Goal: Transaction & Acquisition: Purchase product/service

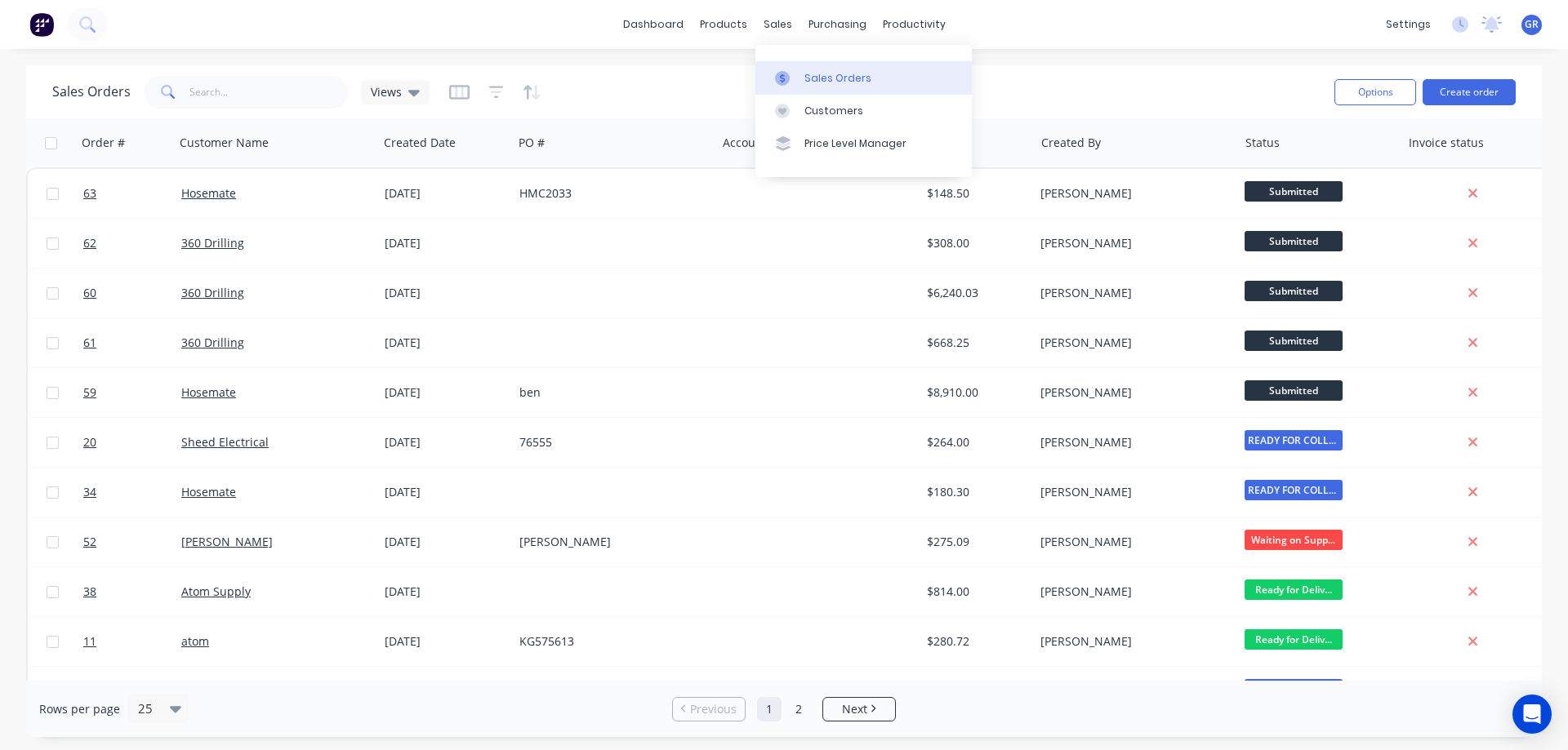
click at [811, 77] on div "Sales Orders" at bounding box center [838, 78] width 67 height 14
click at [1491, 92] on button "Create order" at bounding box center [1469, 92] width 93 height 26
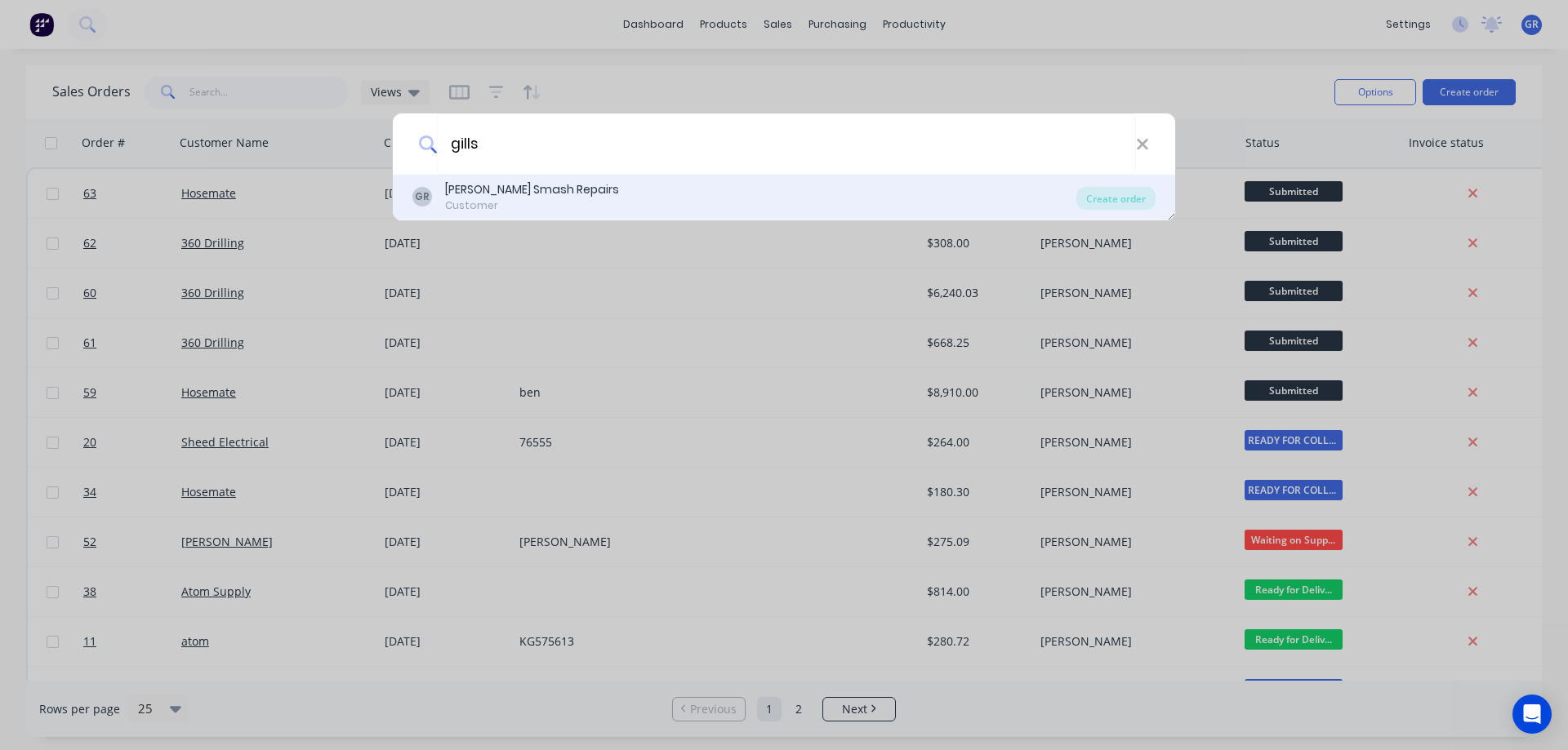
type input "gills"
click at [512, 195] on div "[PERSON_NAME] Smash Repairs" at bounding box center [531, 189] width 174 height 17
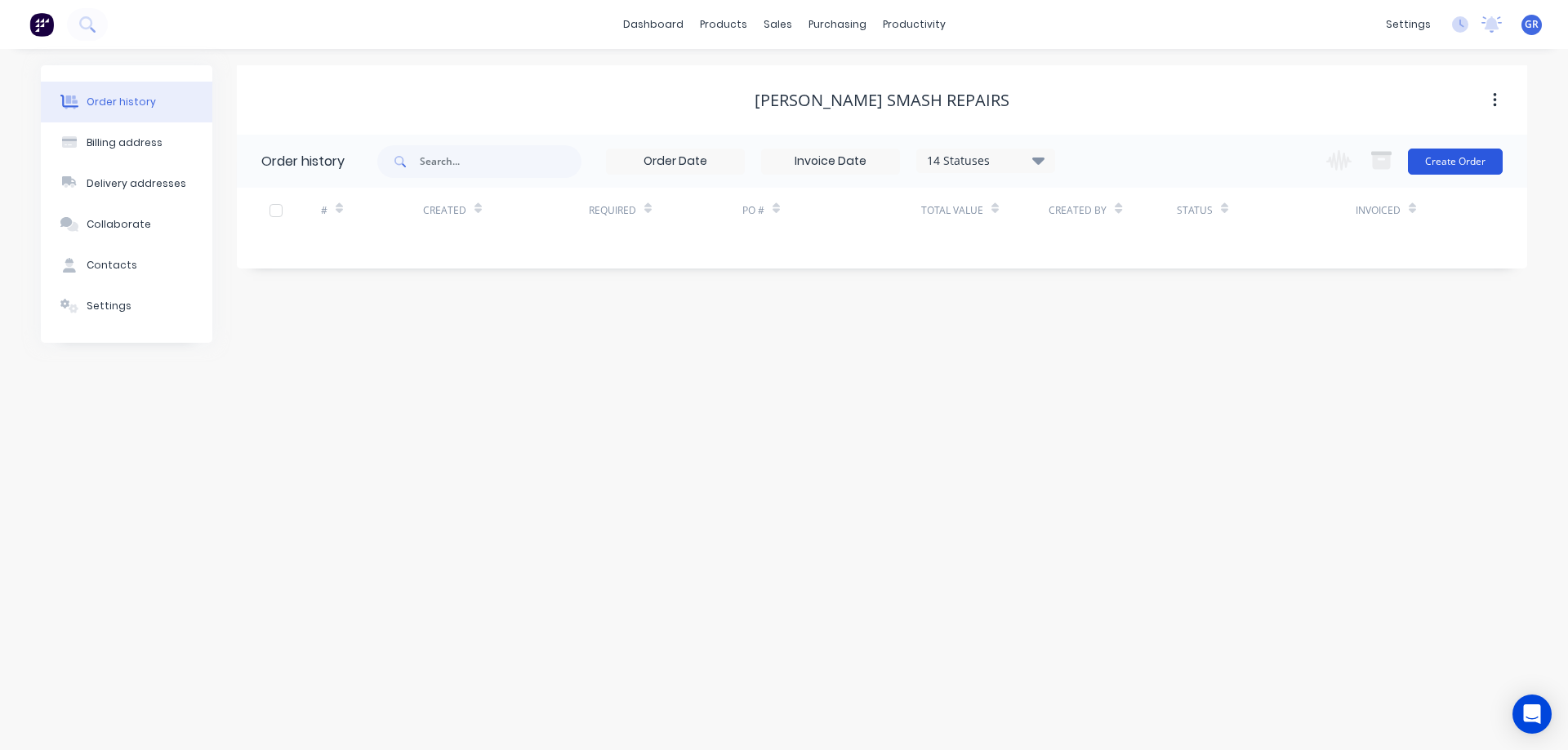
click at [1469, 161] on button "Create Order" at bounding box center [1455, 161] width 95 height 26
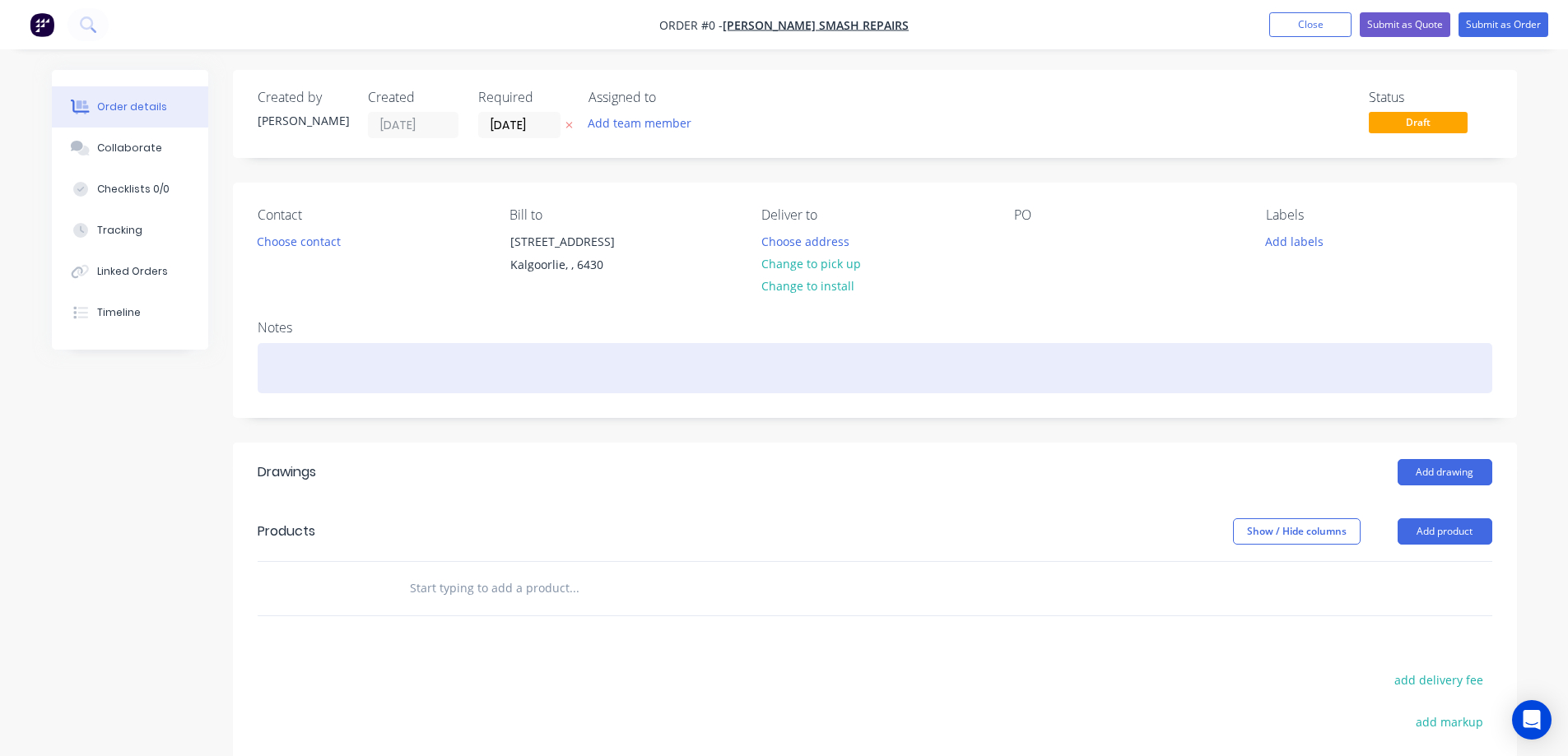
click at [340, 353] on div at bounding box center [875, 368] width 1235 height 50
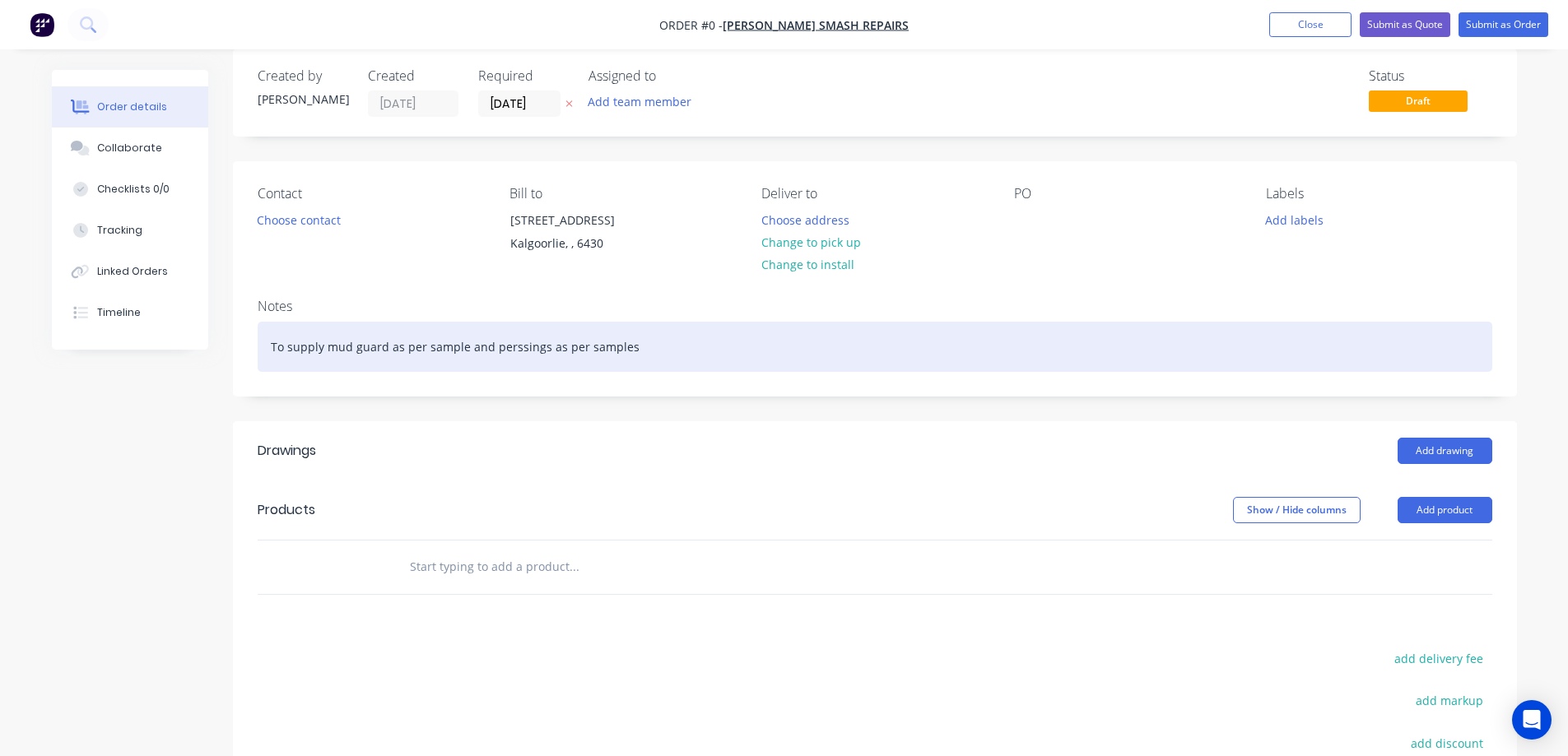
scroll to position [83, 0]
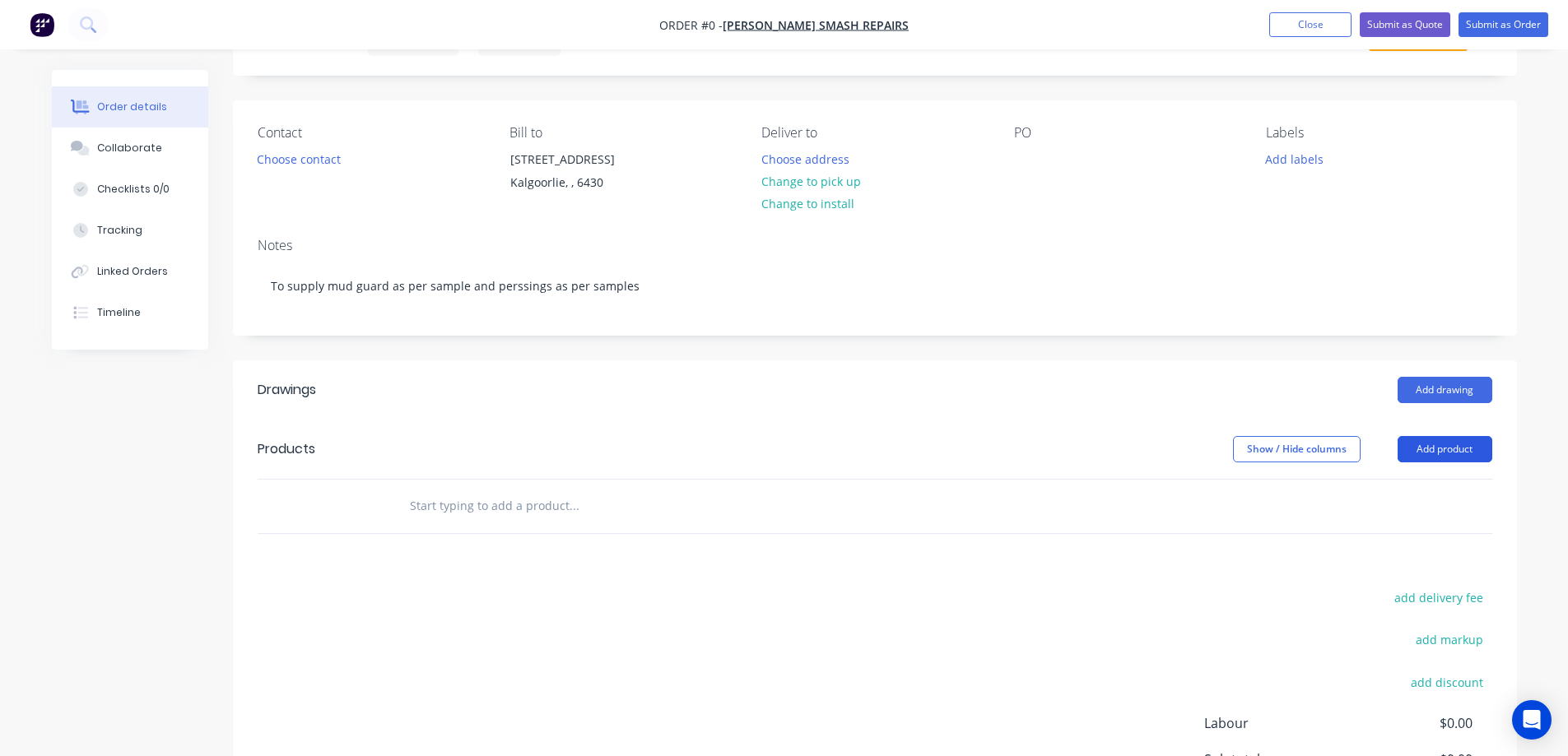
click at [1461, 447] on div "Order details Collaborate Checklists 0/0 Tracking Linked Orders Timeline Order …" at bounding box center [784, 470] width 1498 height 967
click at [1415, 451] on button "Add product" at bounding box center [1445, 449] width 94 height 26
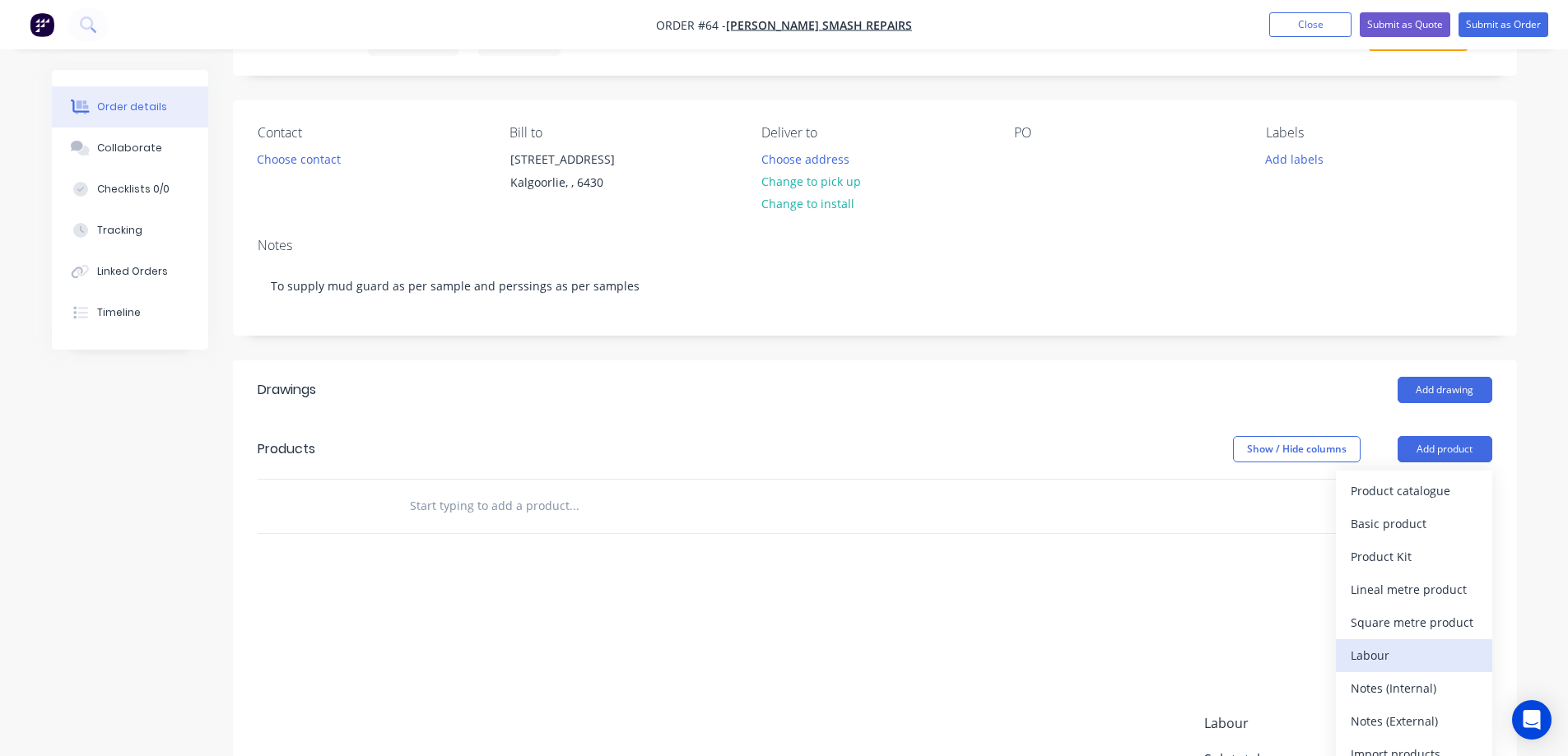
click at [1374, 651] on div "Labour" at bounding box center [1415, 655] width 127 height 24
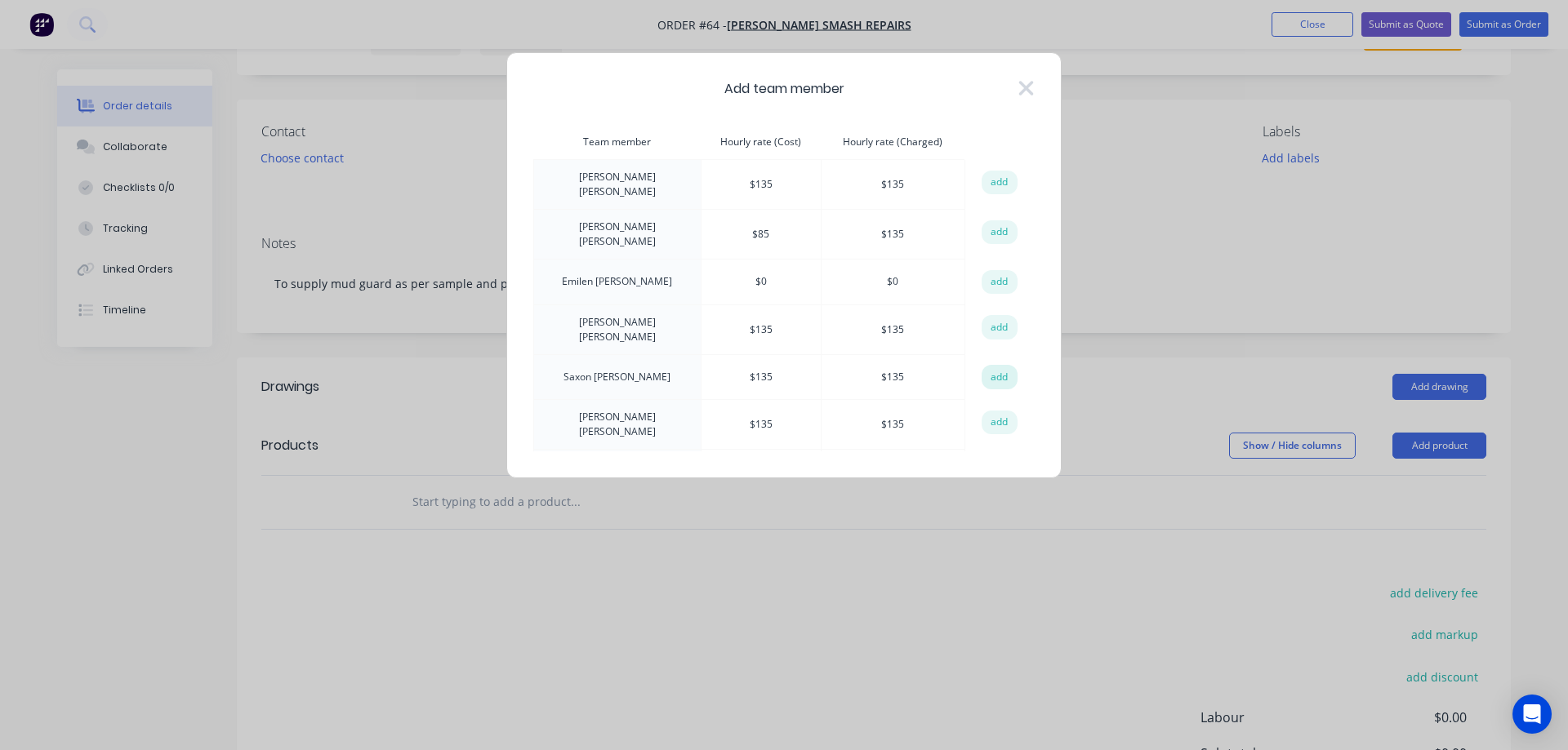
click at [983, 365] on button "add" at bounding box center [1000, 376] width 36 height 24
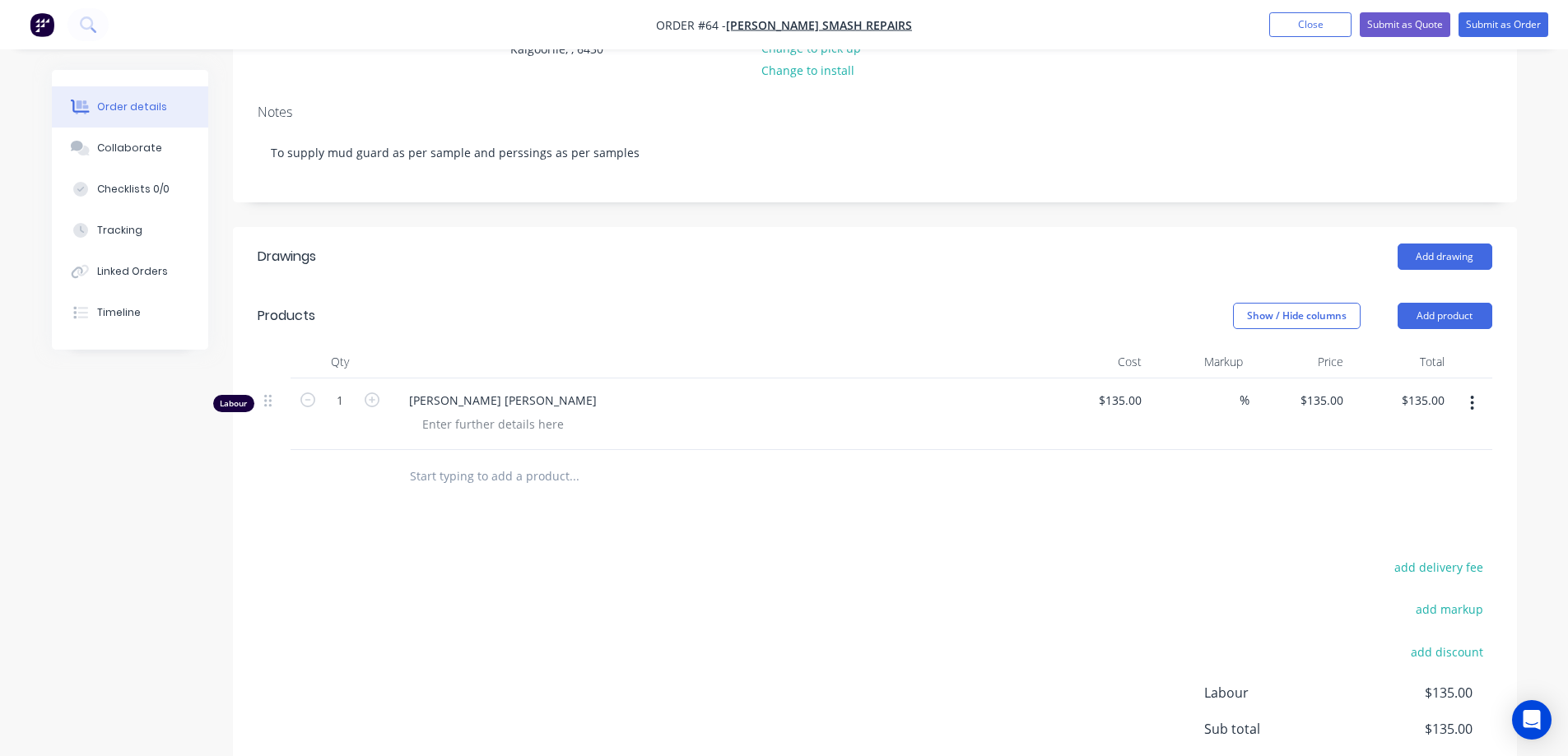
scroll to position [247, 0]
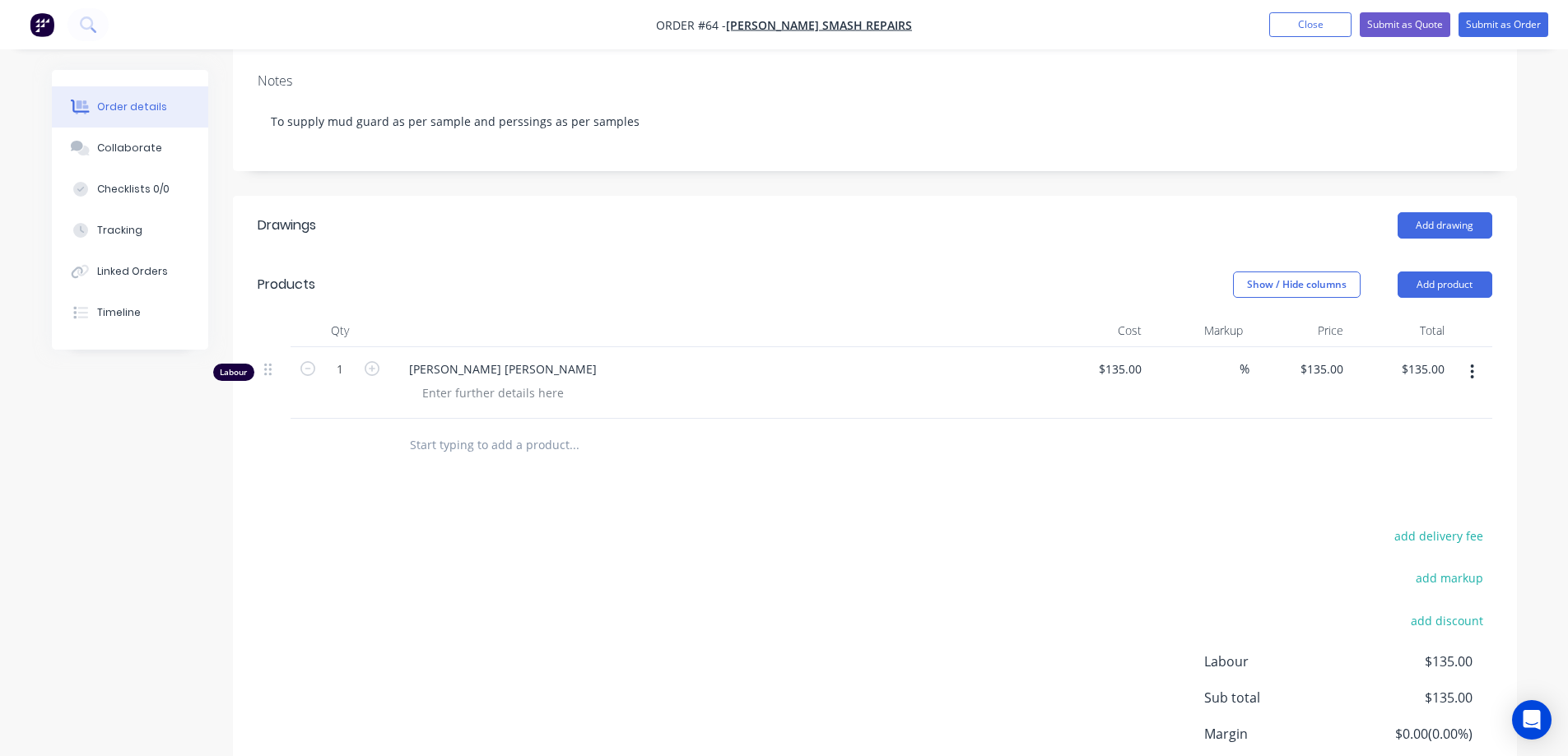
click at [432, 441] on input "text" at bounding box center [574, 445] width 330 height 33
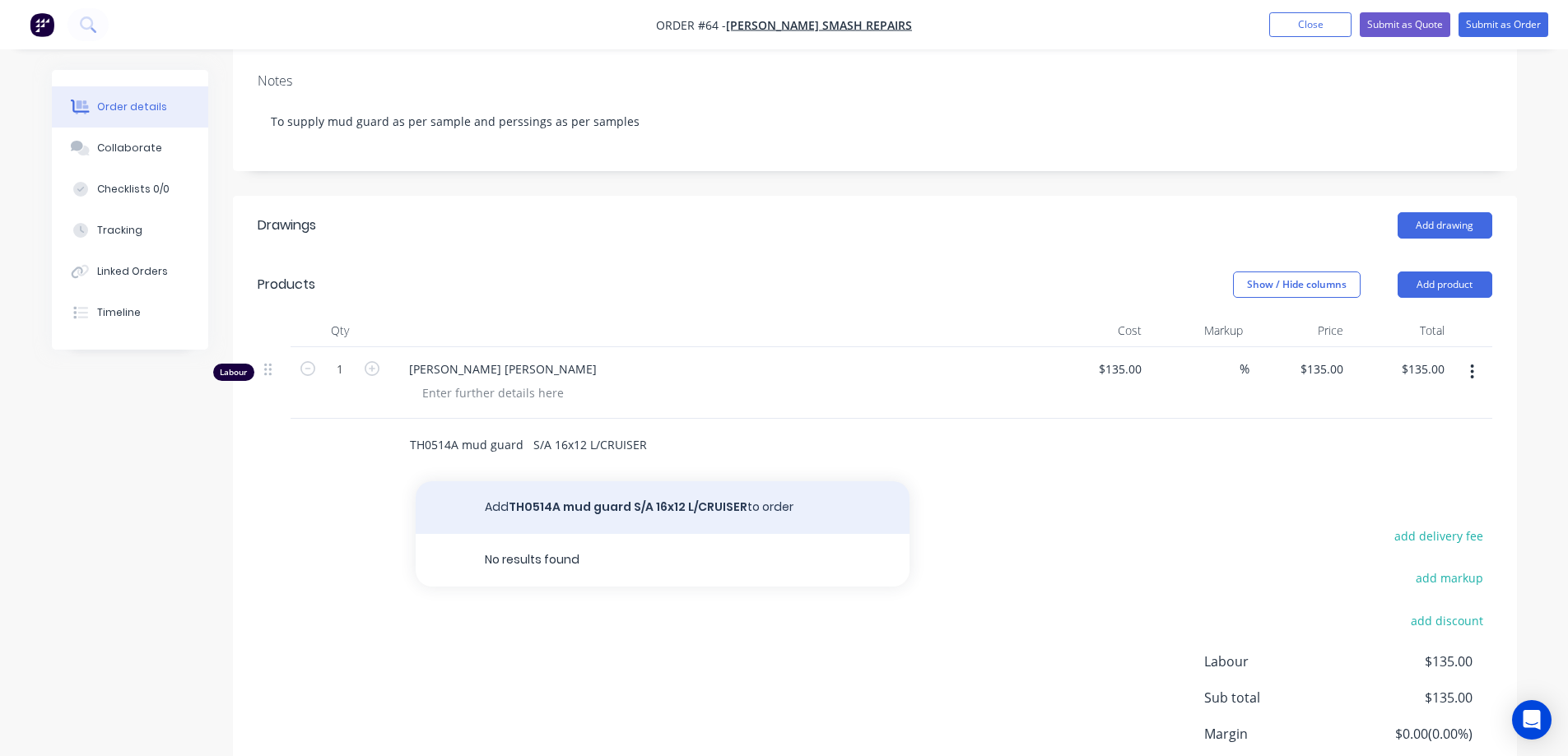
type input "TH0514A mud guard S/A 16x12 L/CRUISER"
click at [625, 509] on button "Add TH0514A mud guard S/A 16x12 L/CRUISER to order" at bounding box center [663, 507] width 494 height 53
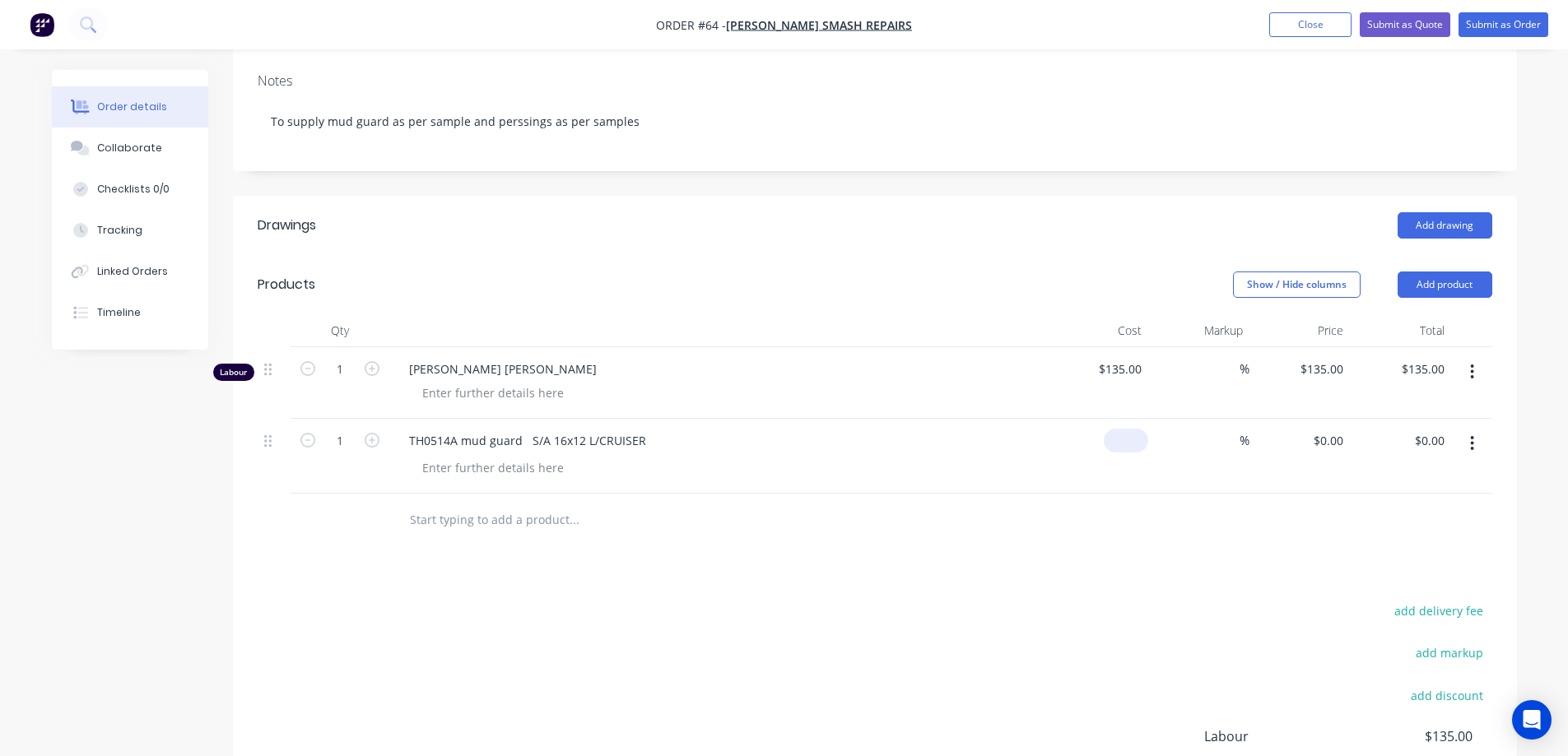
click at [1118, 439] on div "$0.00" at bounding box center [1099, 457] width 102 height 75
type input "$75.00"
click at [1240, 436] on span "%" at bounding box center [1245, 440] width 10 height 19
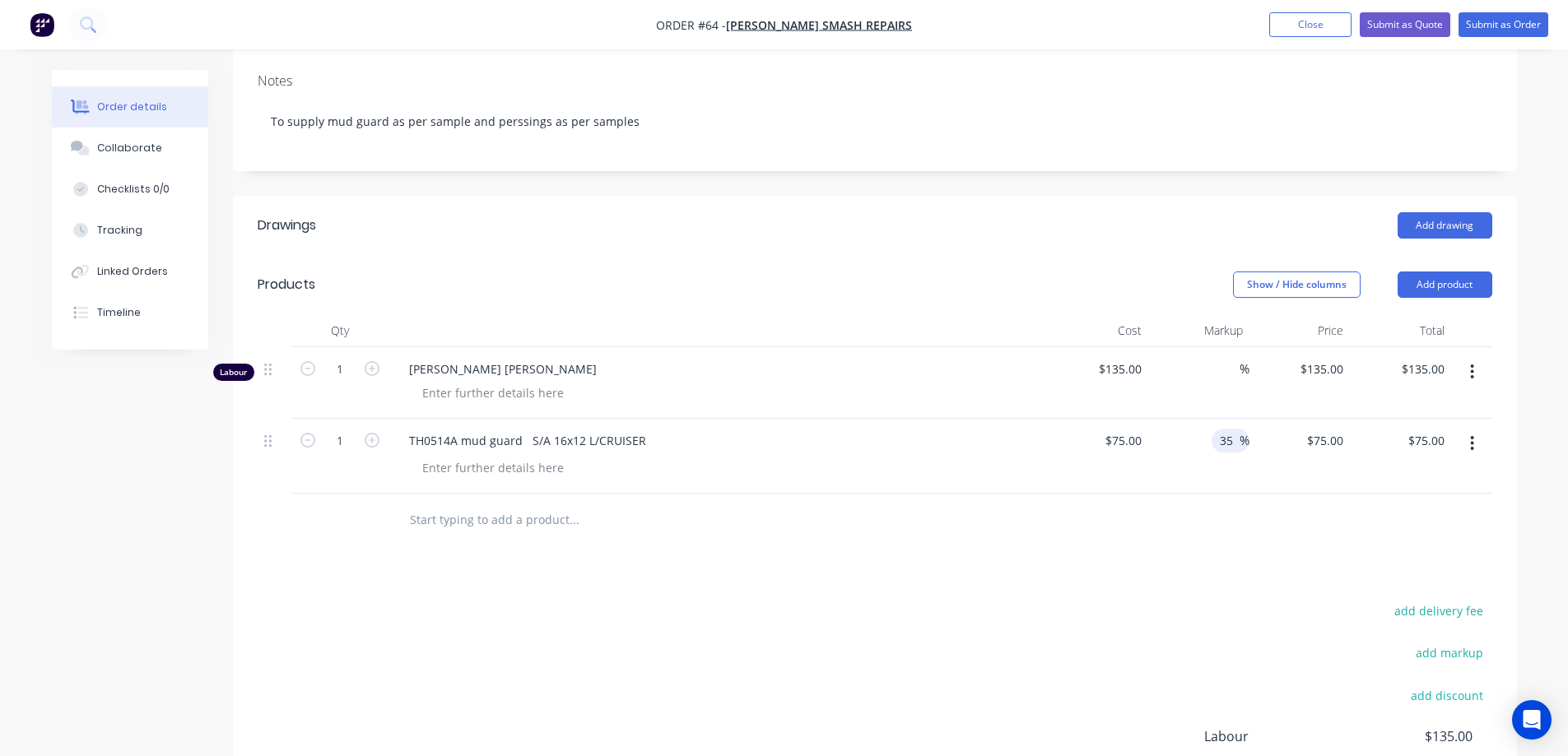
type input "35"
type input "$101.25"
click at [1209, 488] on div "35 35 %" at bounding box center [1199, 457] width 102 height 75
click at [1228, 439] on input "35" at bounding box center [1229, 440] width 22 height 24
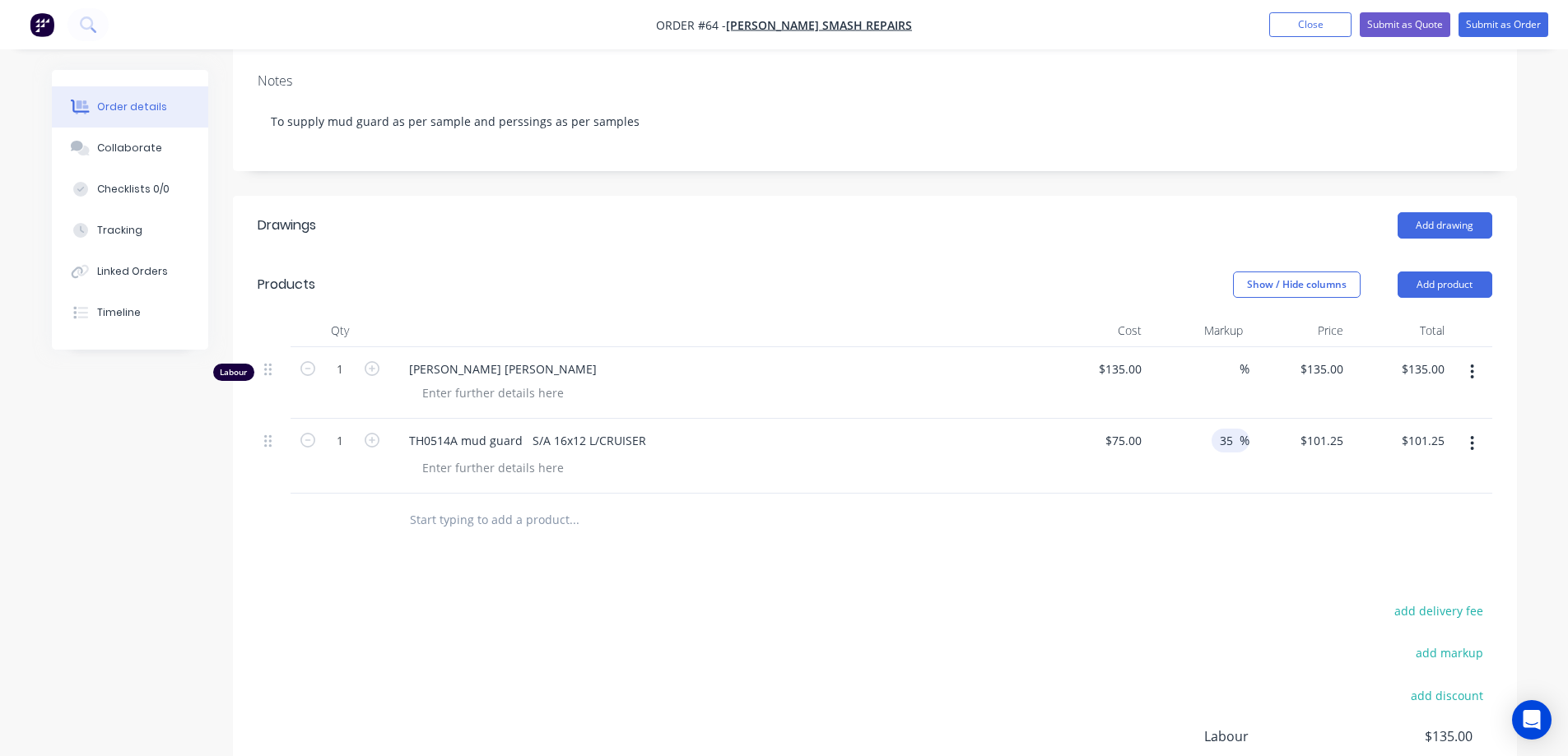
drag, startPoint x: 1237, startPoint y: 437, endPoint x: 1164, endPoint y: 436, distance: 73.0
click at [1164, 436] on div "35 35 %" at bounding box center [1199, 457] width 102 height 75
type input "50"
type input "$112.50"
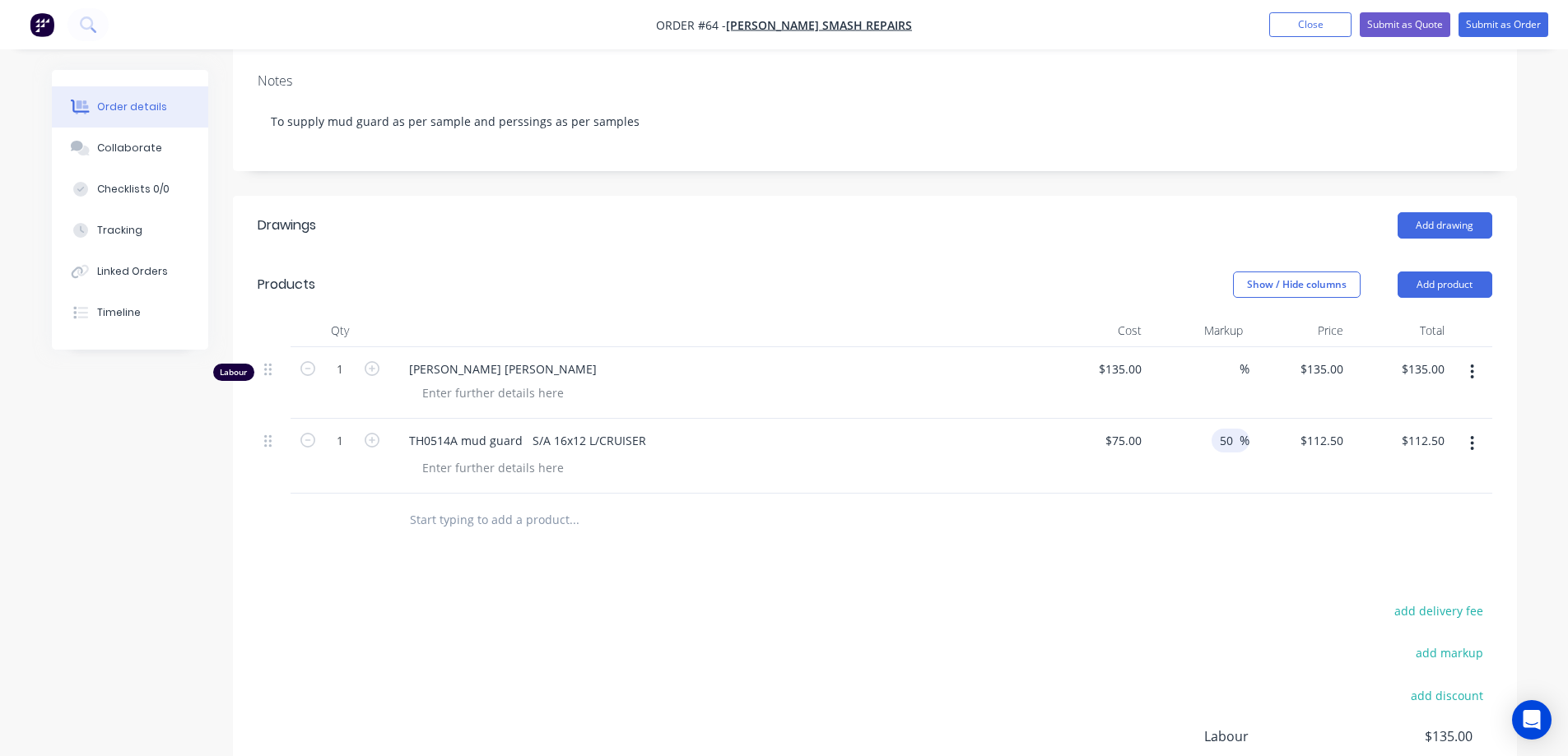
click at [1191, 467] on div "50 50 %" at bounding box center [1199, 457] width 102 height 75
drag, startPoint x: 1238, startPoint y: 437, endPoint x: 1198, endPoint y: 459, distance: 45.7
click at [1208, 448] on div "50 50 %" at bounding box center [1199, 457] width 102 height 75
type input "75"
type input "$131.25"
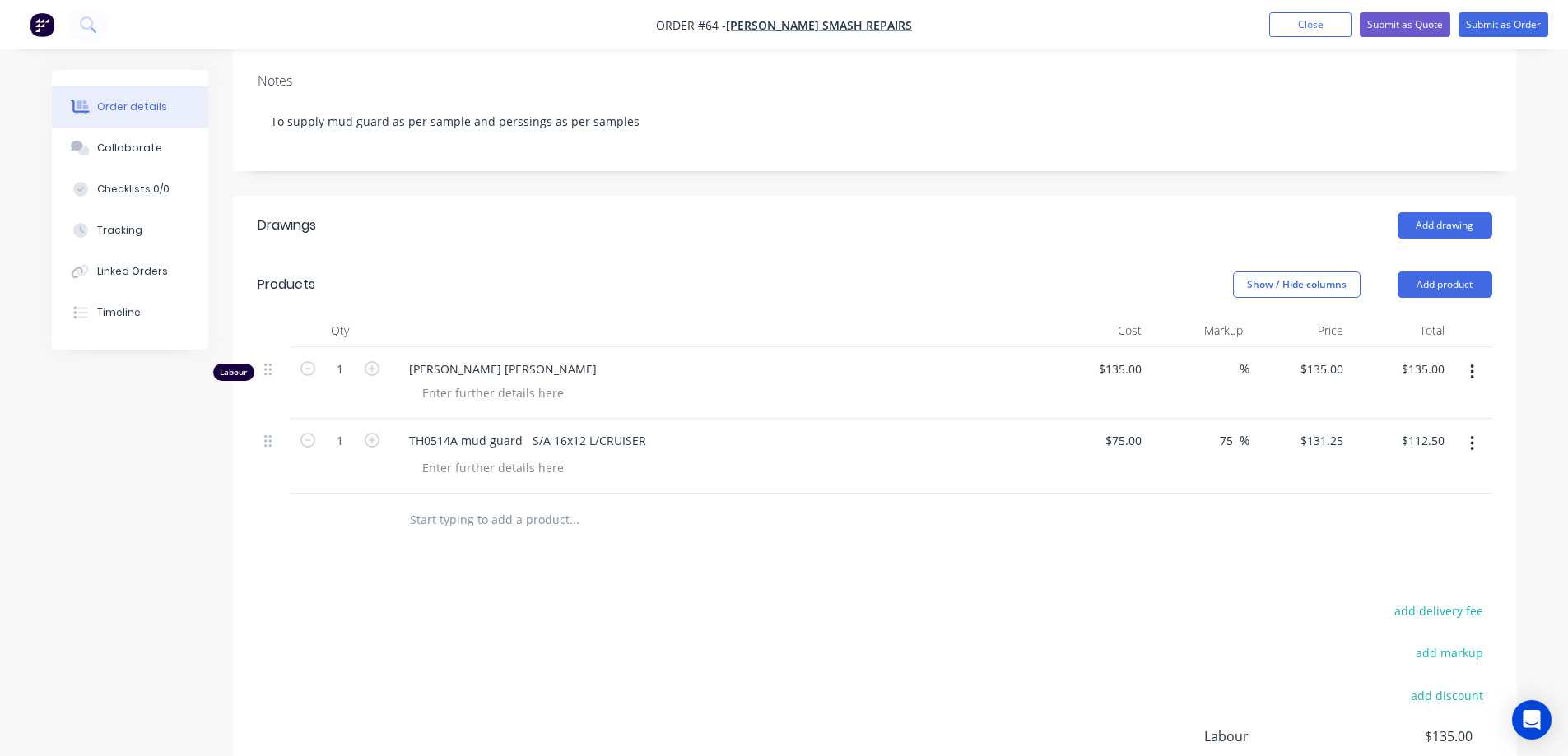
type input "$131.25"
click at [1197, 465] on div "75 75 %" at bounding box center [1199, 457] width 102 height 75
drag, startPoint x: 1238, startPoint y: 437, endPoint x: 1206, endPoint y: 444, distance: 32.8
click at [1206, 444] on div "75 75 %" at bounding box center [1199, 457] width 102 height 75
type input "100"
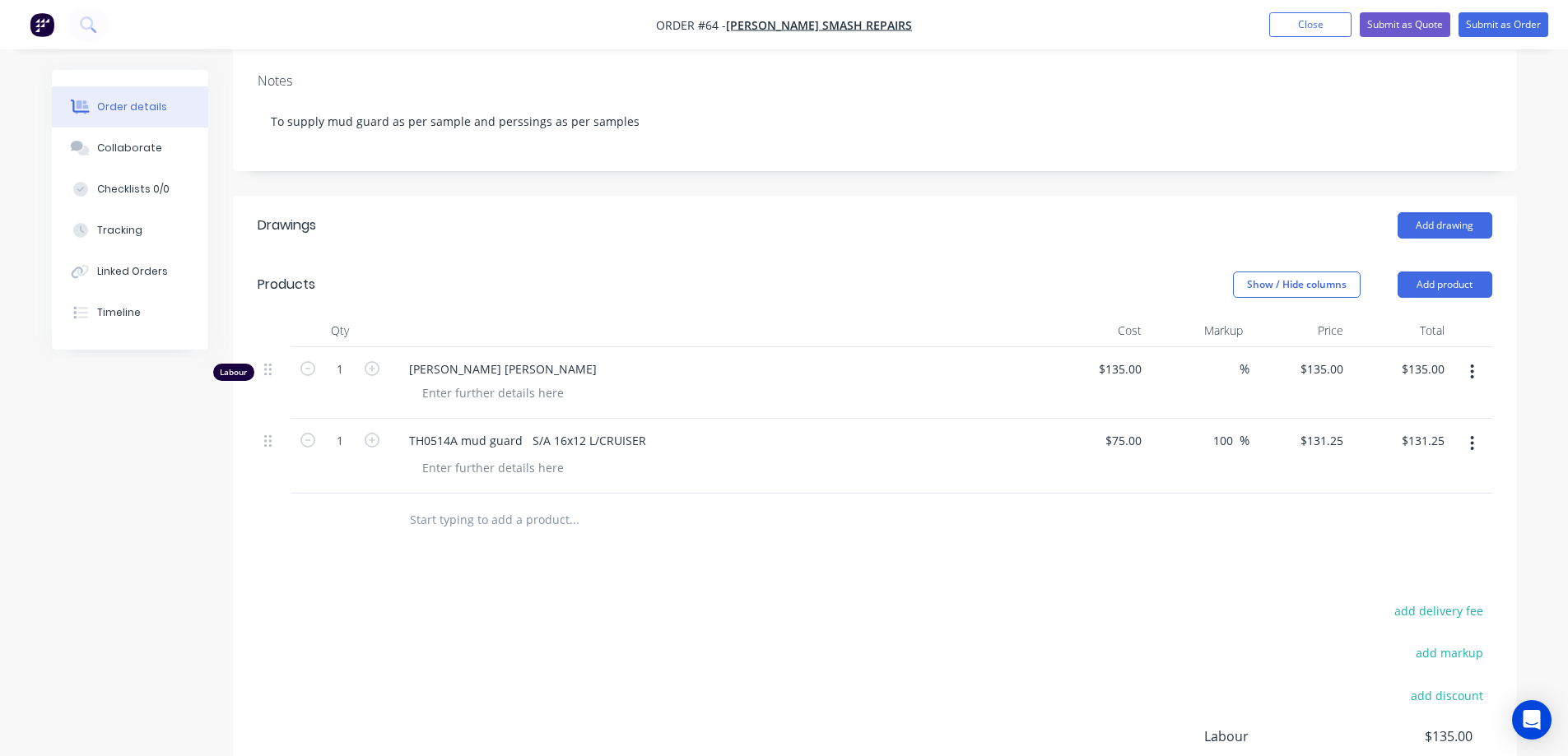
type input "$150.00"
click at [1136, 483] on div "$75.00 $75.00" at bounding box center [1099, 457] width 102 height 75
drag, startPoint x: 1237, startPoint y: 438, endPoint x: 1180, endPoint y: 450, distance: 58.2
click at [1180, 449] on div "100 100 %" at bounding box center [1199, 457] width 102 height 75
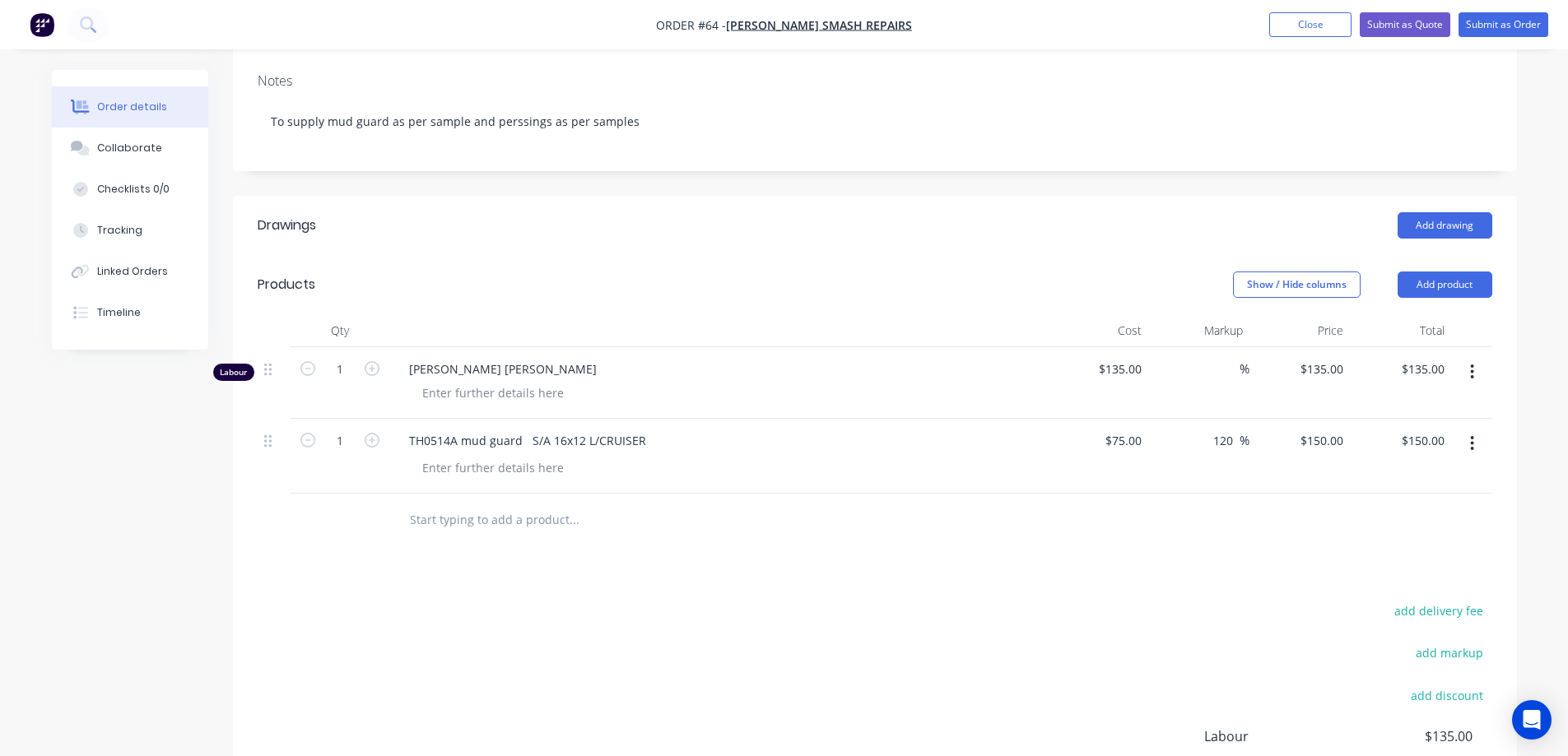
type input "120"
type input "$165.00"
click at [1187, 455] on div "120 120 %" at bounding box center [1199, 457] width 102 height 75
click at [1211, 473] on div "120 120 %" at bounding box center [1199, 457] width 102 height 75
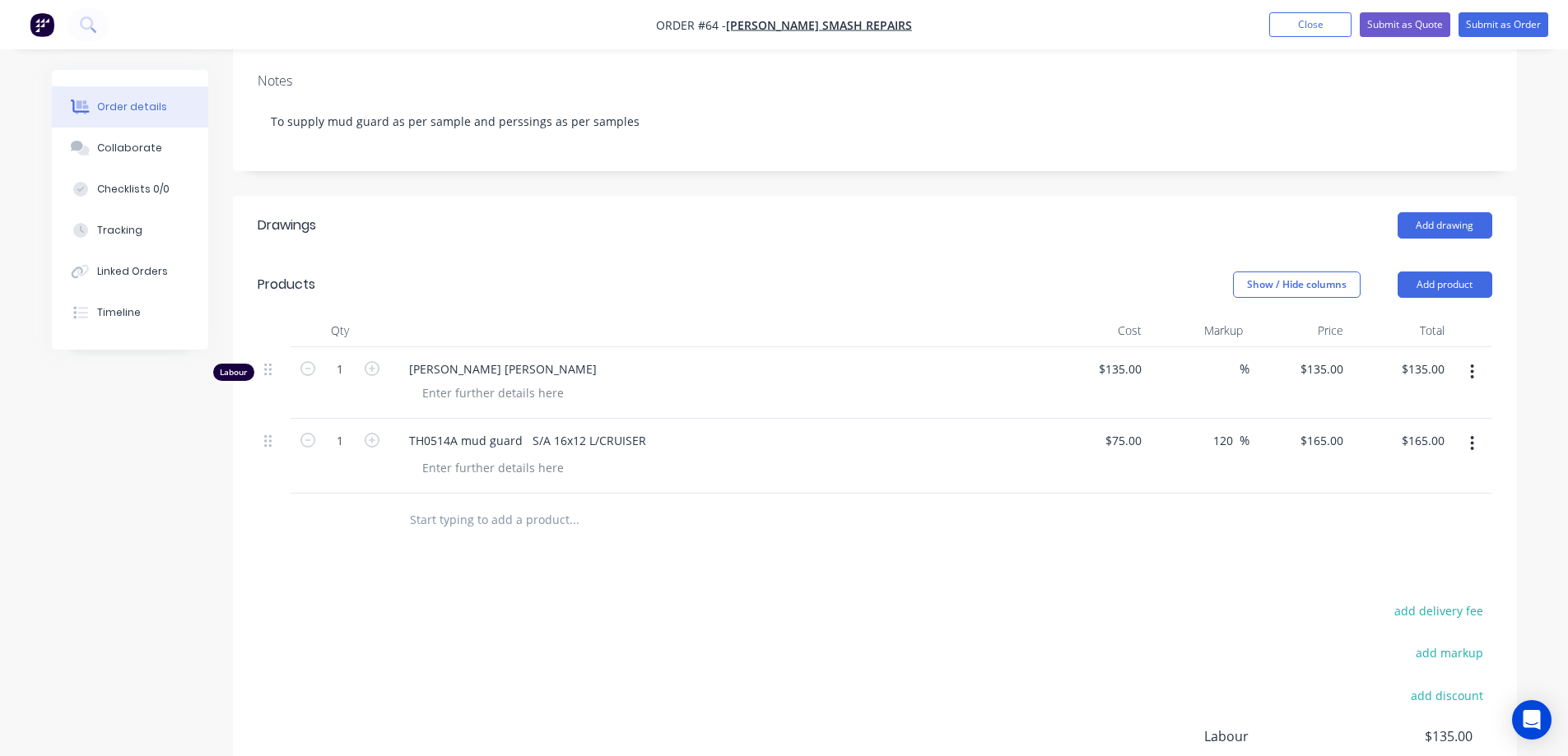
click at [1146, 586] on div "Drawings Add drawing Products Show / Hide columns Add product Qty Cost Markup P…" at bounding box center [875, 569] width 1285 height 746
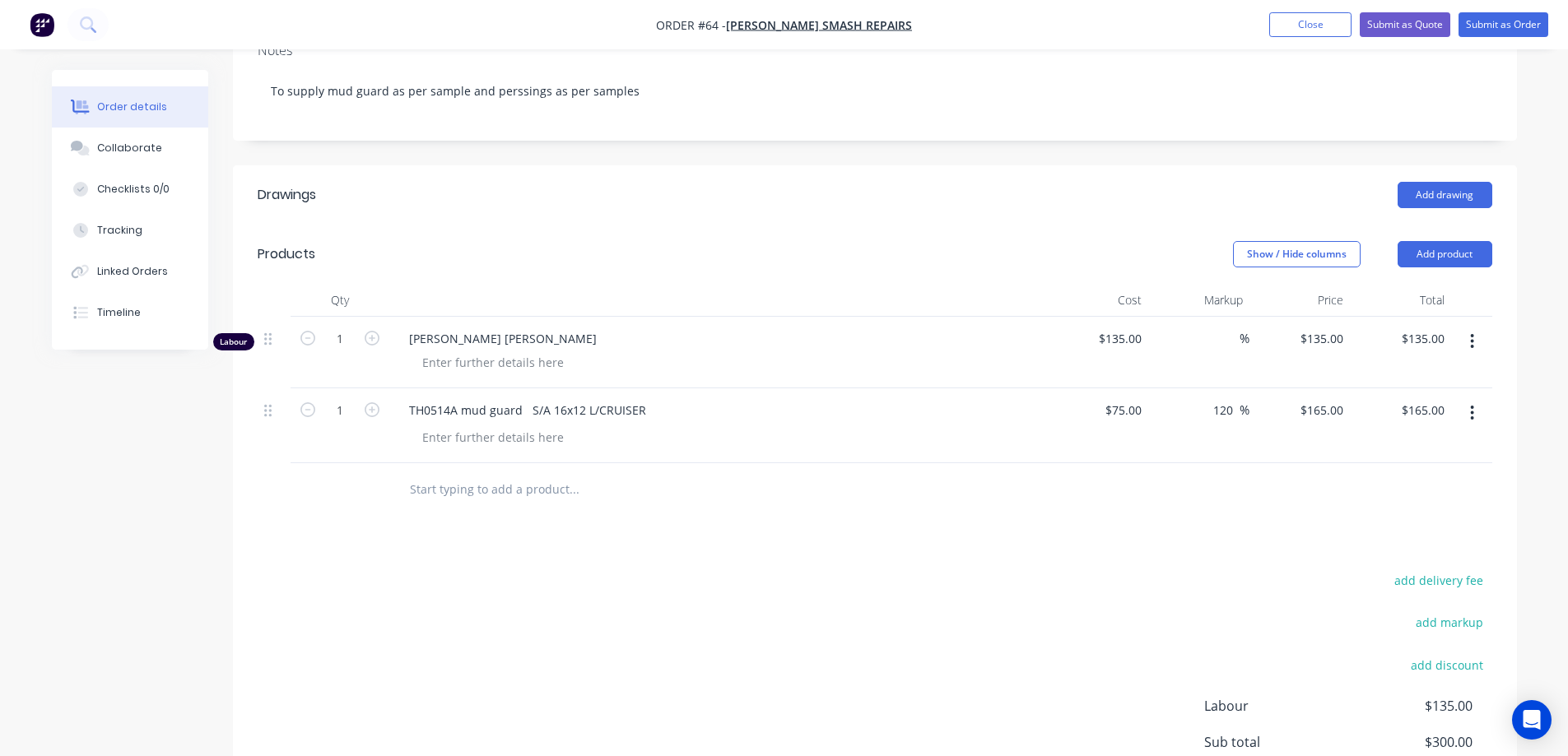
scroll to position [457, 0]
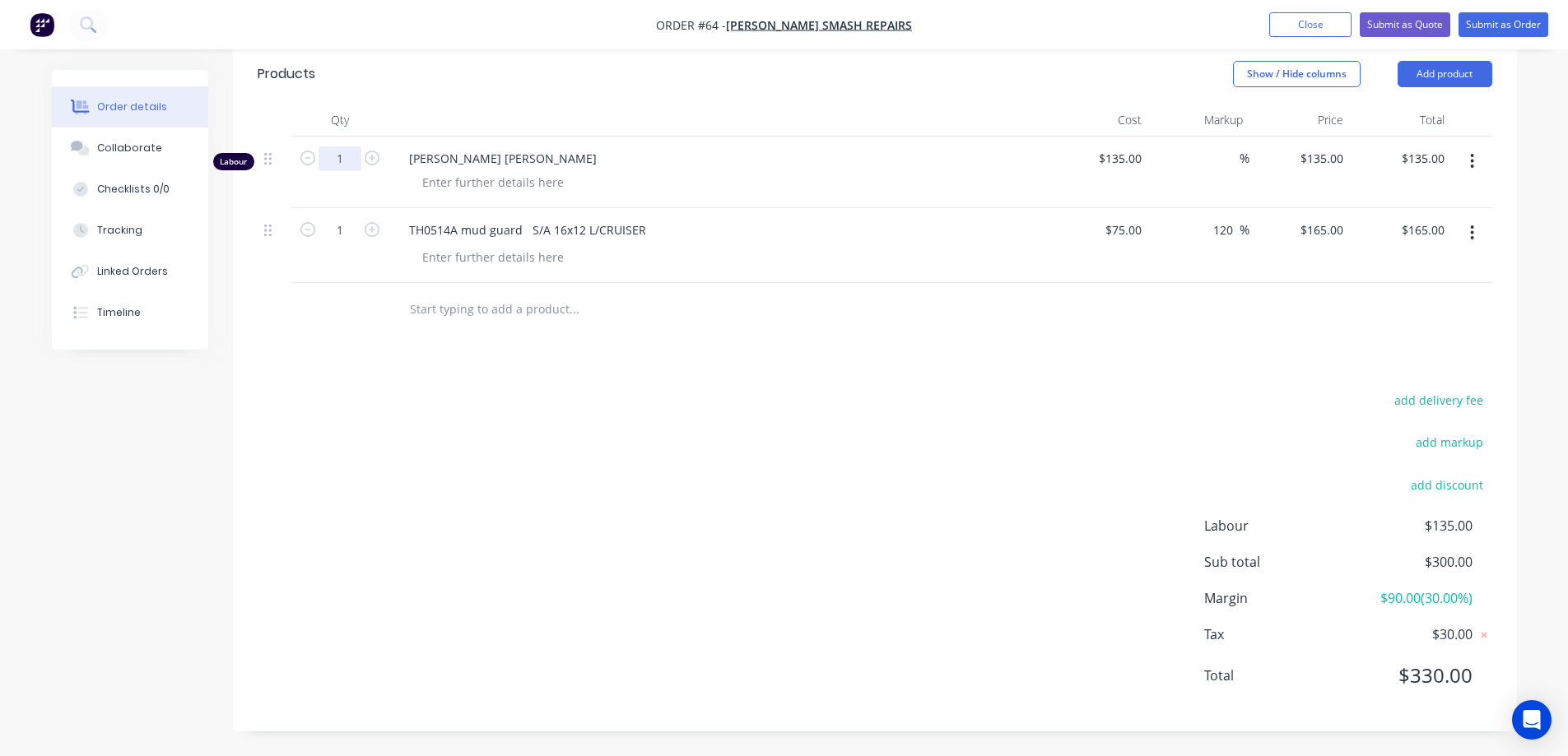
click at [338, 156] on input "1" at bounding box center [340, 158] width 43 height 25
type input "1.5"
type input "$202.50"
click at [748, 331] on div at bounding box center [685, 309] width 593 height 54
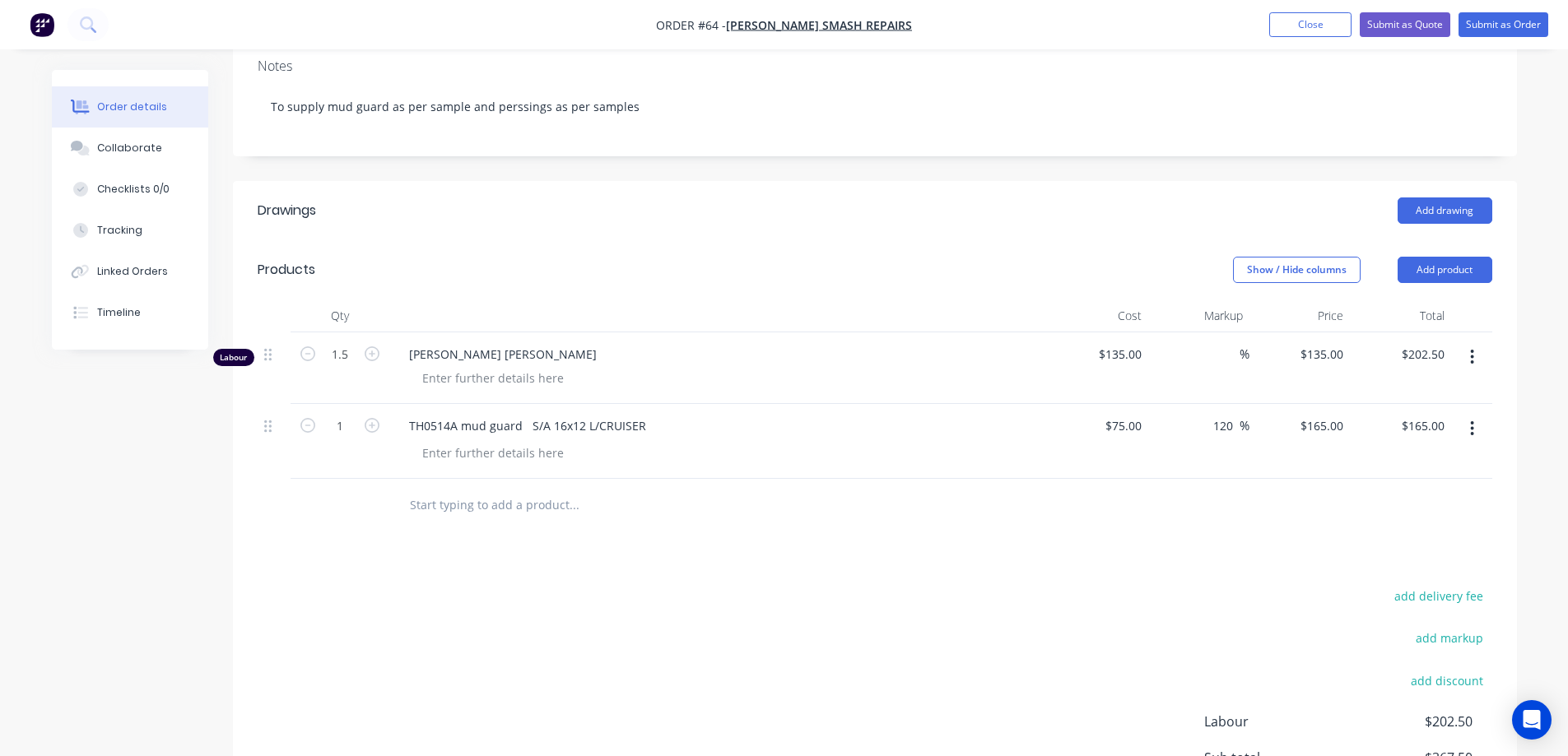
scroll to position [211, 0]
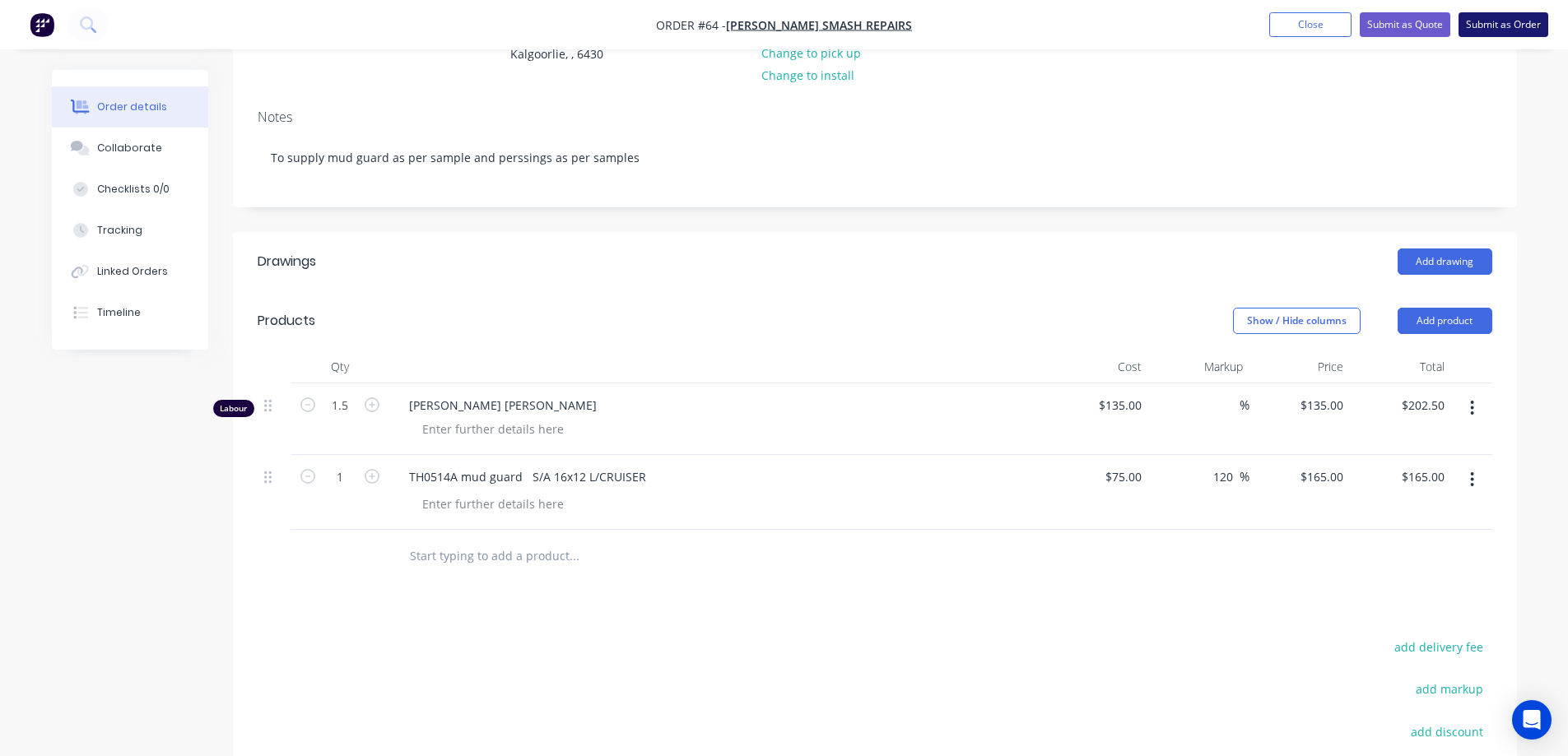
click at [1476, 19] on button "Submit as Order" at bounding box center [1504, 25] width 90 height 25
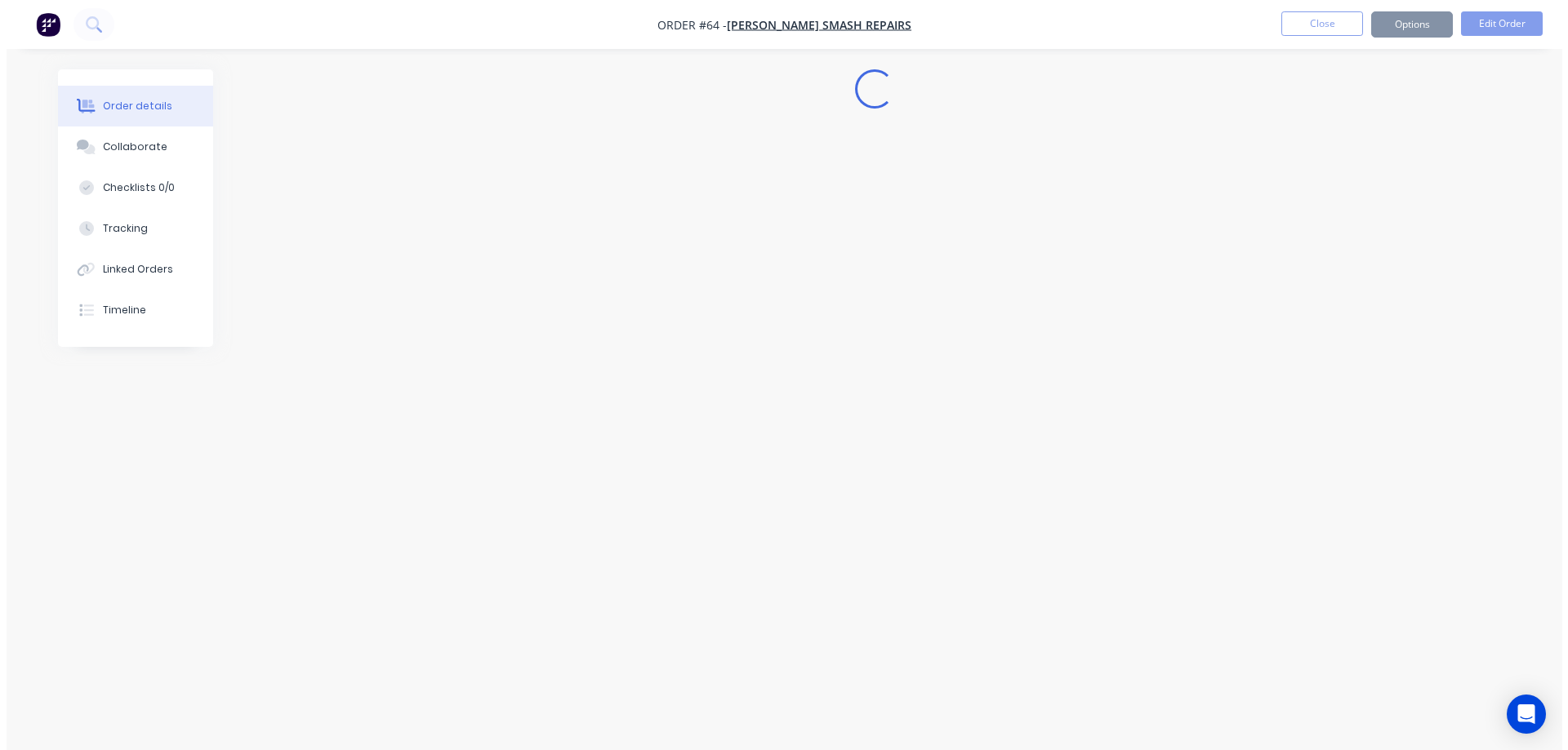
scroll to position [0, 0]
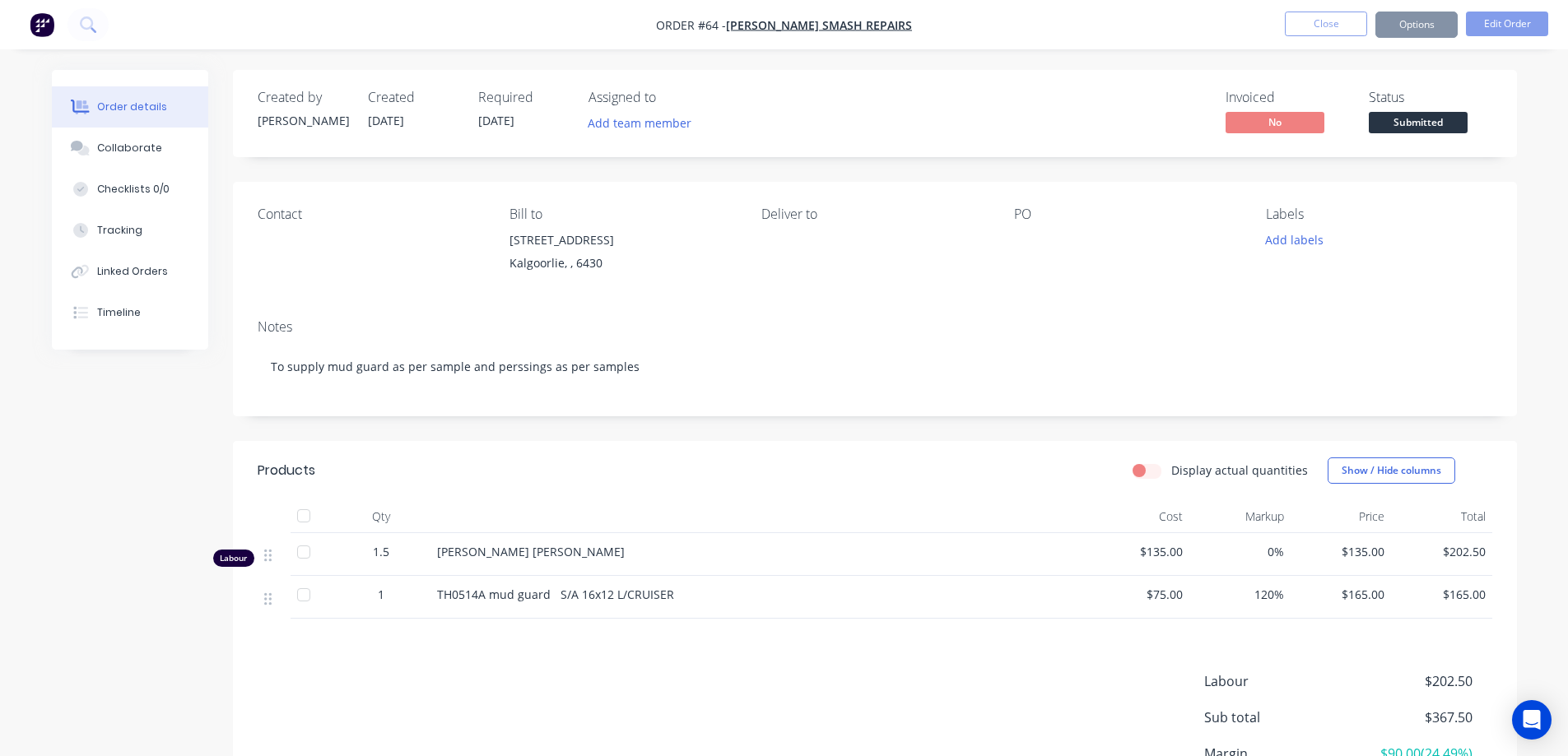
click at [1324, 23] on button "Close" at bounding box center [1326, 24] width 83 height 25
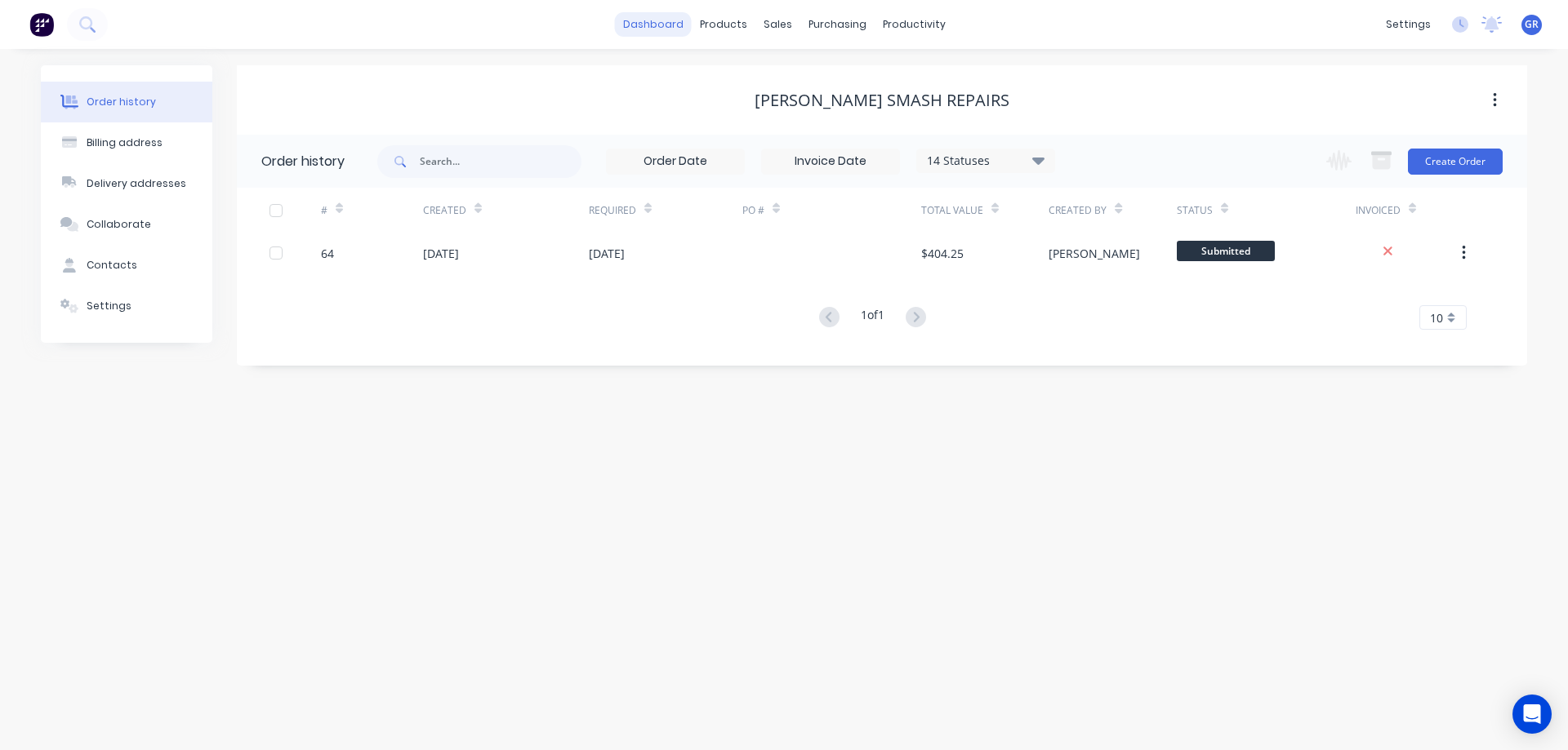
click at [647, 28] on link "dashboard" at bounding box center [653, 24] width 77 height 24
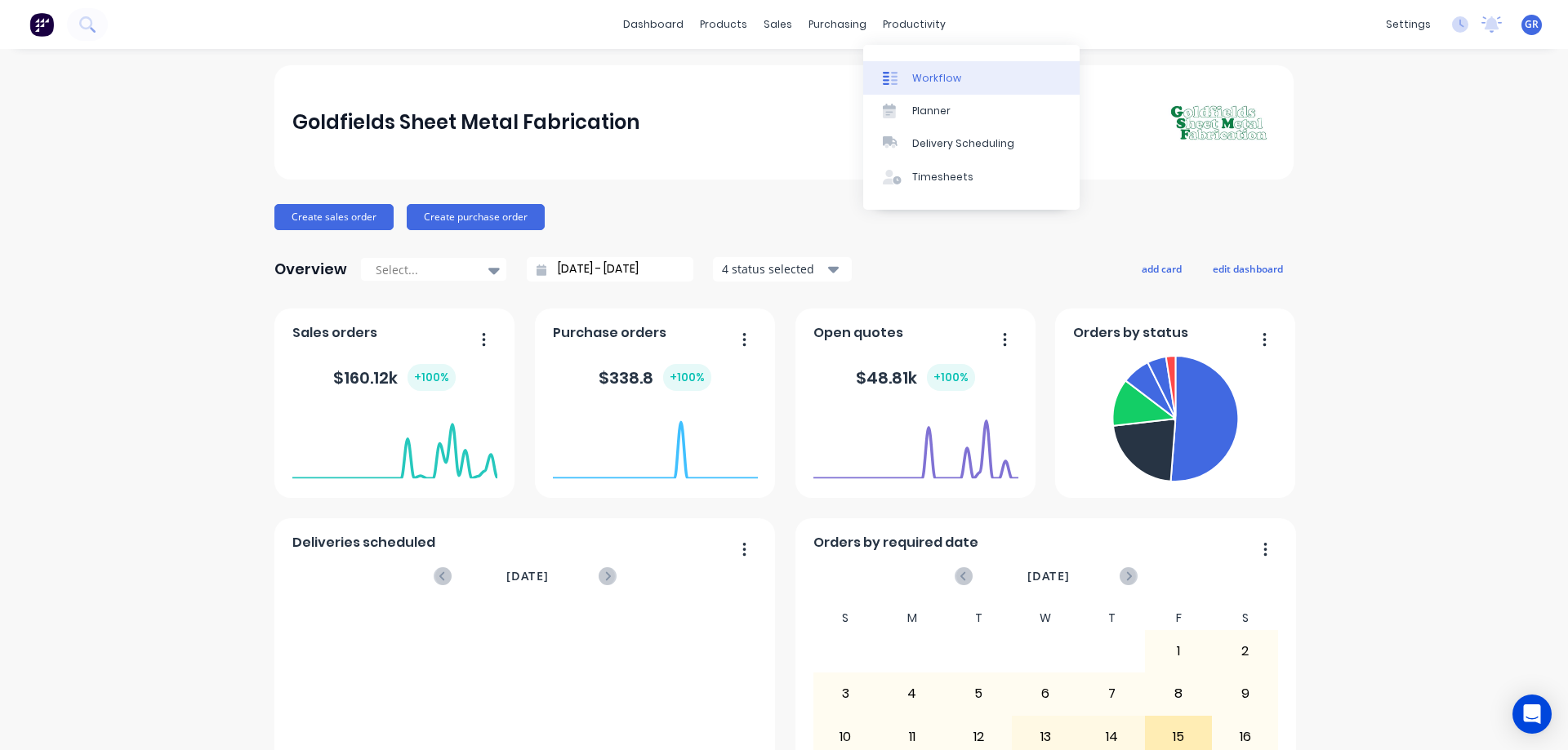
click at [939, 77] on div "Workflow" at bounding box center [937, 78] width 49 height 14
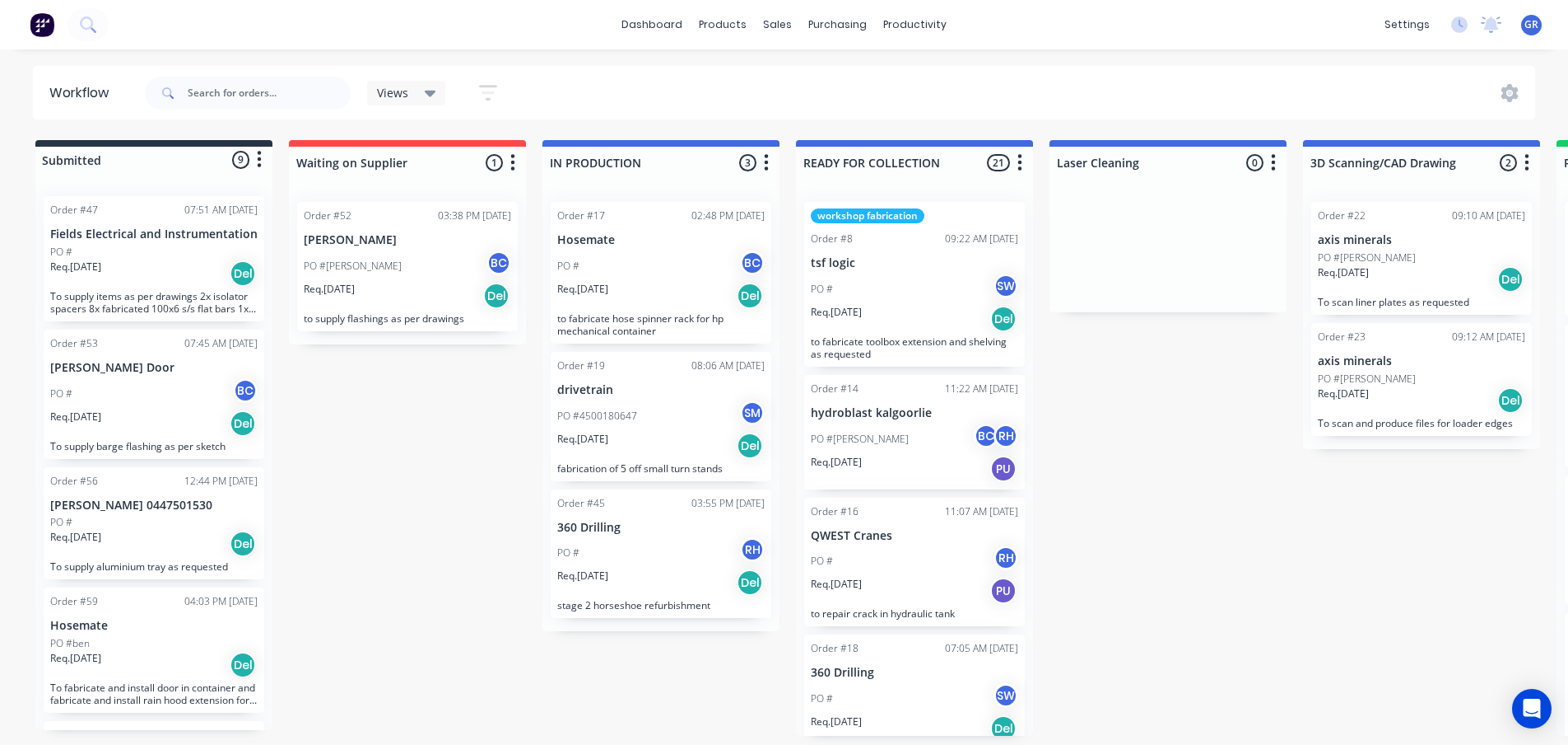
click at [403, 410] on div "Submitted 9 Status colour #273444 hex #273444 Save Cancel Summaries Total order…" at bounding box center [1121, 438] width 2268 height 596
click at [398, 253] on div "PO #JIM BC" at bounding box center [408, 266] width 208 height 31
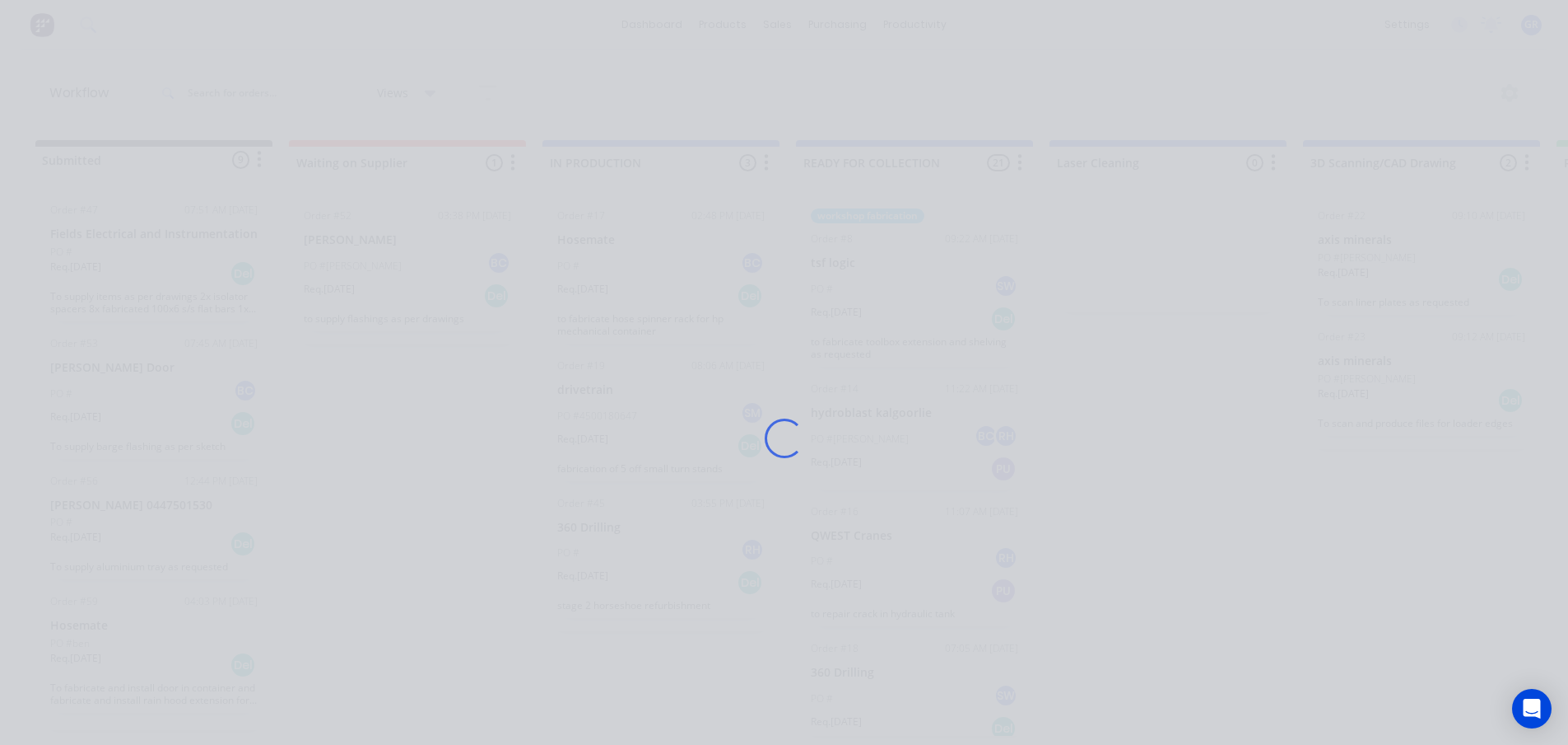
click at [398, 253] on div "Loading..." at bounding box center [784, 439] width 1317 height 745
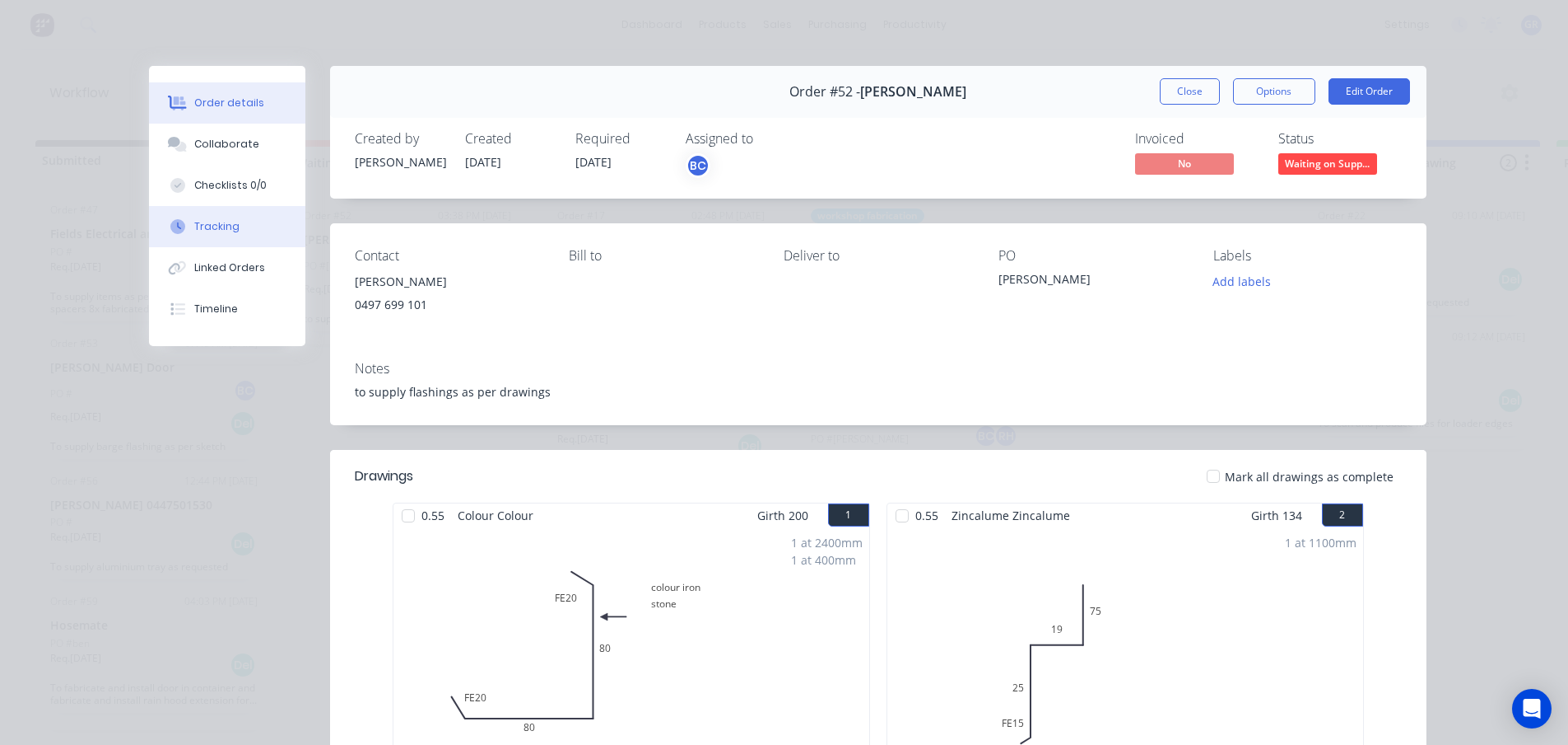
click at [231, 237] on button "Tracking" at bounding box center [227, 226] width 156 height 41
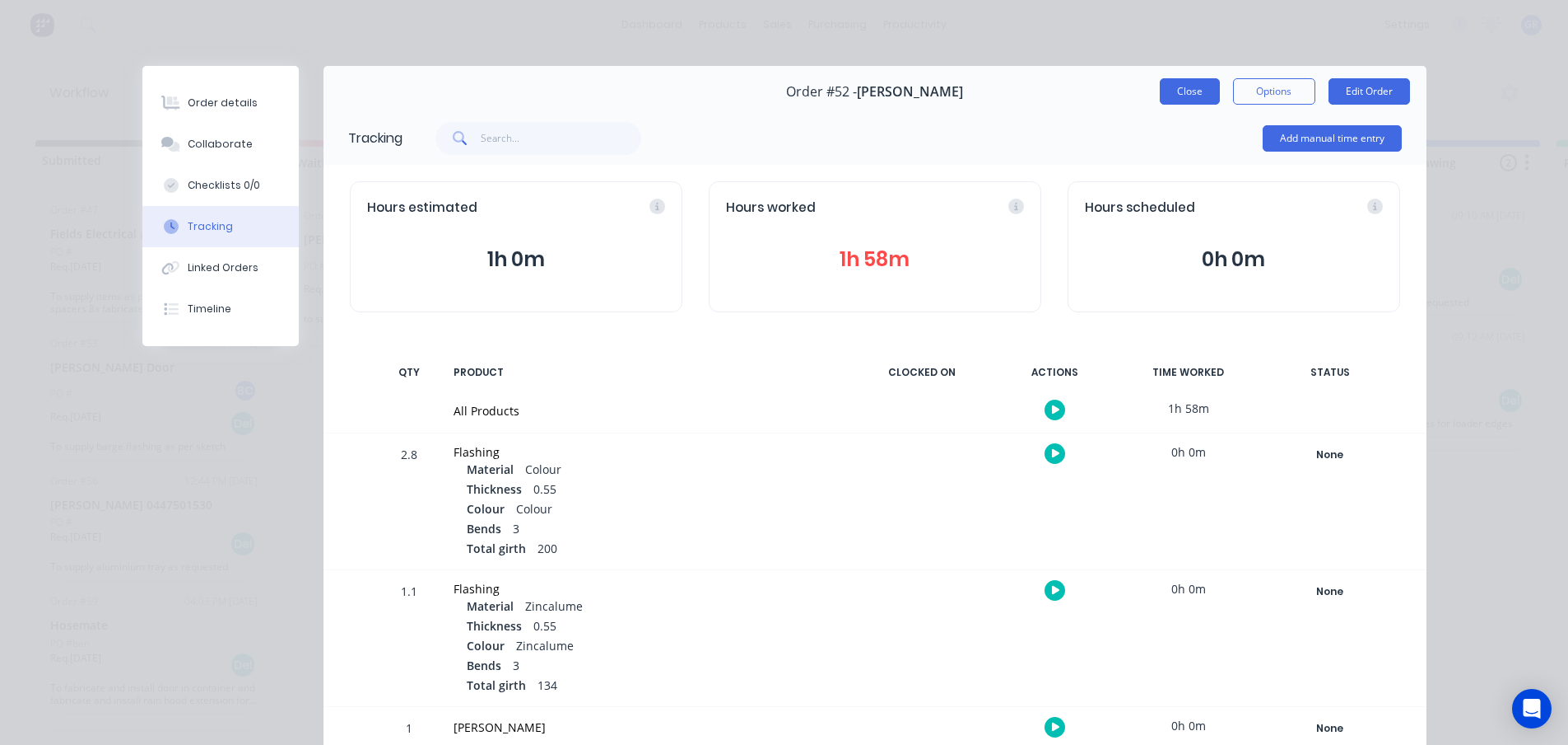
click at [1191, 94] on button "Close" at bounding box center [1190, 91] width 60 height 26
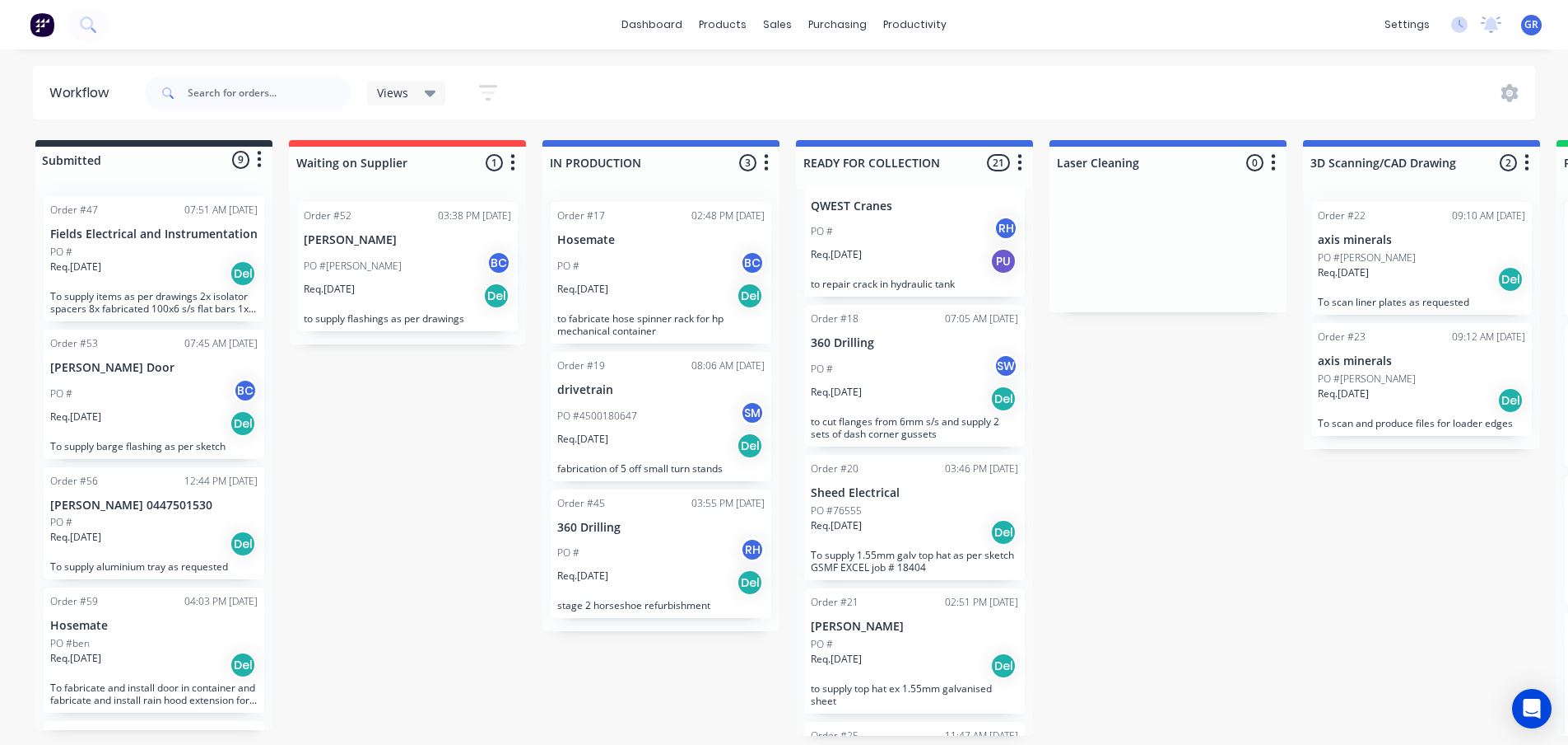
scroll to position [412, 0]
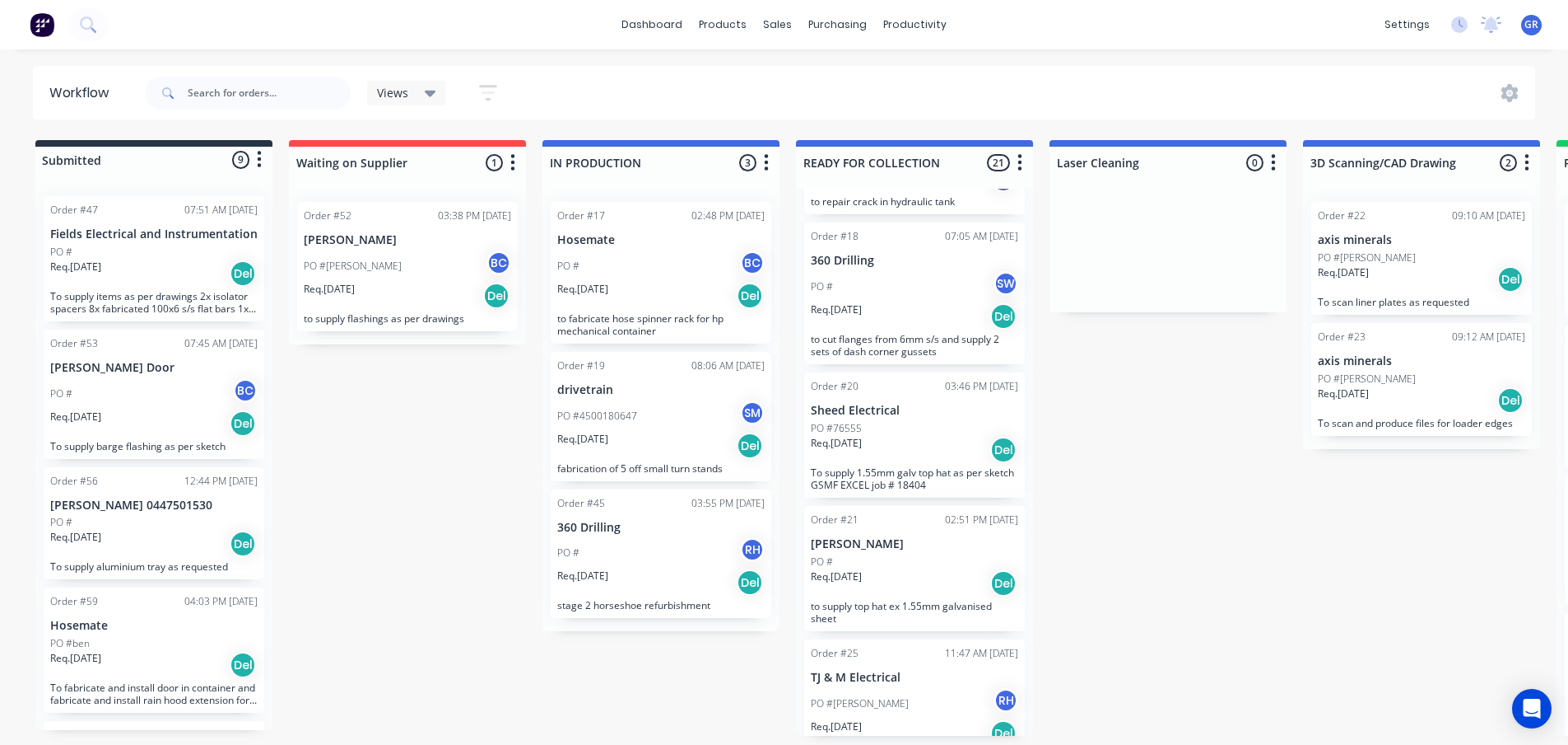
click at [923, 410] on p "Sheed Electrical" at bounding box center [914, 410] width 208 height 14
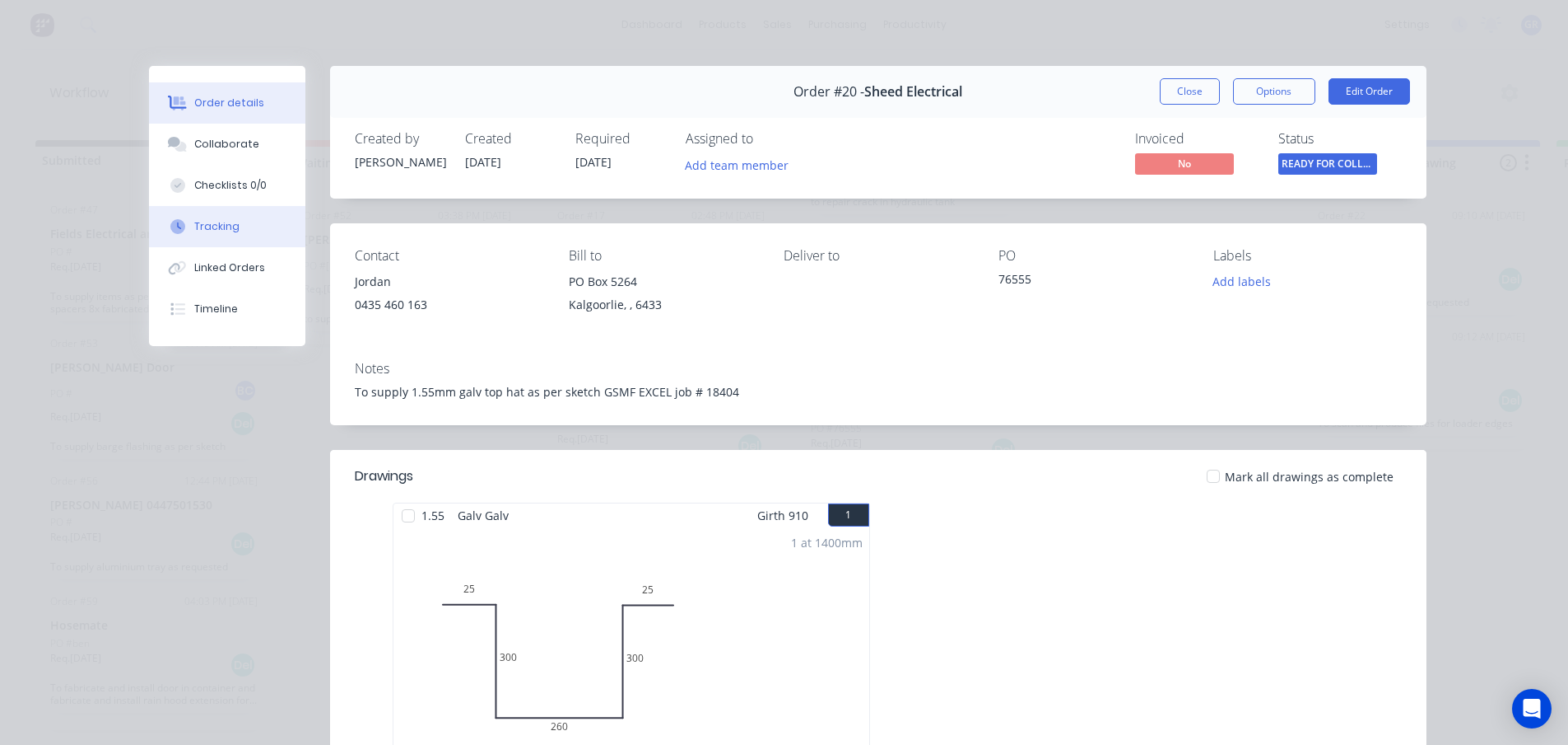
click at [223, 229] on div "Tracking" at bounding box center [217, 226] width 45 height 15
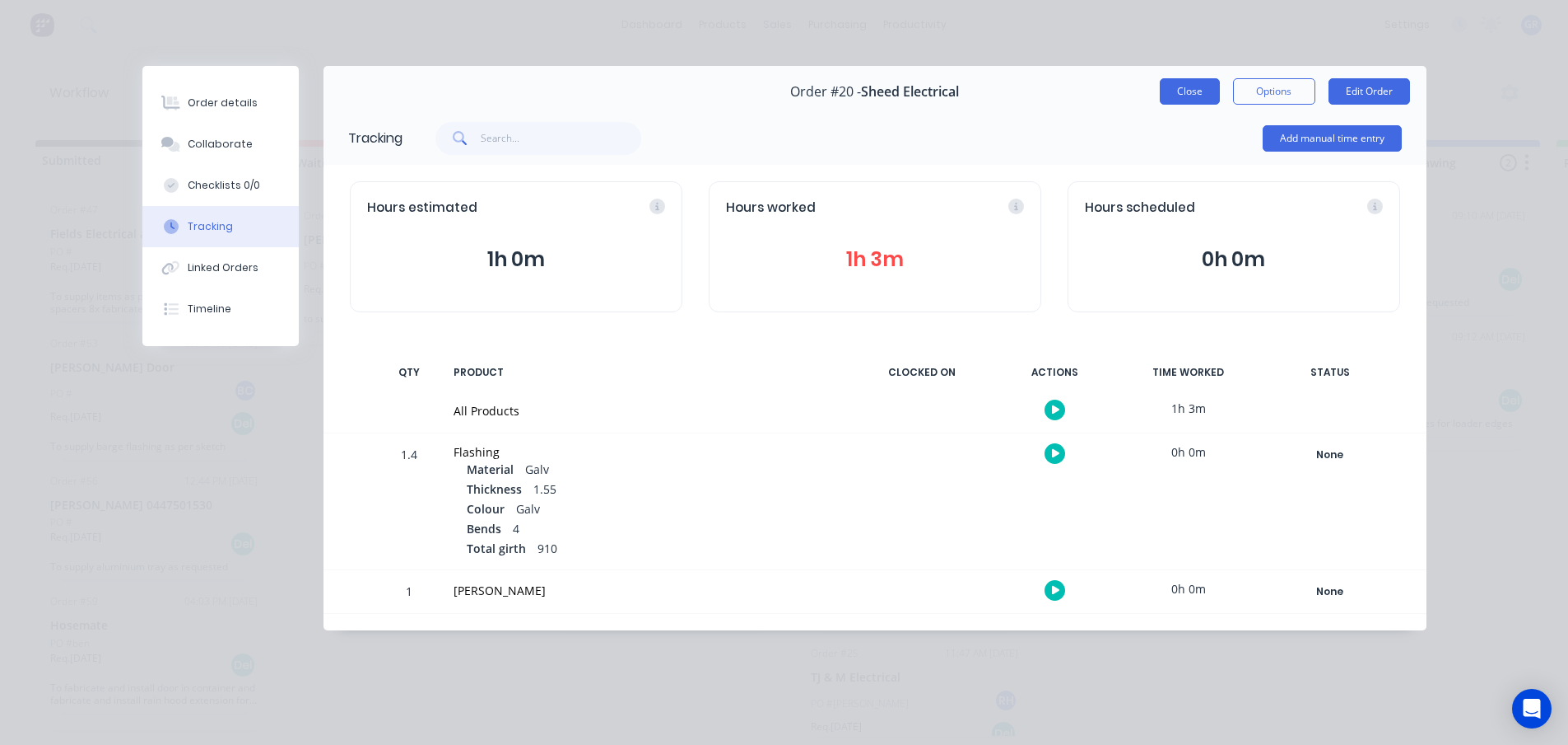
click at [1193, 84] on button "Close" at bounding box center [1190, 91] width 60 height 26
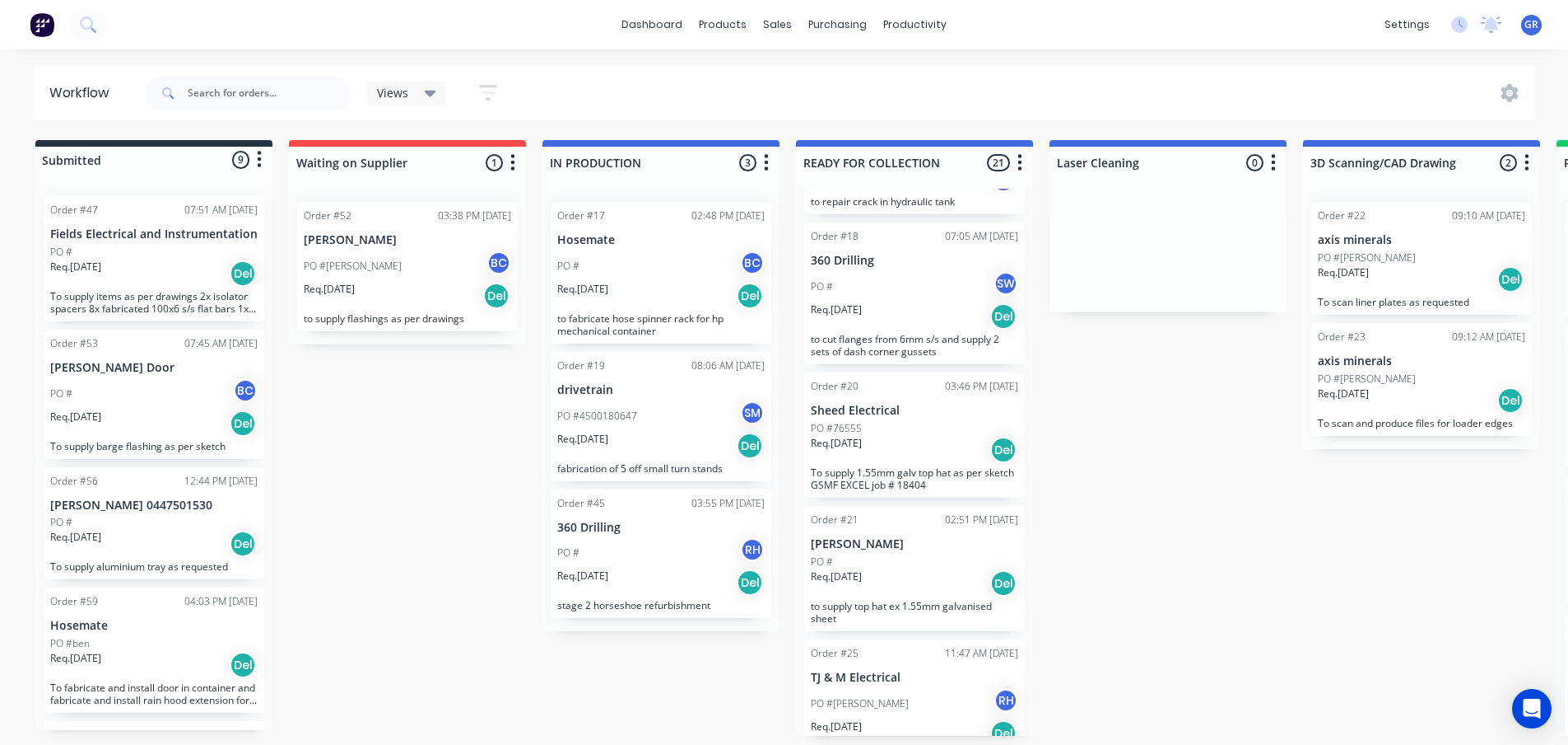
click at [891, 548] on div "Order #21 02:51 PM 26/08/25 JEFF PO # Req. 19/08/25 Del to supply top hat ex 1.…" at bounding box center [914, 569] width 221 height 125
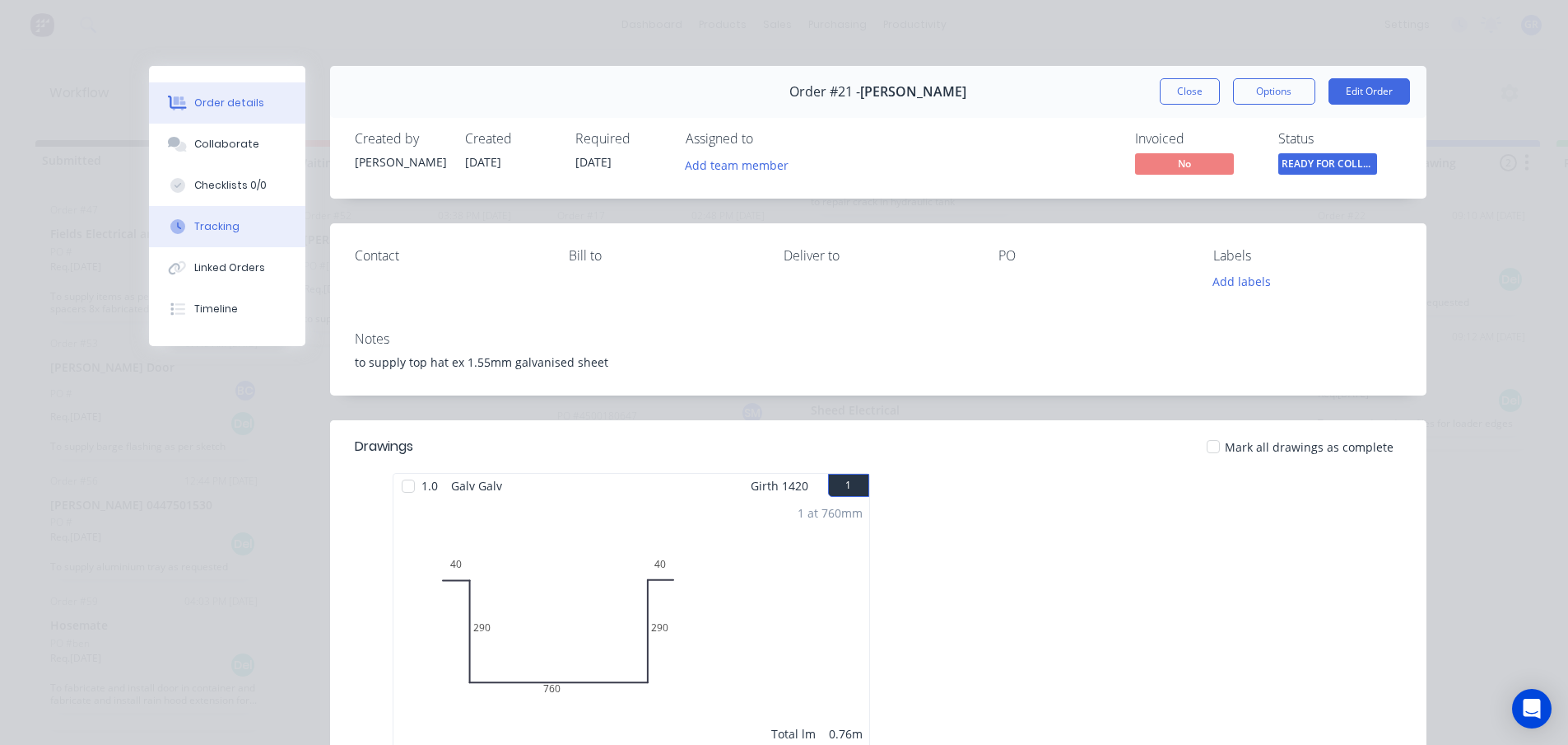
click at [215, 226] on div "Tracking" at bounding box center [217, 226] width 45 height 15
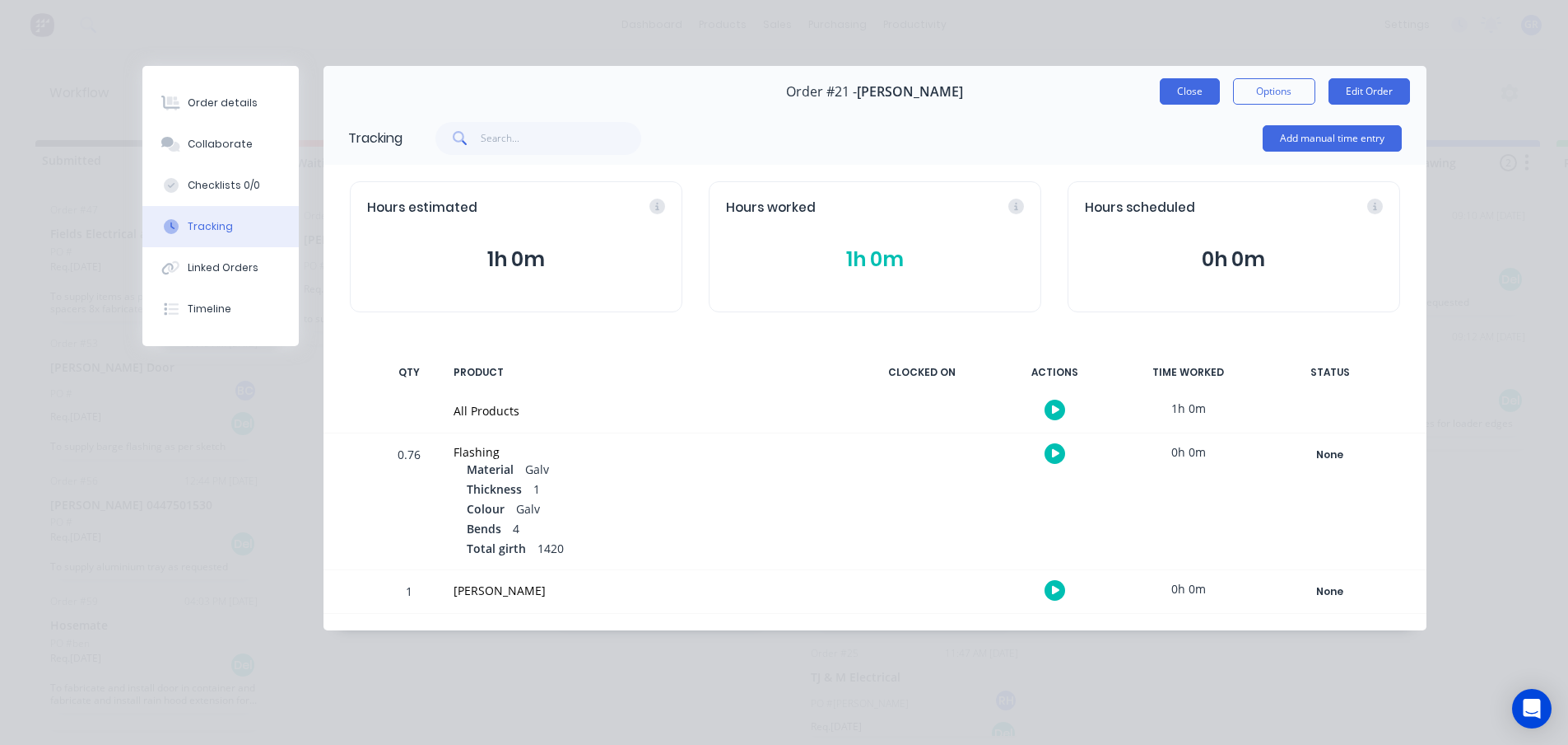
click at [1174, 92] on button "Close" at bounding box center [1190, 91] width 60 height 26
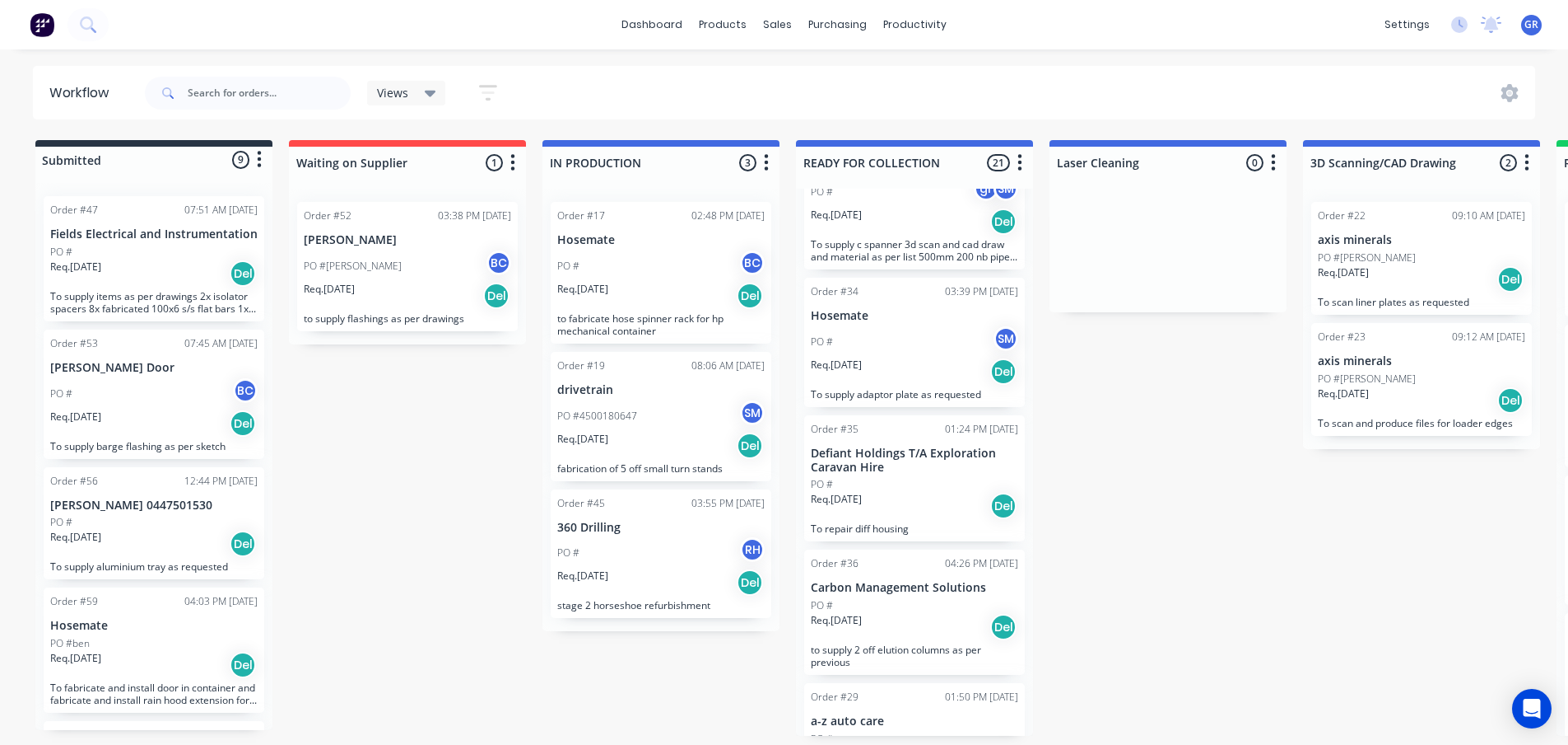
scroll to position [1401, 0]
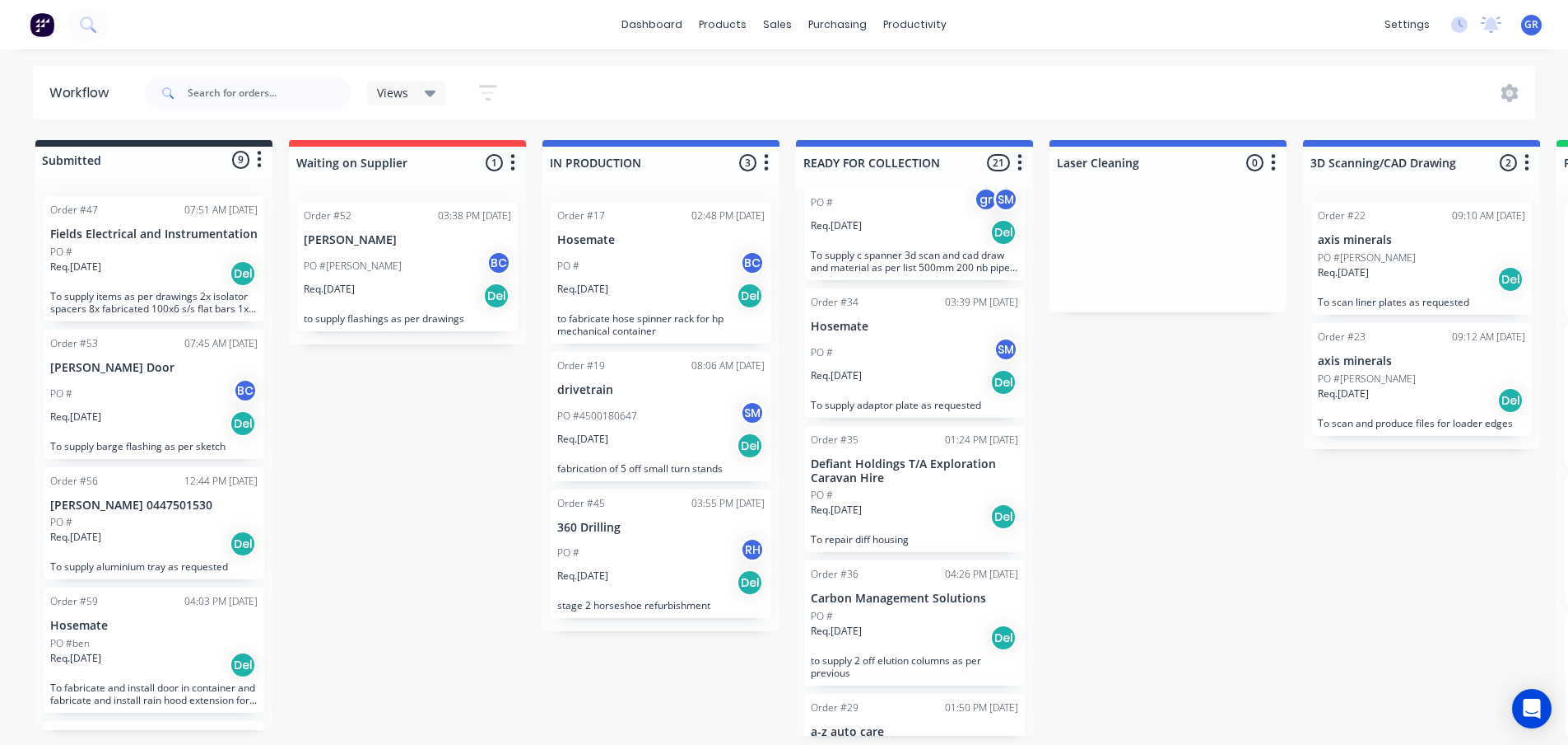
click at [912, 497] on div "PO #" at bounding box center [914, 495] width 208 height 15
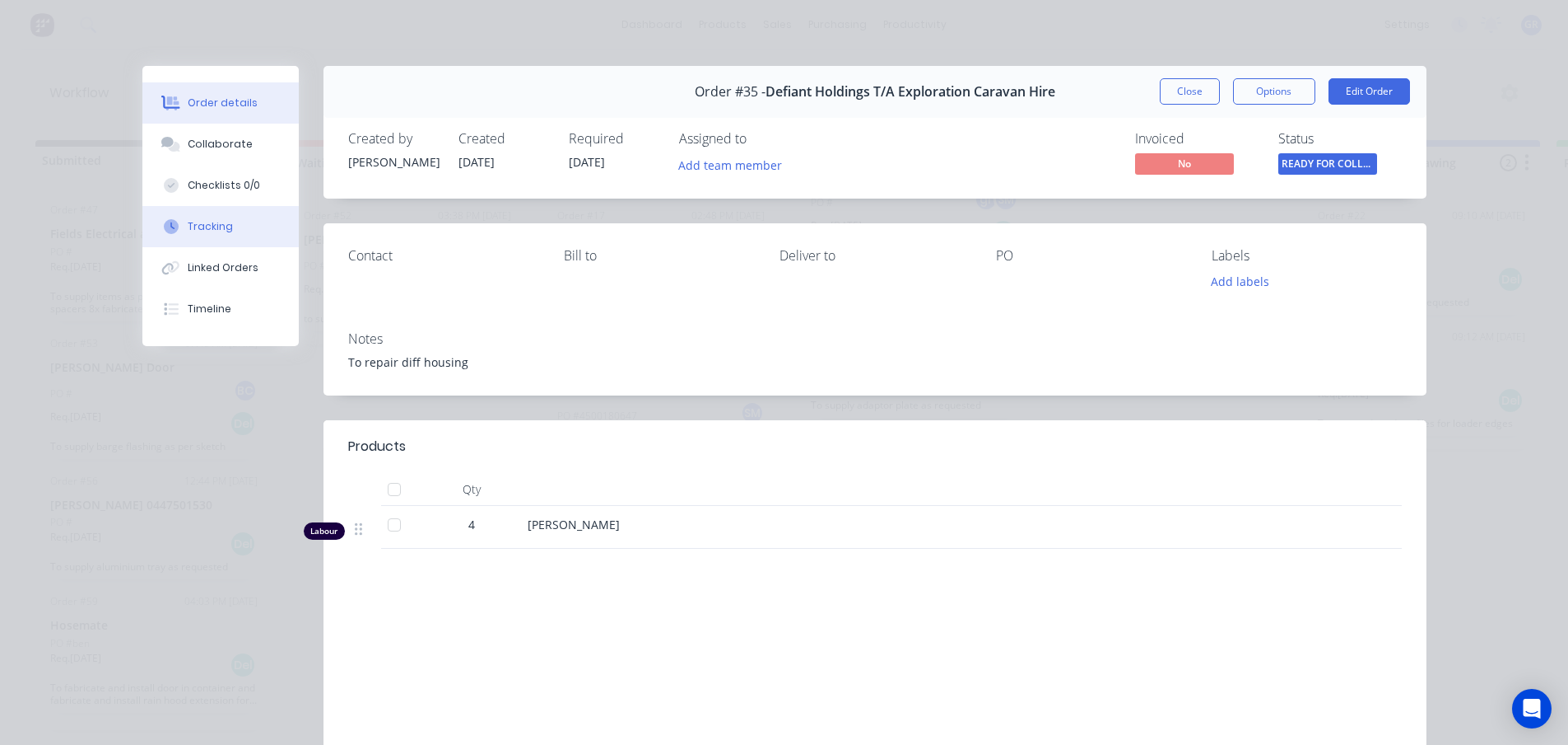
click at [195, 217] on button "Tracking" at bounding box center [221, 226] width 156 height 41
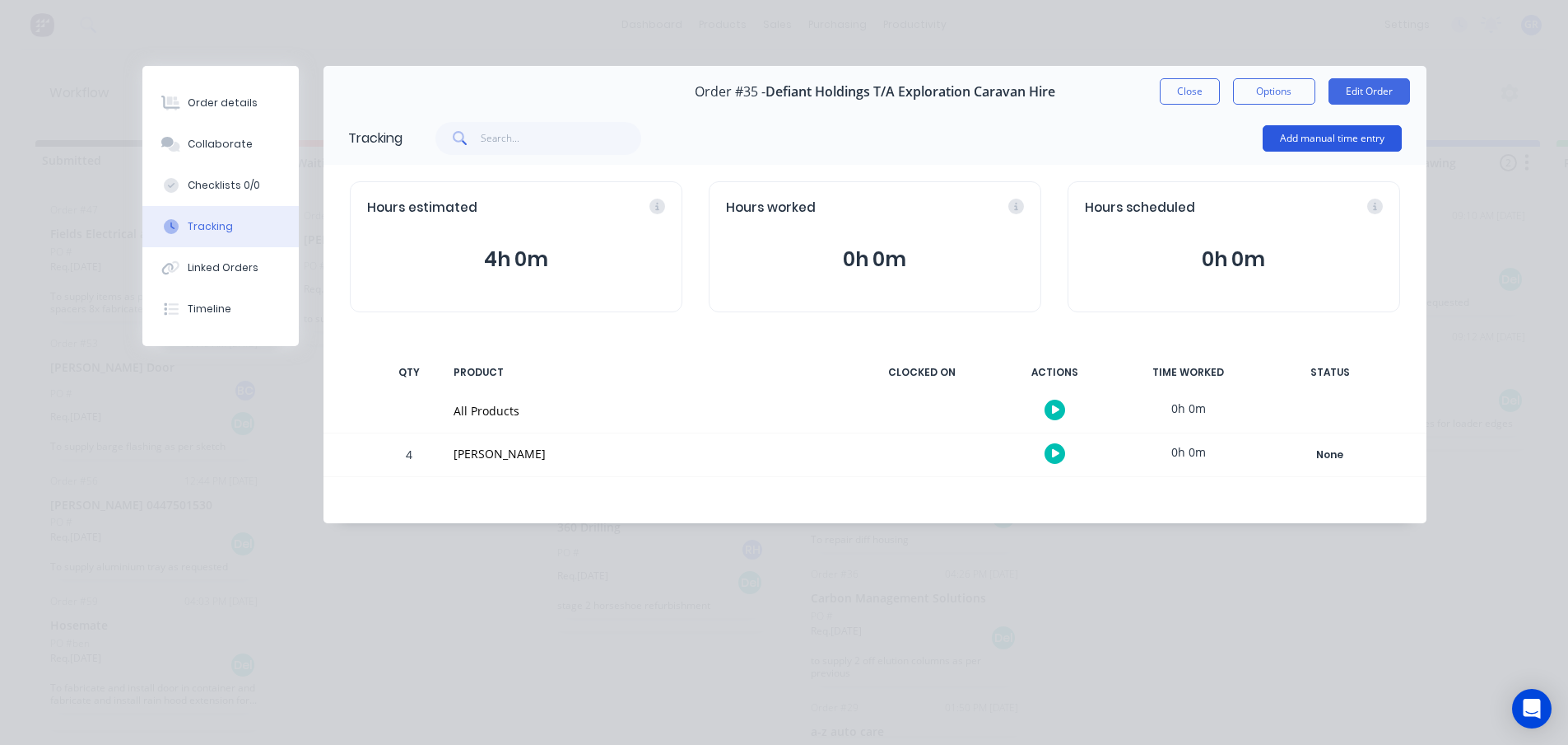
click at [1332, 136] on button "Add manual time entry" at bounding box center [1332, 138] width 139 height 26
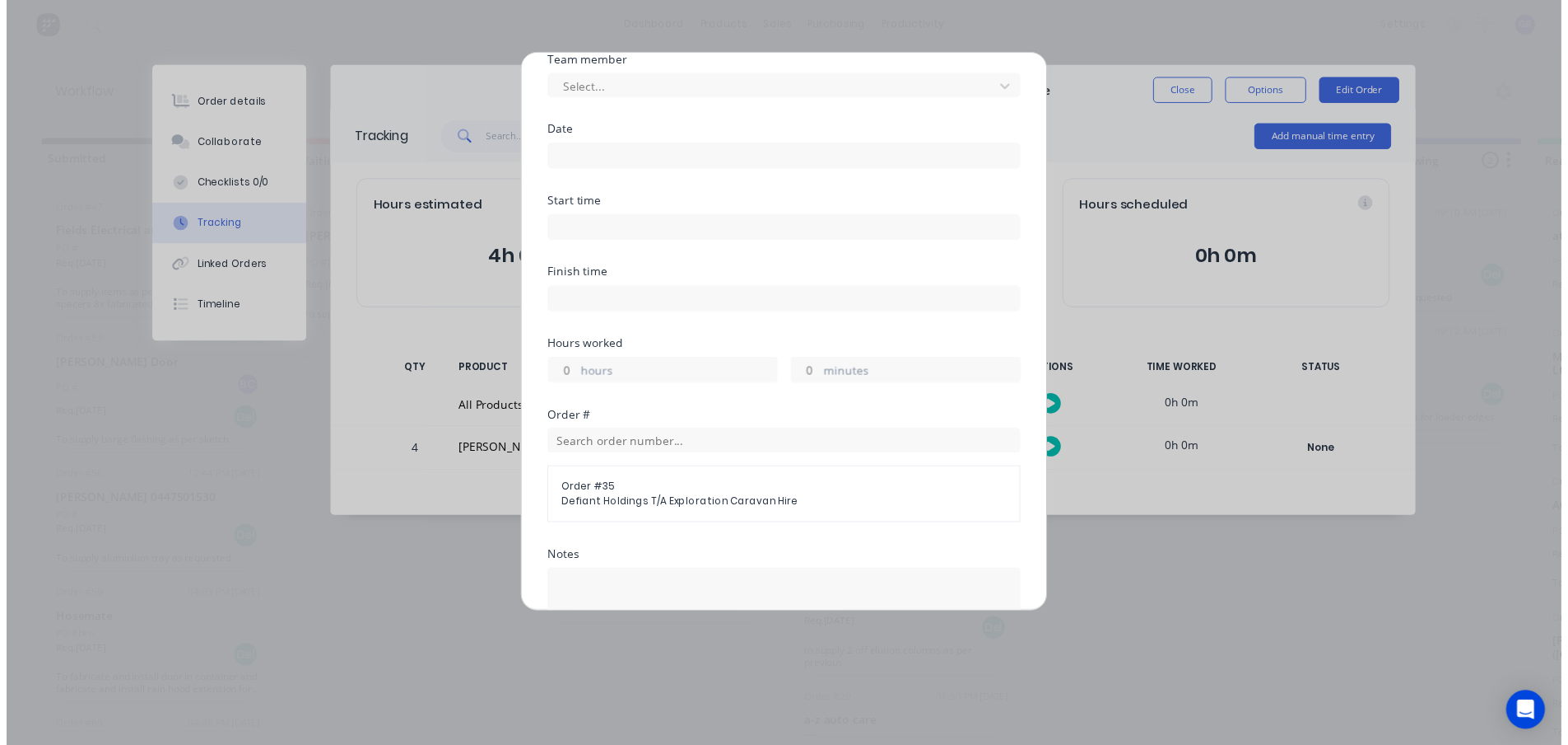
scroll to position [0, 0]
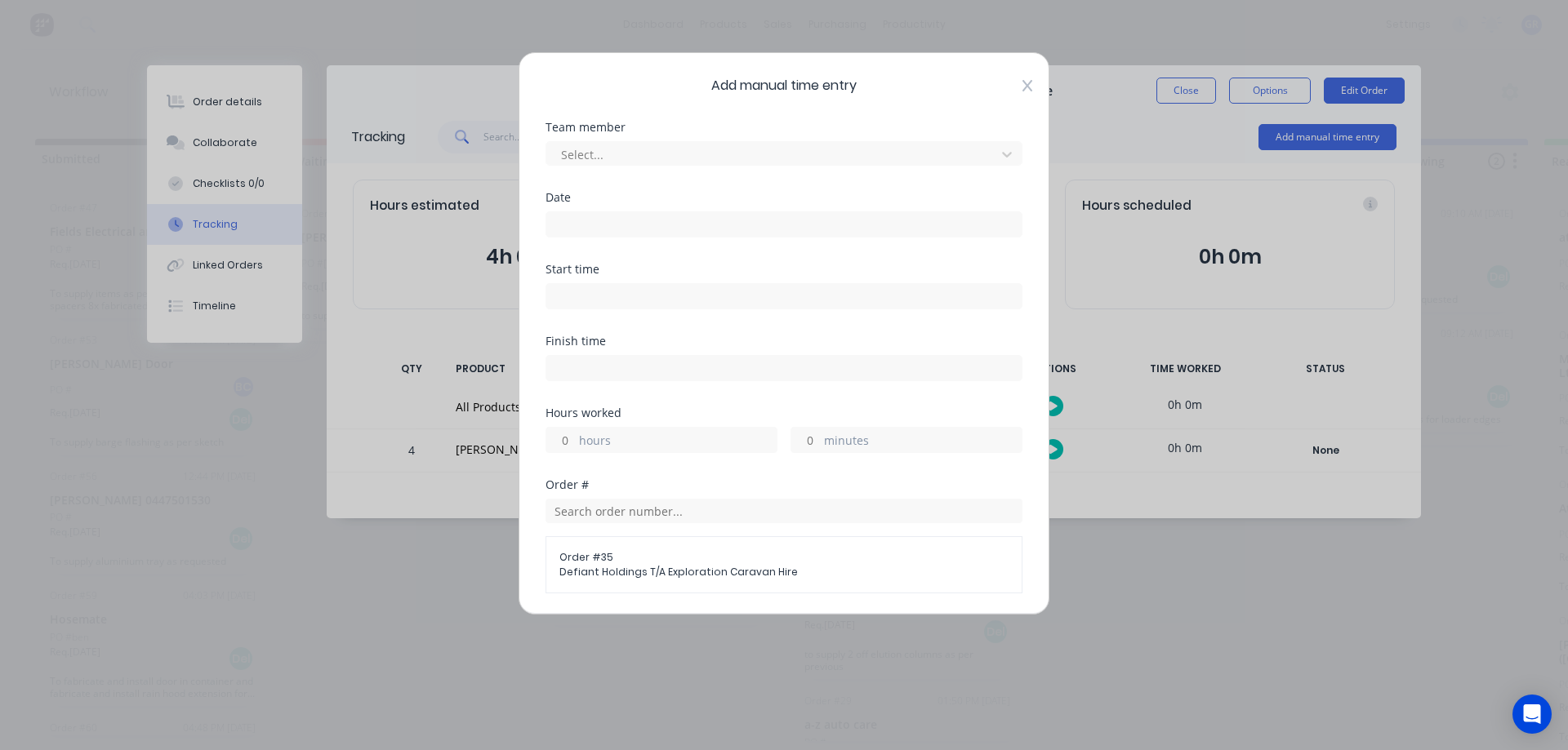
click at [1022, 85] on icon at bounding box center [1027, 86] width 10 height 14
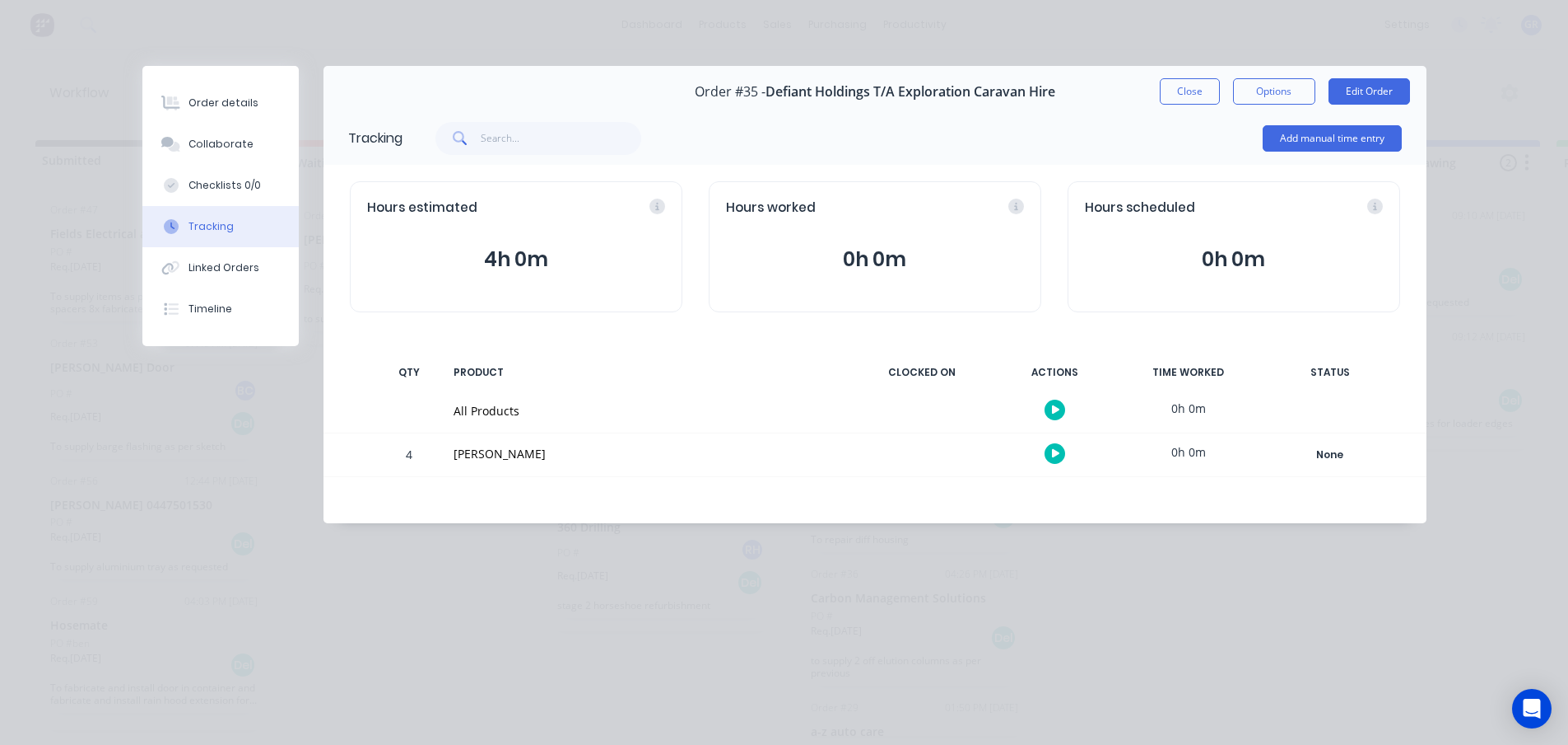
click at [316, 614] on div "Order details Collaborate Checklists 0/0 Tracking Linked Orders Timeline Order …" at bounding box center [784, 372] width 1568 height 745
click at [1188, 86] on button "Close" at bounding box center [1190, 91] width 60 height 26
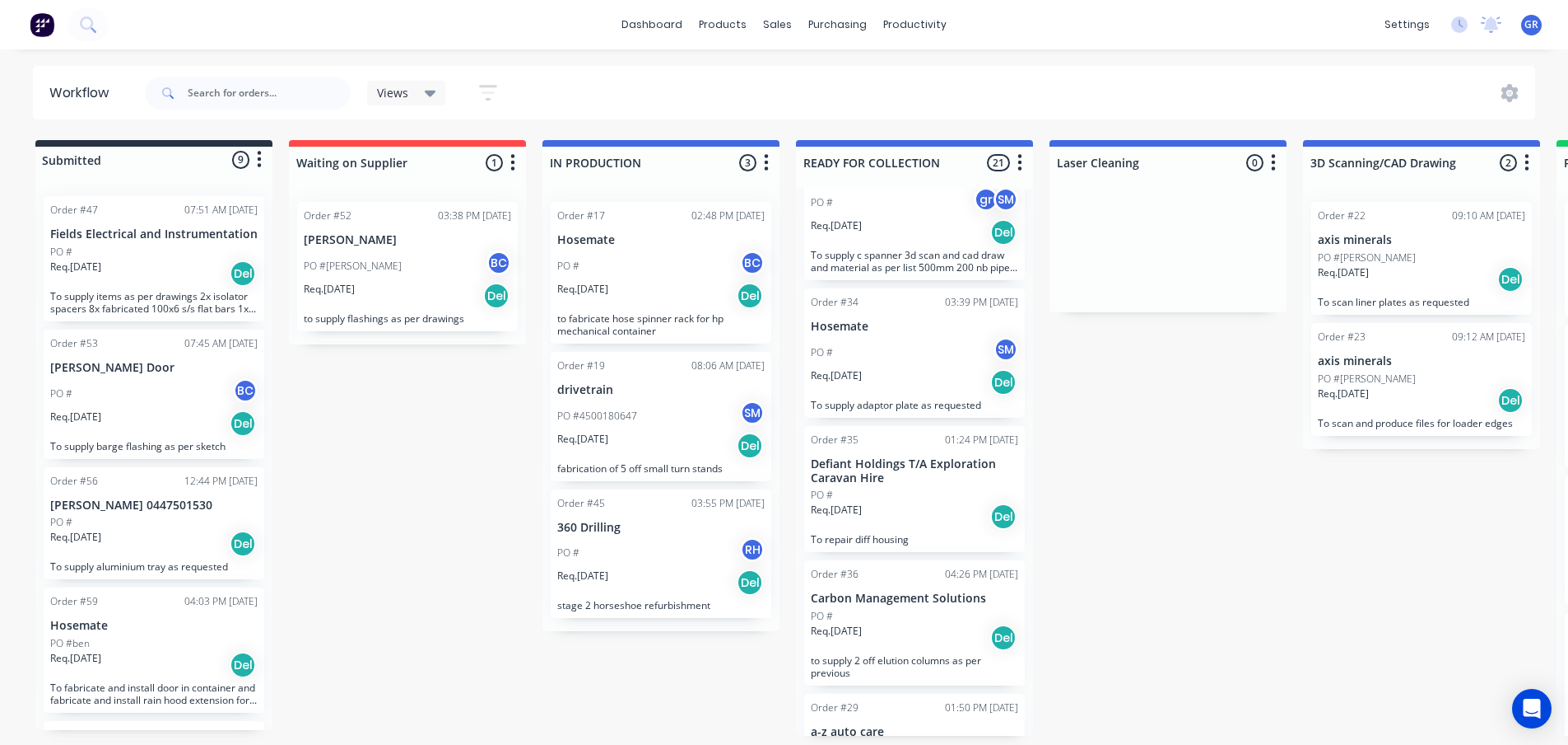
click at [1110, 84] on div "Views Save new view None (Default) edit Show/Hide statuses Show line item cards…" at bounding box center [839, 93] width 1395 height 49
click at [1104, 463] on div "Submitted 9 Status colour #273444 hex #273444 Save Cancel Summaries Total order…" at bounding box center [1121, 438] width 2268 height 596
click at [1137, 432] on div "Submitted 9 Status colour #273444 hex #273444 Save Cancel Summaries Total order…" at bounding box center [1121, 438] width 2268 height 596
click at [409, 472] on div "Submitted 9 Status colour #273444 hex #273444 Save Cancel Summaries Total order…" at bounding box center [1121, 438] width 2268 height 596
click at [154, 397] on div "PO # BC" at bounding box center [153, 393] width 208 height 31
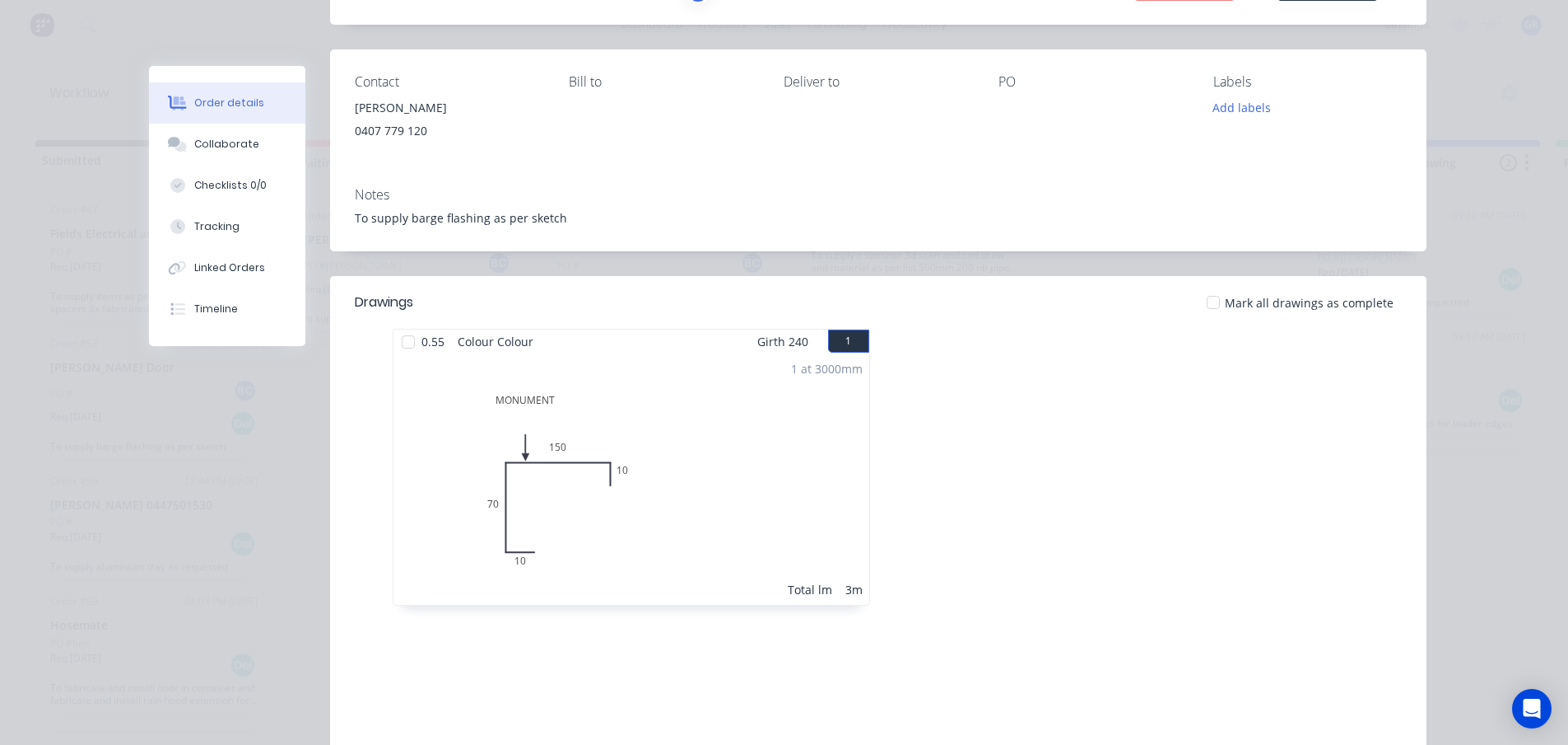
scroll to position [247, 0]
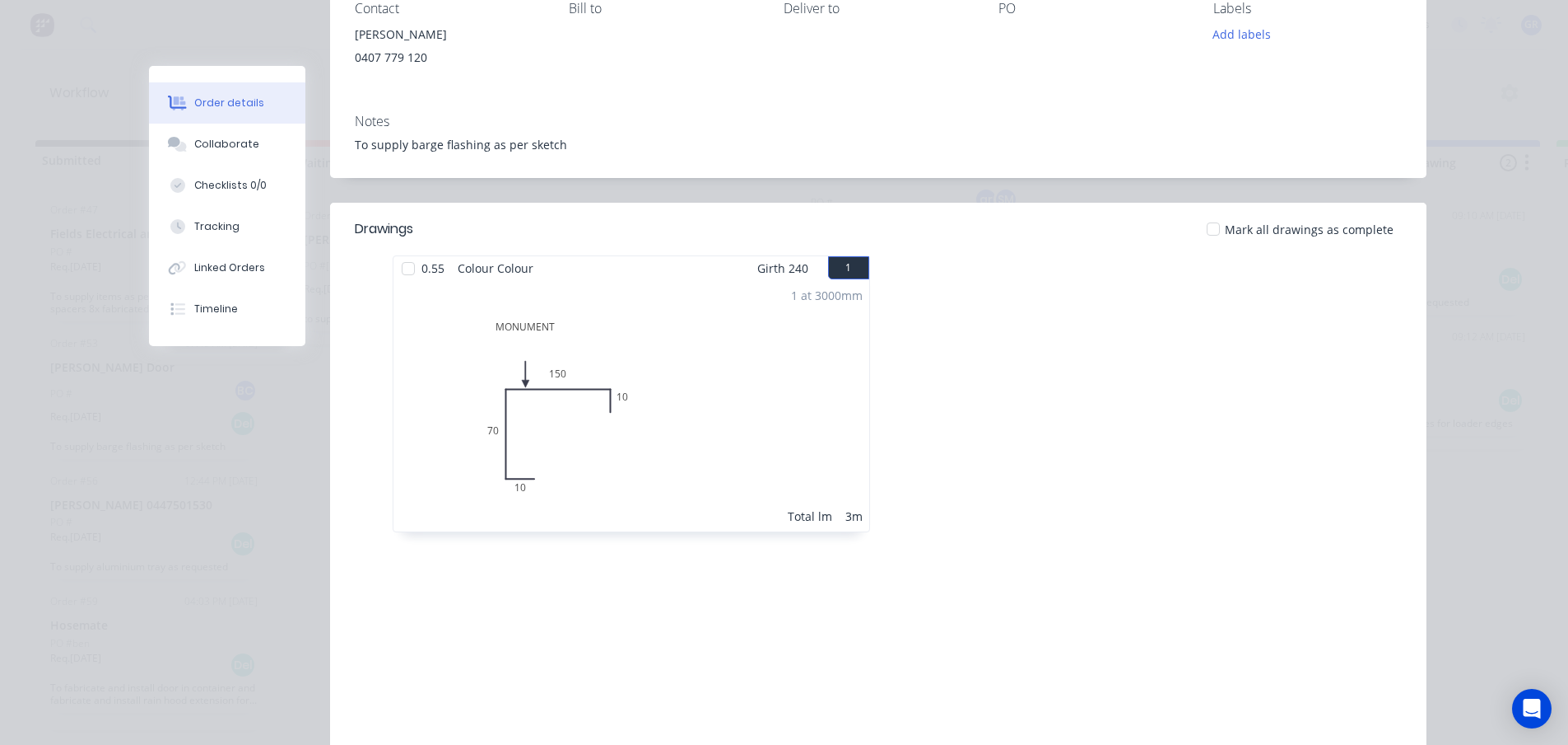
click at [698, 403] on div "1 at 3000mm Total lm 3m" at bounding box center [631, 405] width 476 height 252
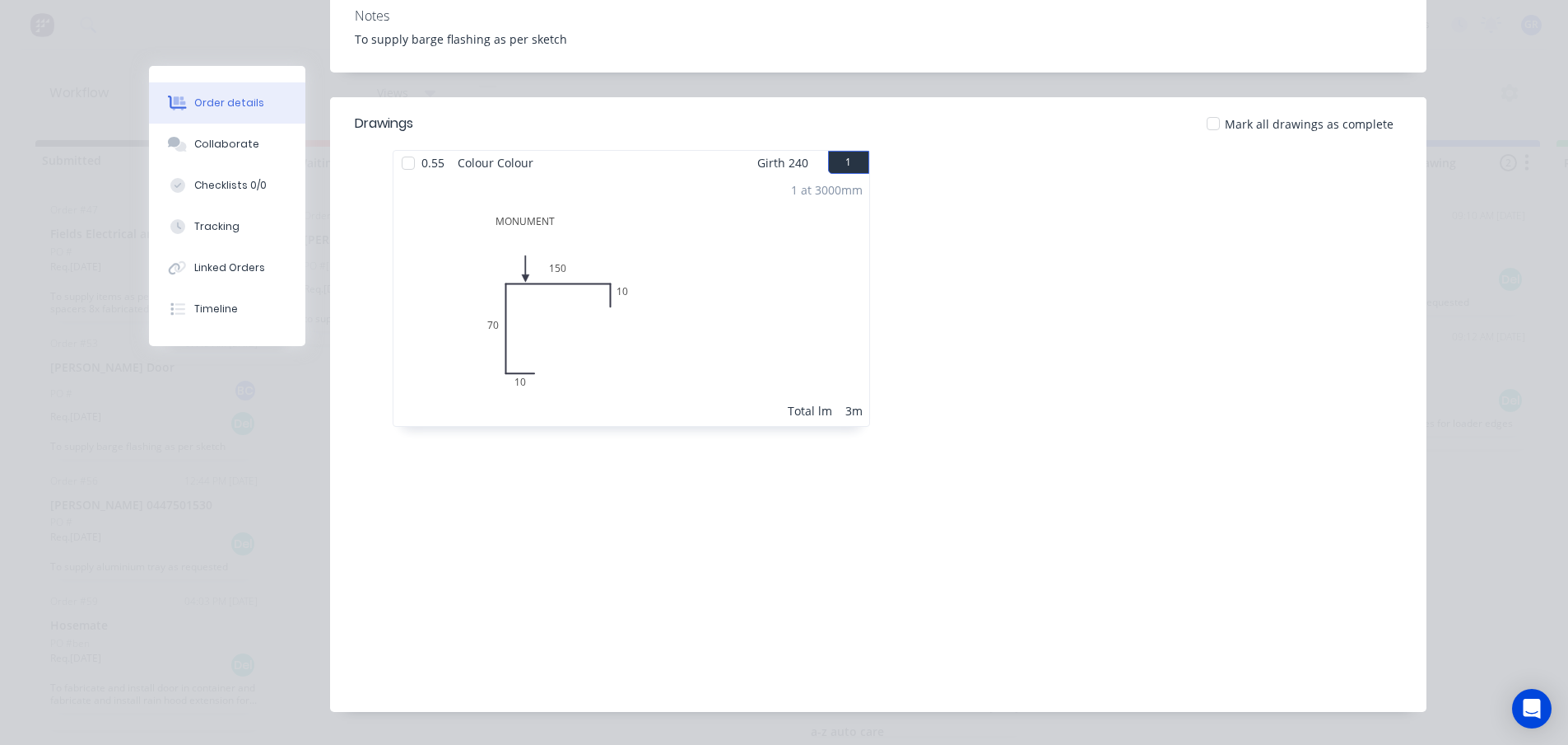
scroll to position [313, 0]
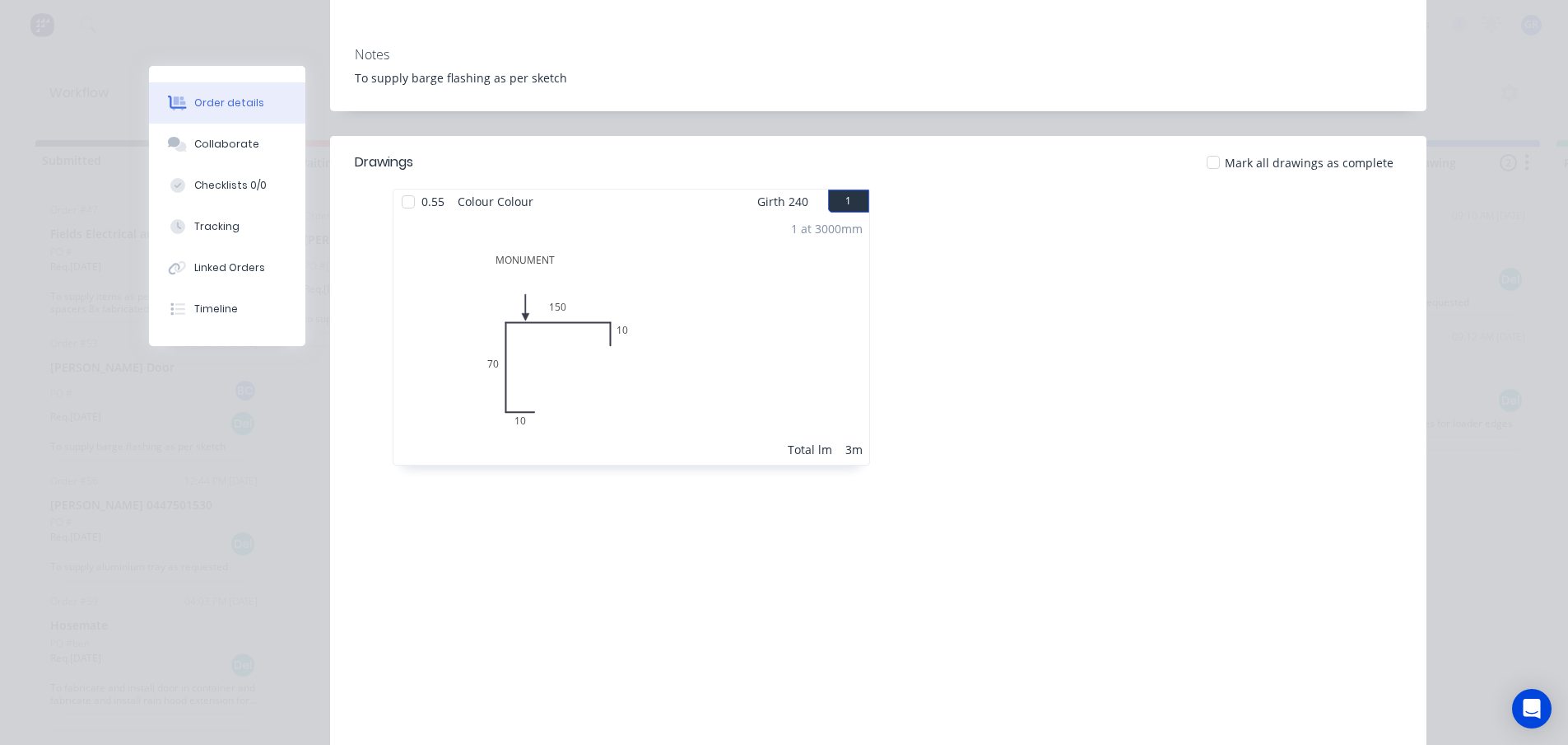
click at [403, 207] on div at bounding box center [409, 202] width 33 height 33
click at [726, 329] on div "1 at 3000mm Total lm 3m" at bounding box center [631, 339] width 476 height 252
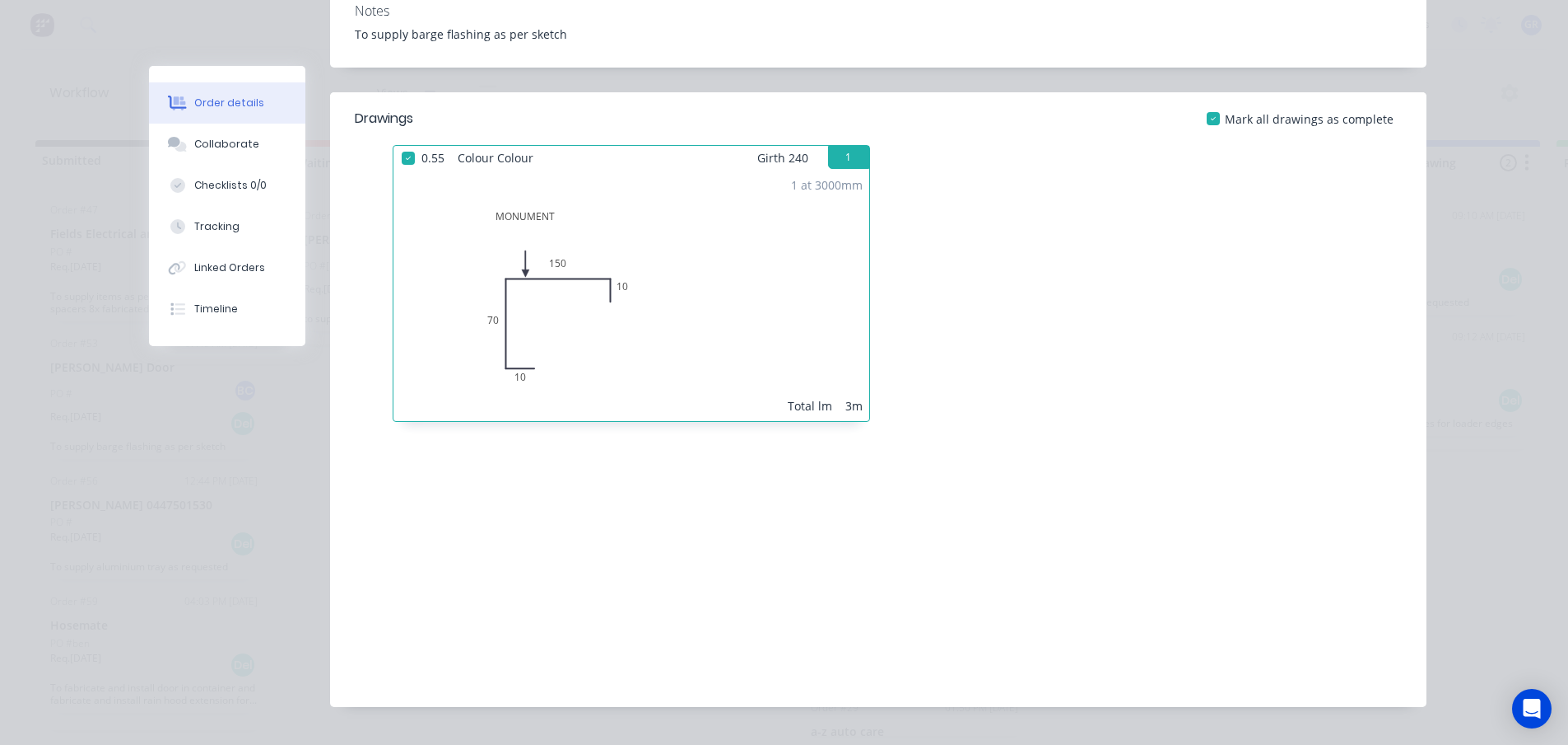
scroll to position [396, 0]
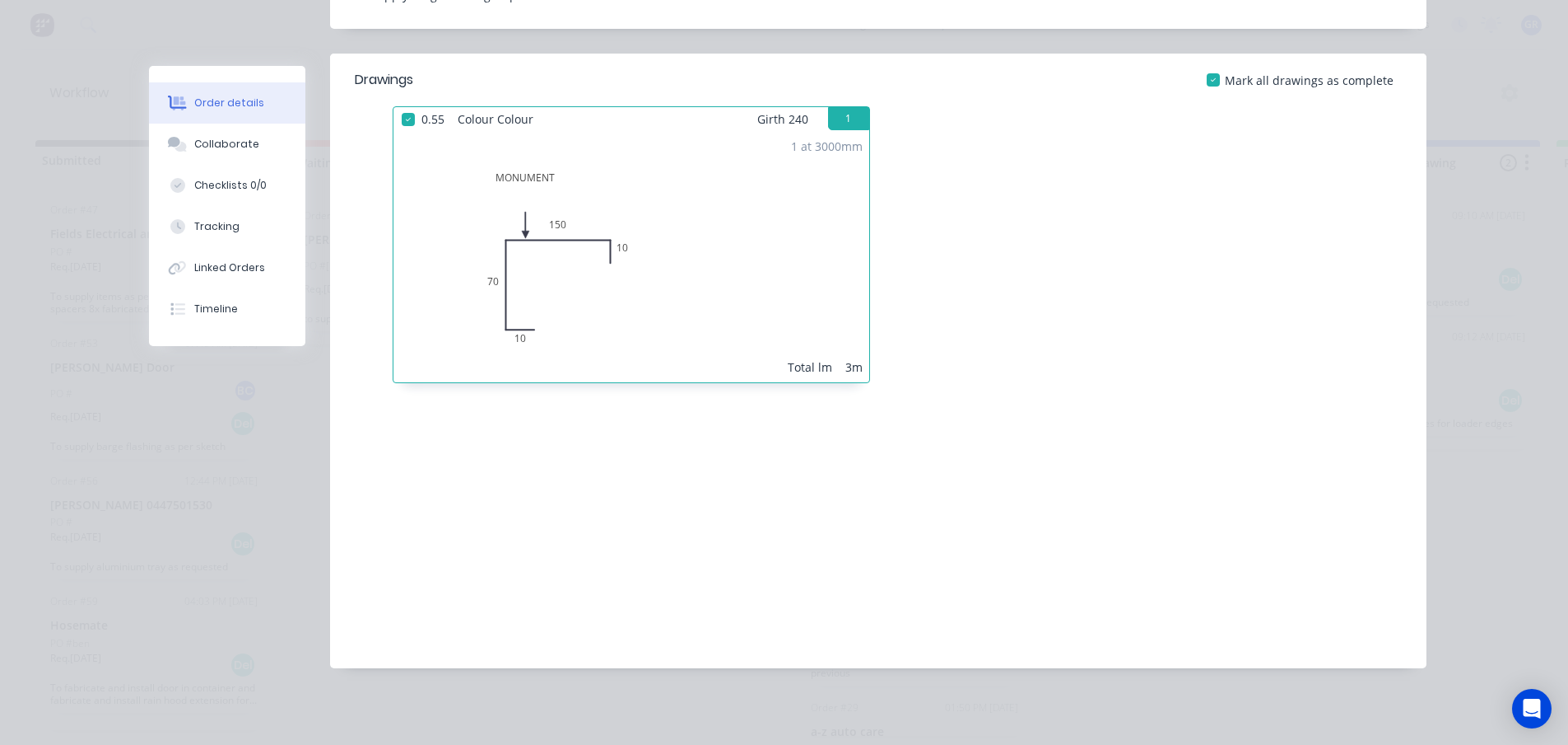
click at [871, 278] on div "0.55 Colour Colour Girth 240 1 MONUMENT 10 70 150 10 MONUMENT 10 70 150 10 1 at…" at bounding box center [631, 253] width 494 height 293
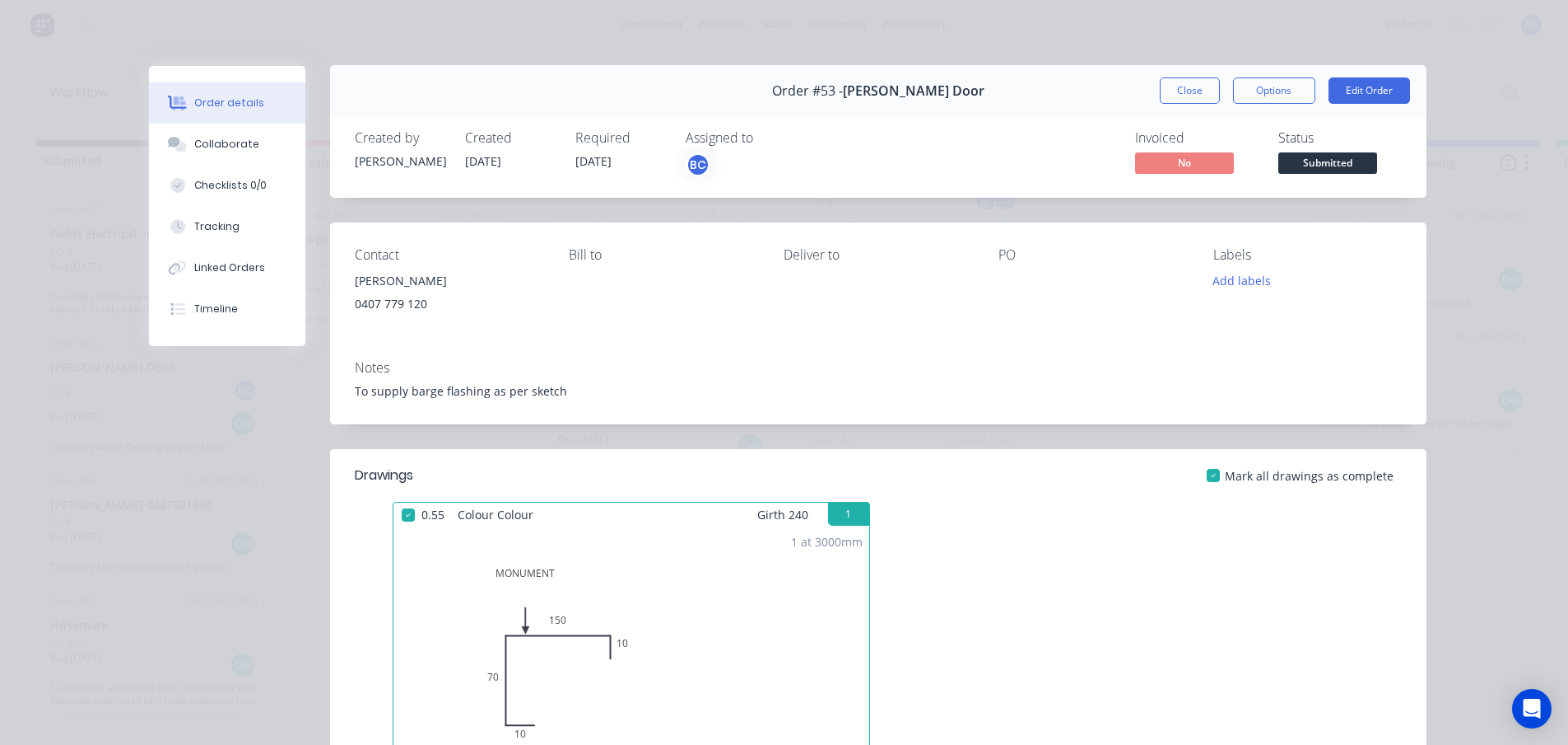
scroll to position [0, 0]
click at [1374, 93] on button "Edit Order" at bounding box center [1370, 91] width 82 height 26
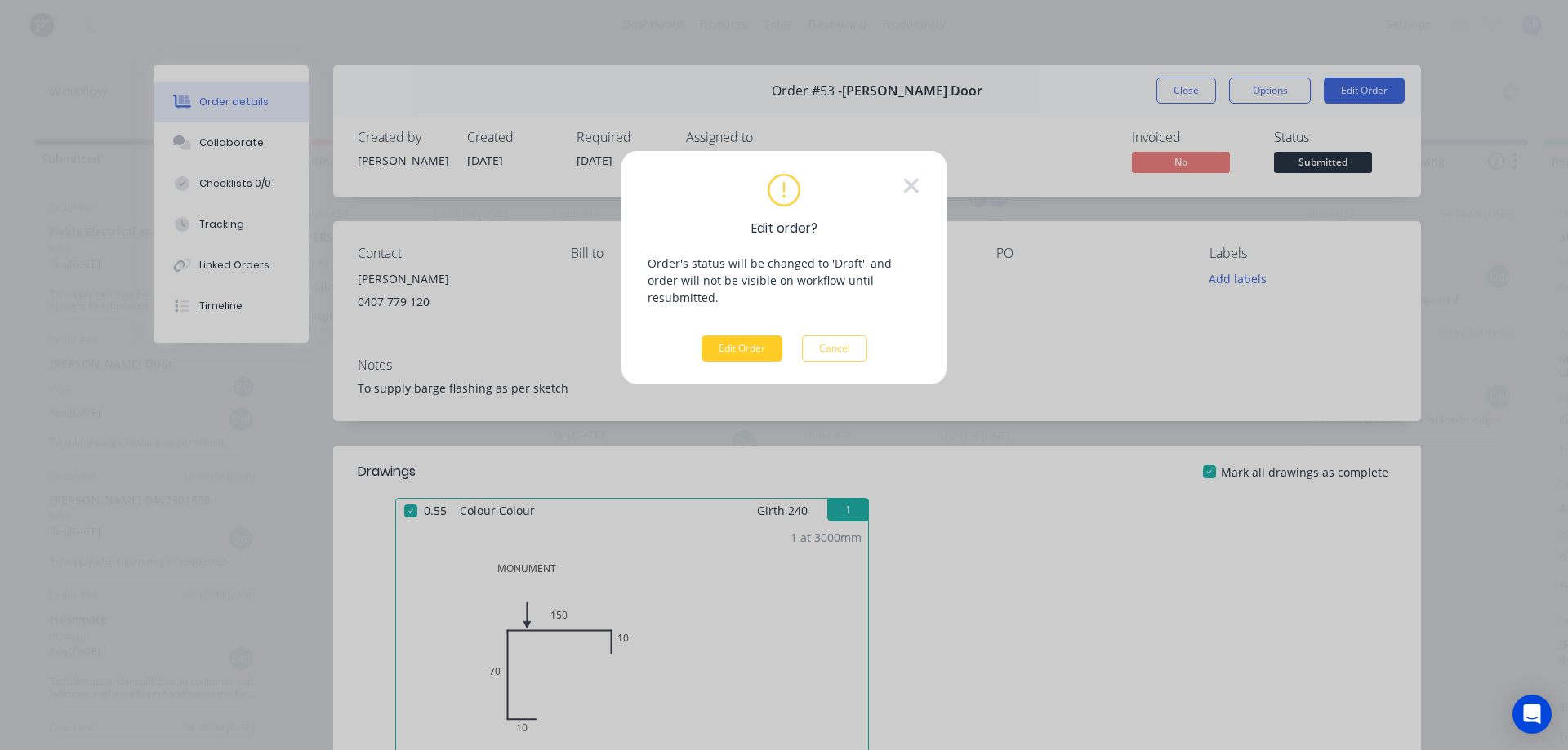
click at [717, 336] on button "Edit Order" at bounding box center [742, 348] width 81 height 26
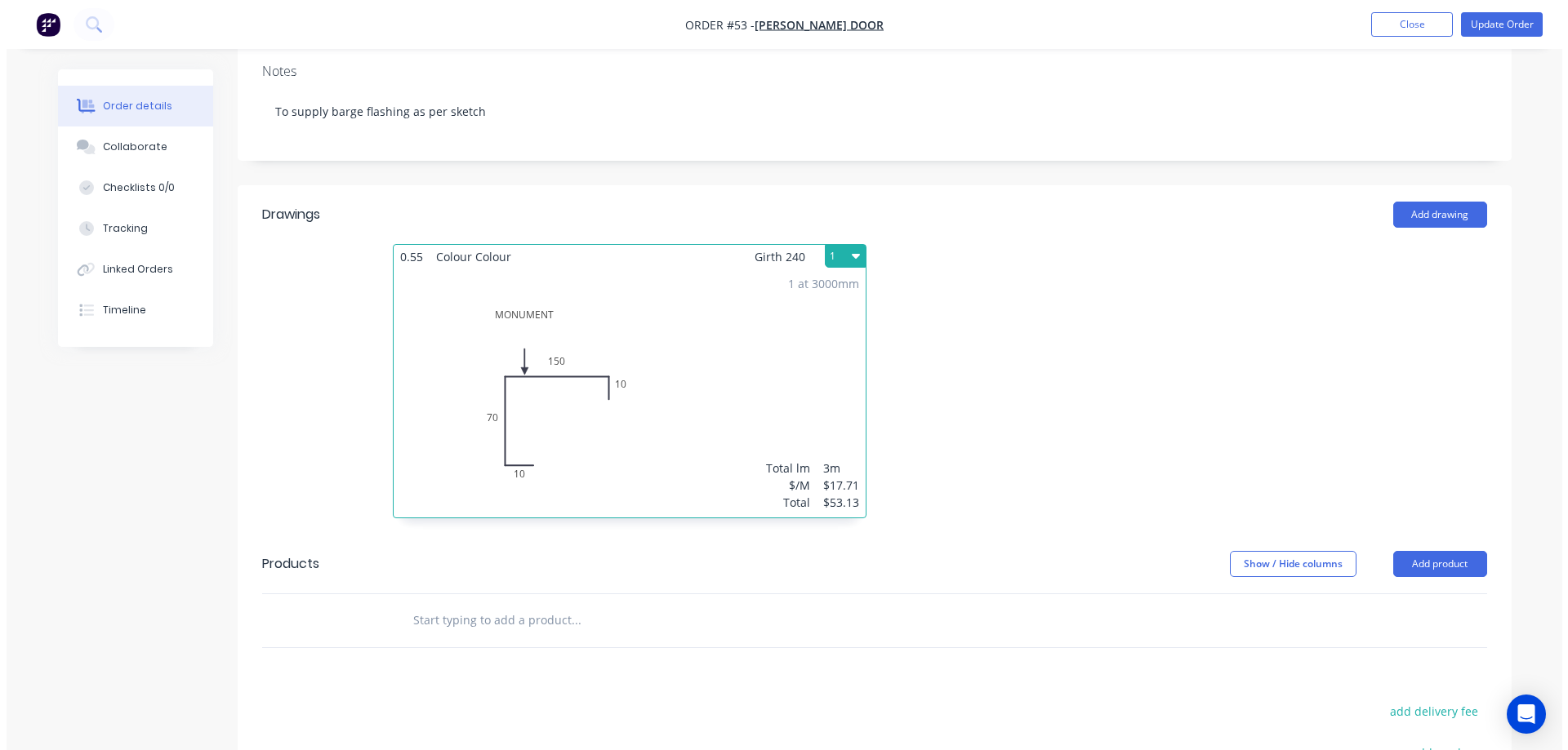
scroll to position [327, 0]
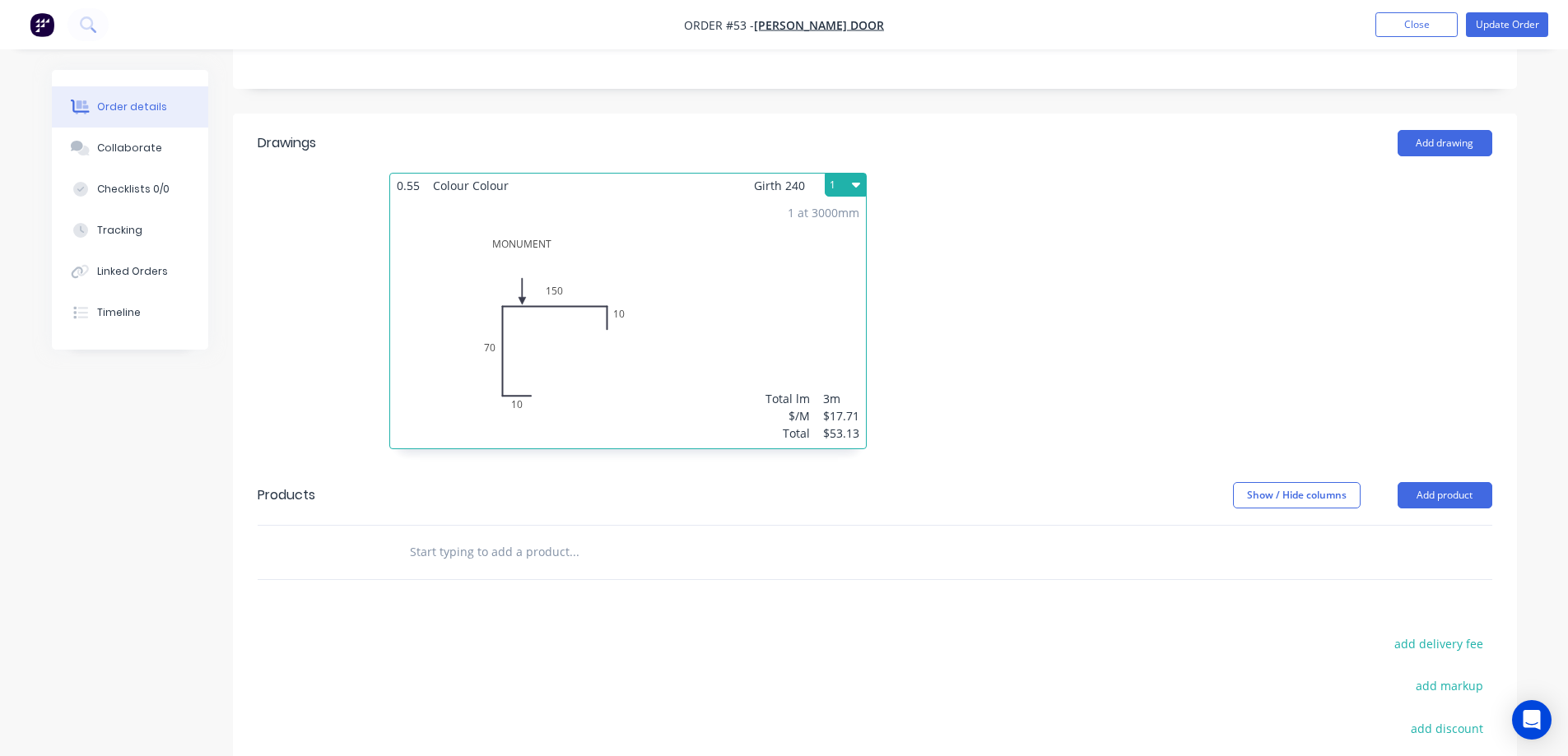
click at [750, 503] on div "Show / Hide columns Add product" at bounding box center [1005, 495] width 972 height 26
click at [1420, 26] on button "Close" at bounding box center [1416, 25] width 83 height 25
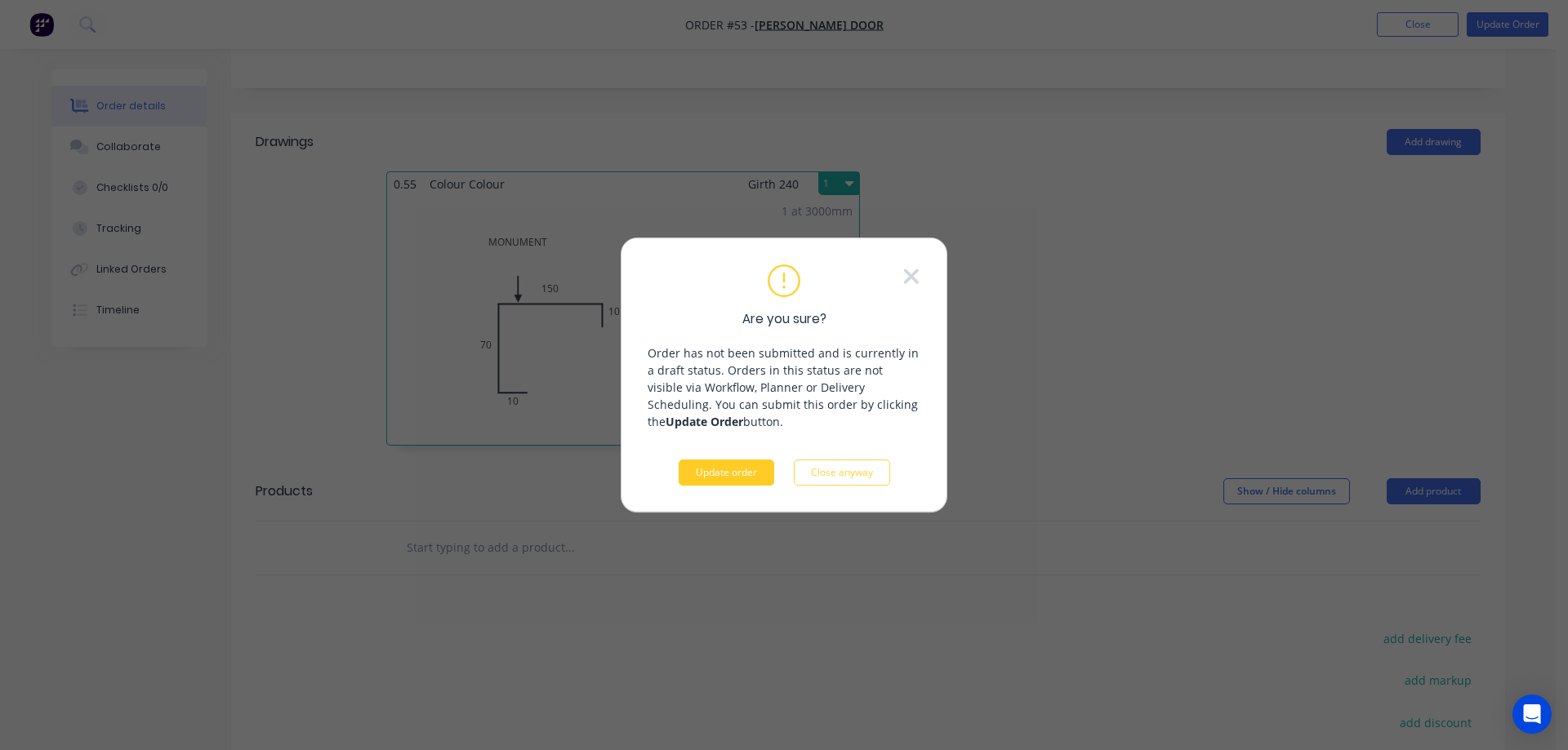
click at [723, 469] on button "Update order" at bounding box center [727, 473] width 95 height 26
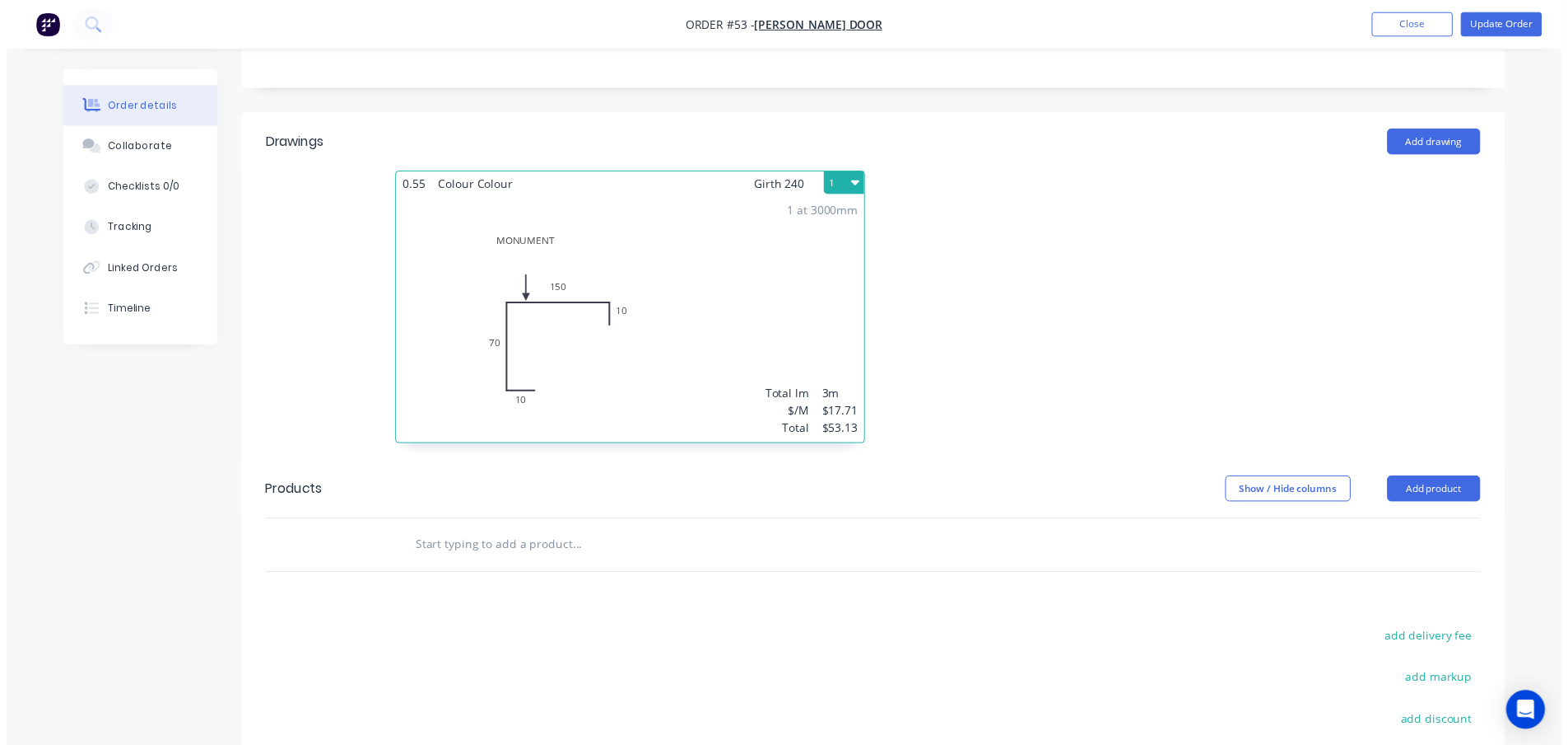
scroll to position [0, 0]
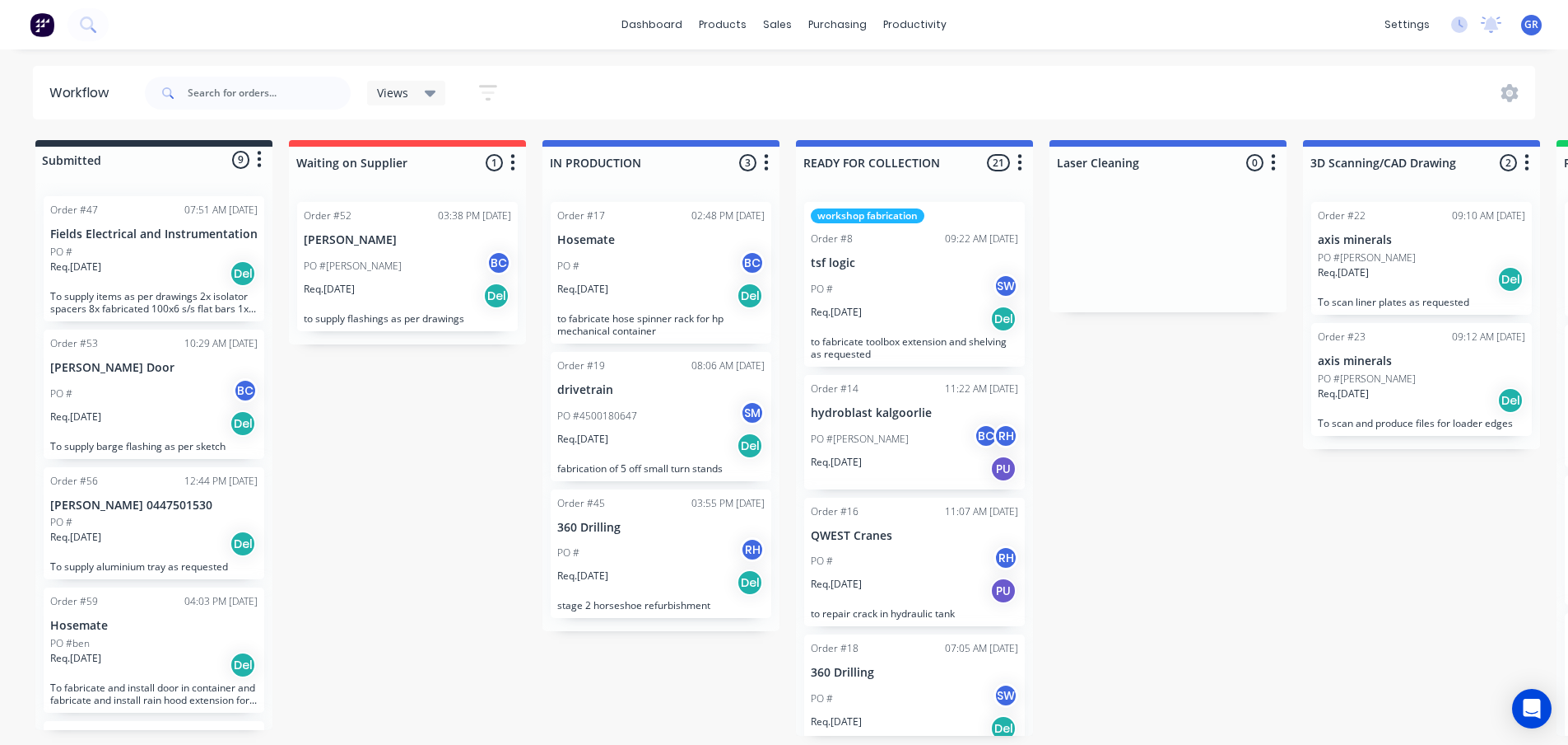
click at [347, 467] on div "Submitted 9 Status colour #273444 hex #273444 Save Cancel Summaries Total order…" at bounding box center [1121, 438] width 2268 height 596
click at [426, 464] on div "Submitted 9 Status colour #273444 hex #273444 Save Cancel Summaries Total order…" at bounding box center [1121, 438] width 2268 height 596
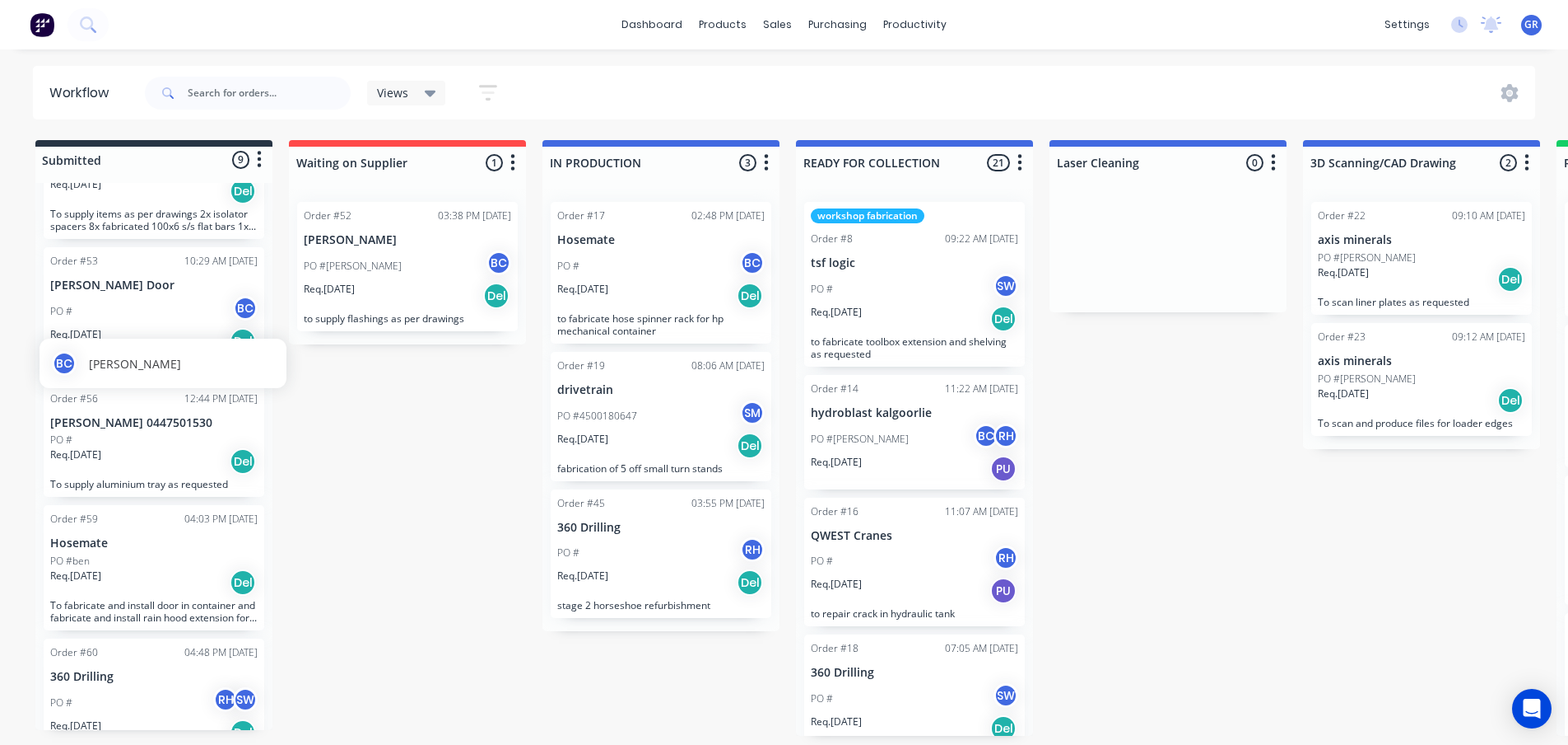
click at [239, 321] on div "BC" at bounding box center [245, 308] width 25 height 25
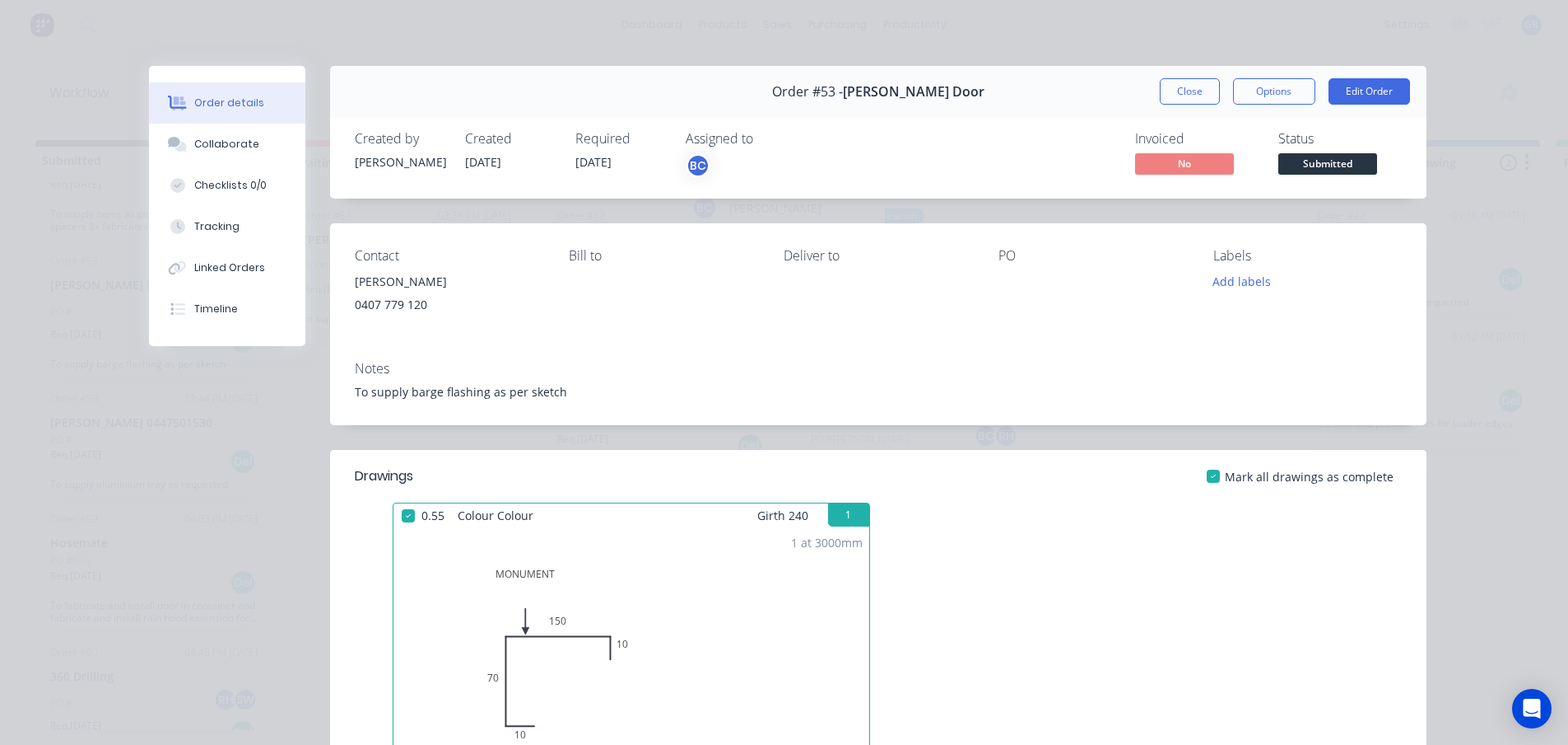
click at [696, 164] on div "BC" at bounding box center [697, 165] width 25 height 25
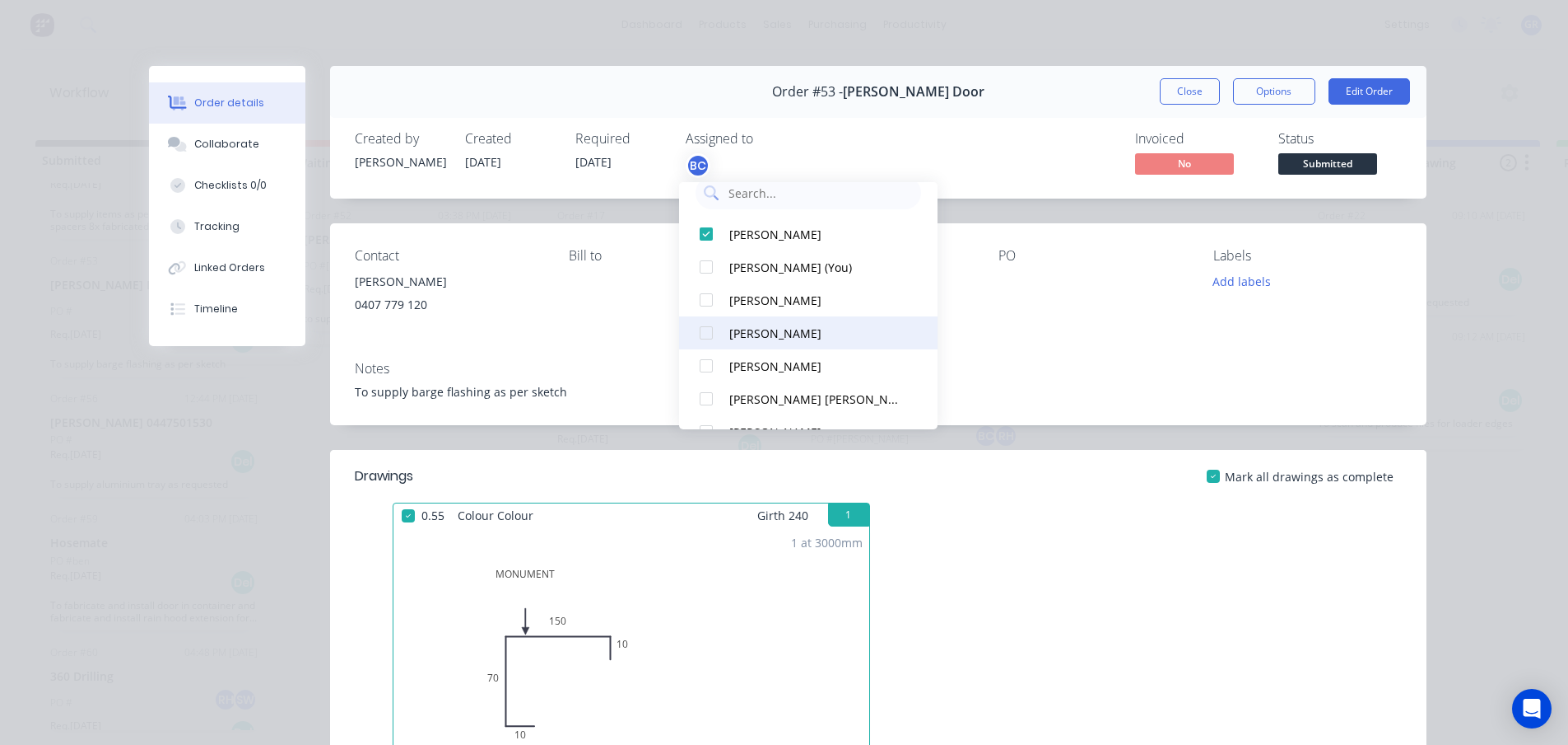
scroll to position [0, 0]
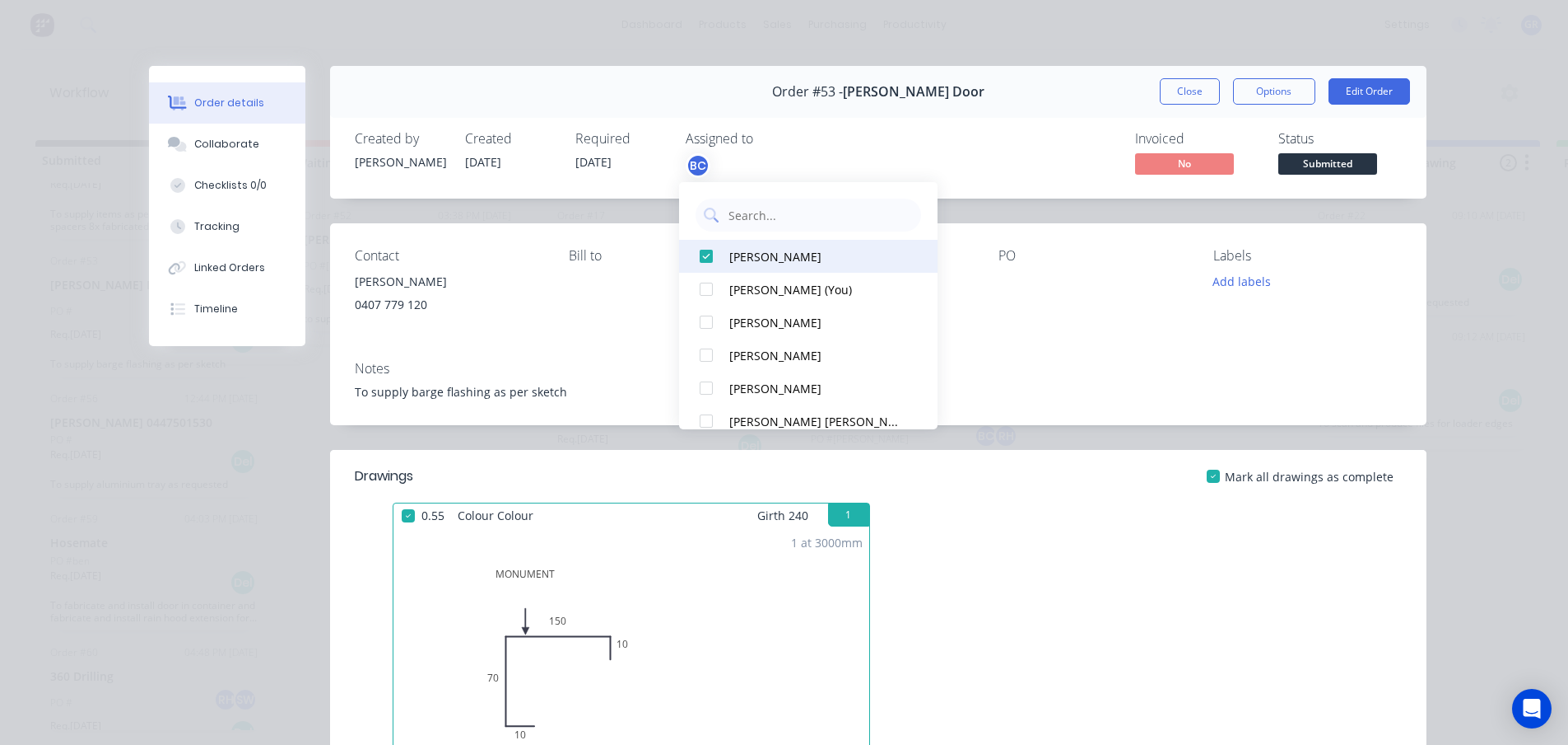
click at [705, 256] on div at bounding box center [706, 256] width 33 height 33
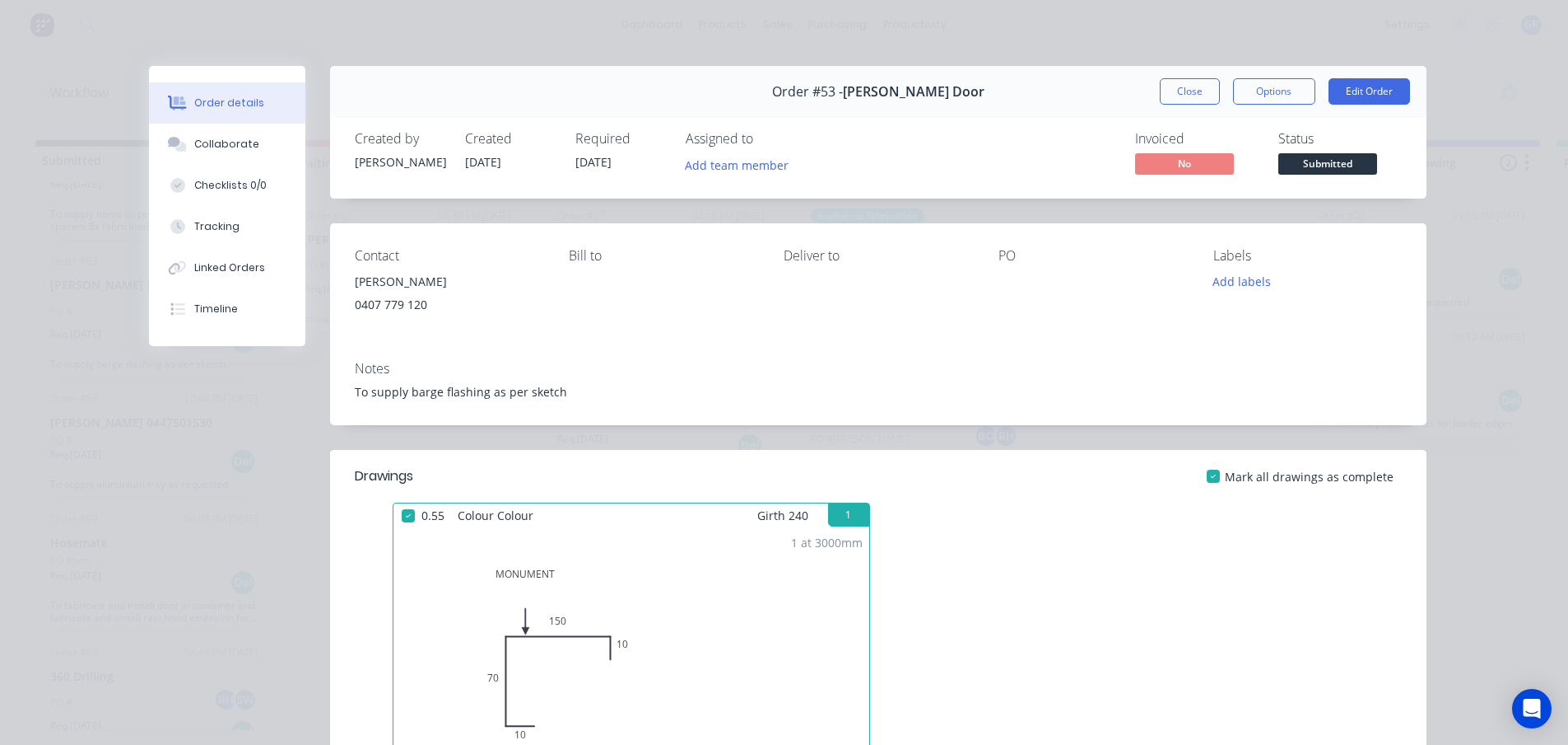
click at [1040, 295] on div "PO" at bounding box center [1093, 285] width 189 height 75
click at [1174, 100] on button "Close" at bounding box center [1190, 91] width 60 height 26
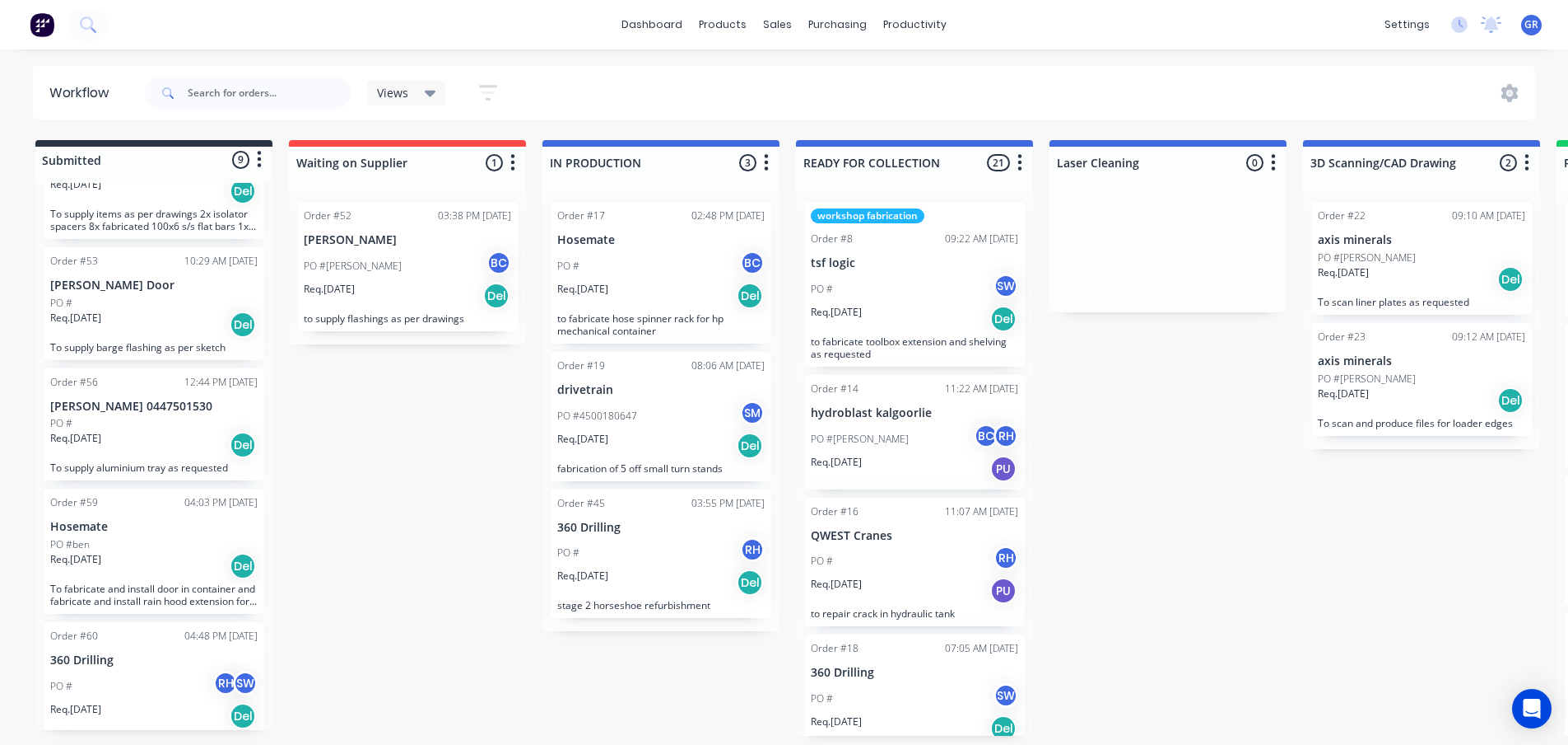
click at [137, 445] on div "Req. 26/08/25 Del" at bounding box center [153, 444] width 208 height 28
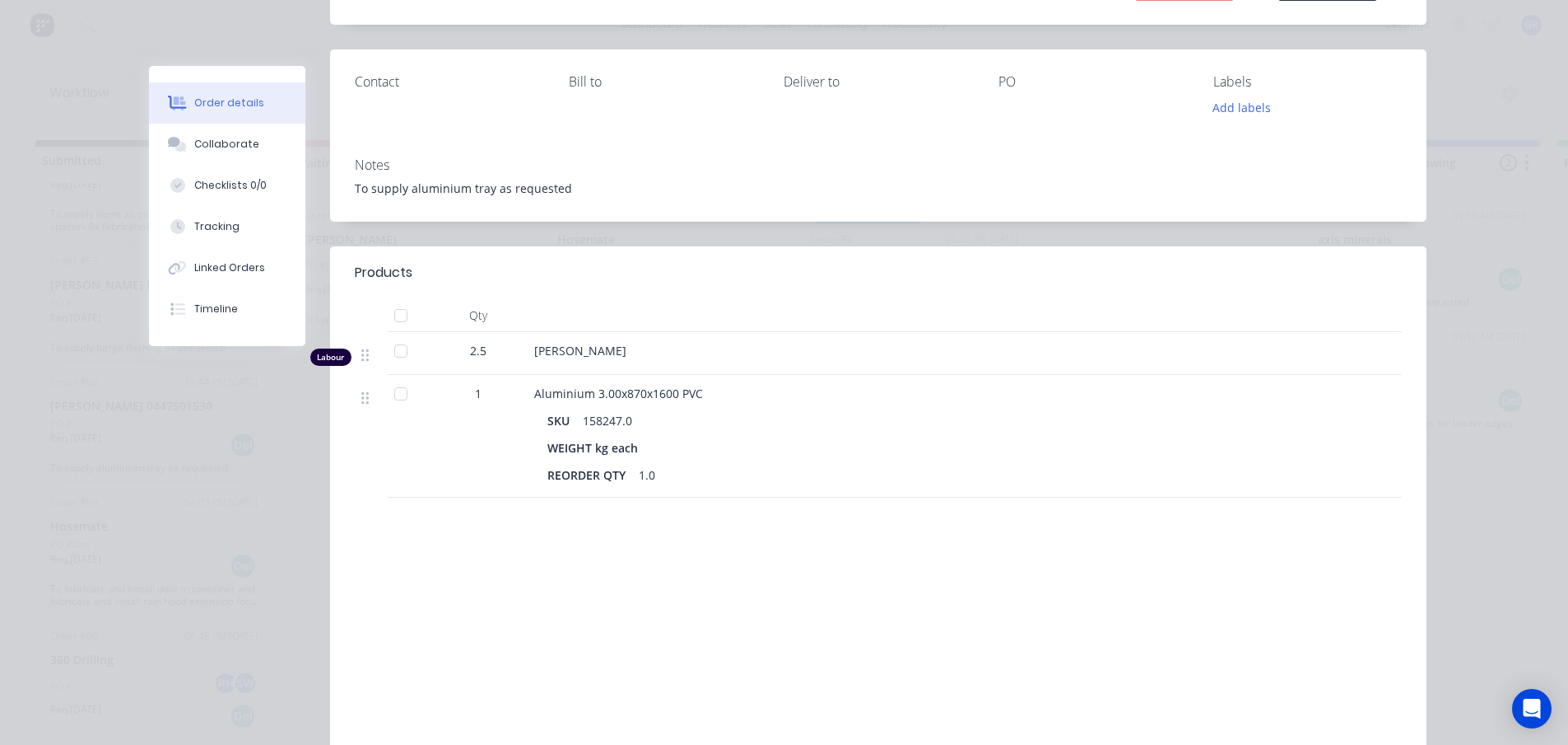
scroll to position [25, 0]
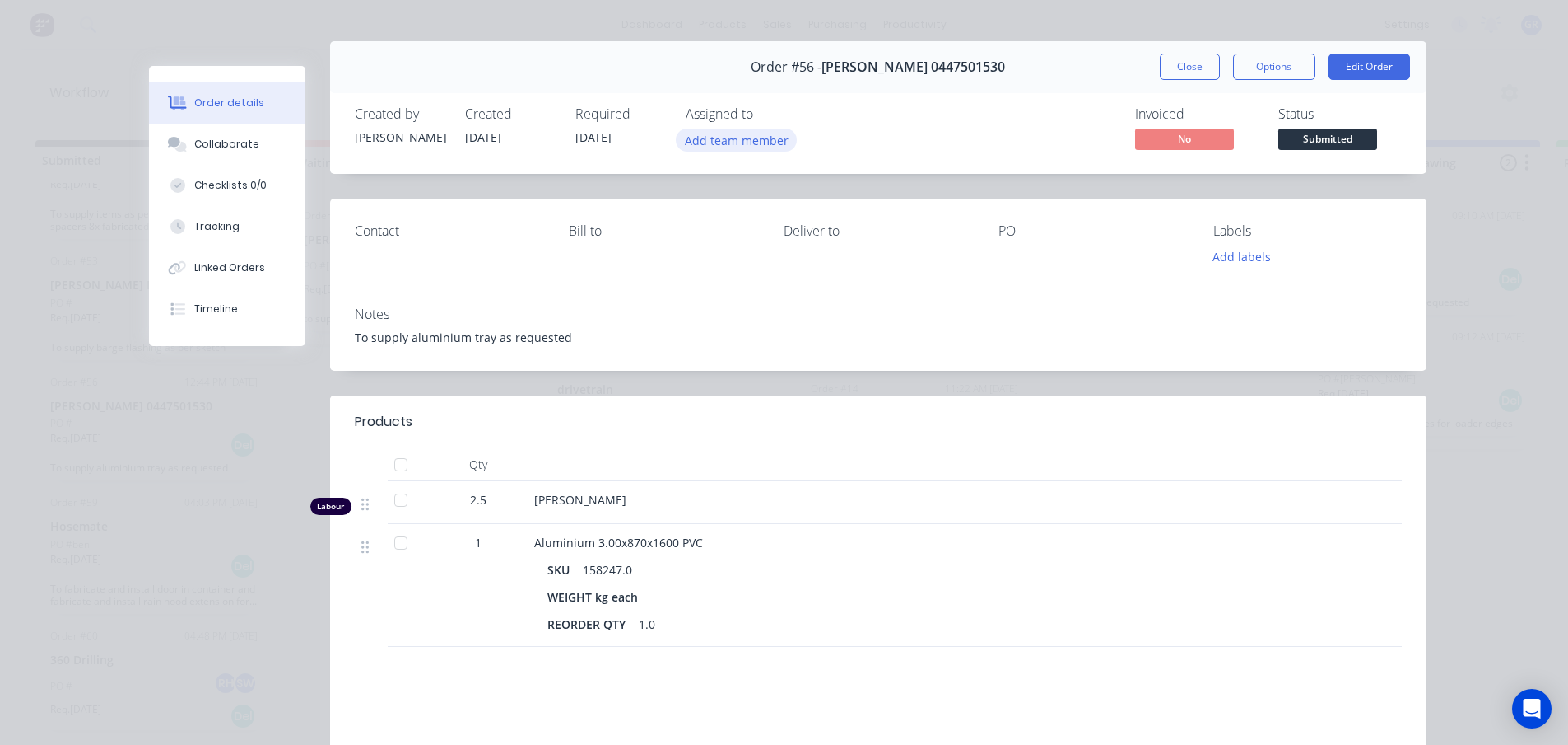
click at [717, 134] on button "Add team member" at bounding box center [736, 139] width 121 height 22
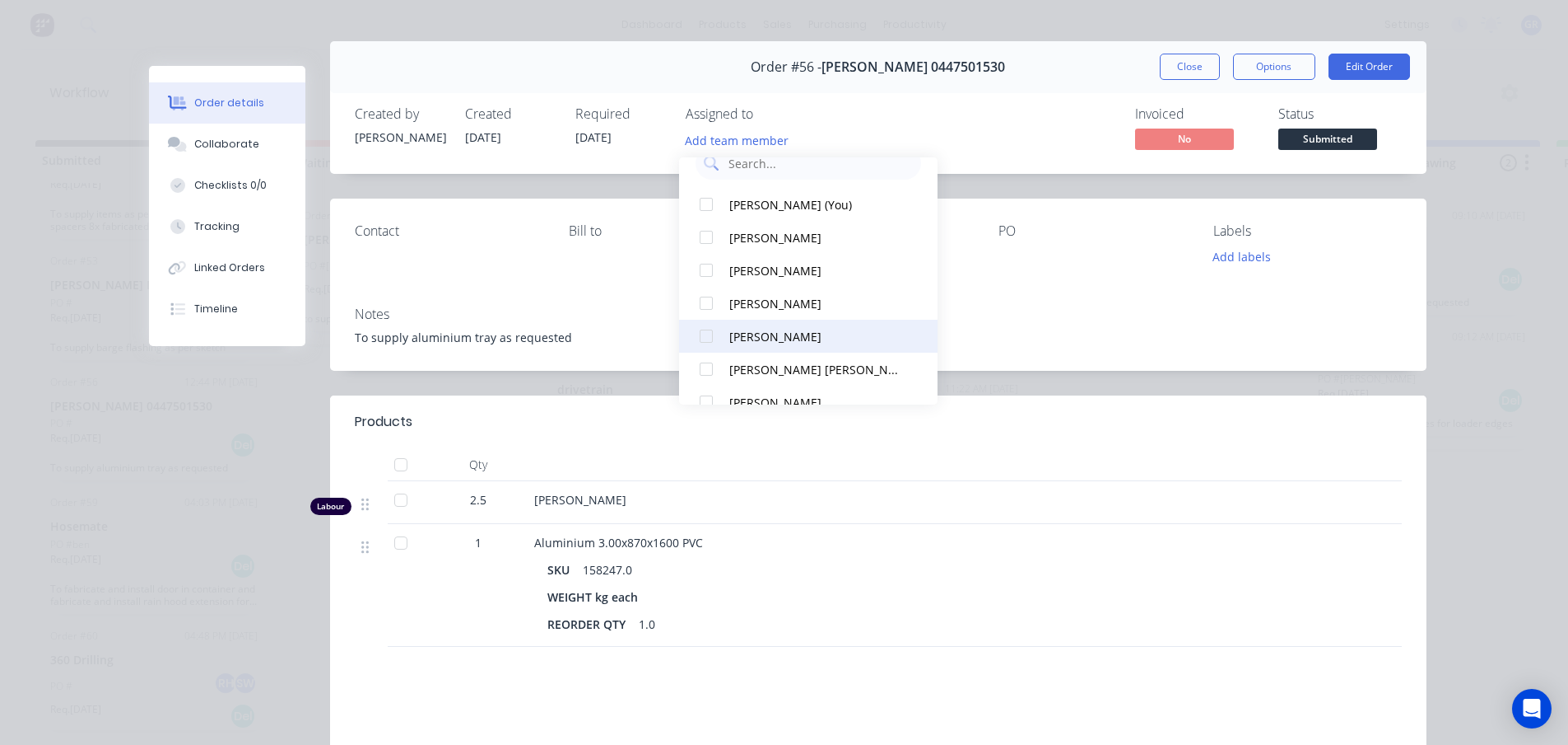
scroll to position [49, 0]
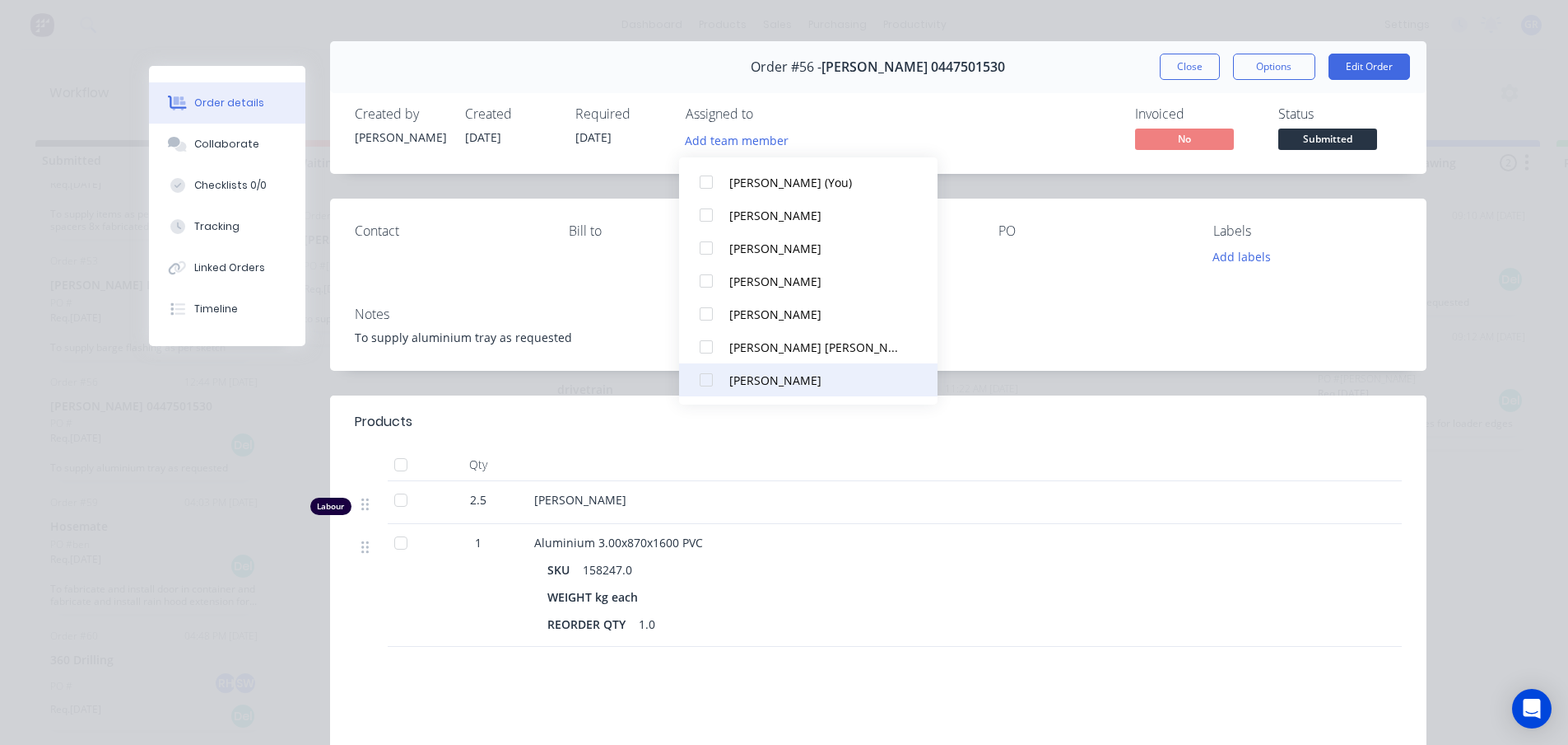
click at [735, 377] on div "Shane Wenman" at bounding box center [815, 380] width 173 height 17
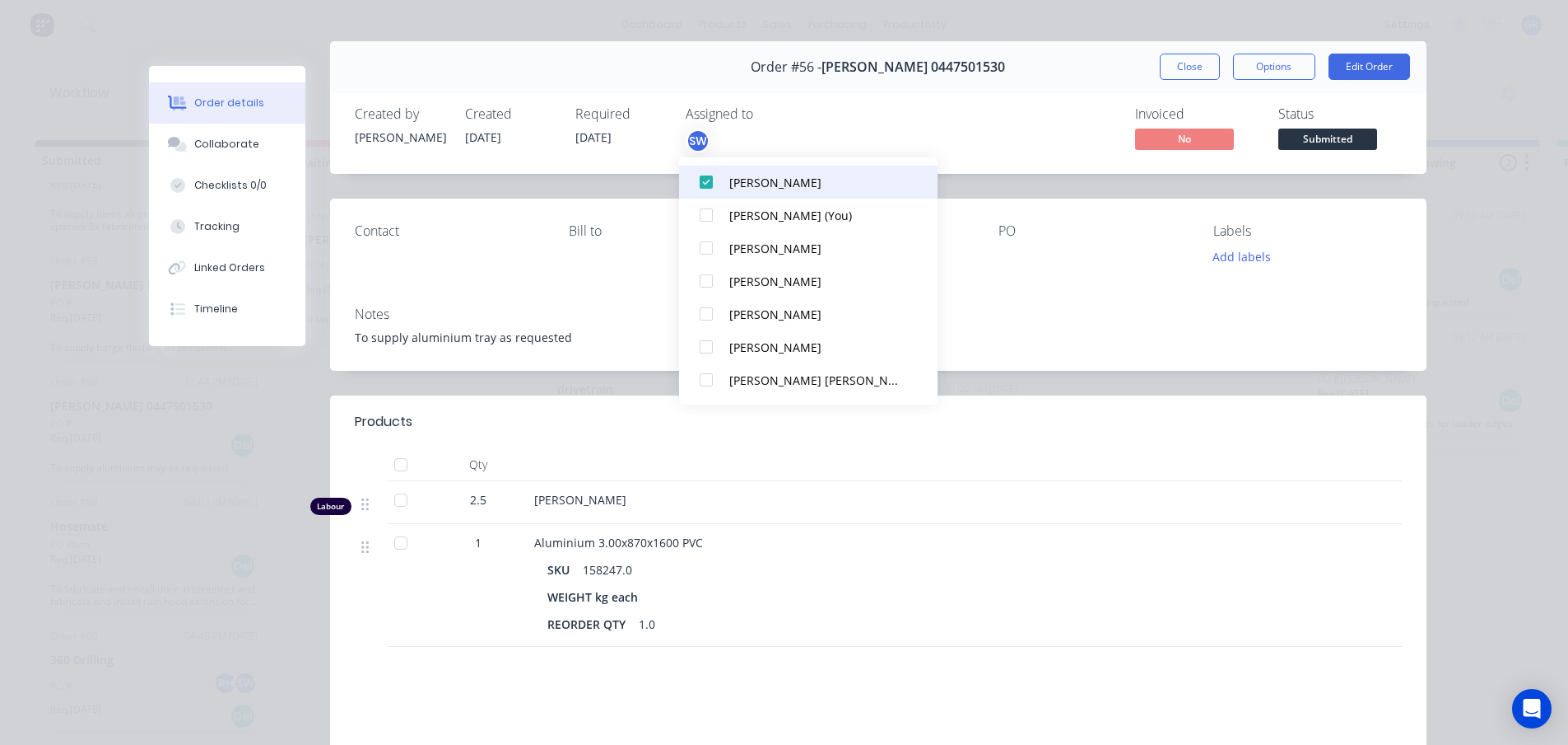
scroll to position [0, 0]
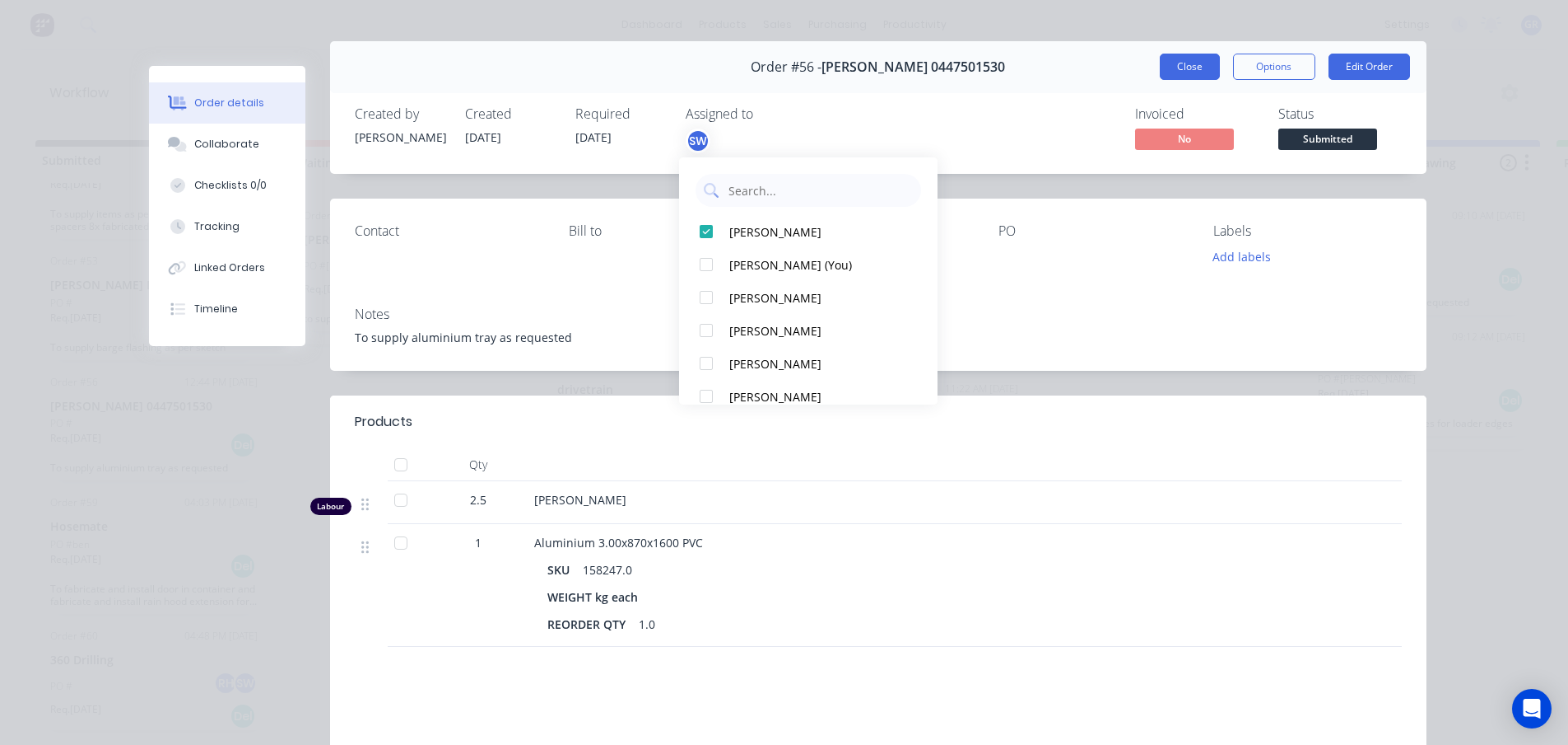
click at [1167, 68] on button "Close" at bounding box center [1190, 66] width 60 height 26
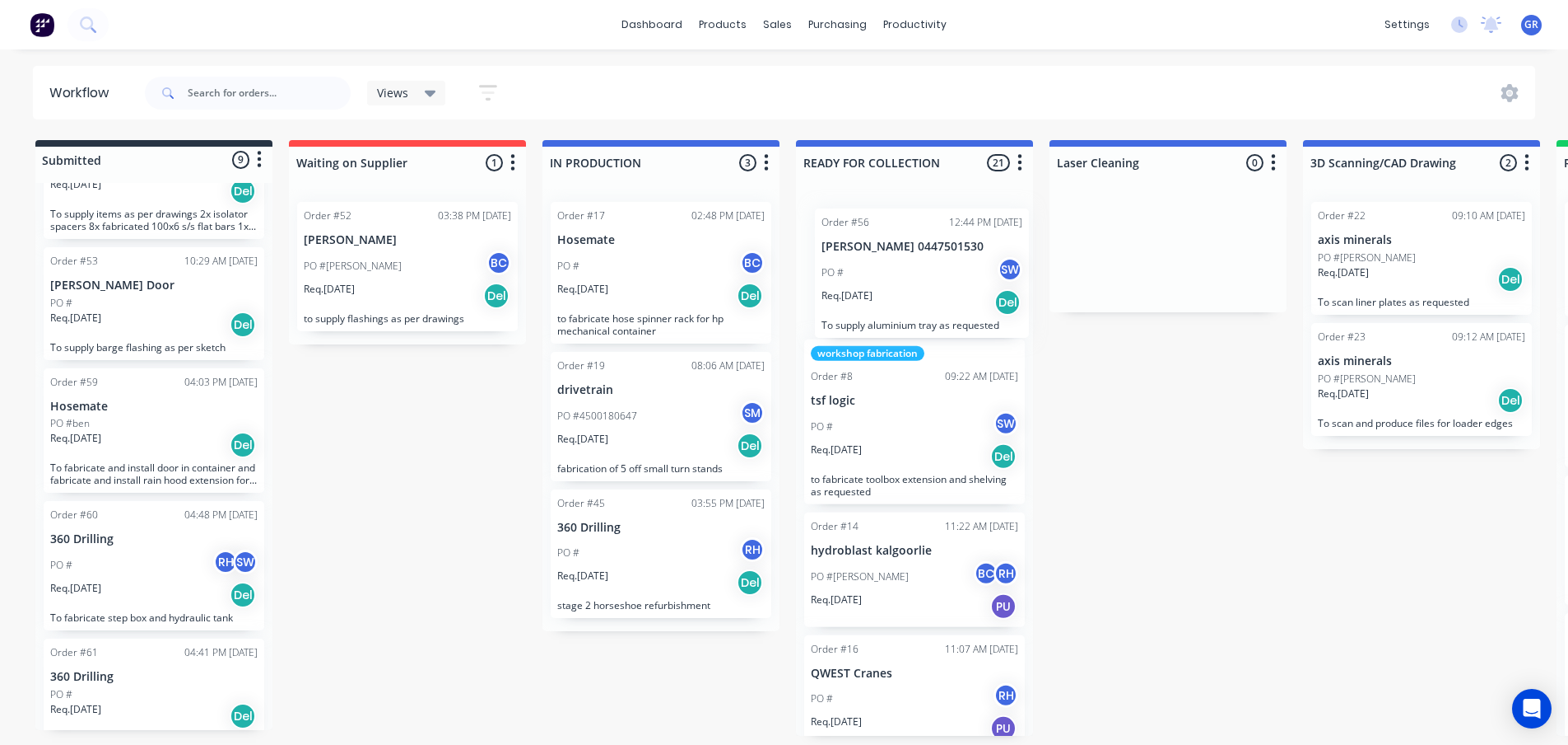
drag, startPoint x: 123, startPoint y: 454, endPoint x: 905, endPoint y: 282, distance: 800.7
click at [905, 282] on div "Submitted 9 Status colour #273444 hex #273444 Save Cancel Summaries Total order…" at bounding box center [1121, 438] width 2268 height 596
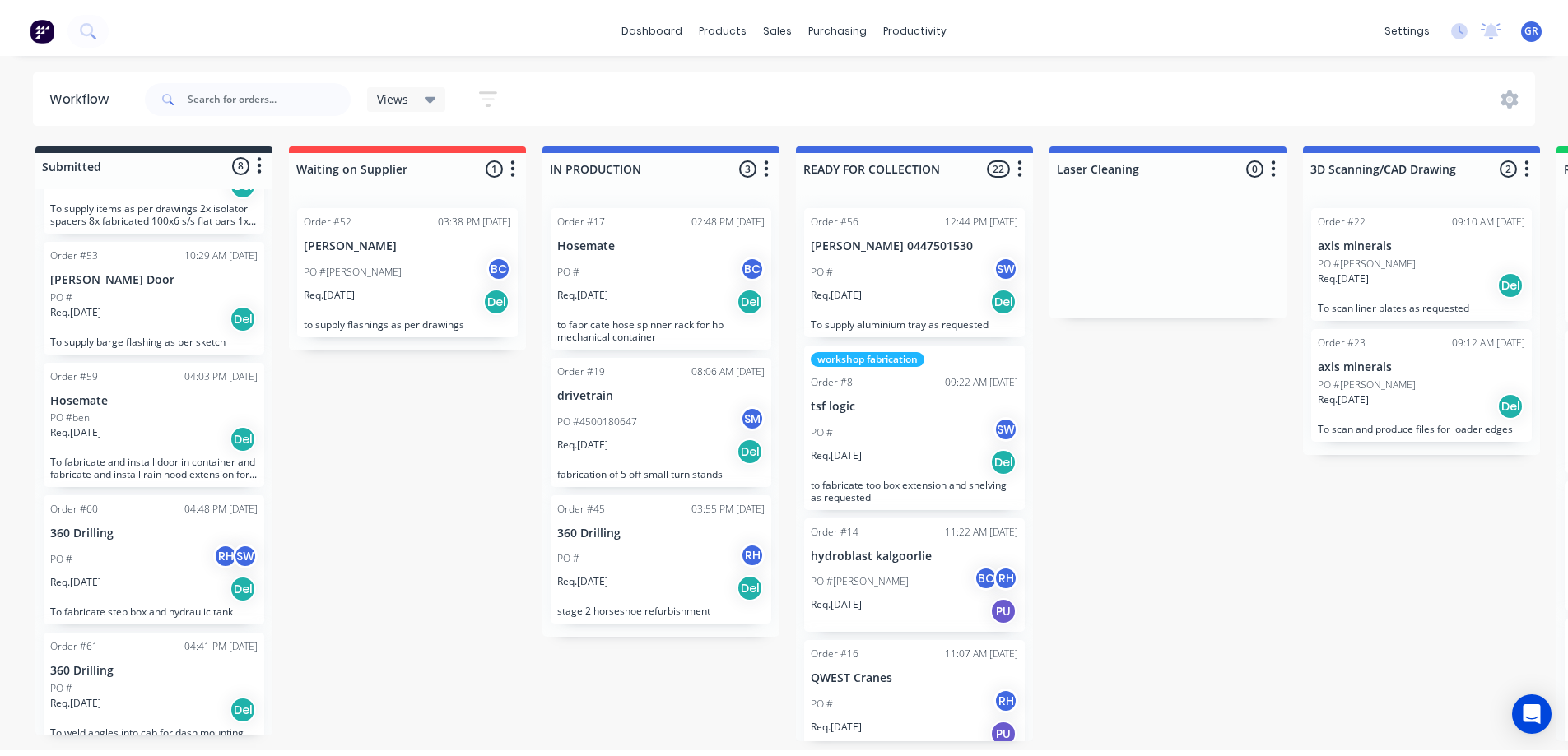
scroll to position [28, 0]
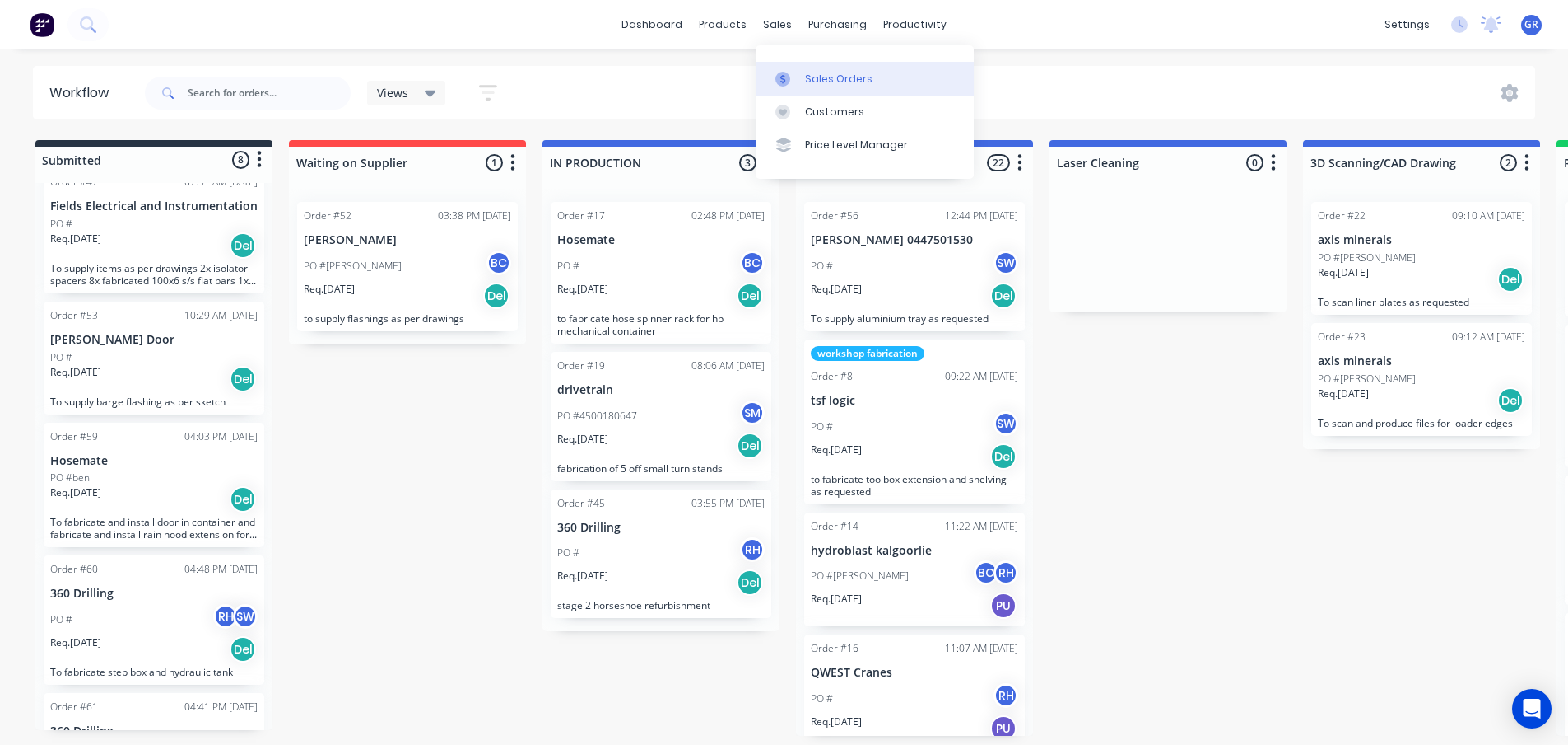
click at [798, 75] on div at bounding box center [787, 79] width 25 height 15
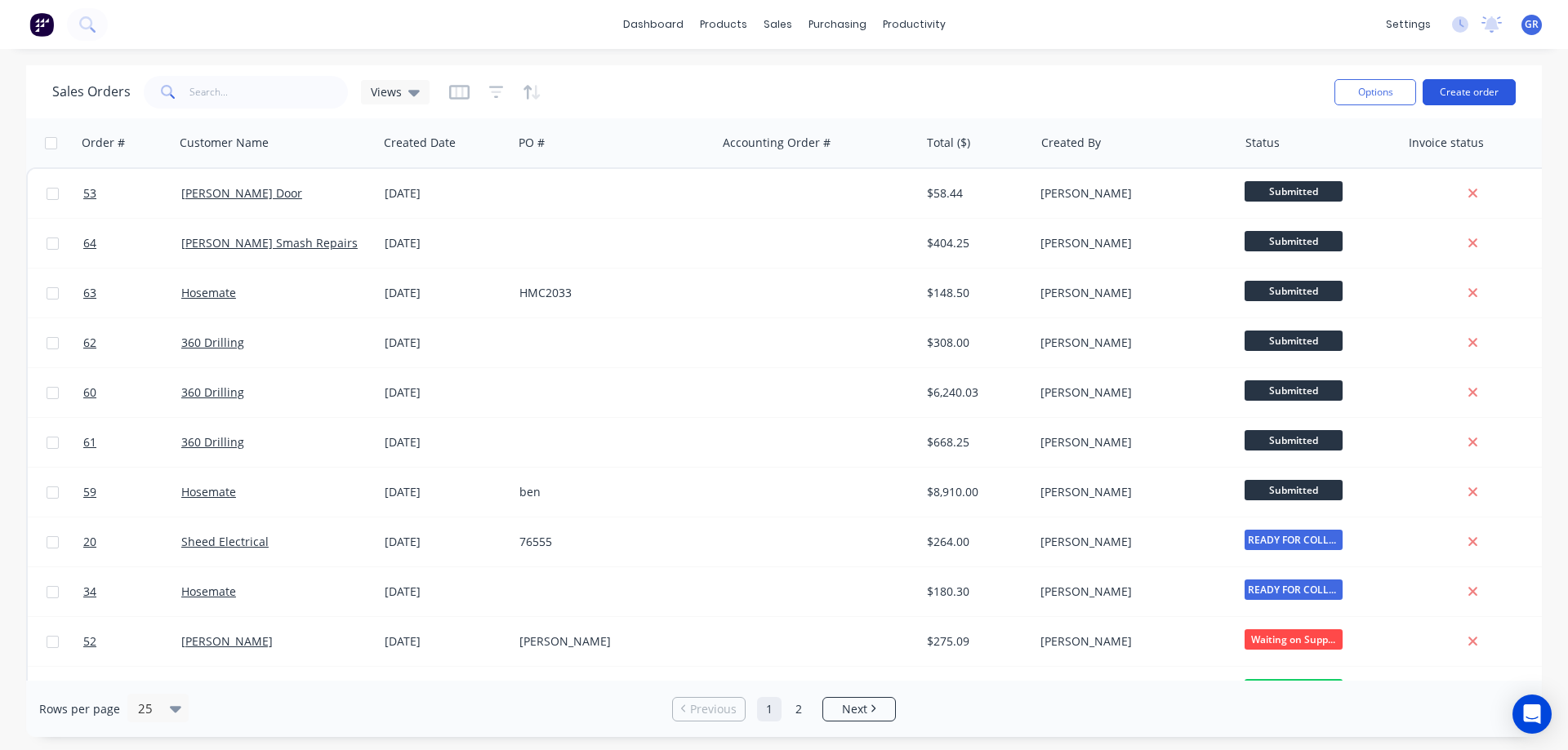
click at [1434, 95] on button "Create order" at bounding box center [1469, 92] width 93 height 26
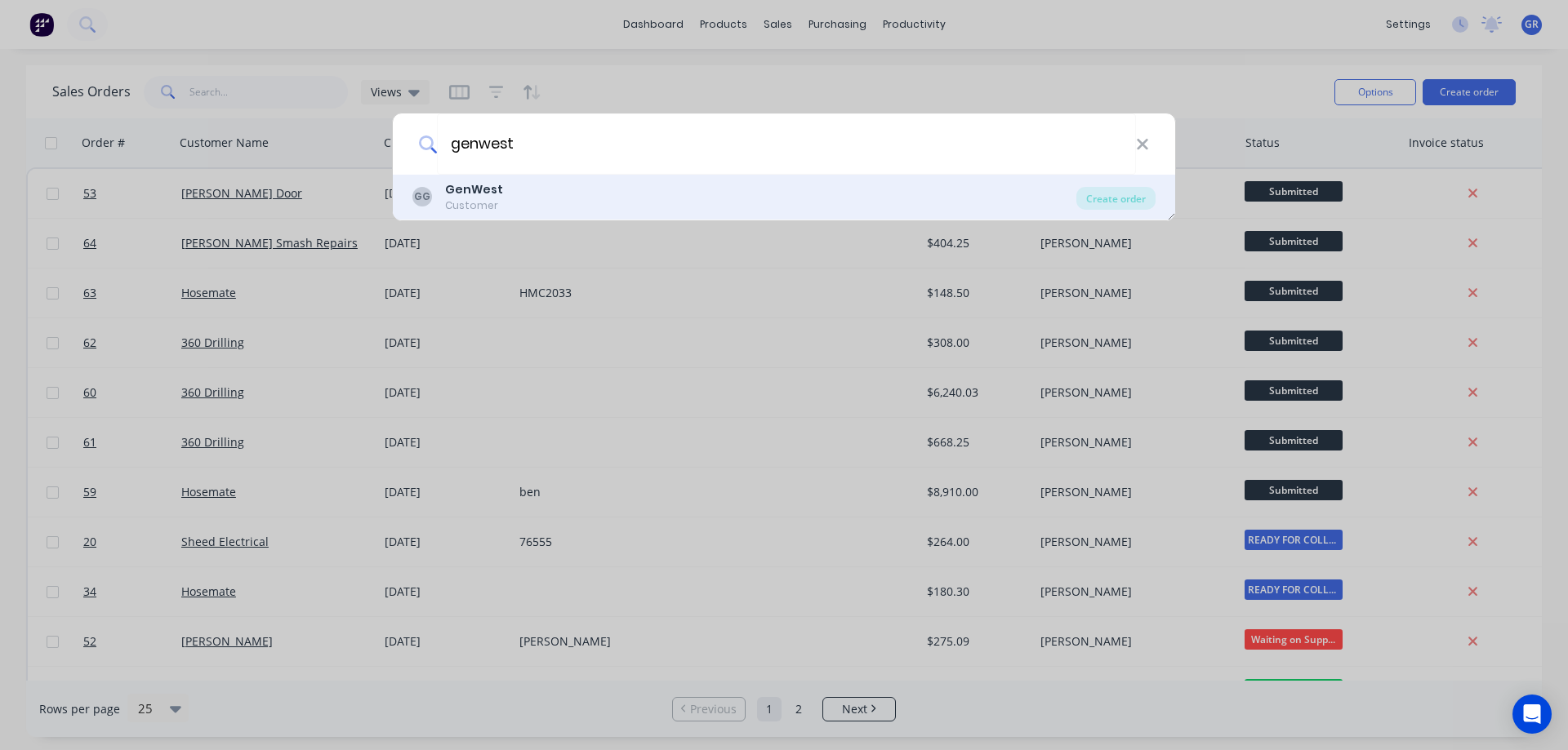
type input "genwest"
click at [492, 185] on b "GenWest" at bounding box center [474, 189] width 58 height 16
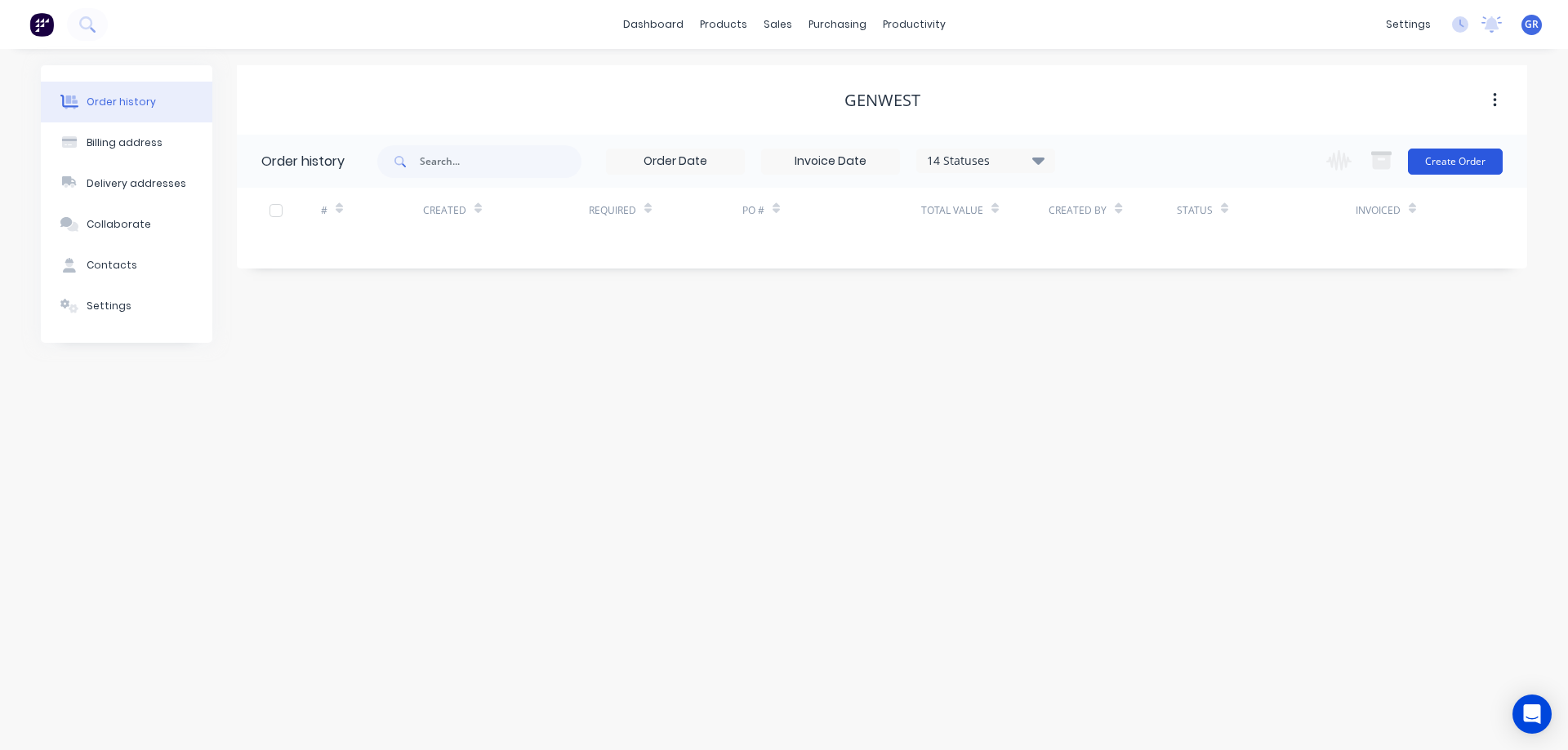
click at [1464, 167] on button "Create Order" at bounding box center [1455, 161] width 95 height 26
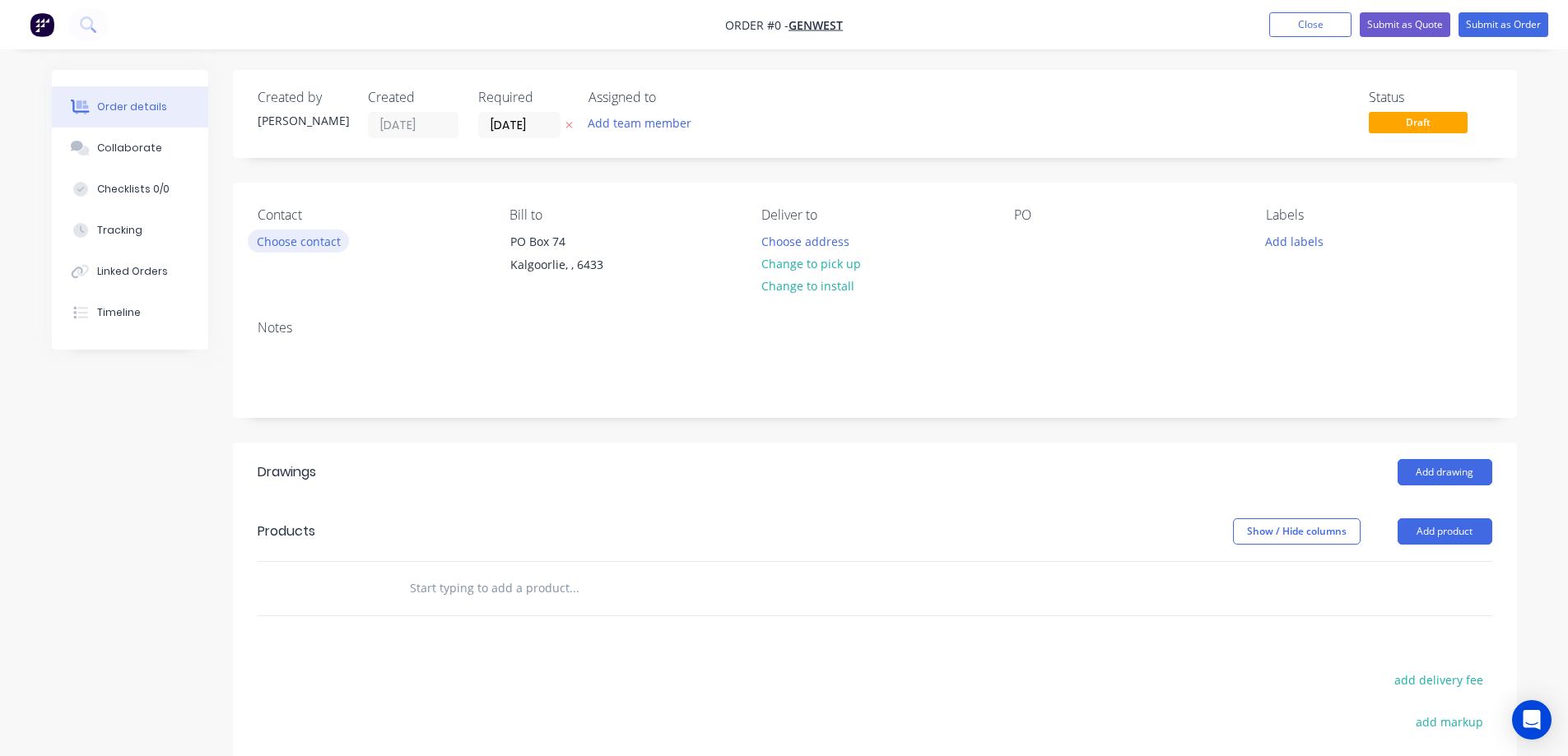
click at [314, 247] on button "Choose contact" at bounding box center [299, 241] width 102 height 22
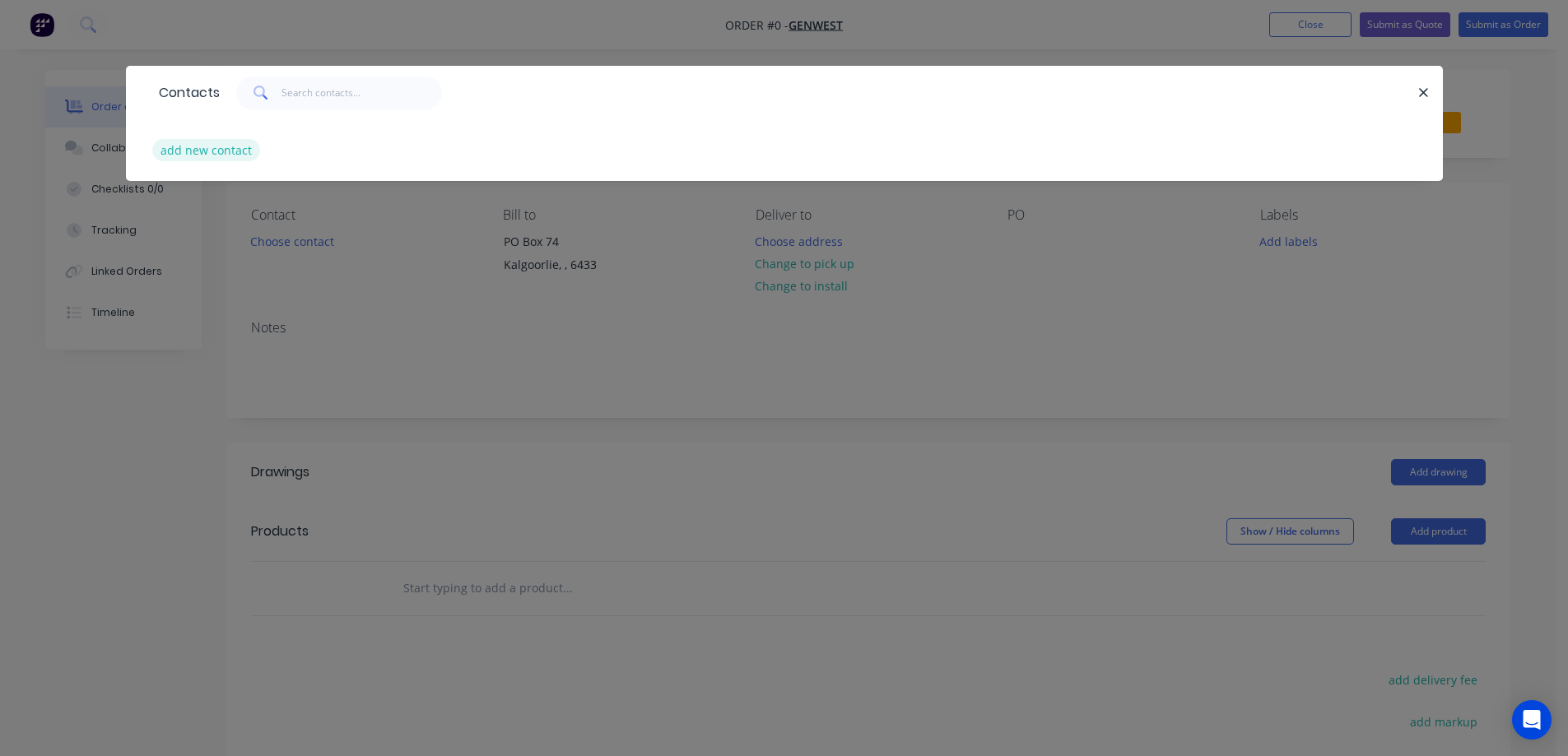
click at [202, 144] on button "add new contact" at bounding box center [207, 150] width 109 height 22
select select "AU"
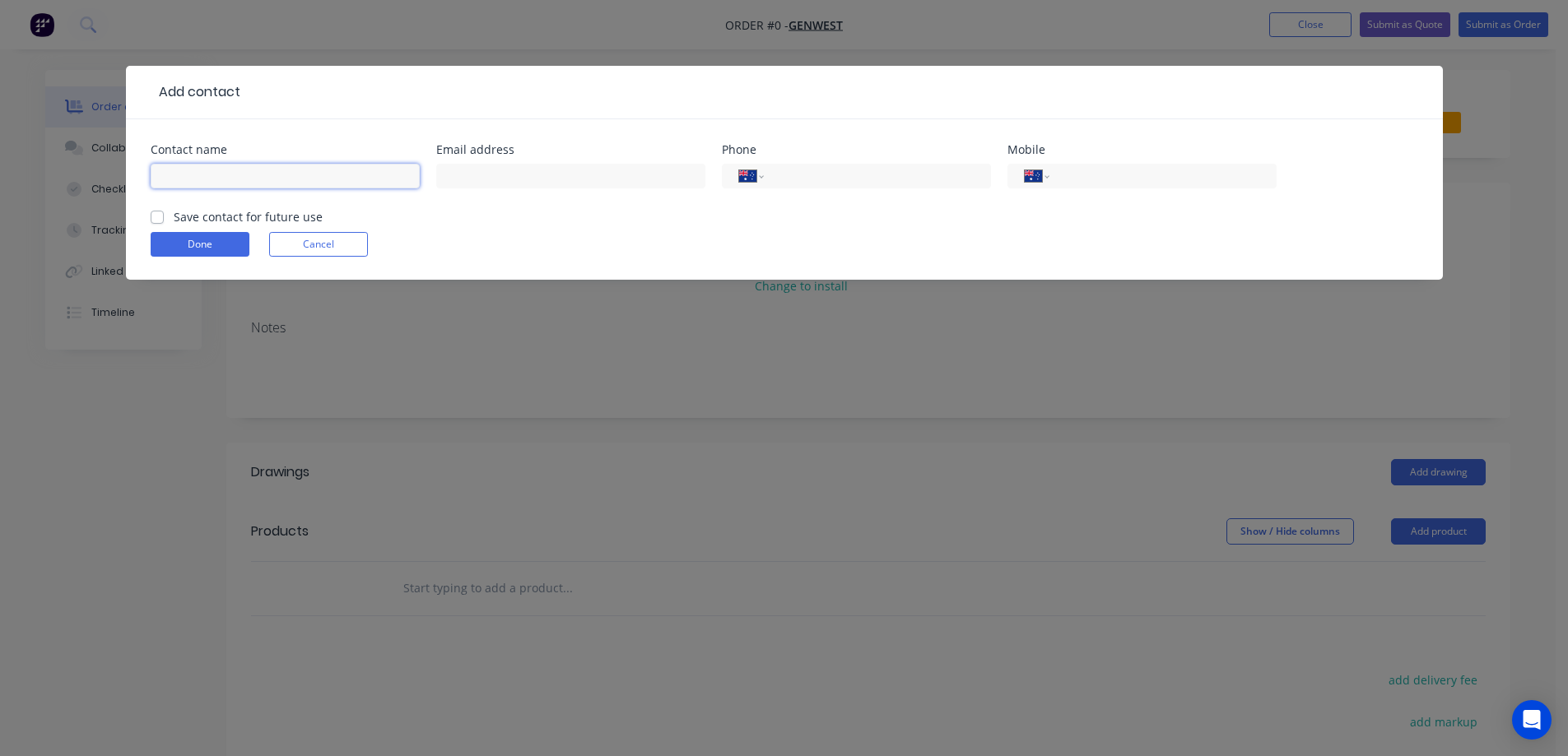
click at [213, 182] on input "text" at bounding box center [285, 175] width 270 height 25
type input "troy"
click at [1071, 167] on input "tel" at bounding box center [1160, 176] width 198 height 19
type input "0408 252 862"
click at [516, 232] on div "Done Cancel" at bounding box center [784, 244] width 1268 height 25
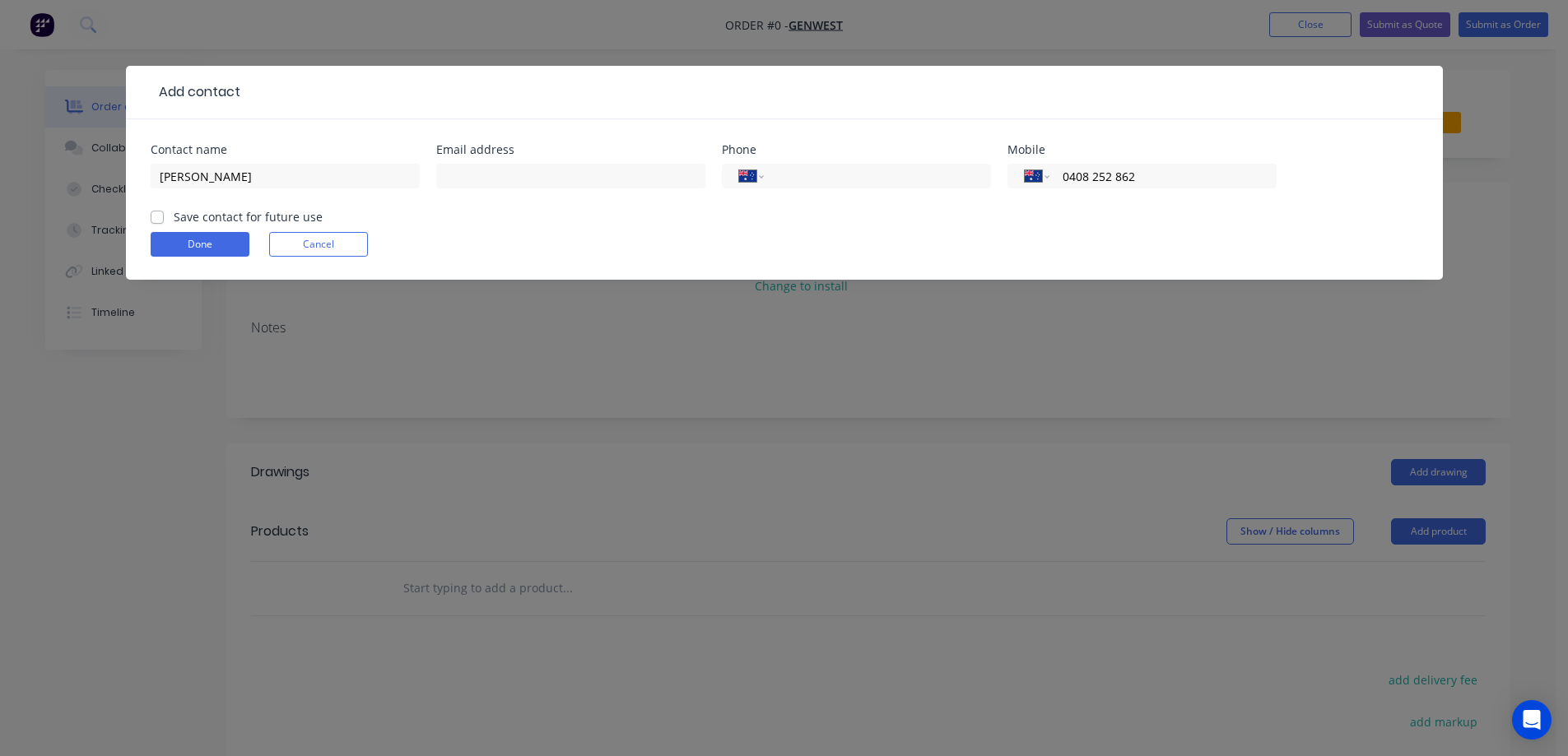
click at [173, 219] on label "Save contact for future use" at bounding box center [248, 216] width 149 height 17
click at [163, 219] on input "Save contact for future use" at bounding box center [157, 215] width 14 height 15
checkbox input "true"
click at [175, 235] on button "Done" at bounding box center [200, 244] width 99 height 25
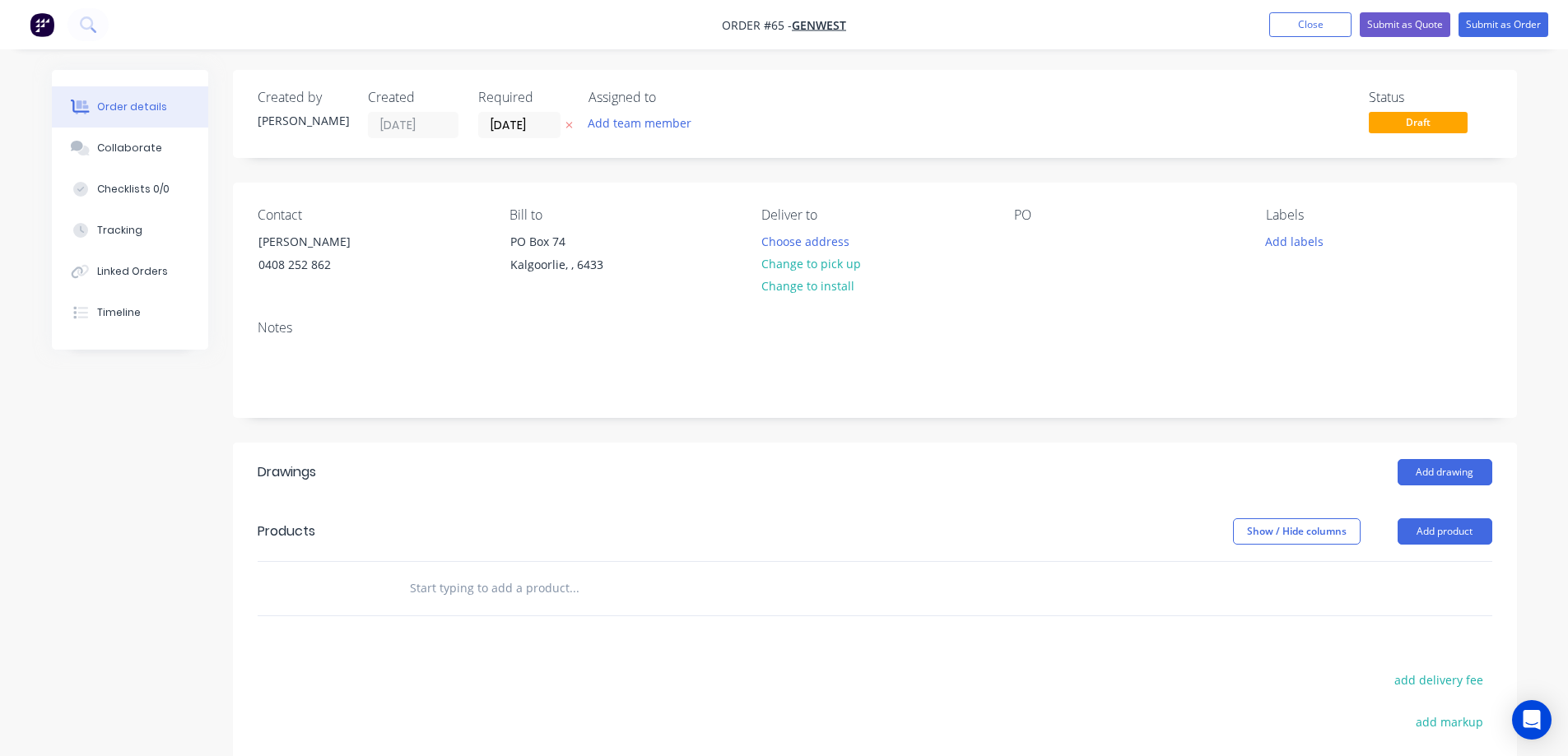
click at [353, 334] on div "Notes" at bounding box center [875, 328] width 1235 height 15
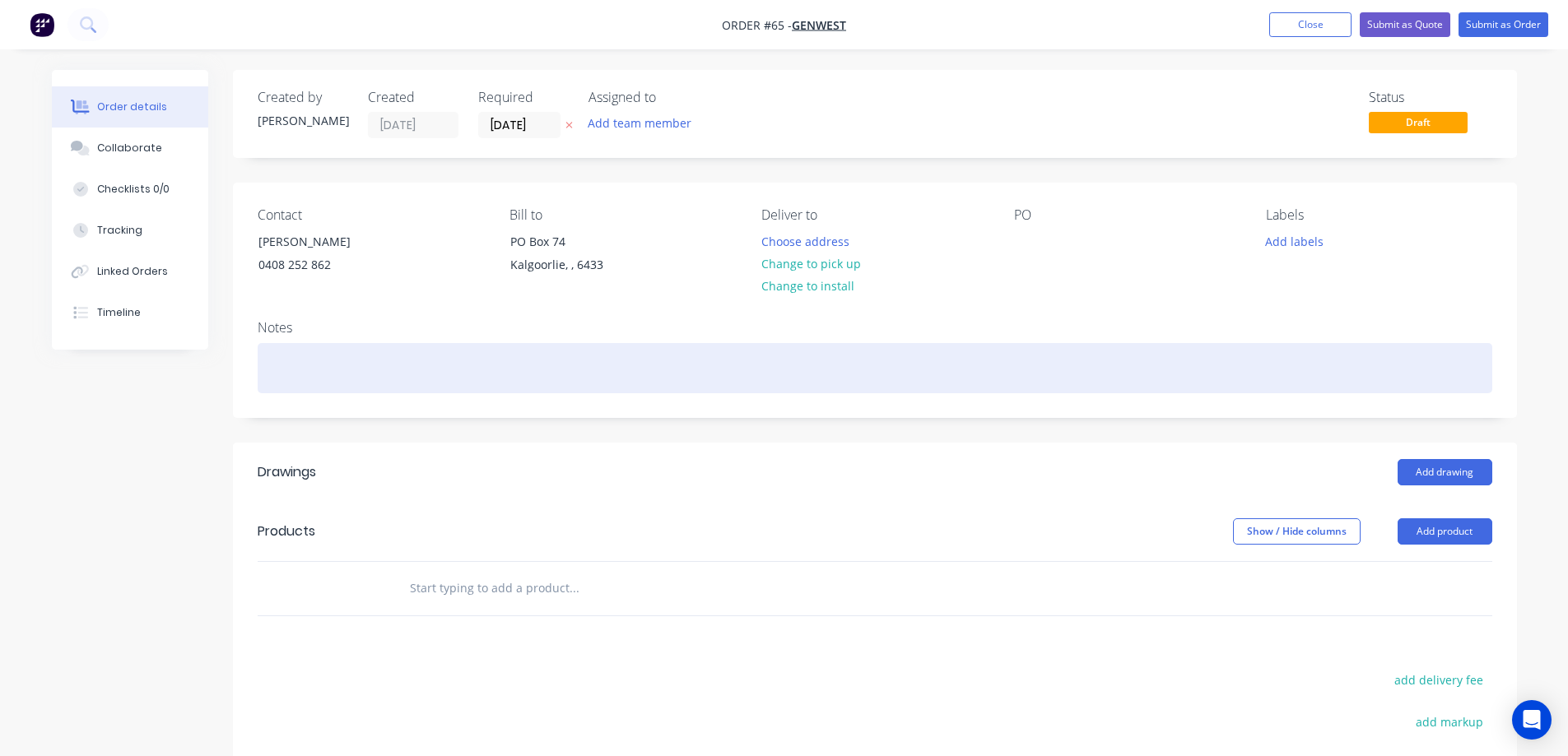
click at [350, 367] on div at bounding box center [875, 368] width 1235 height 50
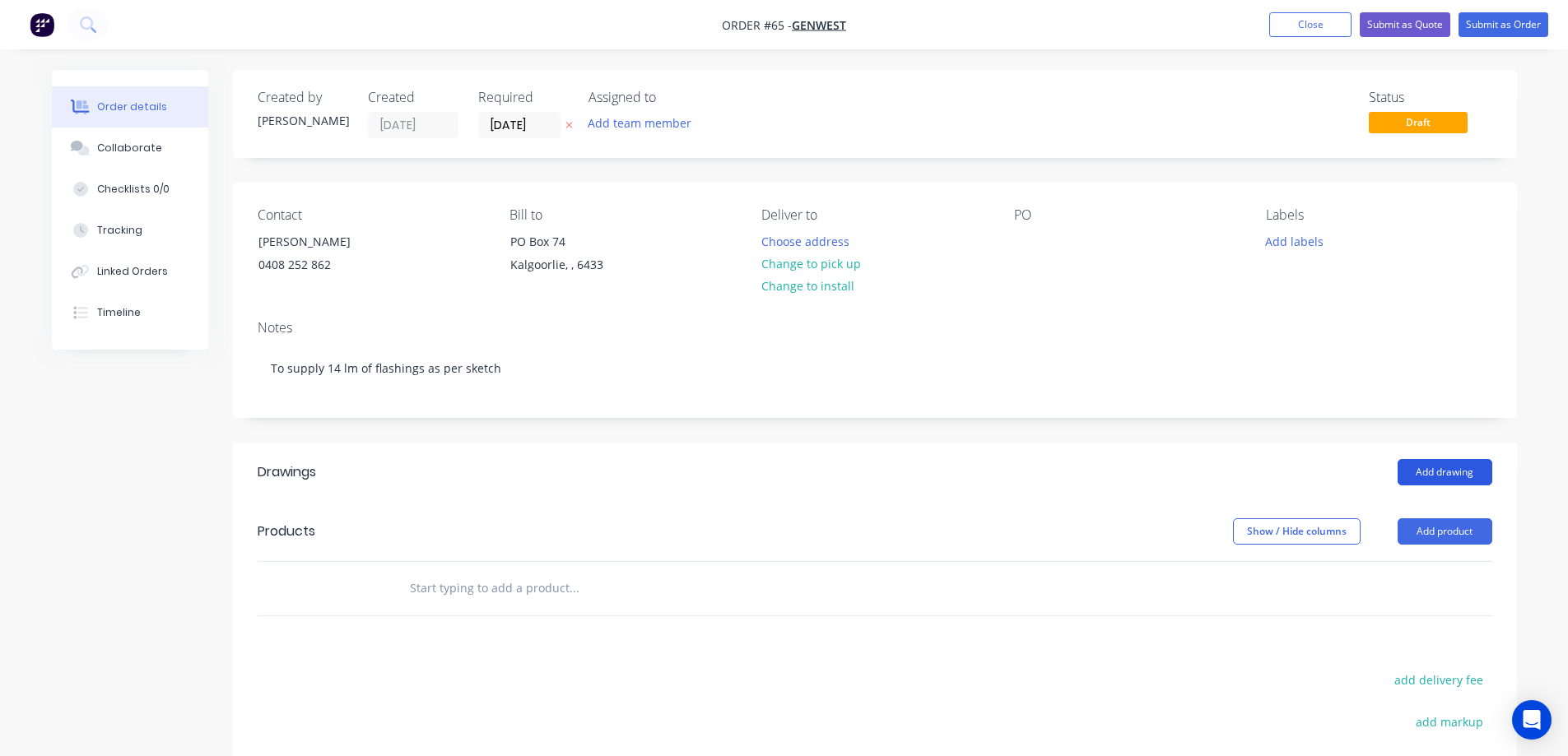
click at [1446, 475] on button "Add drawing" at bounding box center [1445, 472] width 94 height 26
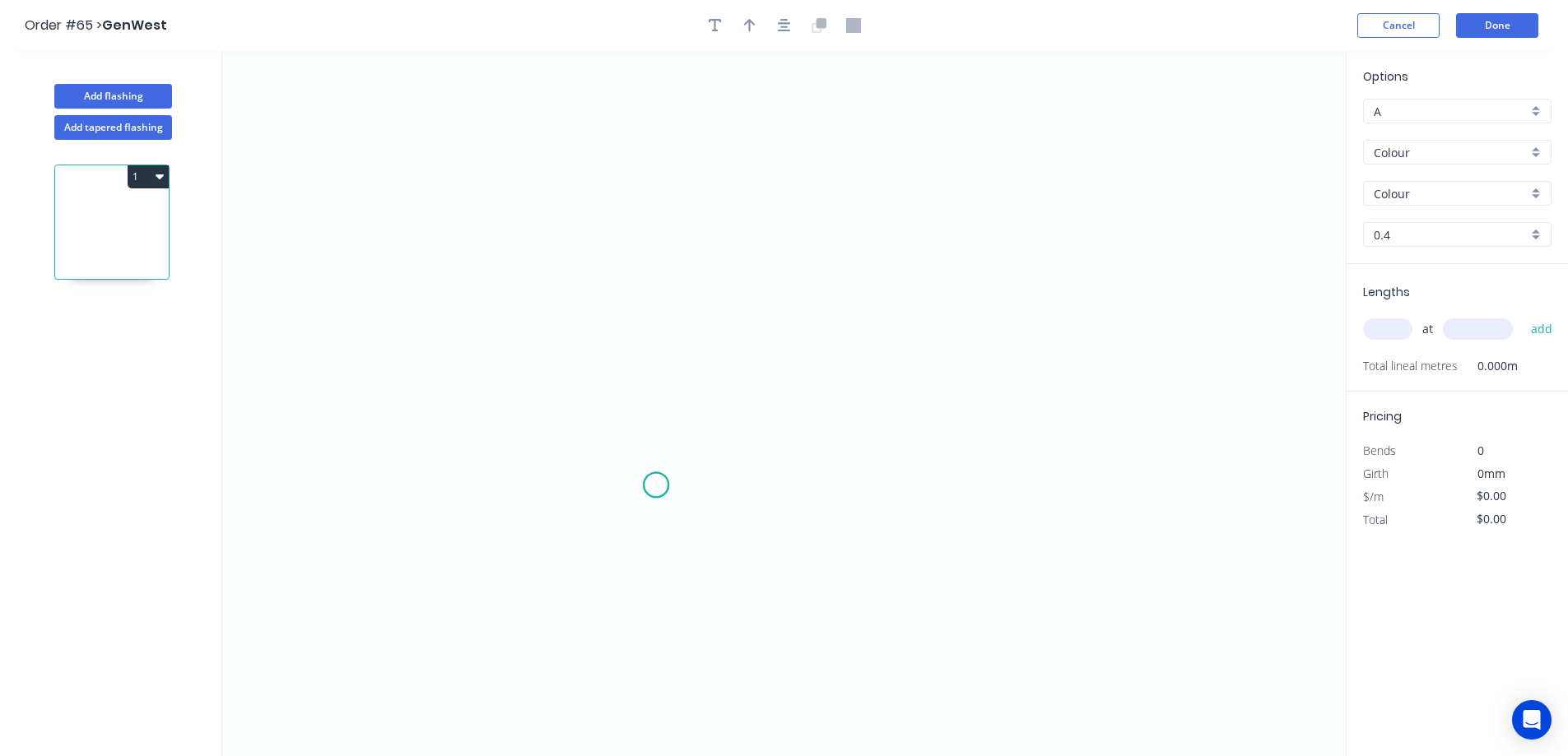
click at [656, 486] on icon "0" at bounding box center [784, 403] width 1124 height 705
click at [656, 529] on icon "0" at bounding box center [784, 403] width 1124 height 705
click at [603, 525] on icon "0 ?" at bounding box center [784, 403] width 1124 height 705
click at [603, 295] on icon at bounding box center [603, 412] width 0 height 234
click at [664, 229] on icon "0 ? ? ?" at bounding box center [784, 403] width 1124 height 705
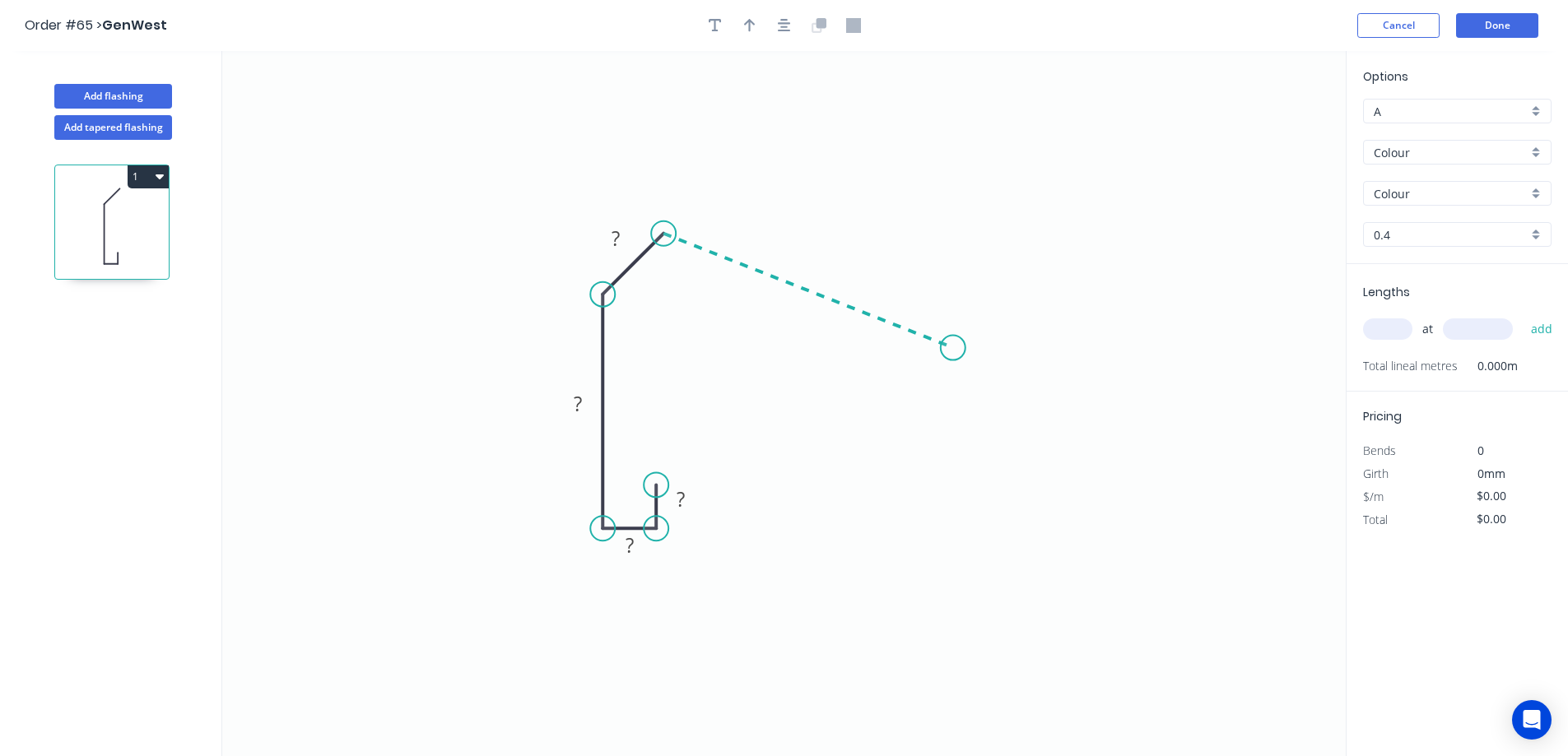
click at [953, 349] on icon "0 ? ? ? ?" at bounding box center [784, 403] width 1124 height 705
click at [968, 383] on icon "0 ? ? ? ? ? ? º" at bounding box center [784, 403] width 1124 height 705
click at [921, 390] on rect at bounding box center [923, 375] width 54 height 34
click at [922, 380] on tspan "?" at bounding box center [921, 376] width 9 height 27
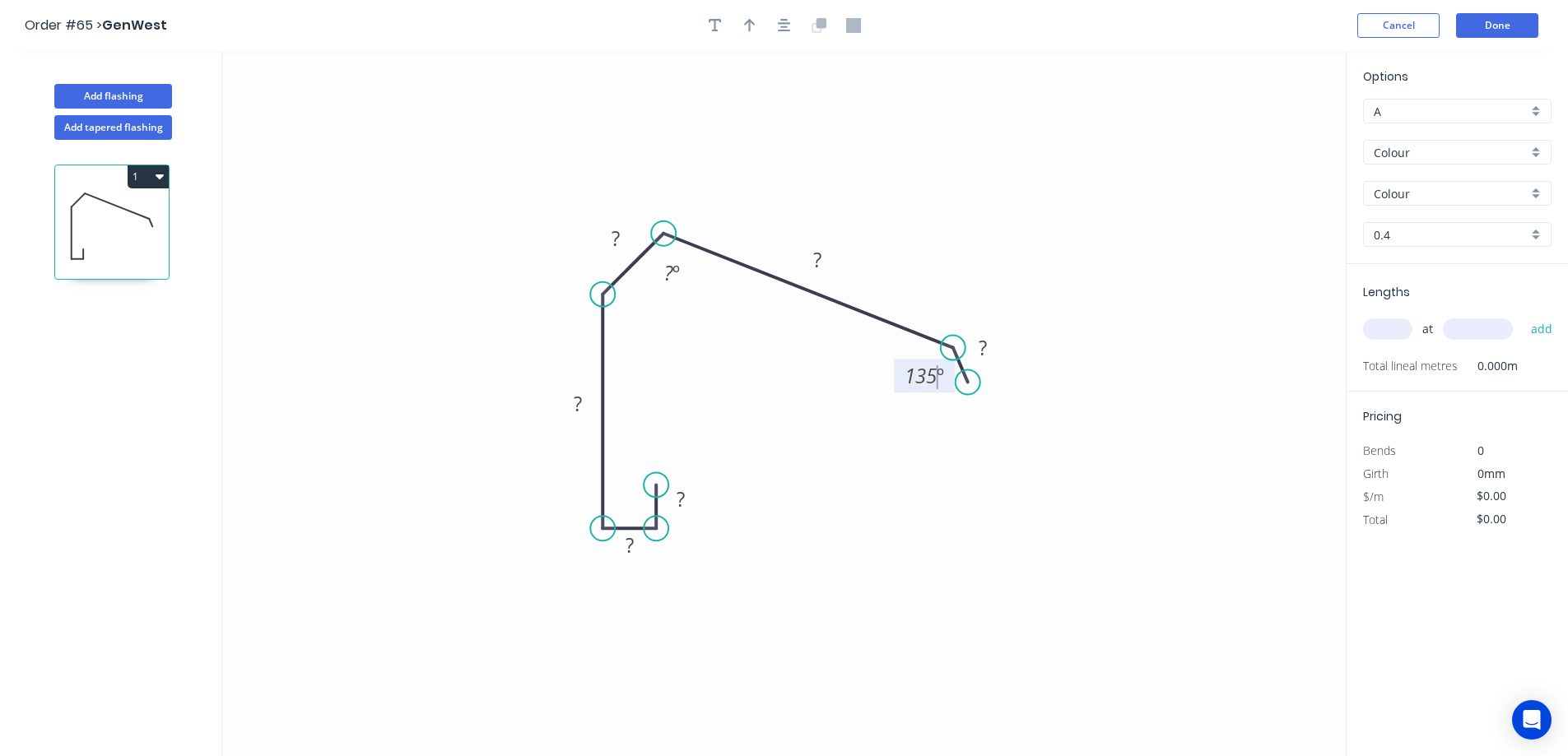
click at [922, 424] on icon "0 ? ? ? ? ? ? ? º 135 º" at bounding box center [784, 403] width 1124 height 705
click at [669, 270] on tspan "?" at bounding box center [669, 273] width 9 height 27
click at [690, 307] on icon "0 ? ? ? ? ? ? 115 º 135 º" at bounding box center [784, 403] width 1124 height 705
click at [606, 299] on circle at bounding box center [602, 294] width 25 height 25
click at [669, 353] on div "Show angle" at bounding box center [691, 351] width 165 height 34
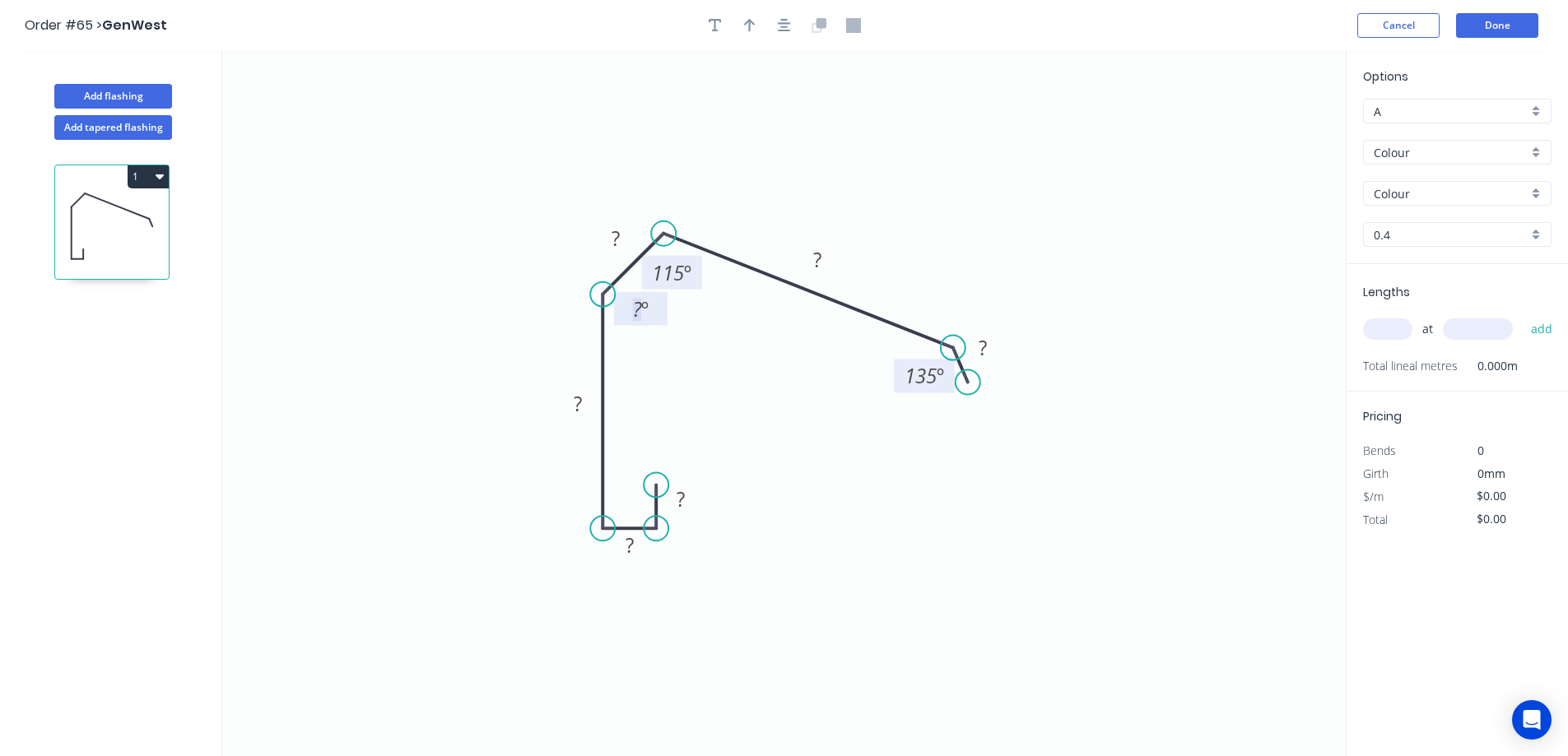
click at [637, 315] on tspan "?" at bounding box center [637, 309] width 9 height 27
click at [636, 343] on icon "0 ? ? ? ? ? ? 135 º 115 º 135 º" at bounding box center [784, 403] width 1124 height 705
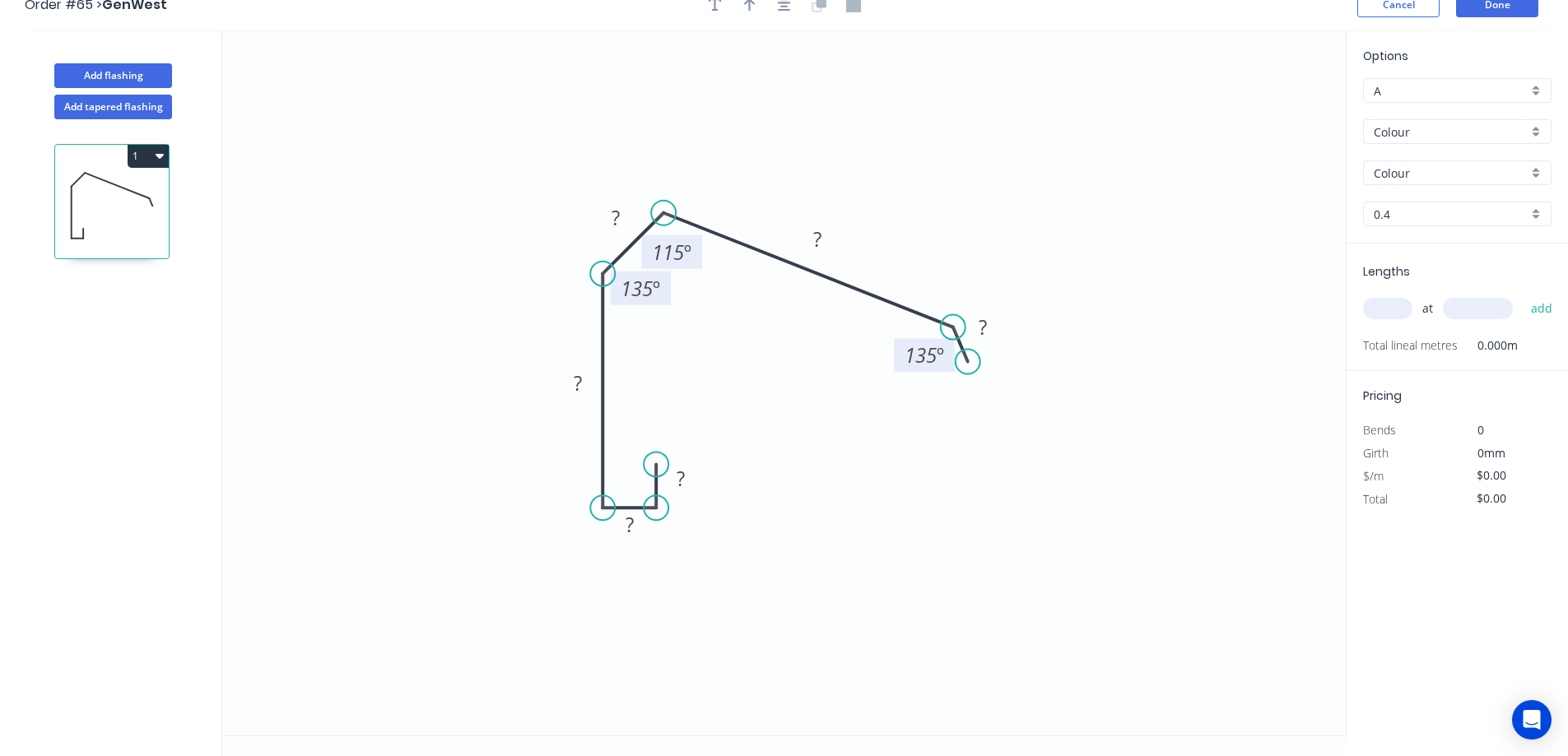
scroll to position [31, 0]
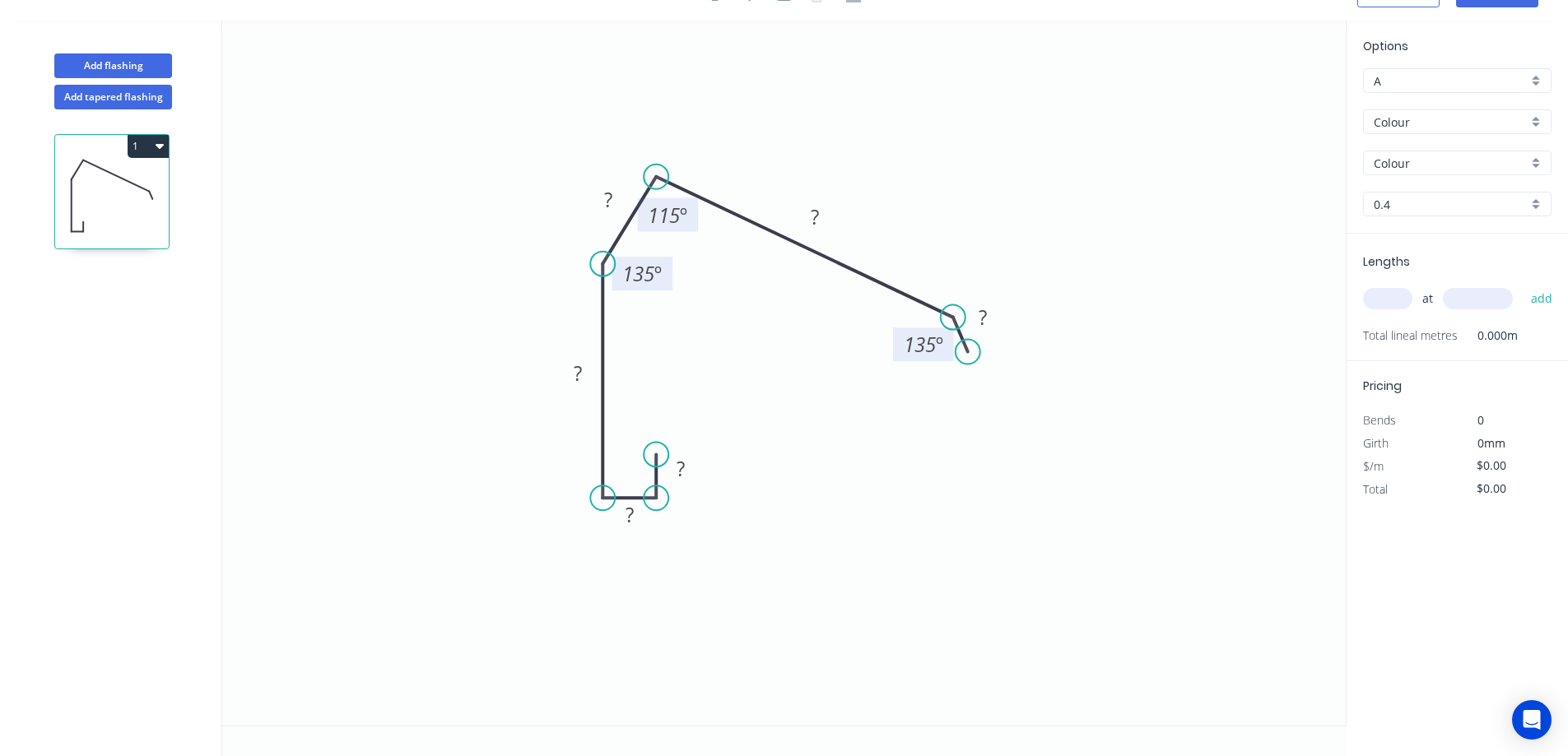
drag, startPoint x: 664, startPoint y: 201, endPoint x: 656, endPoint y: 177, distance: 25.3
click at [656, 177] on circle at bounding box center [656, 176] width 25 height 25
drag, startPoint x: 952, startPoint y: 320, endPoint x: 972, endPoint y: 287, distance: 38.6
click at [972, 287] on circle at bounding box center [968, 287] width 25 height 25
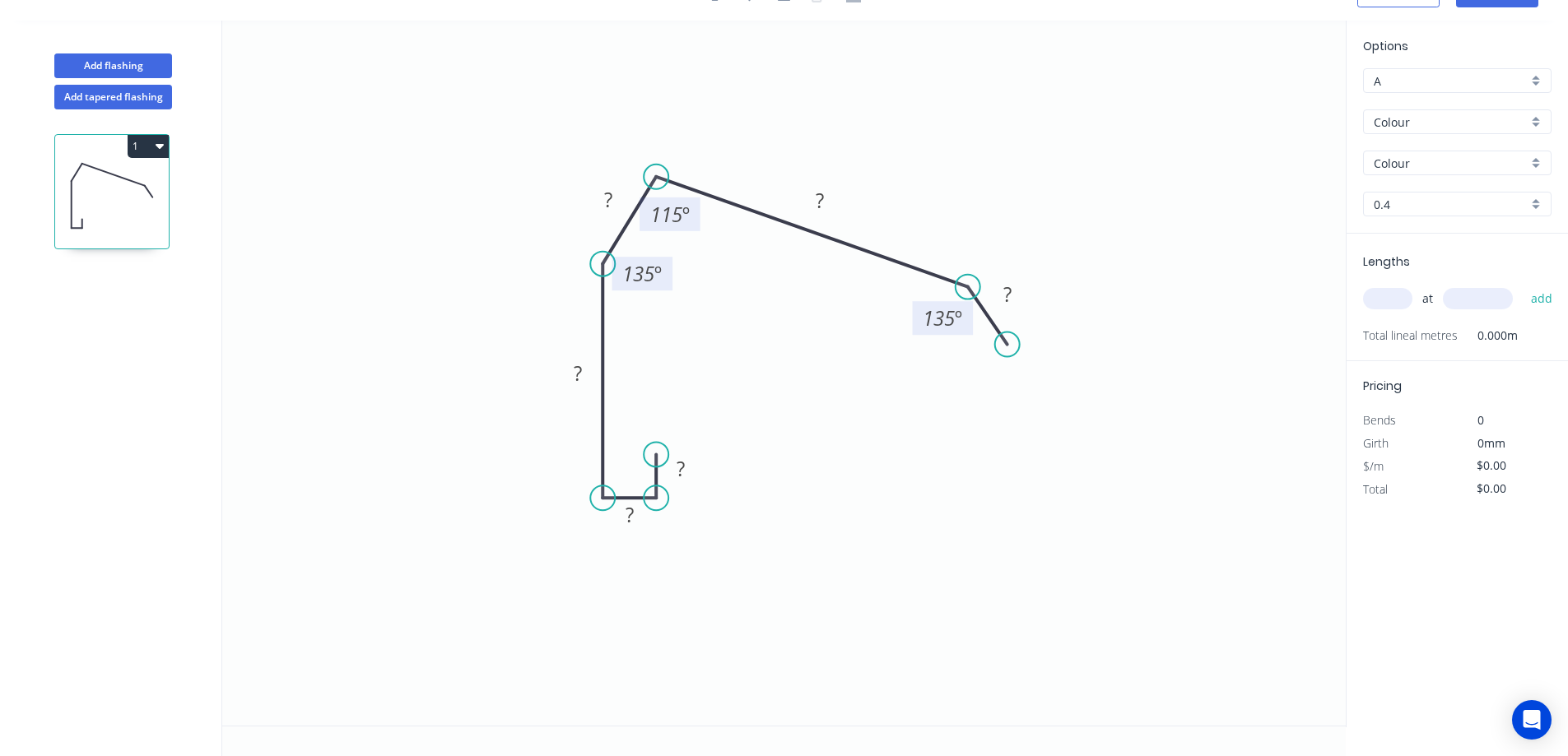
drag, startPoint x: 971, startPoint y: 354, endPoint x: 1008, endPoint y: 345, distance: 38.1
click at [1008, 345] on circle at bounding box center [1007, 344] width 25 height 25
click at [868, 387] on icon "0 ? ? ? ? ? ? 135 º 115 º 135 º" at bounding box center [784, 373] width 1124 height 705
click at [685, 462] on rect at bounding box center [681, 469] width 33 height 23
click at [679, 538] on icon "0 20 ? ? ? ? ? 135 º 115 º 135 º" at bounding box center [784, 373] width 1124 height 705
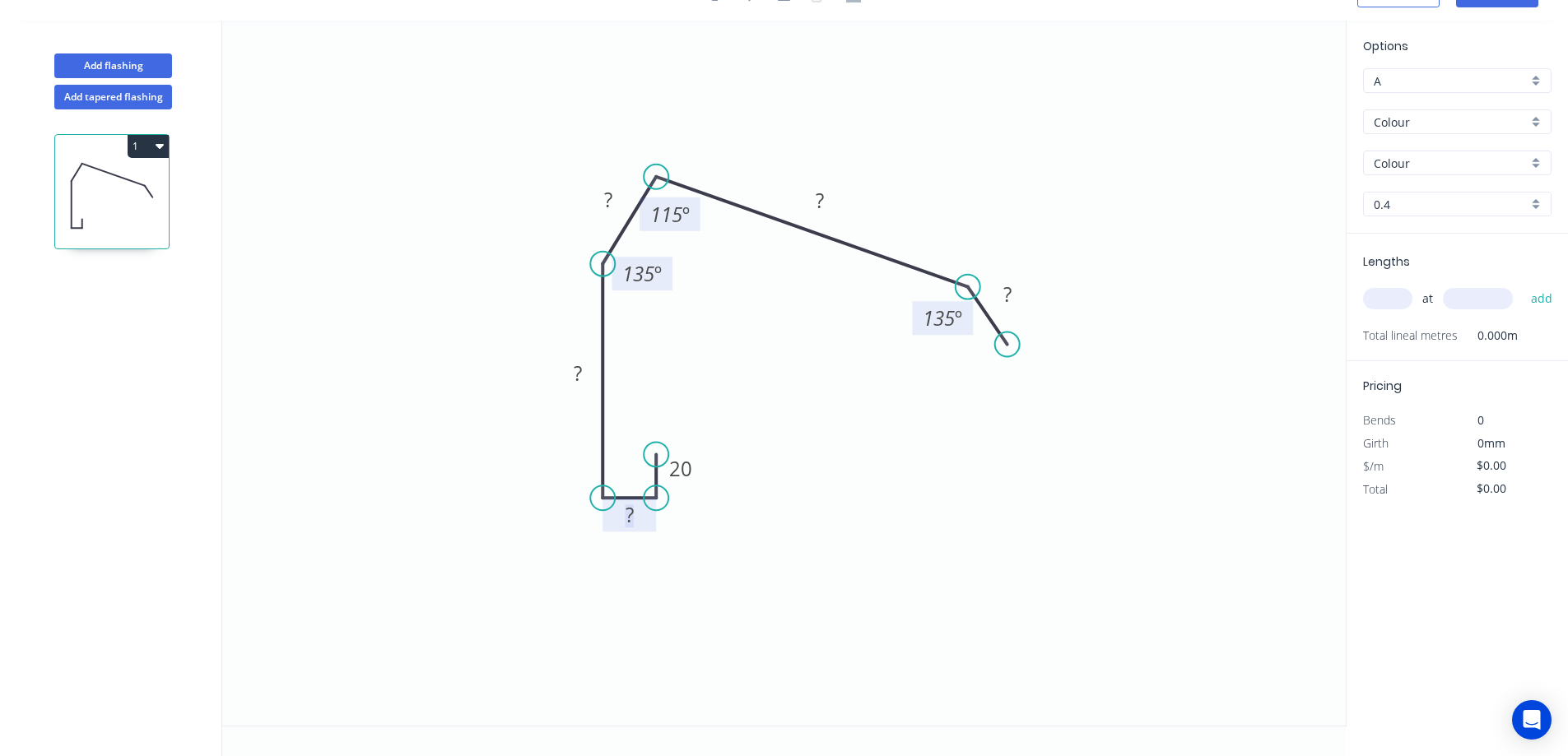
click at [627, 515] on tspan "?" at bounding box center [629, 515] width 8 height 27
click at [656, 635] on icon "0 20 20 ? ? ? ? 135 º 115 º 135 º" at bounding box center [784, 373] width 1124 height 705
click at [578, 373] on tspan "?" at bounding box center [577, 373] width 8 height 27
click at [608, 199] on tspan "?" at bounding box center [608, 200] width 8 height 27
click at [758, 344] on icon "0 20 20 500 100 ? ? 135 º 115 º 135 º" at bounding box center [784, 373] width 1124 height 705
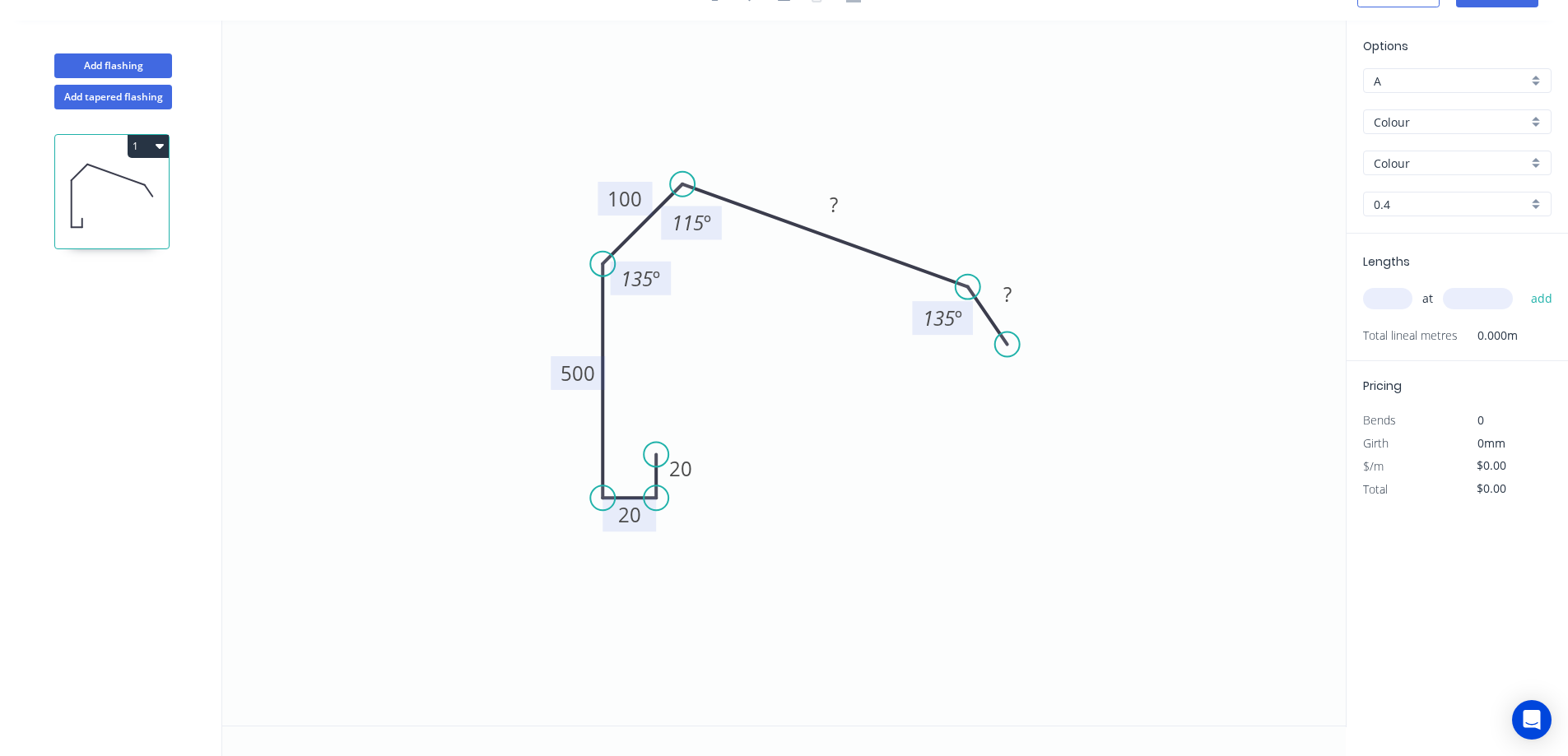
drag, startPoint x: 656, startPoint y: 172, endPoint x: 683, endPoint y: 180, distance: 28.2
click at [683, 180] on circle at bounding box center [682, 184] width 25 height 25
click at [742, 263] on icon "0 20 20 500 100 ? ? 135 º 115 º 135 º" at bounding box center [784, 373] width 1124 height 705
click at [837, 207] on tspan "?" at bounding box center [833, 204] width 8 height 27
click at [888, 380] on icon "0 20 20 500 100 500 ? 135 º 115 º 135 º" at bounding box center [784, 373] width 1124 height 705
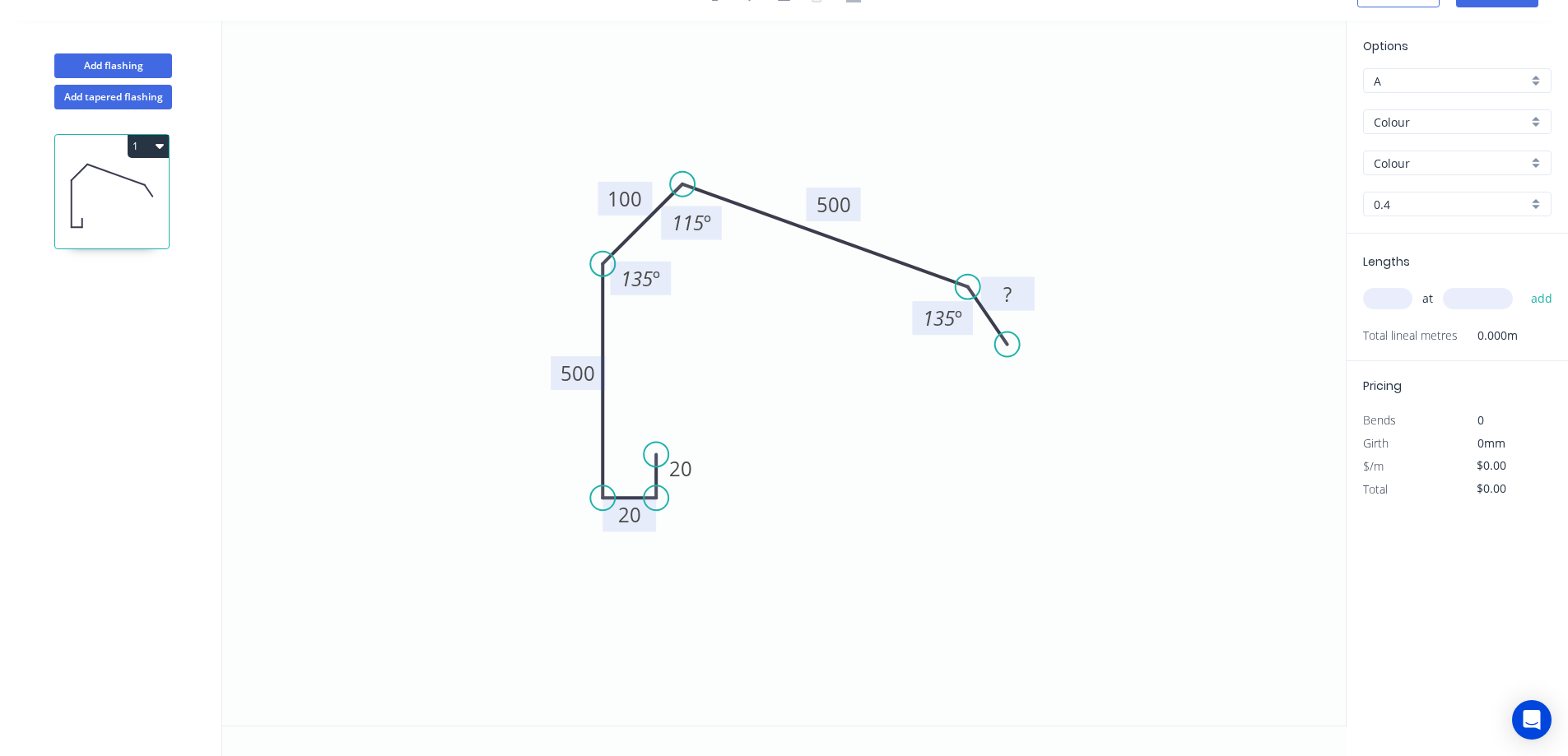
click at [1030, 296] on rect at bounding box center [1008, 294] width 54 height 34
click at [1013, 297] on rect at bounding box center [1008, 295] width 33 height 23
type input "$63.91"
click at [1185, 466] on icon "0 20 20 500 100 500 35 135 º 115 º 135 º" at bounding box center [784, 373] width 1124 height 705
click at [939, 455] on icon "0 20 20 500 100 500 35 135 º 115 º 135 º" at bounding box center [784, 373] width 1124 height 705
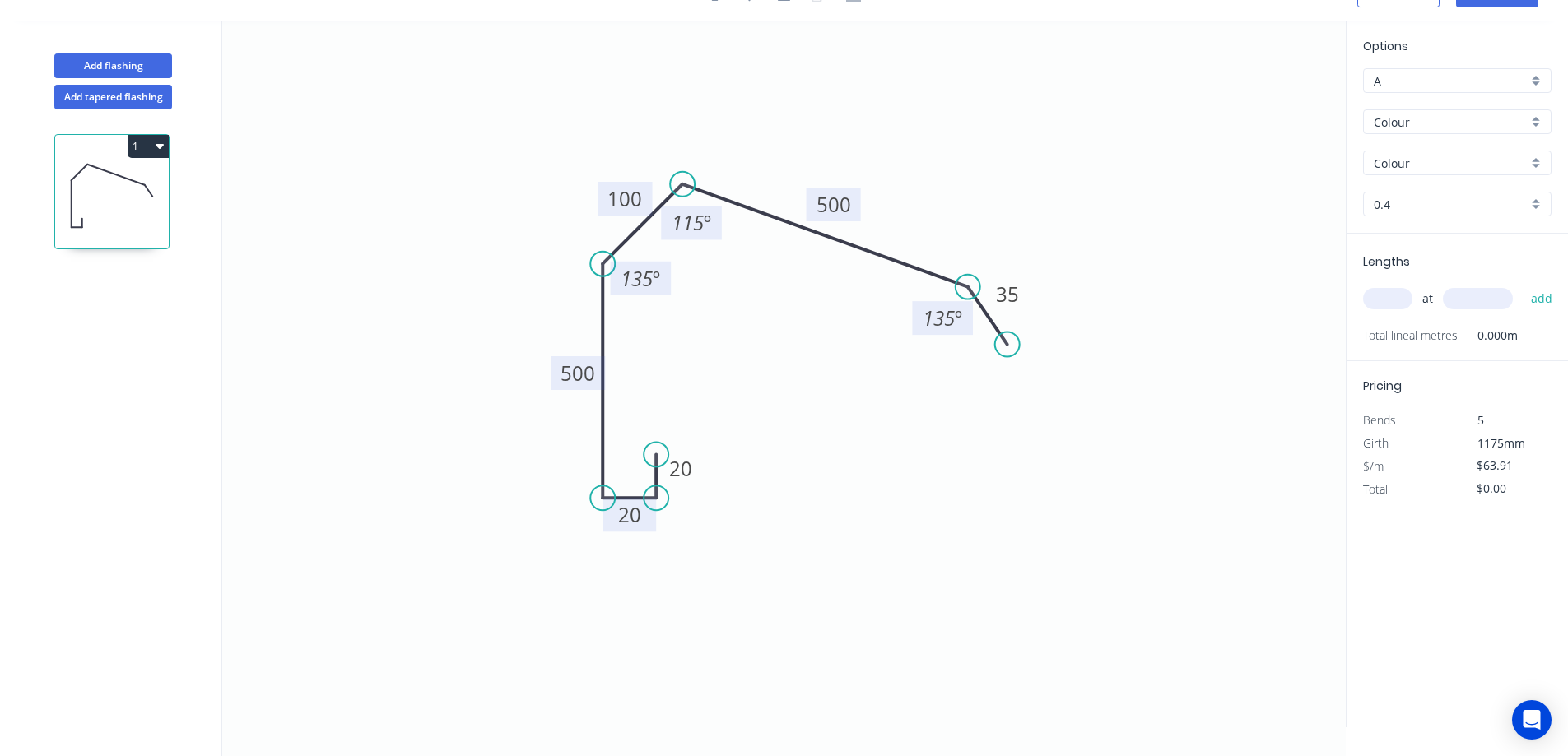
click at [932, 507] on icon "0 20 20 500 100 500 35 135 º 115 º 135 º" at bounding box center [784, 373] width 1124 height 705
click at [1463, 116] on input "Colour" at bounding box center [1451, 122] width 154 height 17
click at [1461, 211] on div "Zincalume" at bounding box center [1458, 211] width 187 height 29
type input "Zincalume"
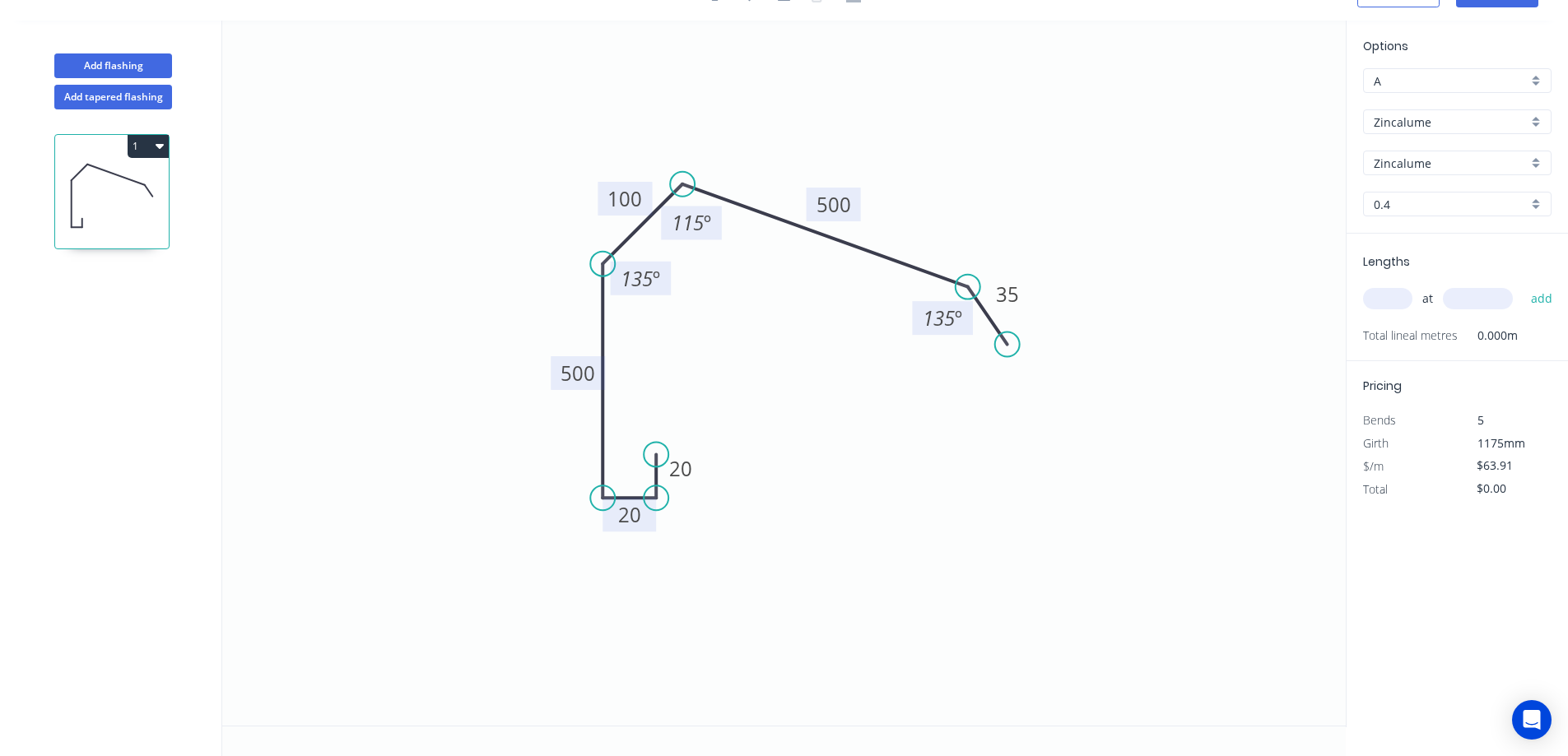
type input "$56.95"
click at [1476, 211] on input "0.4" at bounding box center [1451, 204] width 154 height 17
click at [1417, 270] on div "0.55" at bounding box center [1458, 265] width 187 height 29
type input "0.55"
type input "$71.88"
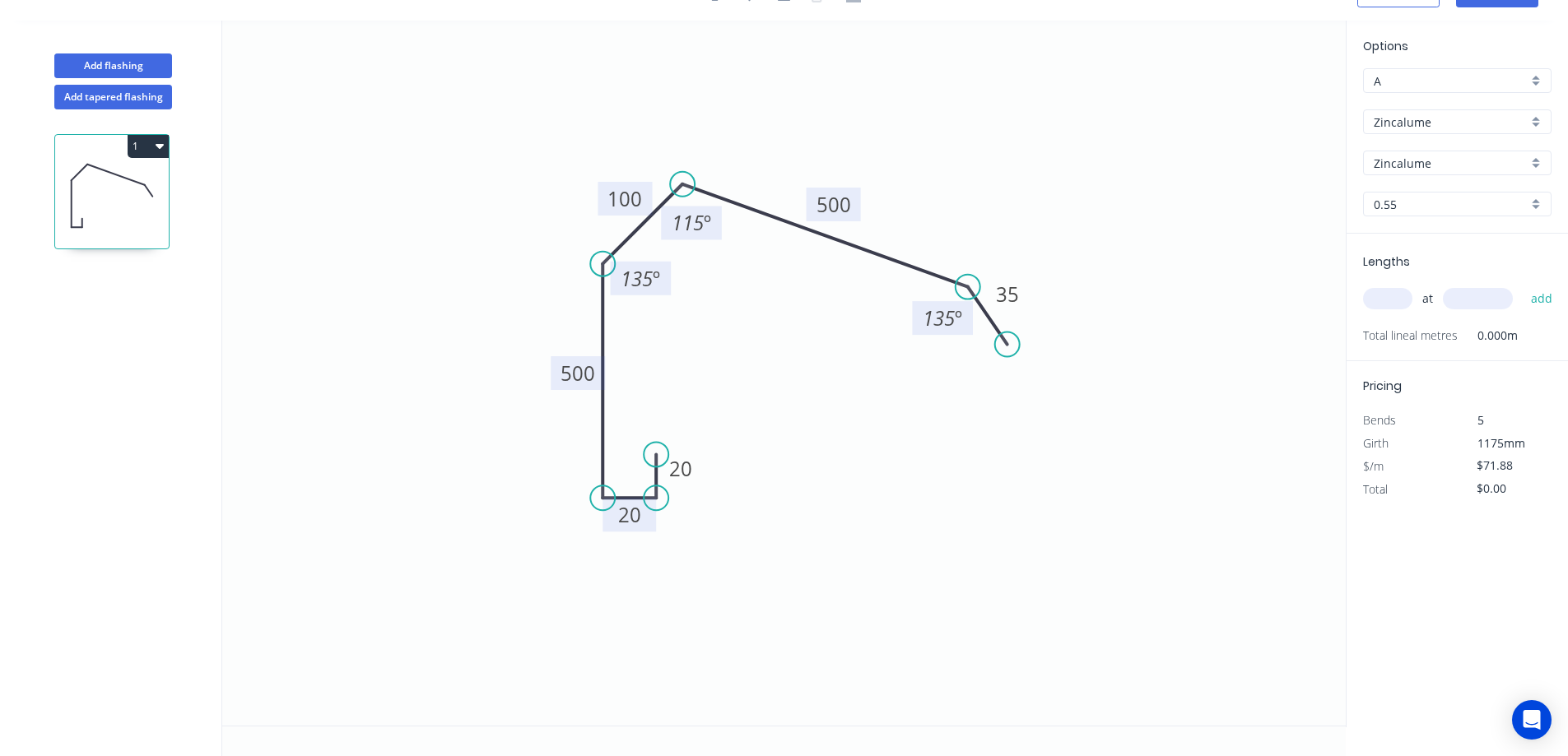
click at [1391, 298] on input "text" at bounding box center [1388, 299] width 49 height 22
type input "6"
click at [1464, 297] on input "text" at bounding box center [1478, 299] width 70 height 22
type input "2400"
click at [1540, 300] on button "add" at bounding box center [1543, 299] width 39 height 28
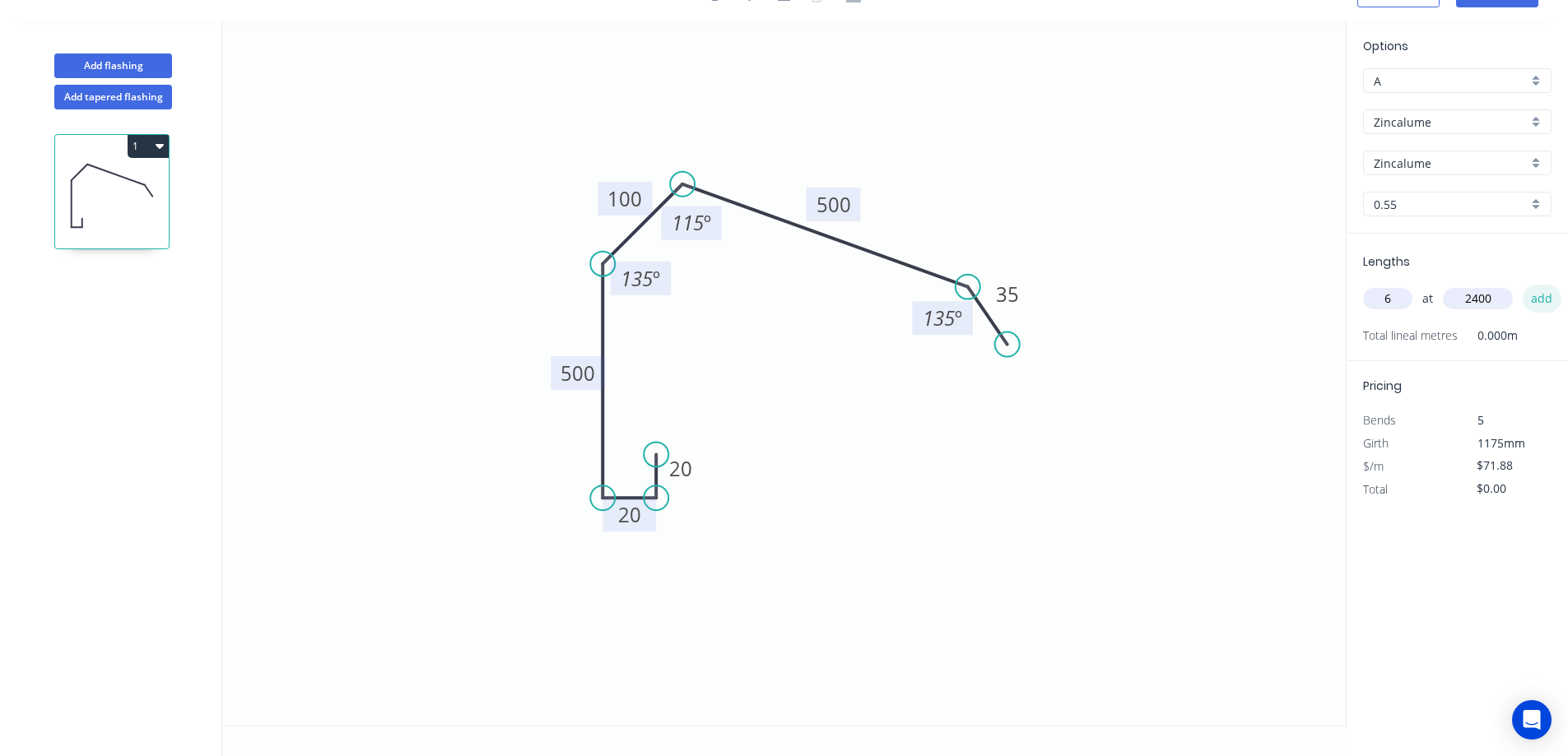
type input "$1,035.07"
click at [1263, 572] on icon "0 20 20 500 100 500 35 135 º 115 º 135 º" at bounding box center [784, 373] width 1124 height 705
click at [853, 599] on icon "0 20 20 500 100 500 35 135 º 115 º 135 º" at bounding box center [784, 373] width 1124 height 705
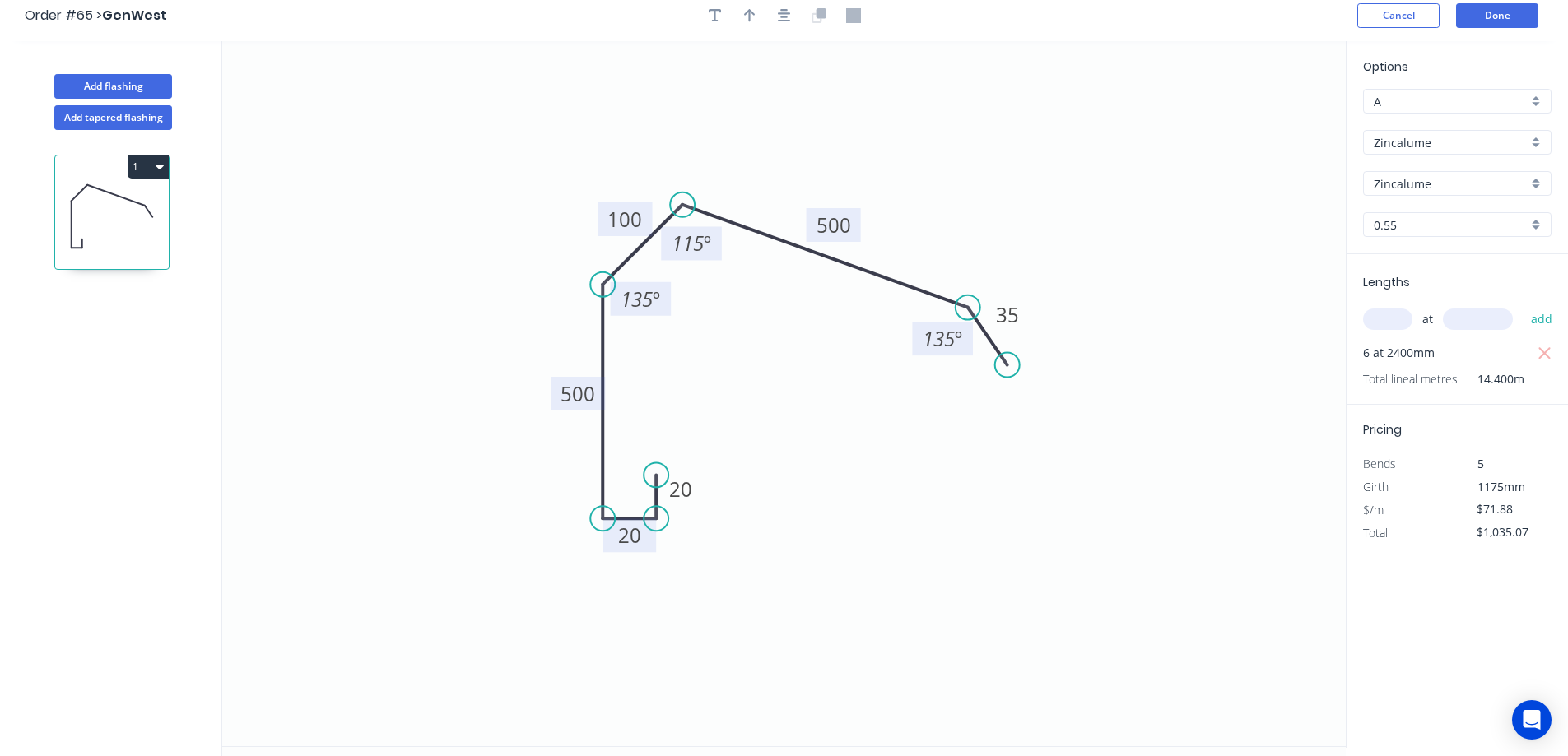
scroll to position [0, 0]
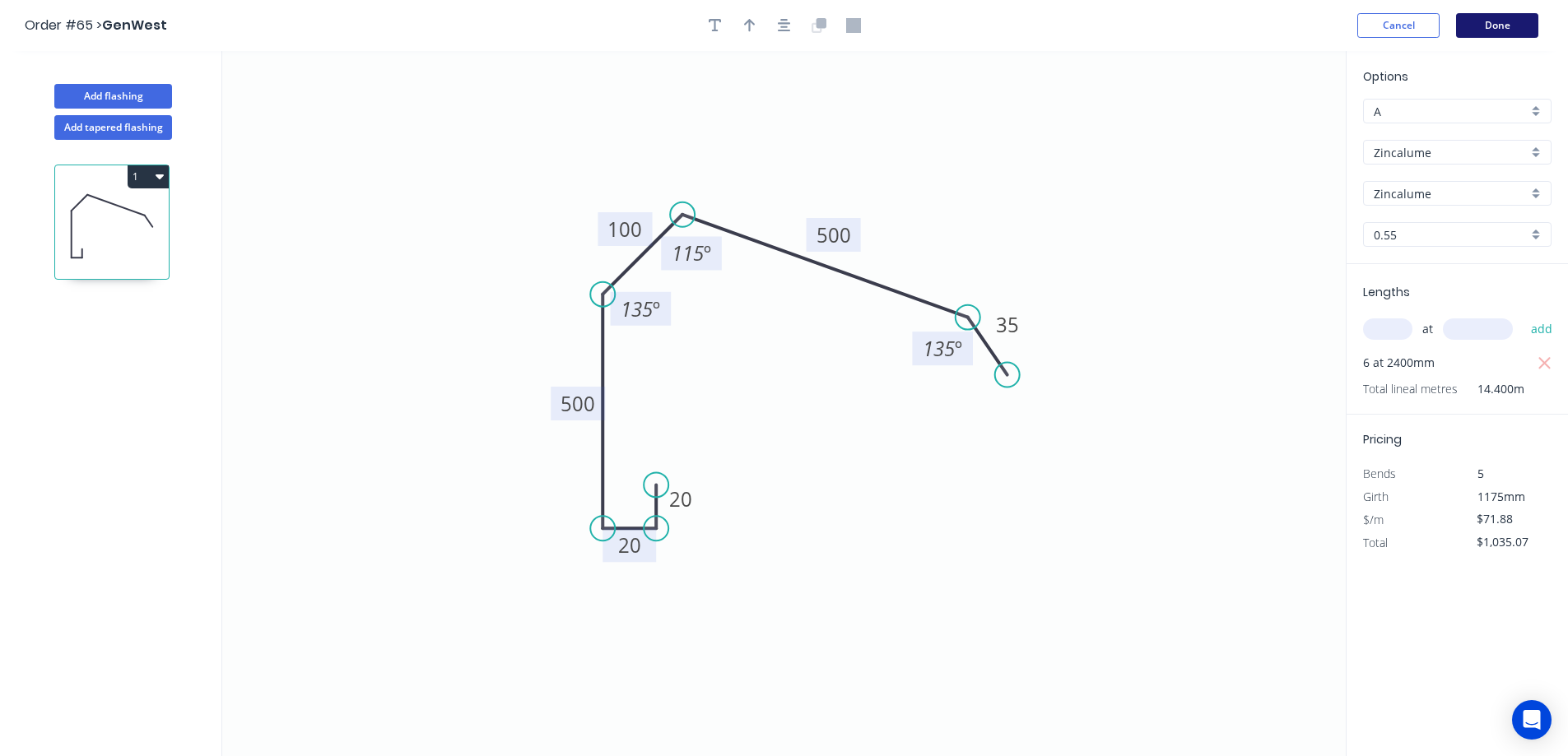
click at [1486, 27] on button "Done" at bounding box center [1497, 25] width 83 height 25
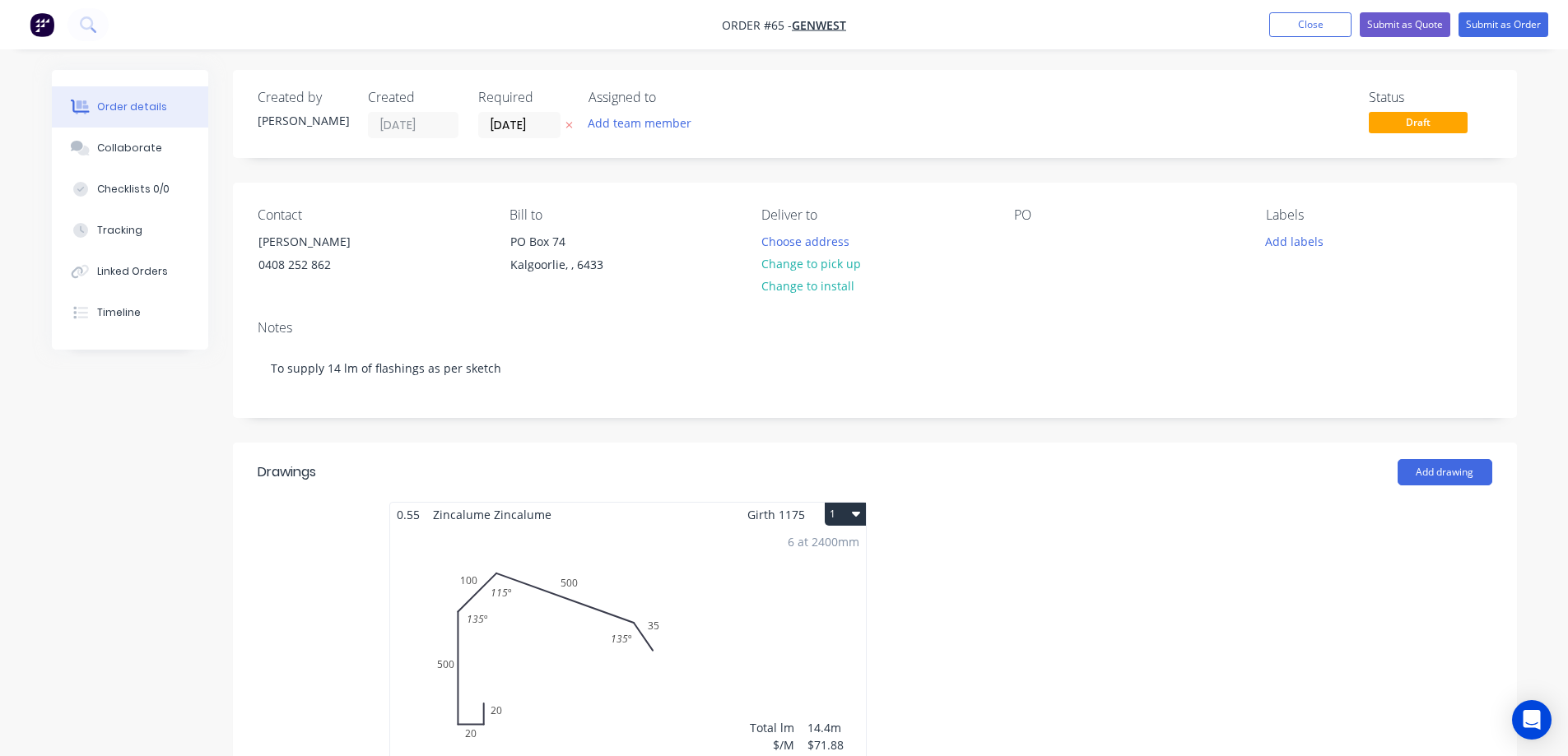
click at [1020, 600] on div at bounding box center [1122, 648] width 494 height 293
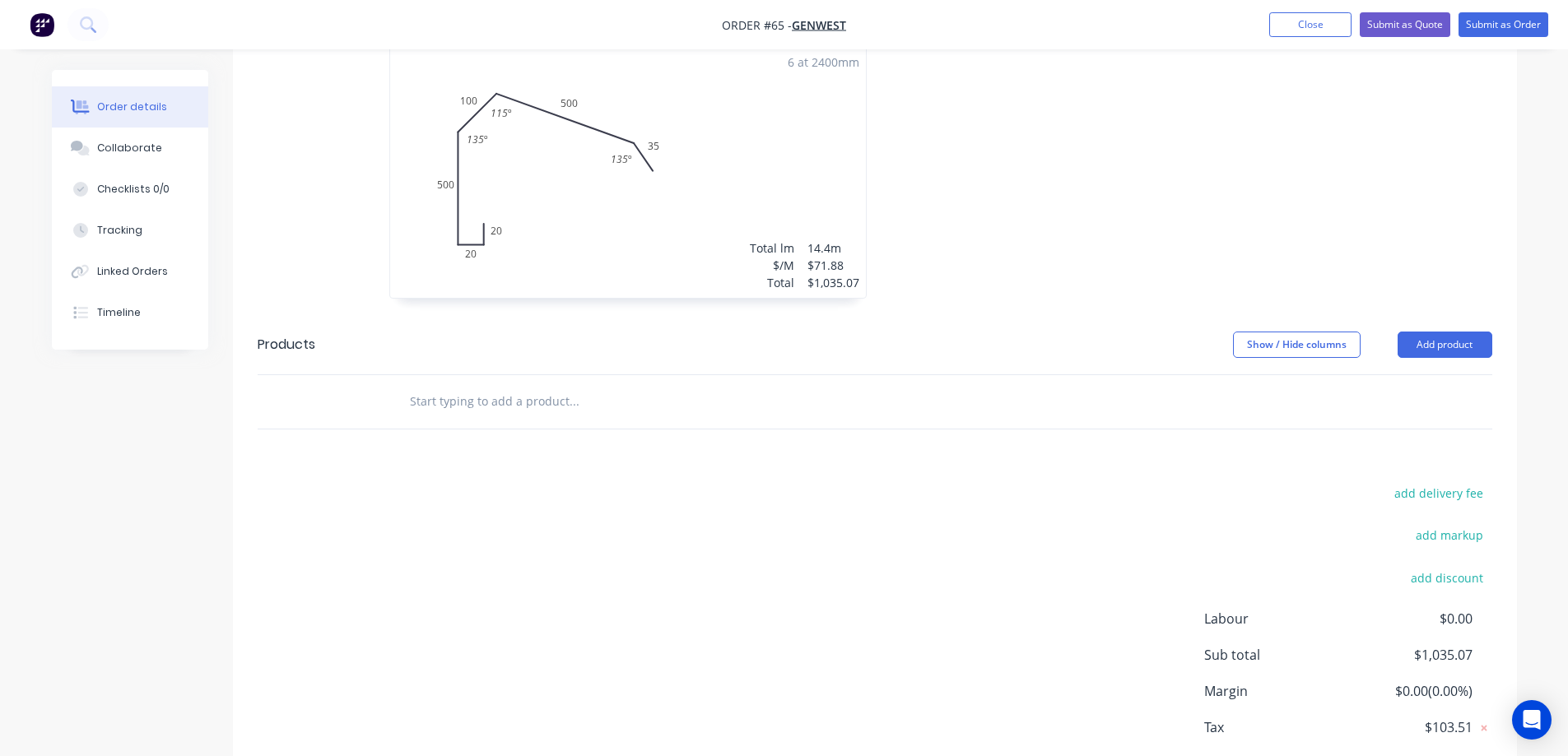
scroll to position [573, 0]
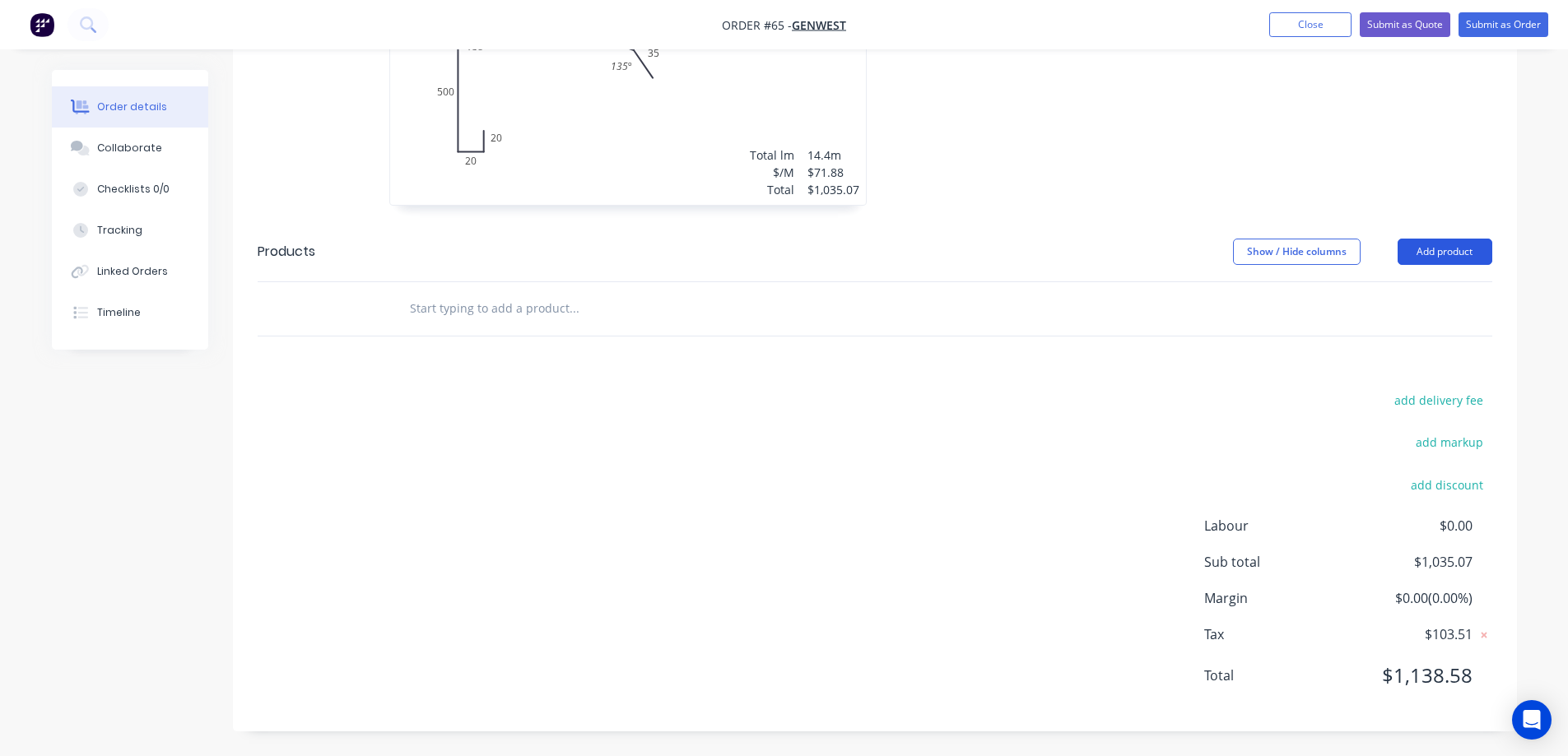
click at [1444, 259] on button "Add product" at bounding box center [1445, 251] width 94 height 26
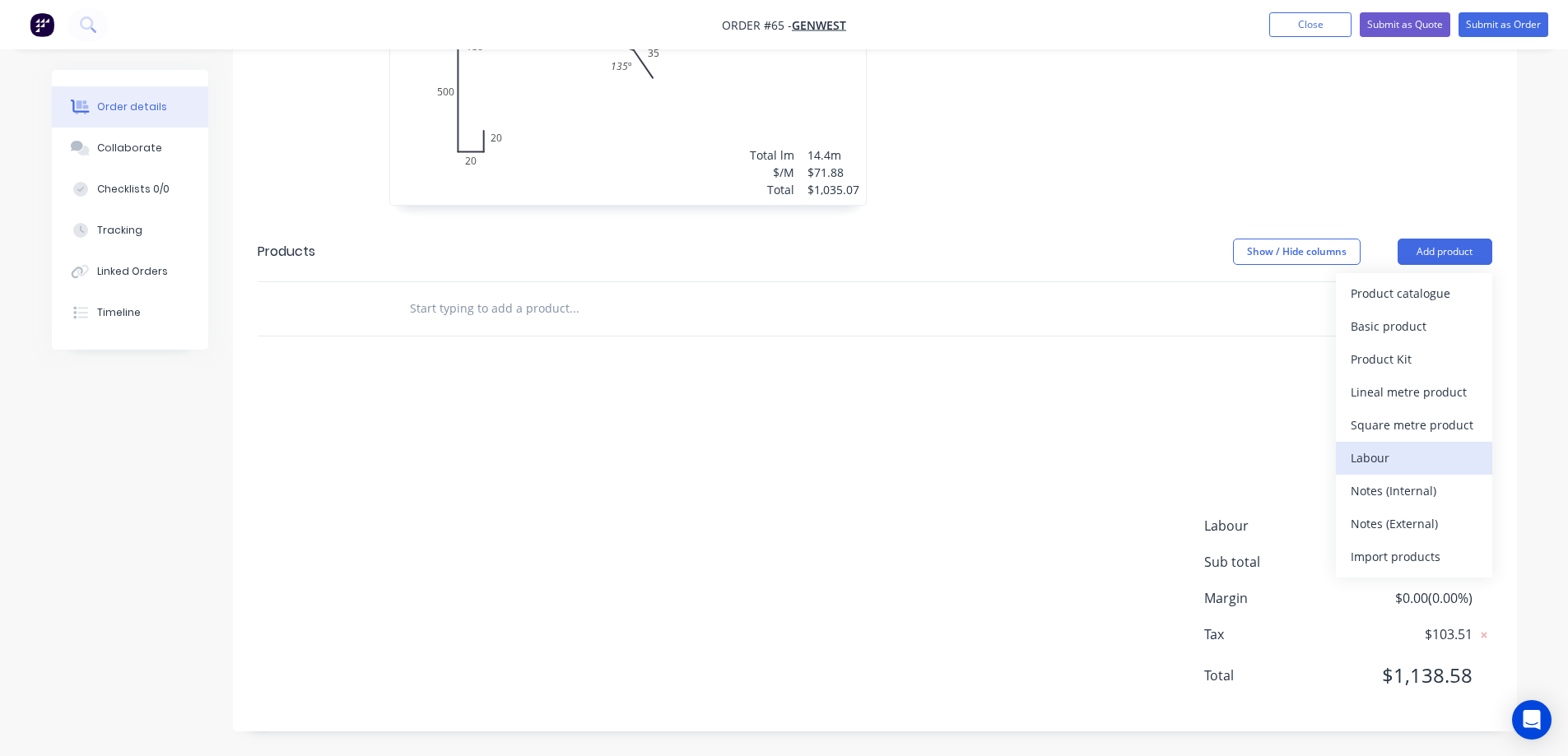
click at [1393, 463] on div "Labour" at bounding box center [1415, 457] width 127 height 24
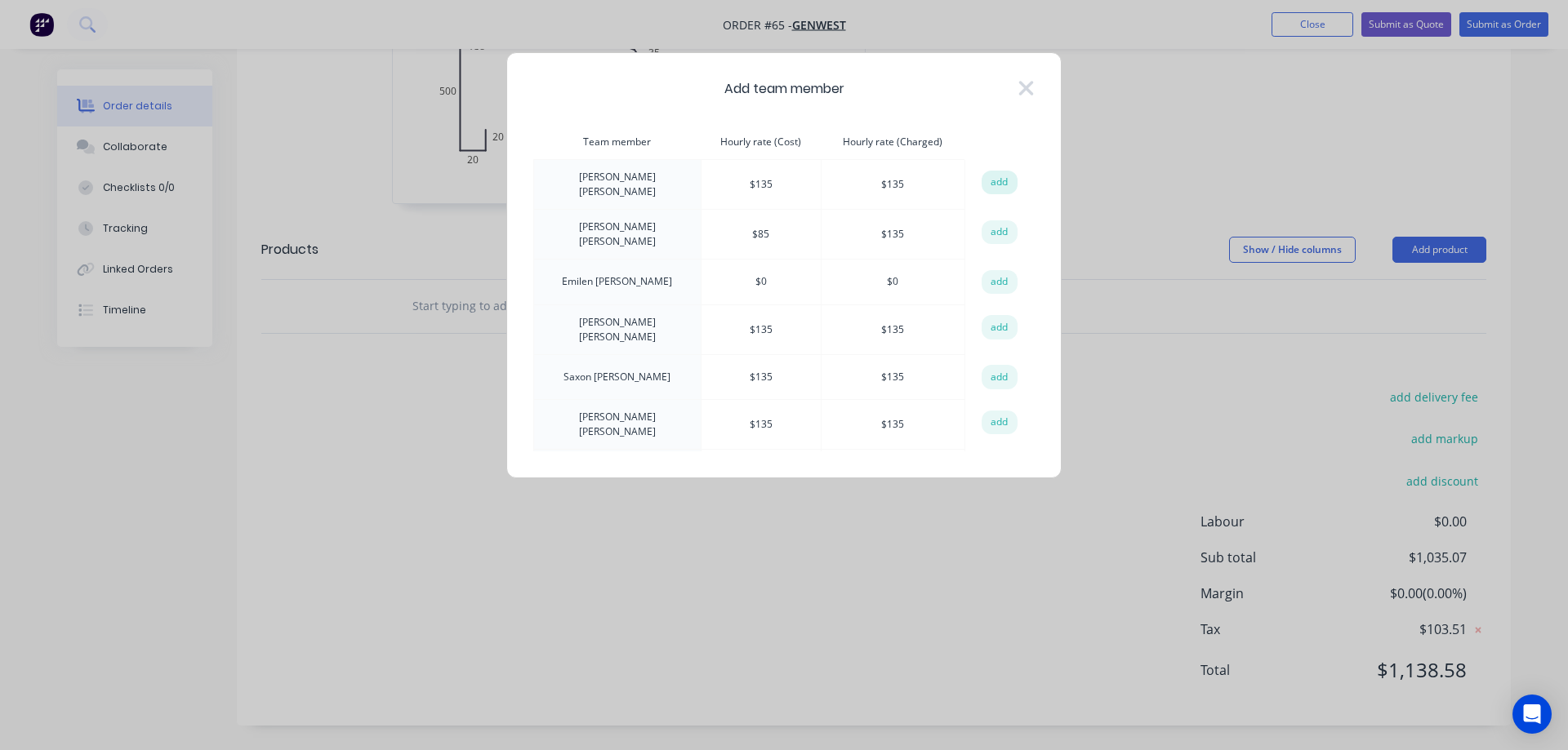
click at [993, 185] on button "add" at bounding box center [1000, 183] width 36 height 24
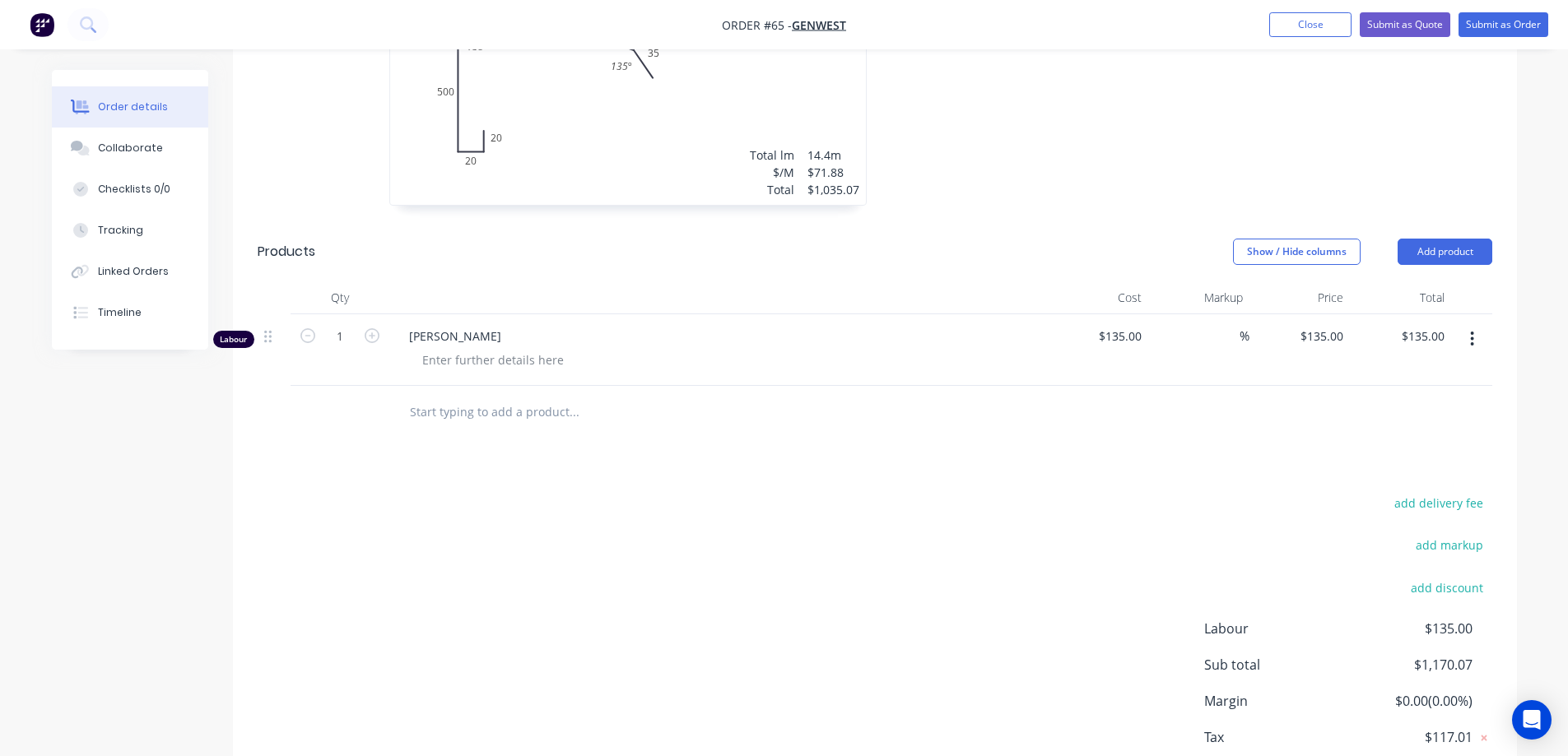
click at [871, 521] on div "add delivery fee add markup add discount Labour $135.00 Sub total $1,170.07 Mar…" at bounding box center [875, 651] width 1235 height 318
click at [784, 558] on div "add delivery fee add markup add discount Labour $135.00 Sub total $1,170.07 Mar…" at bounding box center [875, 651] width 1235 height 318
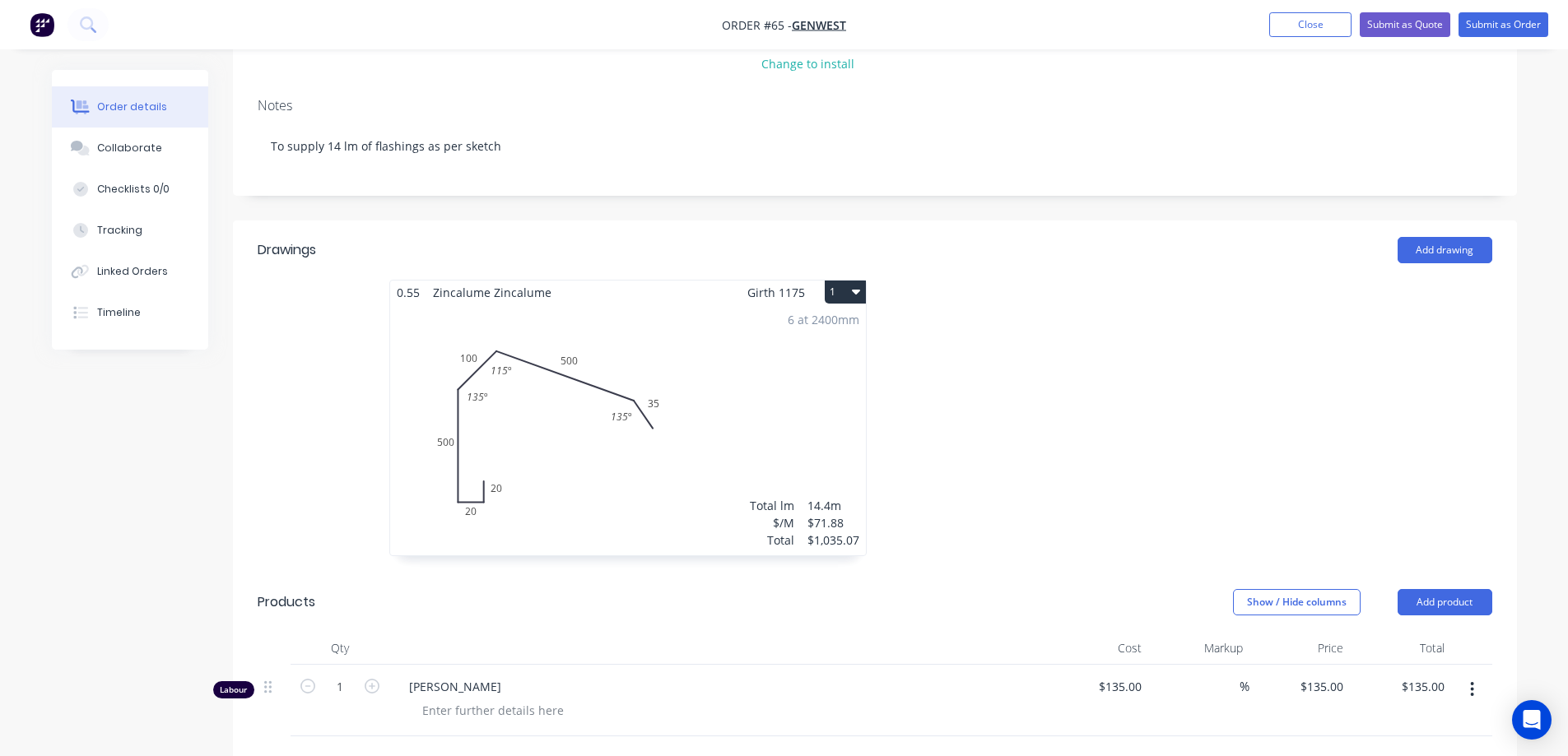
scroll to position [162, 0]
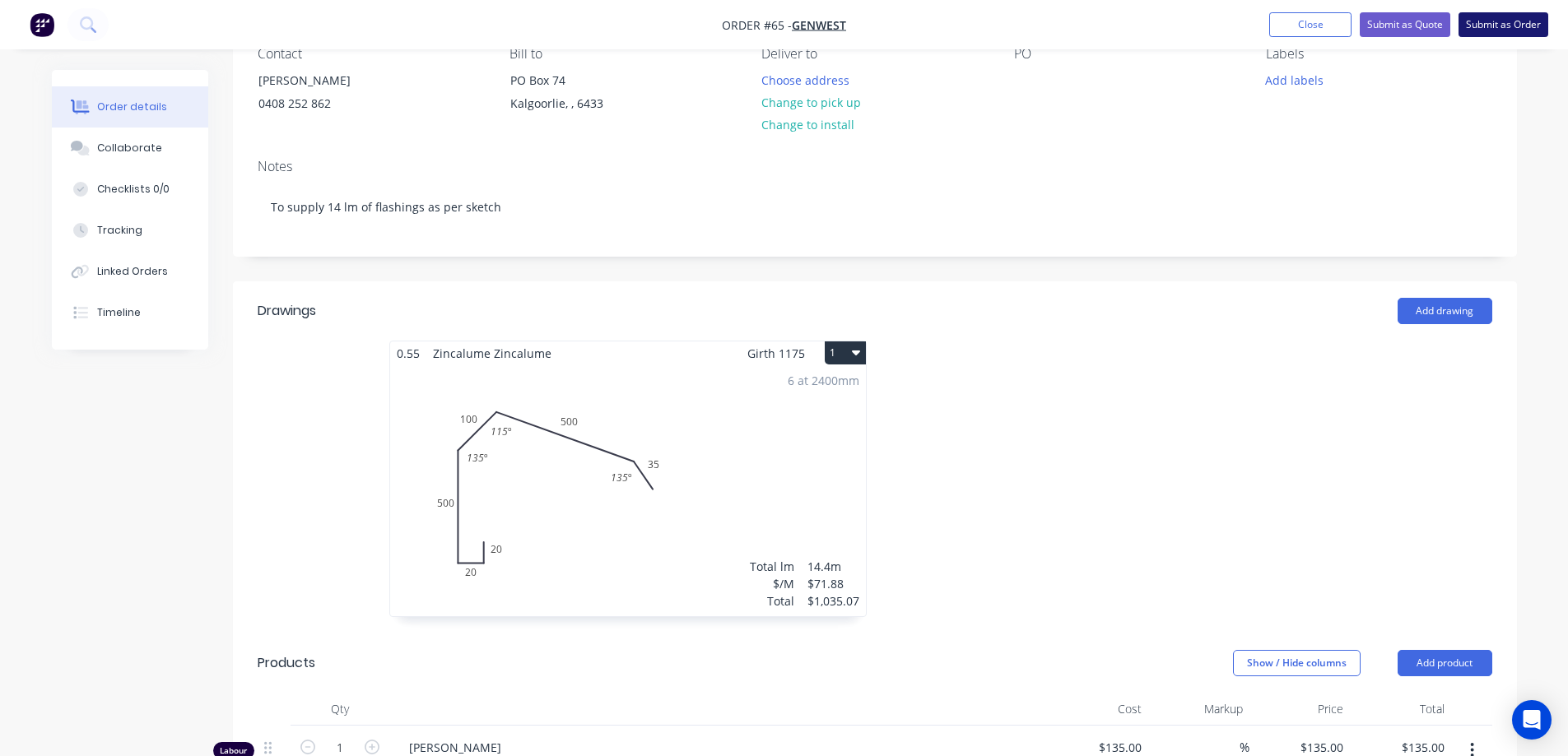
click at [1515, 24] on button "Submit as Order" at bounding box center [1504, 25] width 90 height 25
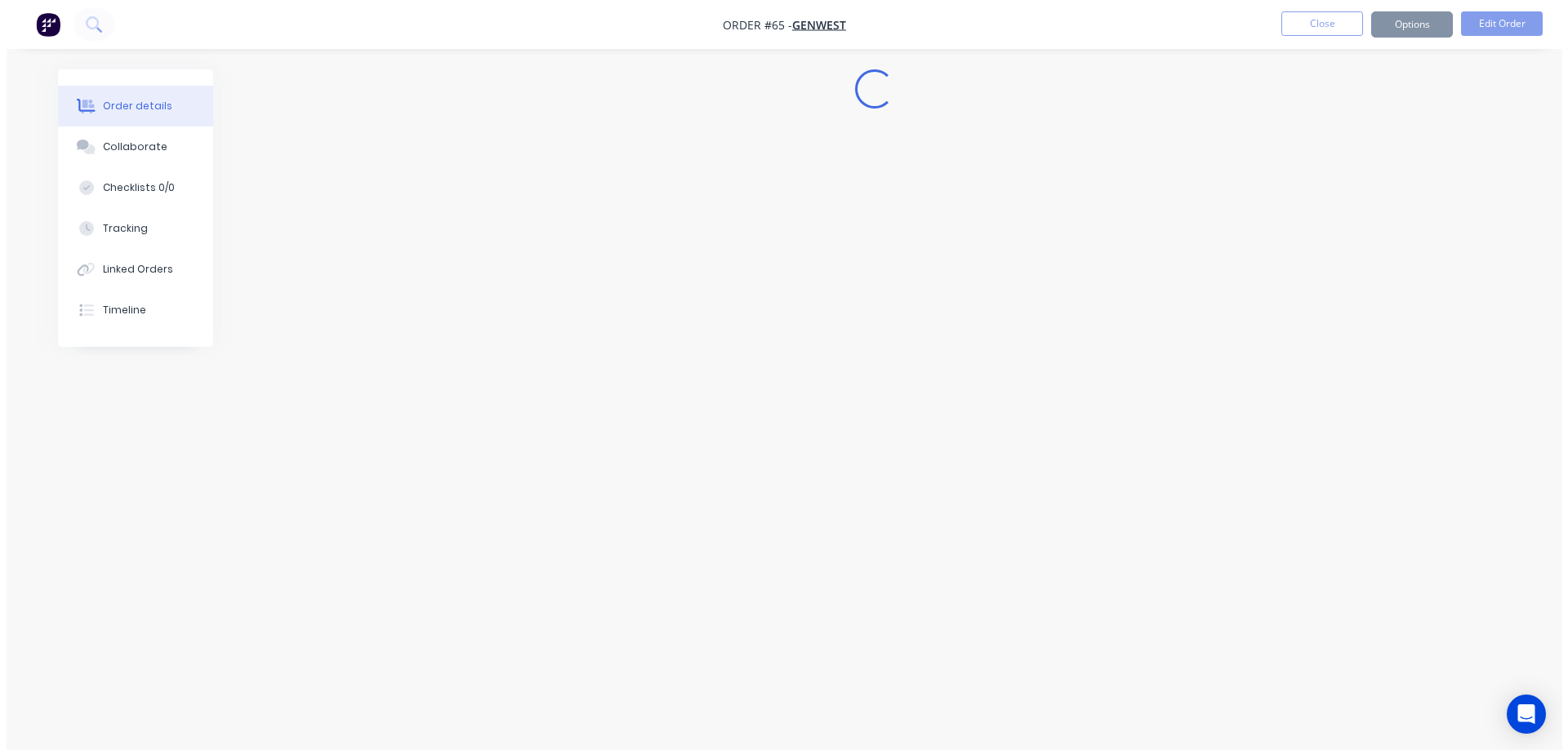
scroll to position [0, 0]
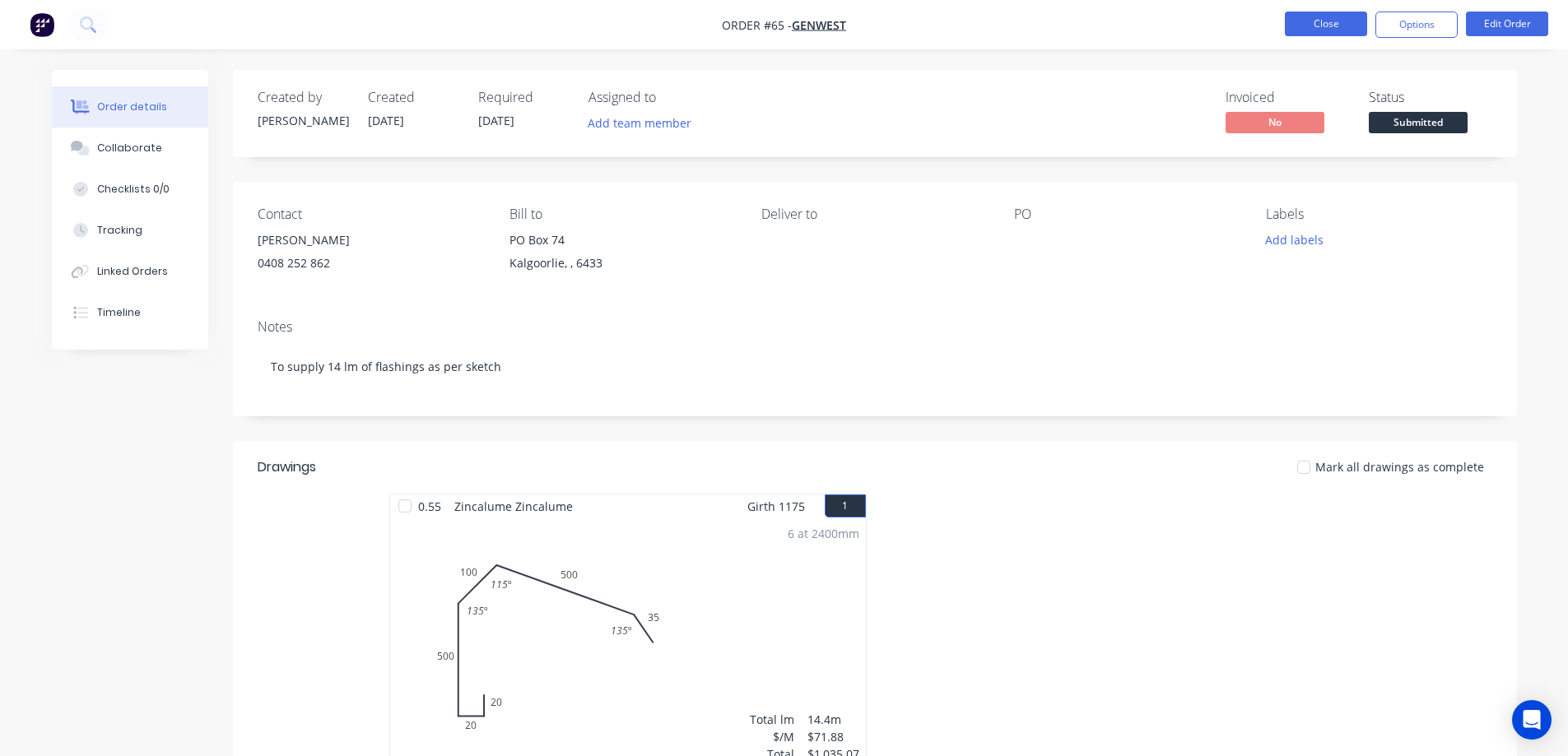
click at [1315, 22] on button "Close" at bounding box center [1326, 24] width 83 height 25
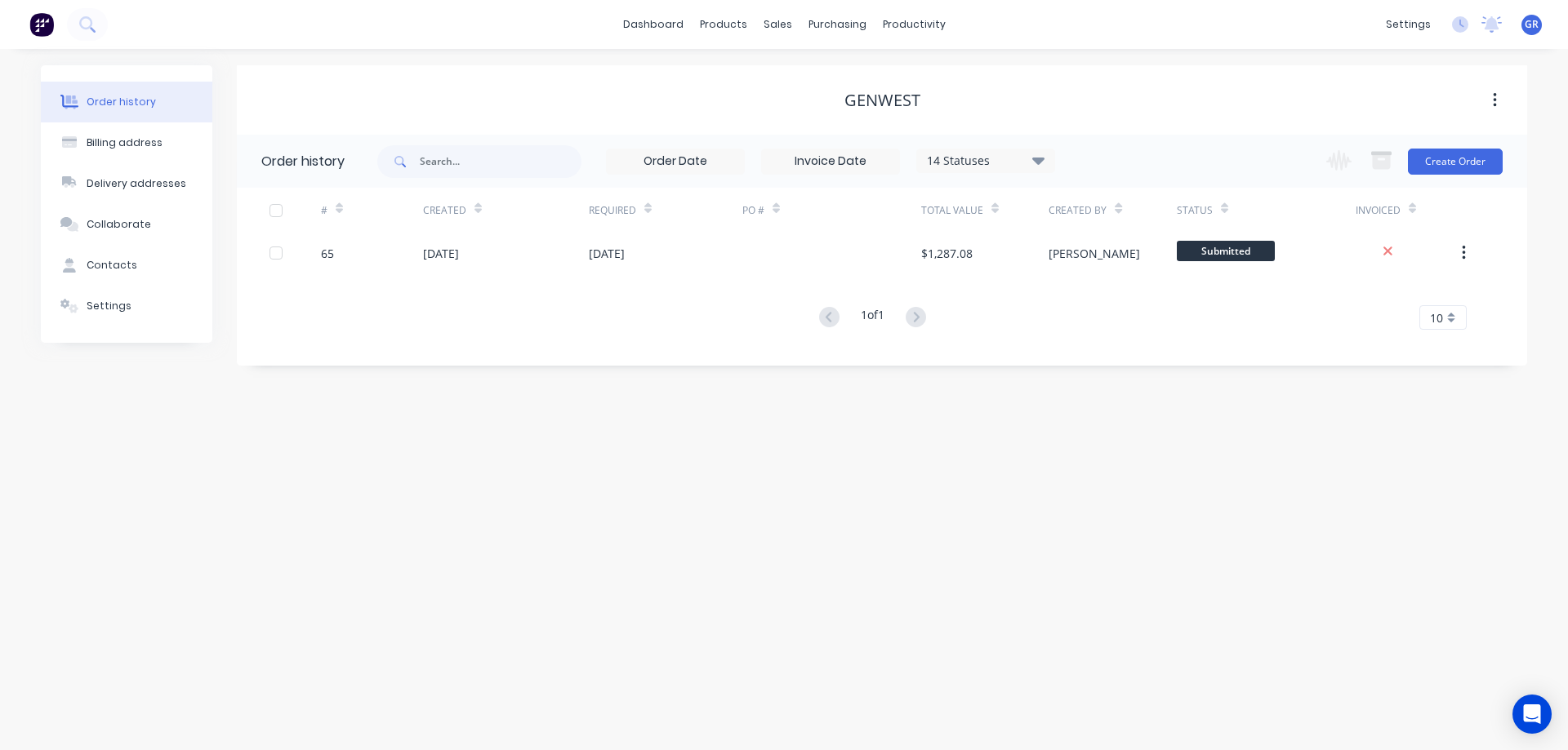
click at [878, 517] on div "Order history Billing address Delivery addresses Collaborate Contacts Settings …" at bounding box center [784, 399] width 1568 height 701
click at [864, 77] on div "Purchase Orders" at bounding box center [890, 78] width 86 height 14
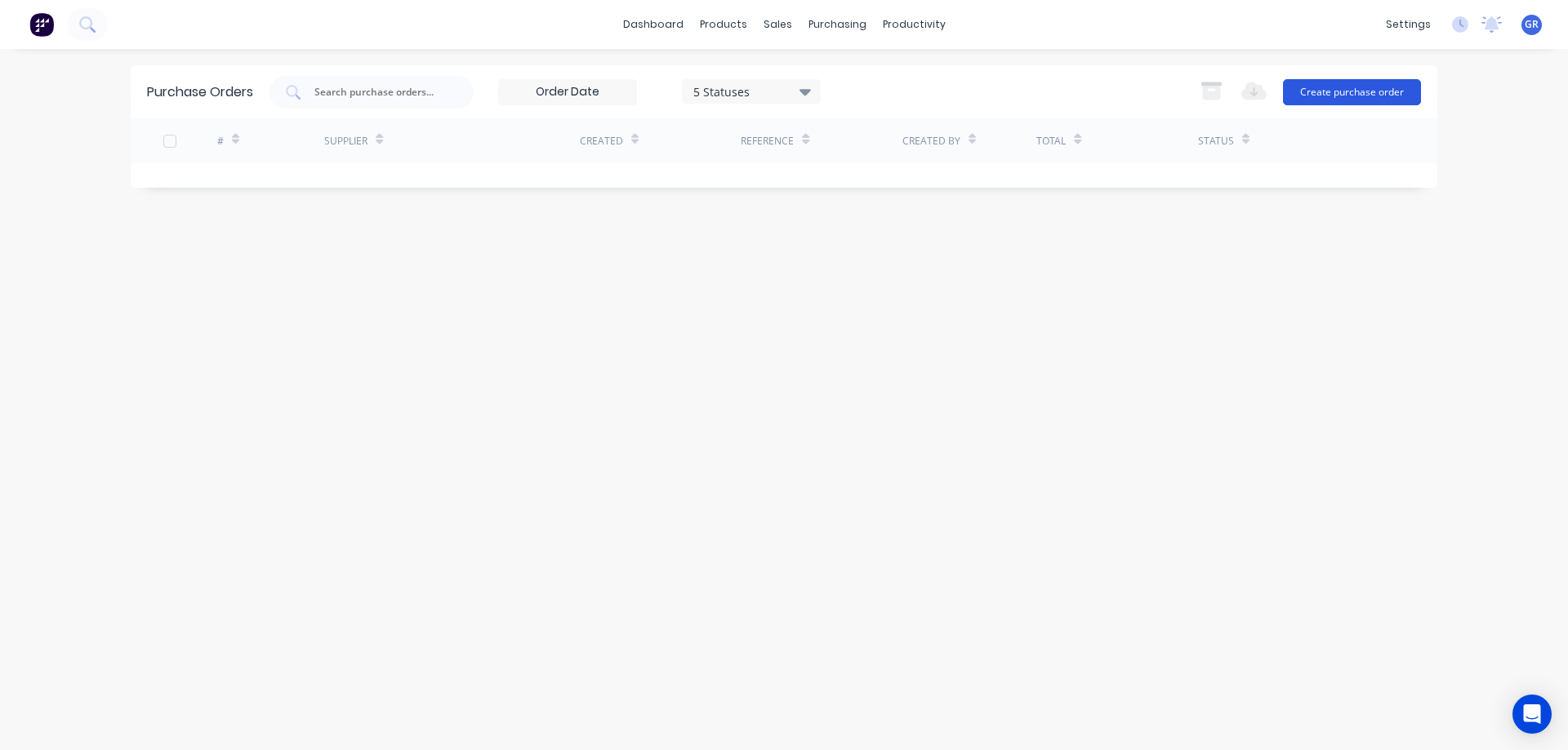
click at [1355, 83] on button "Create purchase order" at bounding box center [1352, 92] width 138 height 26
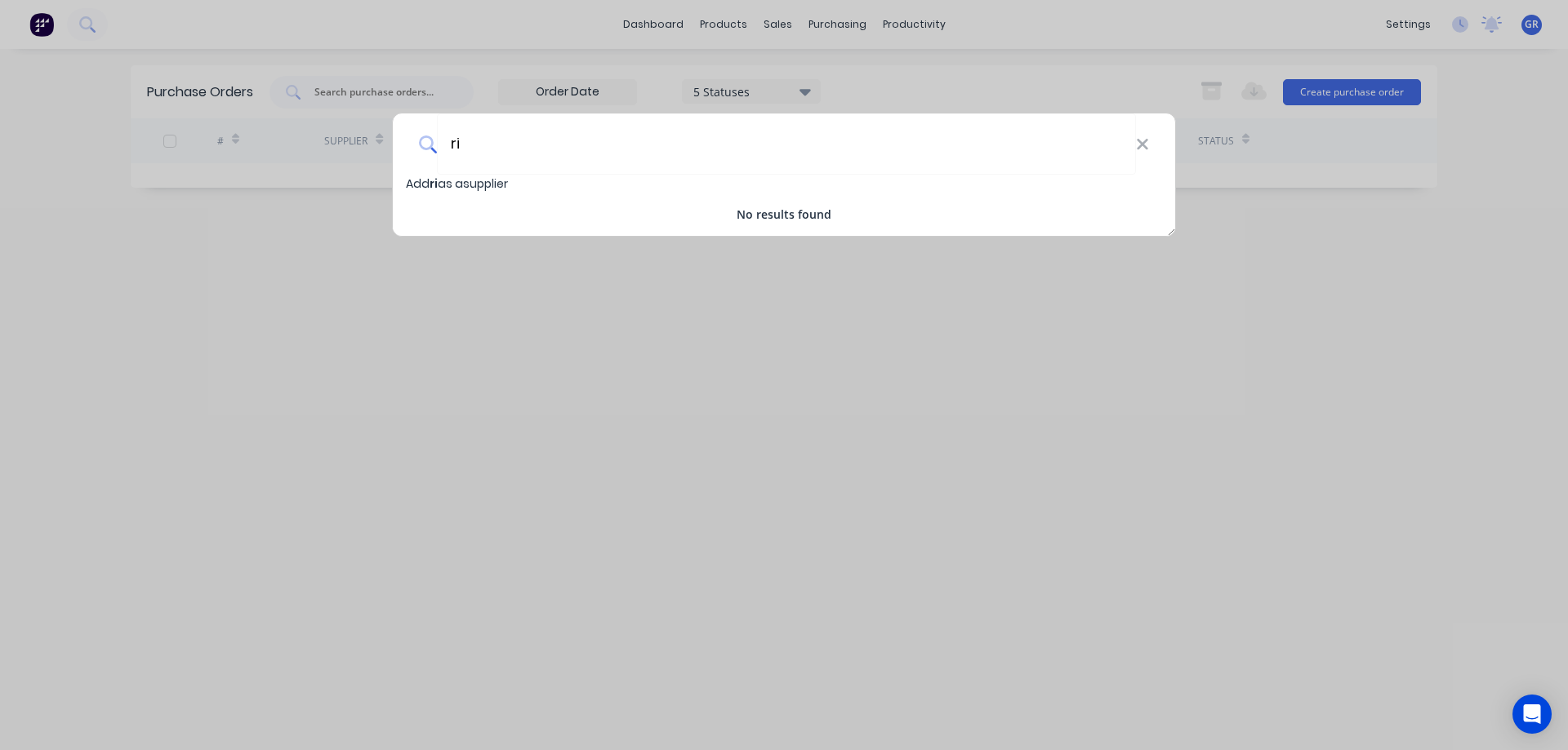
type input "r"
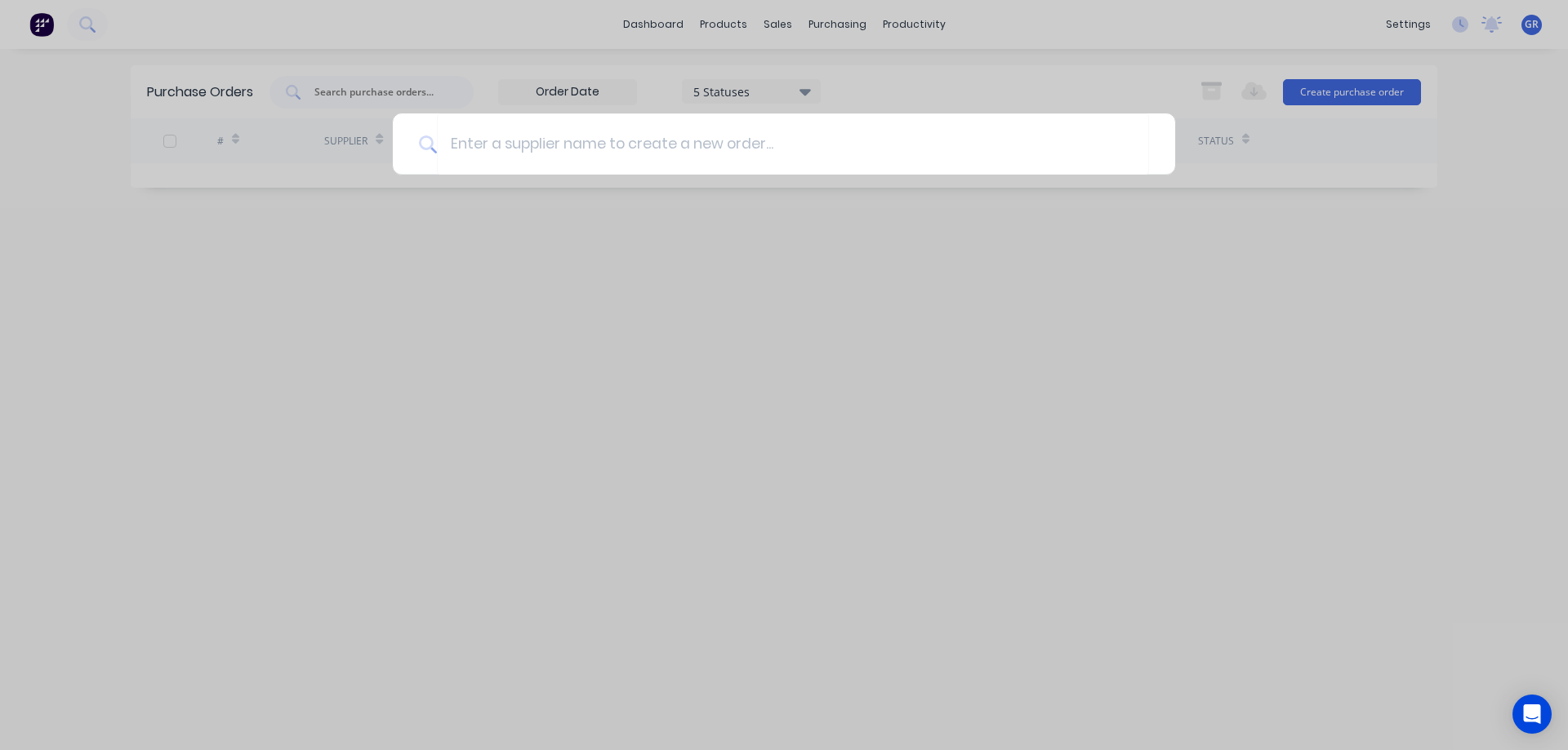
click at [507, 227] on div at bounding box center [784, 375] width 1568 height 750
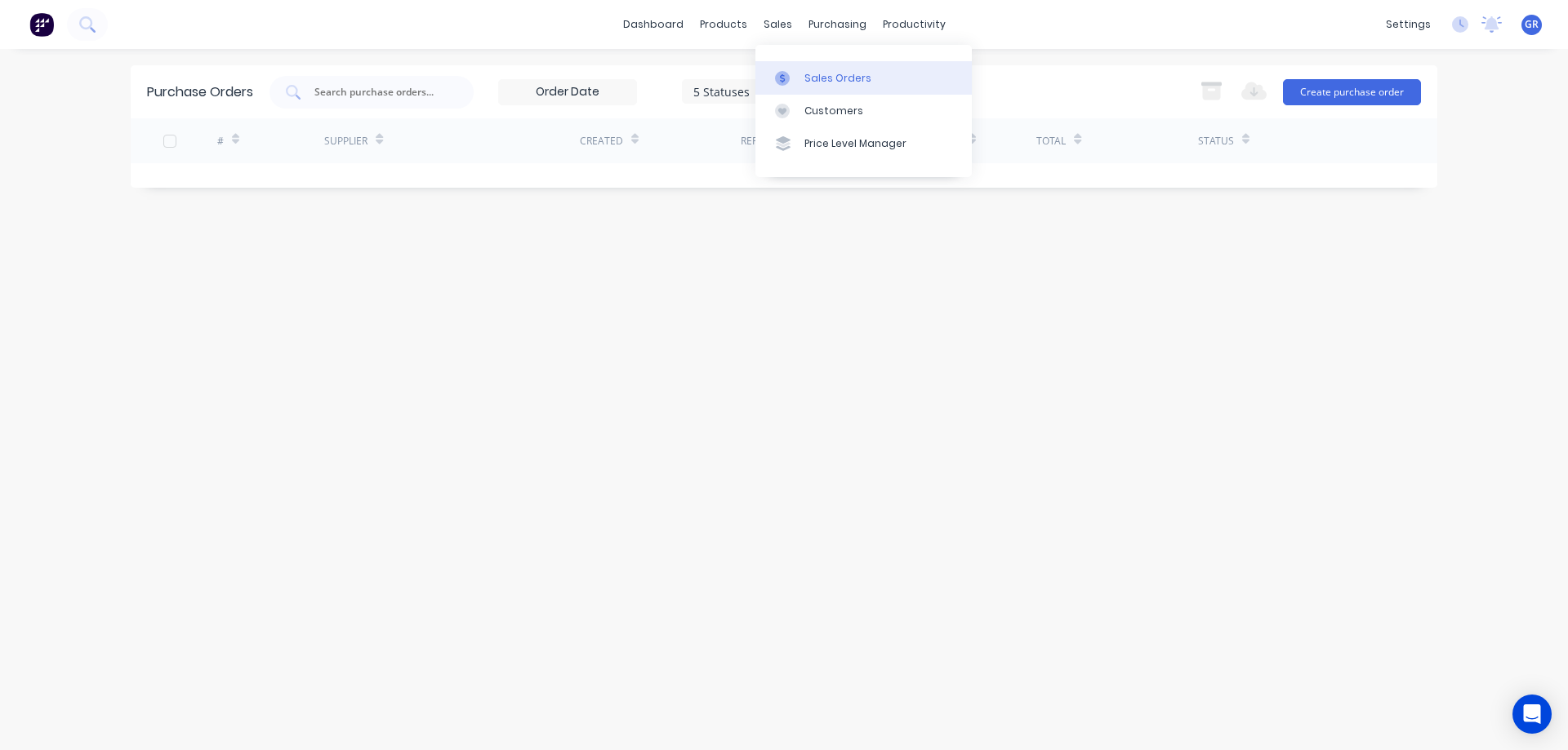
click at [820, 71] on div "Sales Orders" at bounding box center [838, 78] width 67 height 14
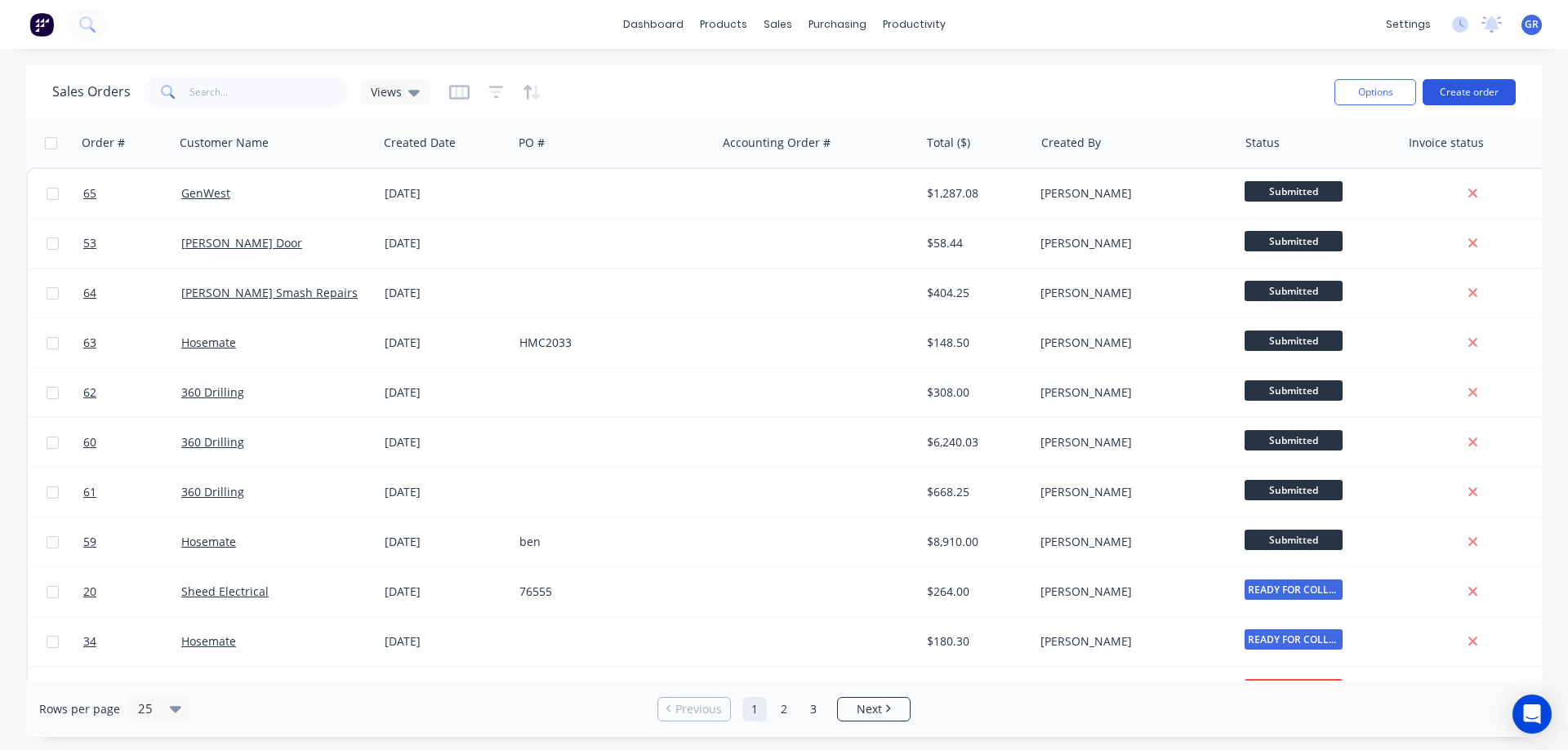
click at [1478, 91] on button "Create order" at bounding box center [1469, 92] width 93 height 26
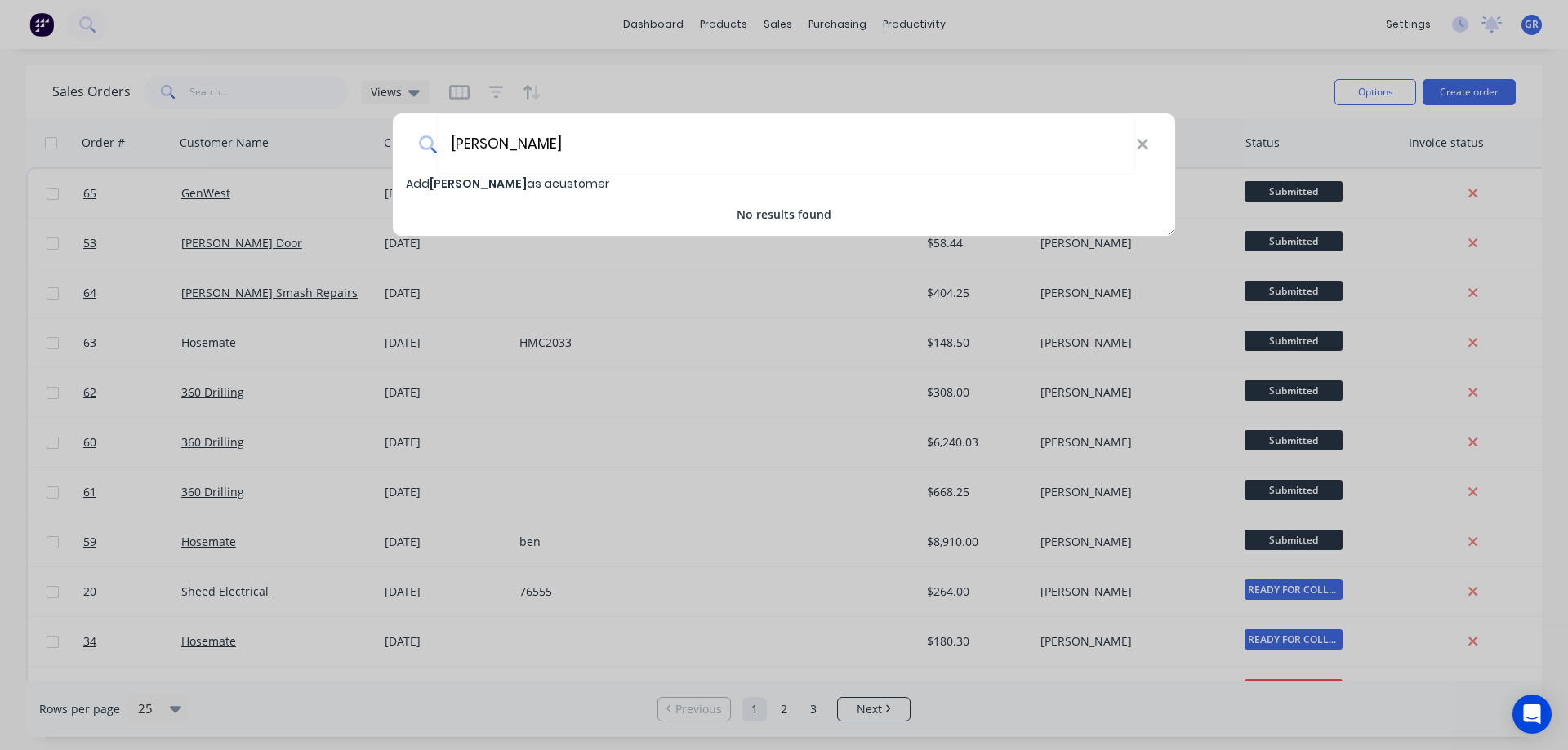
type input "[PERSON_NAME]"
click at [566, 182] on span "Add rick carmondy as a customer" at bounding box center [508, 184] width 204 height 16
select select "AU"
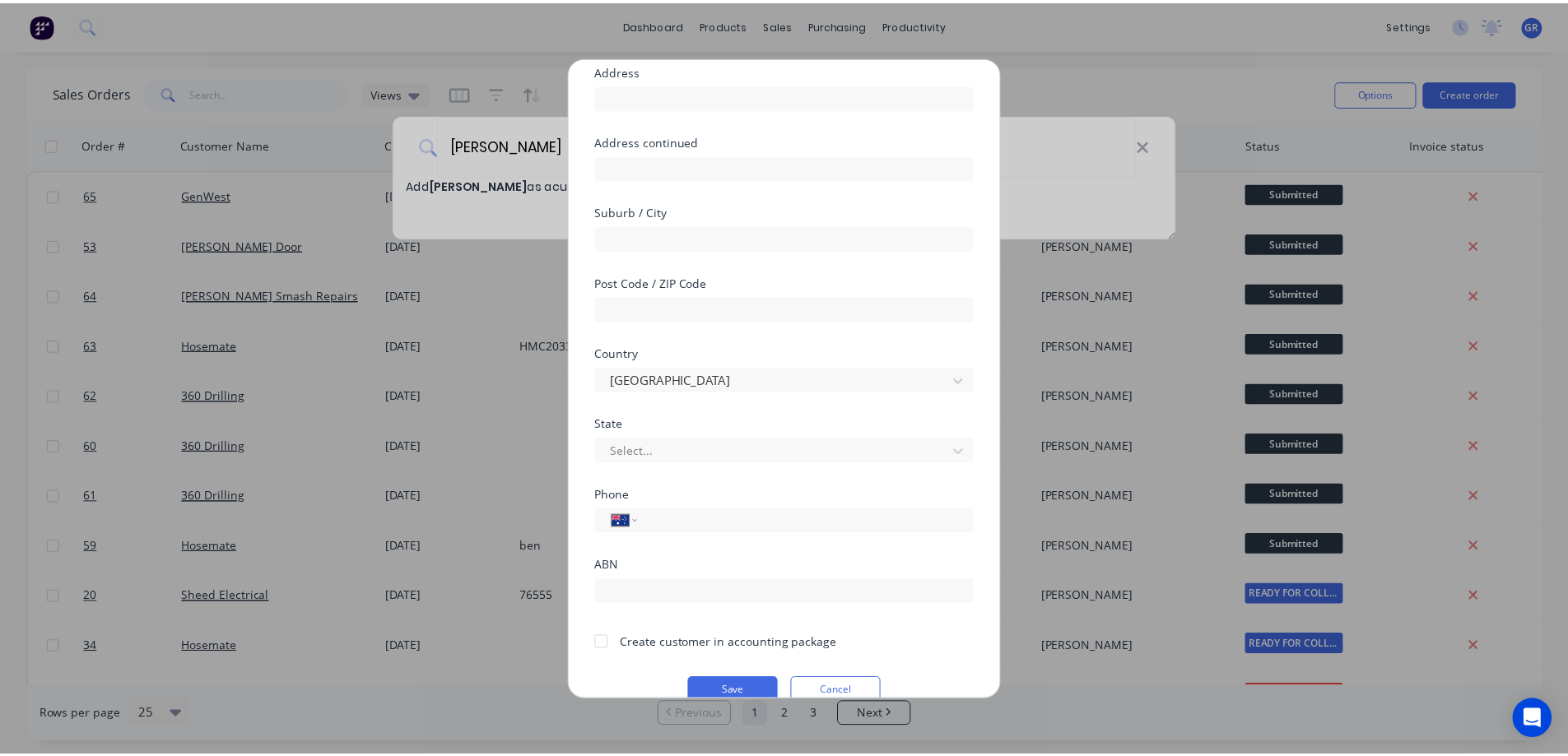
scroll to position [161, 0]
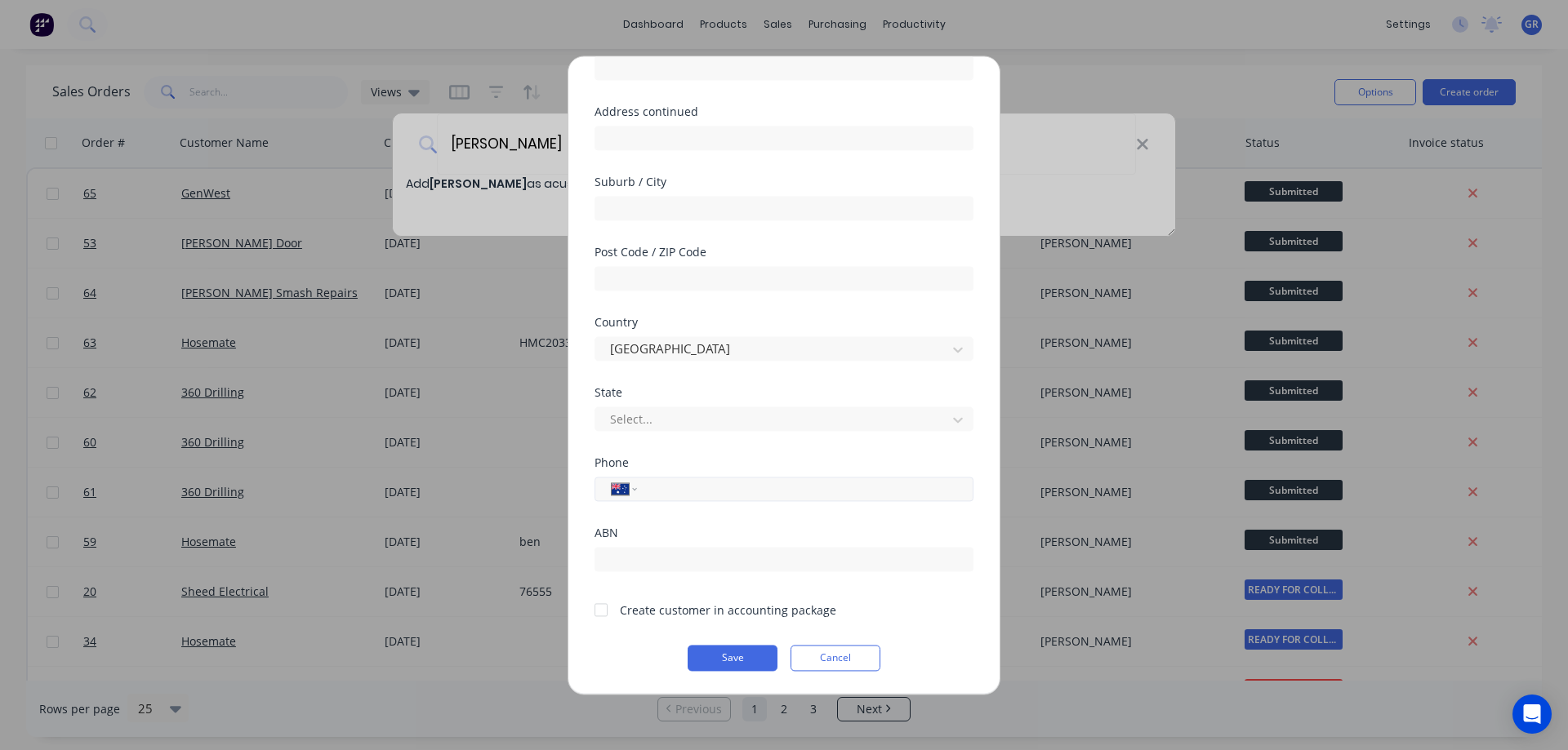
click at [653, 489] on input "tel" at bounding box center [802, 488] width 308 height 19
type input "0418 940 323"
click at [724, 654] on button "Save" at bounding box center [733, 657] width 90 height 26
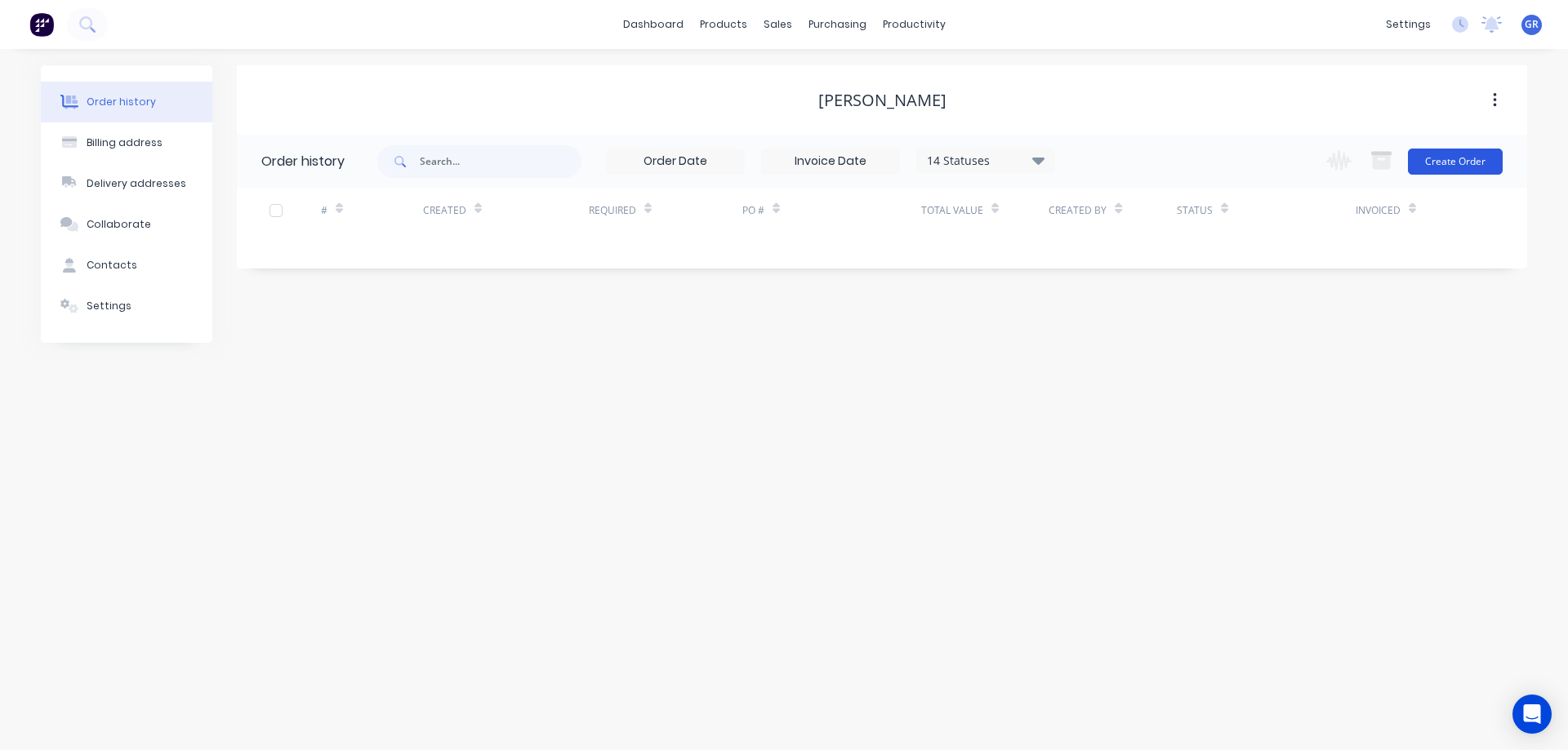
click at [1453, 161] on button "Create Order" at bounding box center [1455, 161] width 95 height 26
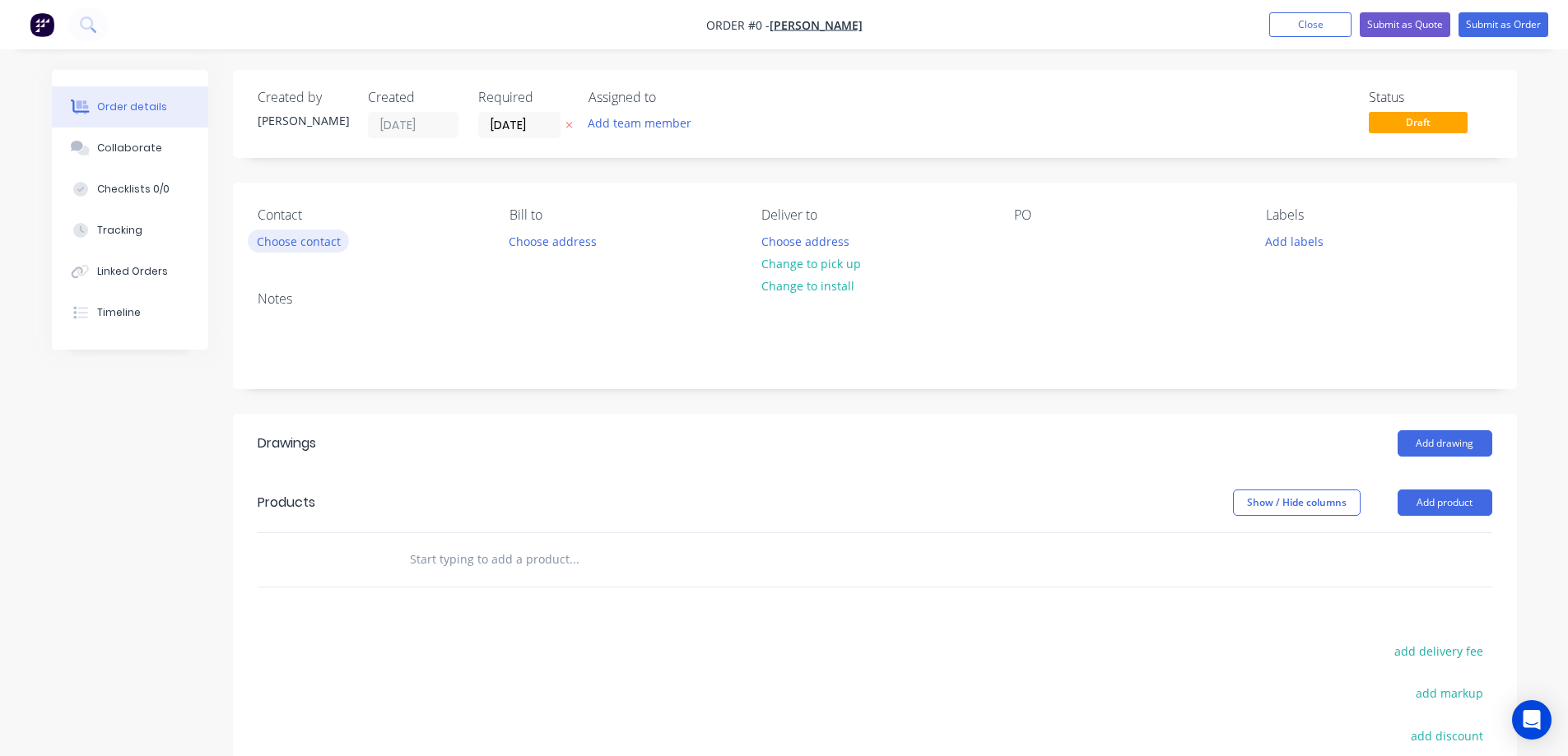
click at [298, 241] on button "Choose contact" at bounding box center [299, 241] width 102 height 22
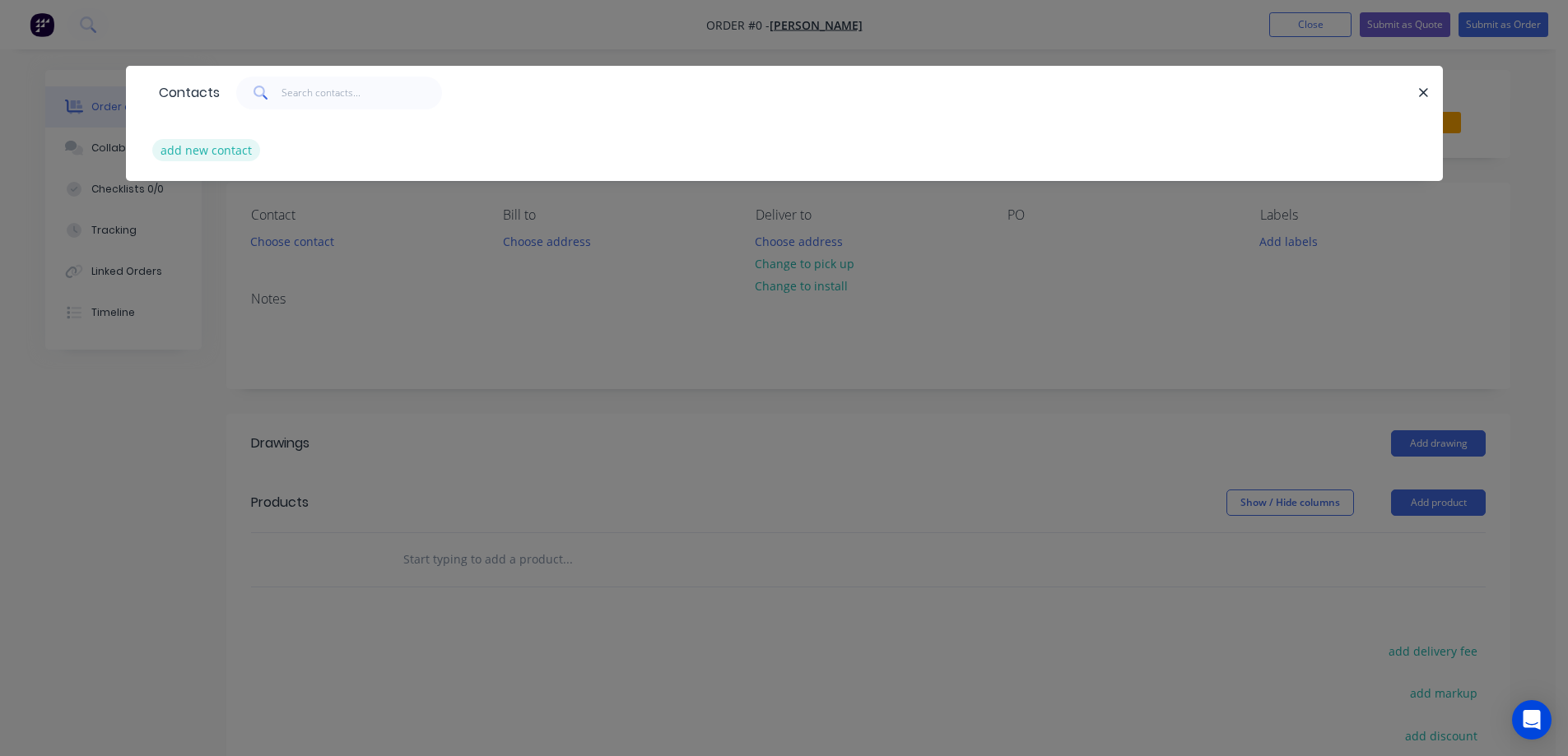
click at [174, 148] on button "add new contact" at bounding box center [207, 150] width 109 height 22
select select "AU"
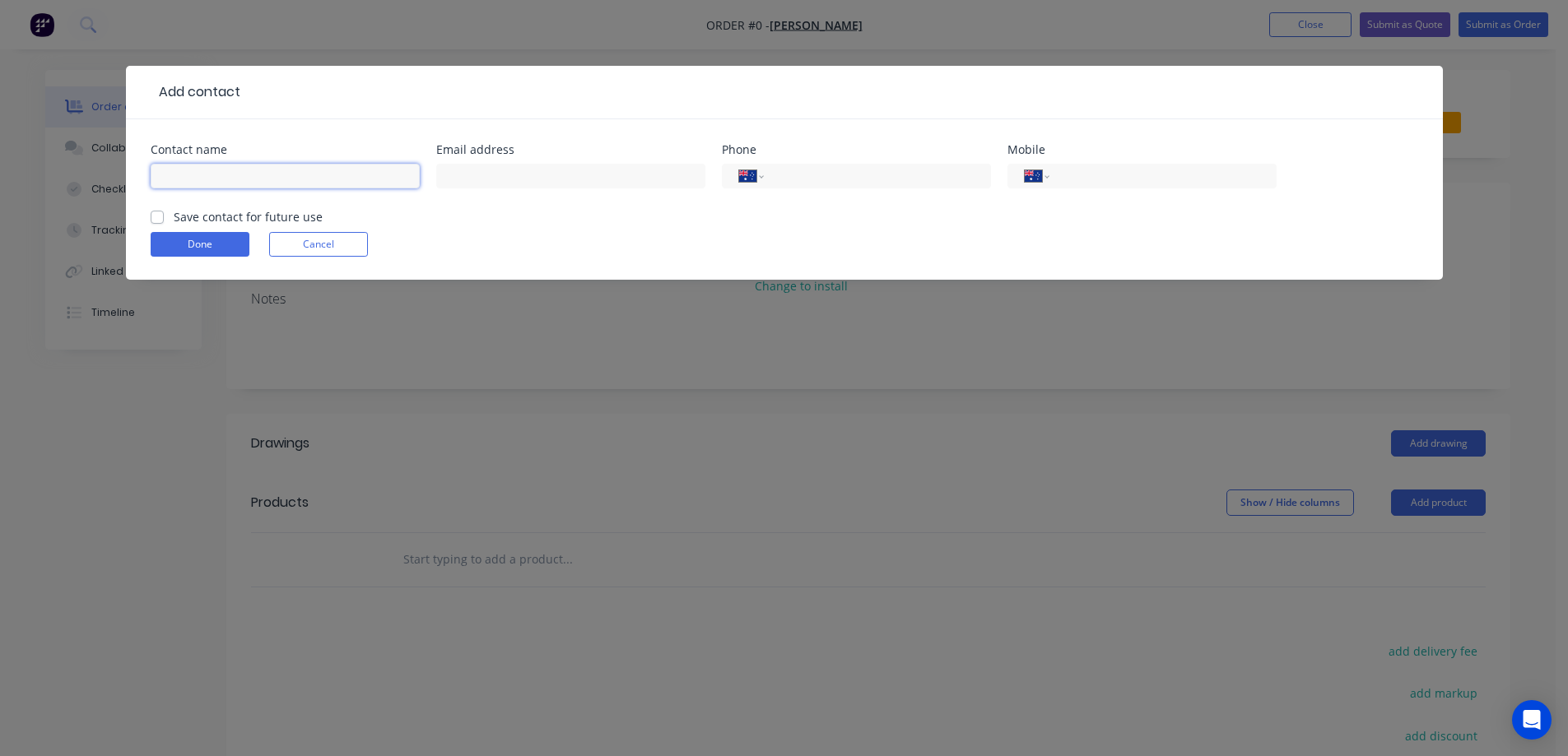
click at [200, 173] on input "text" at bounding box center [285, 175] width 270 height 25
type input "[PERSON_NAME]"
type input "0418 940 323"
click at [173, 213] on label "Save contact for future use" at bounding box center [248, 216] width 149 height 17
click at [161, 213] on input "Save contact for future use" at bounding box center [157, 215] width 14 height 15
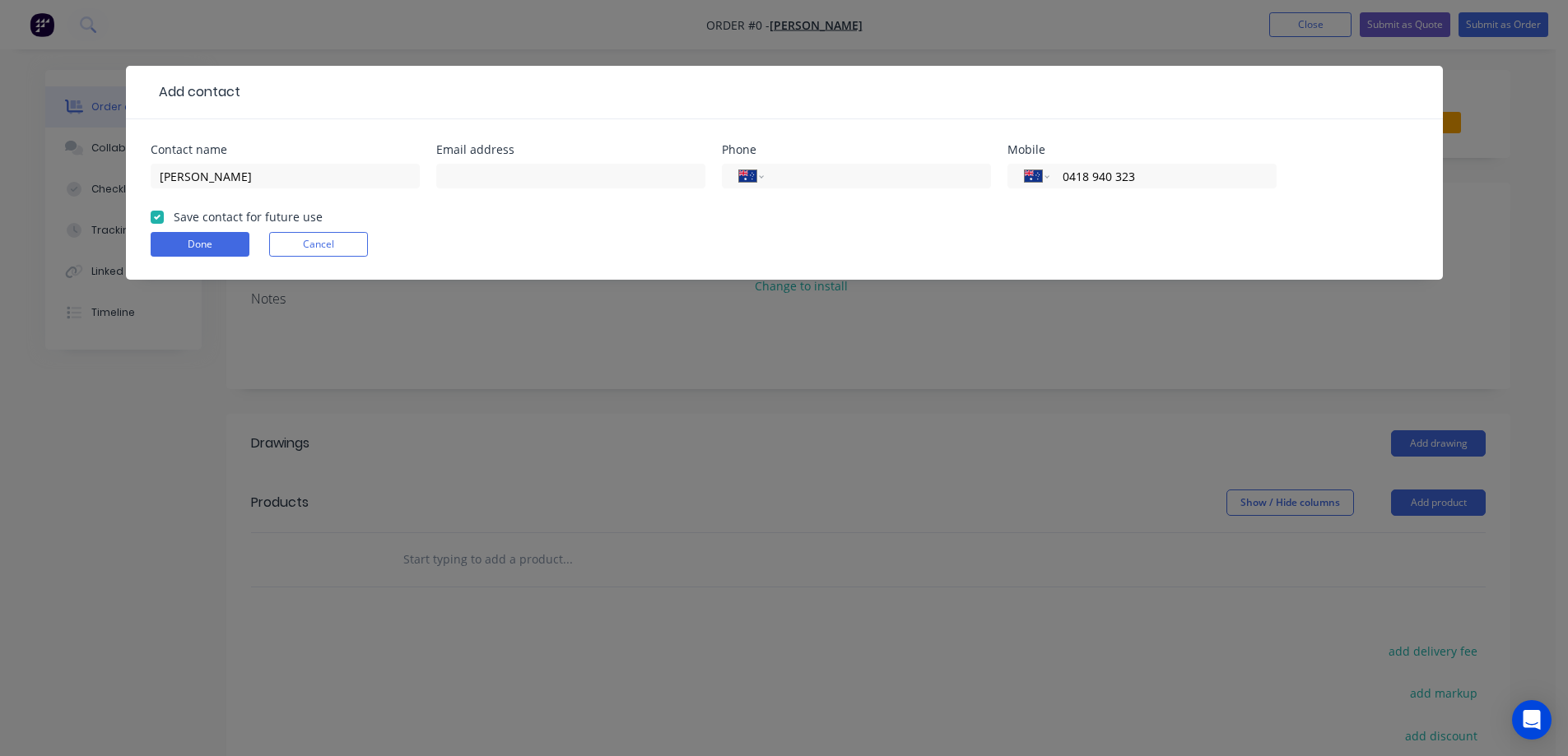
checkbox input "true"
click at [185, 240] on button "Done" at bounding box center [200, 244] width 99 height 25
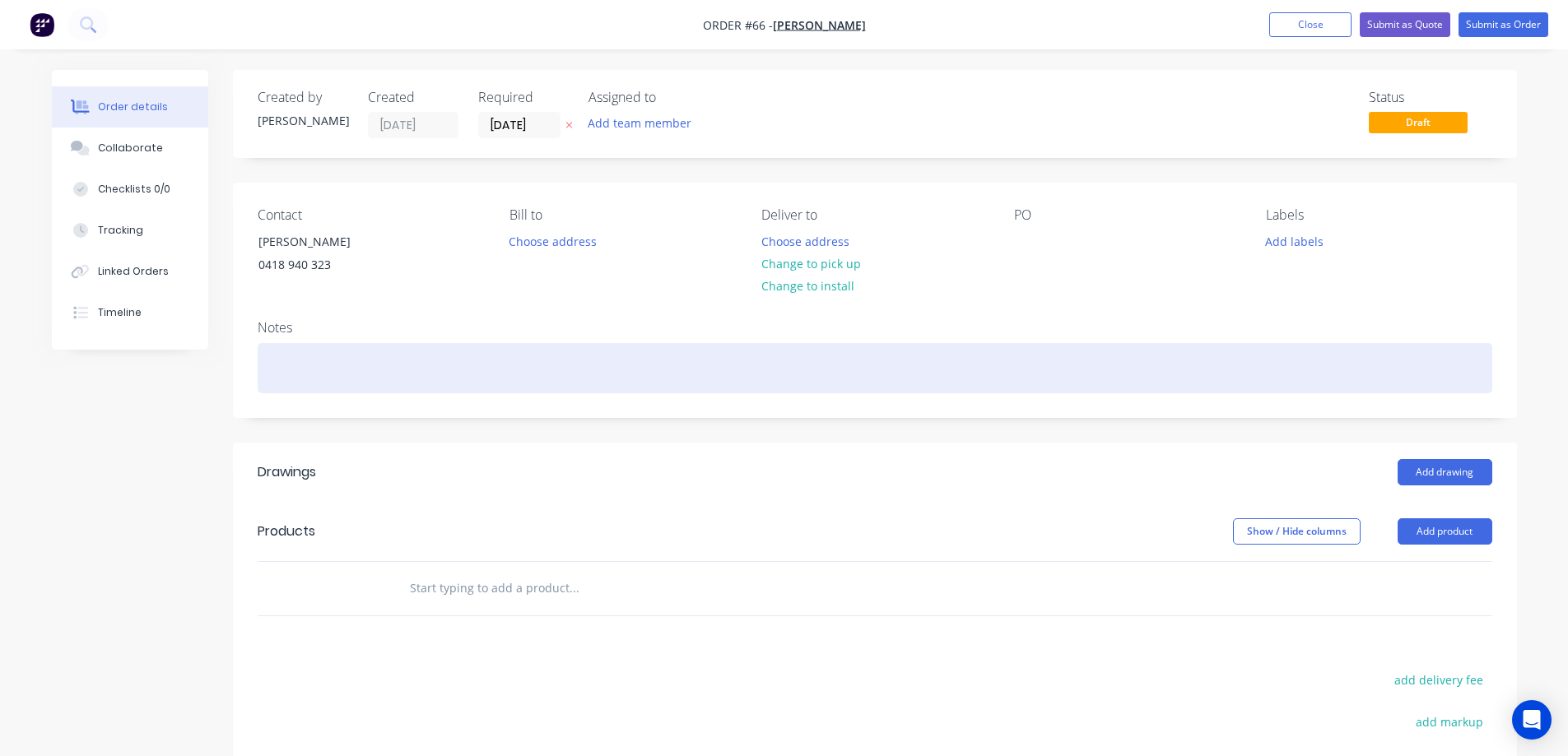
click at [330, 363] on div at bounding box center [875, 368] width 1235 height 50
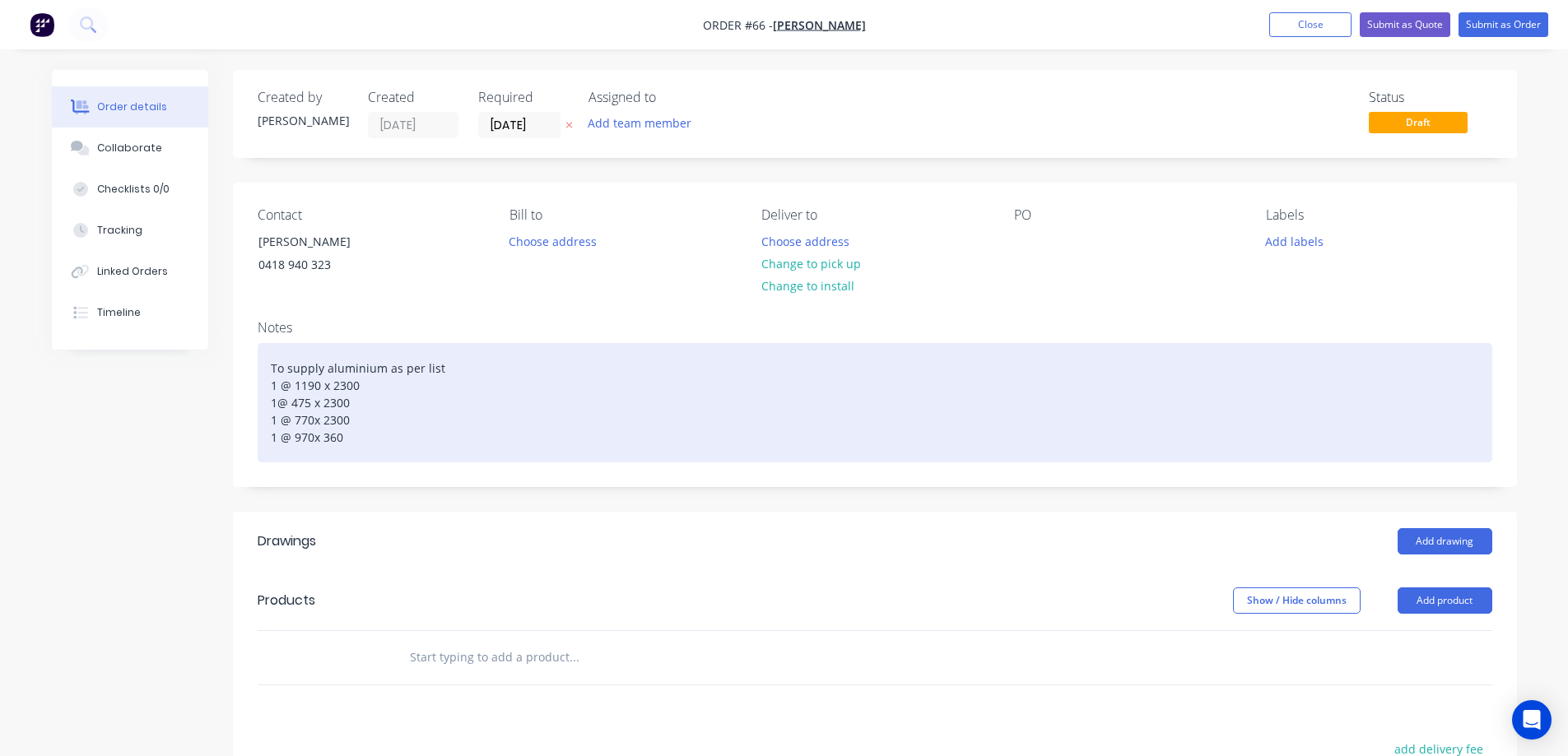
click at [322, 365] on div "To supply aluminium as per list 1 @ 1190 x 2300 1@ 475 x 2300 1 @ 770x 2300 1 @…" at bounding box center [875, 402] width 1235 height 119
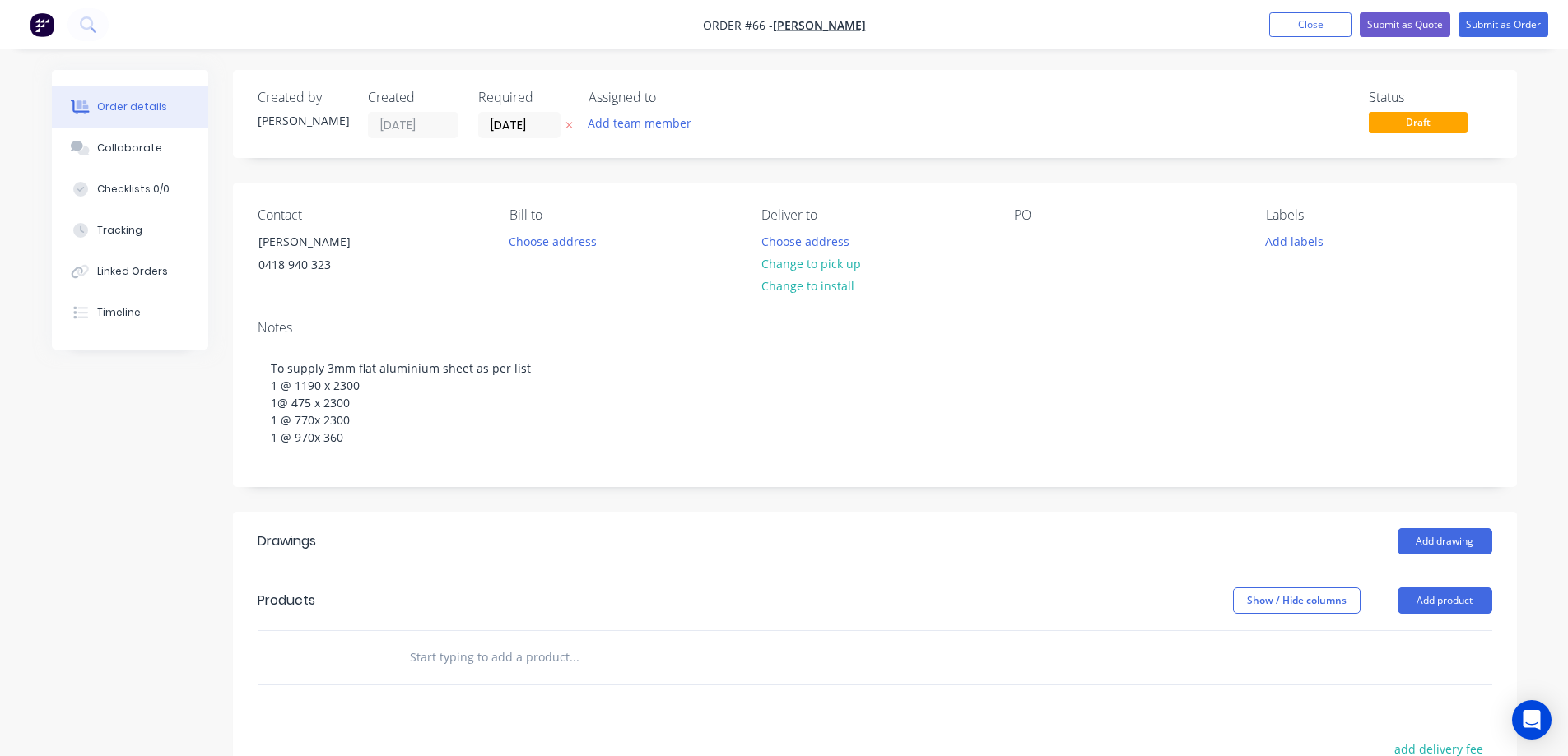
click at [438, 501] on div "Created by greg Created 27/08/25 Required 27/08/25 Assigned to Add team member …" at bounding box center [875, 575] width 1285 height 1011
click at [1425, 603] on button "Add product" at bounding box center [1445, 600] width 94 height 26
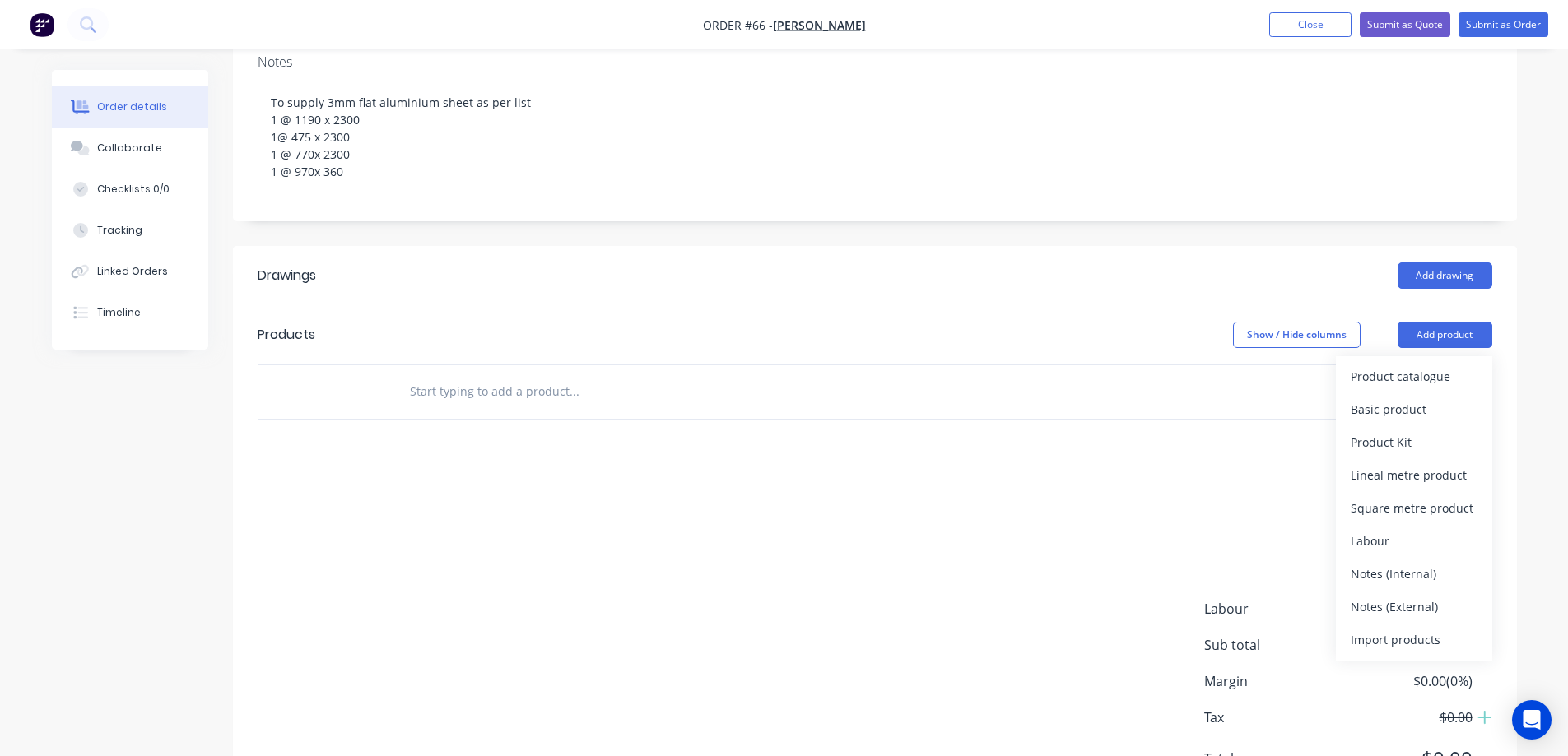
scroll to position [329, 0]
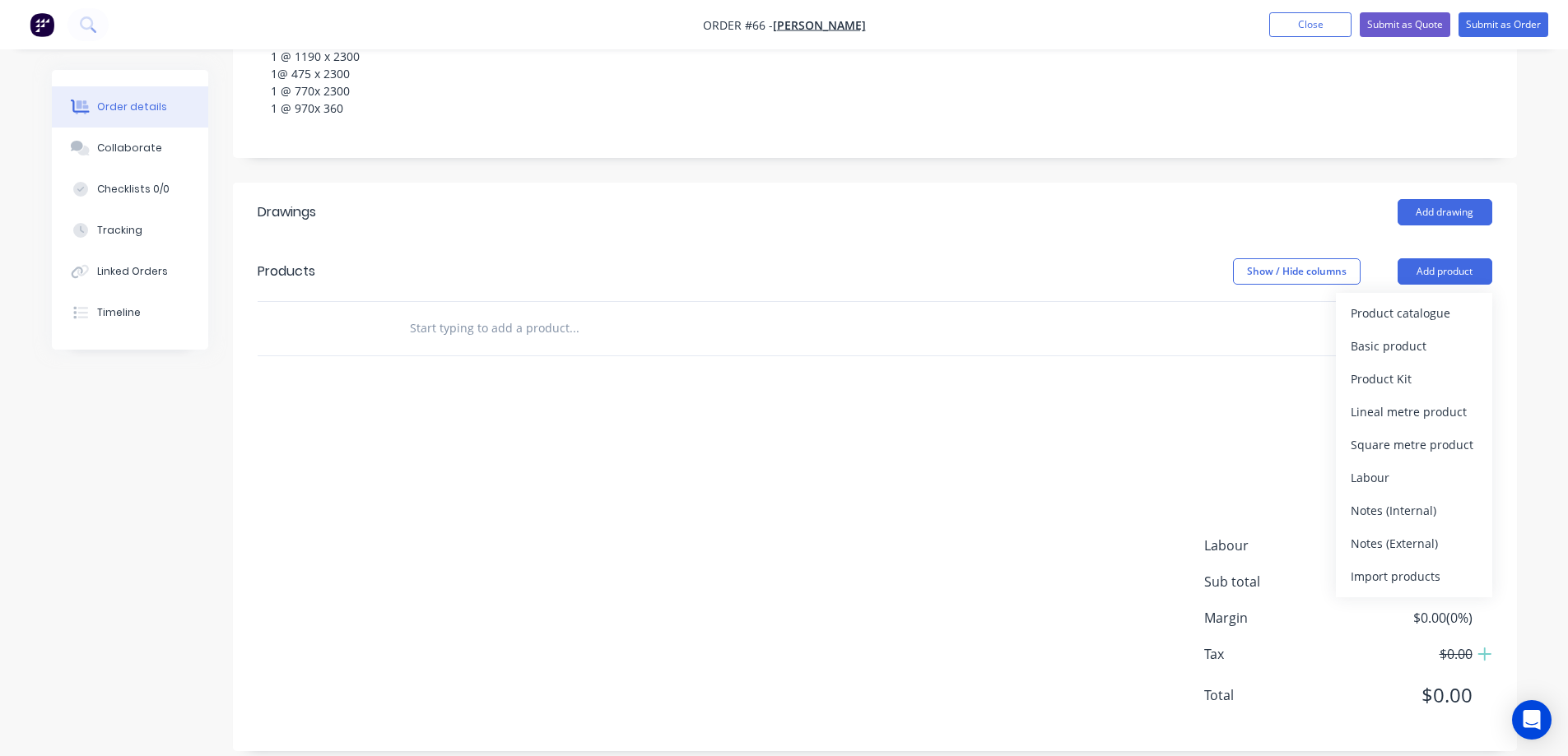
click at [498, 332] on input "text" at bounding box center [574, 329] width 330 height 33
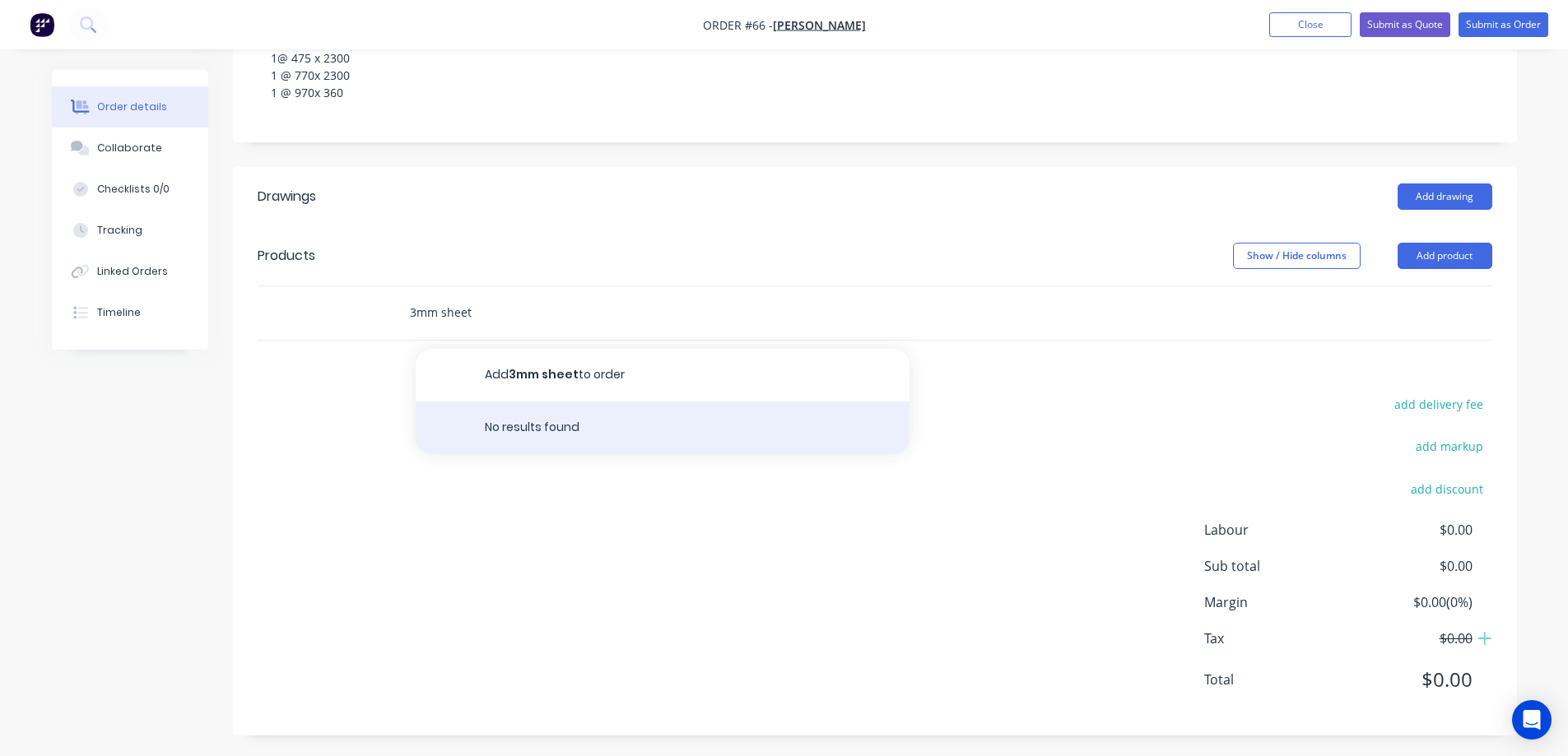
scroll to position [349, 0]
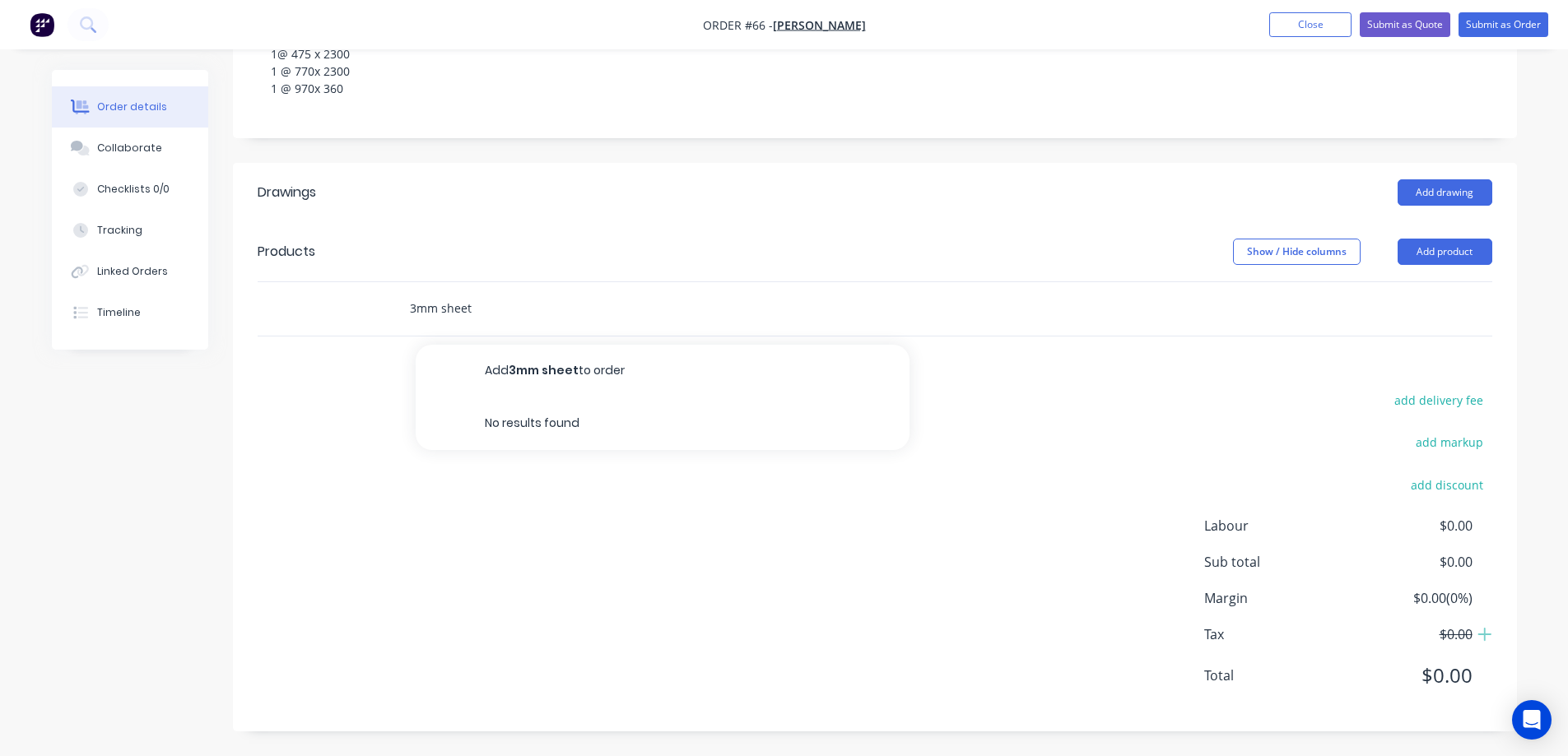
click at [441, 303] on input "3mm sheet" at bounding box center [574, 309] width 330 height 33
drag, startPoint x: 535, startPoint y: 304, endPoint x: 445, endPoint y: 306, distance: 90.0
click at [445, 306] on input "3mm aluminium sheet" at bounding box center [574, 309] width 330 height 33
type input "3"
click at [1440, 247] on button "Add product" at bounding box center [1445, 251] width 94 height 26
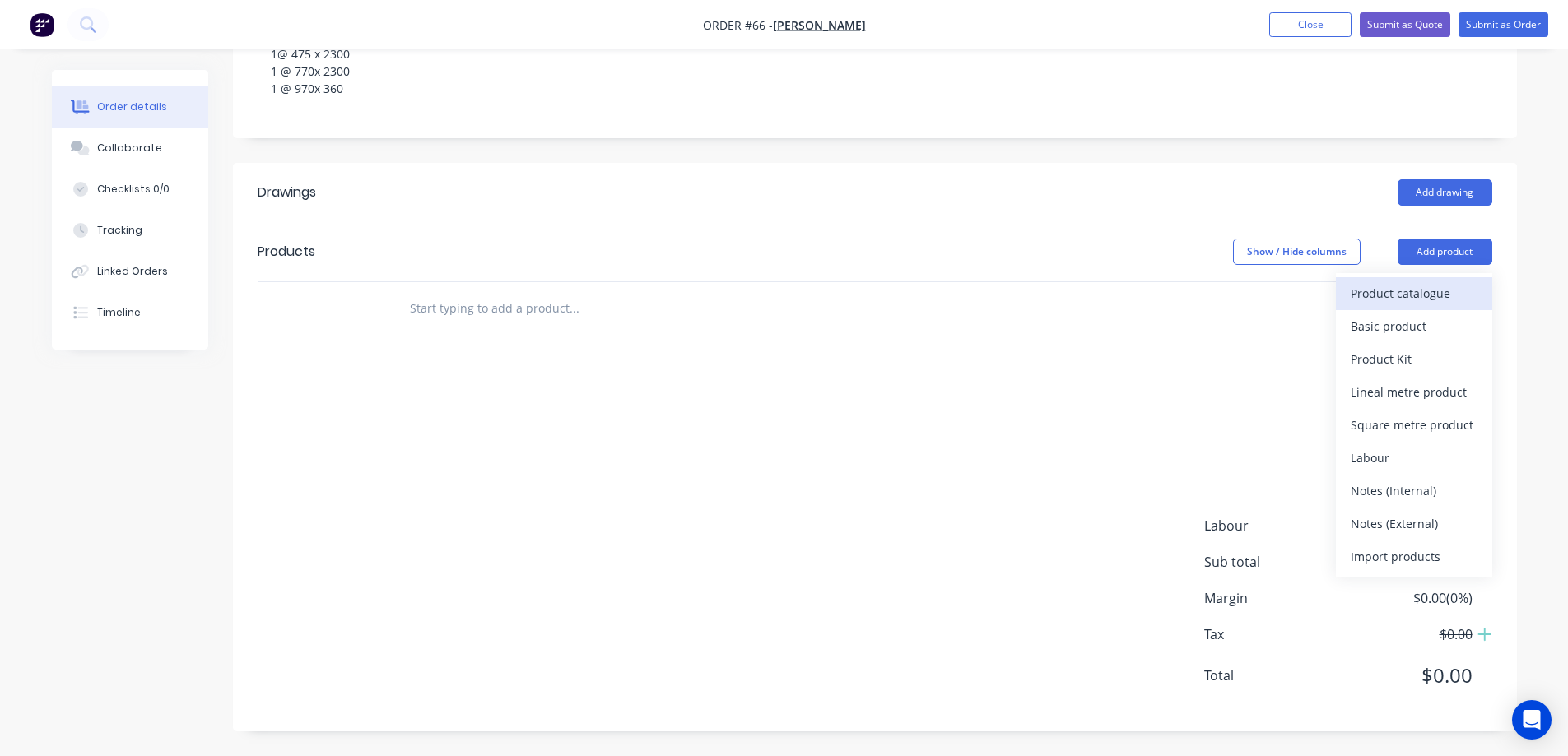
click at [1414, 296] on div "Product catalogue" at bounding box center [1415, 293] width 127 height 24
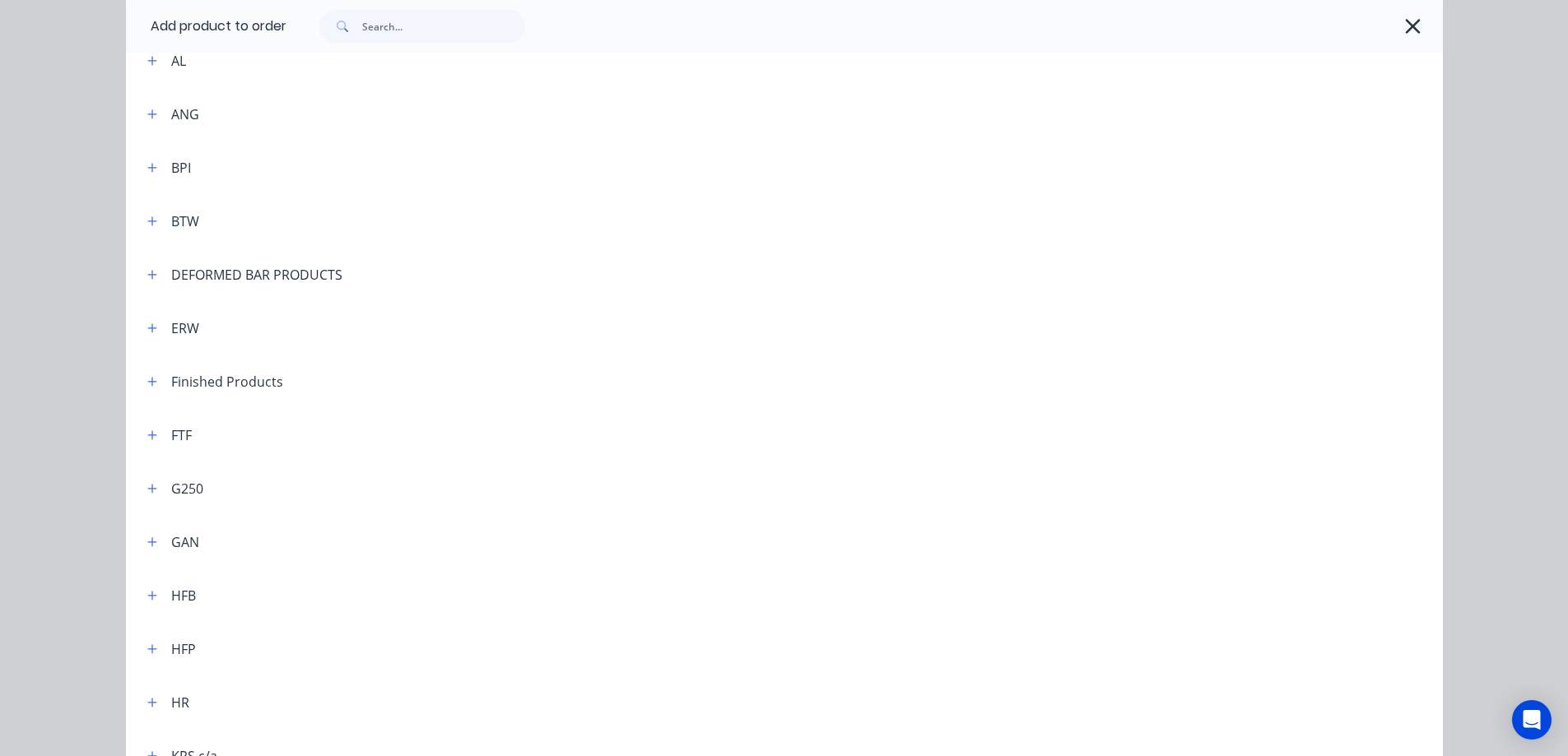
scroll to position [118, 0]
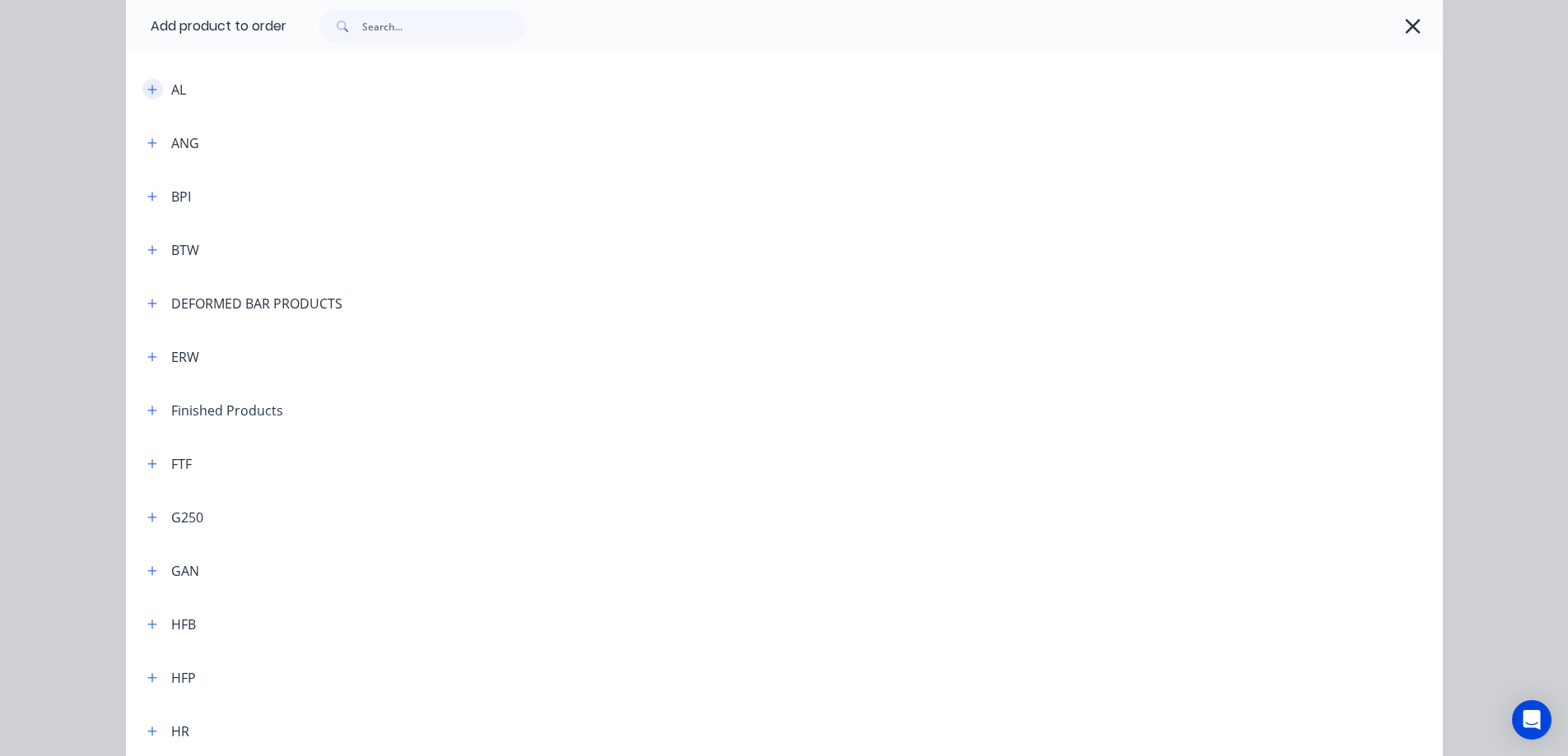
click at [151, 89] on icon "button" at bounding box center [152, 89] width 10 height 12
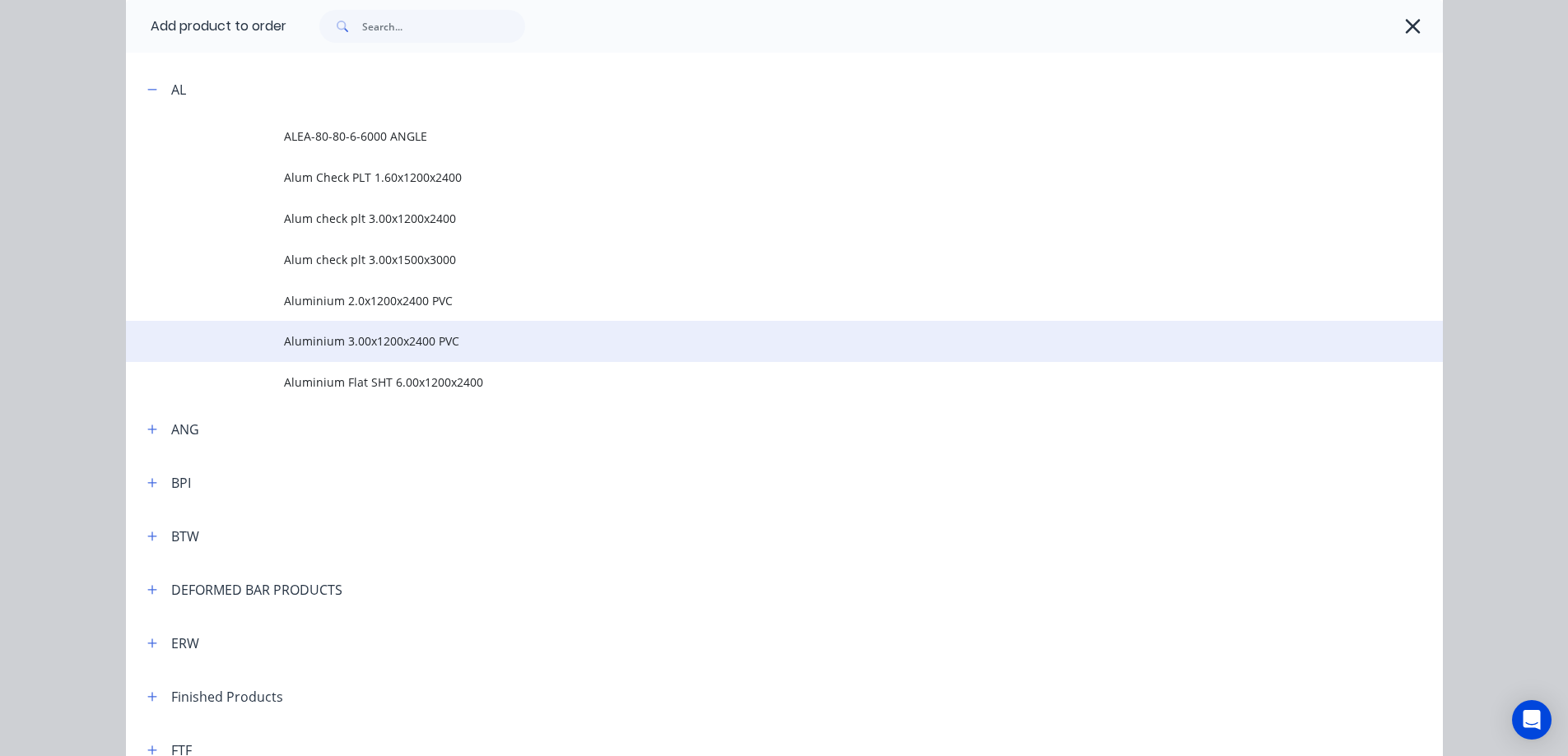
click at [404, 344] on span "Aluminium 3.00x1200x2400 PVC" at bounding box center [747, 340] width 927 height 17
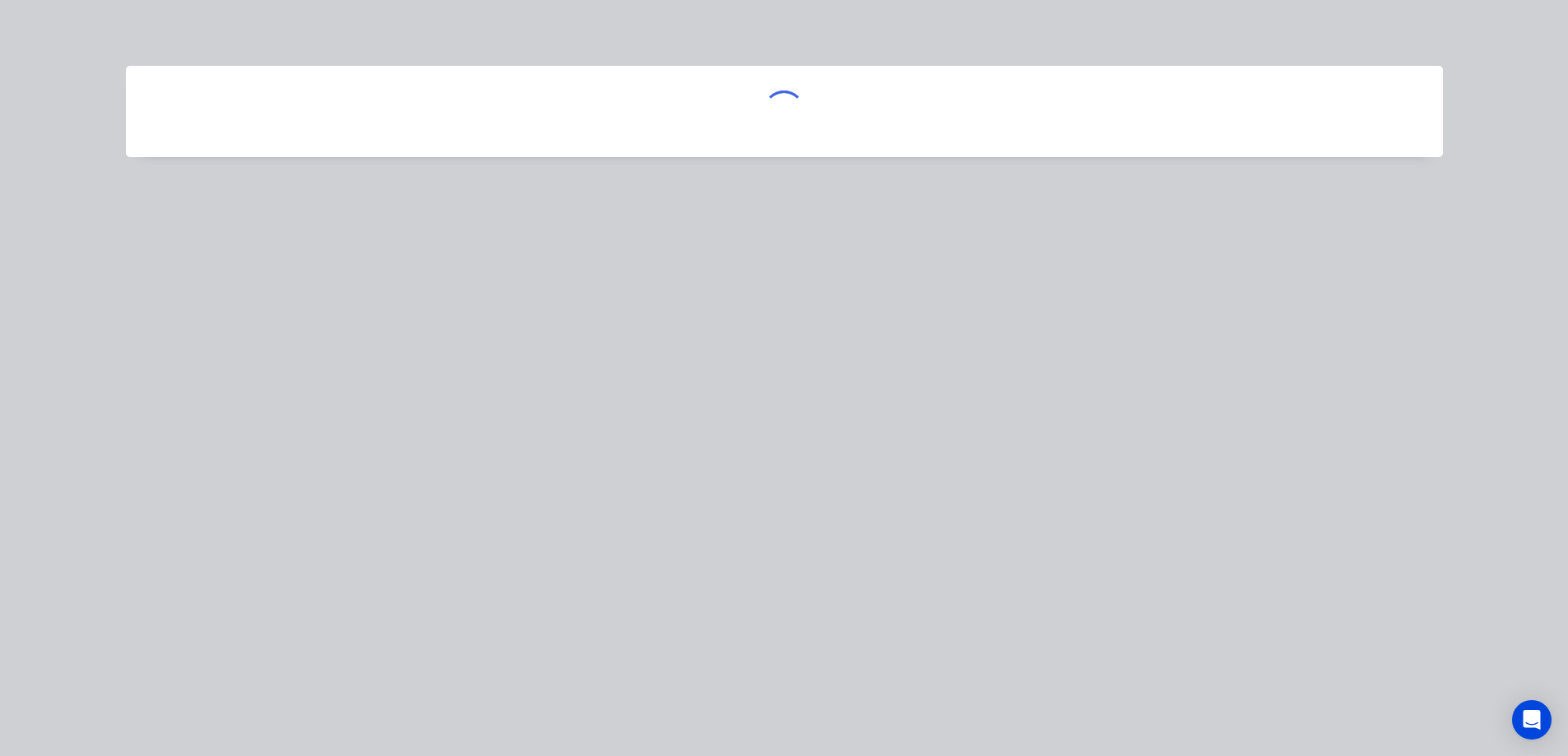
scroll to position [0, 0]
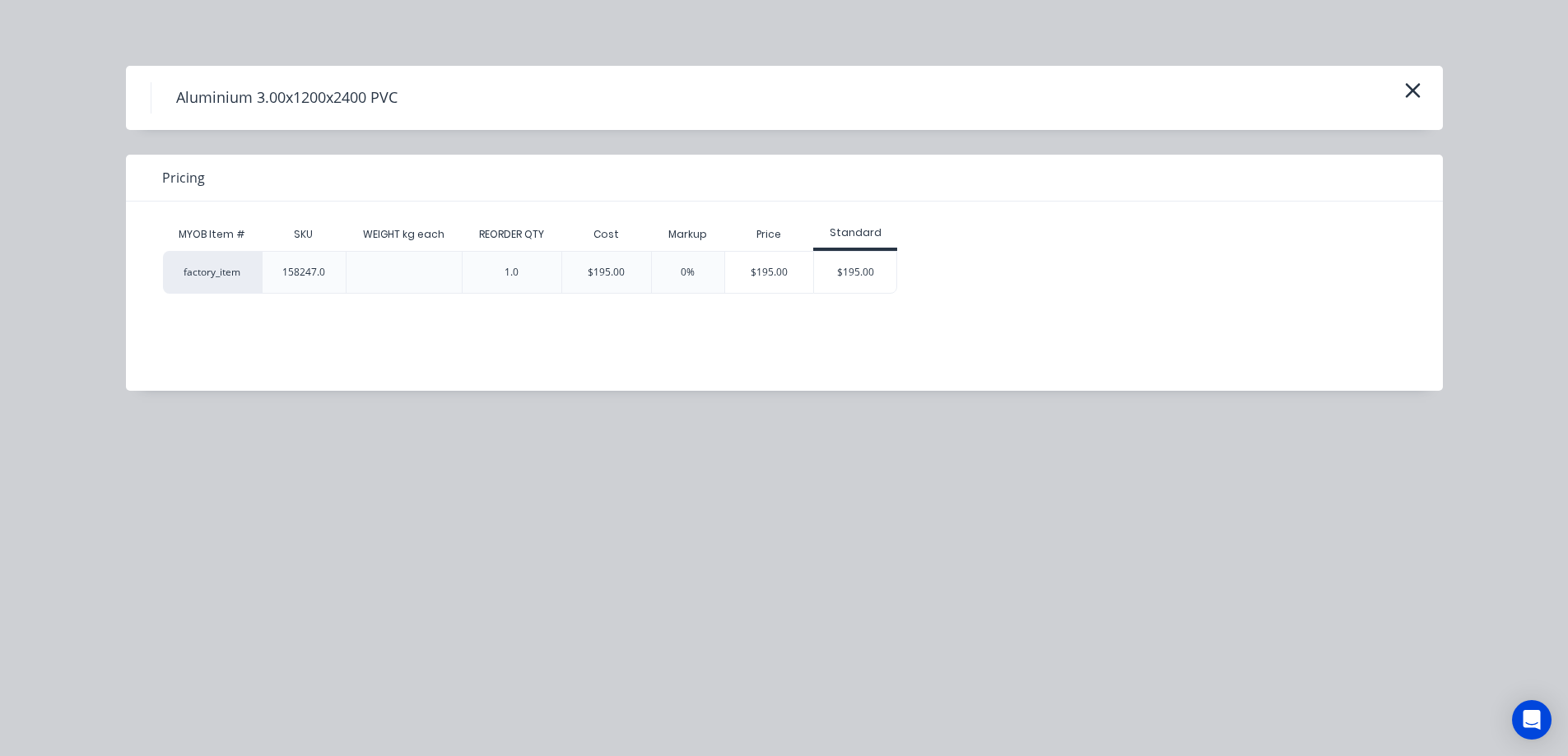
click at [685, 270] on div "0%" at bounding box center [687, 272] width 14 height 15
click at [686, 270] on div "0%" at bounding box center [687, 272] width 14 height 15
click at [691, 273] on div "0%" at bounding box center [687, 272] width 14 height 15
click at [685, 268] on div "0%" at bounding box center [687, 272] width 14 height 15
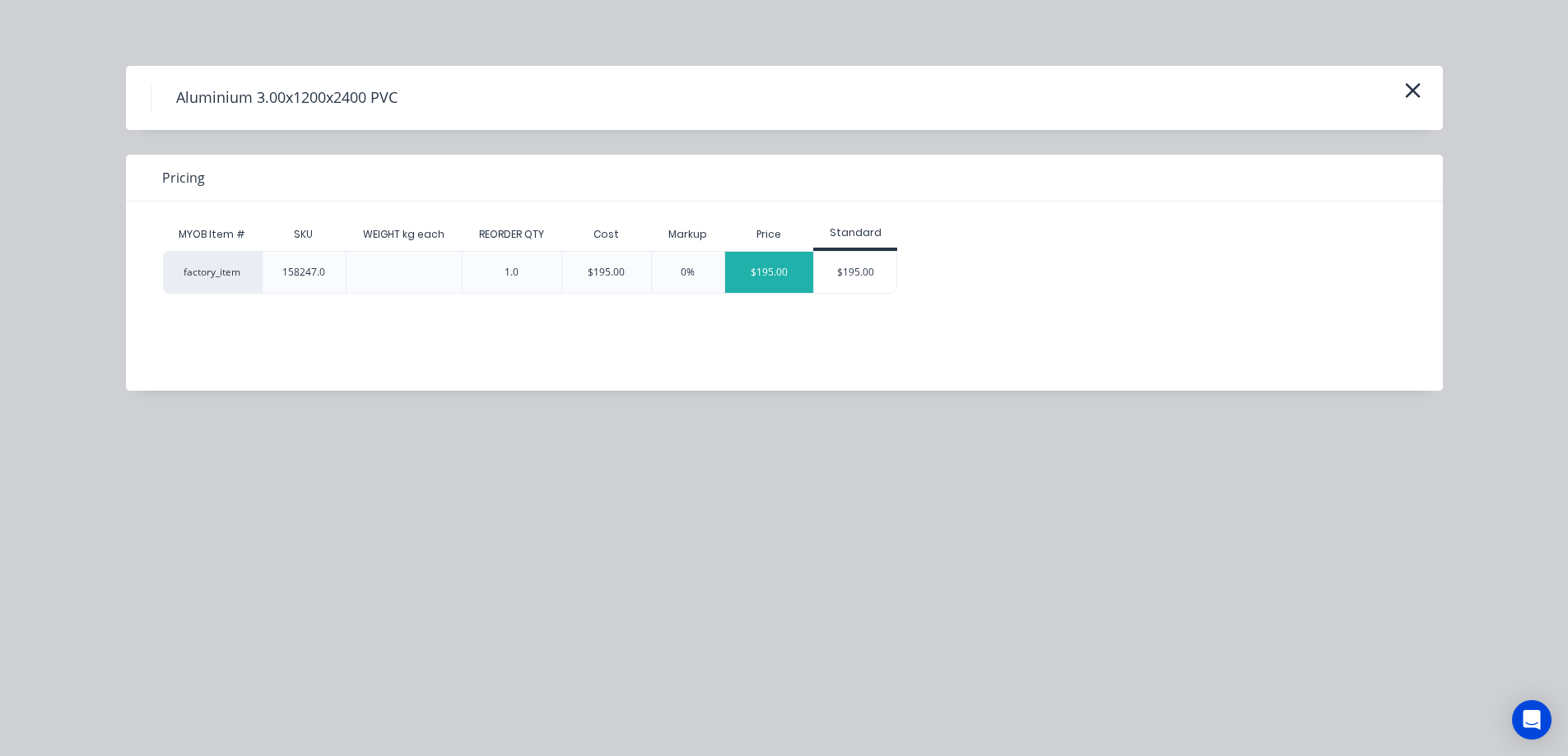
click at [760, 272] on div "$195.00" at bounding box center [770, 271] width 89 height 41
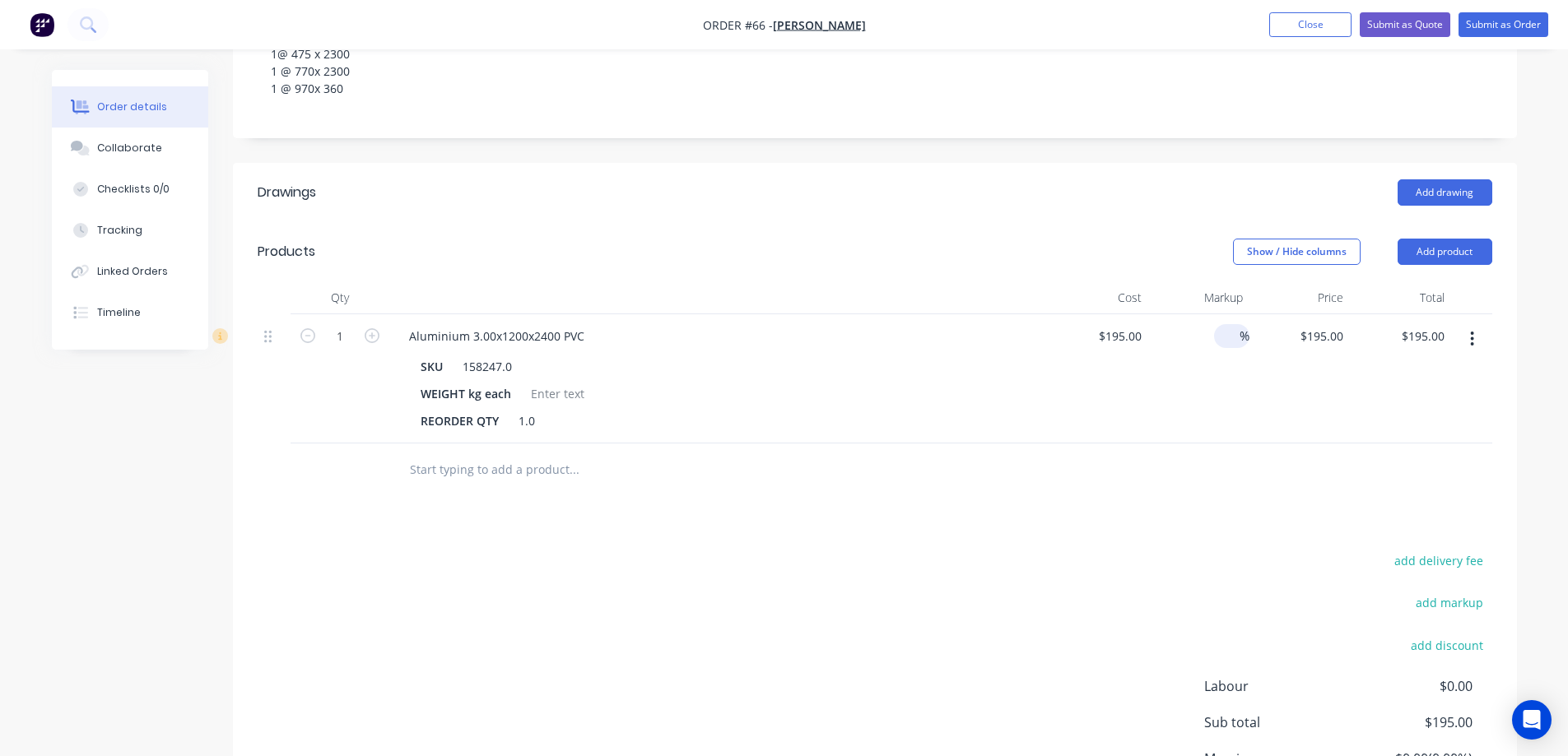
click at [1230, 334] on input at bounding box center [1230, 336] width 19 height 24
type input "35"
type input "$263.25"
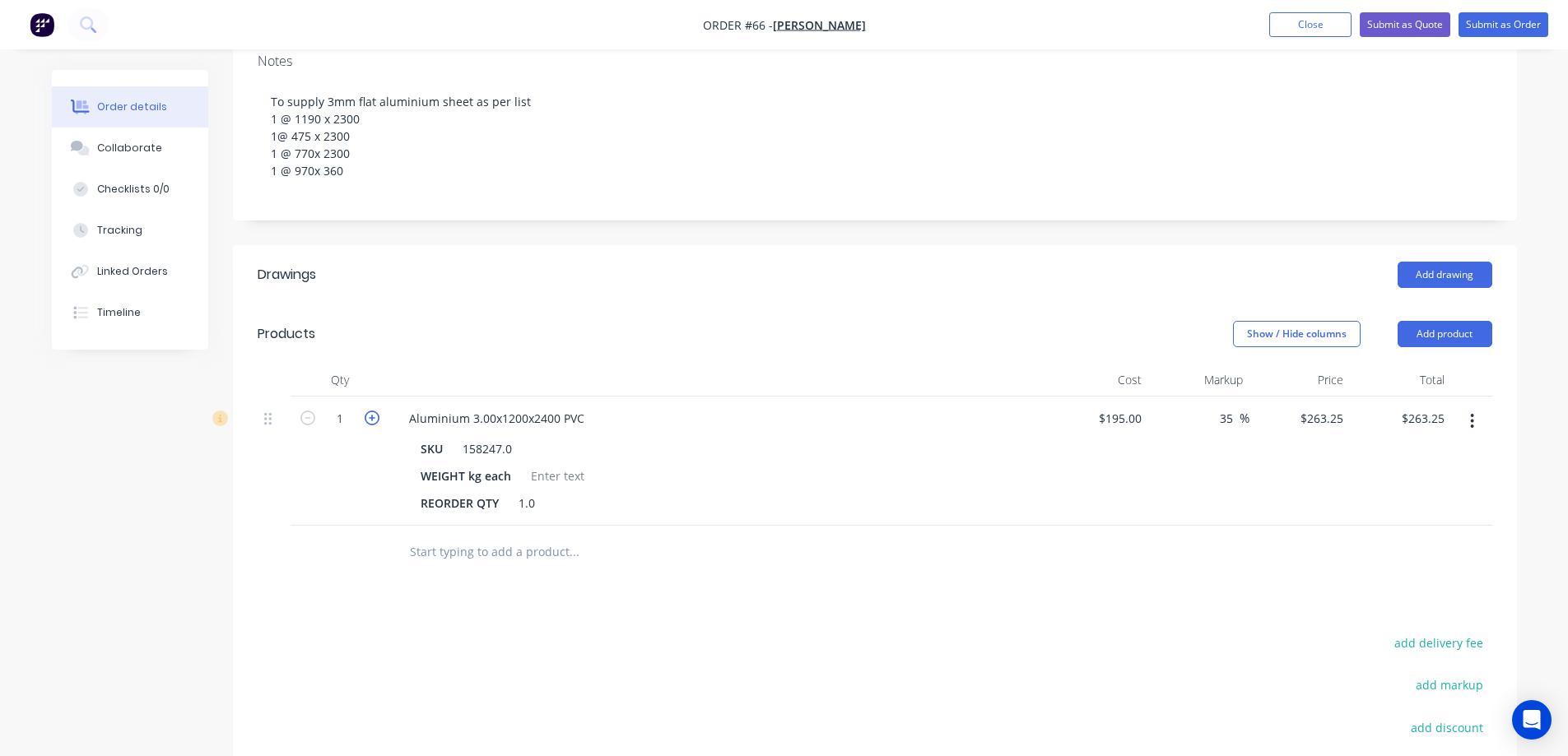
click at [379, 422] on icon "button" at bounding box center [372, 418] width 15 height 15
type input "2"
type input "$526.50"
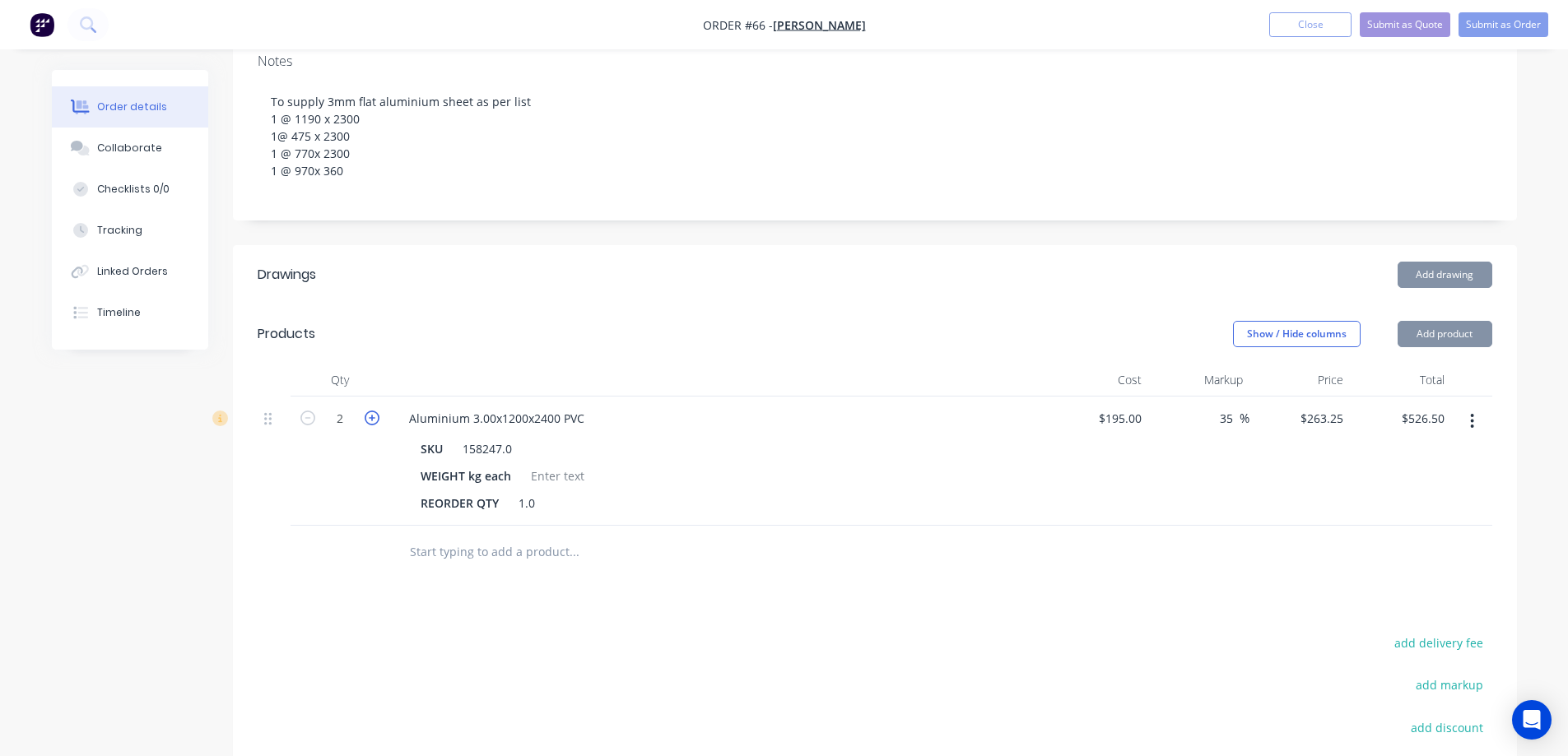
click at [379, 422] on icon "button" at bounding box center [372, 418] width 15 height 15
type input "3"
type input "$789.75"
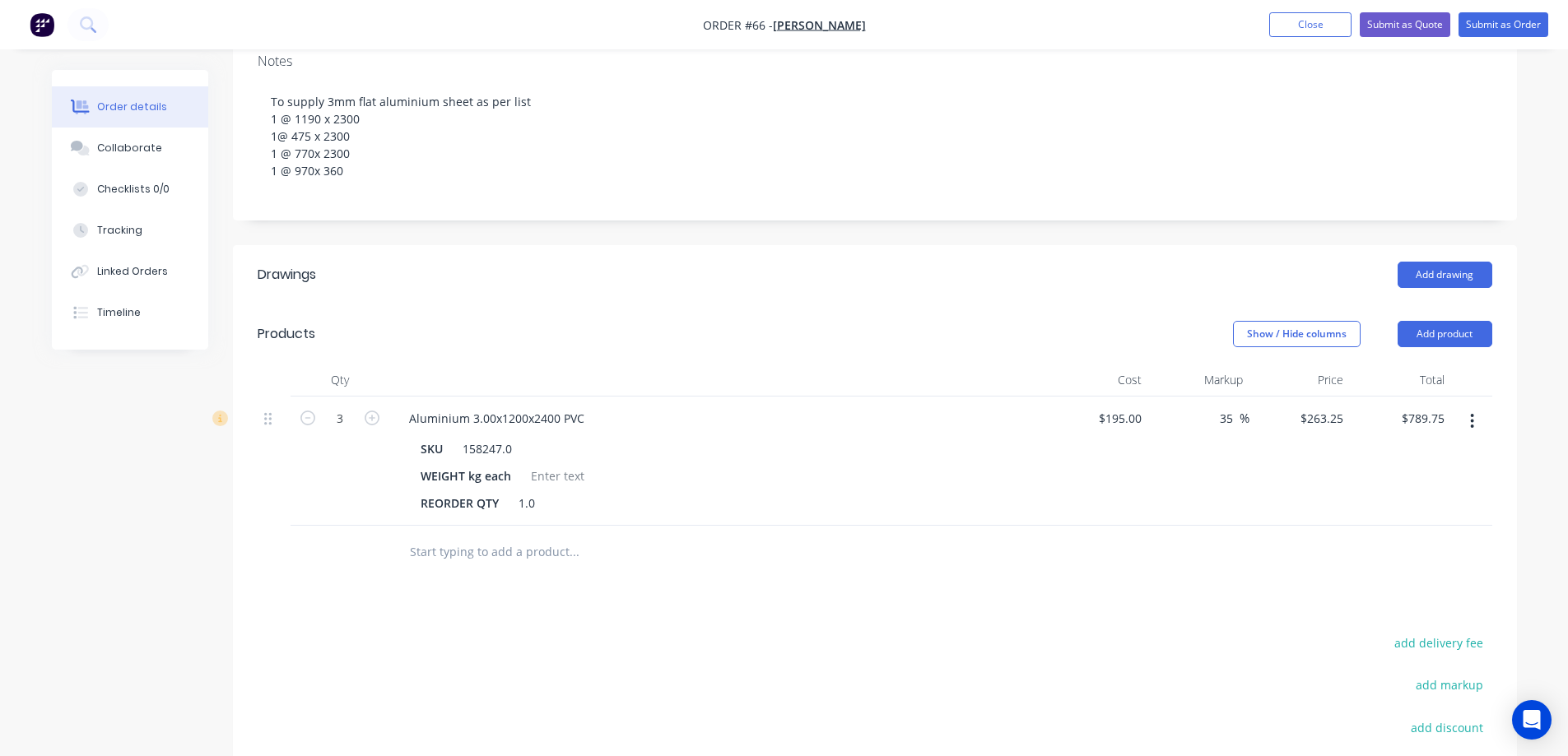
click at [1185, 464] on div "35 35 %" at bounding box center [1199, 461] width 102 height 129
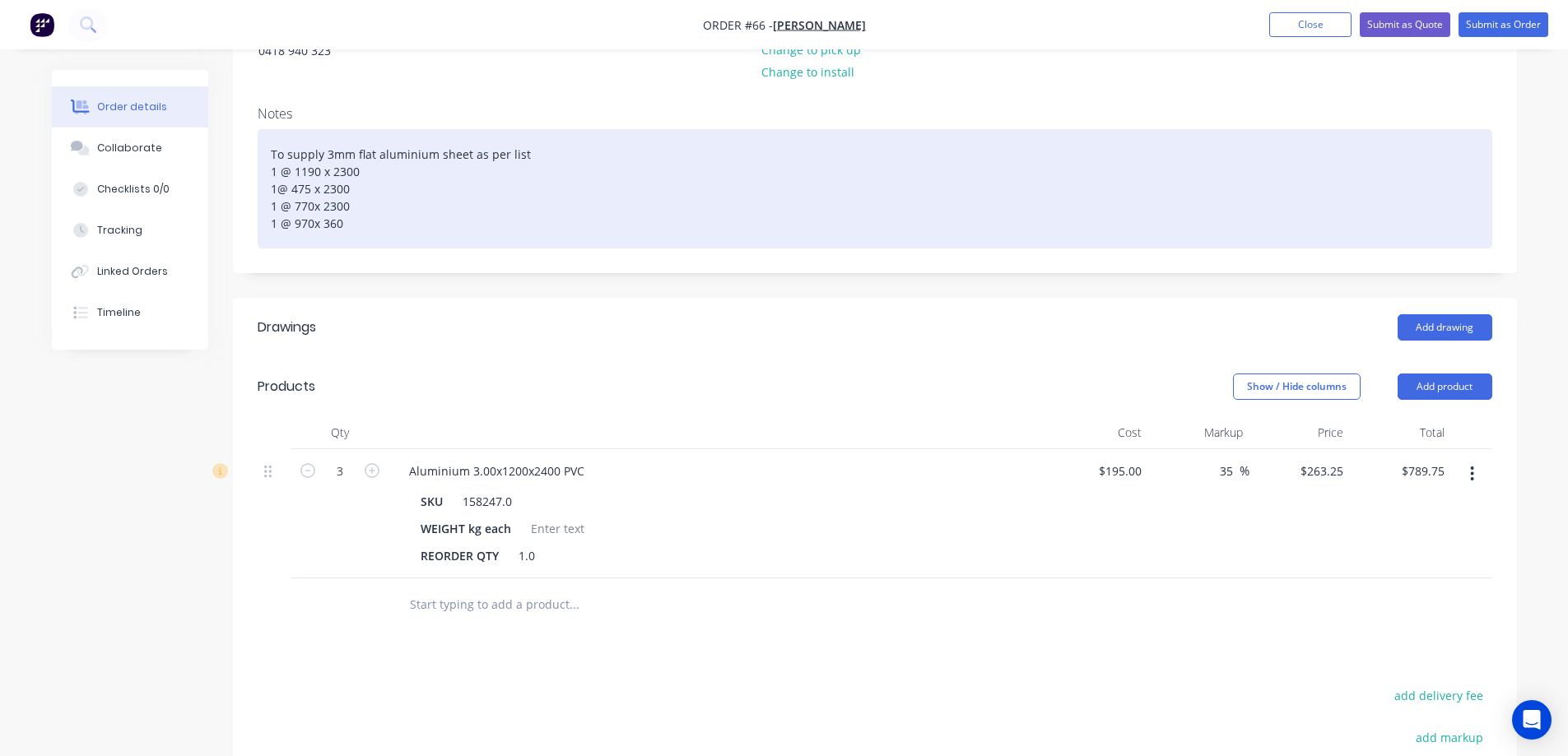
scroll to position [184, 0]
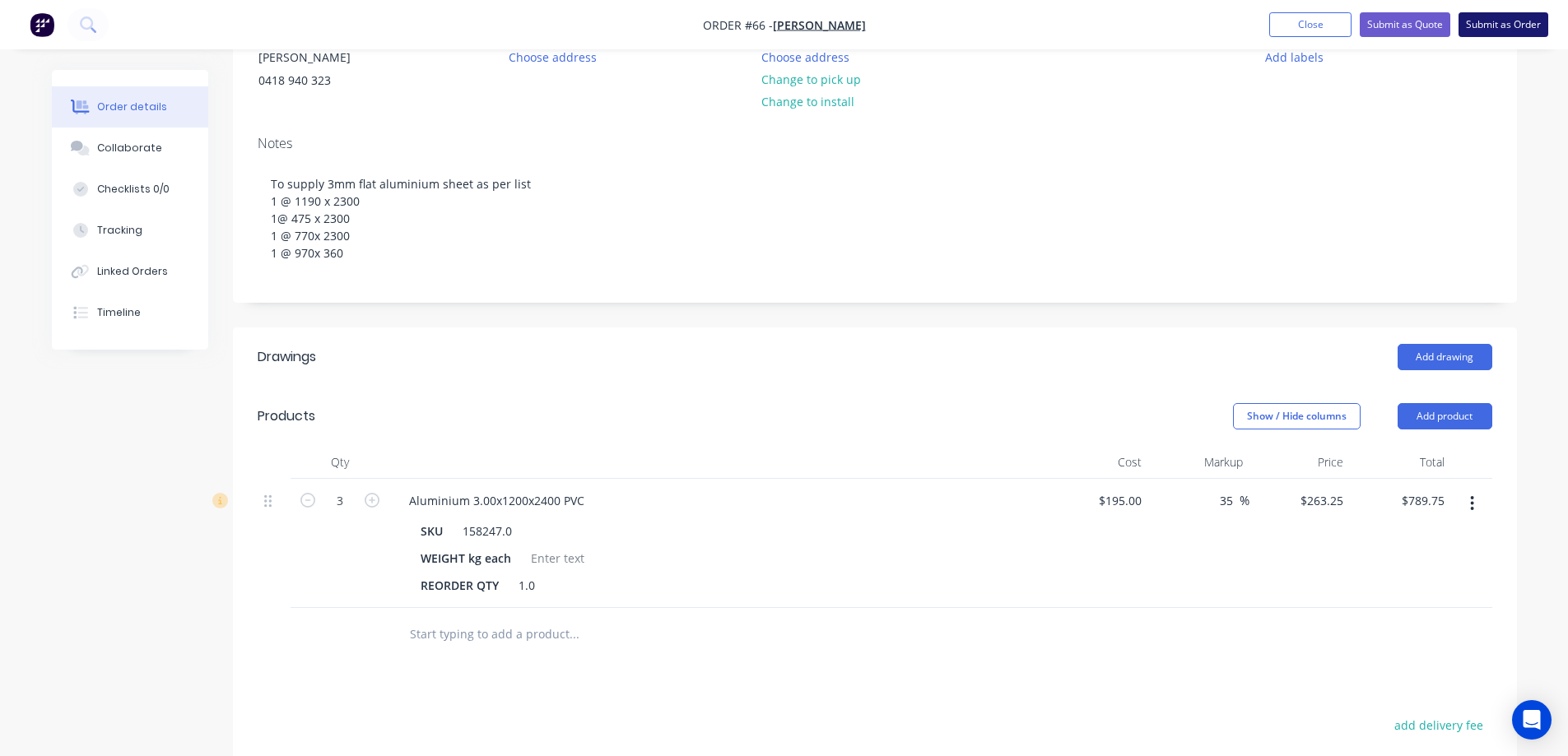
click at [1495, 26] on button "Submit as Order" at bounding box center [1504, 25] width 90 height 25
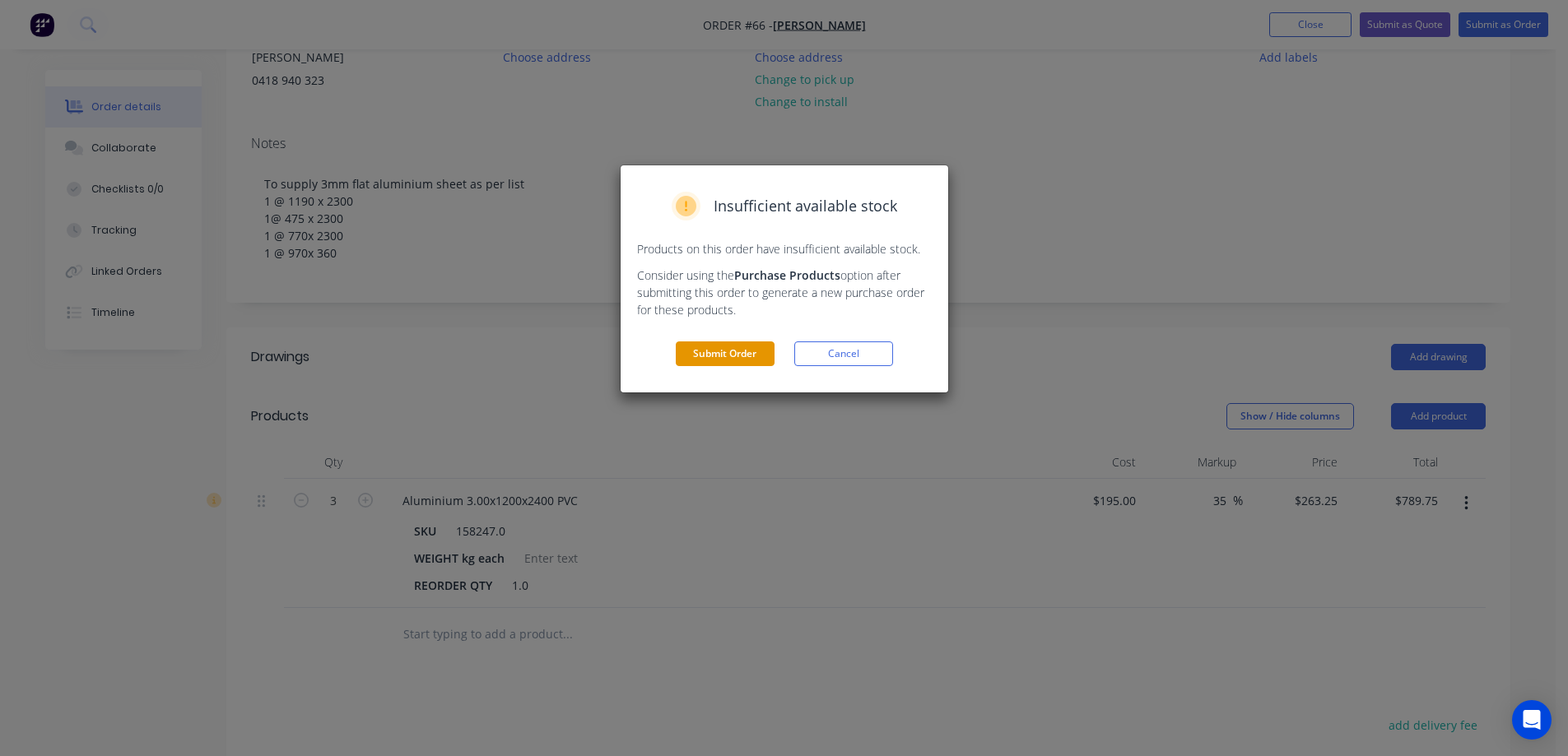
click at [718, 354] on button "Submit Order" at bounding box center [725, 353] width 99 height 25
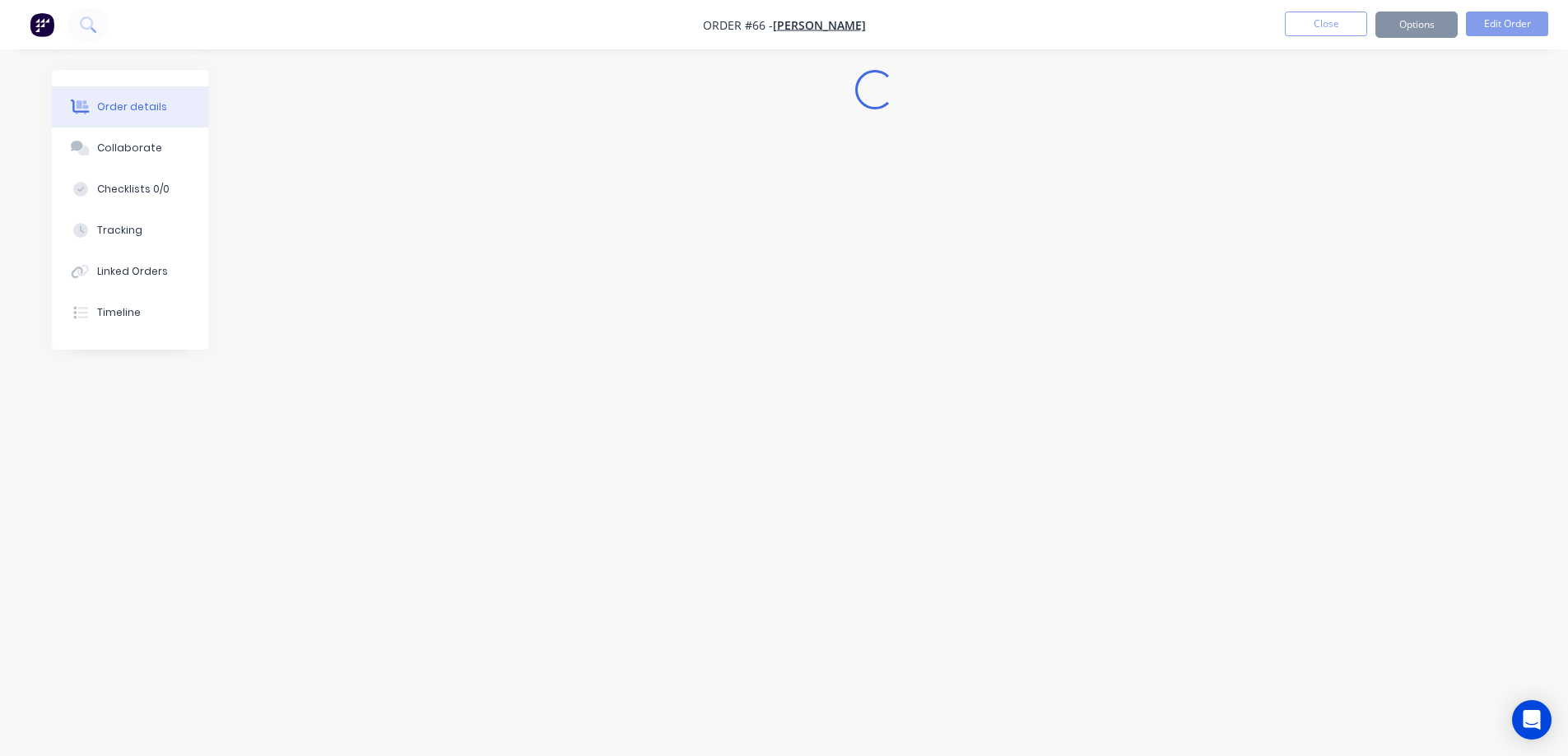
scroll to position [0, 0]
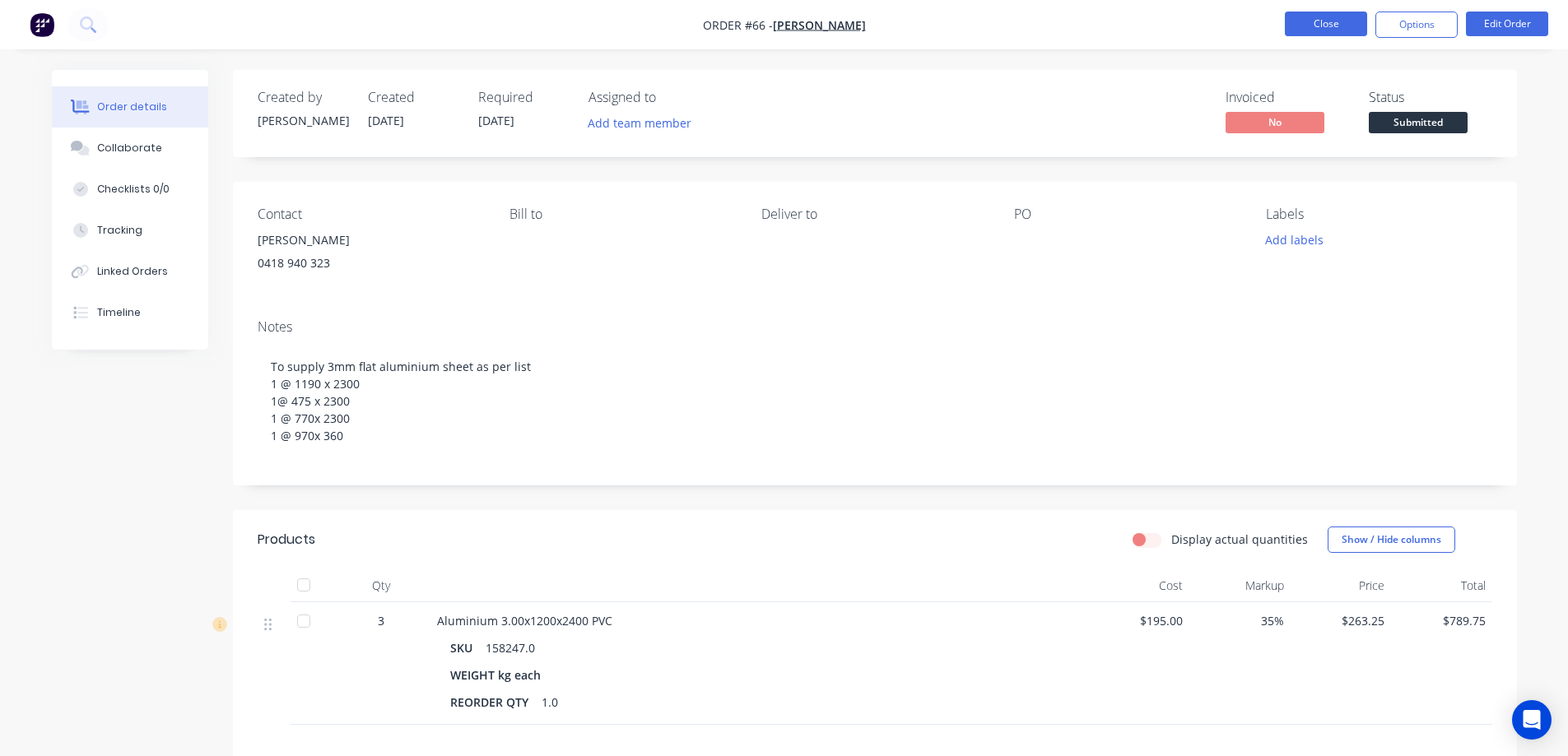
click at [1325, 22] on button "Close" at bounding box center [1326, 24] width 83 height 25
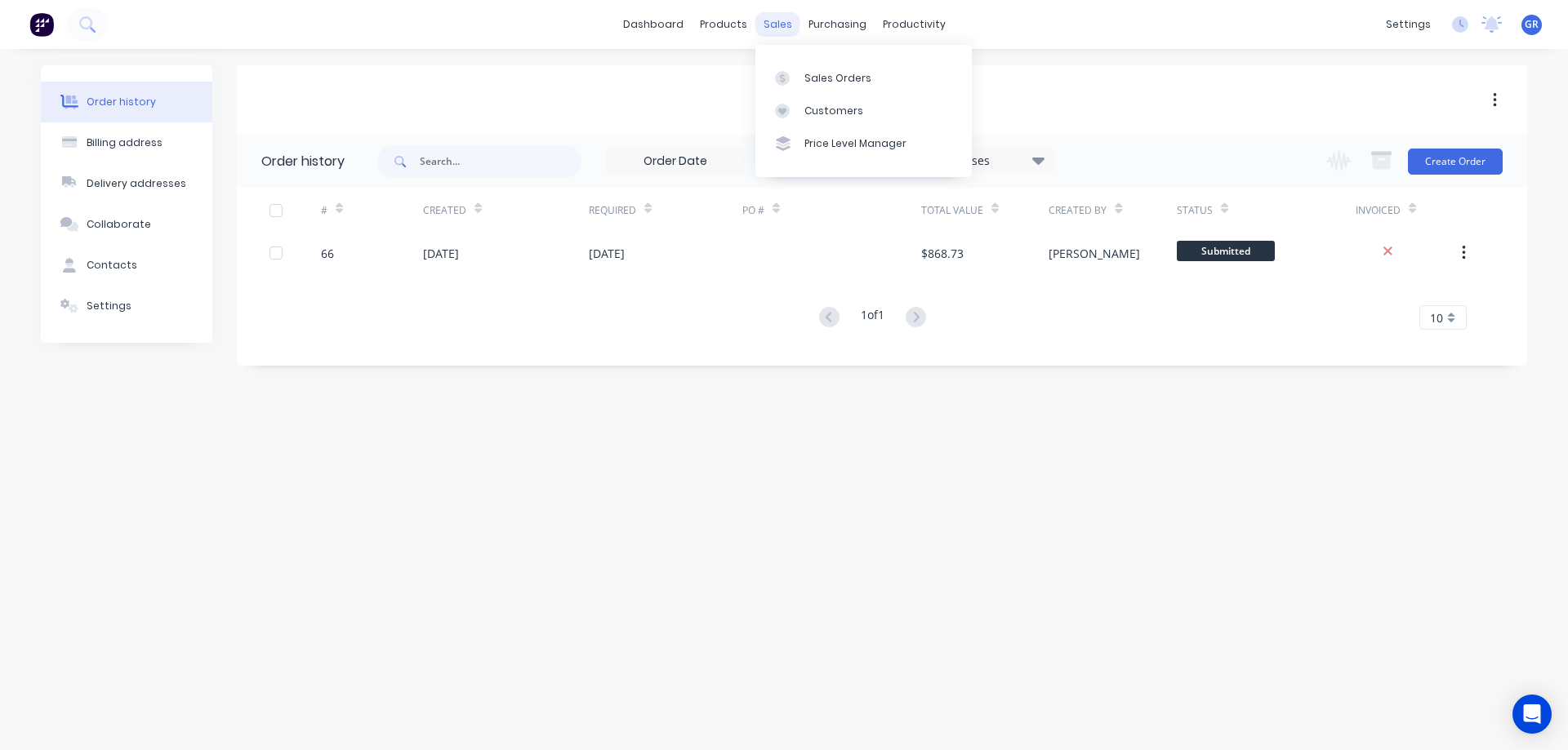
click at [784, 31] on div "sales" at bounding box center [778, 24] width 45 height 24
click at [820, 83] on div "Sales Orders" at bounding box center [838, 78] width 67 height 14
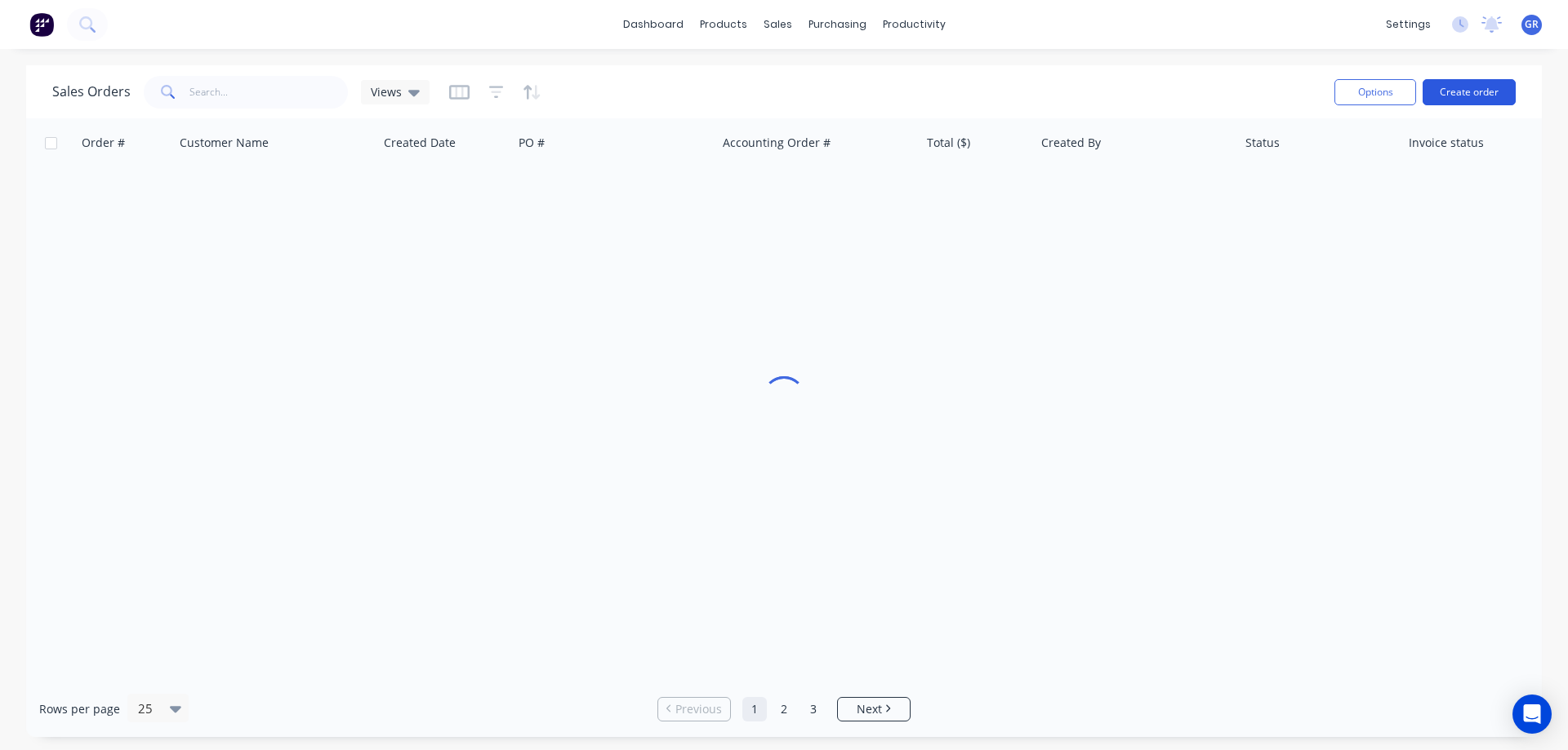
click at [1472, 98] on button "Create order" at bounding box center [1469, 92] width 93 height 26
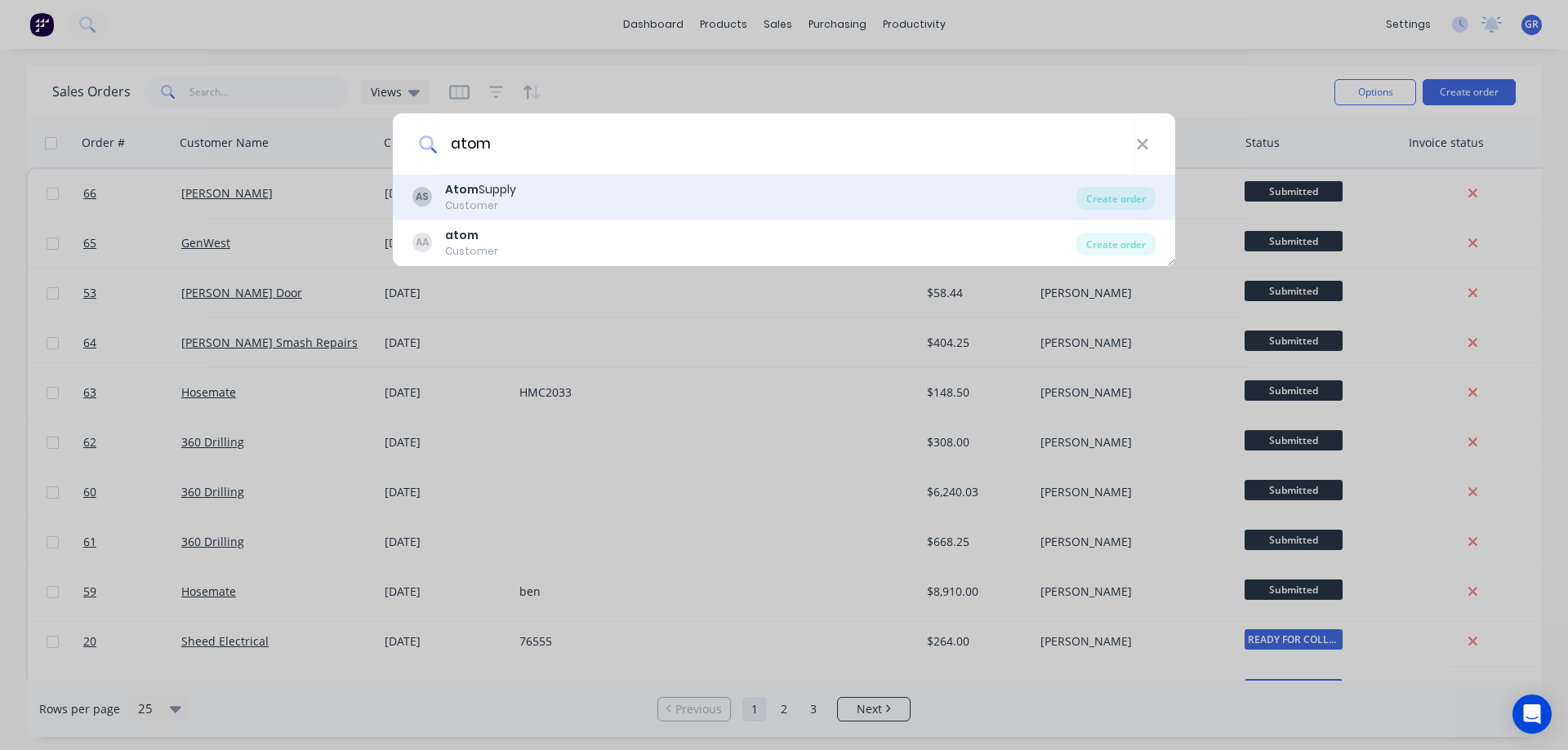
type input "atom"
click at [497, 198] on div "Customer" at bounding box center [480, 205] width 71 height 14
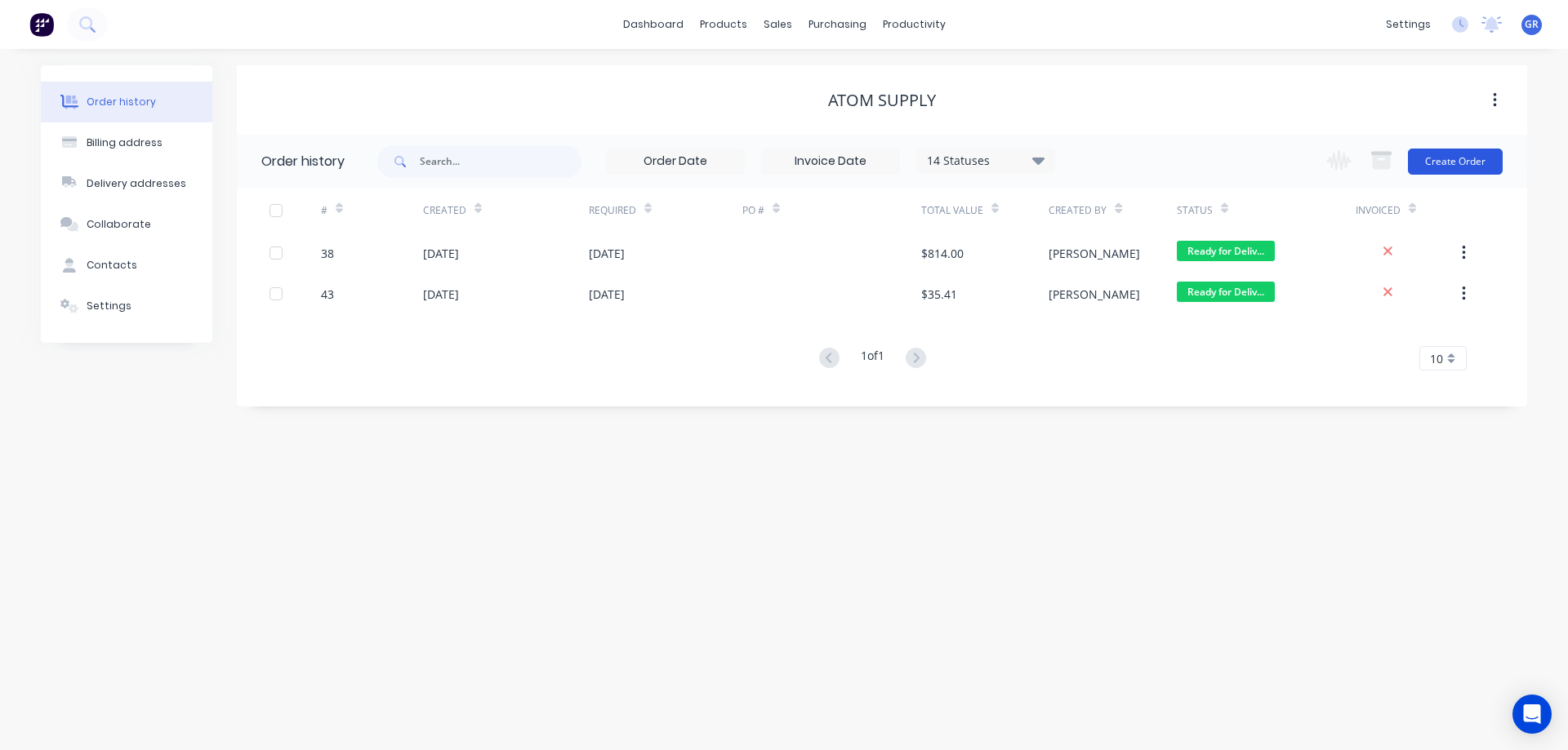
click at [1446, 158] on button "Create Order" at bounding box center [1455, 161] width 95 height 26
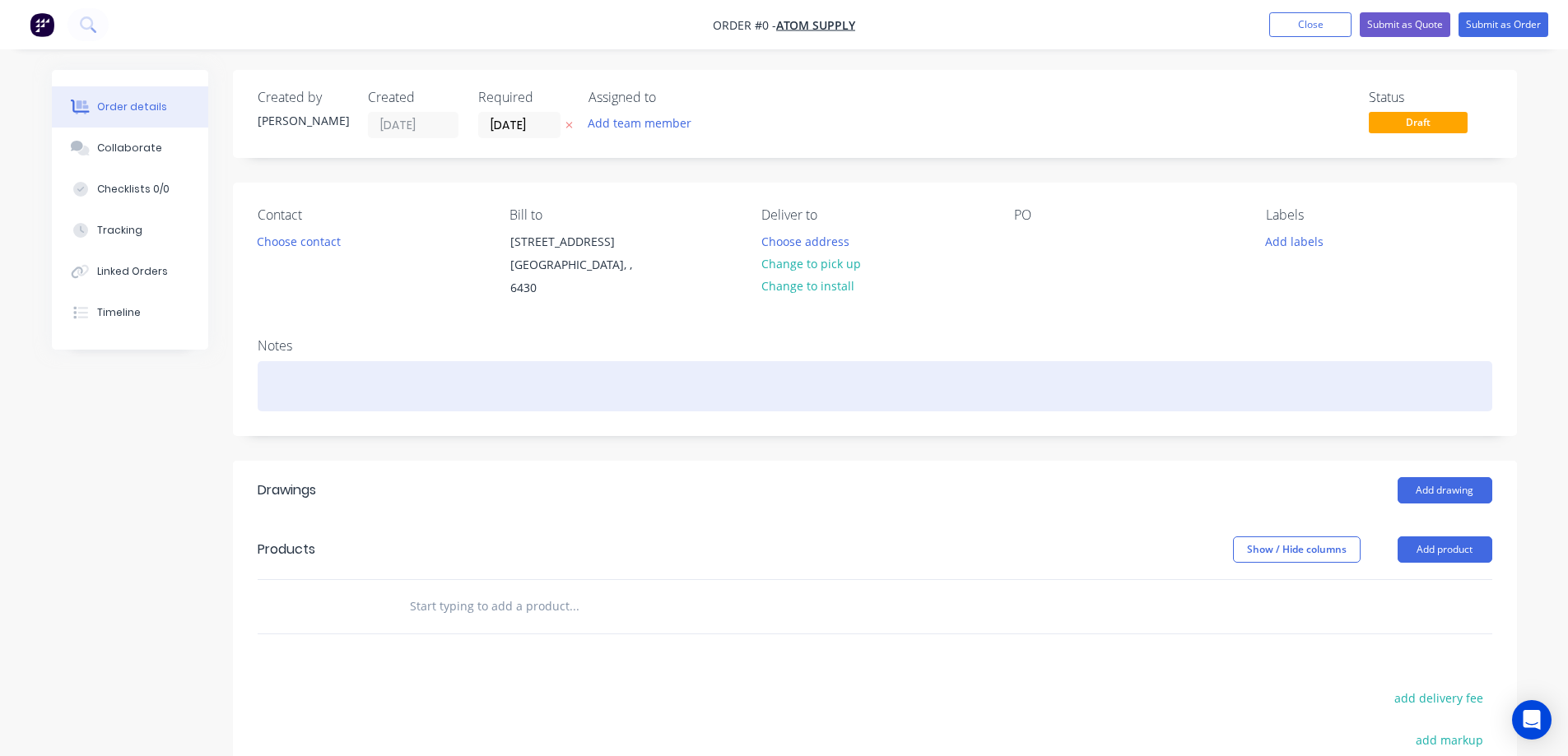
click at [281, 361] on div at bounding box center [875, 386] width 1235 height 50
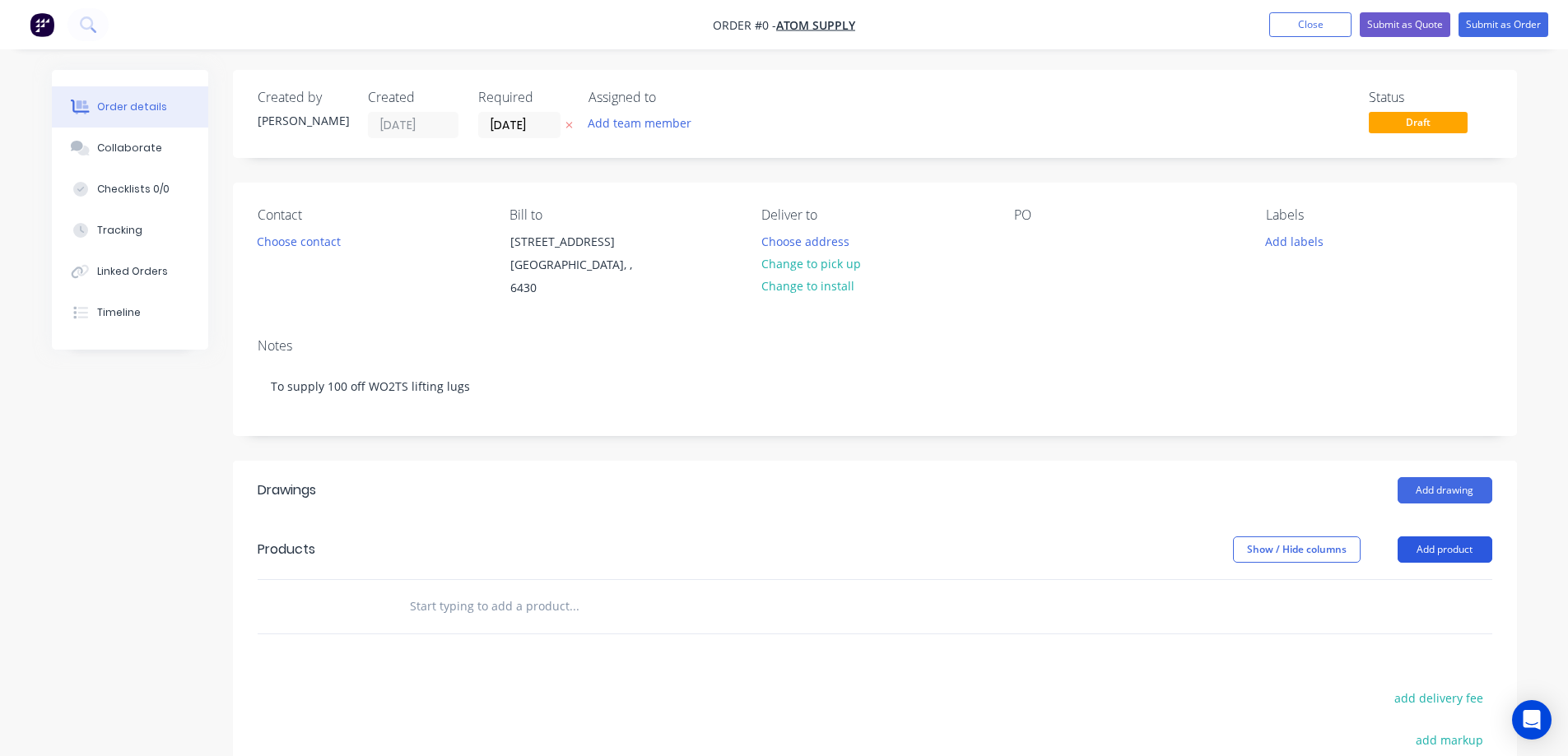
click at [1417, 528] on div "Order details Collaborate Checklists 0/0 Tracking Linked Orders Timeline Order …" at bounding box center [784, 562] width 1498 height 985
click at [1425, 536] on button "Add product" at bounding box center [1445, 549] width 94 height 26
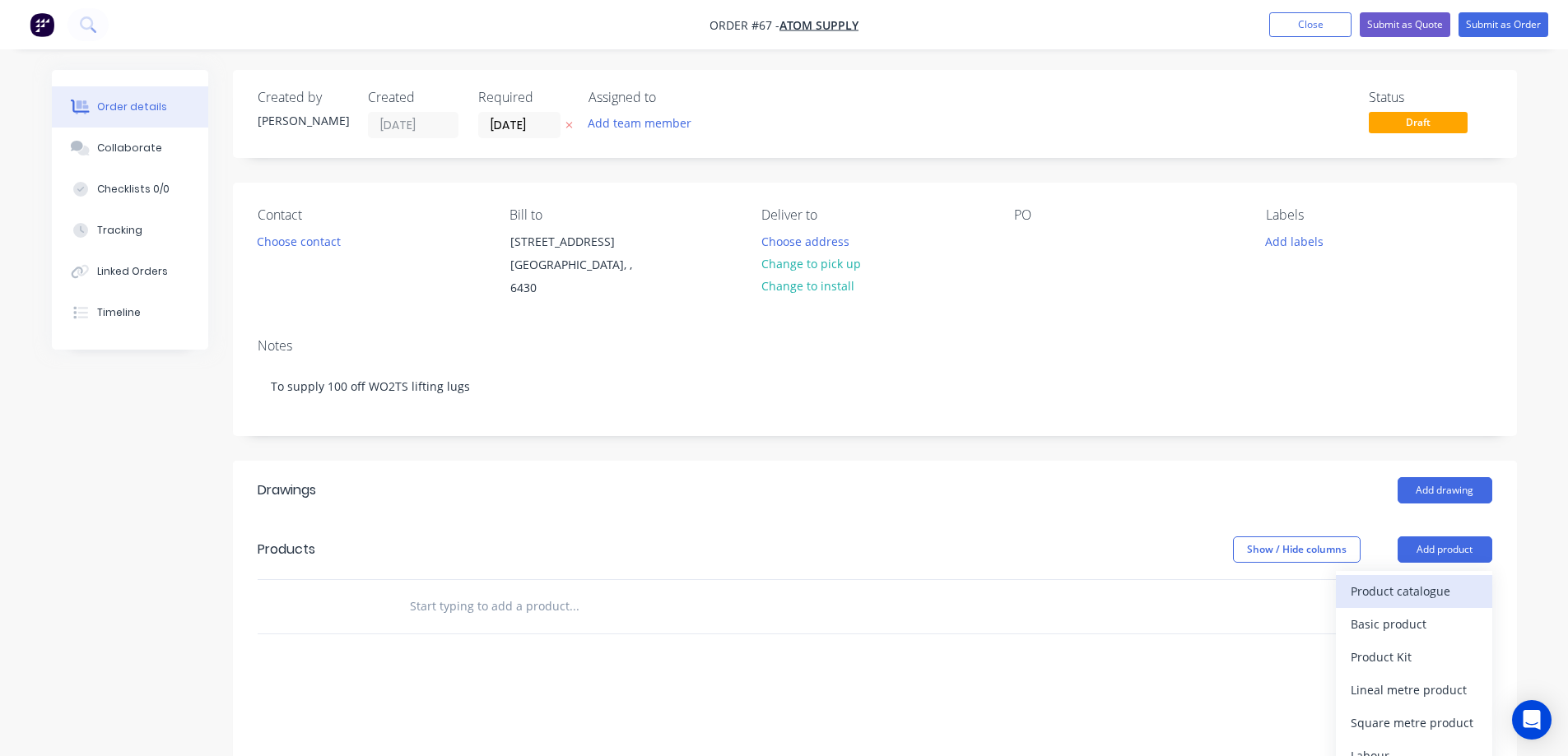
click at [1397, 579] on div "Product catalogue" at bounding box center [1415, 591] width 127 height 24
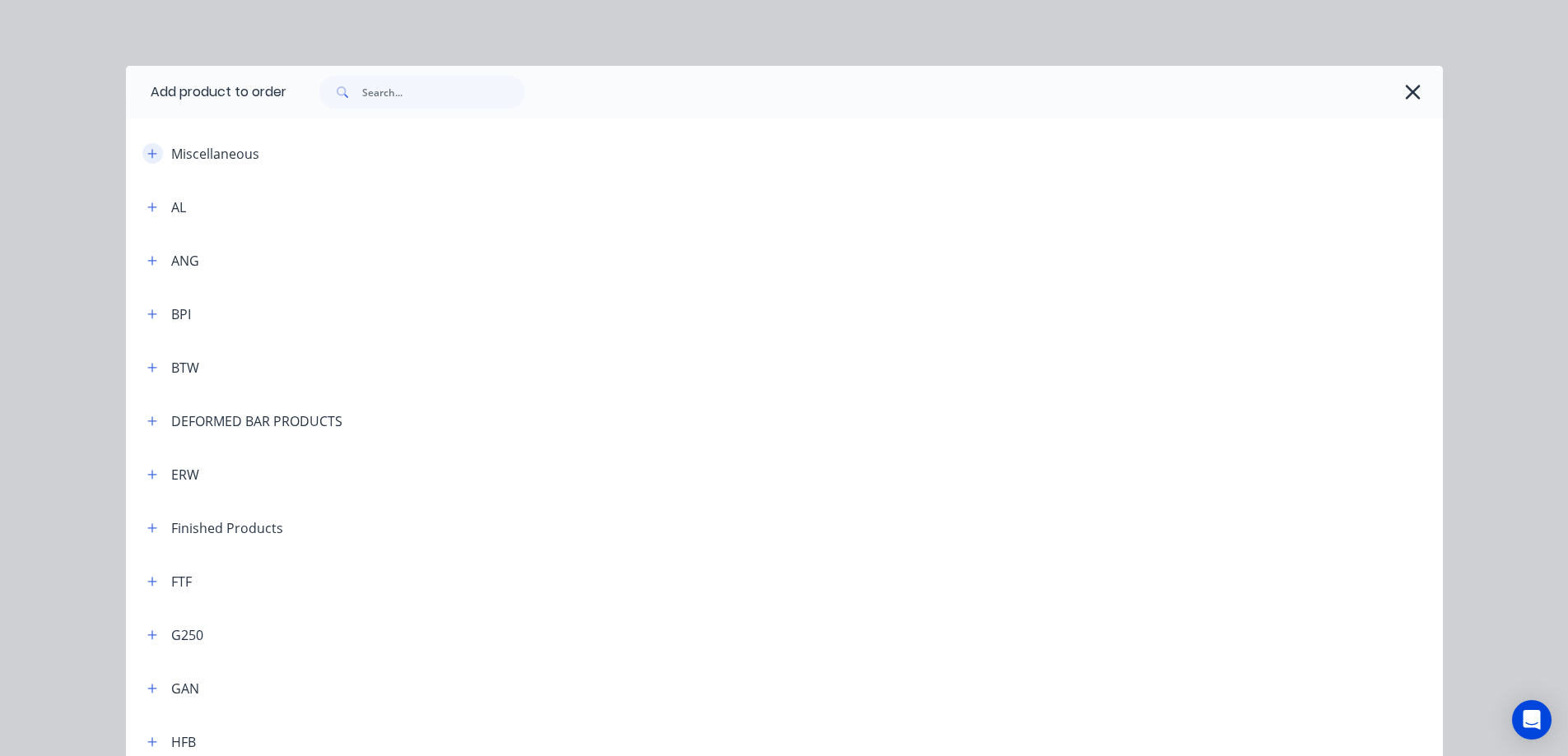
click at [143, 154] on button "button" at bounding box center [153, 153] width 21 height 21
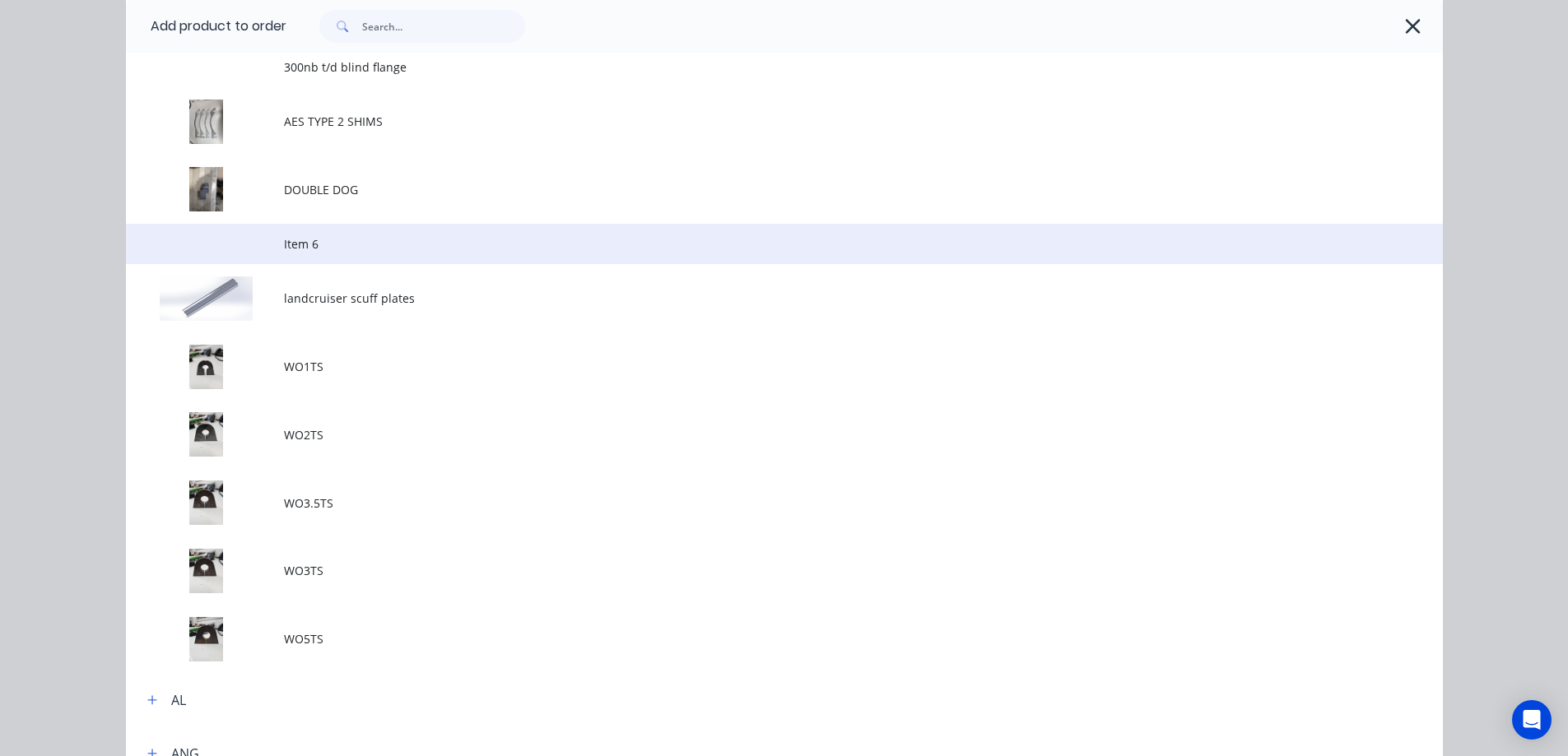
scroll to position [329, 0]
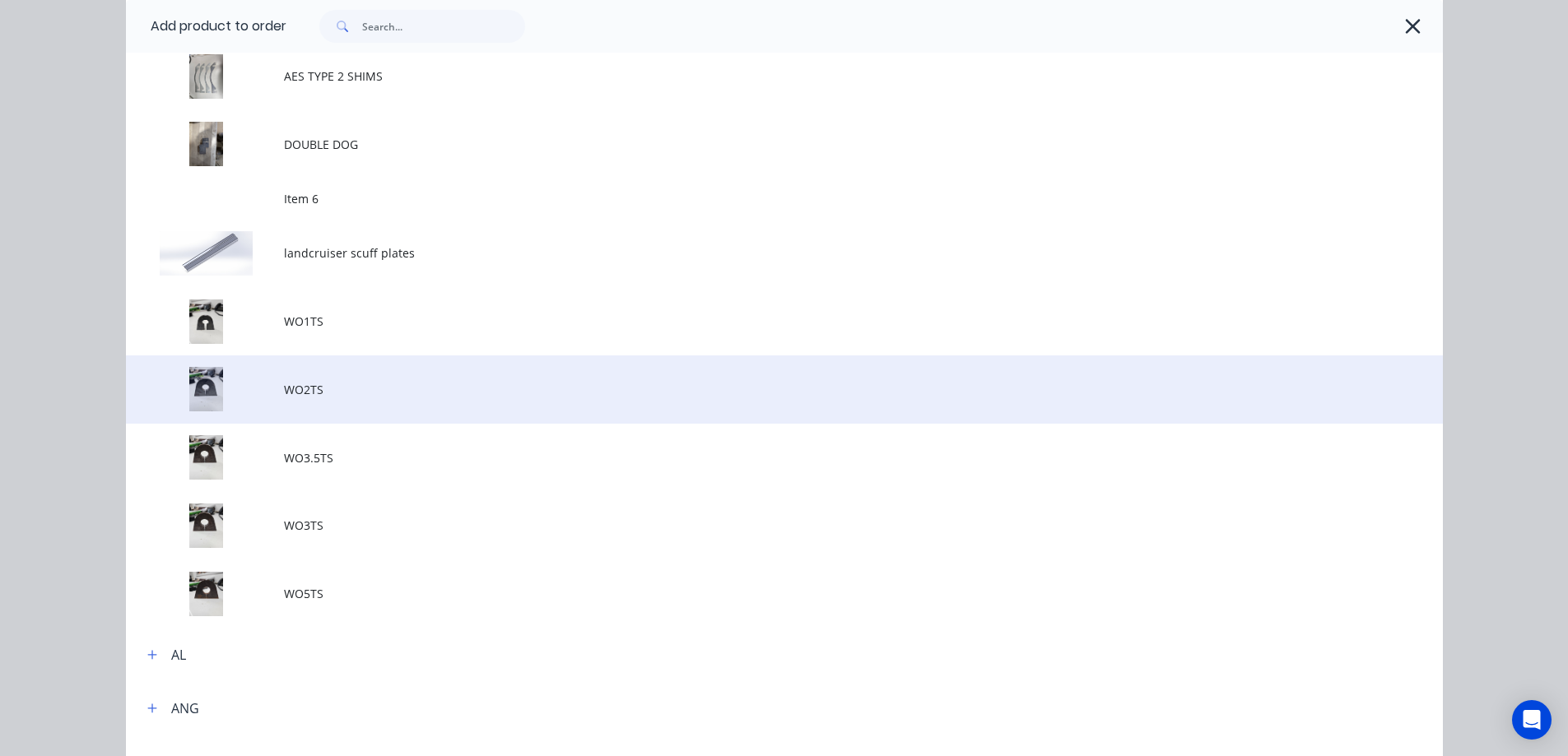
click at [305, 393] on span "WO2TS" at bounding box center [747, 389] width 927 height 17
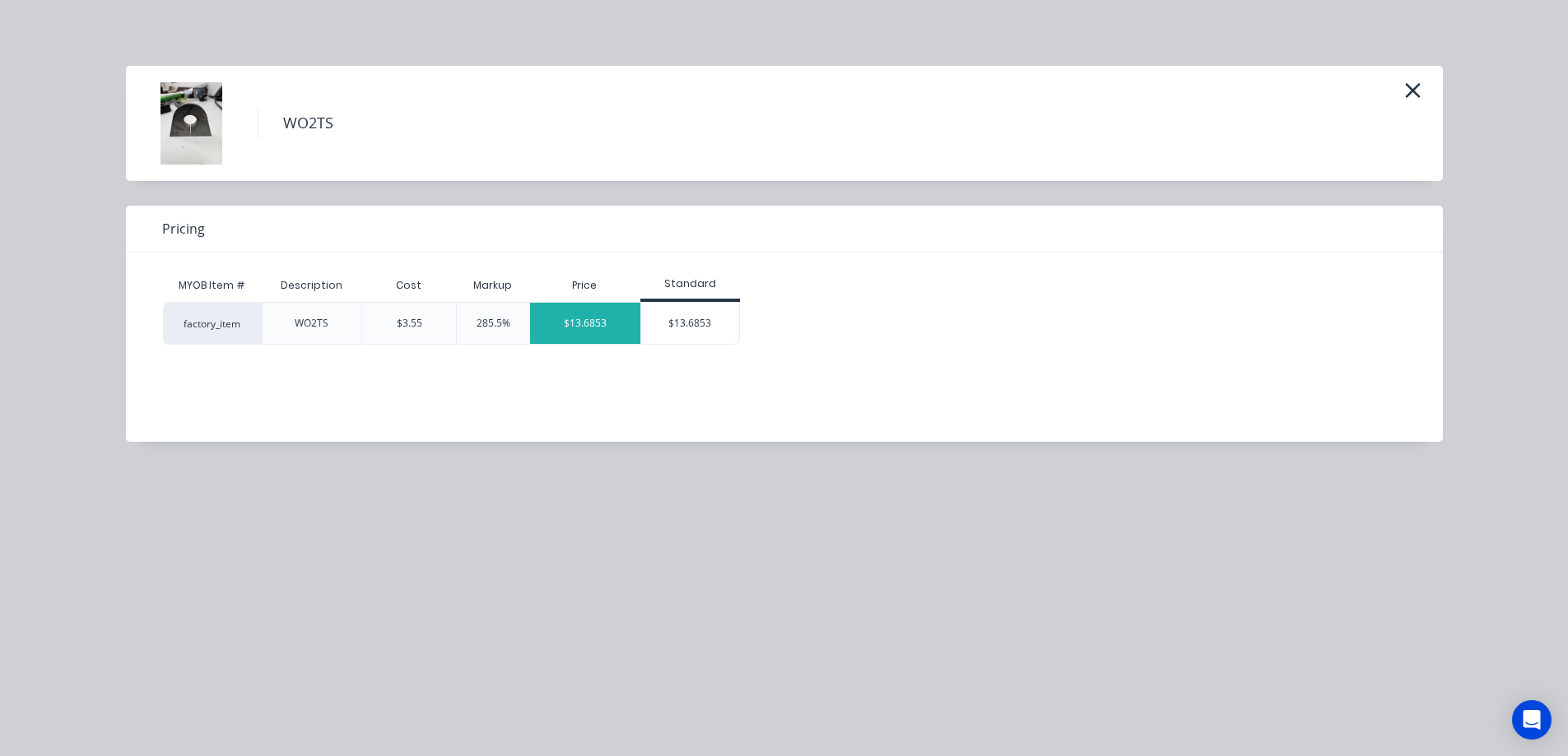
click at [590, 320] on div "$13.6853" at bounding box center [586, 323] width 111 height 41
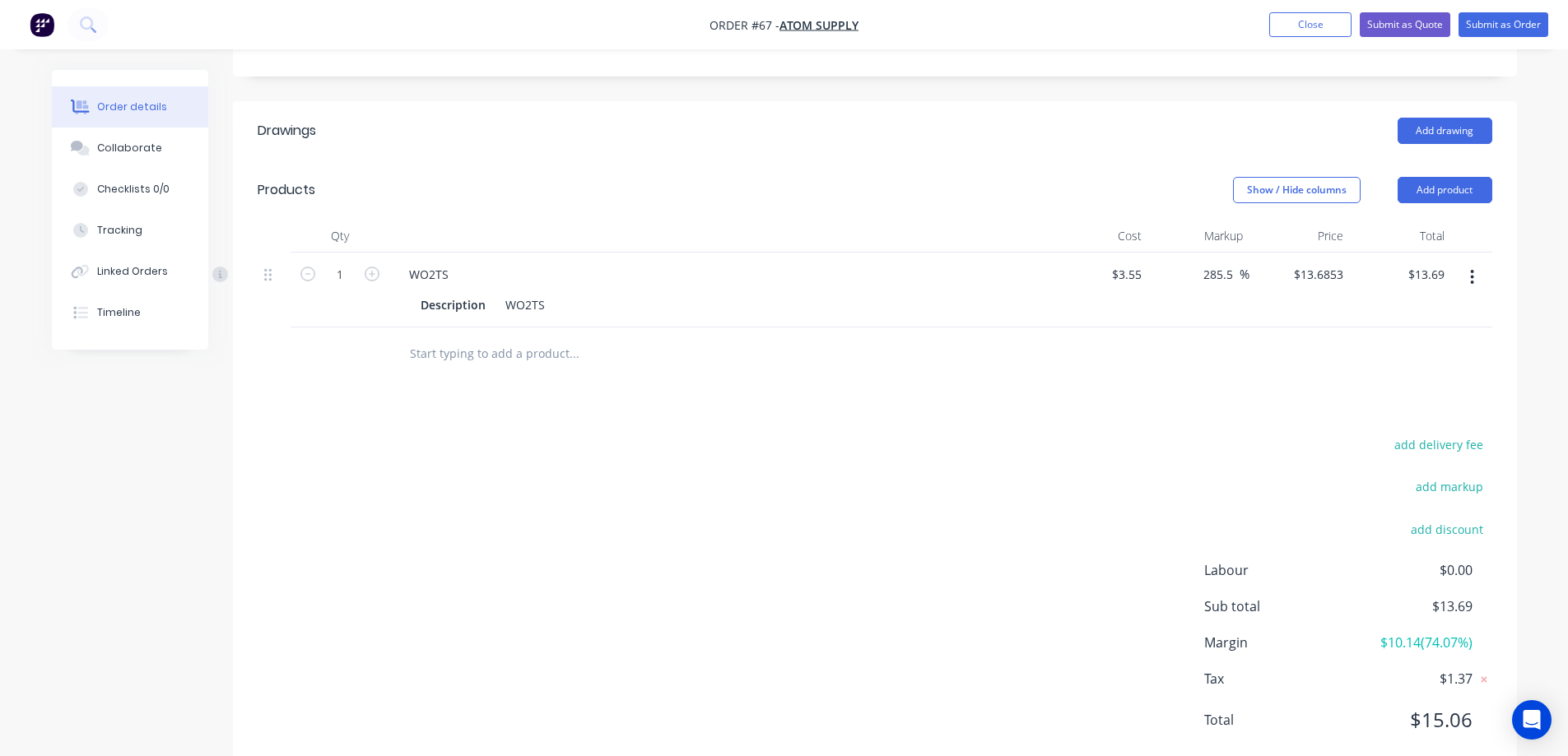
scroll to position [386, 0]
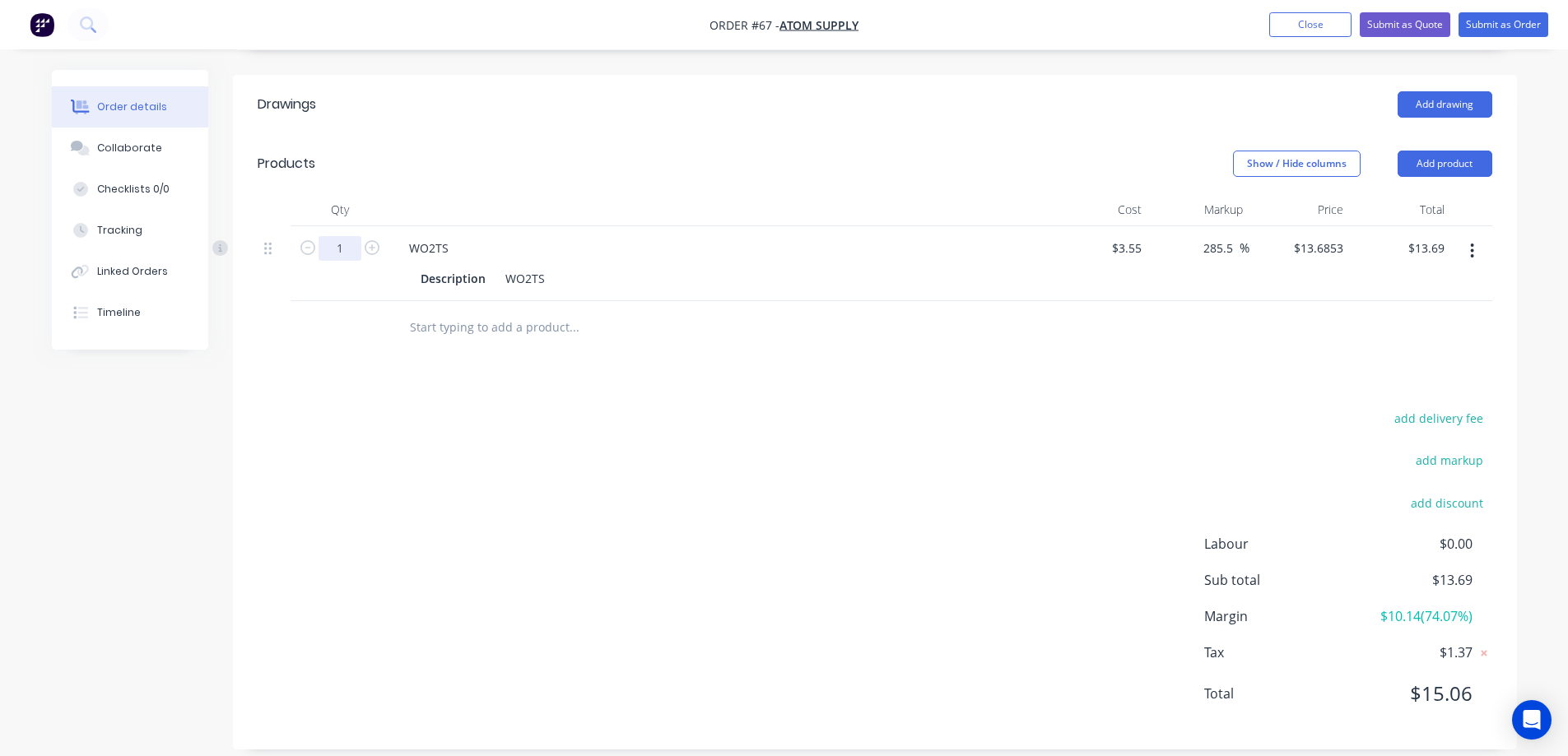
click at [348, 236] on input "1" at bounding box center [340, 248] width 43 height 25
type input "100"
type input "$1,368.53"
click at [376, 368] on div "Drawings Add drawing Products Show / Hide columns Add product Qty Cost Markup P…" at bounding box center [875, 413] width 1285 height 675
drag, startPoint x: 1229, startPoint y: 233, endPoint x: 1209, endPoint y: 234, distance: 20.0
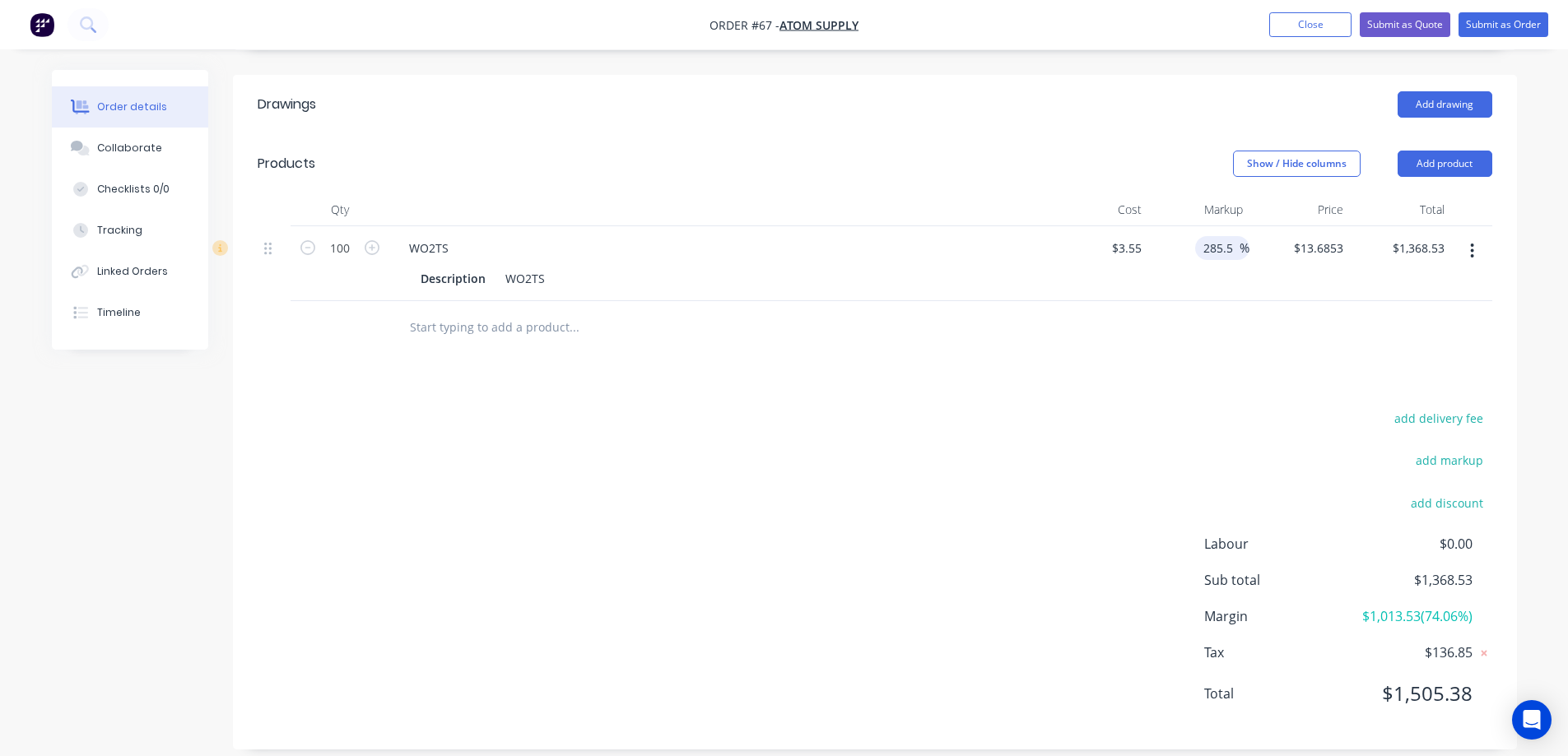
click at [1209, 236] on input "285.5" at bounding box center [1221, 248] width 38 height 24
drag, startPoint x: 1238, startPoint y: 230, endPoint x: 1189, endPoint y: 234, distance: 49.2
click at [1189, 234] on div "285.5 285.5 %" at bounding box center [1199, 263] width 102 height 75
type input "8.41"
type input "136.9"
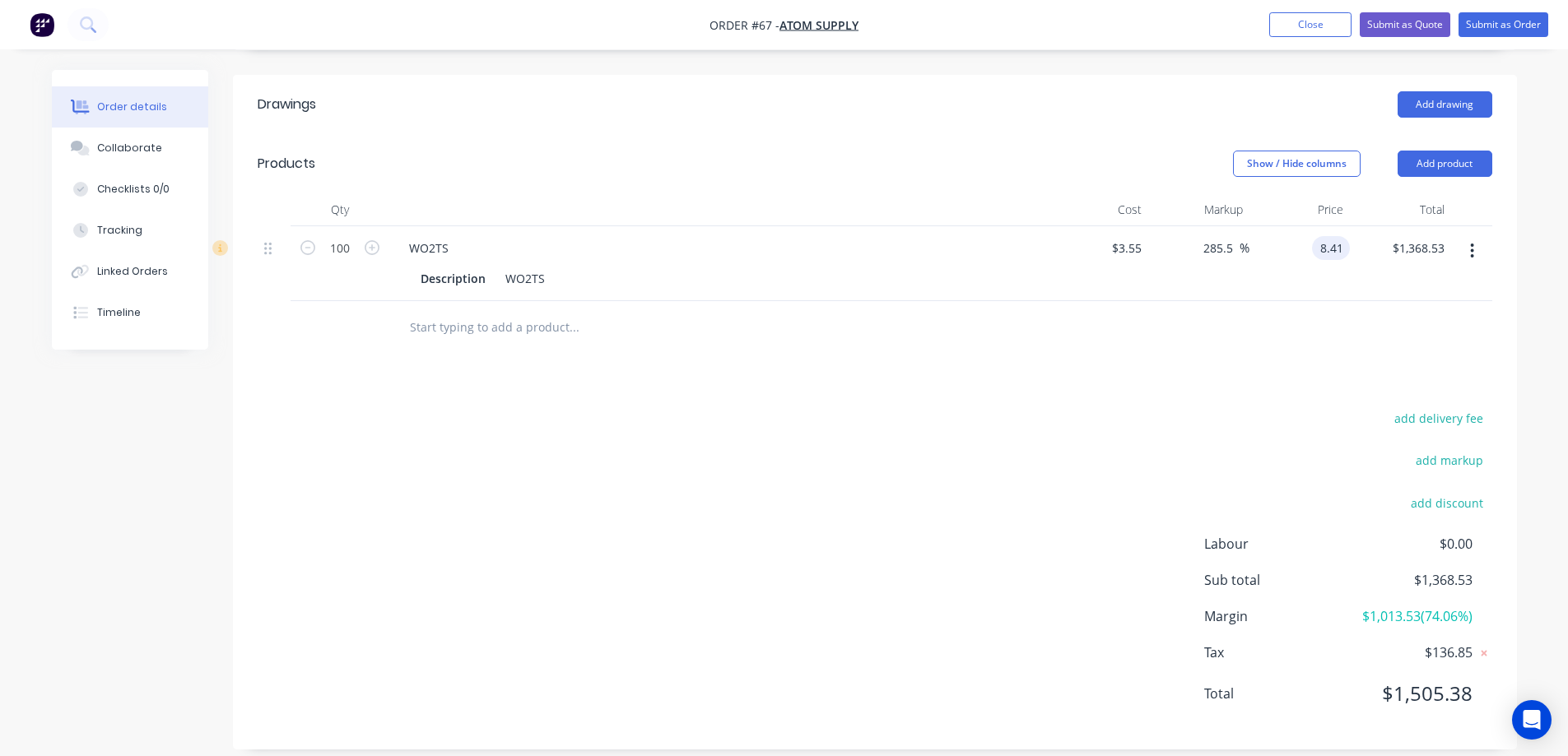
type input "$8.41"
type input "$841.00"
click at [1286, 280] on div "$8.41 8.41" at bounding box center [1301, 263] width 102 height 75
click at [1215, 277] on div "136.9 136.9 %" at bounding box center [1199, 263] width 102 height 75
click at [1196, 310] on div at bounding box center [875, 328] width 1235 height 54
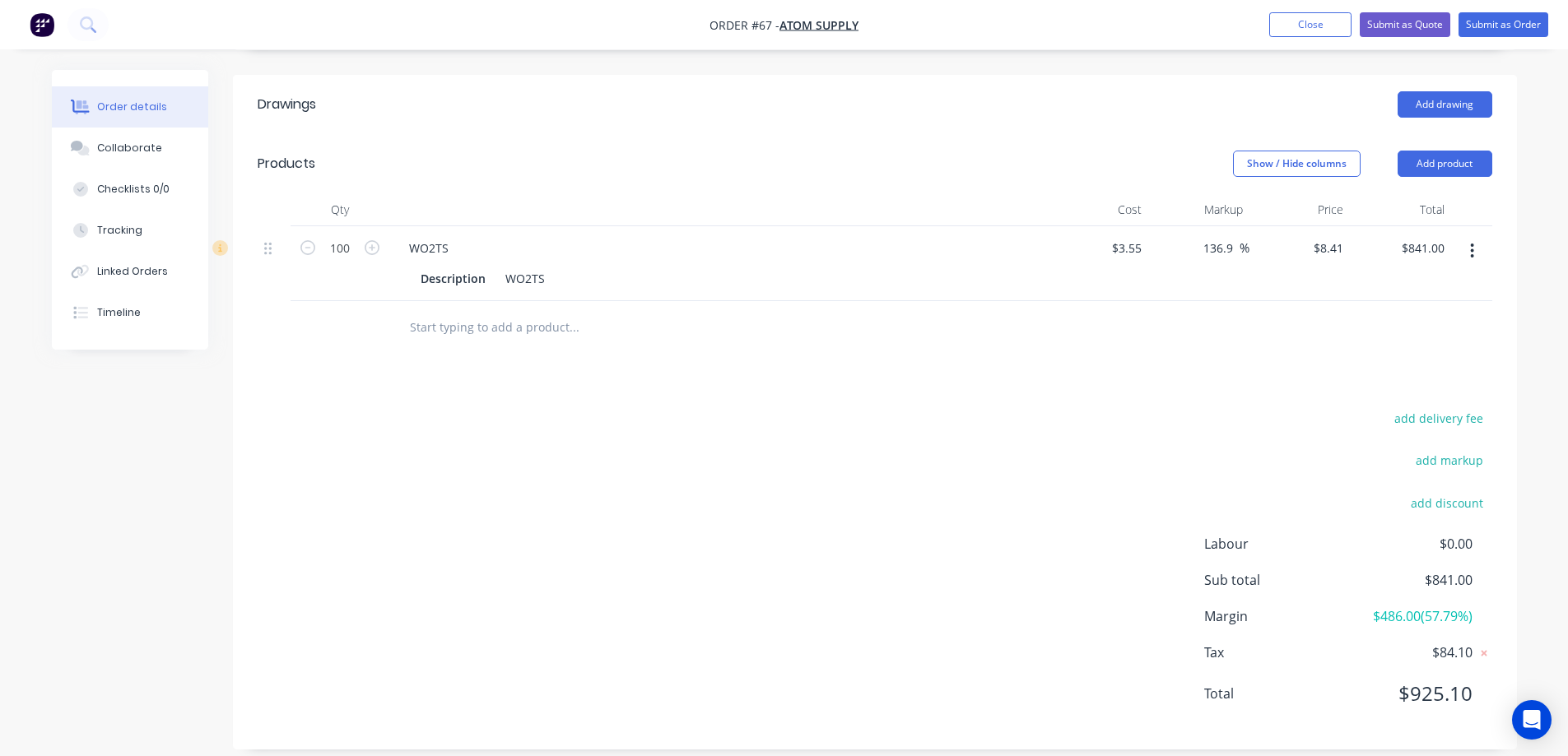
click at [619, 407] on div "add delivery fee add markup add discount Labour $0.00 Sub total $841.00 Margin …" at bounding box center [875, 566] width 1235 height 318
click at [768, 461] on div "add delivery fee add markup add discount Labour $0.00 Sub total $841.00 Margin …" at bounding box center [875, 566] width 1235 height 318
click at [512, 601] on div "add delivery fee add markup add discount Labour $0.00 Sub total $841.00 Margin …" at bounding box center [875, 566] width 1235 height 318
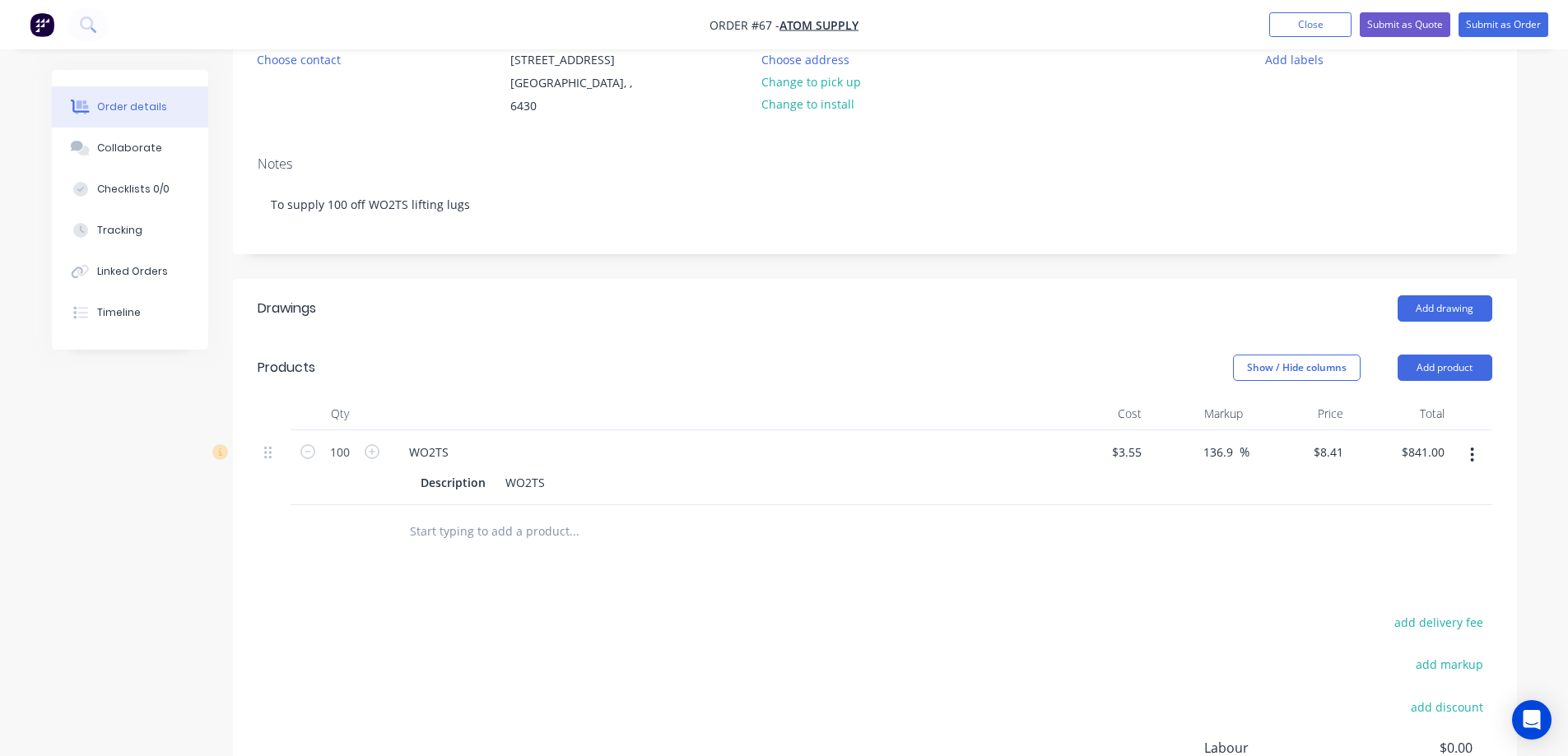
scroll to position [139, 0]
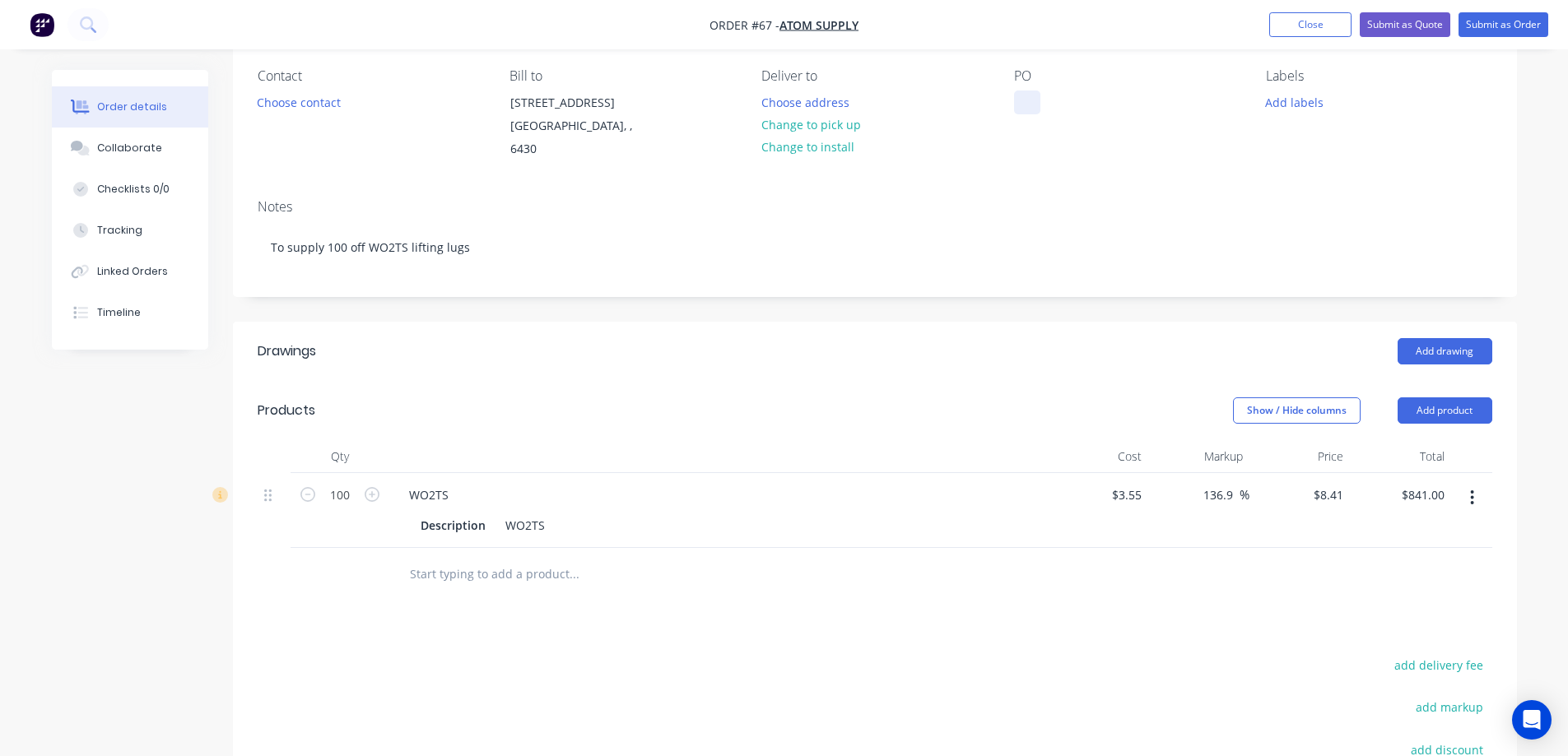
click at [1028, 102] on div at bounding box center [1027, 103] width 26 height 24
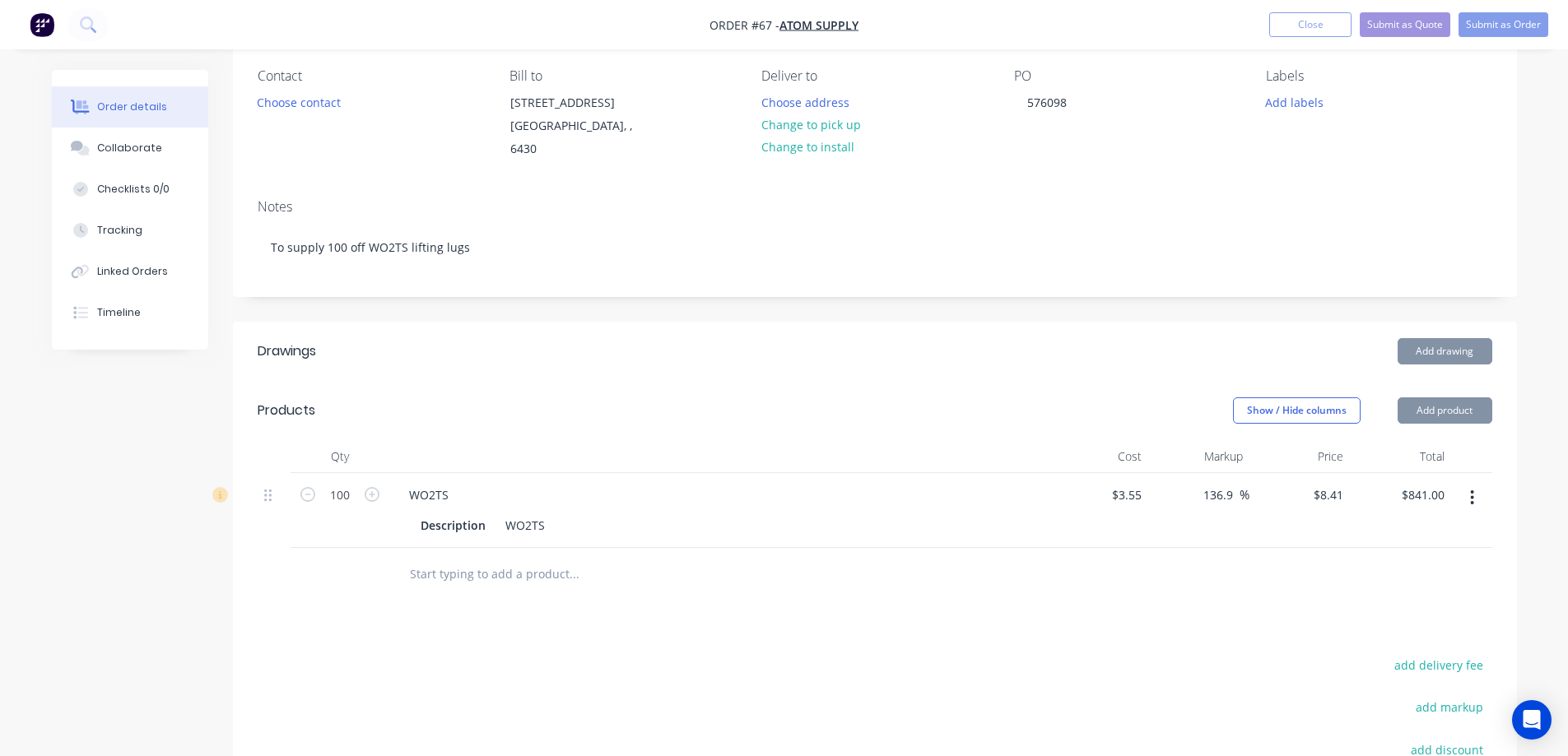
click at [1030, 135] on div "PO 576098" at bounding box center [1127, 114] width 225 height 93
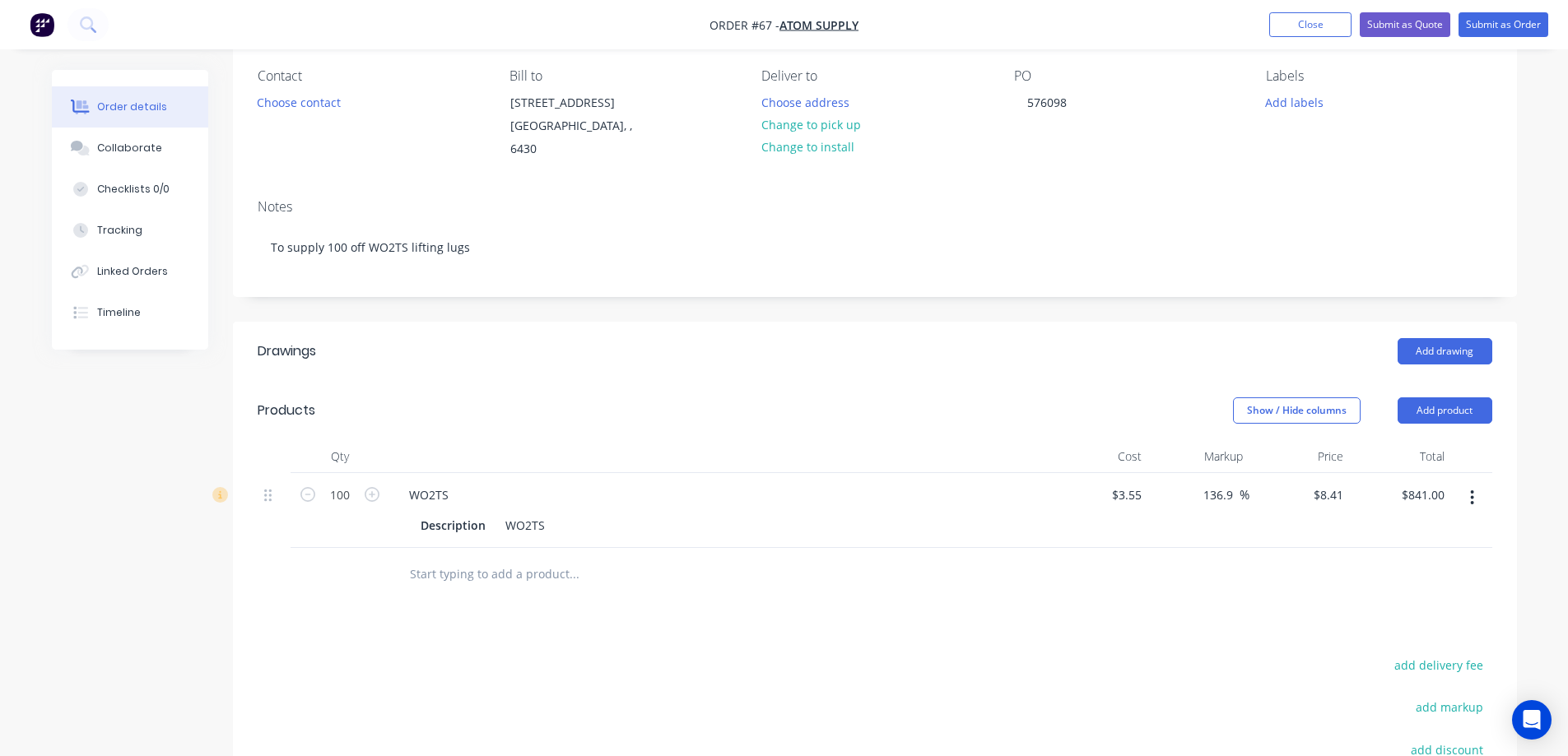
click at [719, 293] on div "Created by greg Created 27/08/25 Required 27/08/25 Assigned to Add team member …" at bounding box center [875, 464] width 1285 height 1065
click at [784, 558] on div at bounding box center [643, 574] width 494 height 33
click at [1518, 22] on button "Submit as Order" at bounding box center [1504, 25] width 90 height 25
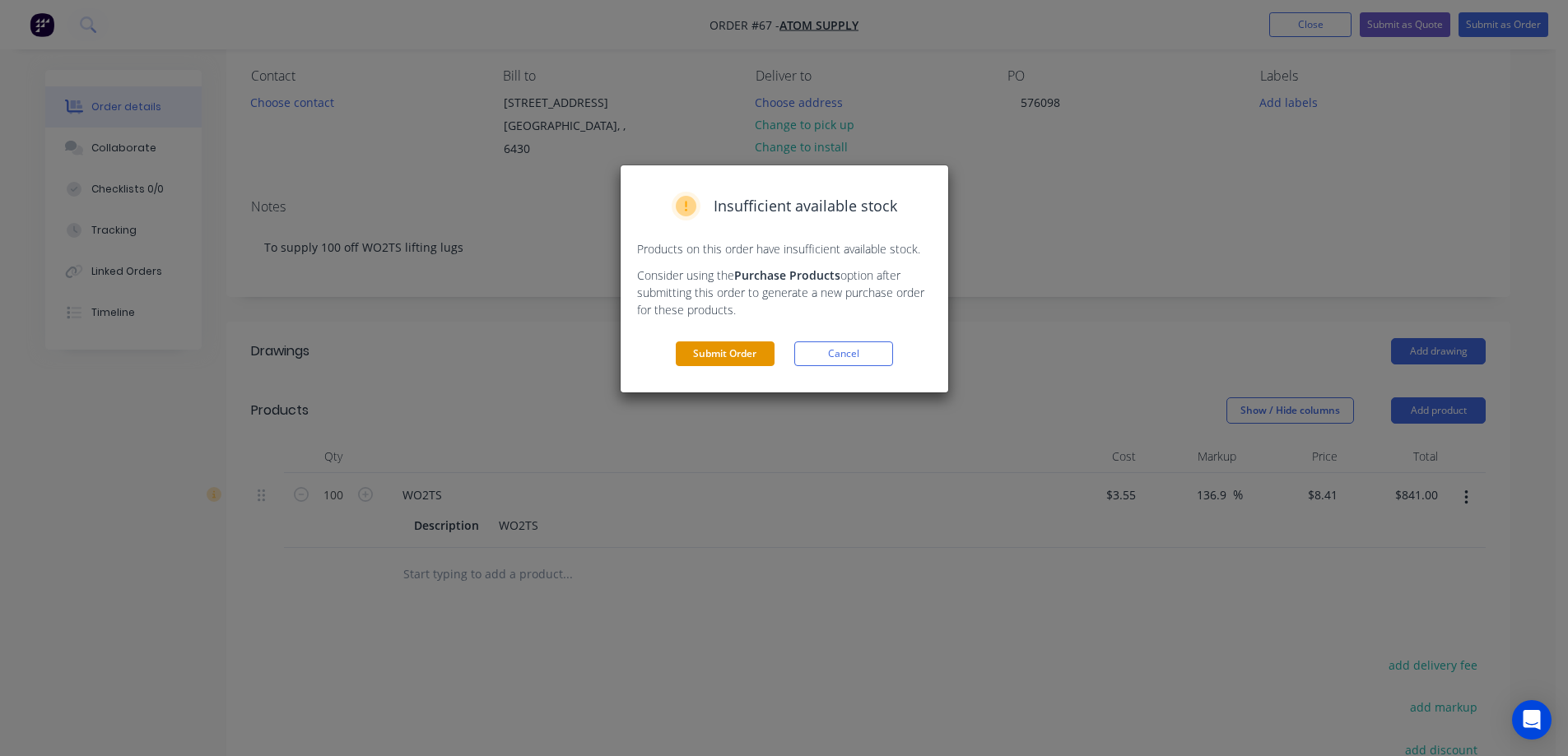
click at [745, 351] on button "Submit Order" at bounding box center [725, 353] width 99 height 25
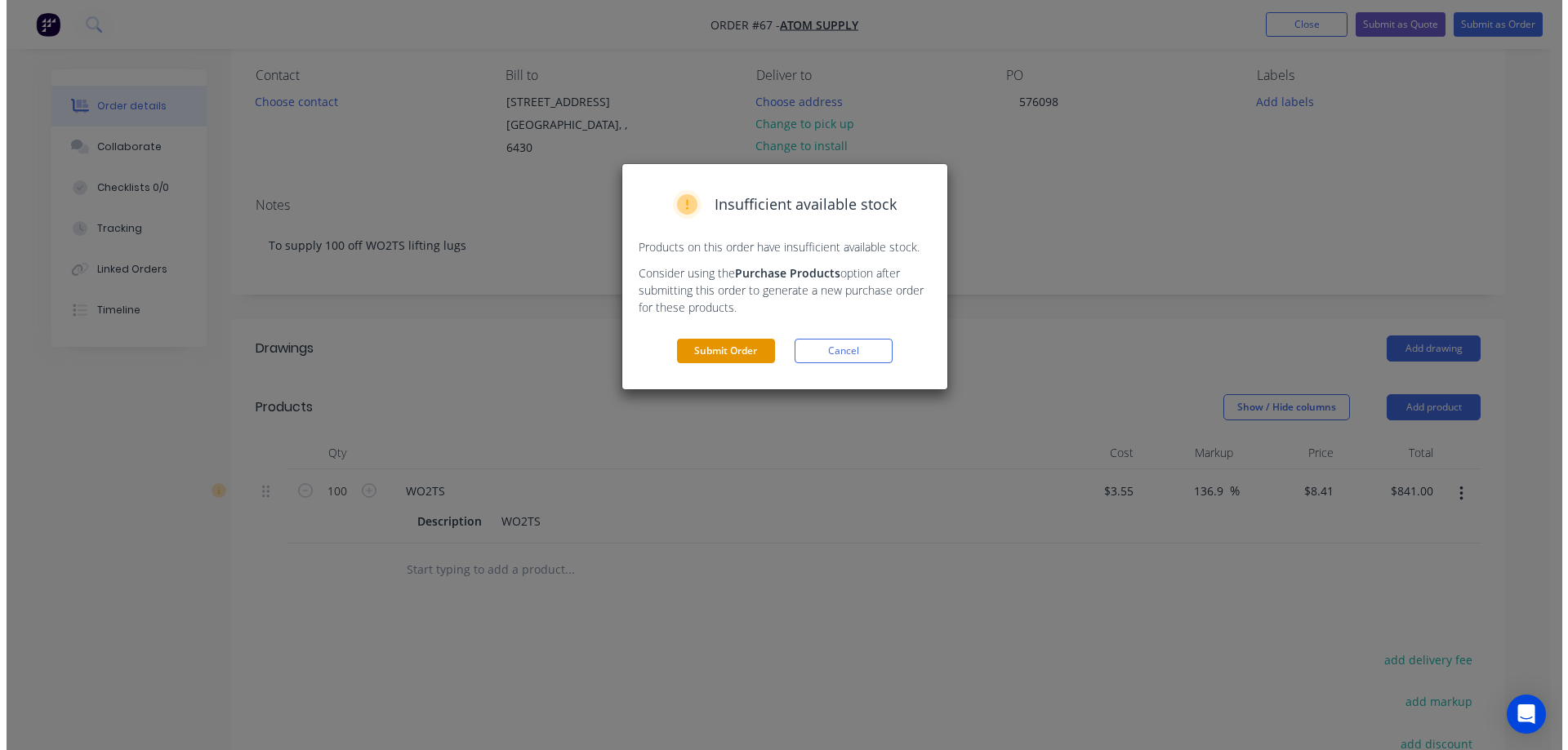
scroll to position [0, 0]
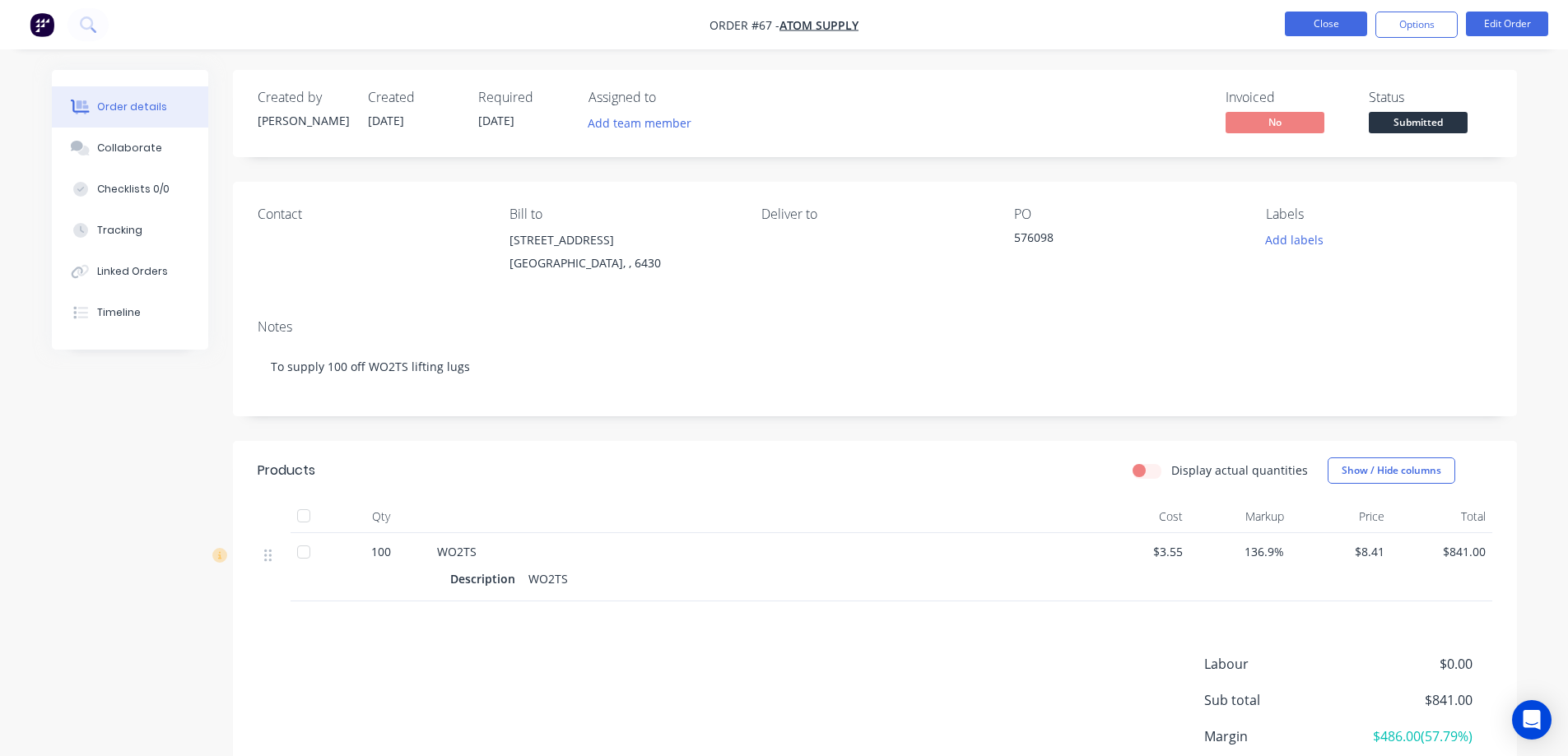
click at [1343, 22] on button "Close" at bounding box center [1326, 24] width 83 height 25
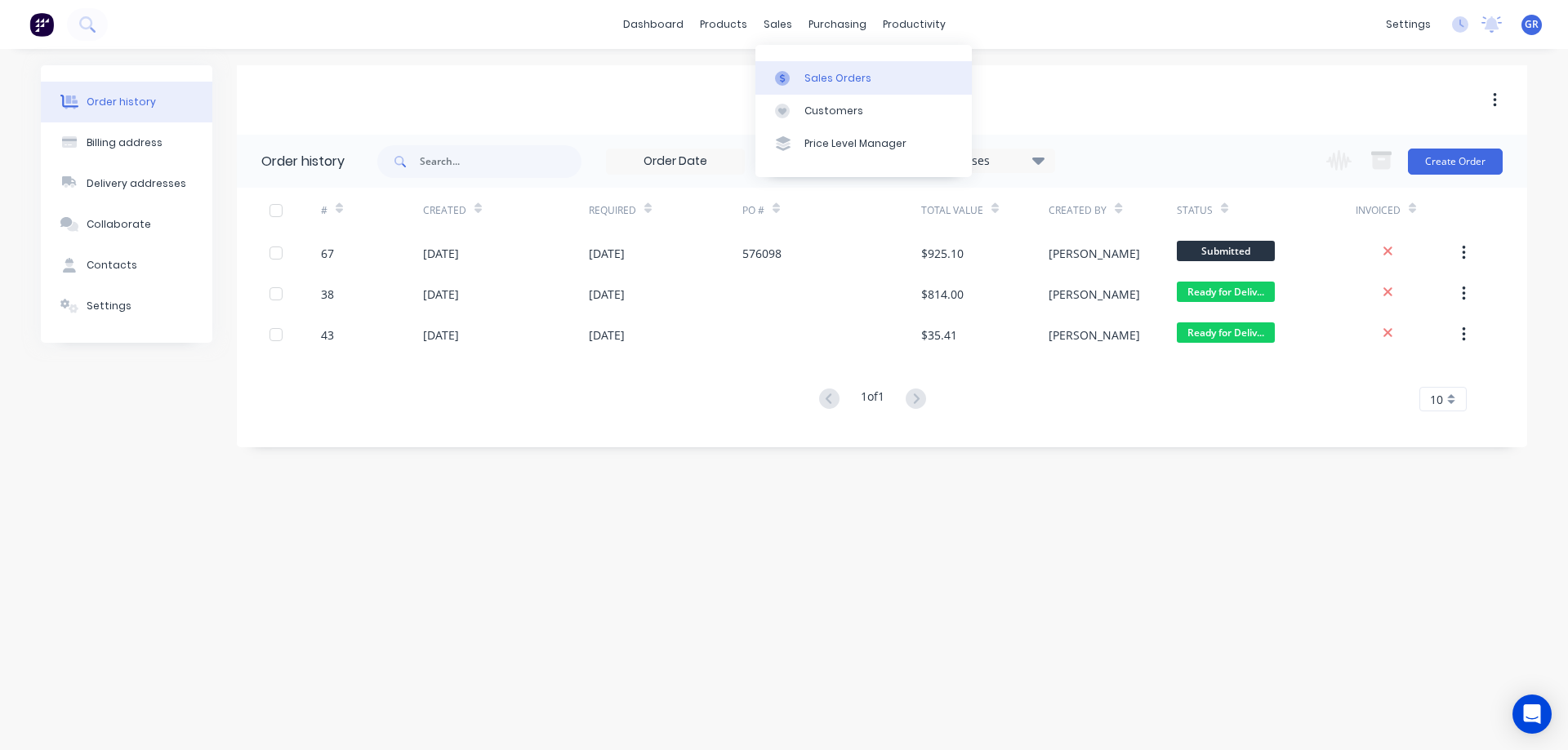
click at [802, 74] on link "Sales Orders" at bounding box center [864, 77] width 216 height 32
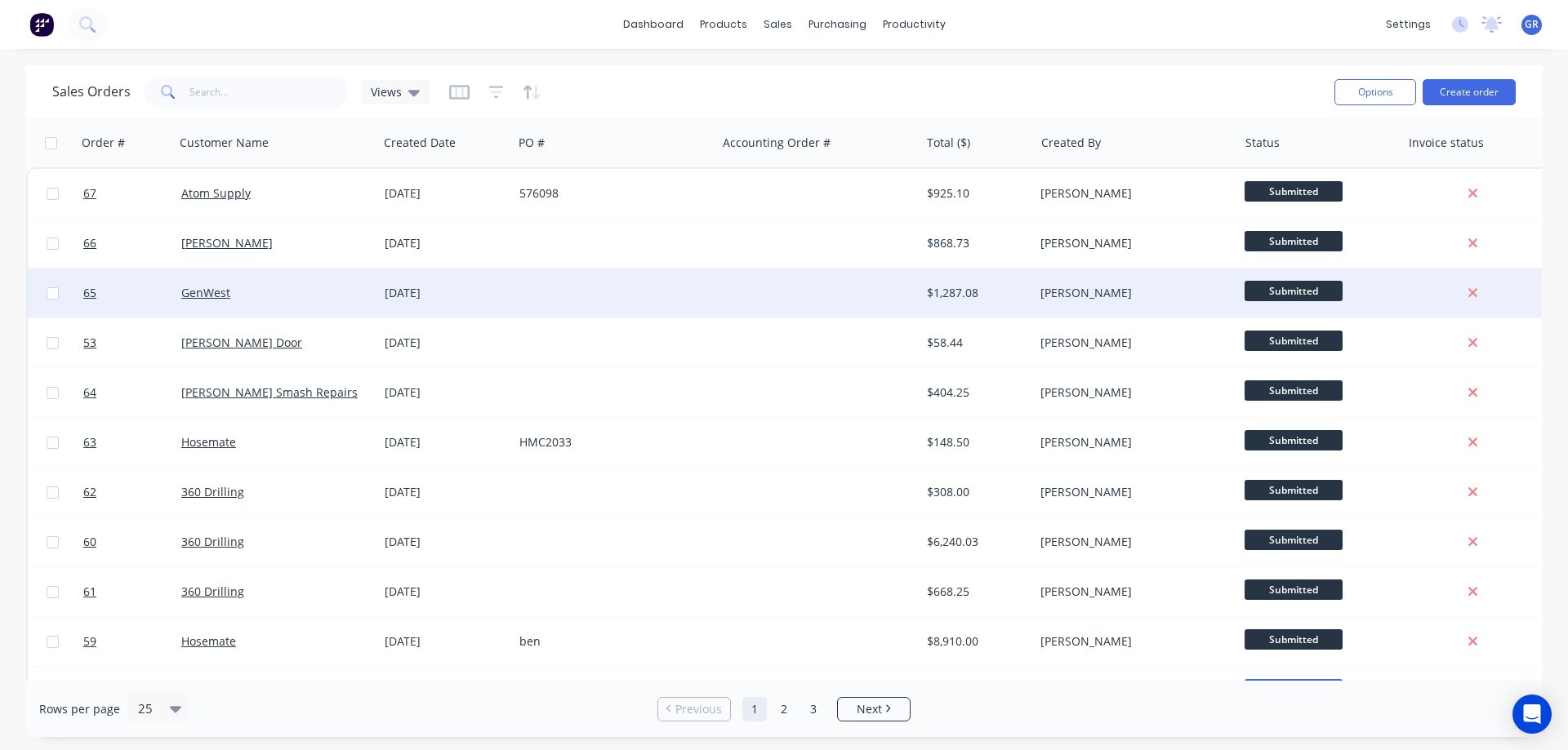
click at [580, 286] on div at bounding box center [614, 293] width 204 height 49
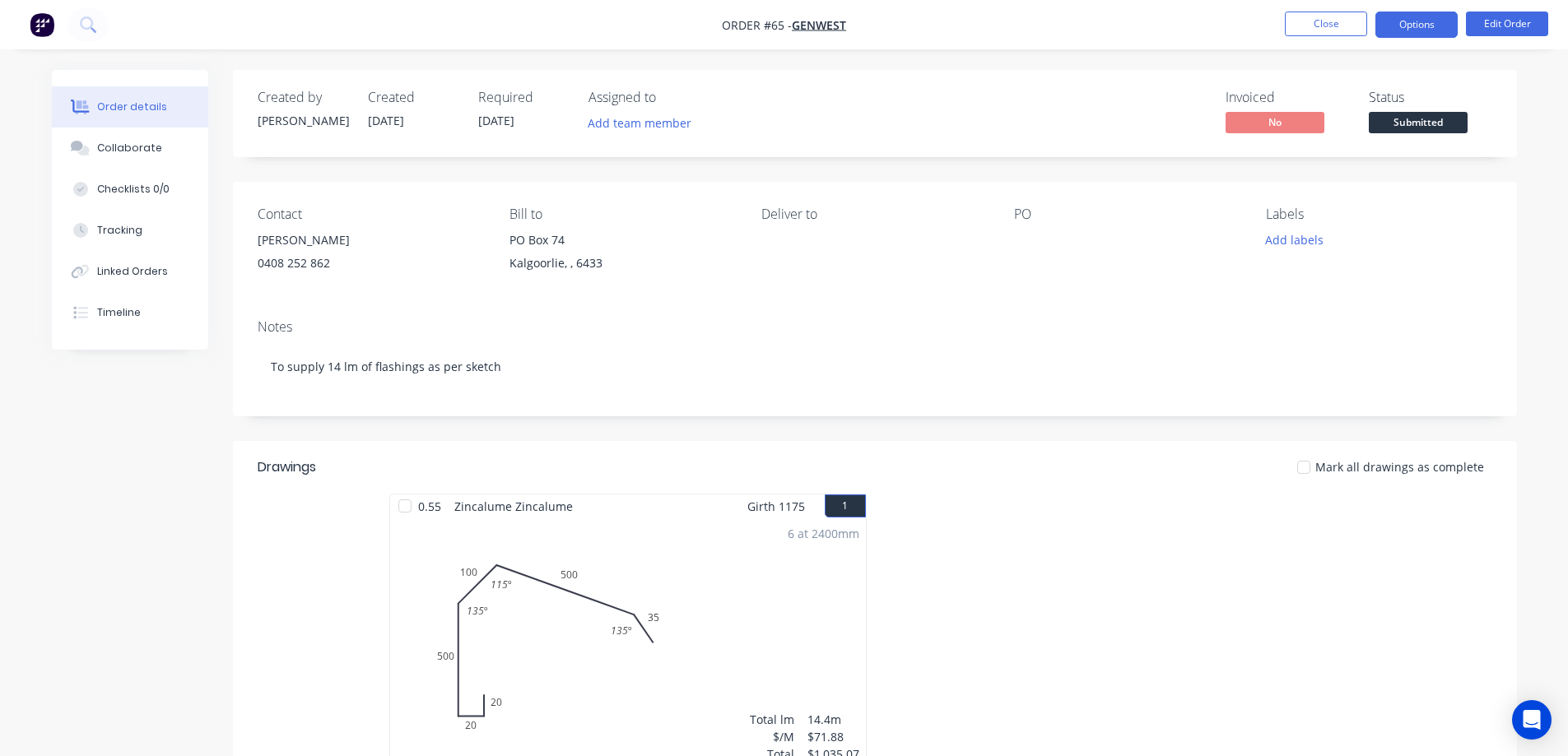
click at [1445, 22] on button "Options" at bounding box center [1416, 25] width 83 height 26
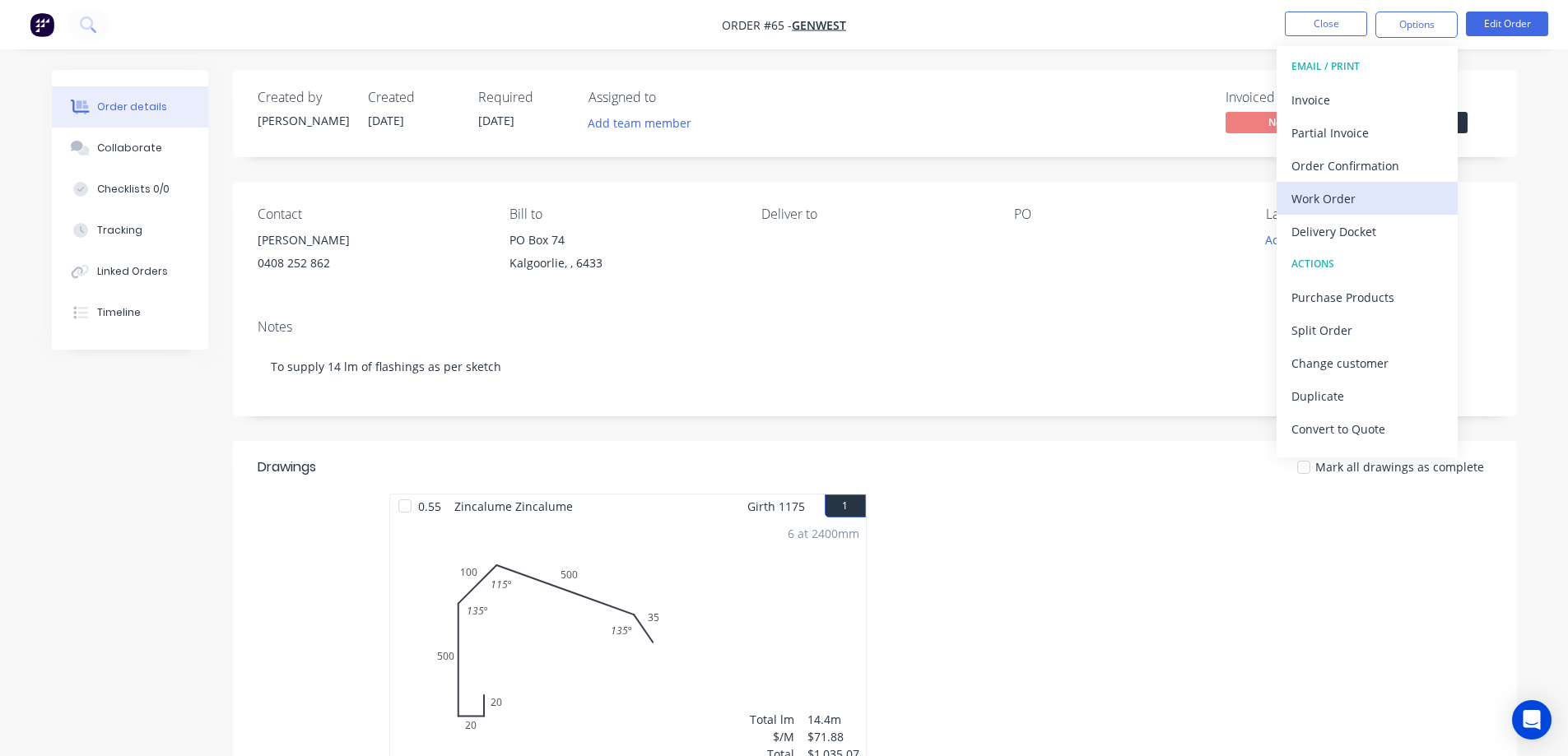
click at [1348, 200] on div "Work Order" at bounding box center [1367, 199] width 152 height 24
click at [1346, 190] on div "Custom" at bounding box center [1367, 199] width 152 height 24
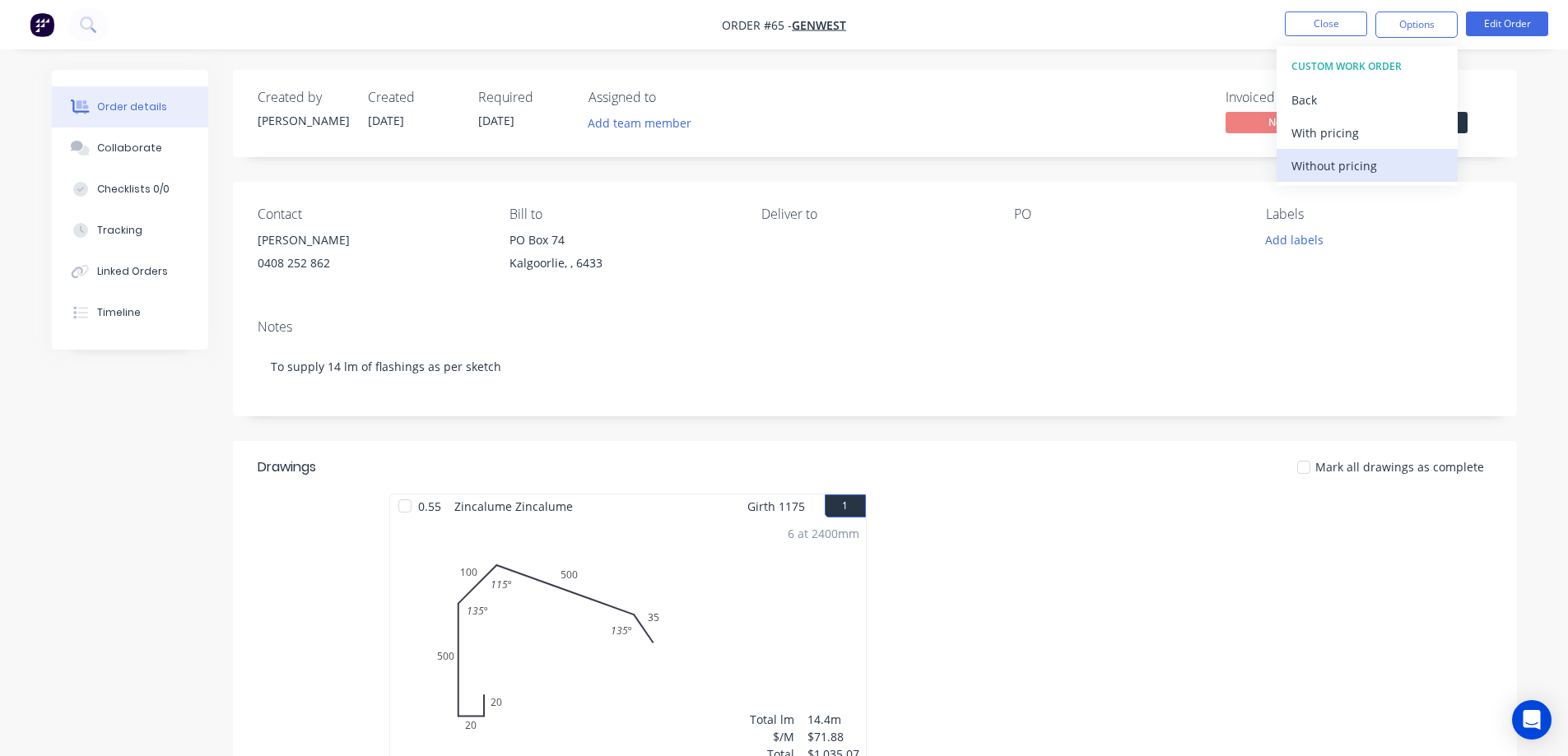
click at [1349, 162] on div "Without pricing" at bounding box center [1367, 166] width 152 height 24
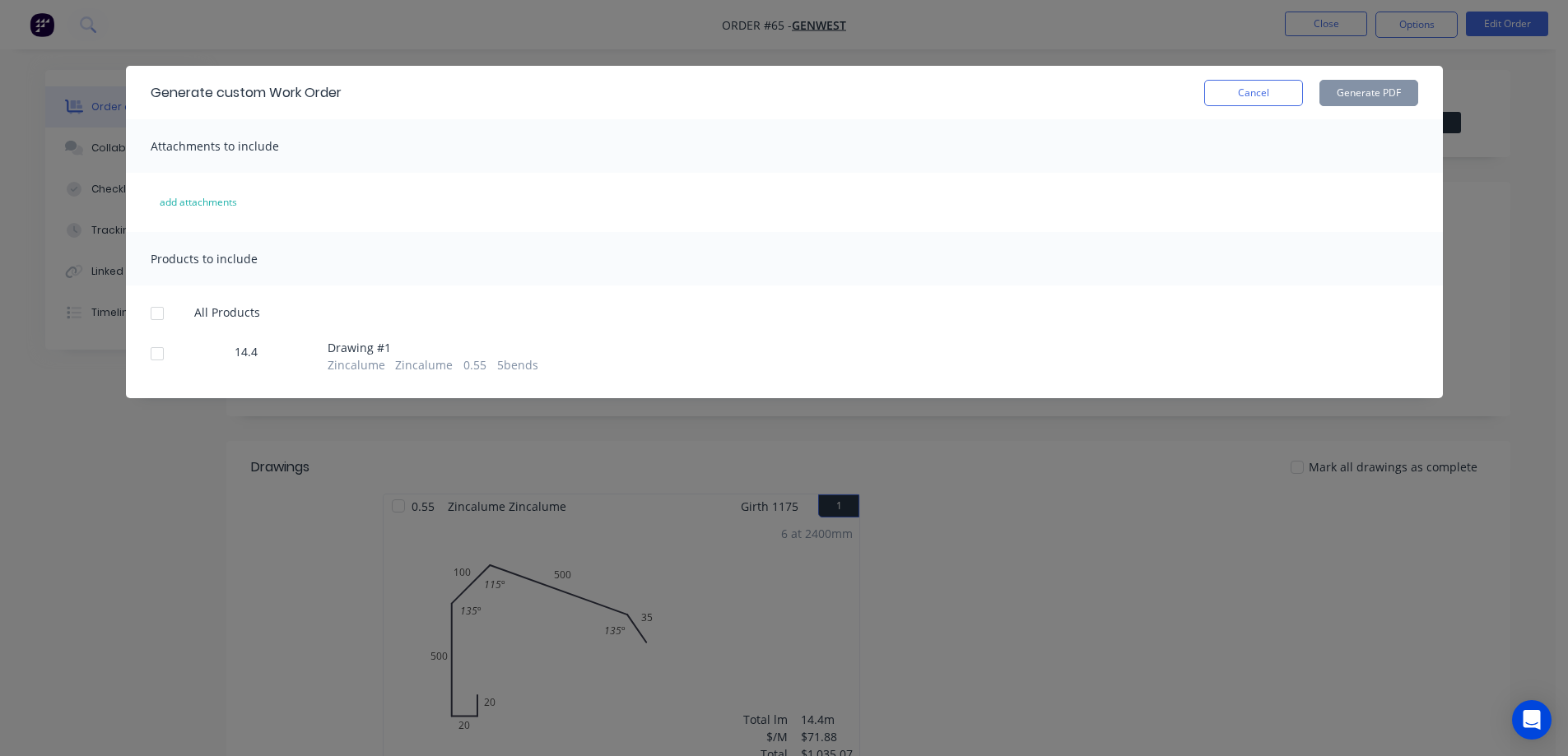
click at [163, 313] on div at bounding box center [157, 313] width 33 height 33
click at [1356, 93] on button "Generate PDF" at bounding box center [1369, 93] width 99 height 26
click at [1258, 96] on button "Cancel" at bounding box center [1254, 93] width 99 height 26
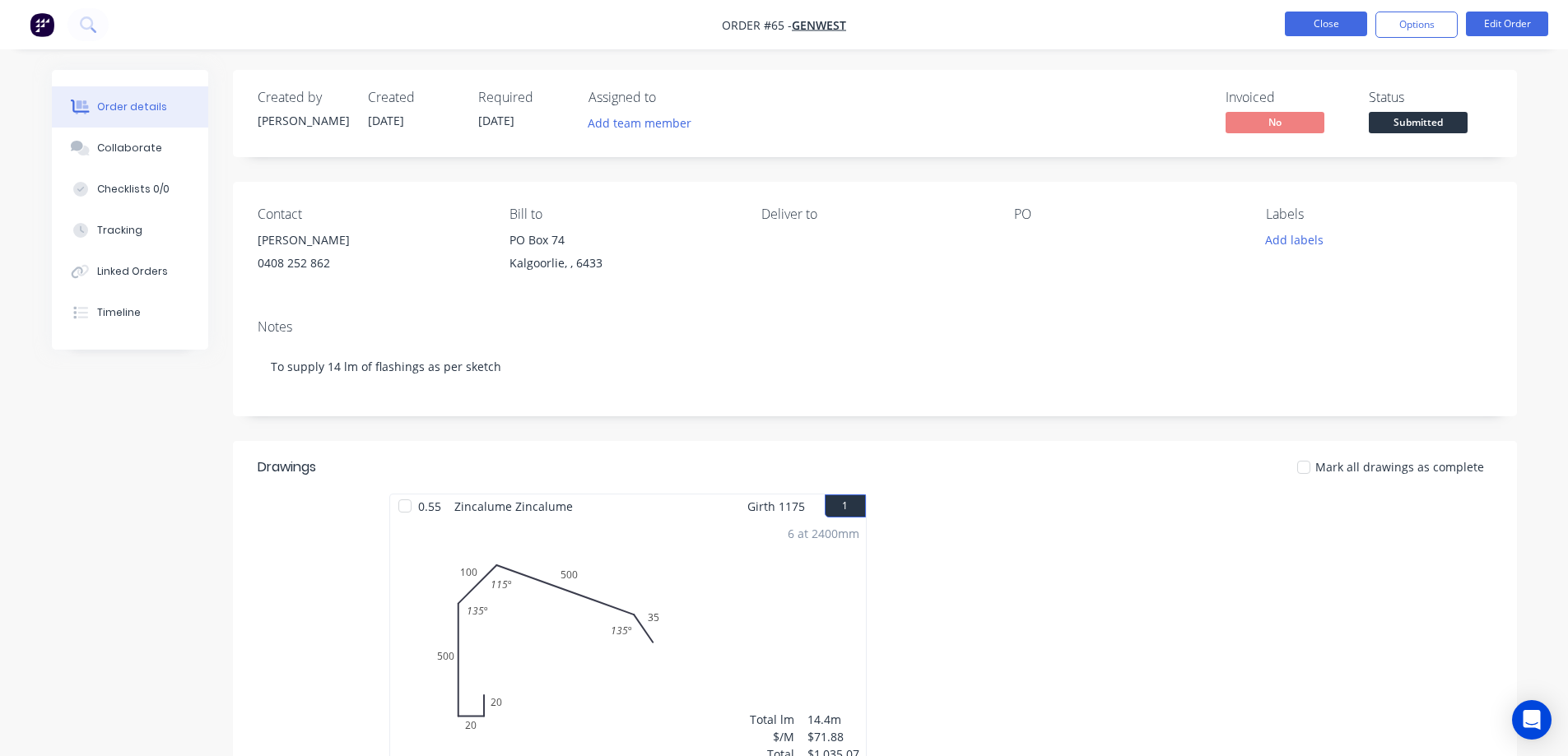
click at [1313, 20] on button "Close" at bounding box center [1326, 24] width 83 height 25
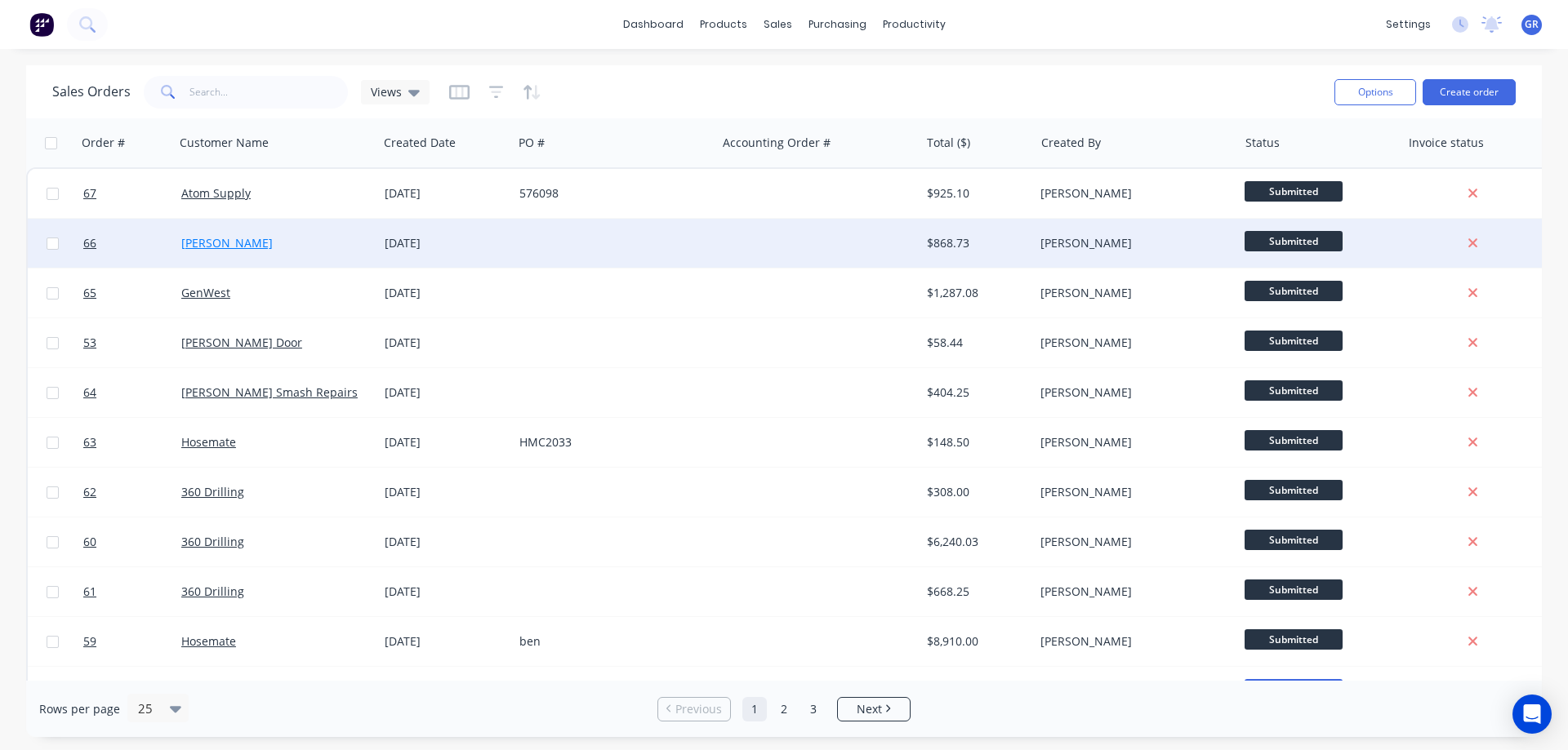
click at [234, 242] on link "[PERSON_NAME]" at bounding box center [227, 242] width 92 height 15
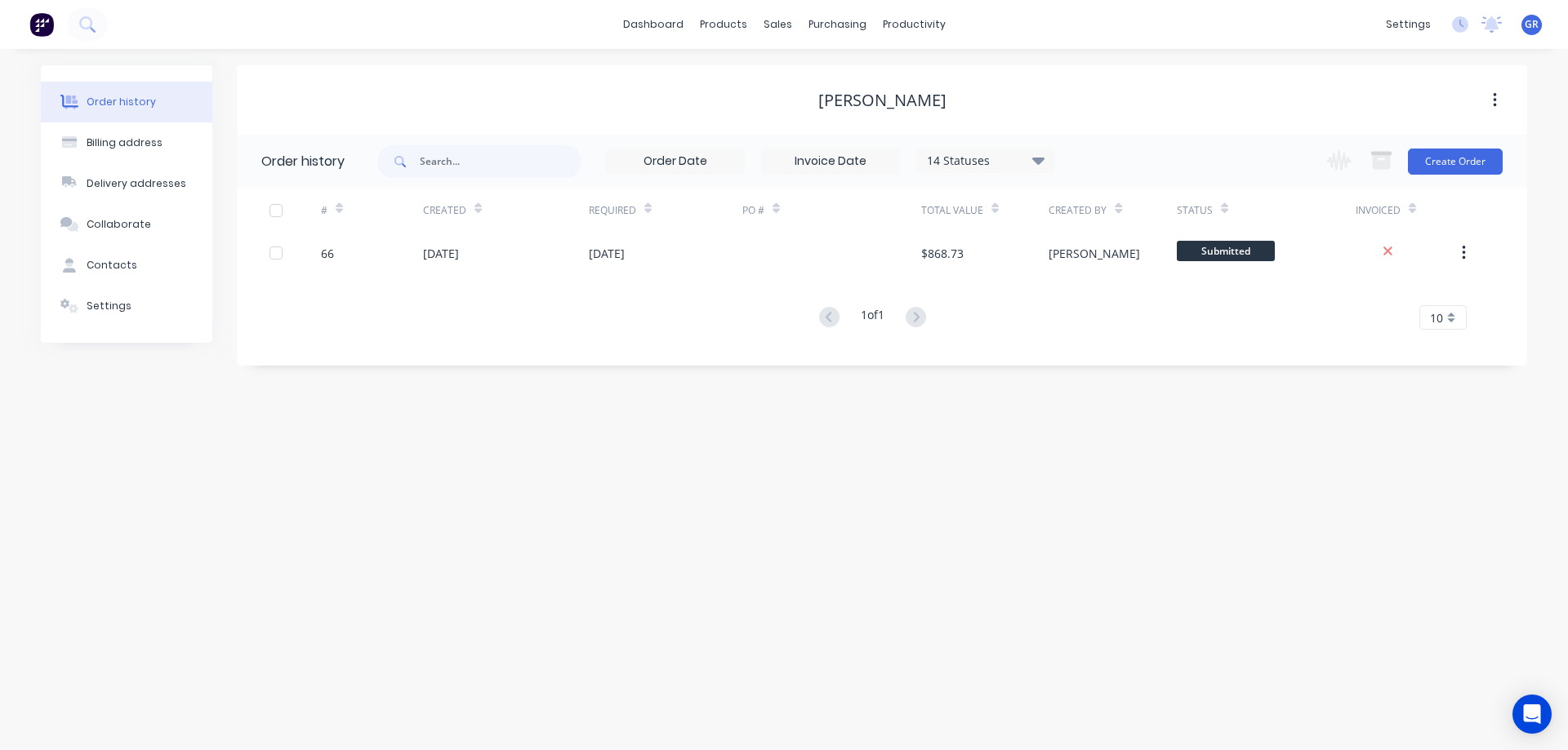
click at [575, 324] on div "1 of 1 10 5 10 15 20 25 30 35" at bounding box center [872, 318] width 1271 height 23
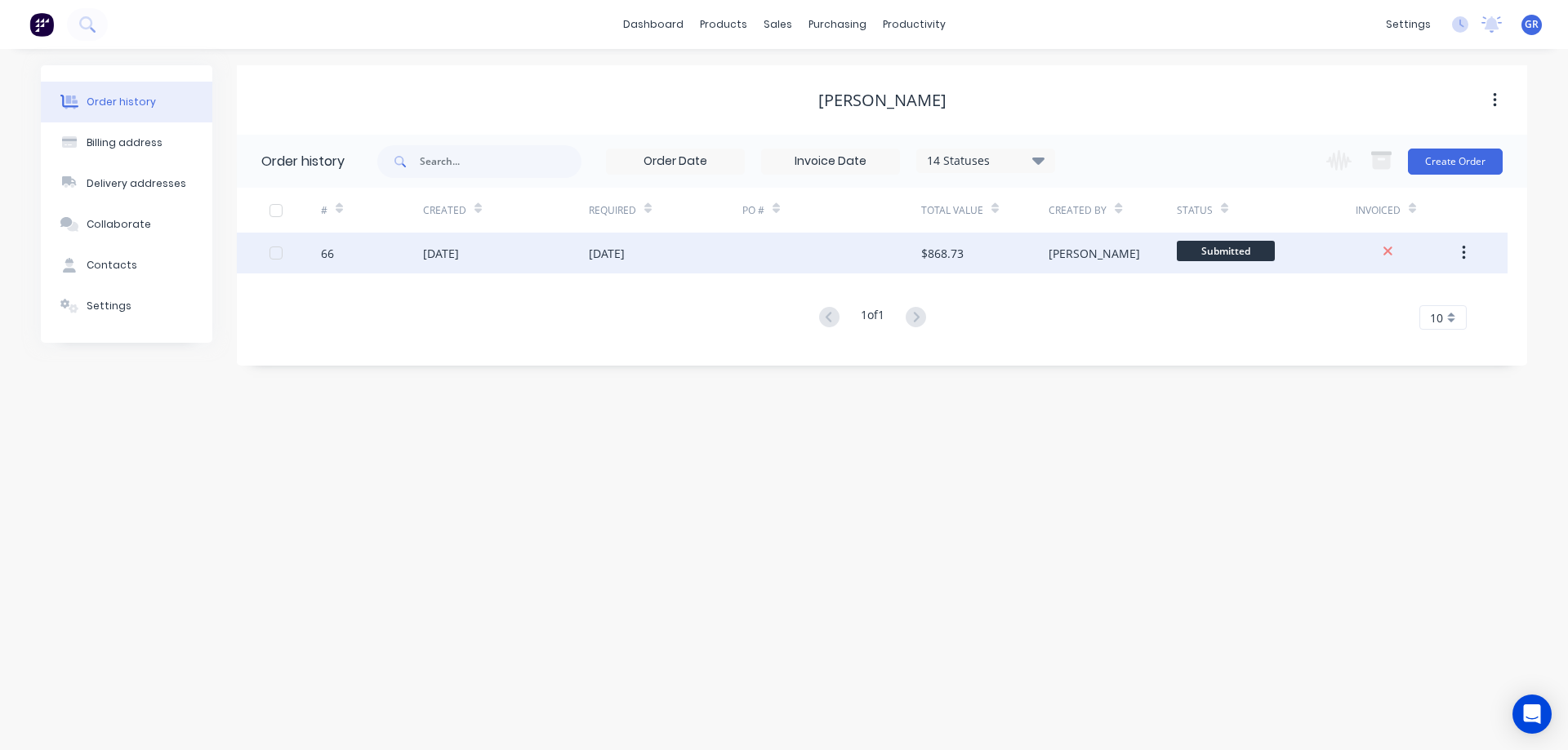
click at [555, 258] on div "[DATE]" at bounding box center [506, 252] width 166 height 41
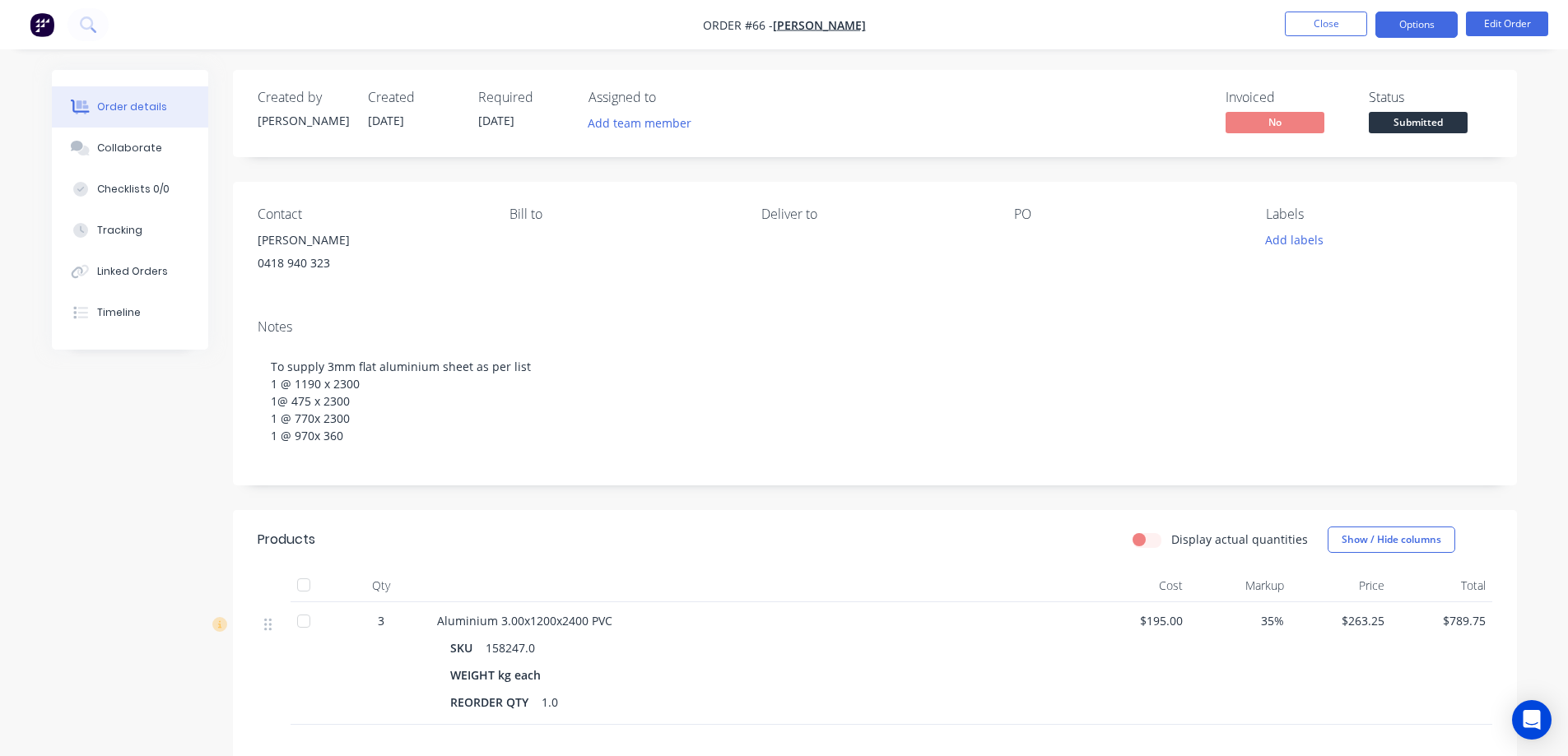
click at [1433, 26] on button "Options" at bounding box center [1416, 25] width 83 height 26
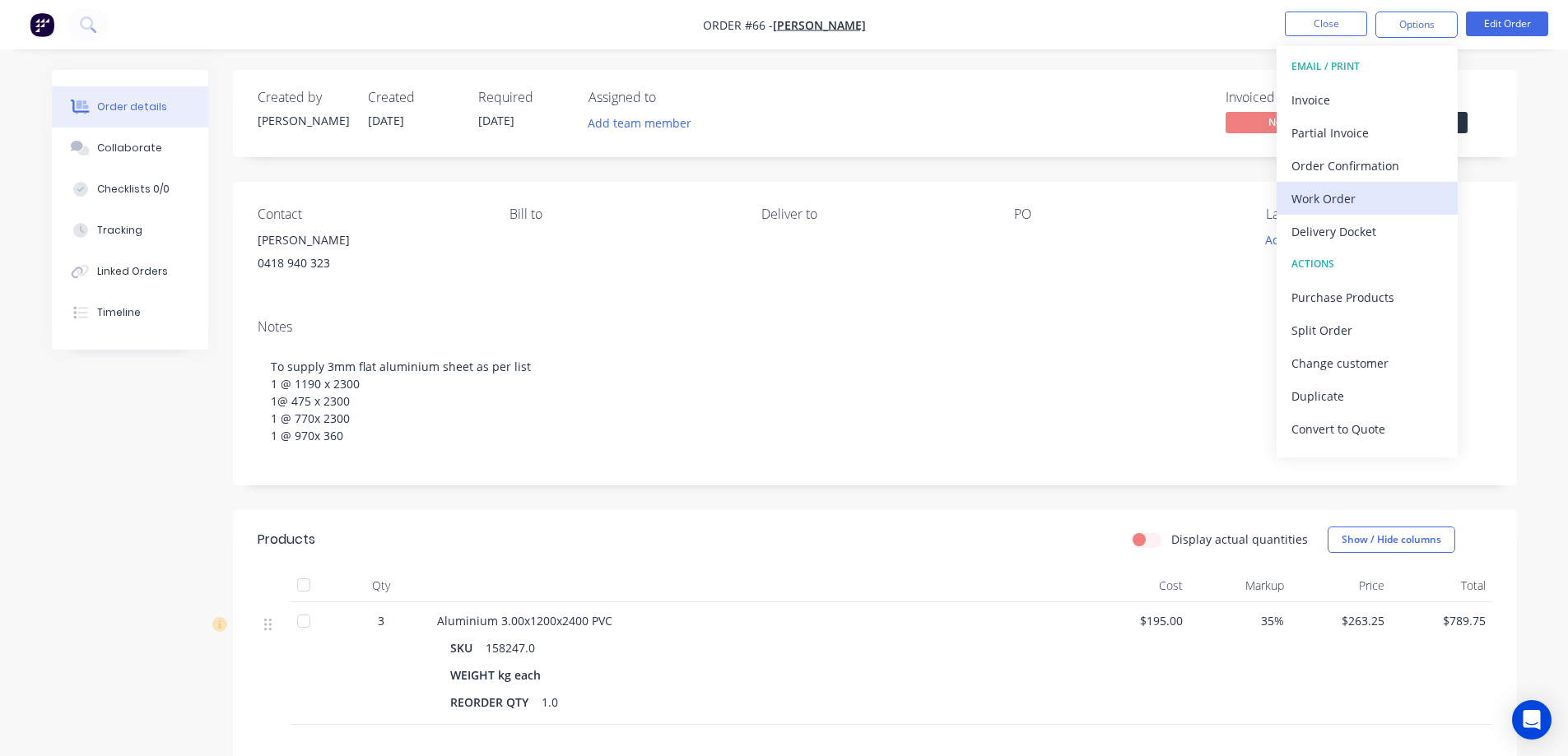
click at [1332, 199] on div "Work Order" at bounding box center [1367, 199] width 152 height 24
click at [1334, 192] on div "Custom" at bounding box center [1367, 199] width 152 height 24
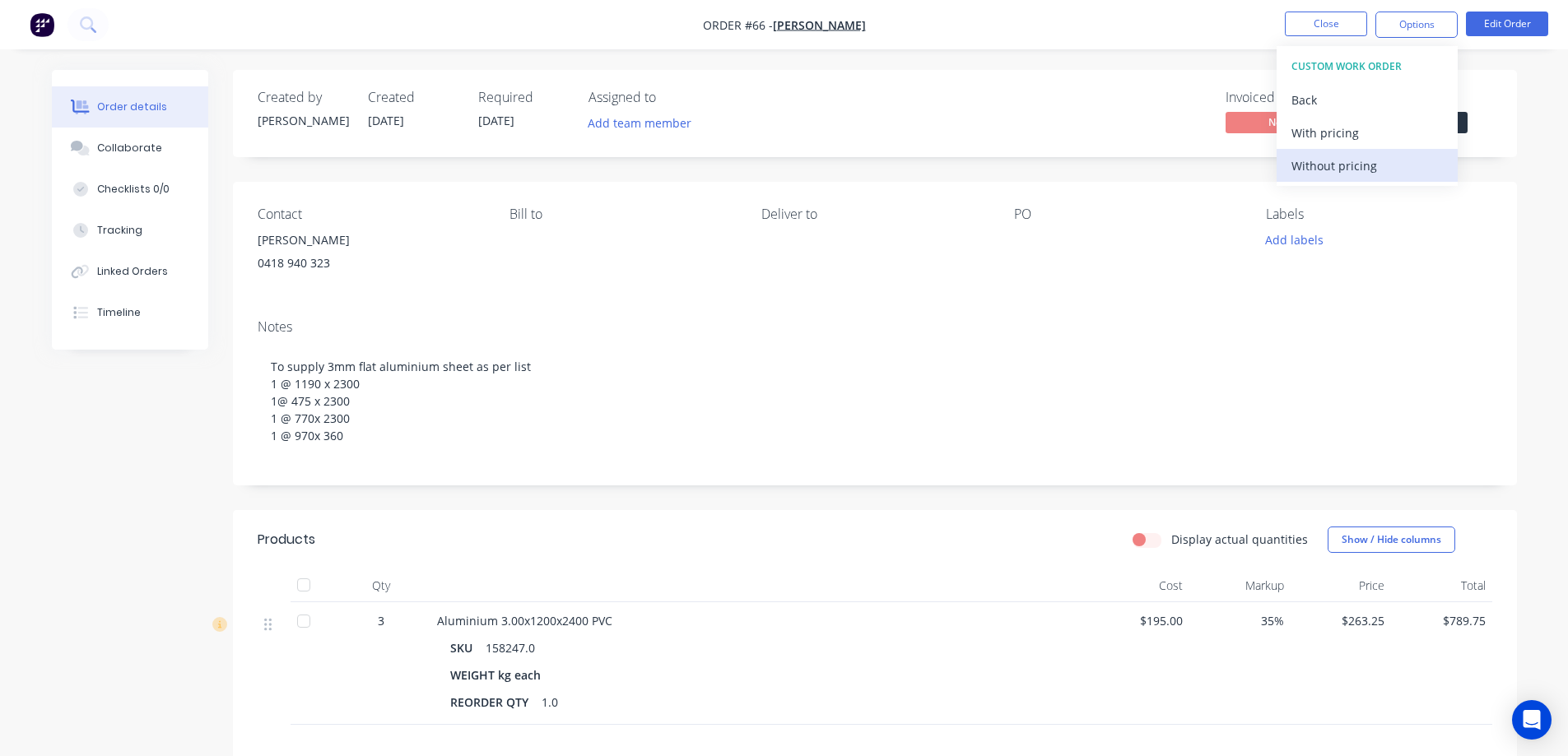
click at [1338, 168] on div "Without pricing" at bounding box center [1367, 166] width 152 height 24
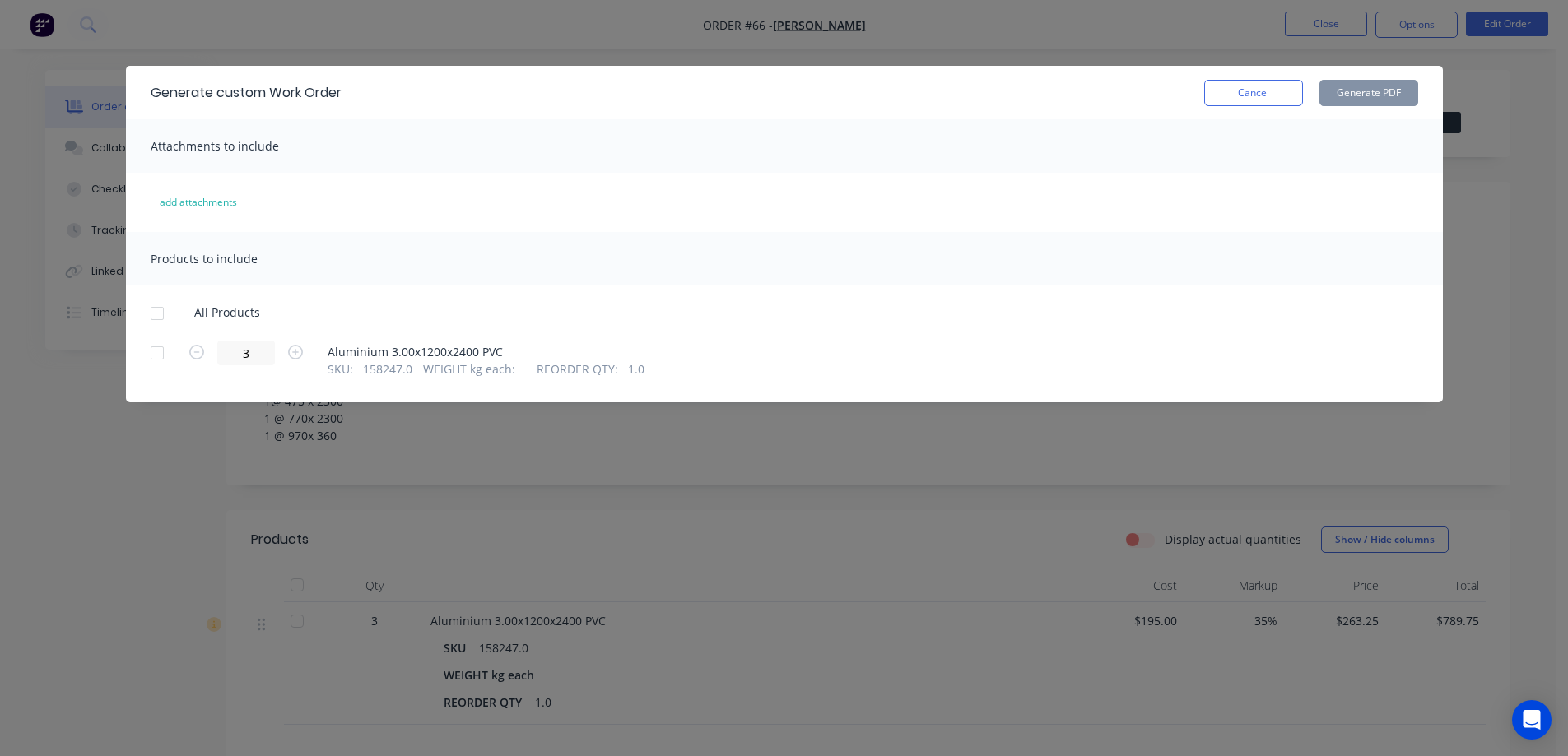
click at [155, 308] on div at bounding box center [157, 313] width 33 height 33
click at [1364, 84] on button "Generate PDF" at bounding box center [1369, 93] width 99 height 26
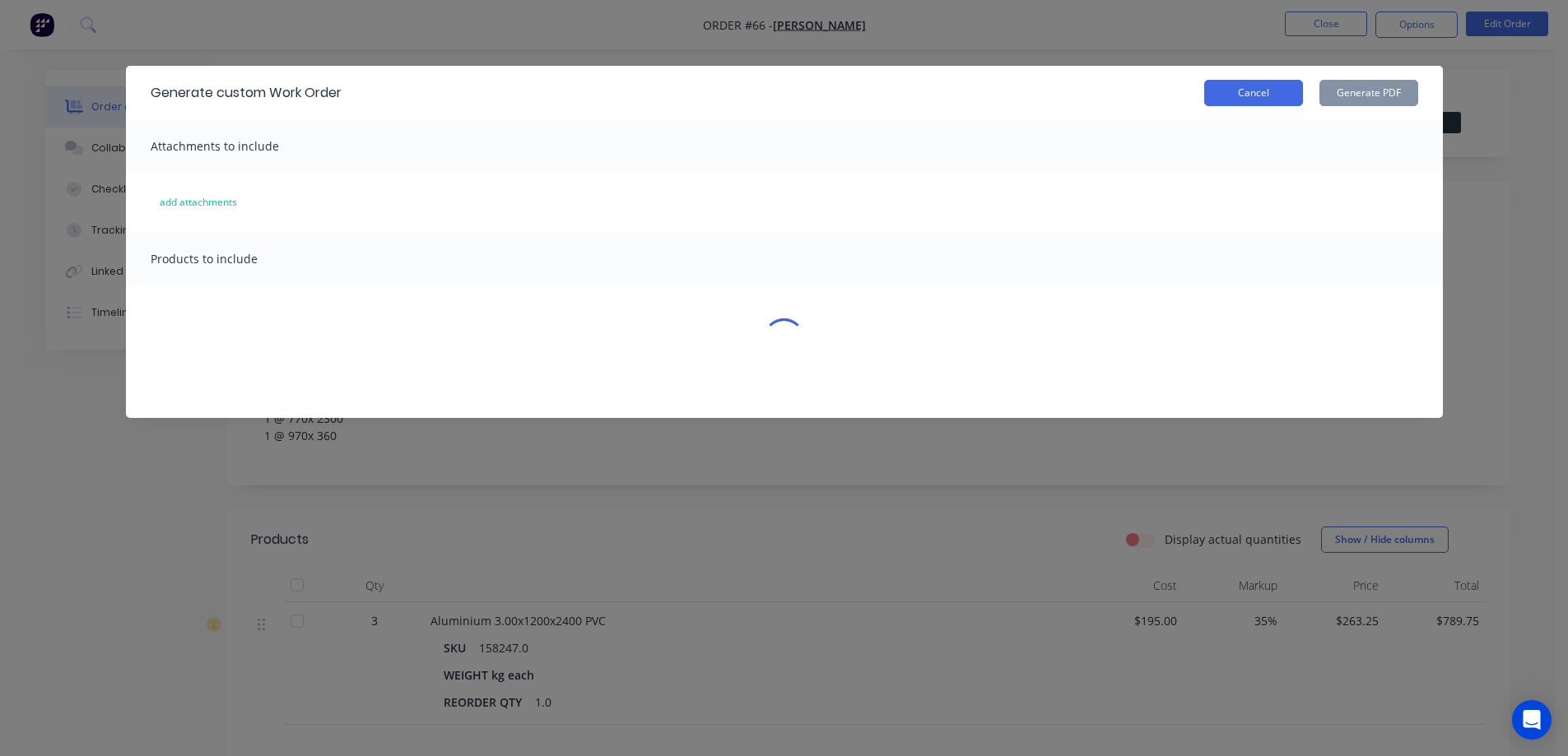
click at [1271, 97] on button "Cancel" at bounding box center [1254, 93] width 99 height 26
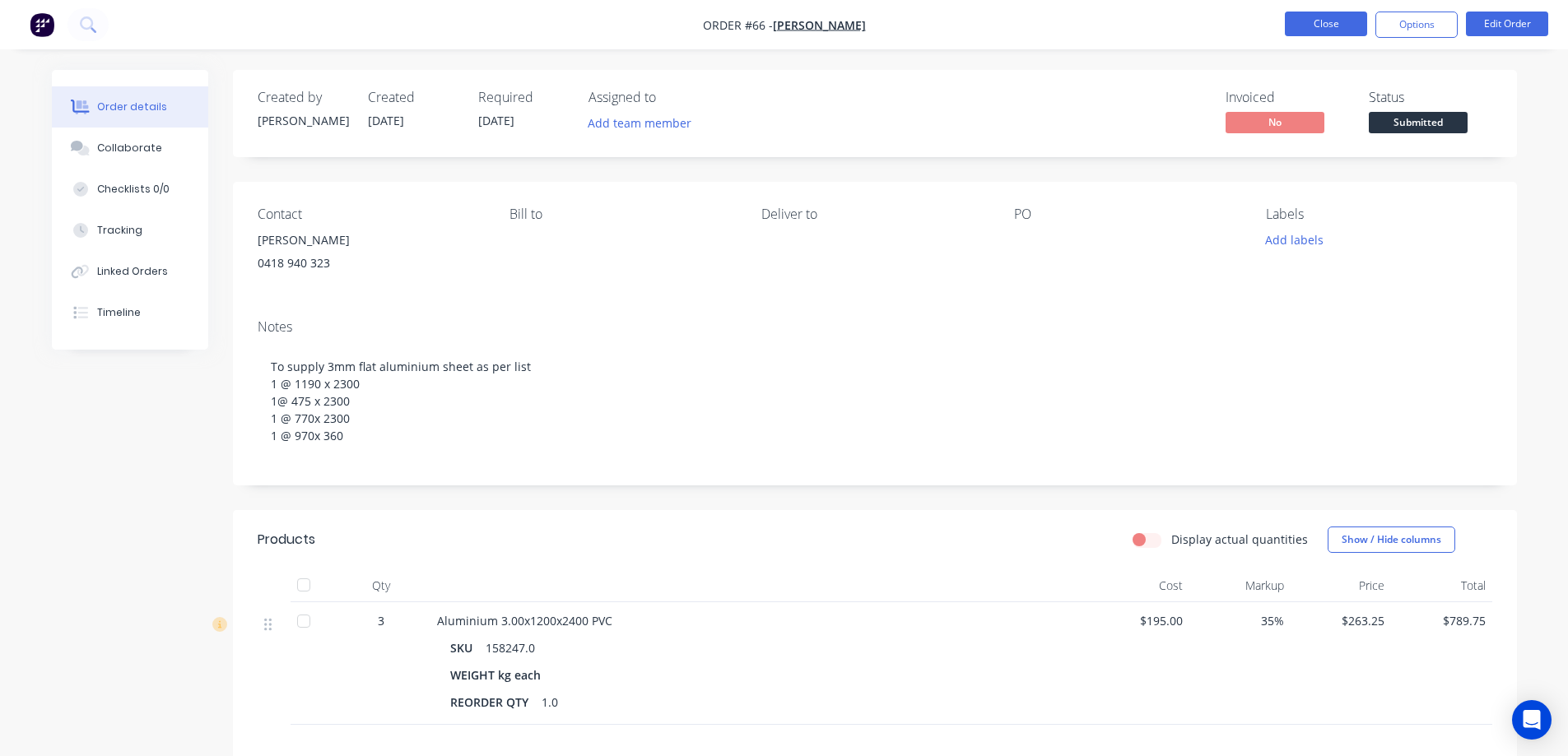
click at [1308, 25] on button "Close" at bounding box center [1326, 24] width 83 height 25
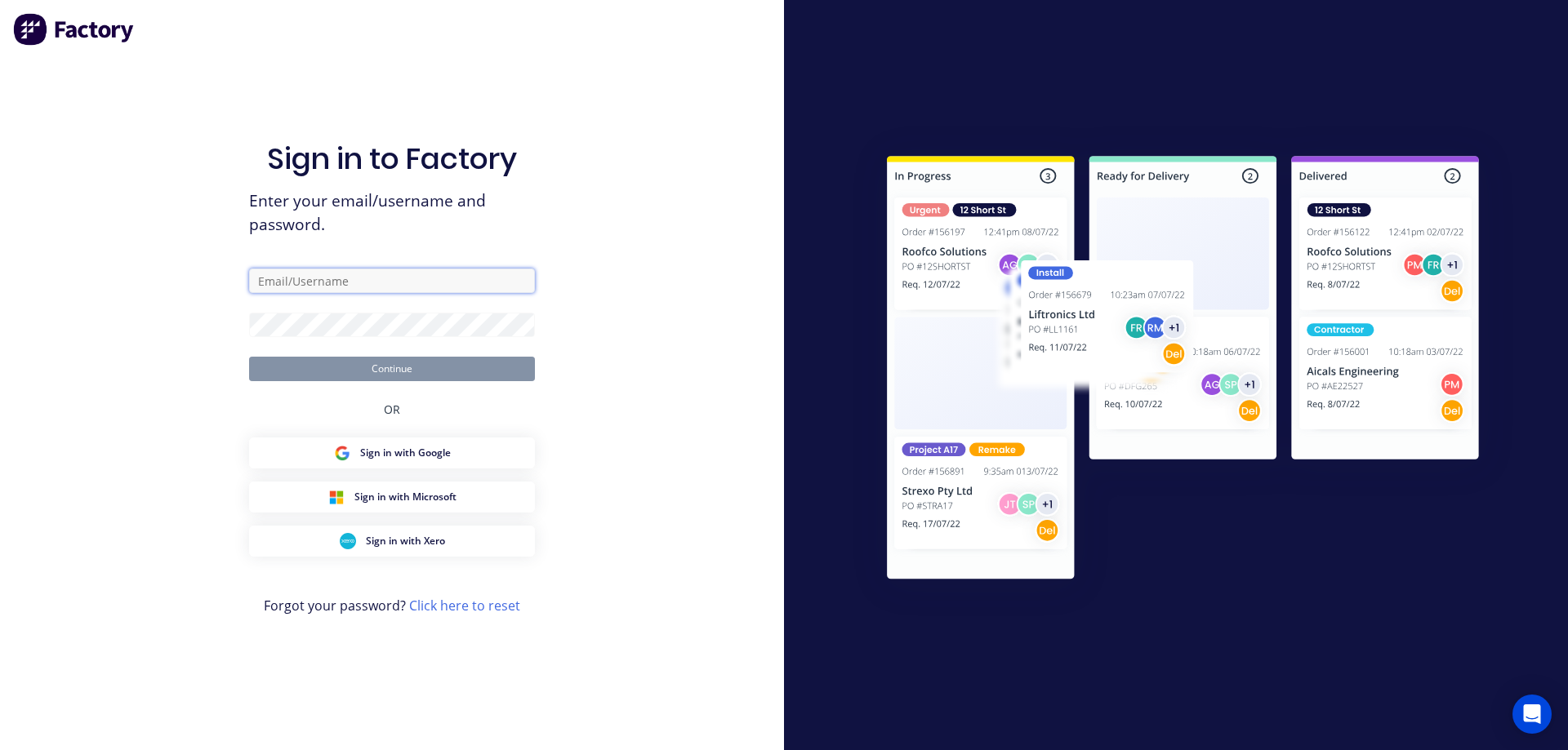
type input "greg@goldfieldssheetmetal.com.au"
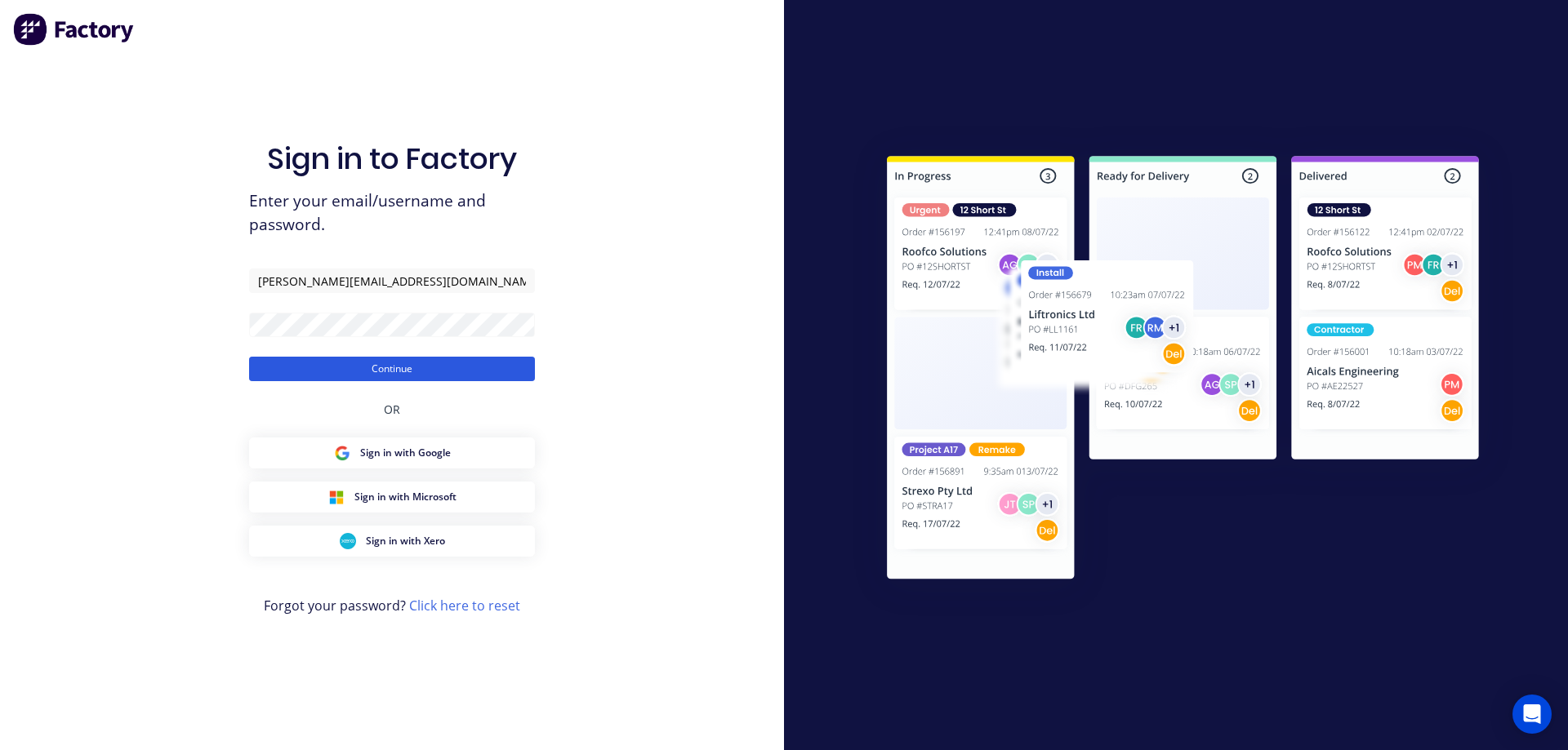
click at [412, 374] on button "Continue" at bounding box center [392, 368] width 286 height 24
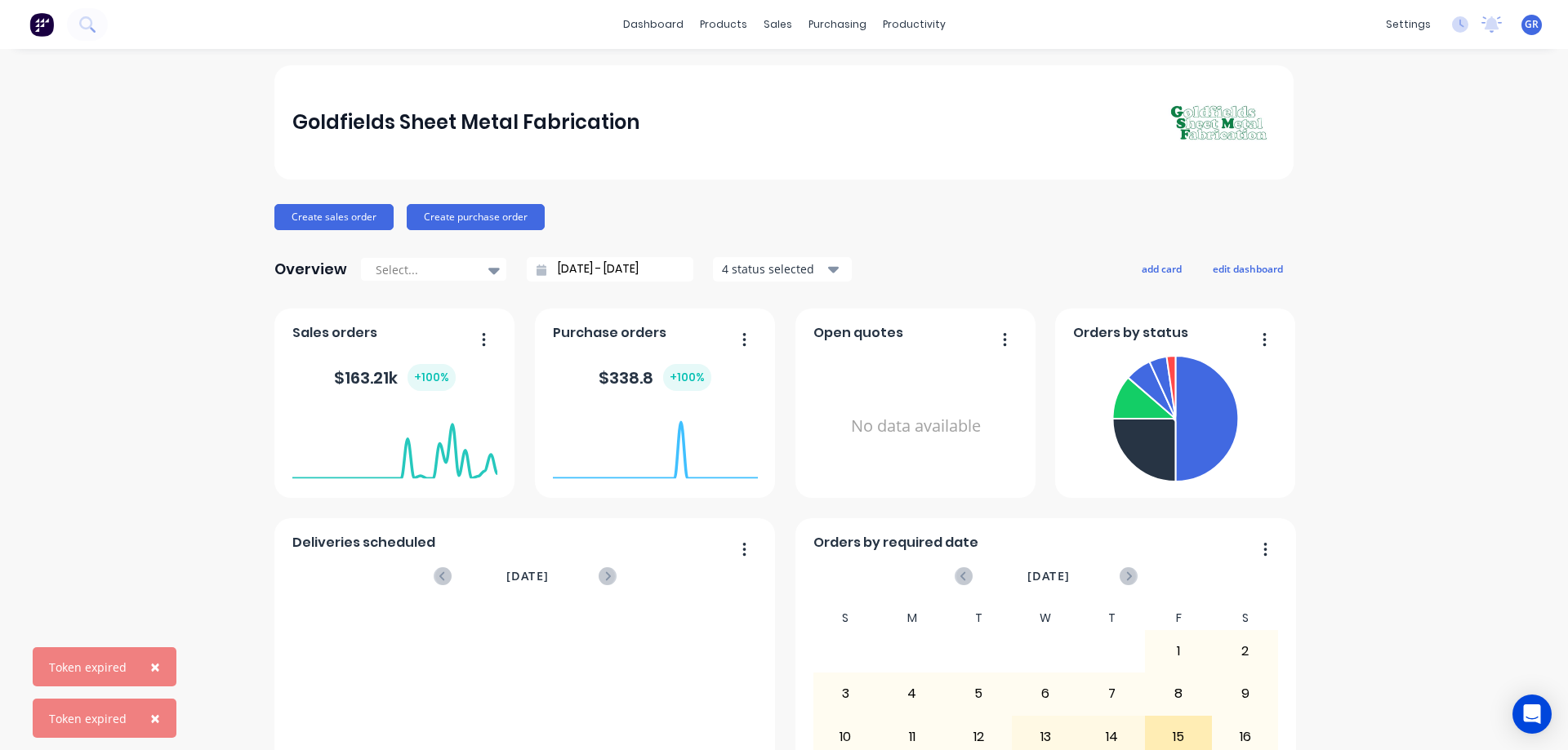
click at [154, 668] on span "×" at bounding box center [155, 666] width 10 height 23
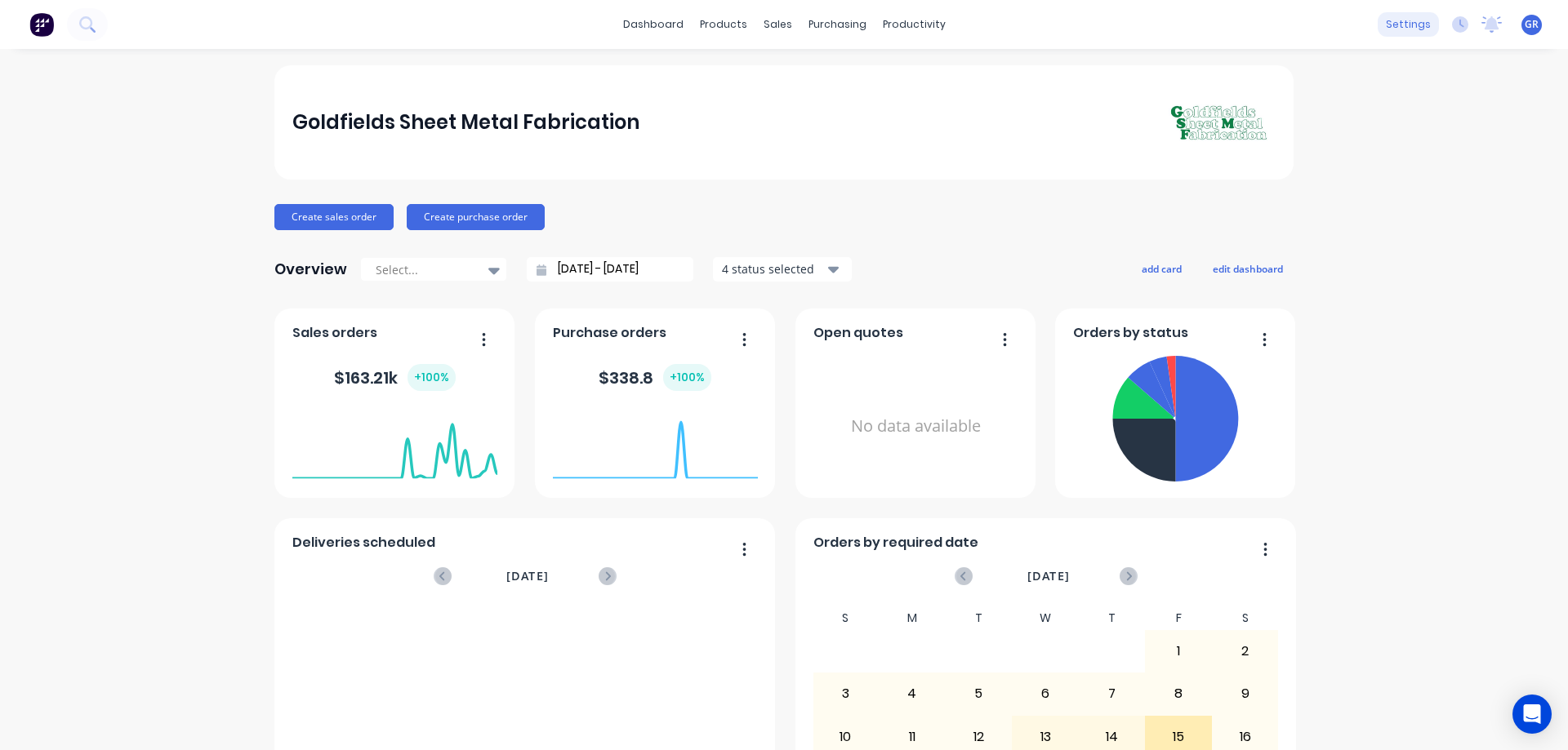
click at [1376, 136] on div "Goldfields Sheet Metal Fabrication Create sales order Create purchase order Ove…" at bounding box center [784, 701] width 1568 height 1272
click at [1391, 32] on div "settings" at bounding box center [1409, 24] width 61 height 24
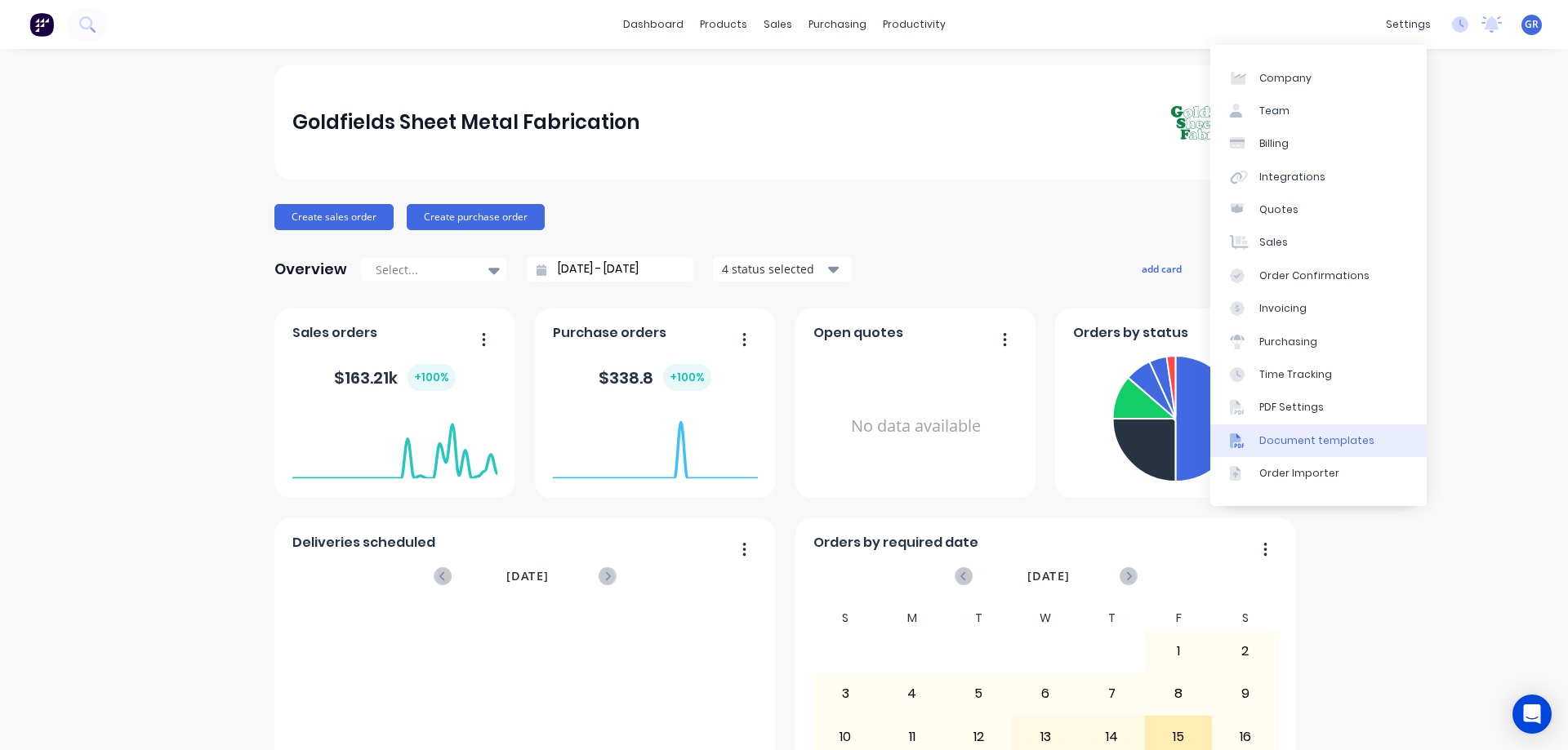
click at [1301, 442] on div "Document templates" at bounding box center [1317, 441] width 115 height 14
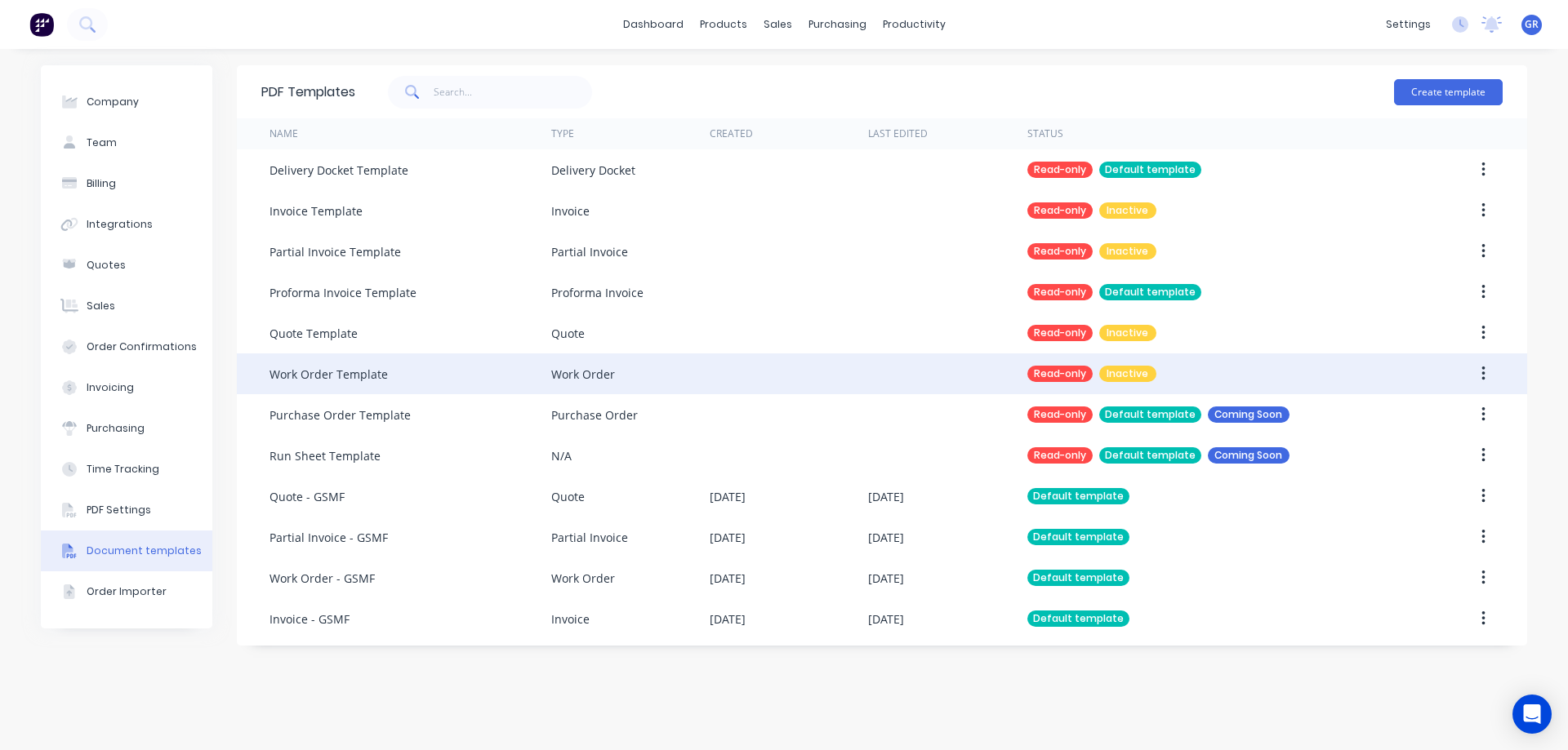
click at [412, 374] on div "Work Order Template" at bounding box center [410, 374] width 282 height 41
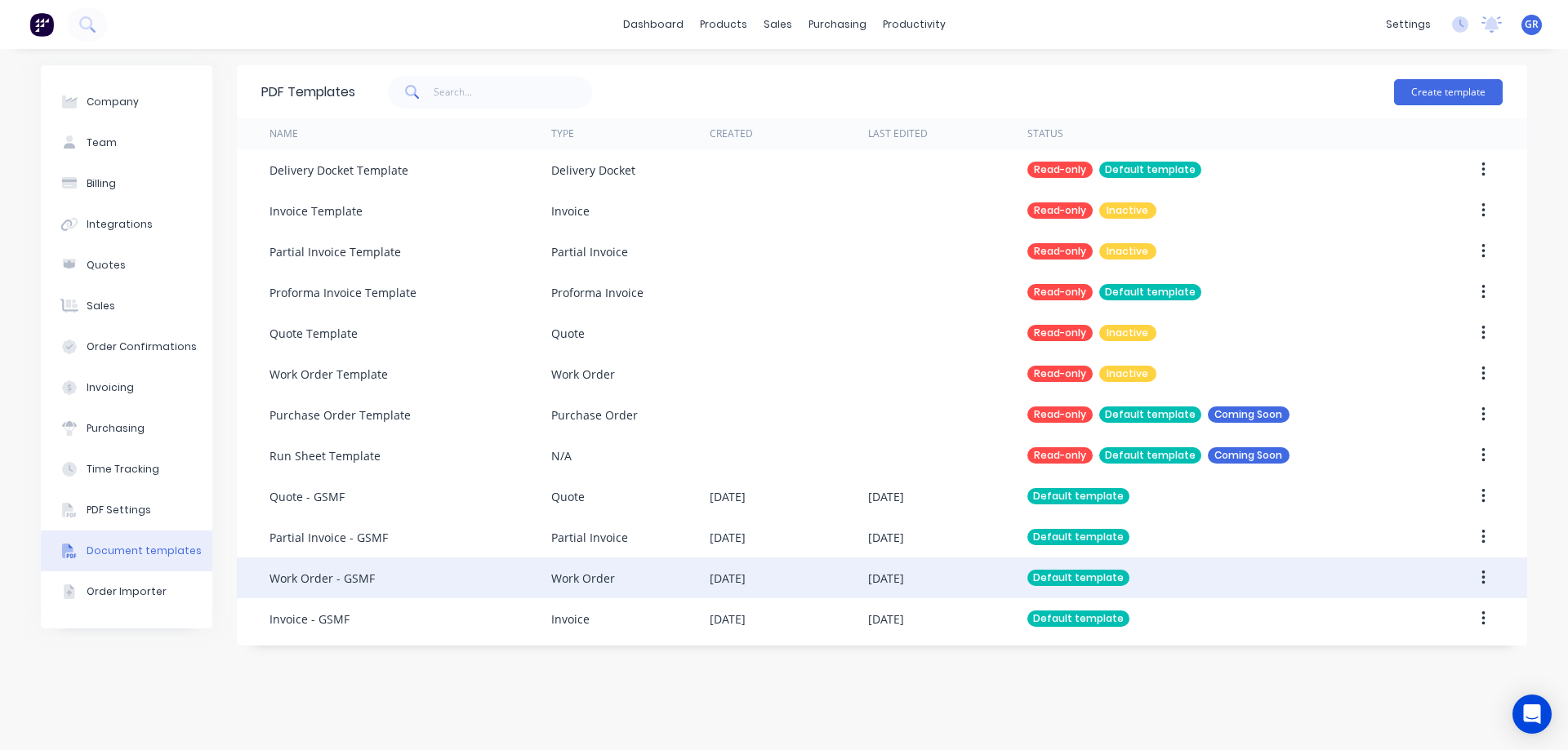
click at [381, 571] on div "Work Order - GSMF" at bounding box center [410, 577] width 282 height 41
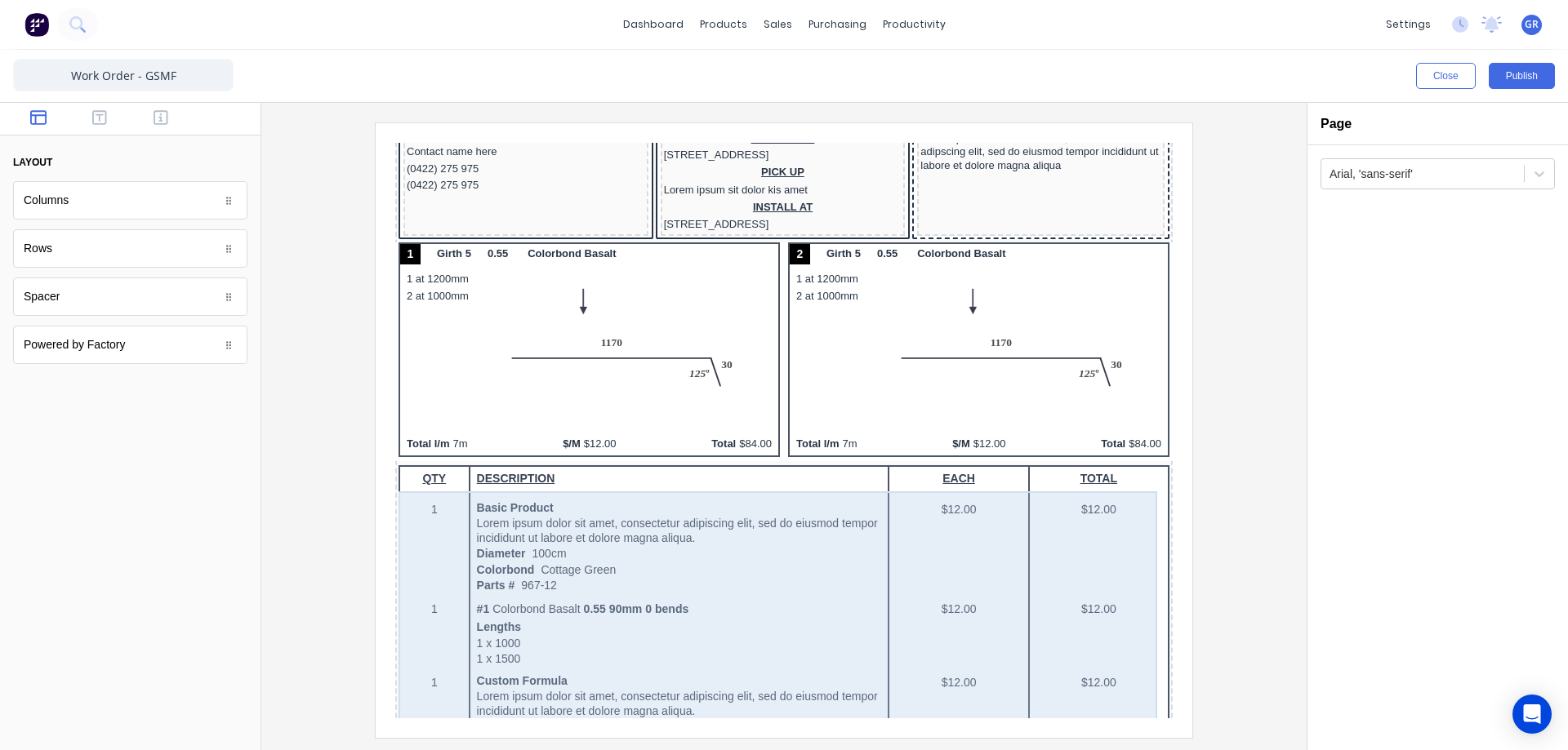
scroll to position [245, 0]
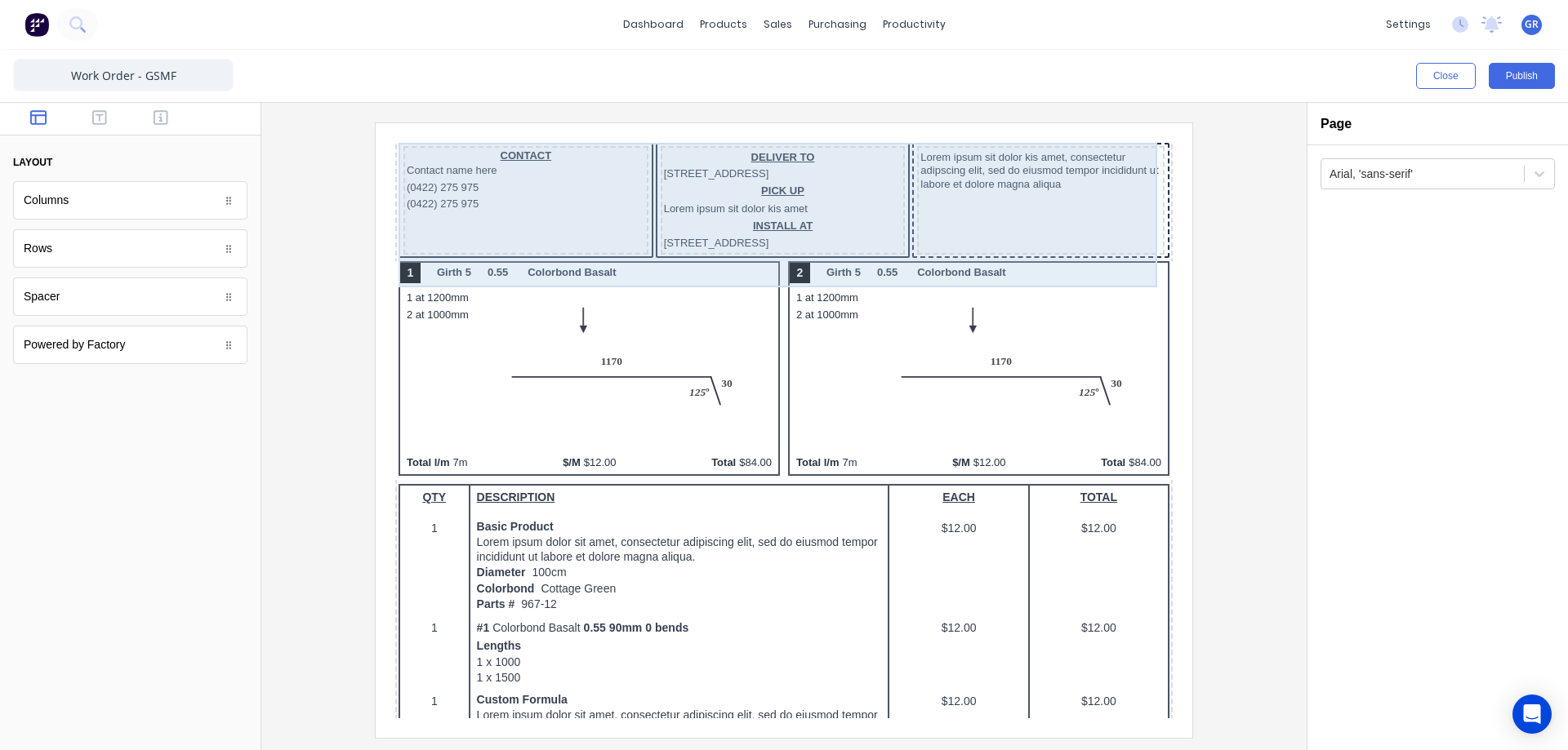
click at [1003, 229] on div "Lorem ipsum sit dolor kis amet, consectetur adipscing elit, sed do eiusmod temp…" at bounding box center [1021, 181] width 248 height 109
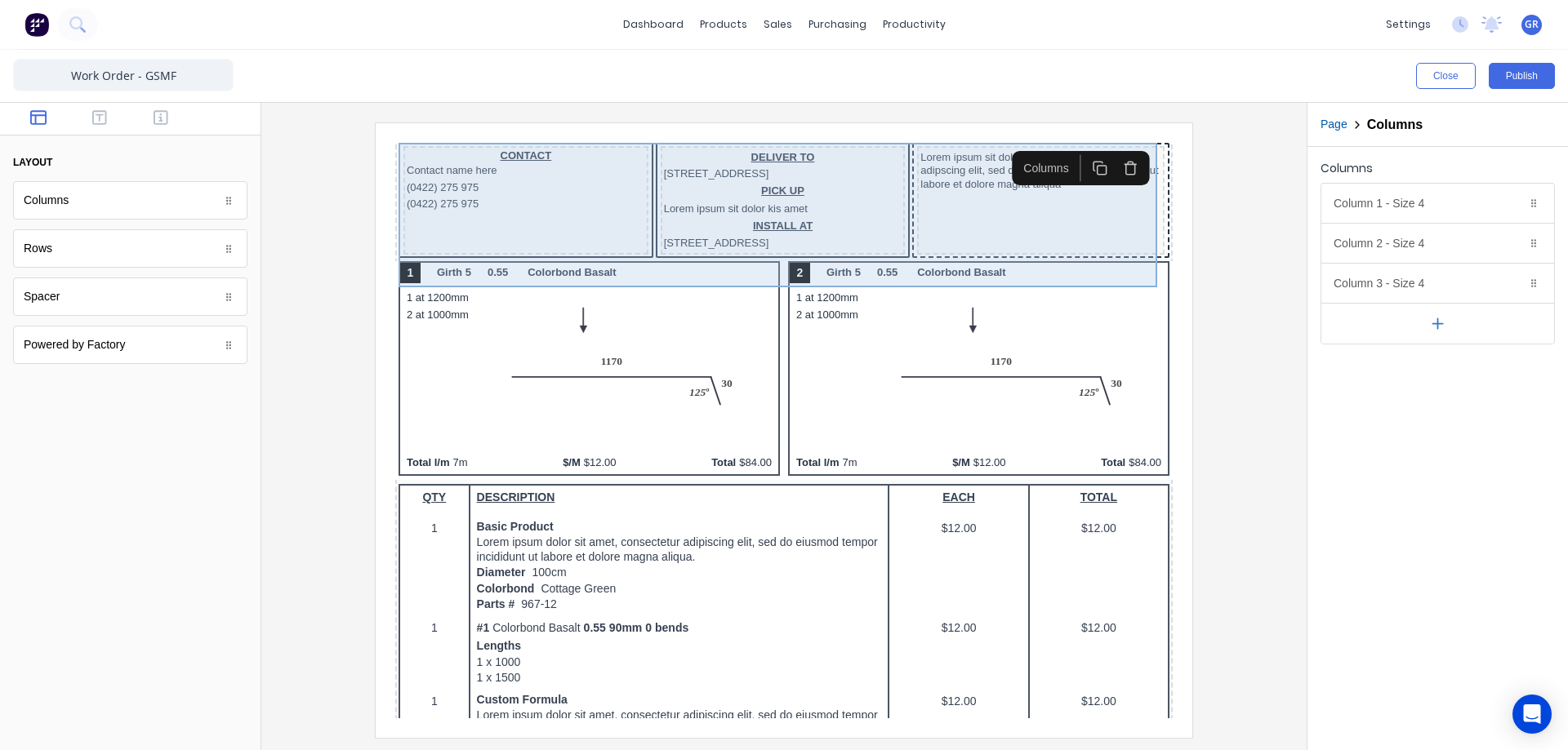
click at [1003, 229] on div "Lorem ipsum sit dolor kis amet, consectetur adipscing elit, sed do eiusmod temp…" at bounding box center [1021, 181] width 248 height 109
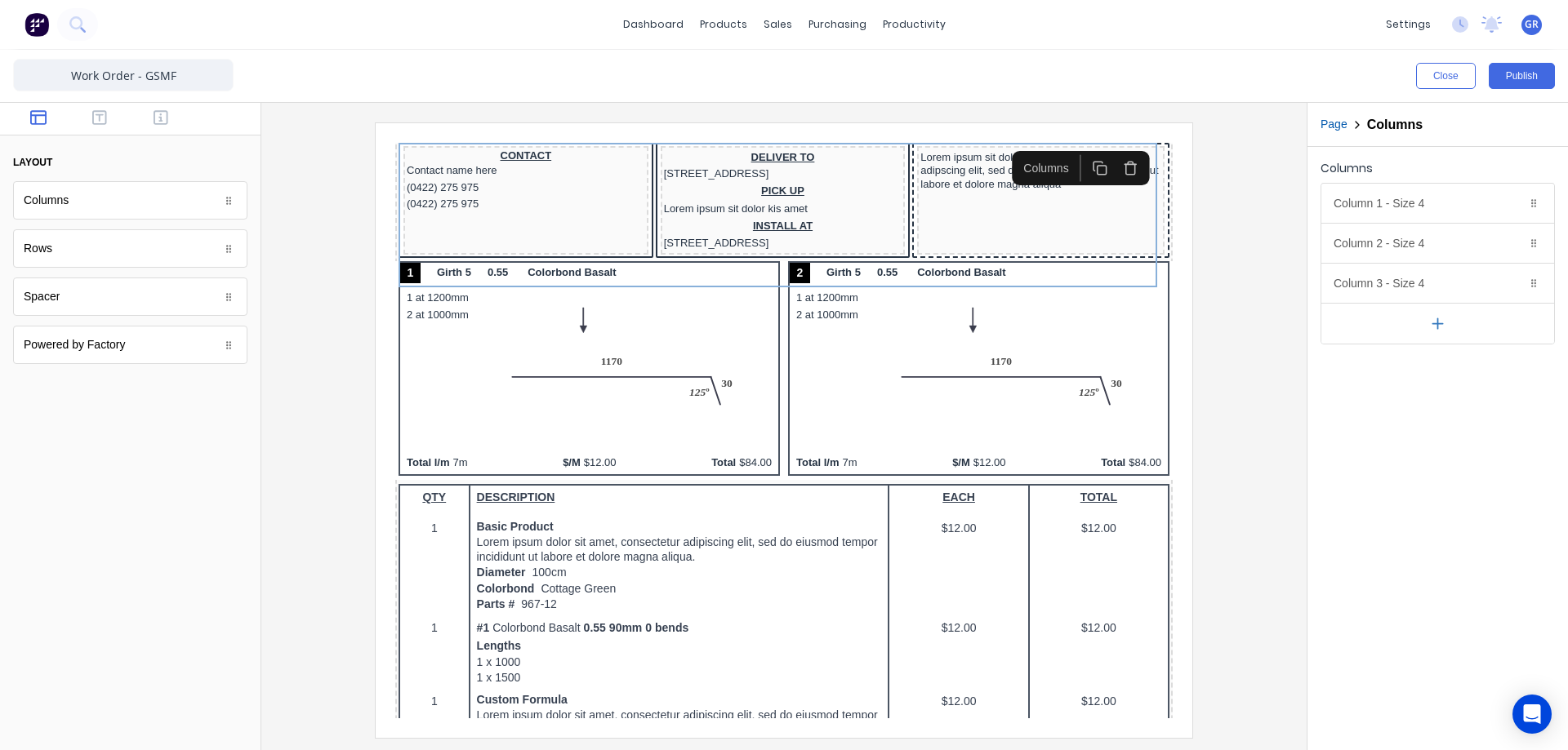
click at [339, 560] on div at bounding box center [784, 429] width 1020 height 615
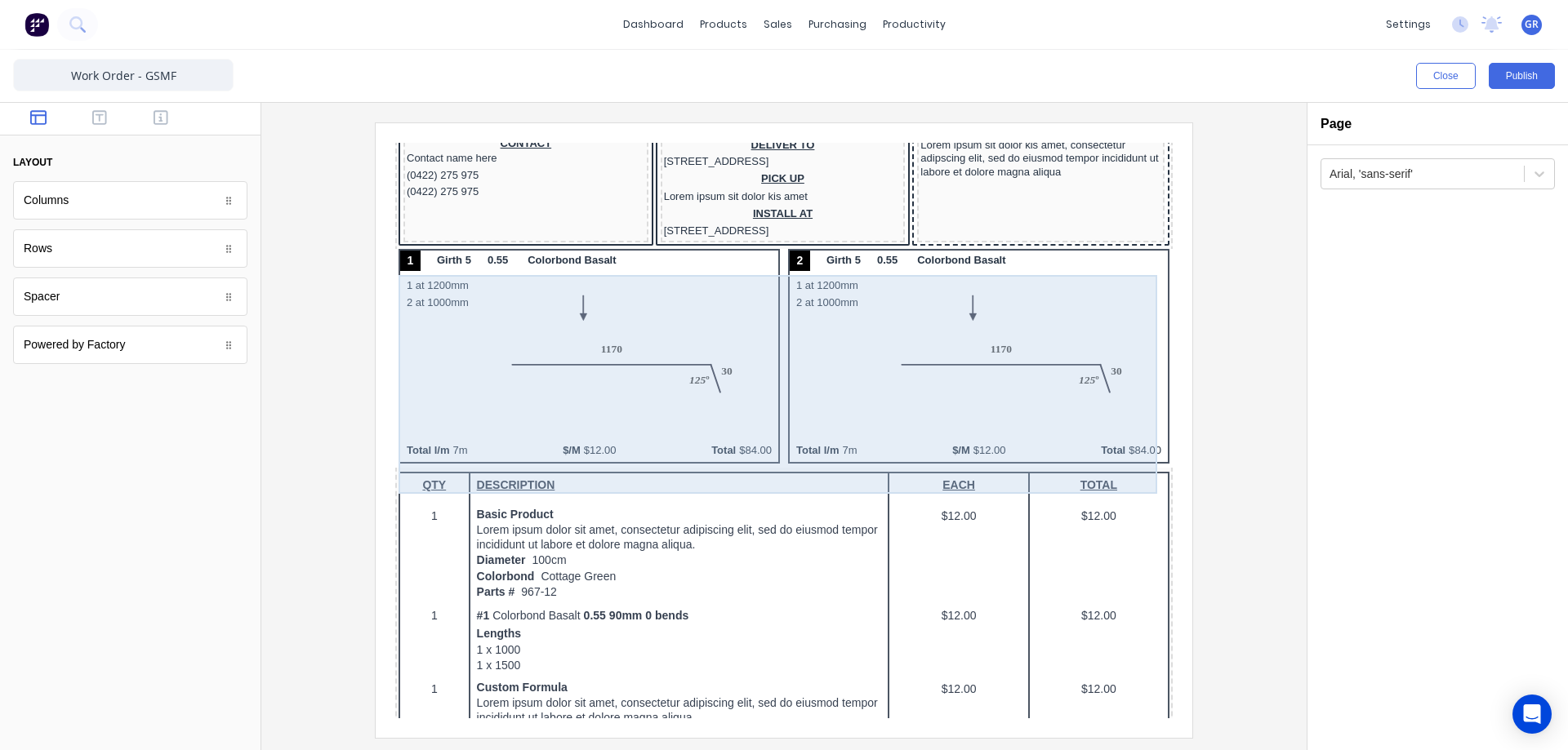
scroll to position [163, 0]
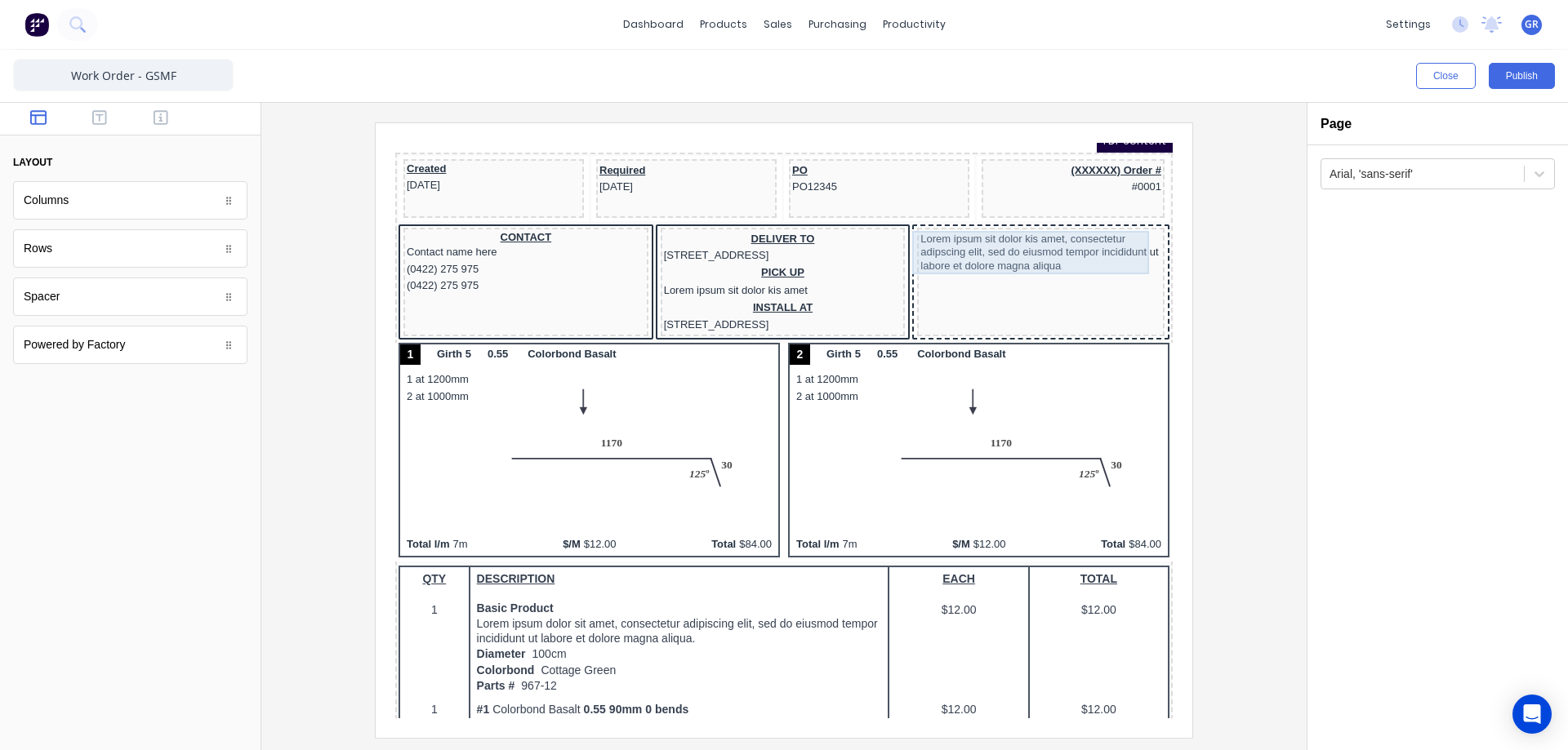
click at [1068, 238] on div "Lorem ipsum sit dolor kis amet, consectetur adipscing elit, sed do eiusmod temp…" at bounding box center [1021, 233] width 241 height 43
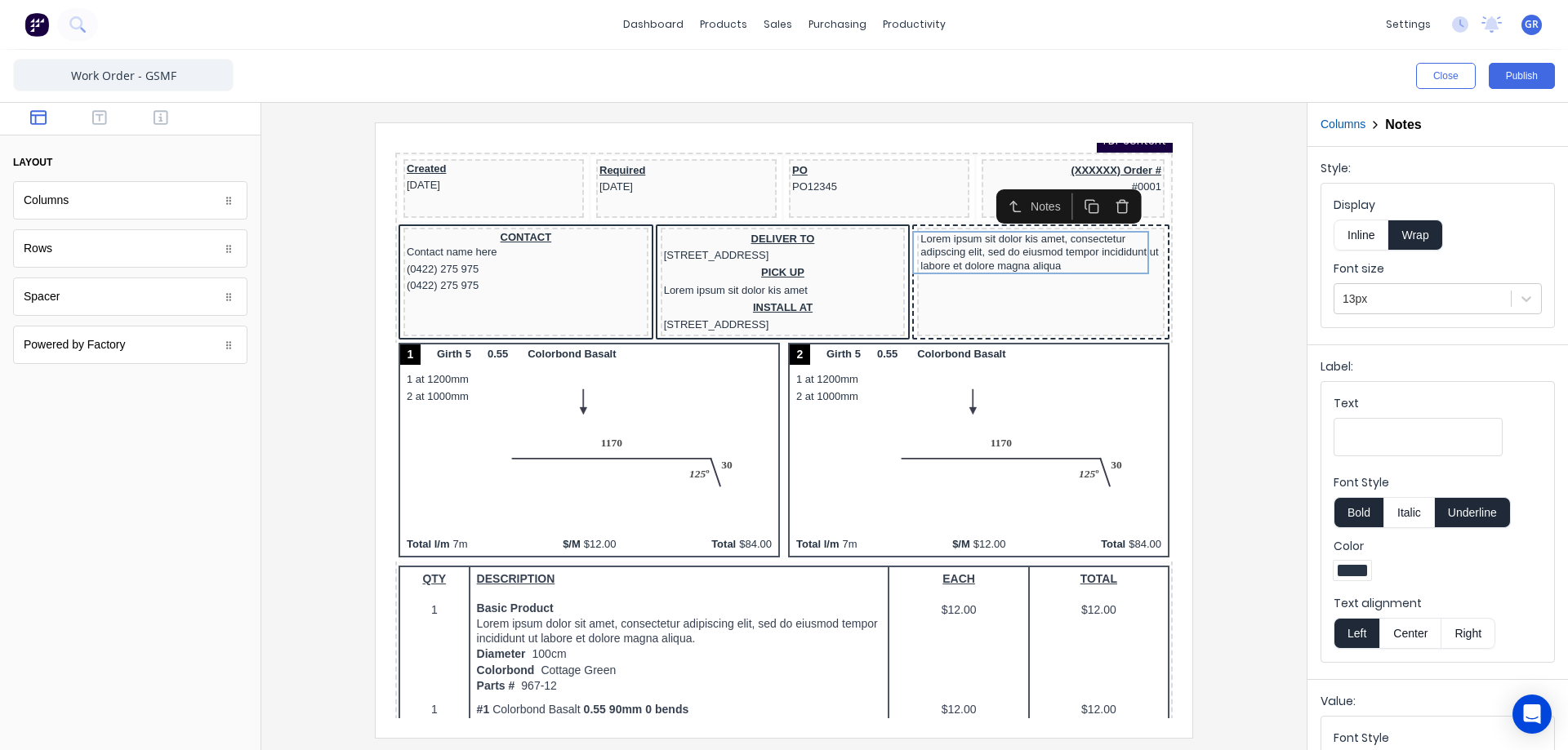
click at [1252, 325] on div at bounding box center [784, 429] width 1020 height 615
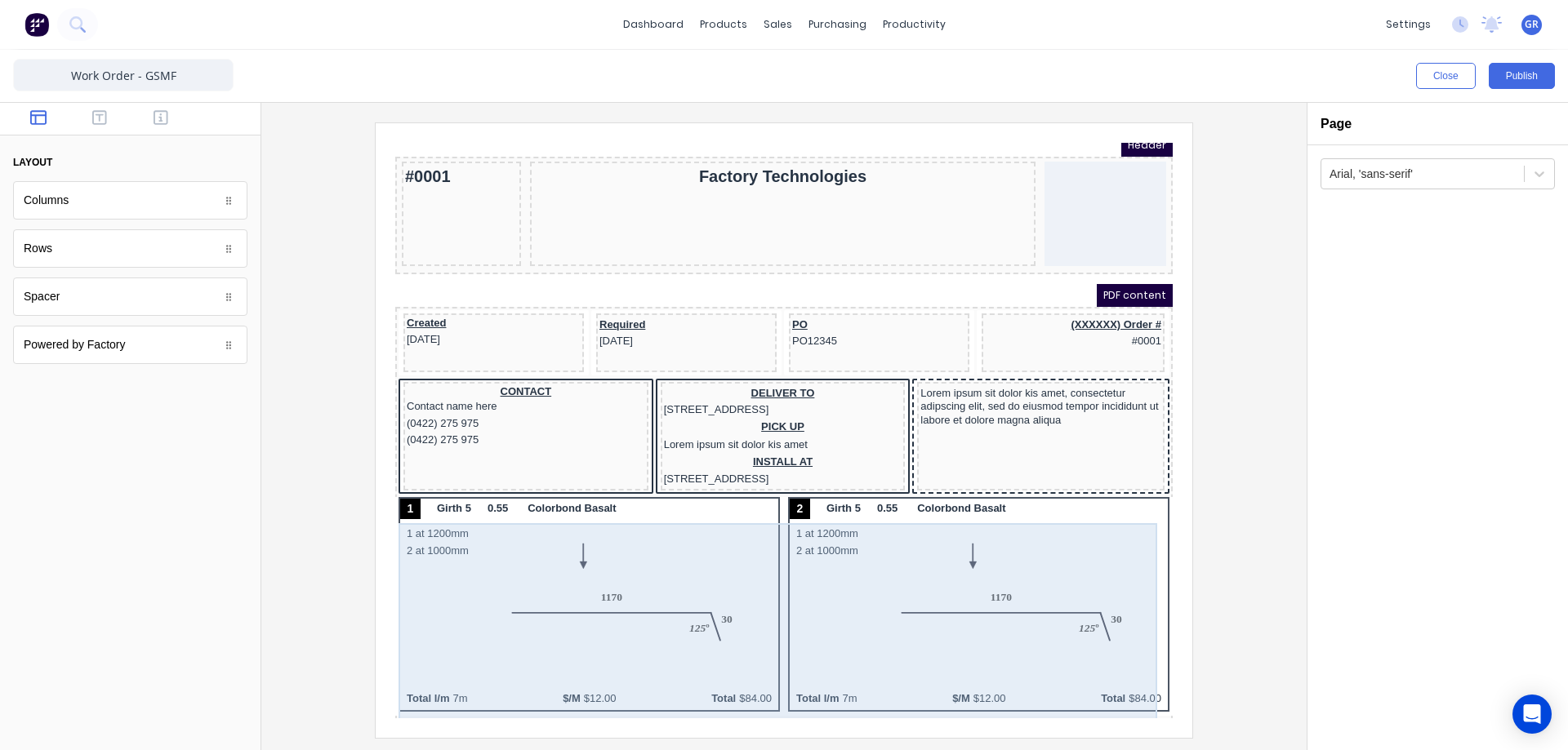
scroll to position [0, 0]
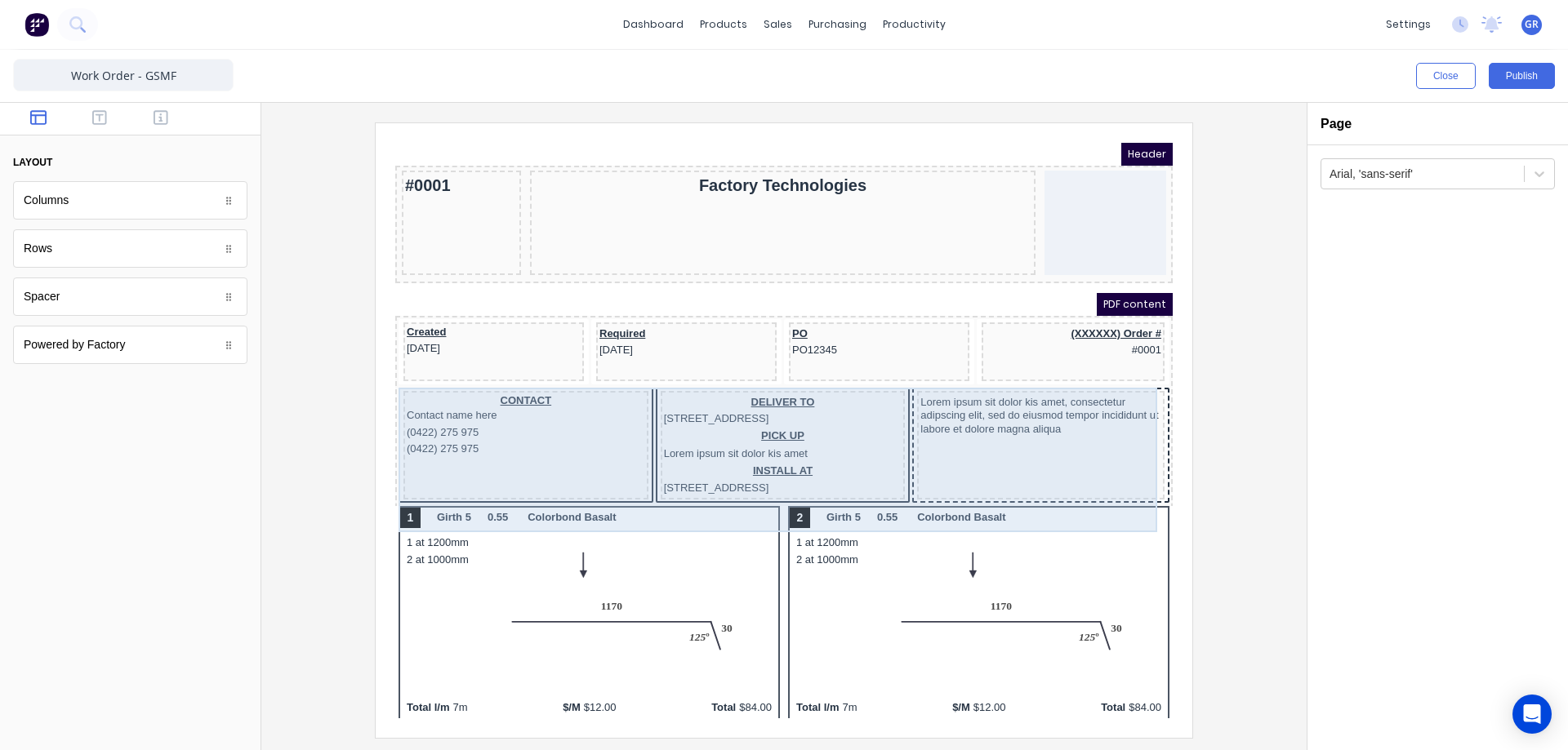
click at [1047, 438] on div "Lorem ipsum sit dolor kis amet, consectetur adipscing elit, sed do eiusmod temp…" at bounding box center [1021, 426] width 248 height 109
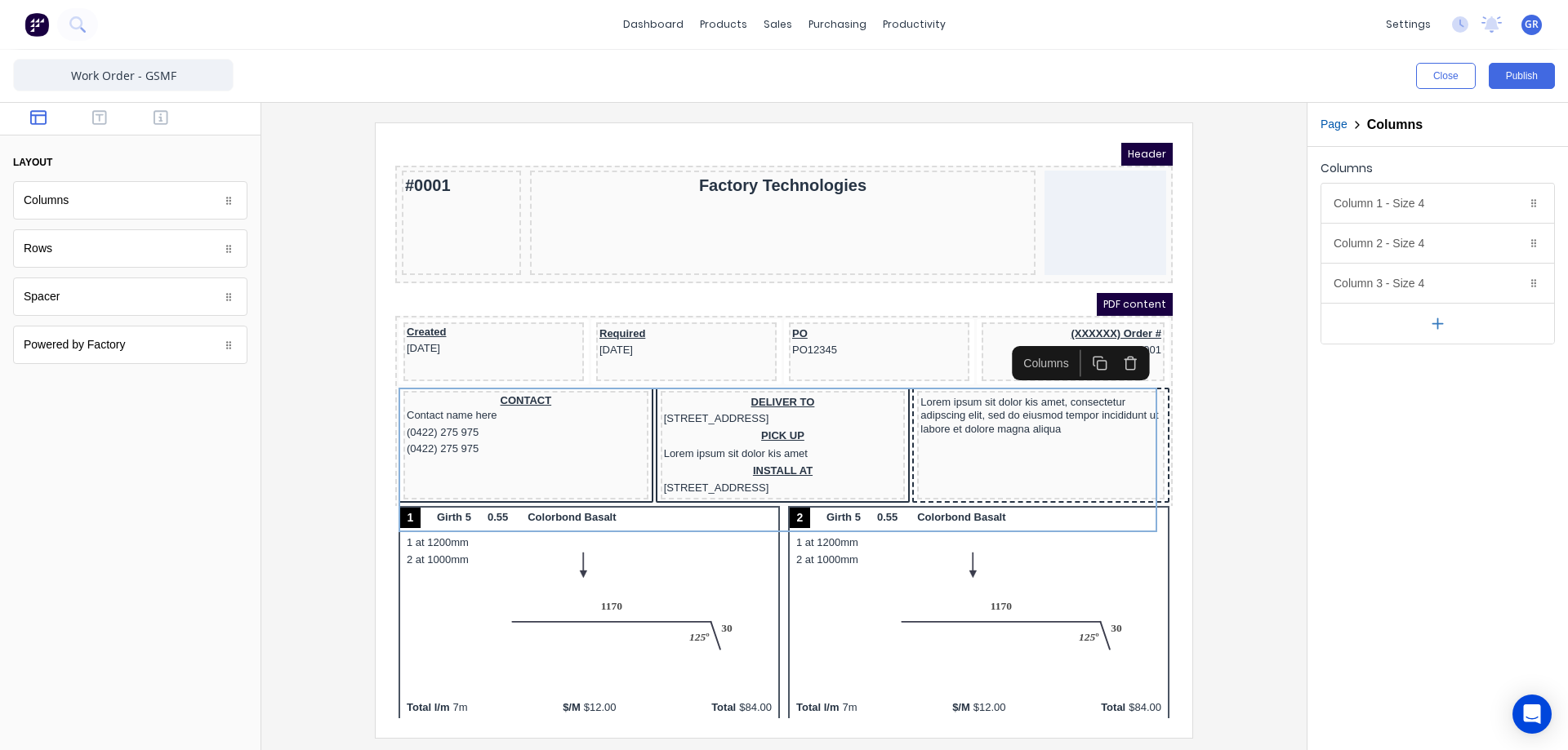
click at [230, 202] on icon at bounding box center [228, 201] width 10 height 10
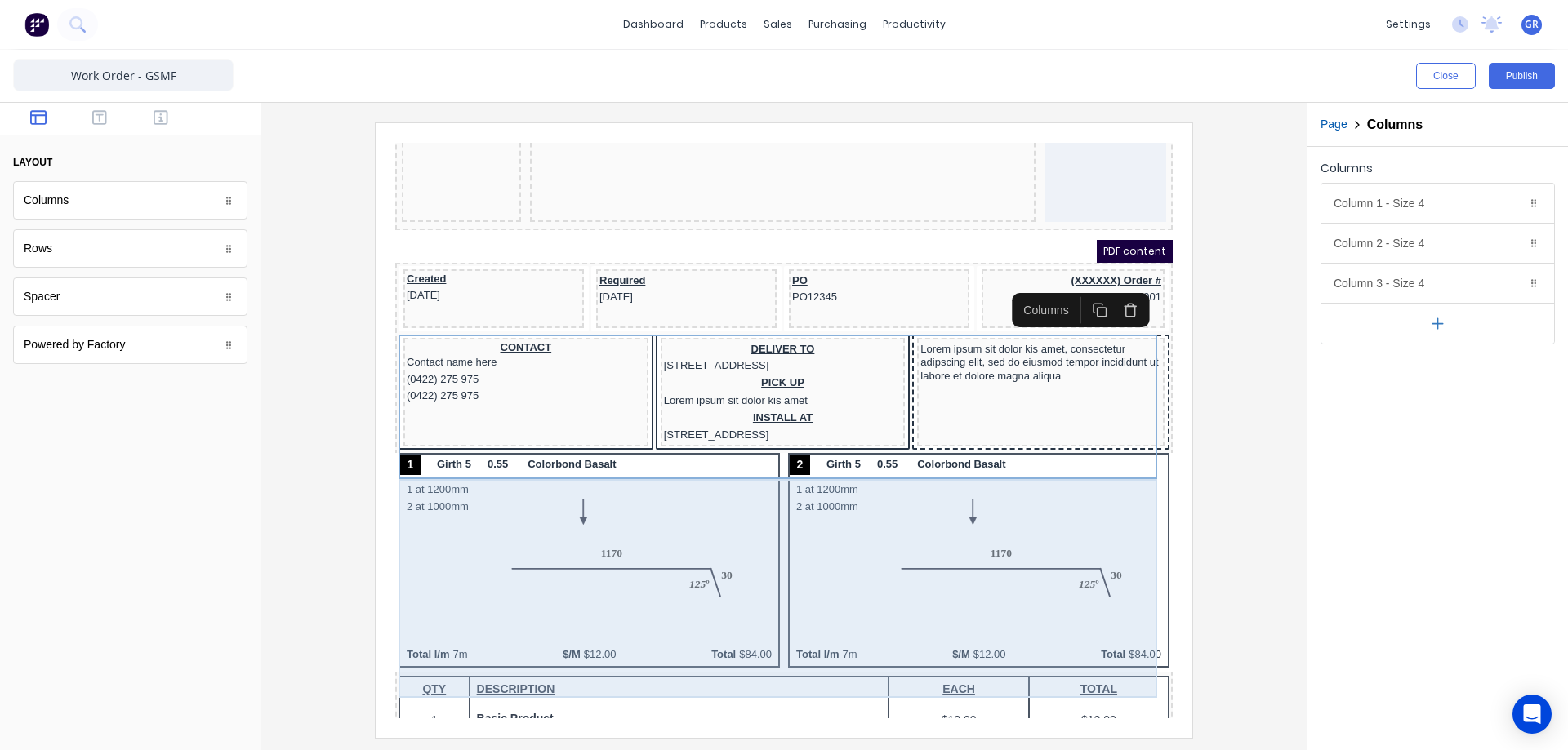
scroll to position [82, 0]
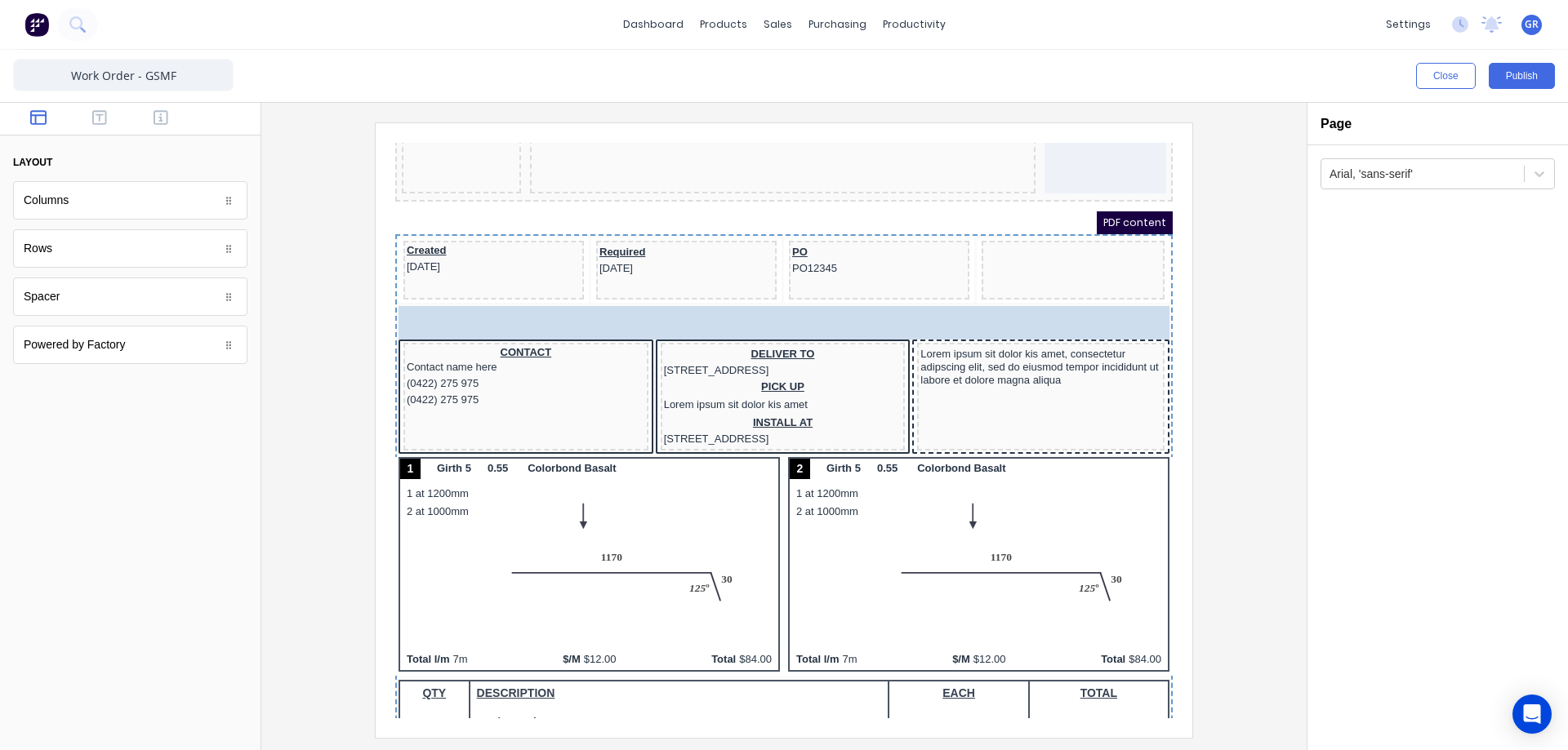
drag, startPoint x: 1080, startPoint y: 231, endPoint x: 1219, endPoint y: 312, distance: 160.9
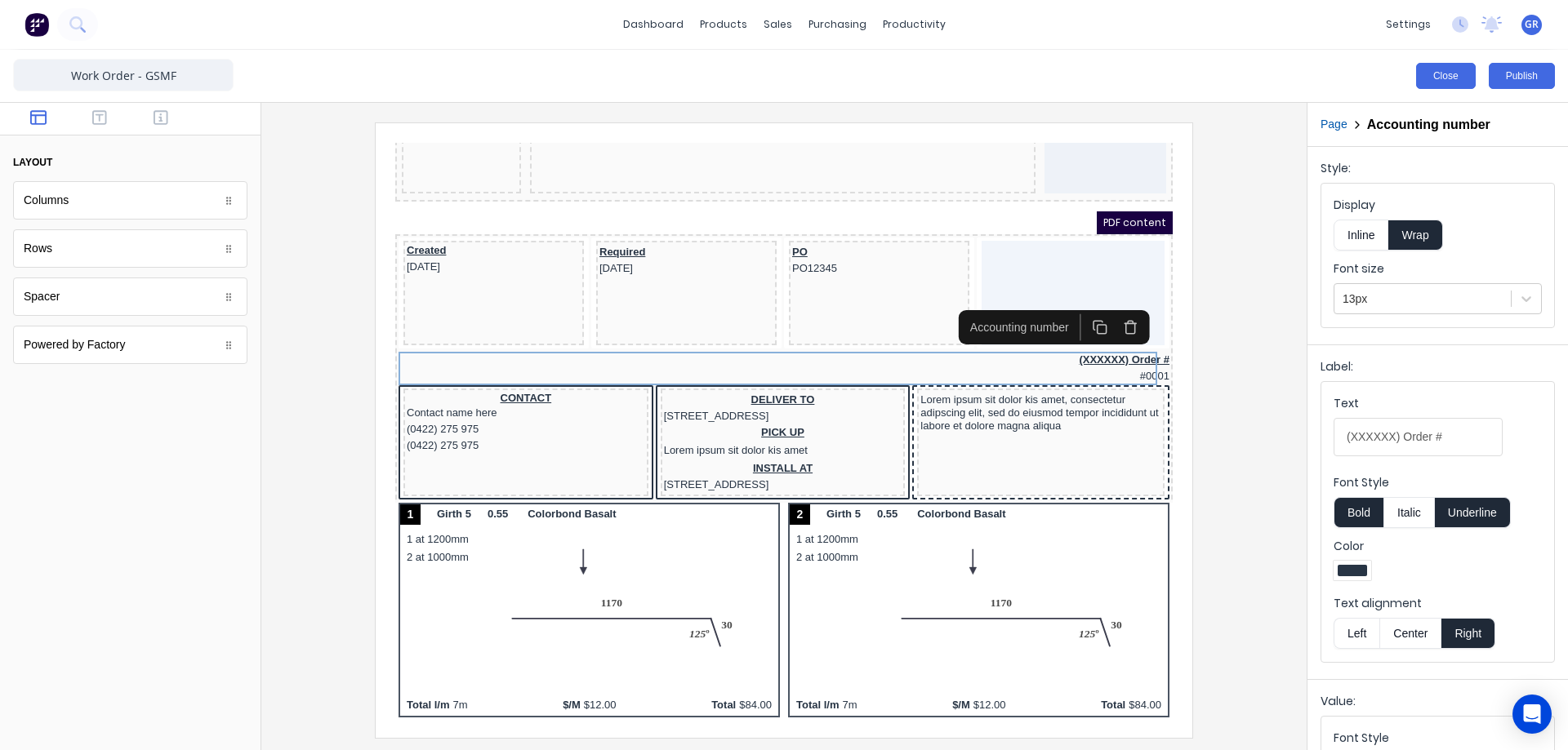
click at [1449, 81] on button "Close" at bounding box center [1446, 76] width 59 height 26
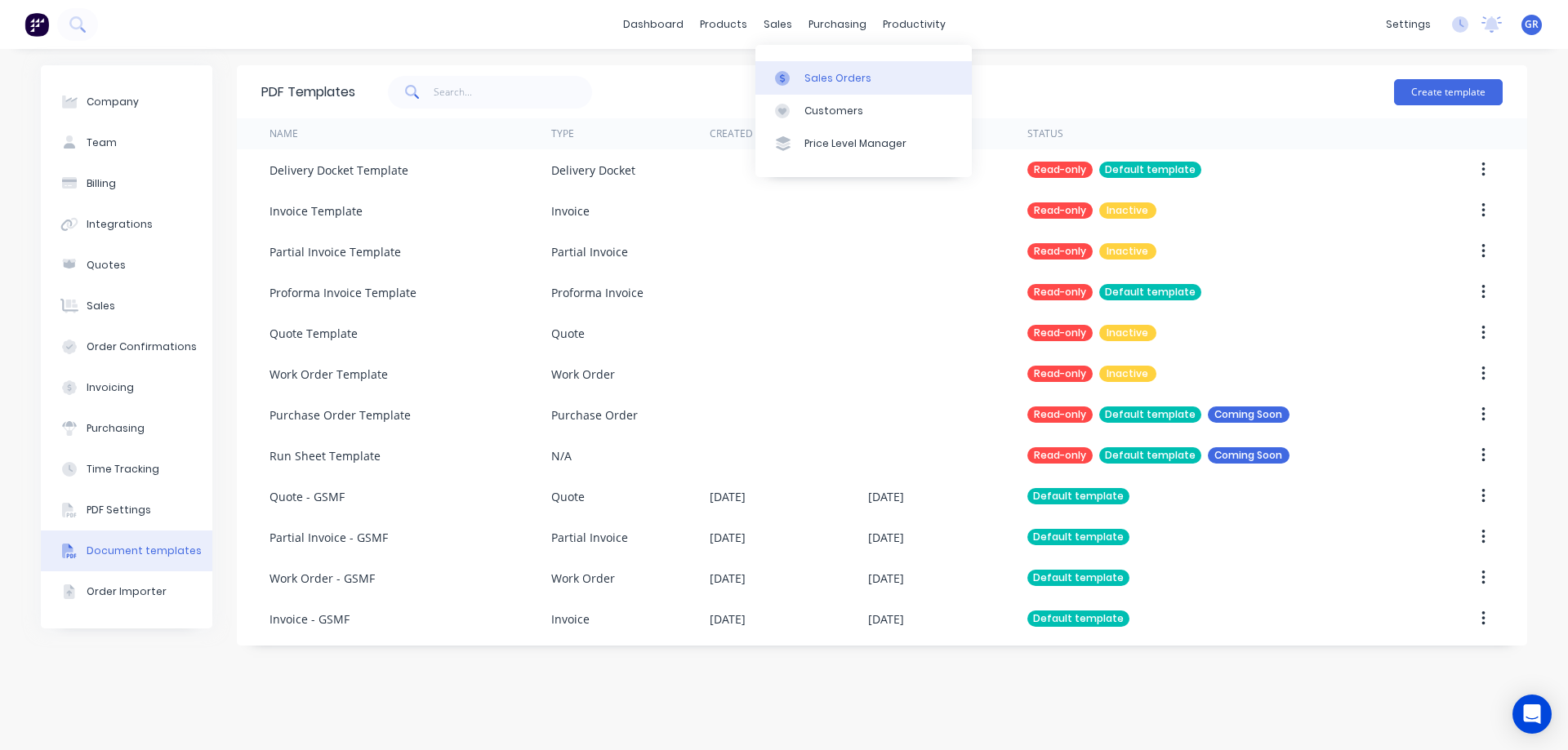
click at [810, 78] on div "Sales Orders" at bounding box center [838, 78] width 67 height 14
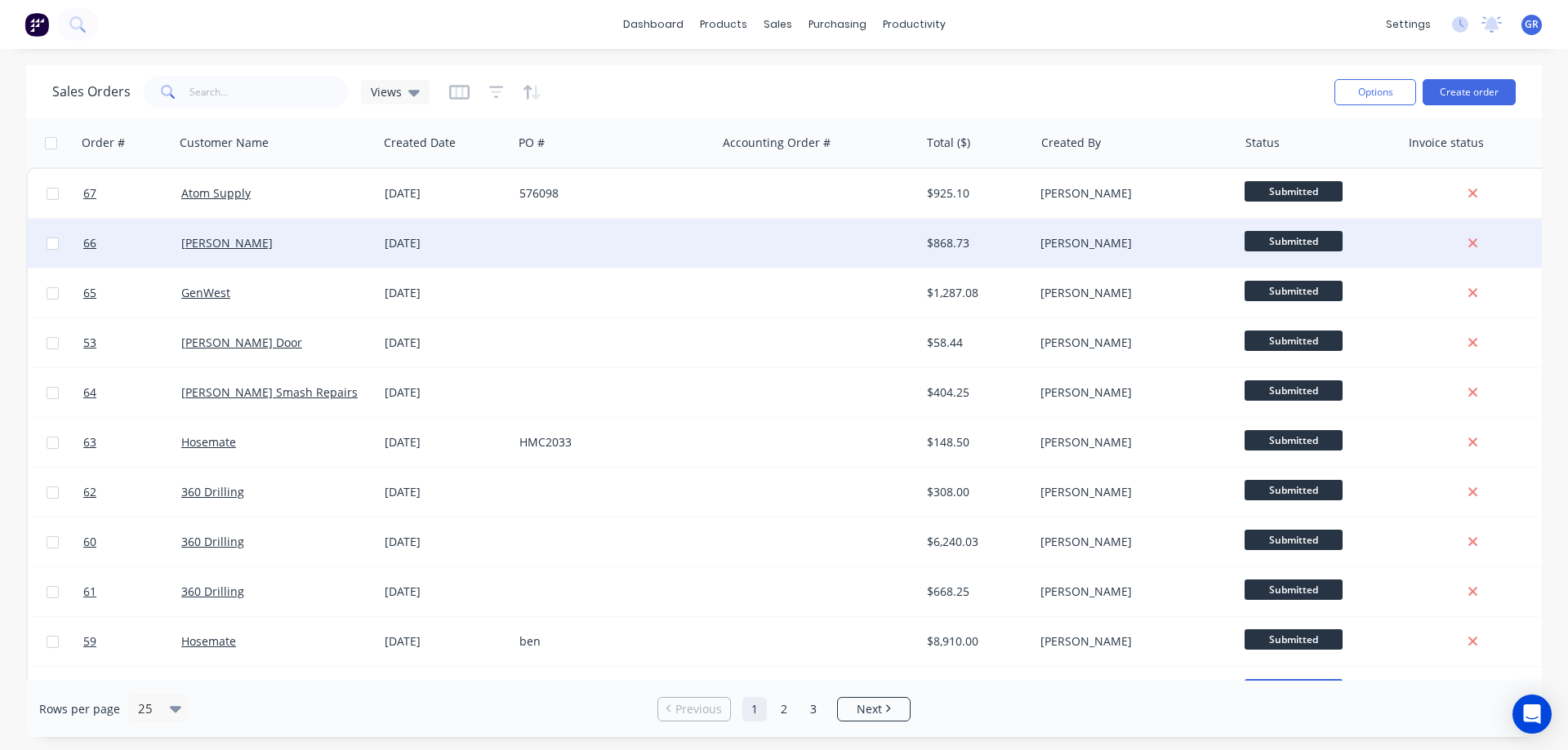
click at [258, 246] on div "[PERSON_NAME]" at bounding box center [271, 243] width 181 height 16
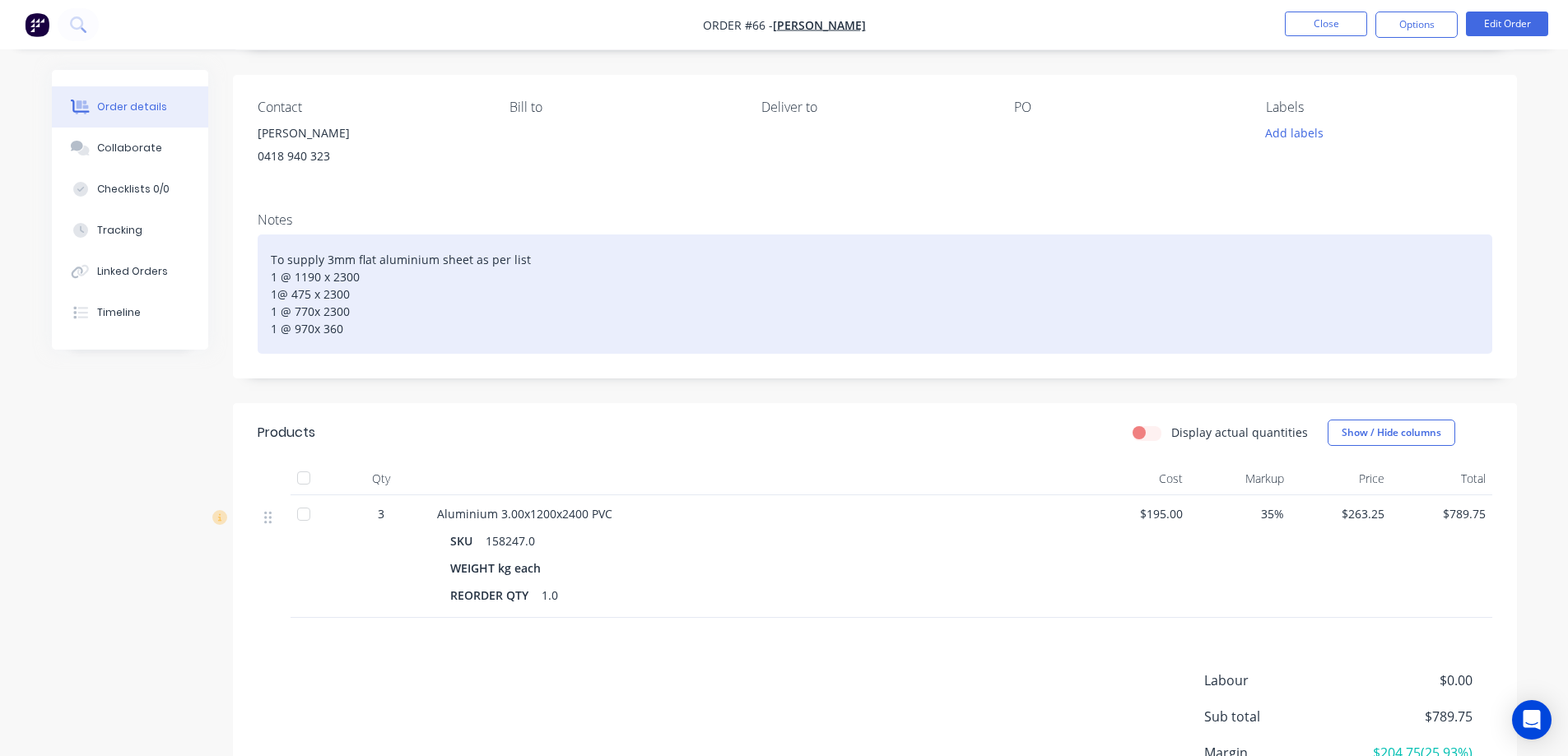
scroll to position [83, 0]
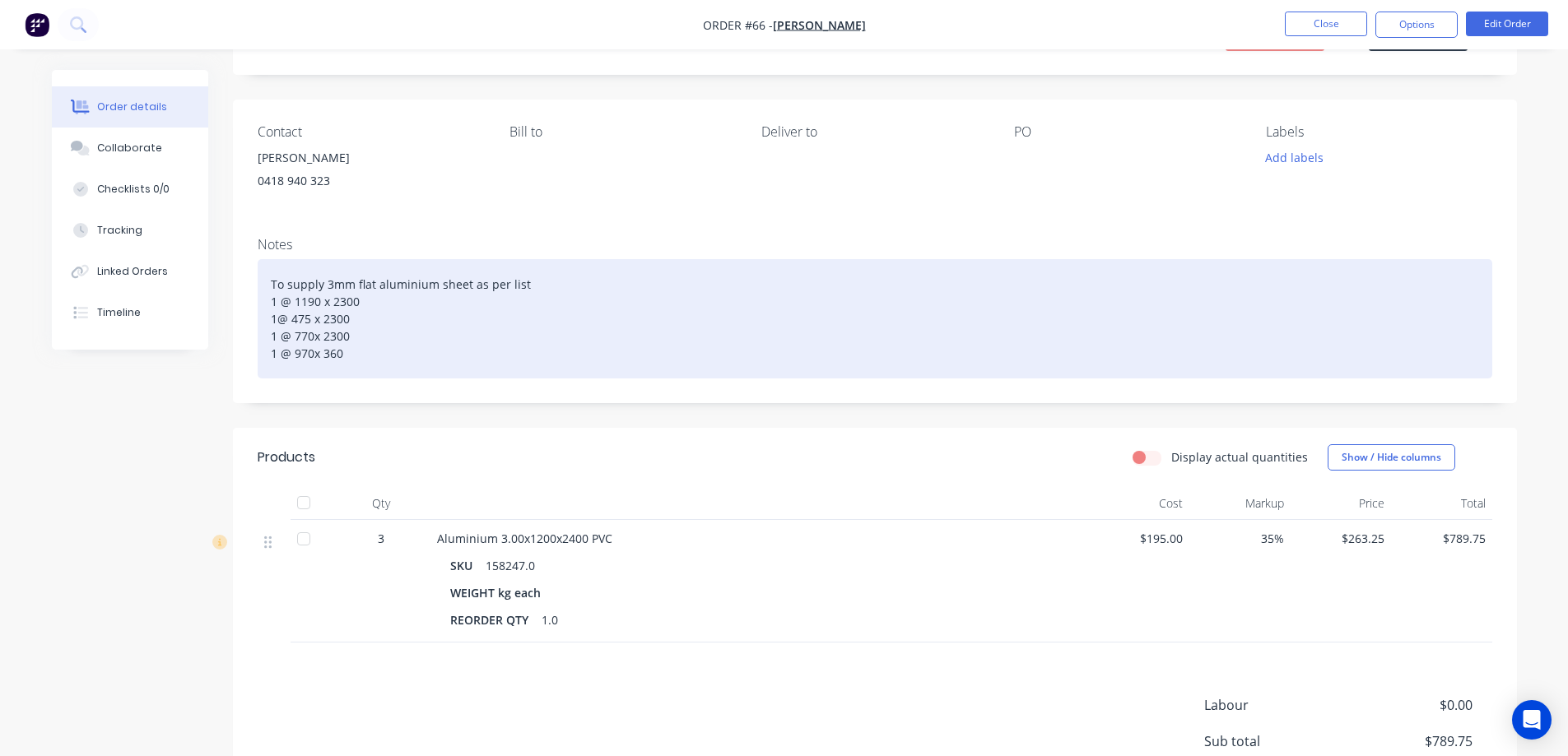
drag, startPoint x: 267, startPoint y: 306, endPoint x: 335, endPoint y: 350, distance: 81.0
click at [342, 362] on div "To supply 3mm flat aluminium sheet as per list 1 @ 1190 x 2300 1@ 475 x 2300 1 …" at bounding box center [875, 319] width 1235 height 119
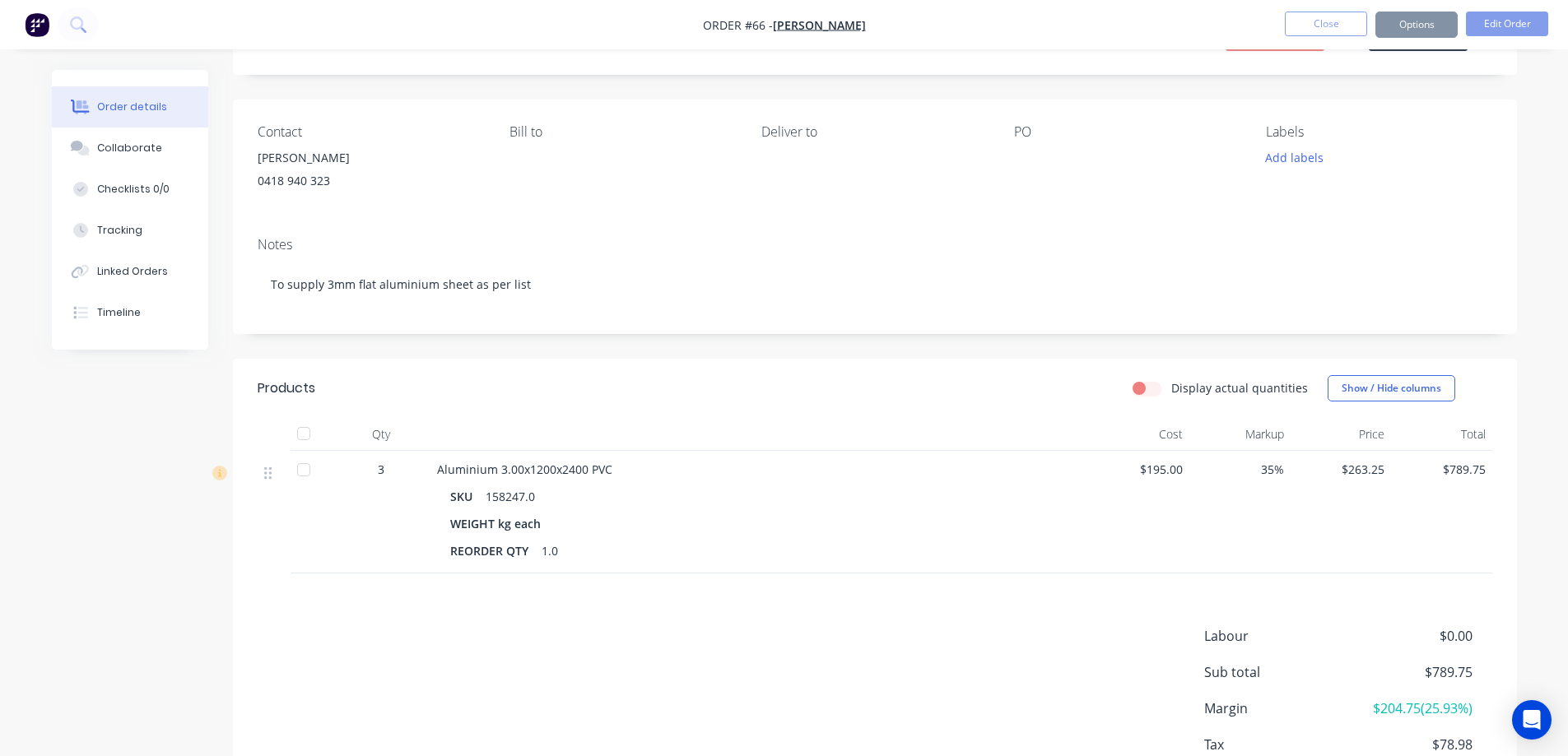
click at [475, 614] on div "Products Display actual quantities Show / Hide columns Qty Cost Markup Price To…" at bounding box center [875, 600] width 1285 height 483
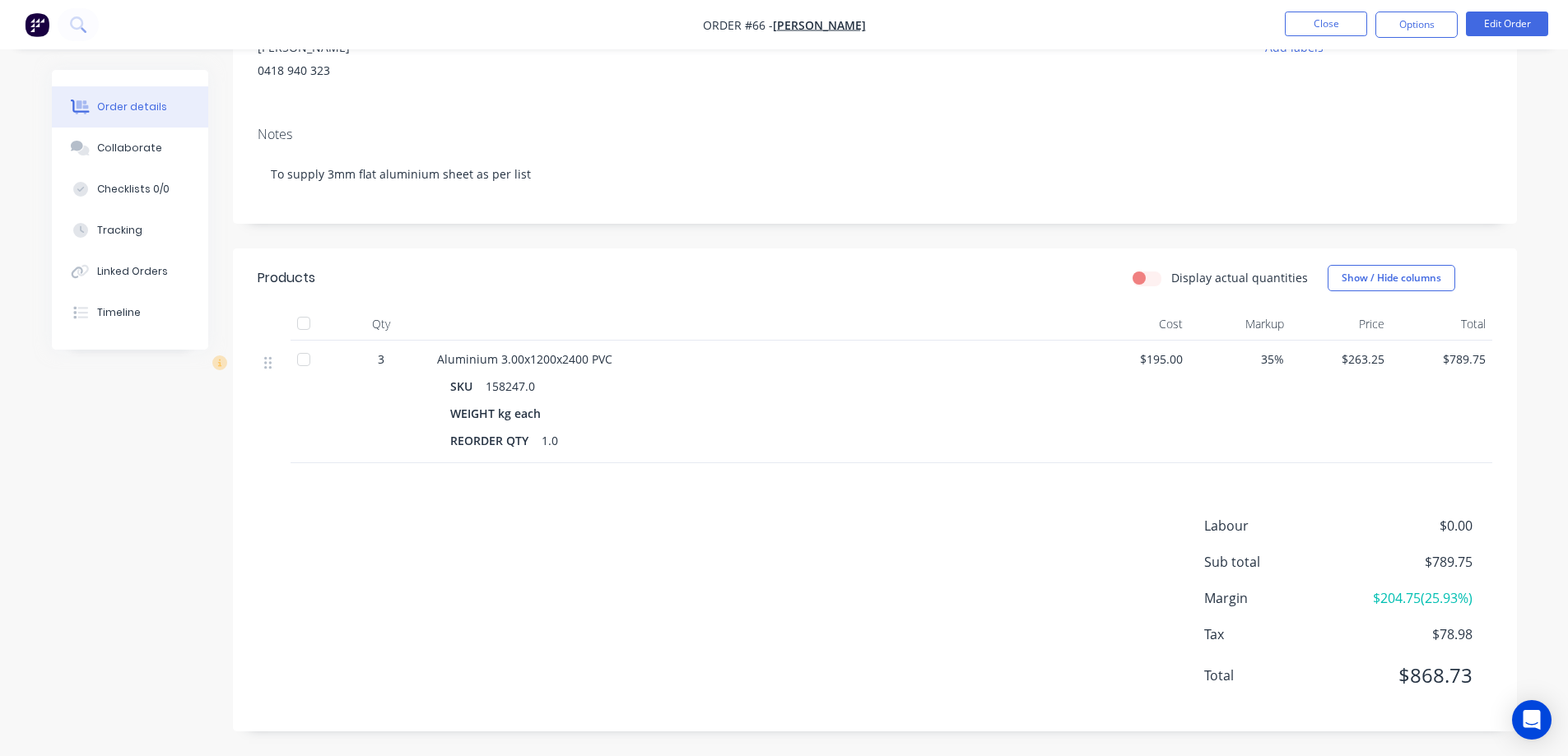
scroll to position [210, 0]
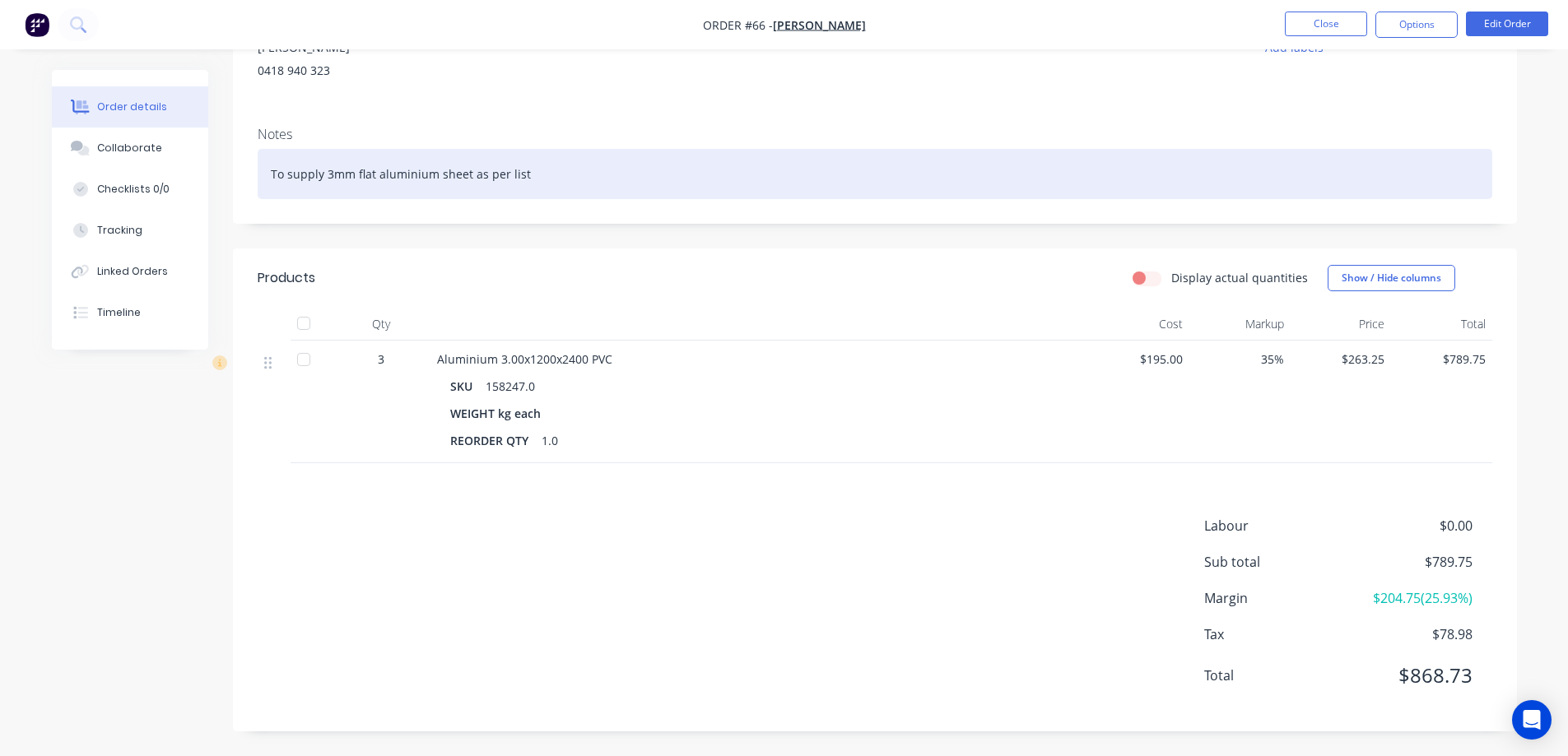
click at [532, 170] on div "To supply 3mm flat aluminium sheet as per list" at bounding box center [875, 173] width 1235 height 50
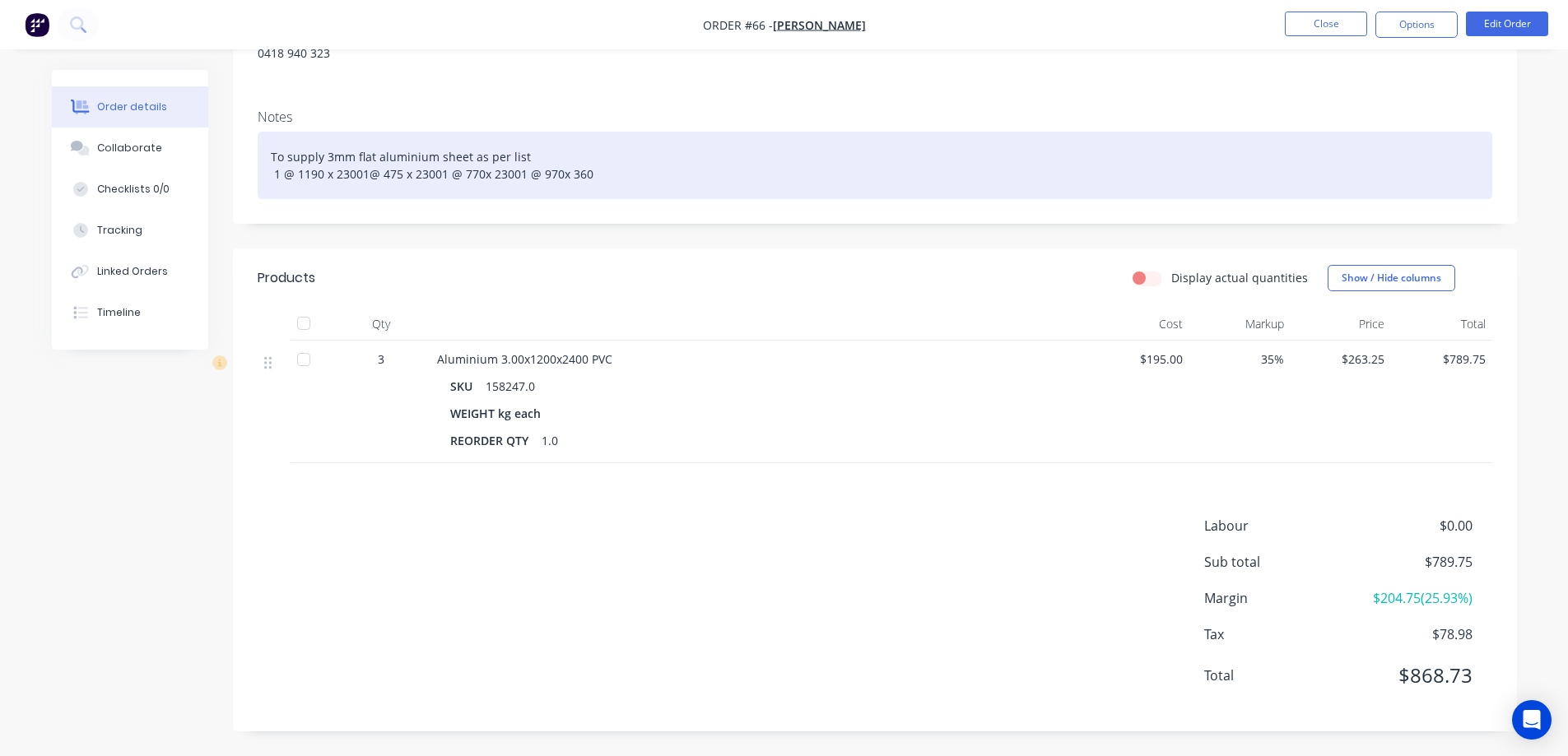
click at [361, 172] on div "To supply 3mm flat aluminium sheet as per list 1 @ 1190 x 23001@ 475 x 23001 @ …" at bounding box center [875, 165] width 1235 height 67
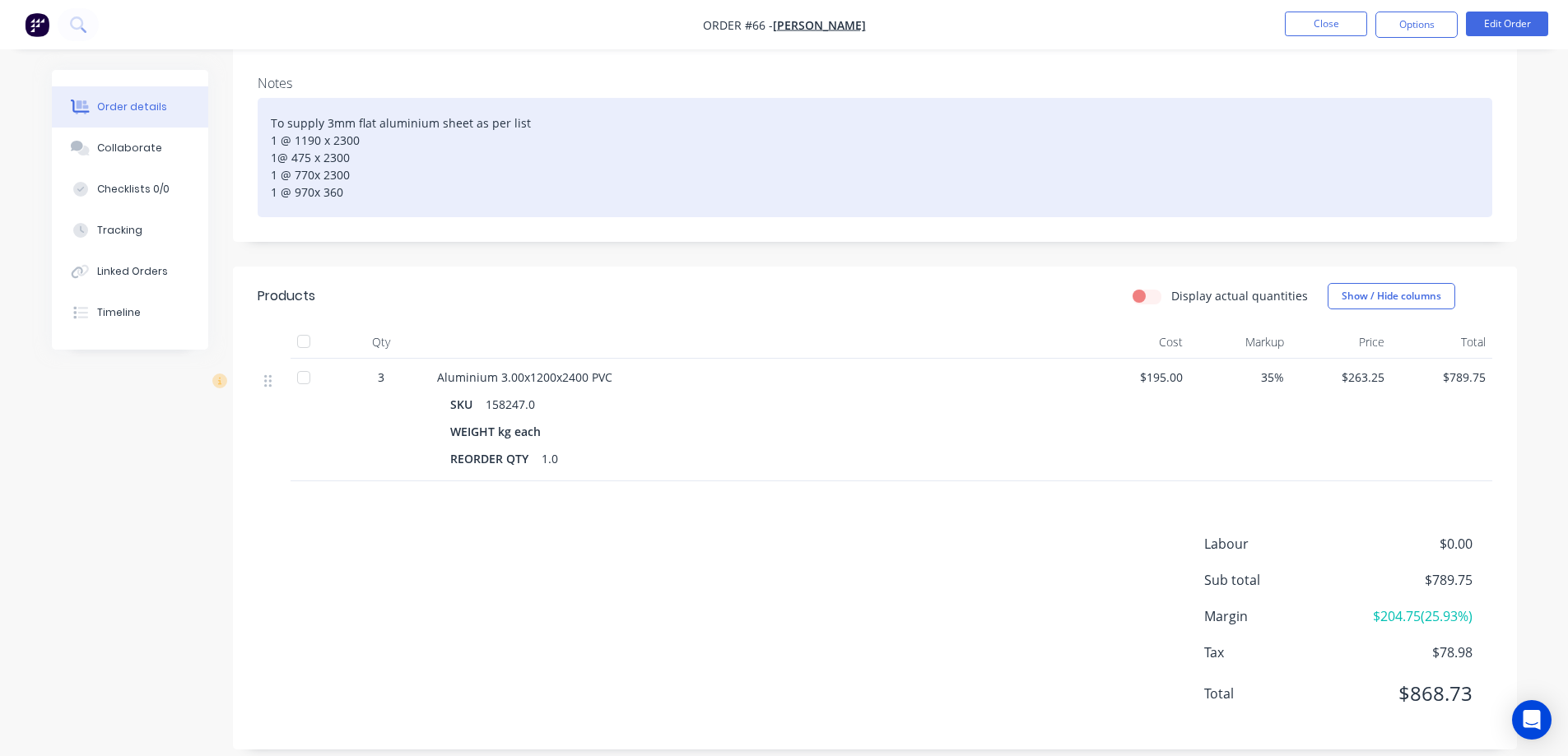
scroll to position [261, 0]
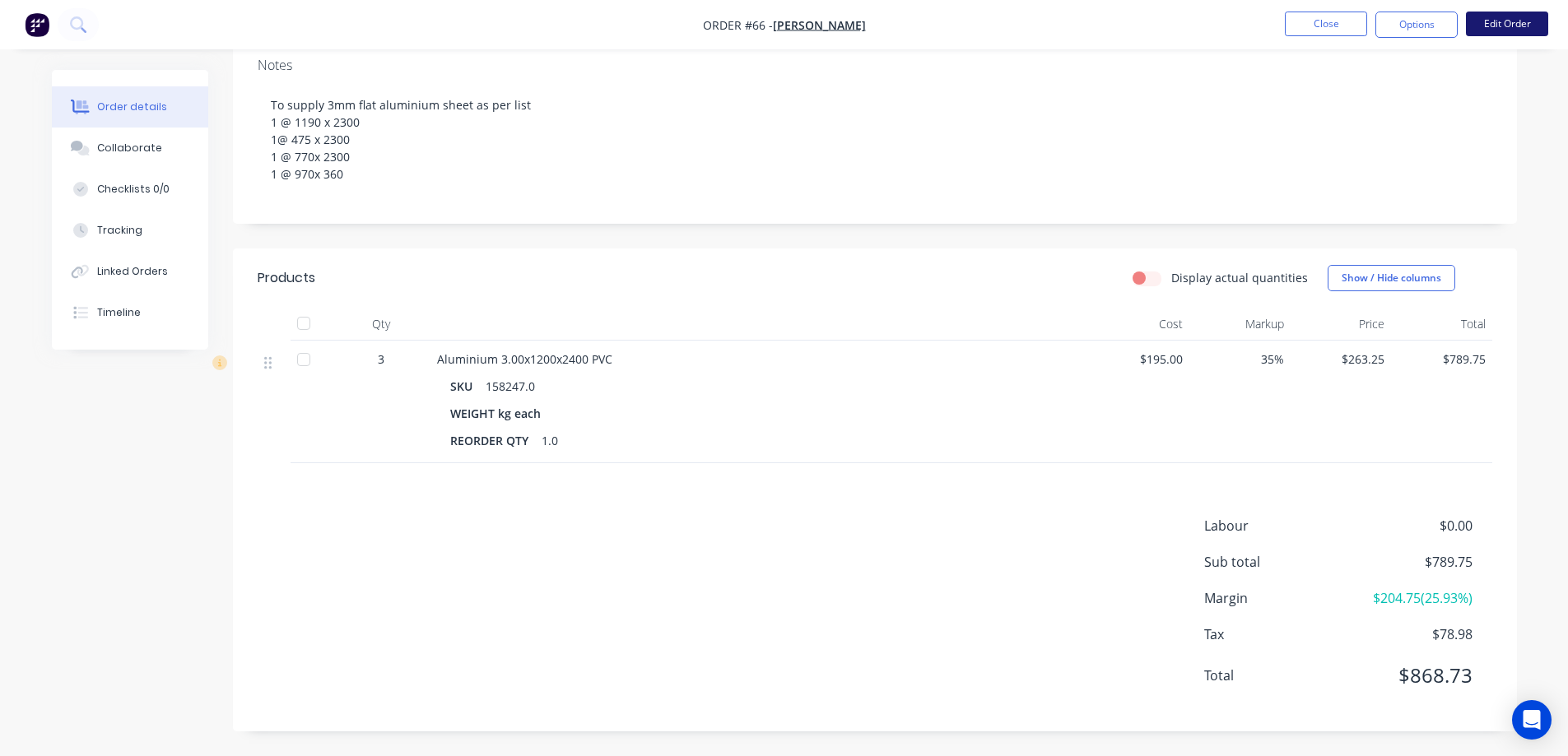
click at [1486, 24] on button "Edit Order" at bounding box center [1507, 24] width 83 height 25
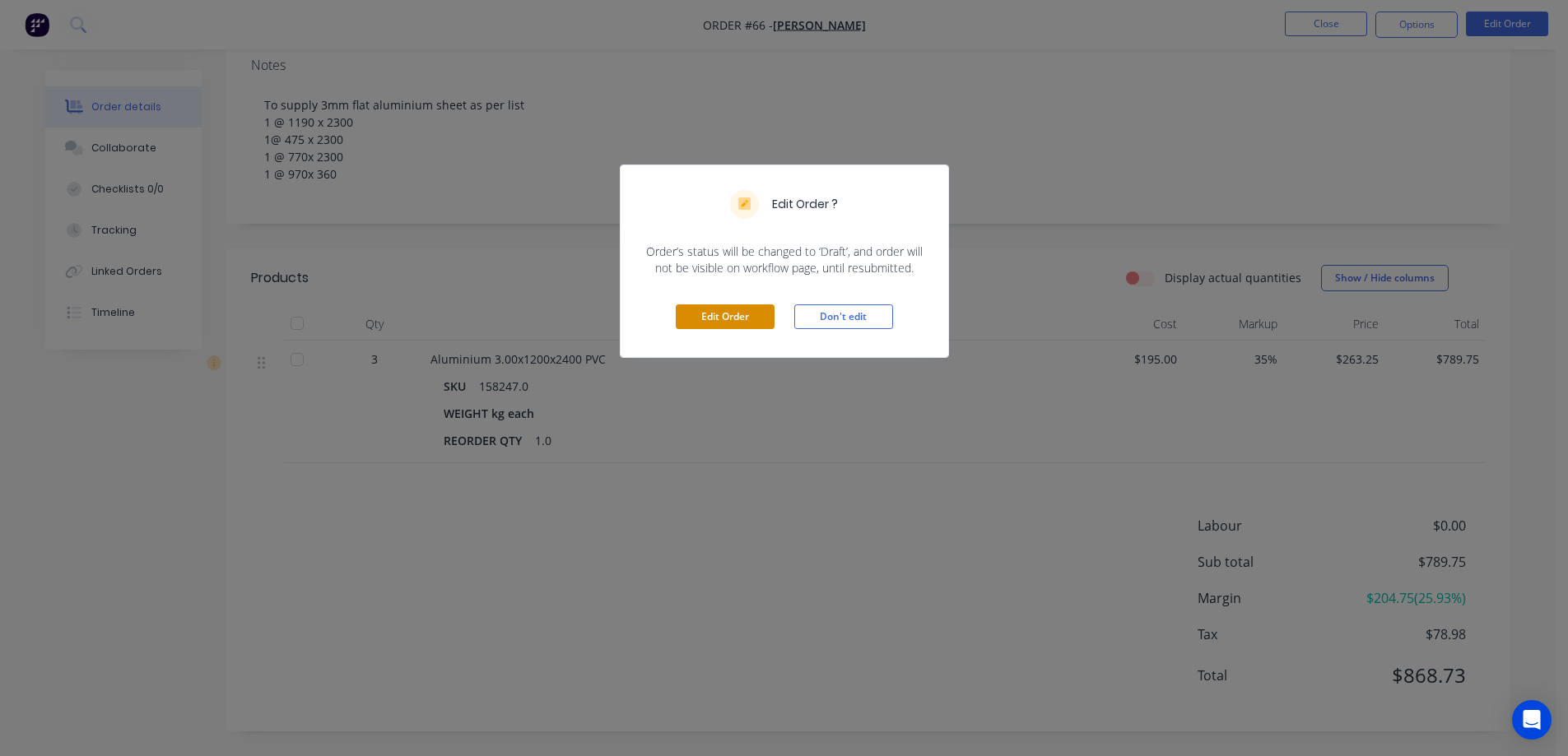
click at [715, 312] on button "Edit Order" at bounding box center [725, 317] width 99 height 25
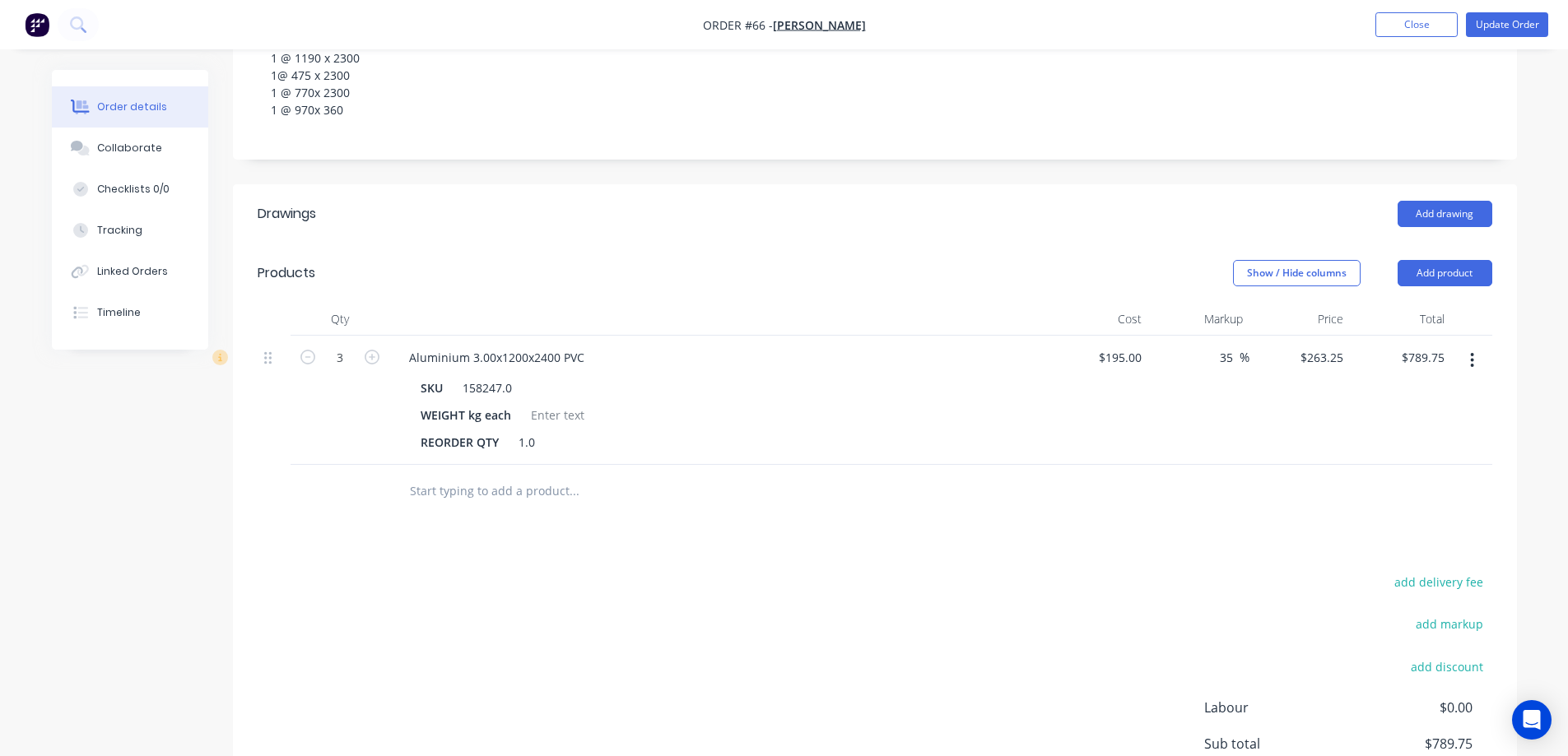
scroll to position [329, 0]
click at [1473, 358] on icon "button" at bounding box center [1473, 358] width 4 height 15
click at [1363, 498] on div "Delete" at bounding box center [1415, 501] width 127 height 24
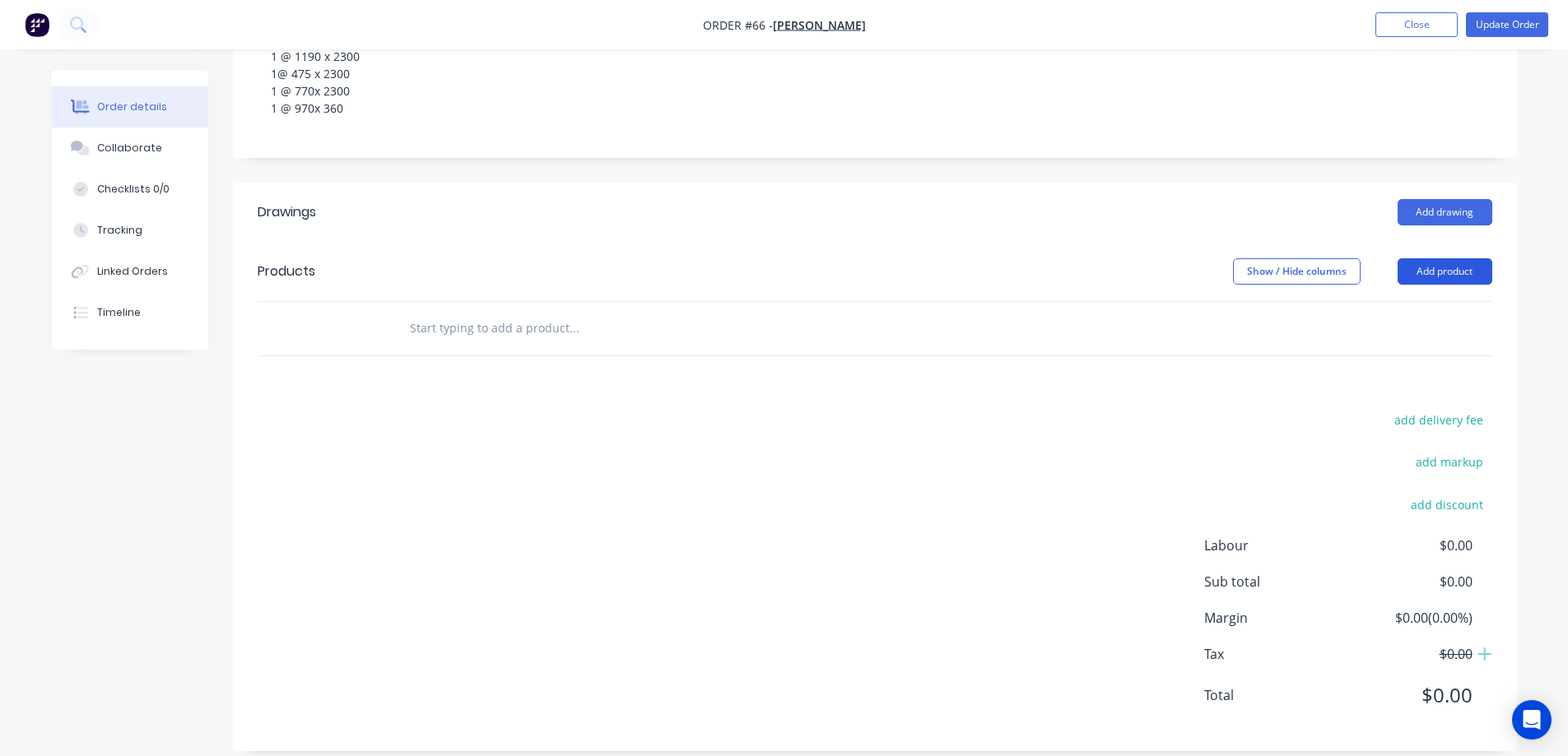
click at [1441, 270] on button "Add product" at bounding box center [1445, 271] width 94 height 26
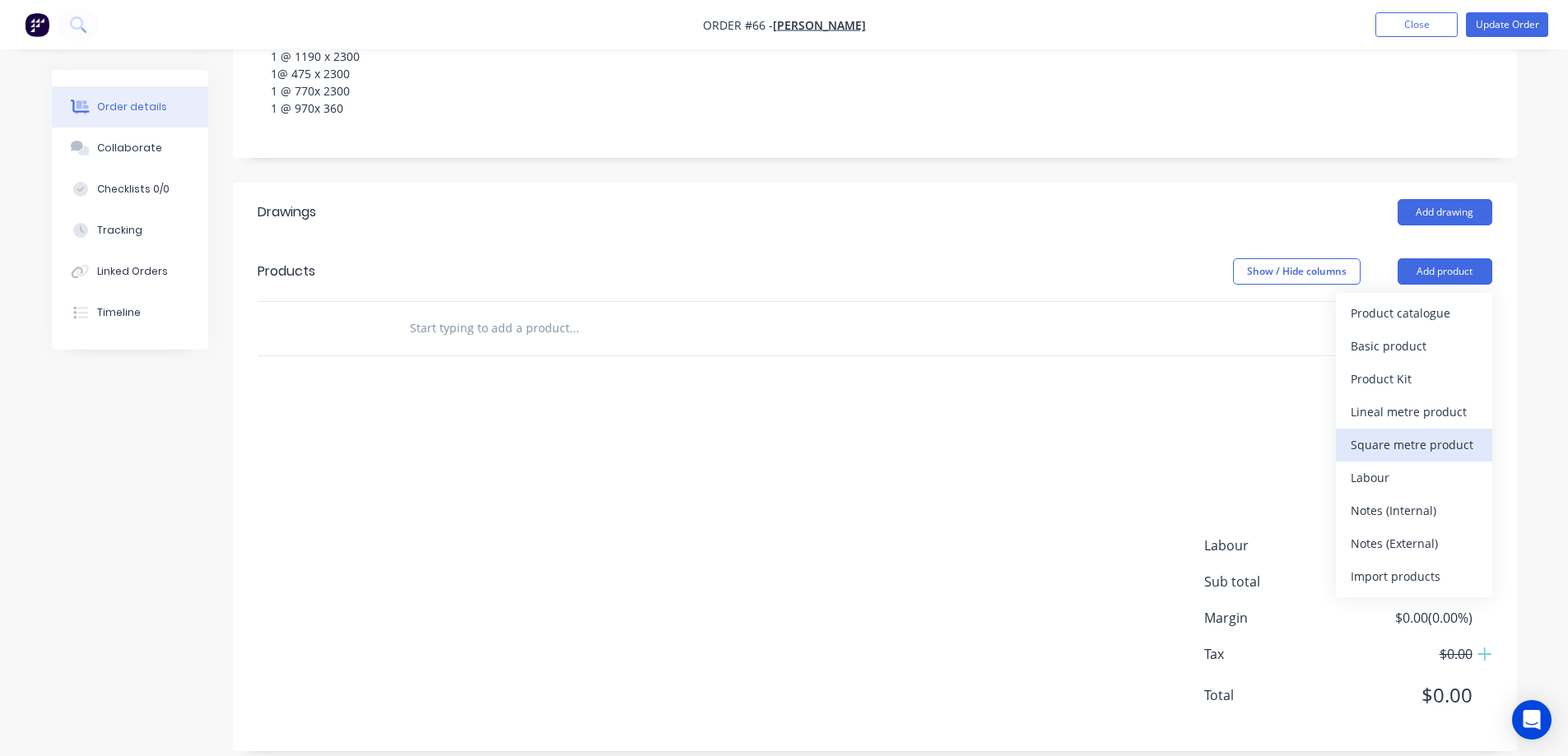
click at [1382, 443] on div "Square metre product" at bounding box center [1415, 445] width 127 height 24
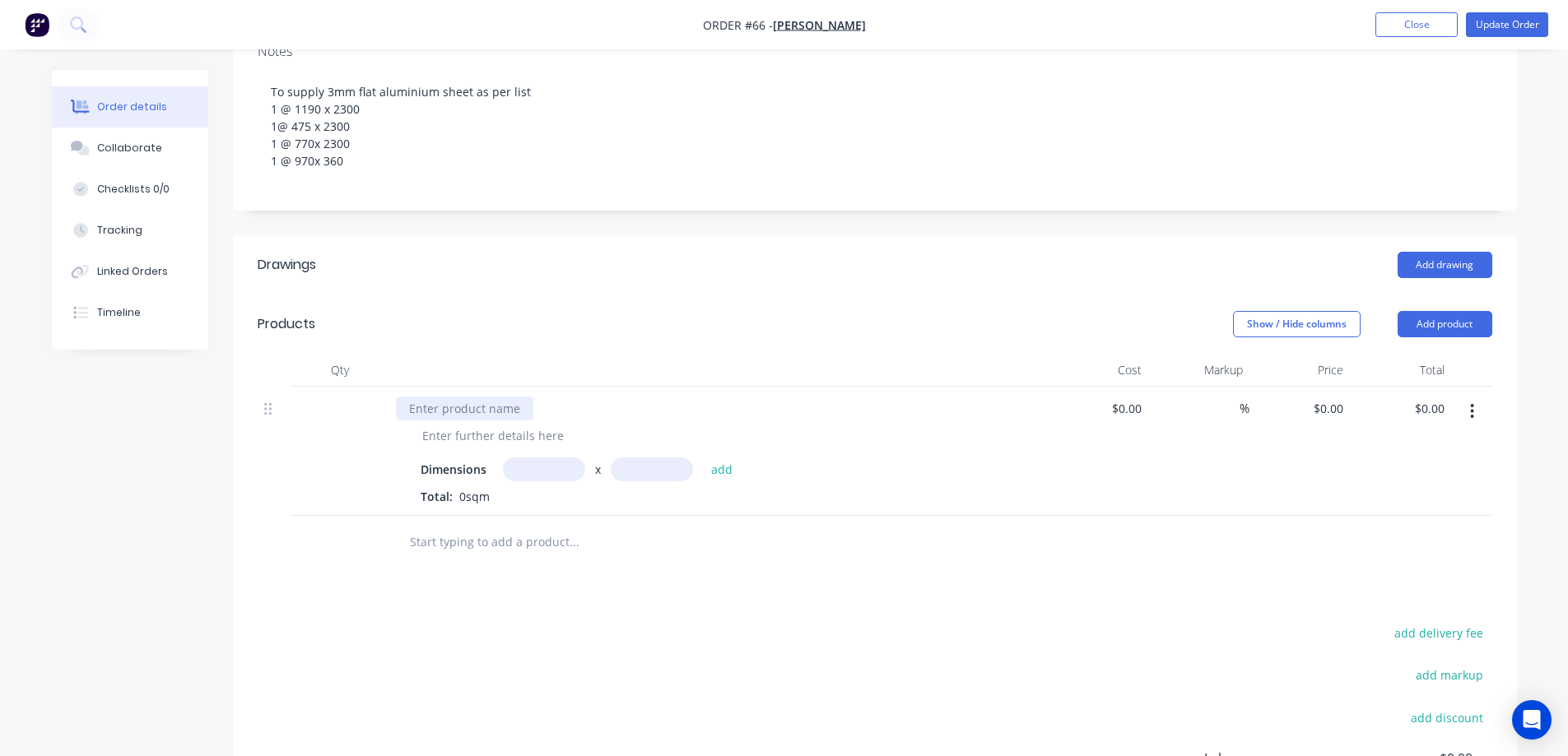
scroll to position [247, 0]
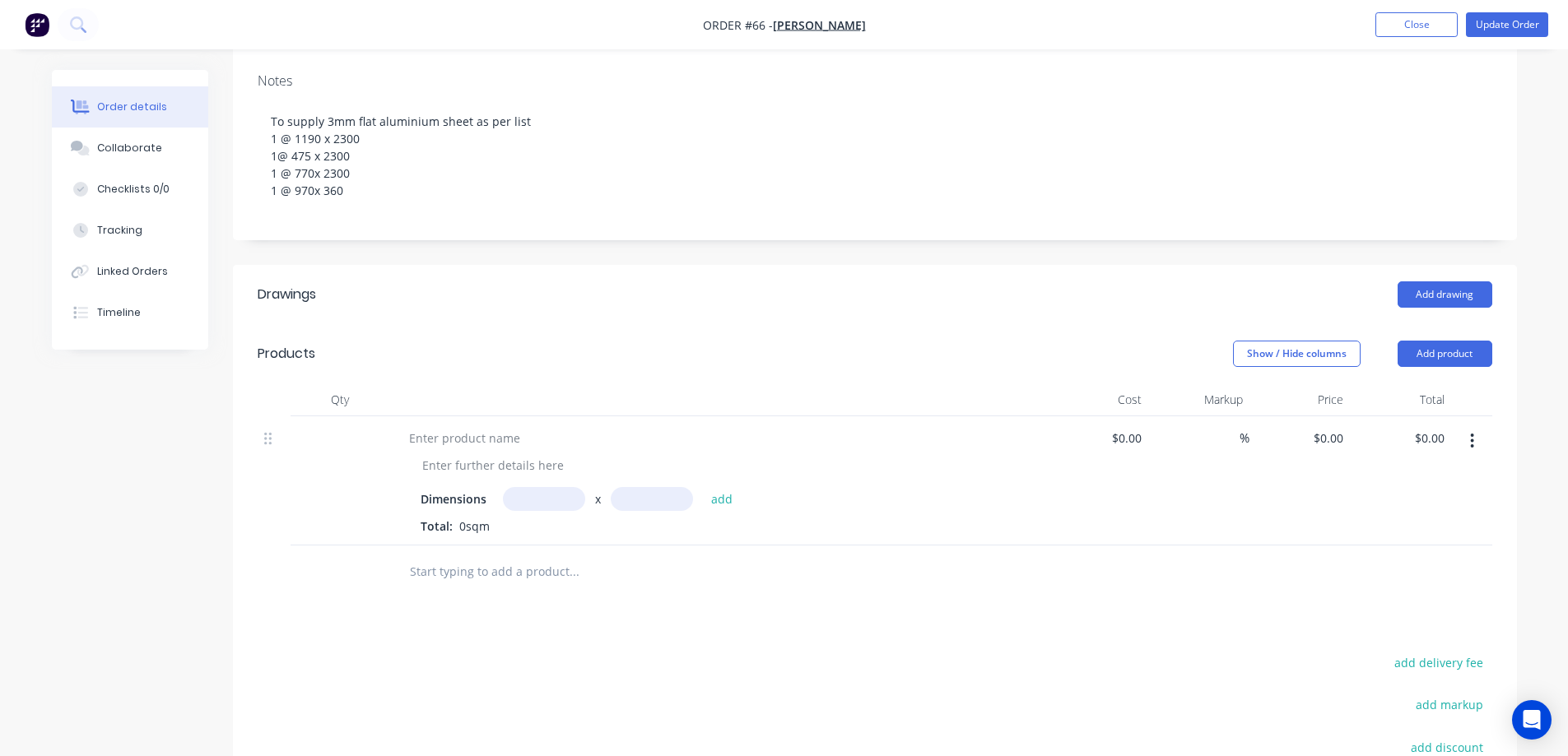
click at [540, 499] on input "text" at bounding box center [544, 499] width 83 height 24
type input "1190m"
type input "2300m"
click at [459, 444] on div at bounding box center [464, 438] width 137 height 24
click at [718, 498] on button "add" at bounding box center [722, 498] width 39 height 22
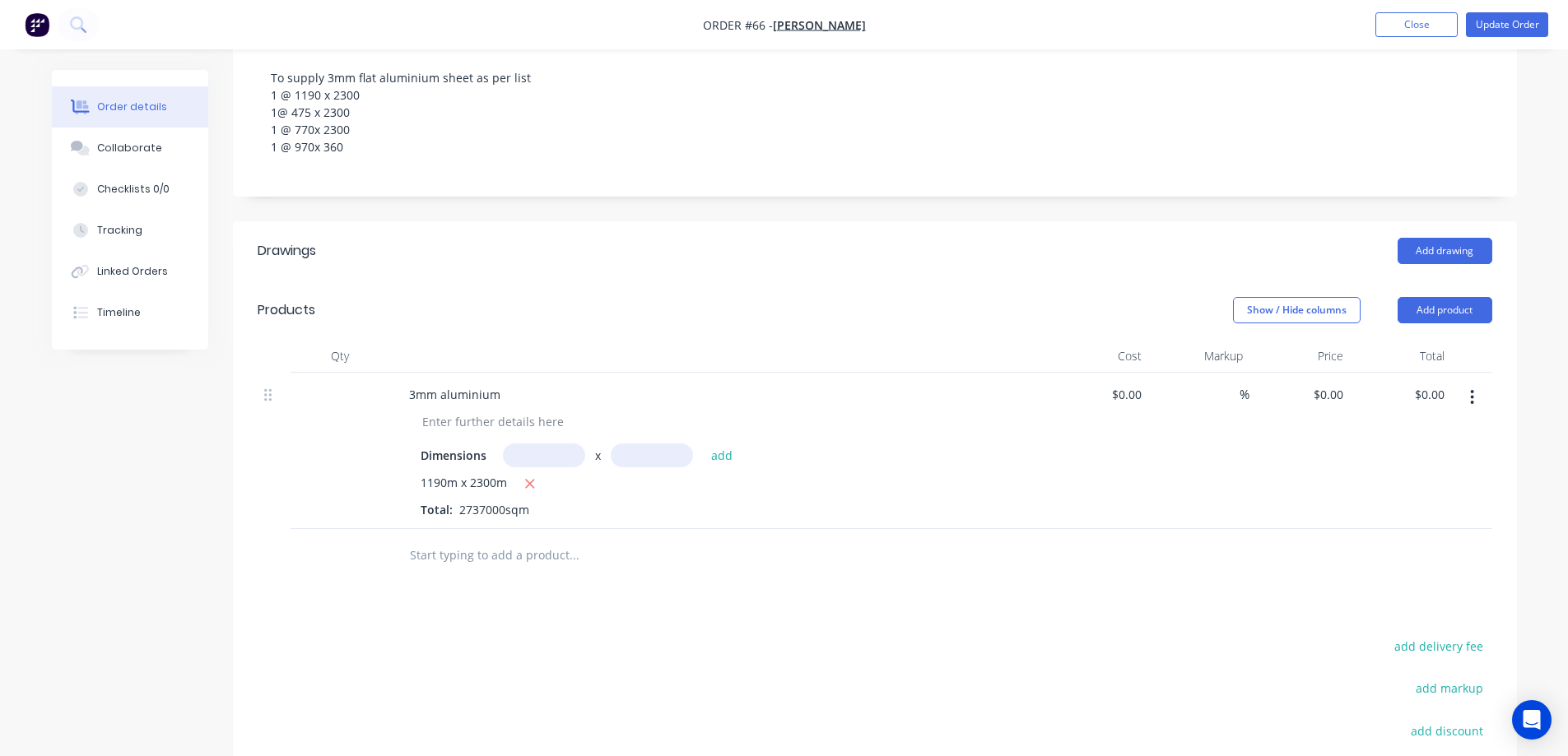
scroll to position [329, 0]
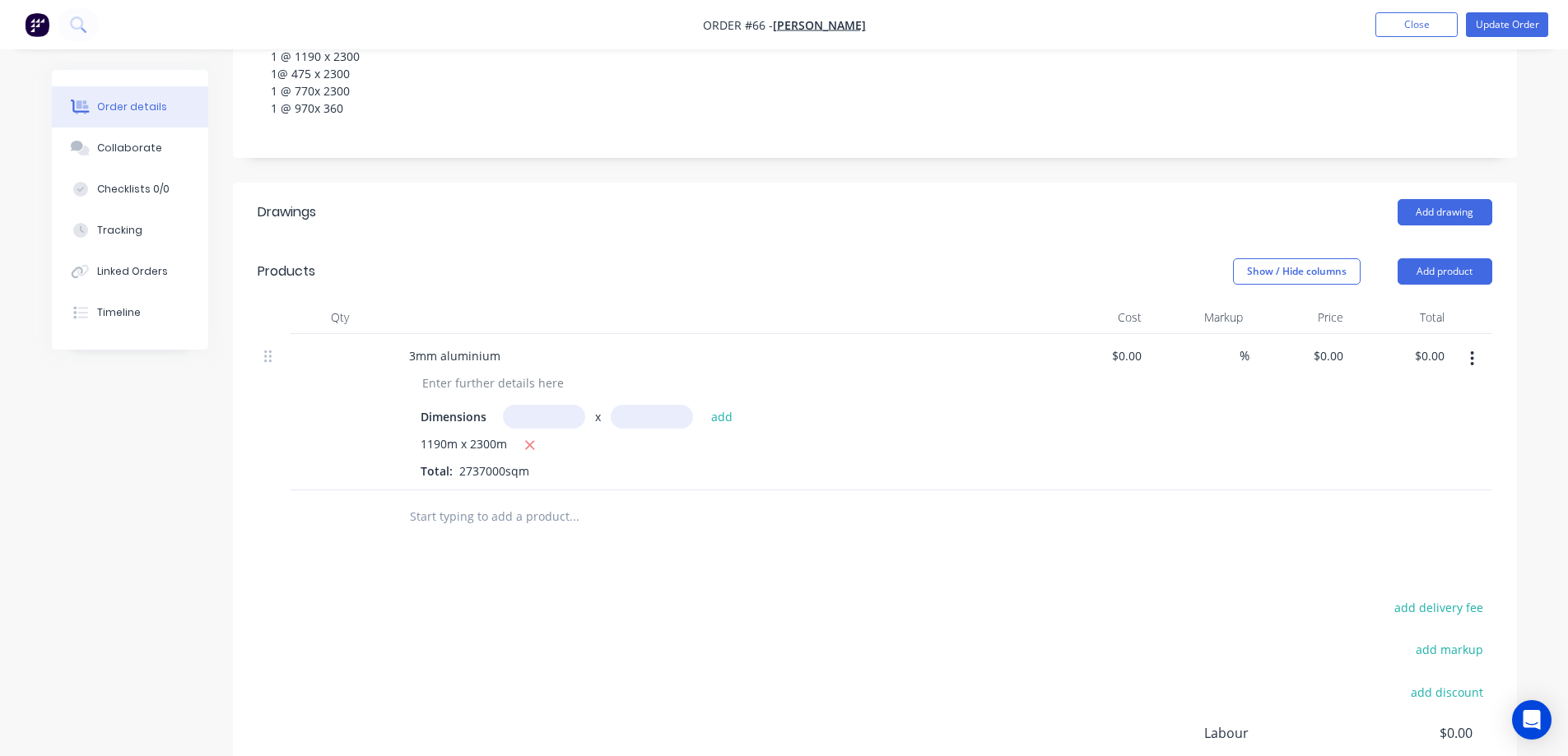
click at [516, 407] on input "text" at bounding box center [544, 417] width 83 height 24
type input "475m"
type input "2300m"
click at [674, 414] on input "2300m" at bounding box center [652, 417] width 83 height 24
click at [528, 414] on input "475m" at bounding box center [544, 417] width 83 height 24
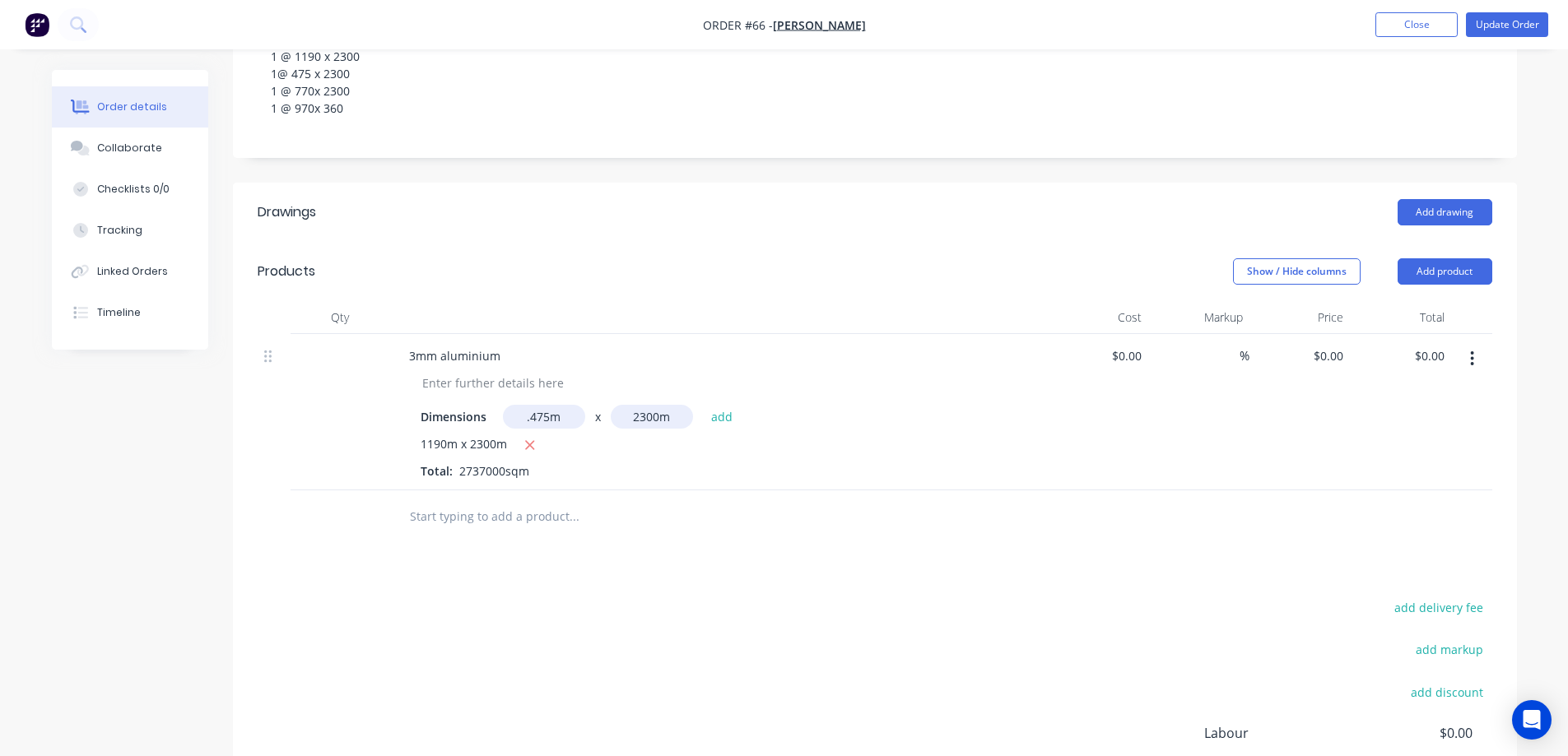
type input "0.475m"
click at [637, 415] on input "2300m" at bounding box center [652, 417] width 83 height 24
type input "2.3m"
click at [734, 413] on button "add" at bounding box center [722, 416] width 39 height 22
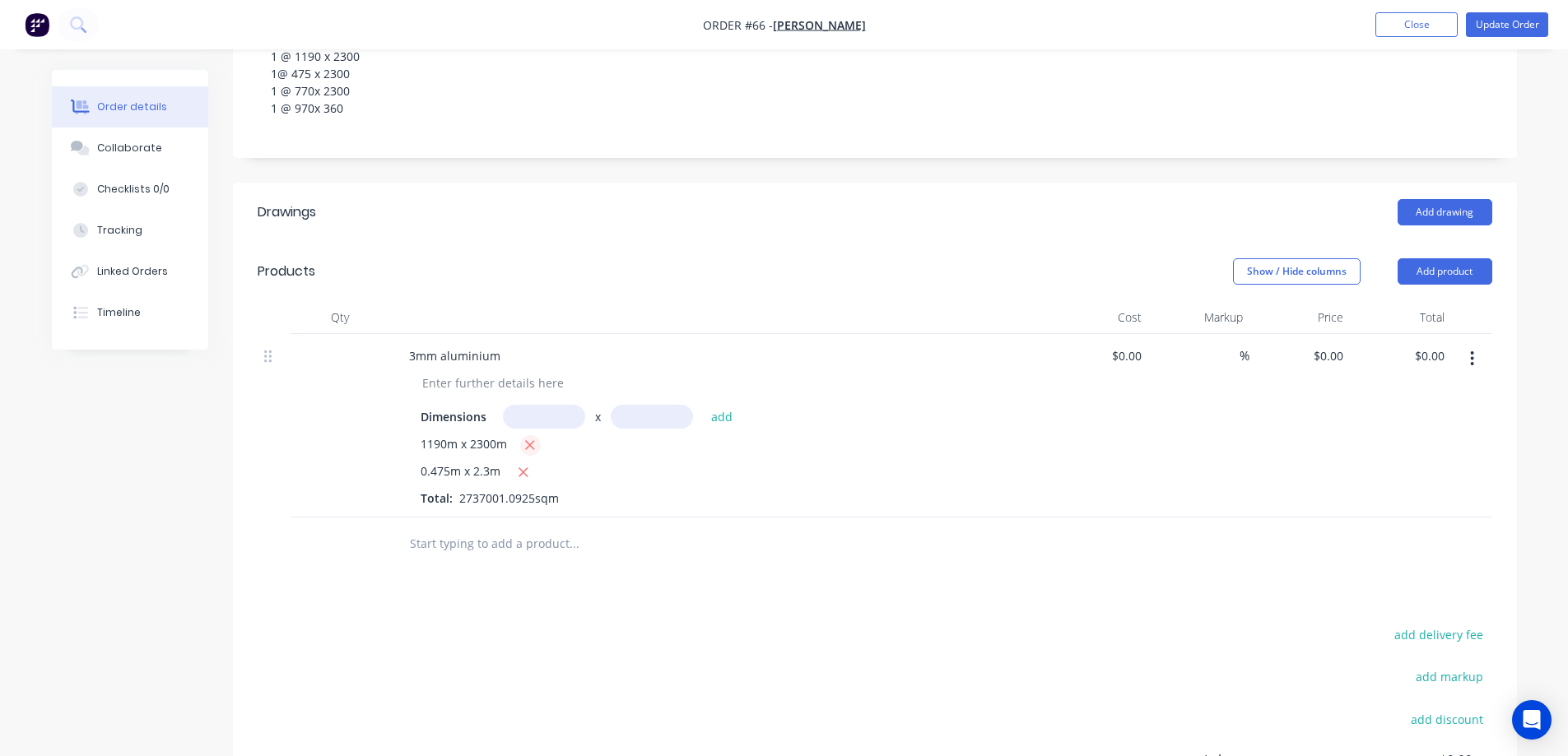
click at [526, 445] on icon "button" at bounding box center [530, 445] width 11 height 15
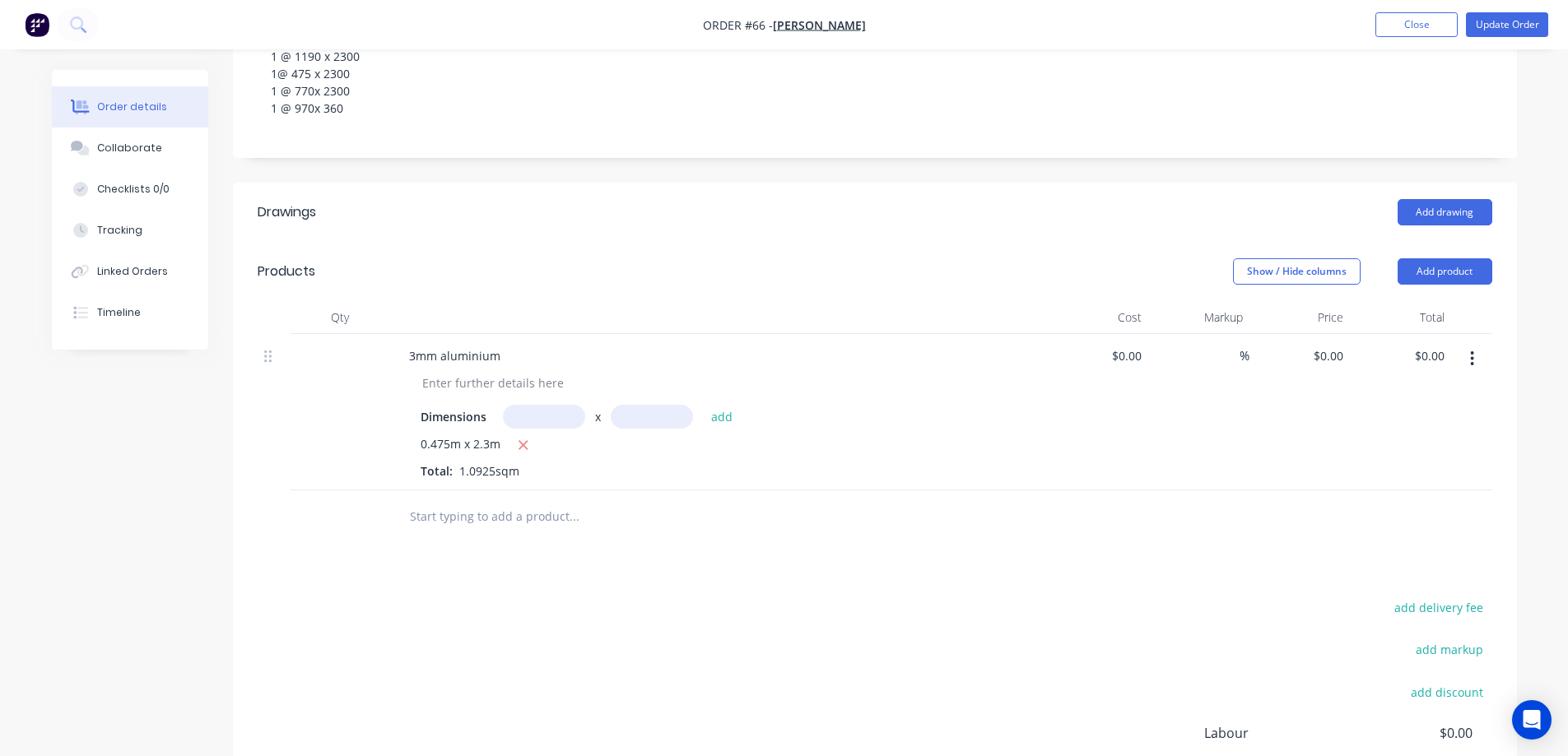
click at [530, 416] on input "text" at bounding box center [544, 417] width 83 height 24
type input "1.19m"
click at [640, 411] on input "text" at bounding box center [652, 417] width 83 height 24
type input "1"
type input "2.3m"
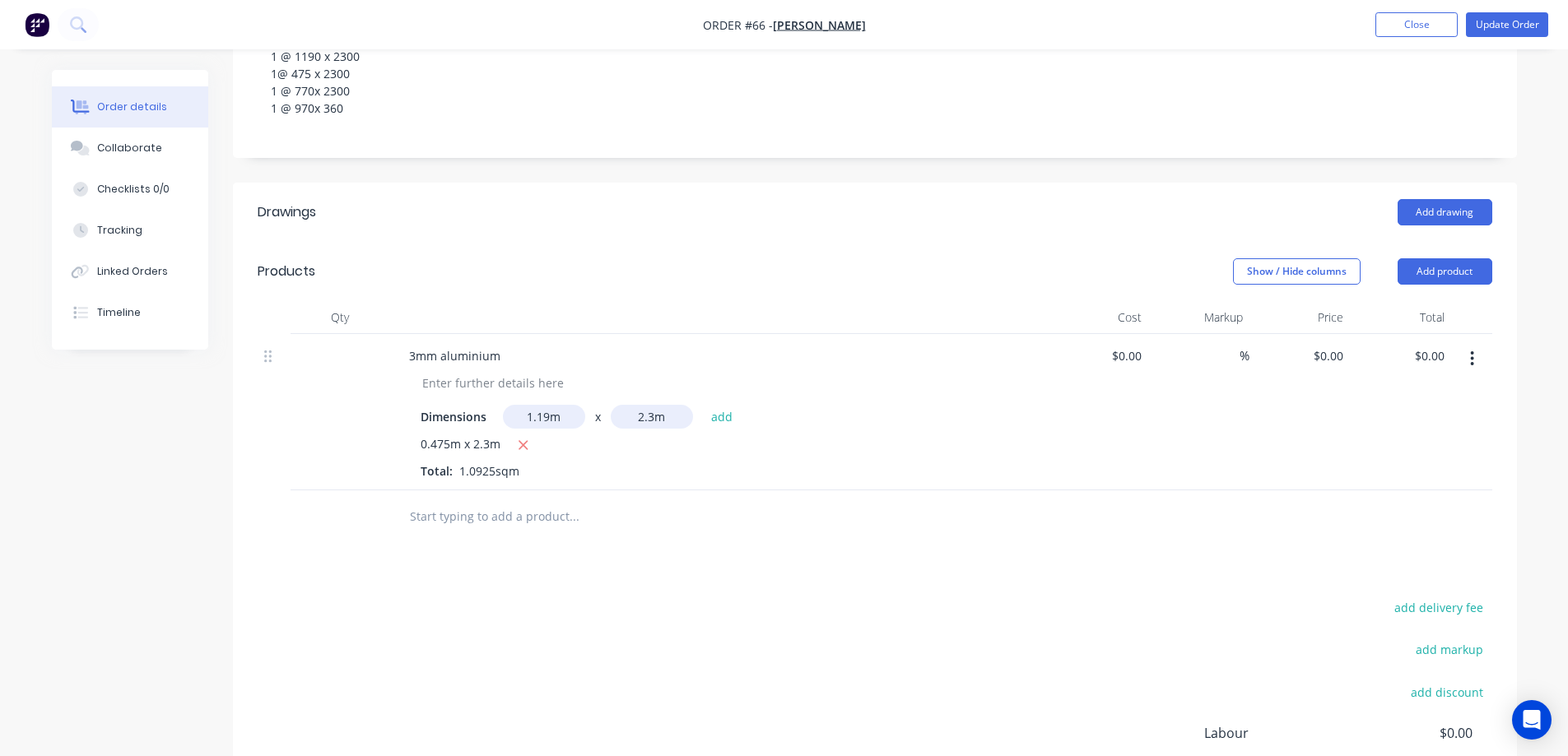
click at [739, 409] on div "1.19m x 2.3m add" at bounding box center [622, 417] width 239 height 24
click at [735, 414] on button "add" at bounding box center [722, 416] width 39 height 22
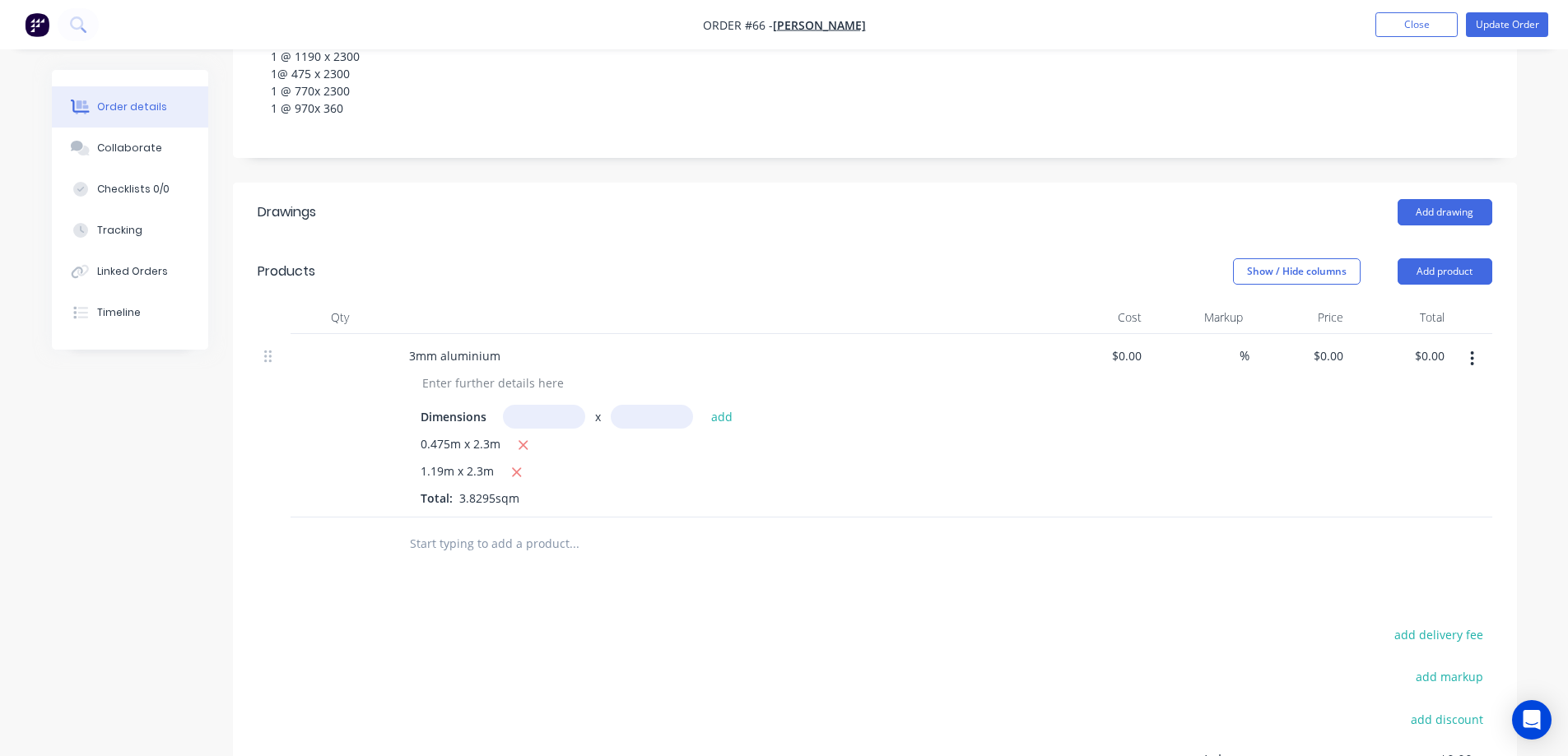
click at [527, 421] on input "text" at bounding box center [544, 417] width 83 height 24
type input "0.77m"
type input "2.3m"
click at [722, 413] on button "add" at bounding box center [722, 416] width 39 height 22
click at [534, 419] on input "text" at bounding box center [544, 417] width 83 height 24
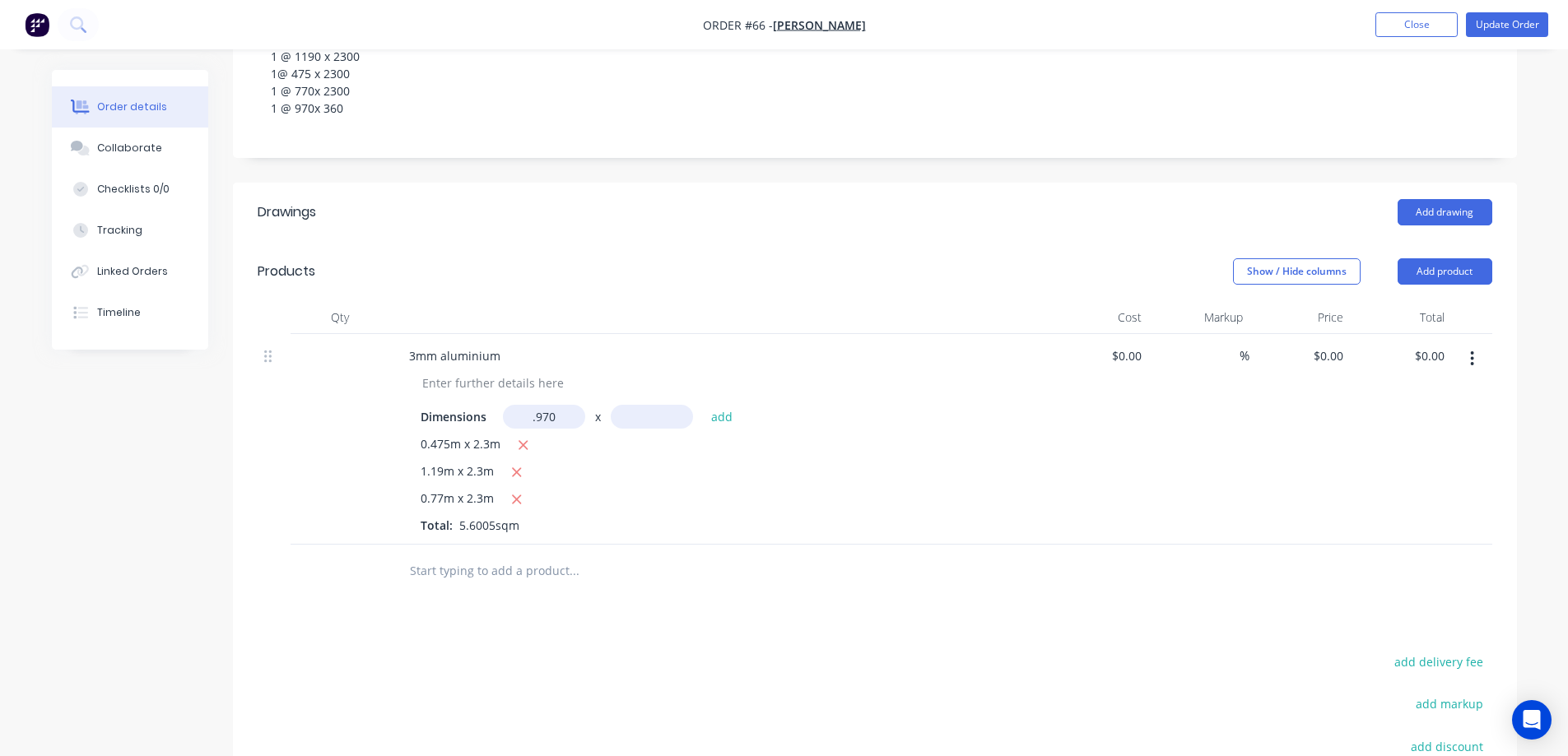
type input "0.97m"
type input "0.36m"
click at [733, 418] on button "add" at bounding box center [722, 416] width 39 height 22
click at [796, 371] on div at bounding box center [725, 383] width 632 height 24
click at [645, 483] on div "0.475m x 2.3m 1.19m x 2.3m 0.77m x 2.3m 0.97m x 0.36m Total: 5.9497sqm" at bounding box center [718, 498] width 597 height 126
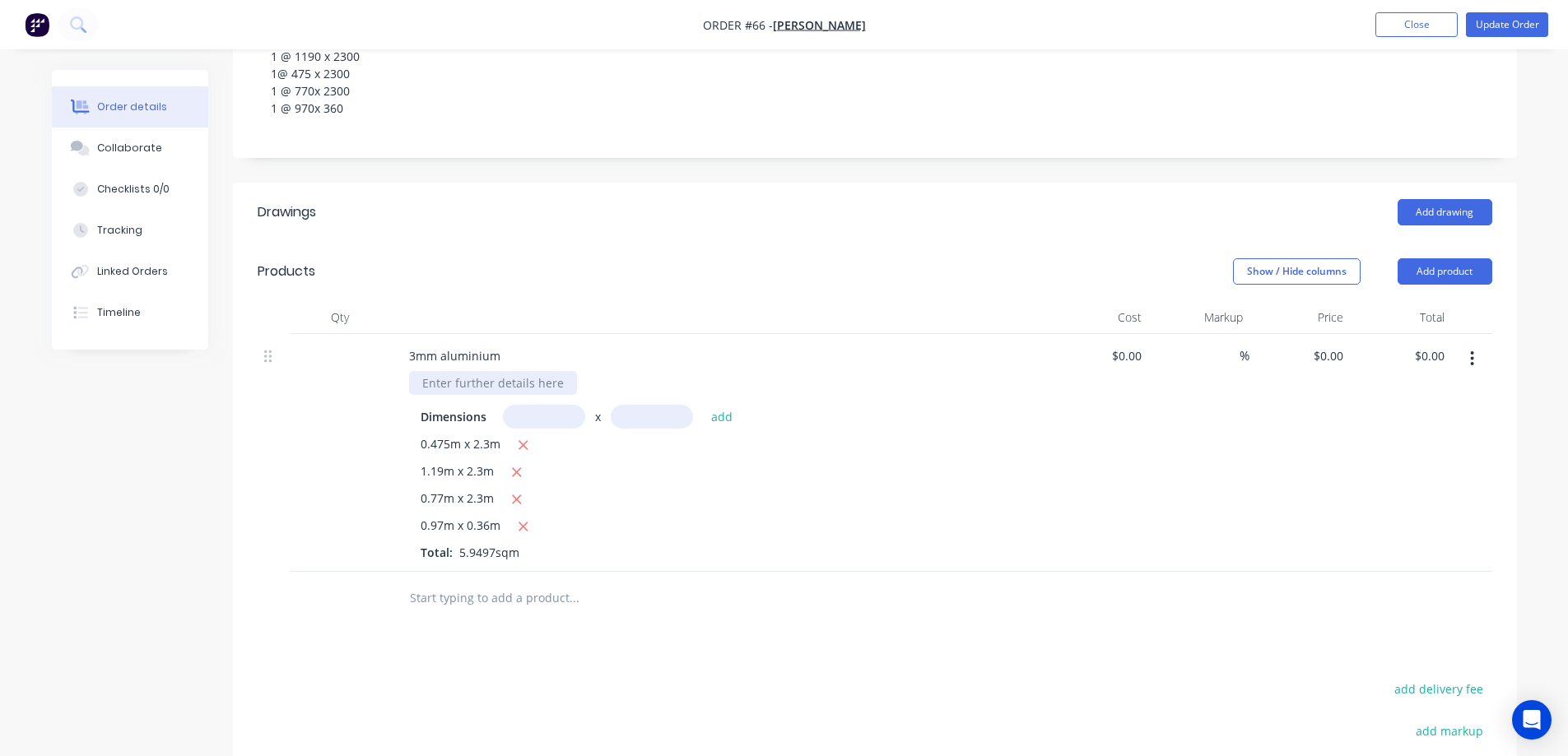
click at [494, 377] on div at bounding box center [493, 383] width 168 height 24
click at [502, 351] on div "3mm aluminium" at bounding box center [455, 356] width 118 height 24
click at [1127, 353] on div at bounding box center [1136, 356] width 25 height 24
type input "$67.70"
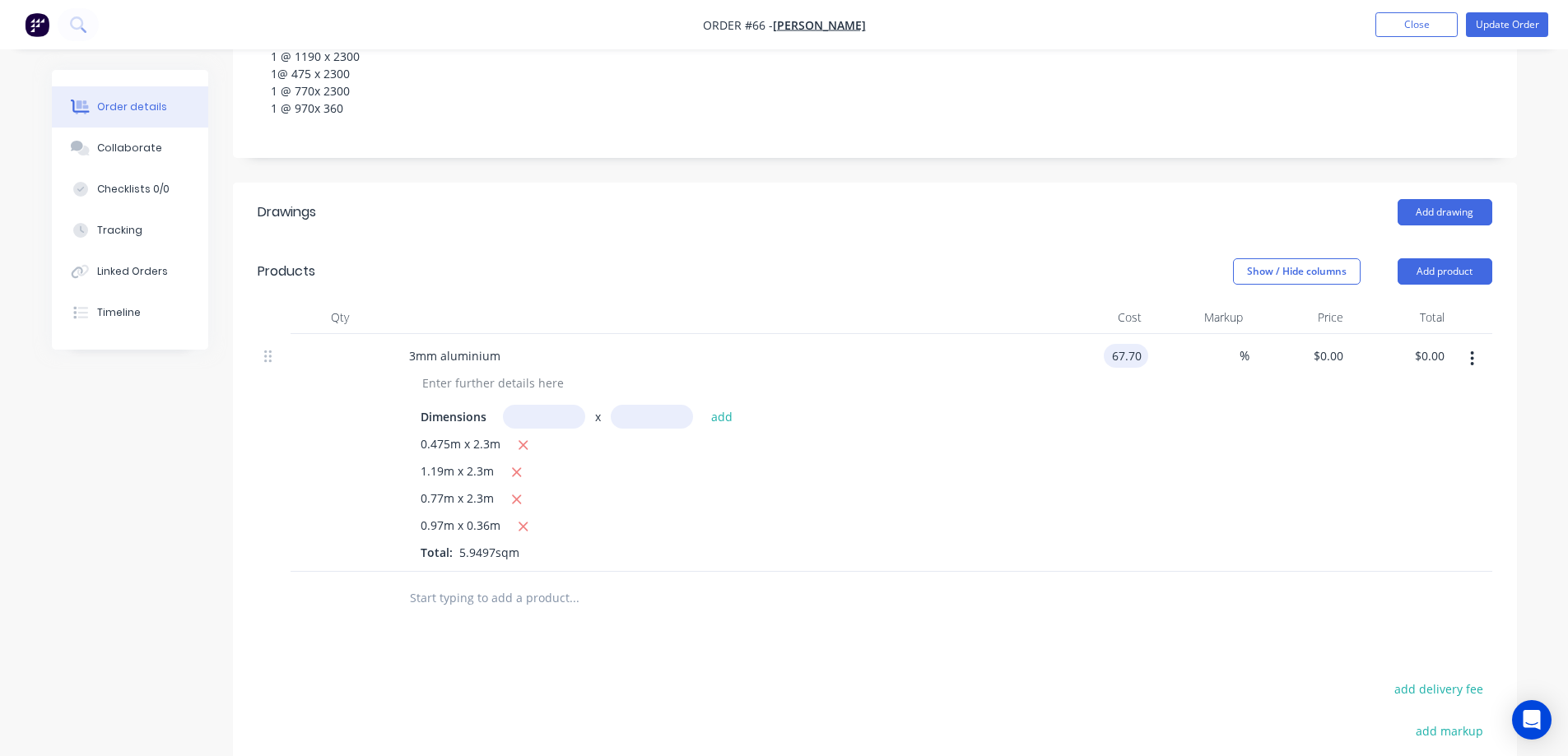
type input "$402.79"
click at [1201, 408] on div "%" at bounding box center [1199, 453] width 102 height 238
click at [1236, 366] on input at bounding box center [1230, 356] width 19 height 24
type input "35"
type input "$91.395"
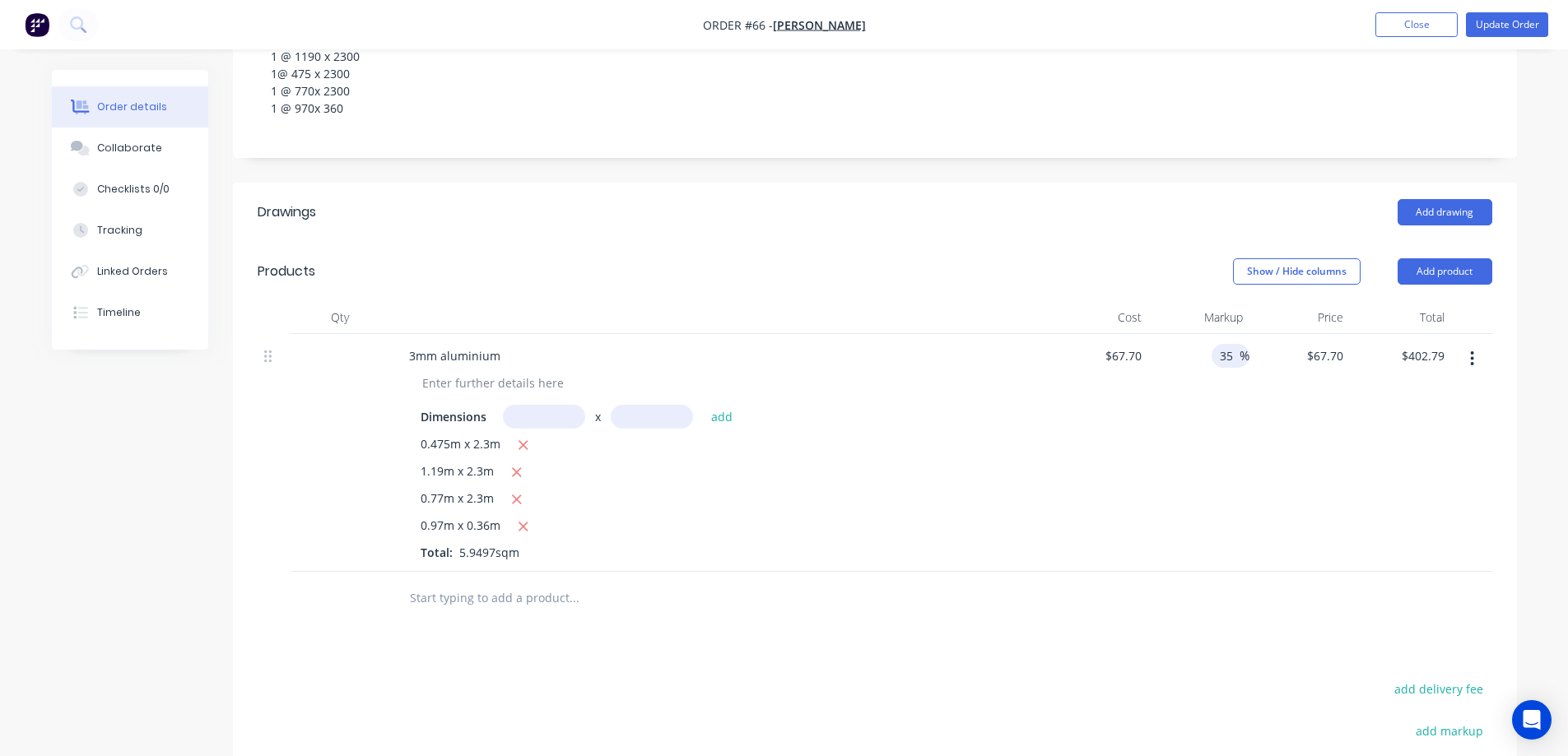
type input "$543.77"
click at [1223, 419] on div "35 35 %" at bounding box center [1199, 453] width 102 height 238
click at [1012, 483] on div "0.475m x 2.3m 1.19m x 2.3m 0.77m x 2.3m 0.97m x 0.36m Total: 5.9497sqm" at bounding box center [718, 498] width 597 height 126
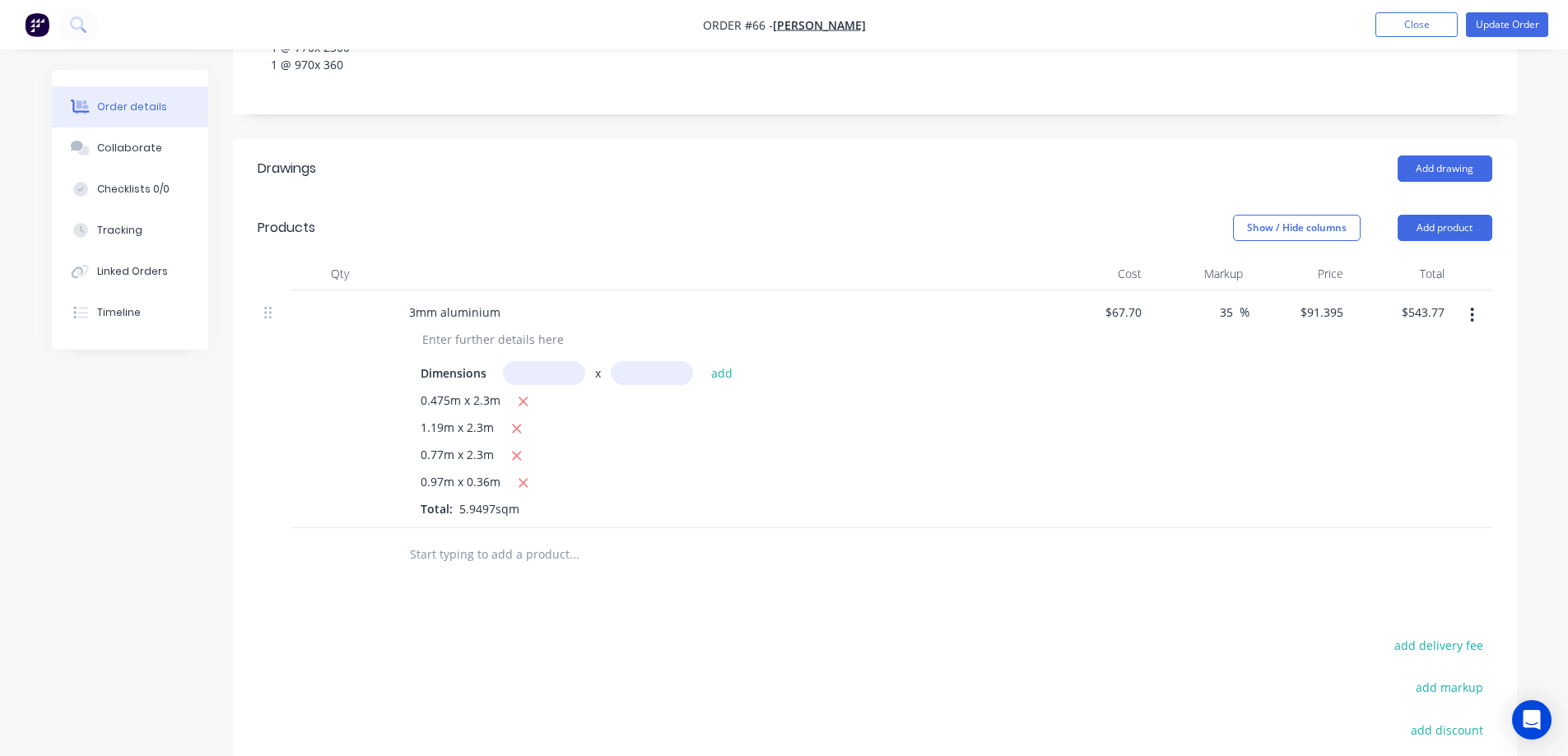
scroll to position [494, 0]
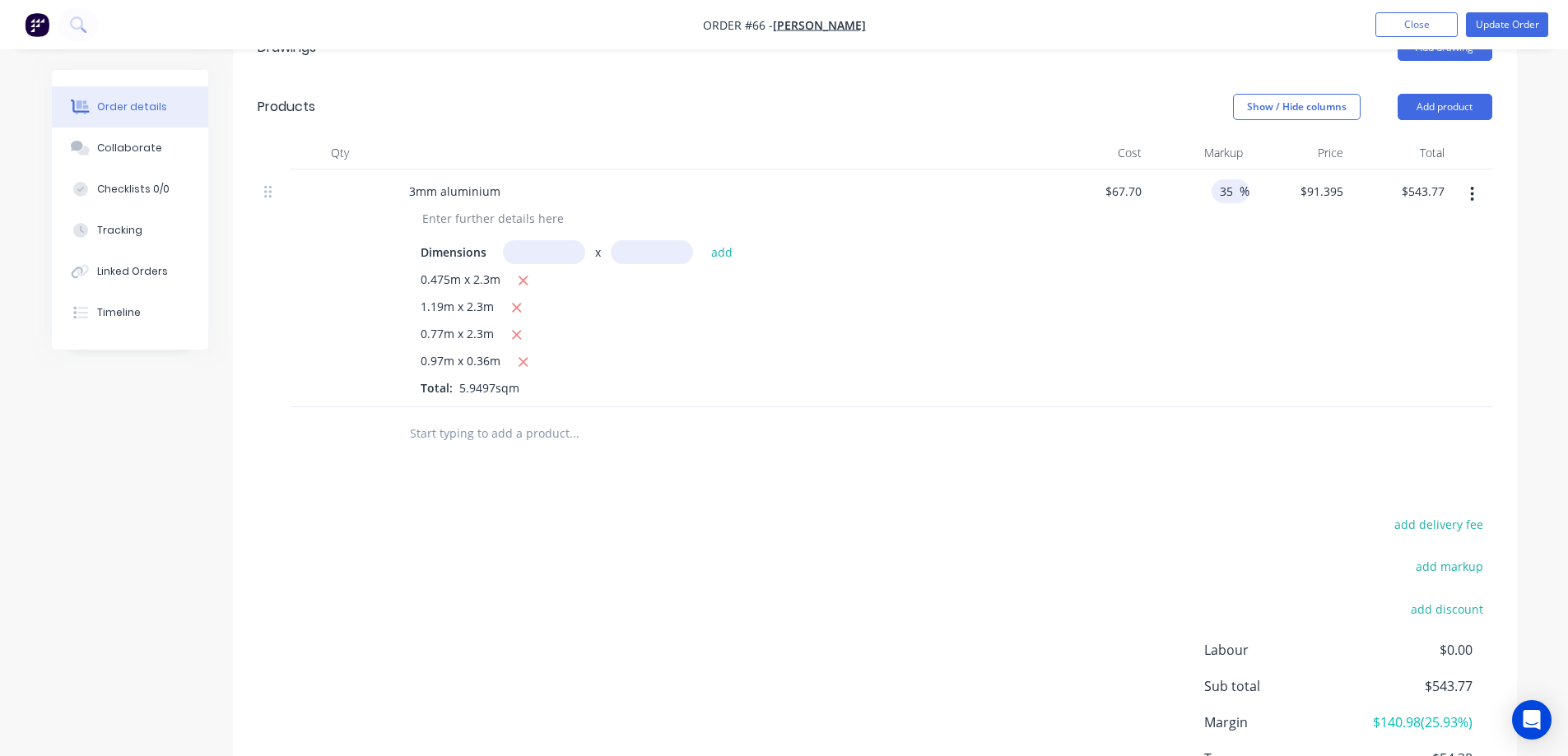
click at [1235, 192] on input "35" at bounding box center [1229, 191] width 22 height 24
drag, startPoint x: 1235, startPoint y: 192, endPoint x: 1211, endPoint y: 192, distance: 24.0
click at [1212, 192] on div "35 35 %" at bounding box center [1231, 191] width 38 height 24
type input "40"
click at [1218, 241] on div "40 40 %" at bounding box center [1199, 289] width 102 height 238
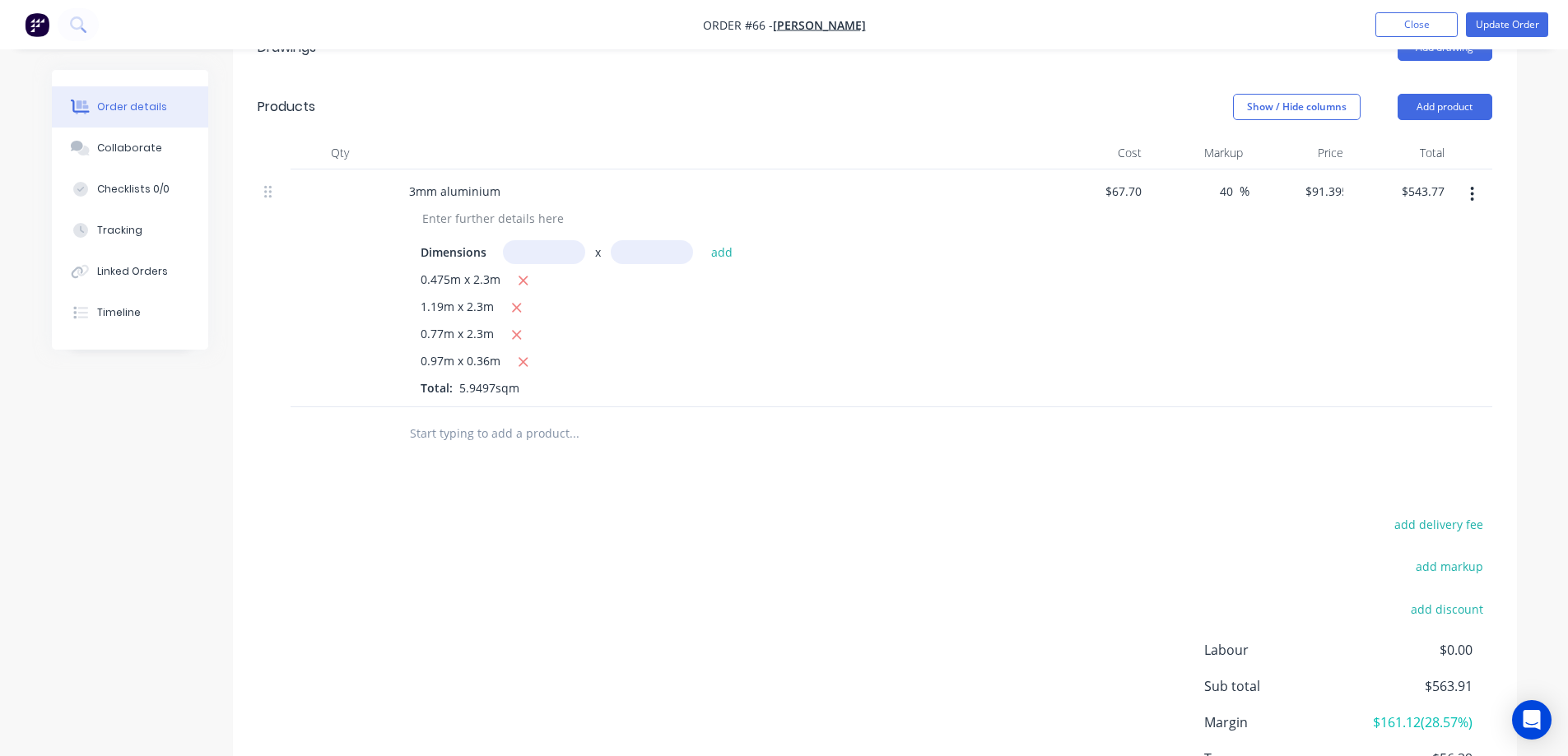
type input "$94.78"
type input "$563.91"
drag, startPoint x: 1236, startPoint y: 189, endPoint x: 1204, endPoint y: 202, distance: 34.5
click at [1206, 200] on div "40 40 %" at bounding box center [1199, 289] width 102 height 238
type input "50"
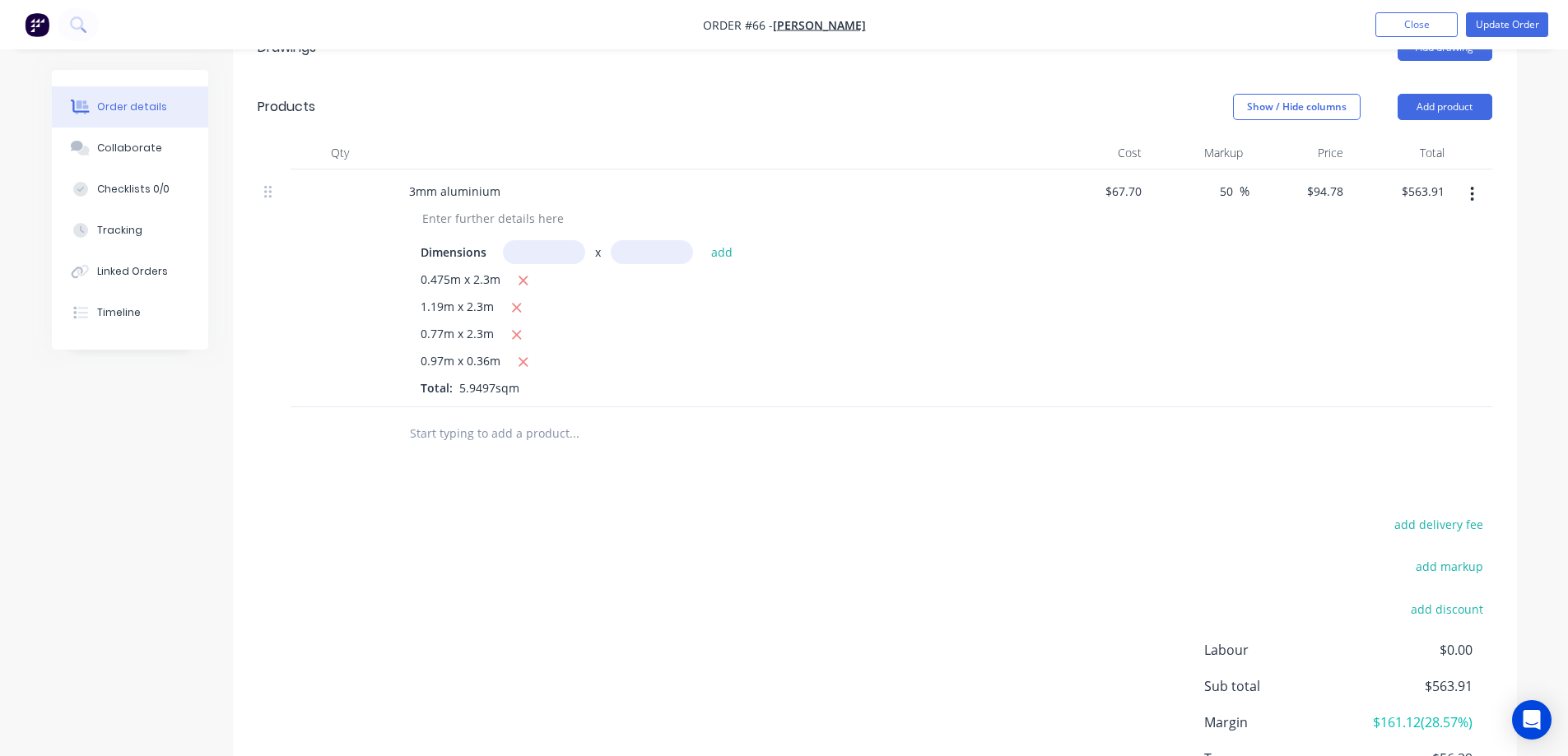
type input "$101.55"
type input "$604.19"
click at [1232, 340] on div "50 50 %" at bounding box center [1199, 289] width 102 height 238
drag, startPoint x: 1233, startPoint y: 195, endPoint x: 1223, endPoint y: 201, distance: 11.7
click at [1223, 201] on input "50" at bounding box center [1229, 191] width 22 height 24
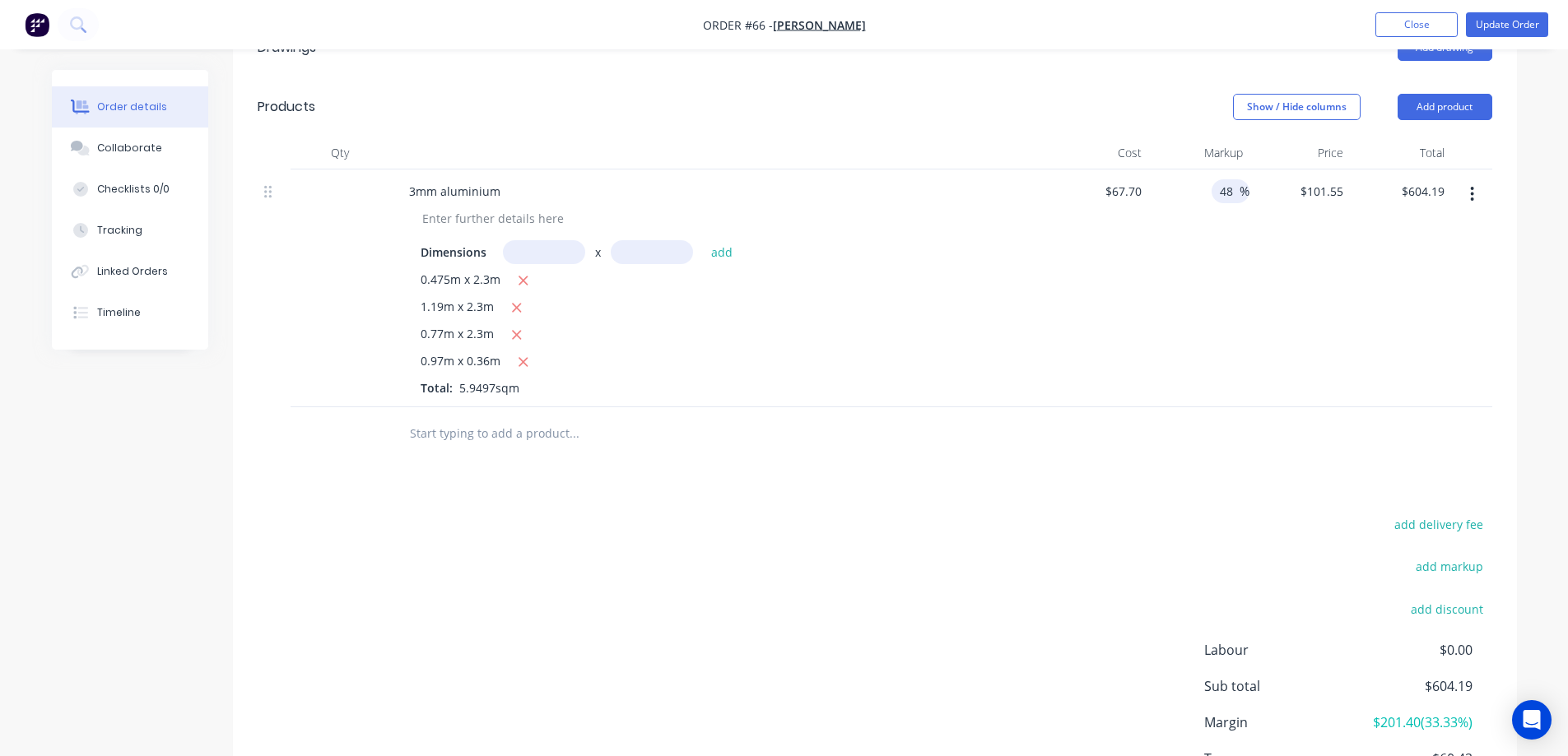
type input "48"
type input "$100.196"
type input "$596.14"
click at [1238, 249] on div "48 48 %" at bounding box center [1199, 289] width 102 height 238
drag, startPoint x: 1233, startPoint y: 187, endPoint x: 1184, endPoint y: 194, distance: 49.5
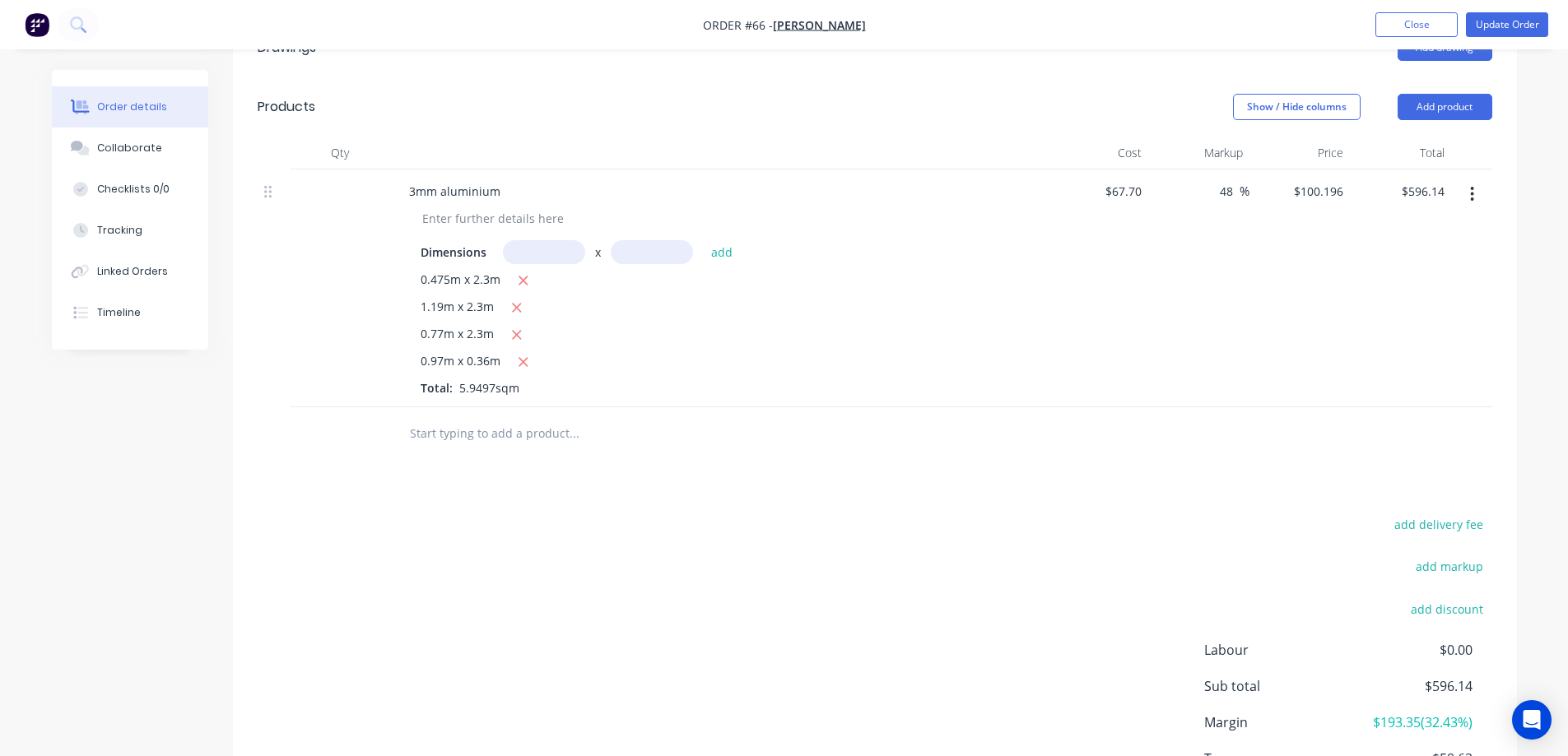
click at [1185, 193] on div "48 48 %" at bounding box center [1199, 289] width 102 height 238
type input "49"
type input "$100.873"
type input "$600.16"
click at [1182, 199] on div "49 49 %" at bounding box center [1199, 289] width 102 height 238
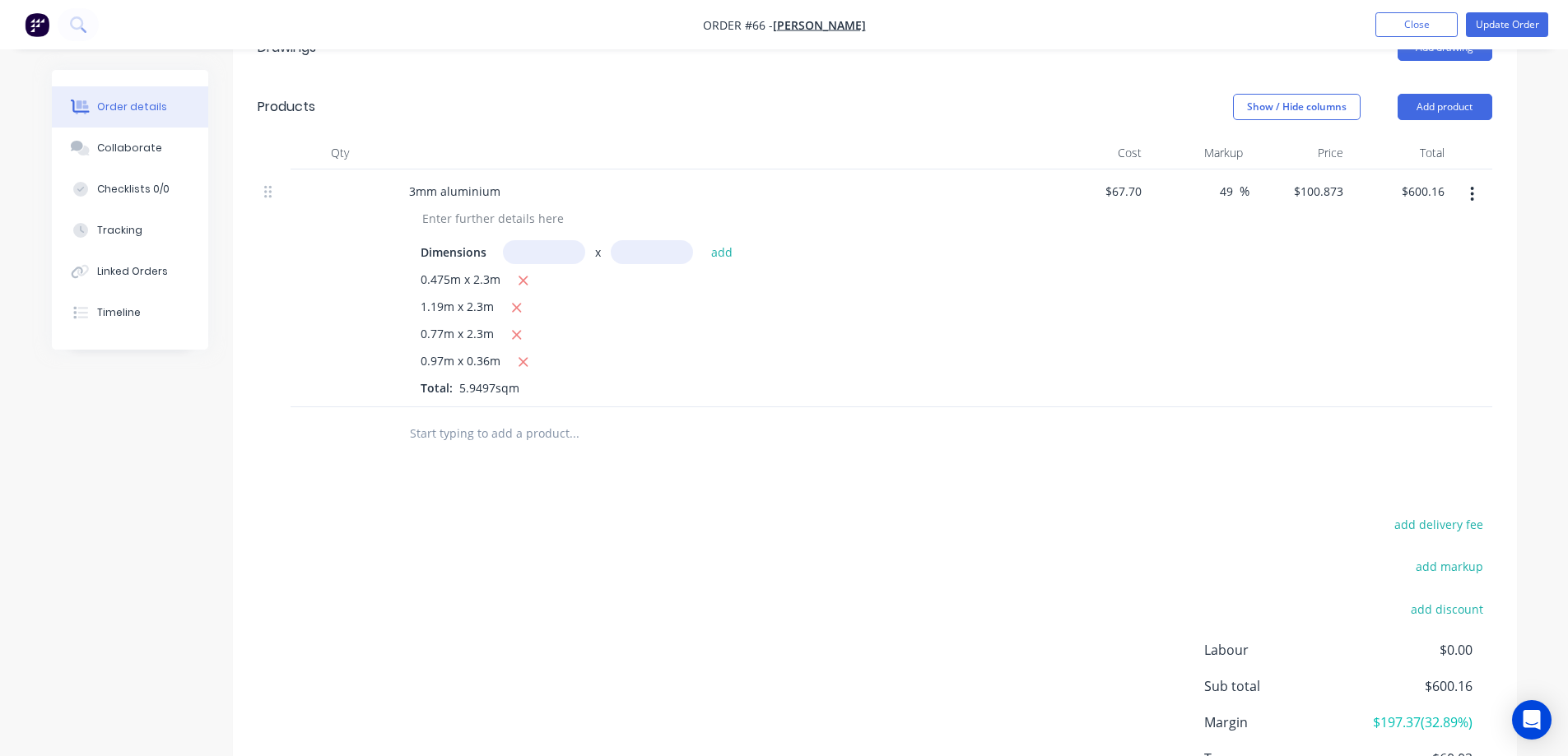
click at [1073, 523] on div "add delivery fee add markup add discount Labour $0.00 Sub total $600.16 Margin …" at bounding box center [875, 673] width 1235 height 318
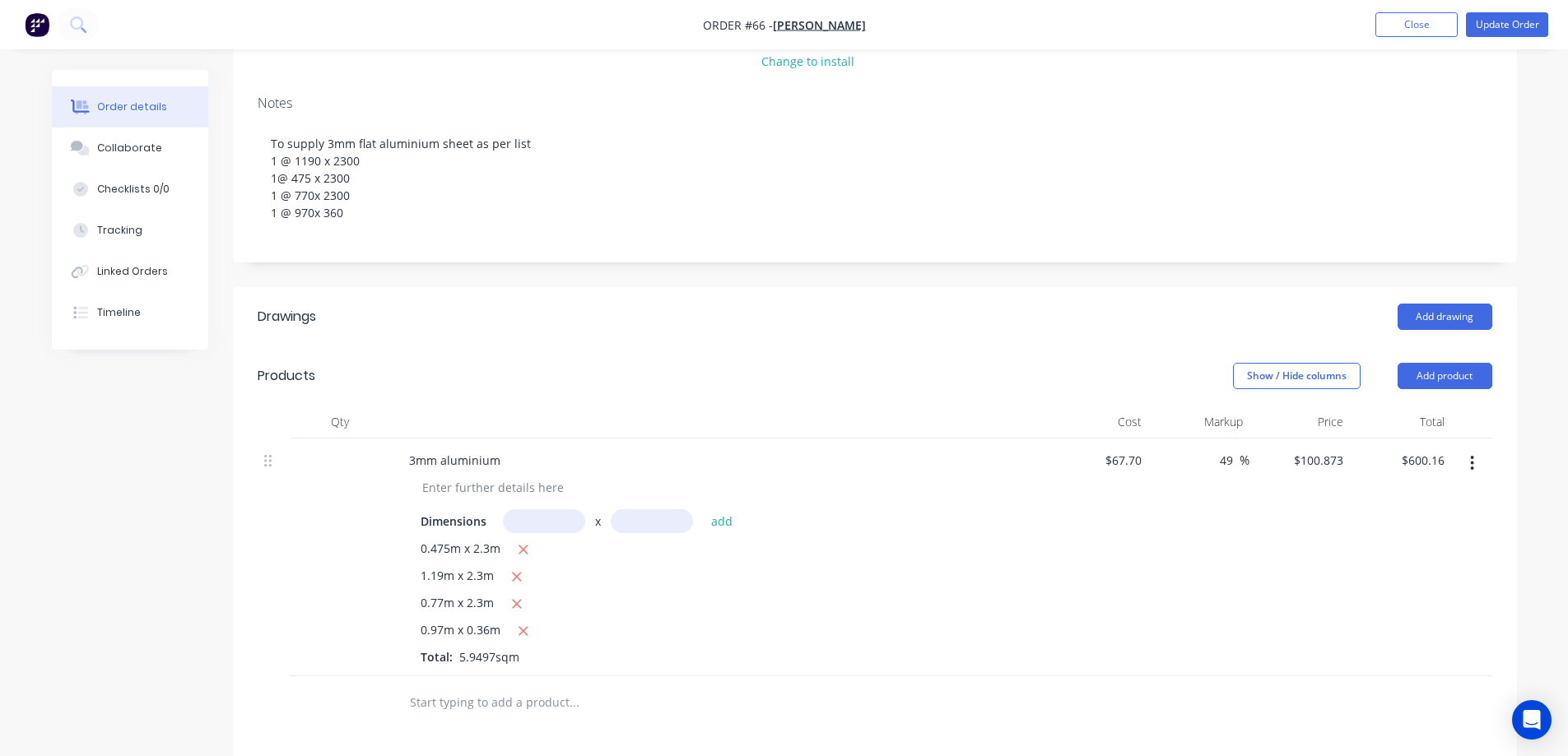
scroll to position [124, 0]
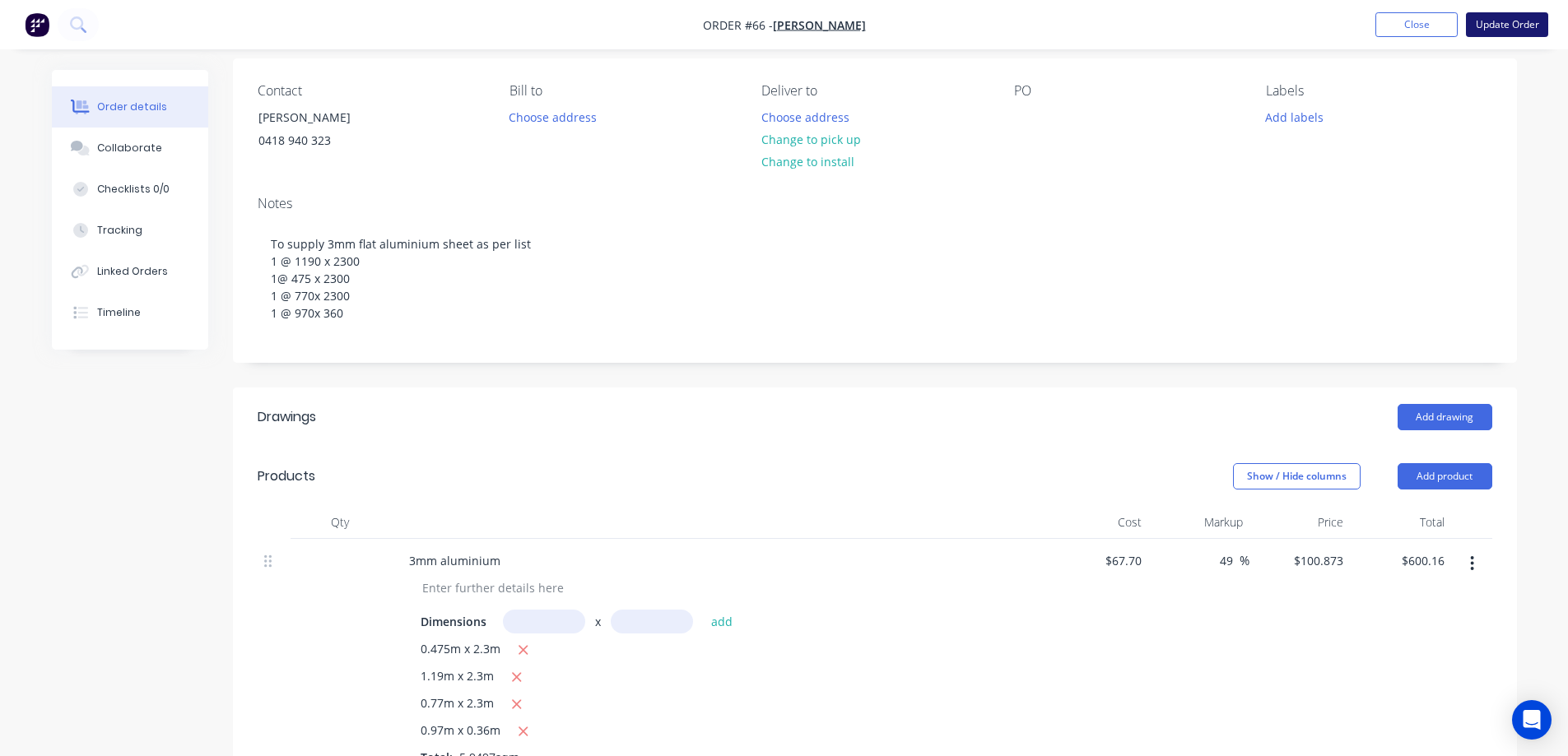
click at [1511, 28] on button "Update Order" at bounding box center [1507, 25] width 83 height 25
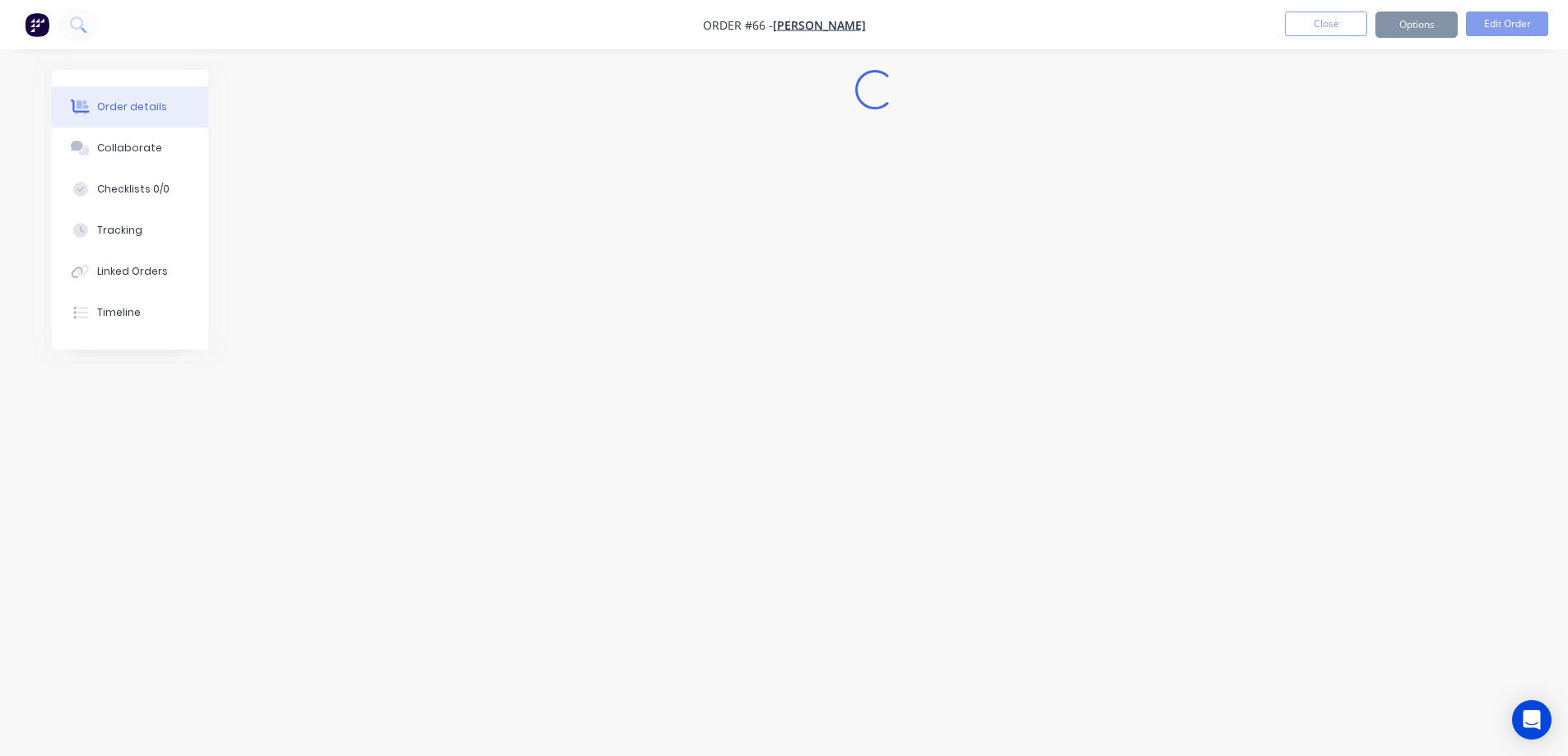
scroll to position [0, 0]
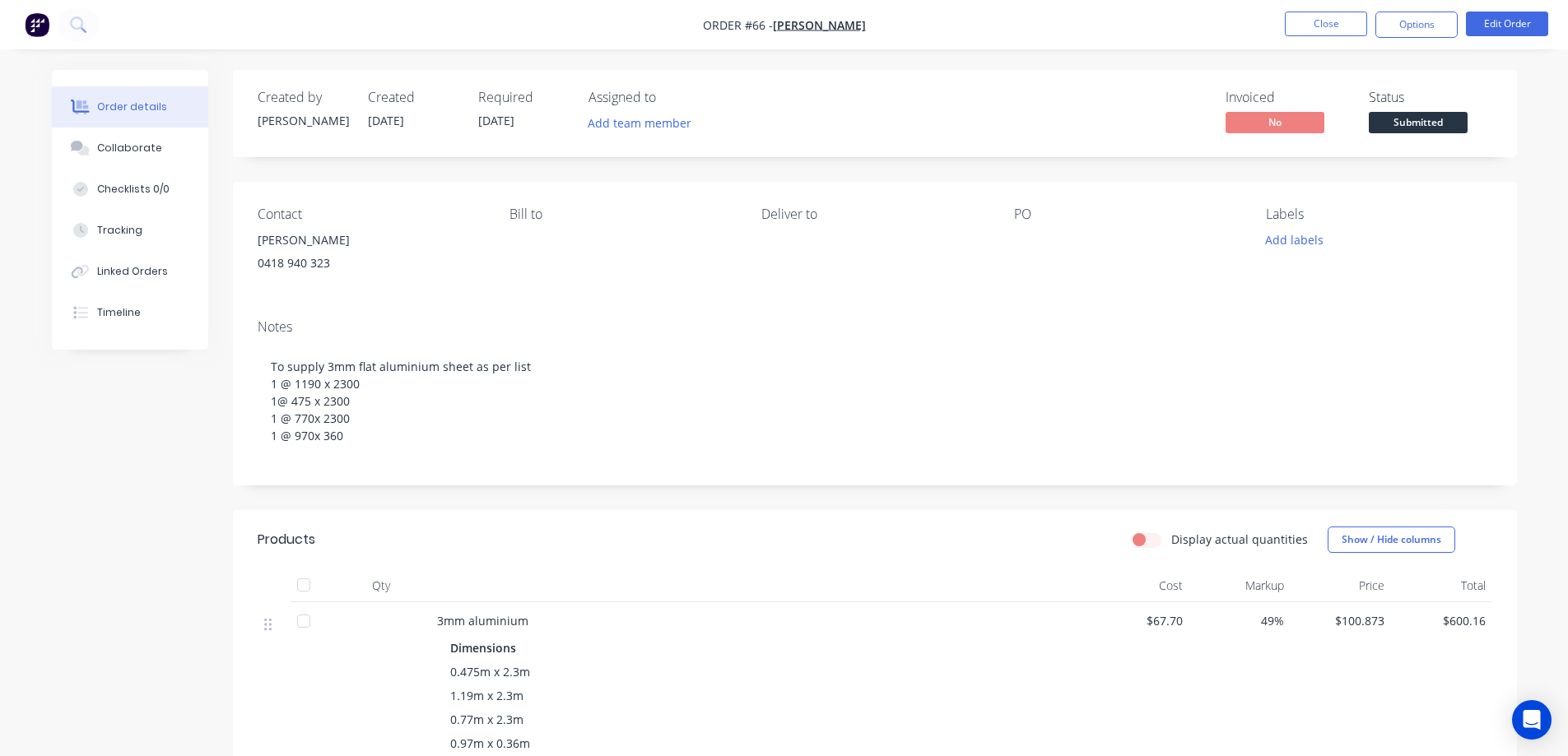
click at [684, 550] on div "Display actual quantities Show / Hide columns" at bounding box center [1005, 539] width 972 height 26
click at [1421, 24] on button "Options" at bounding box center [1416, 25] width 83 height 26
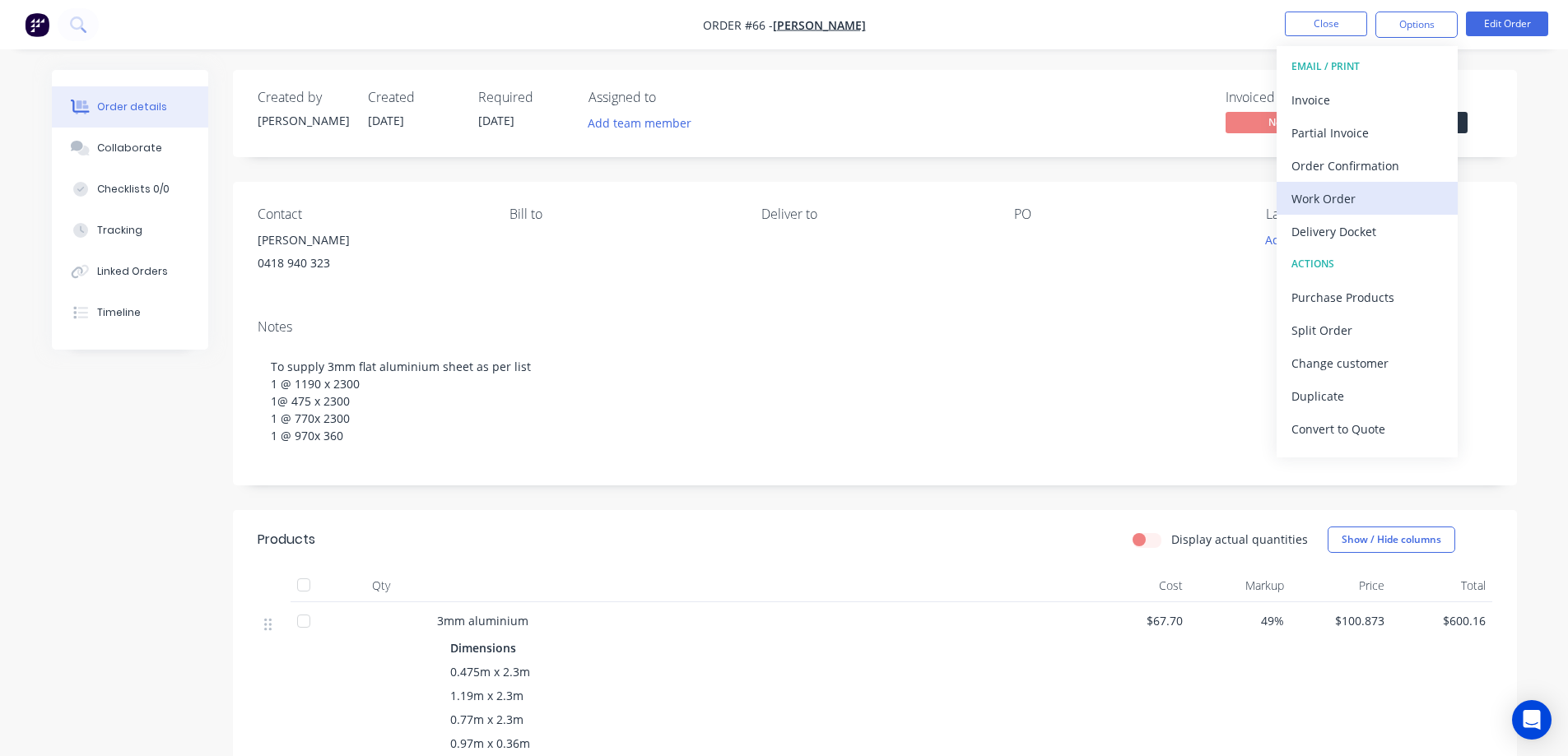
click at [1354, 199] on div "Work Order" at bounding box center [1367, 199] width 152 height 24
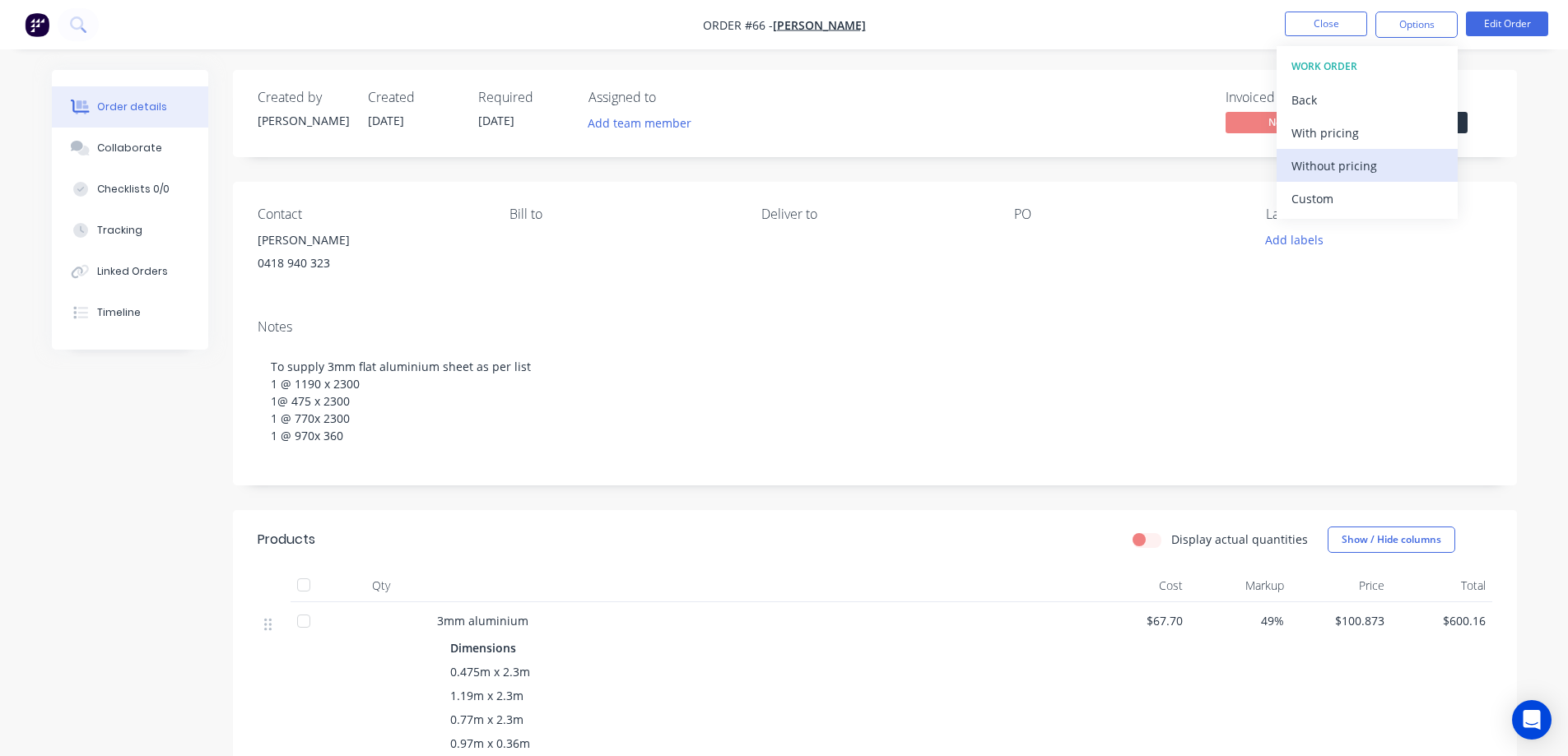
click at [1354, 163] on div "Without pricing" at bounding box center [1367, 166] width 152 height 24
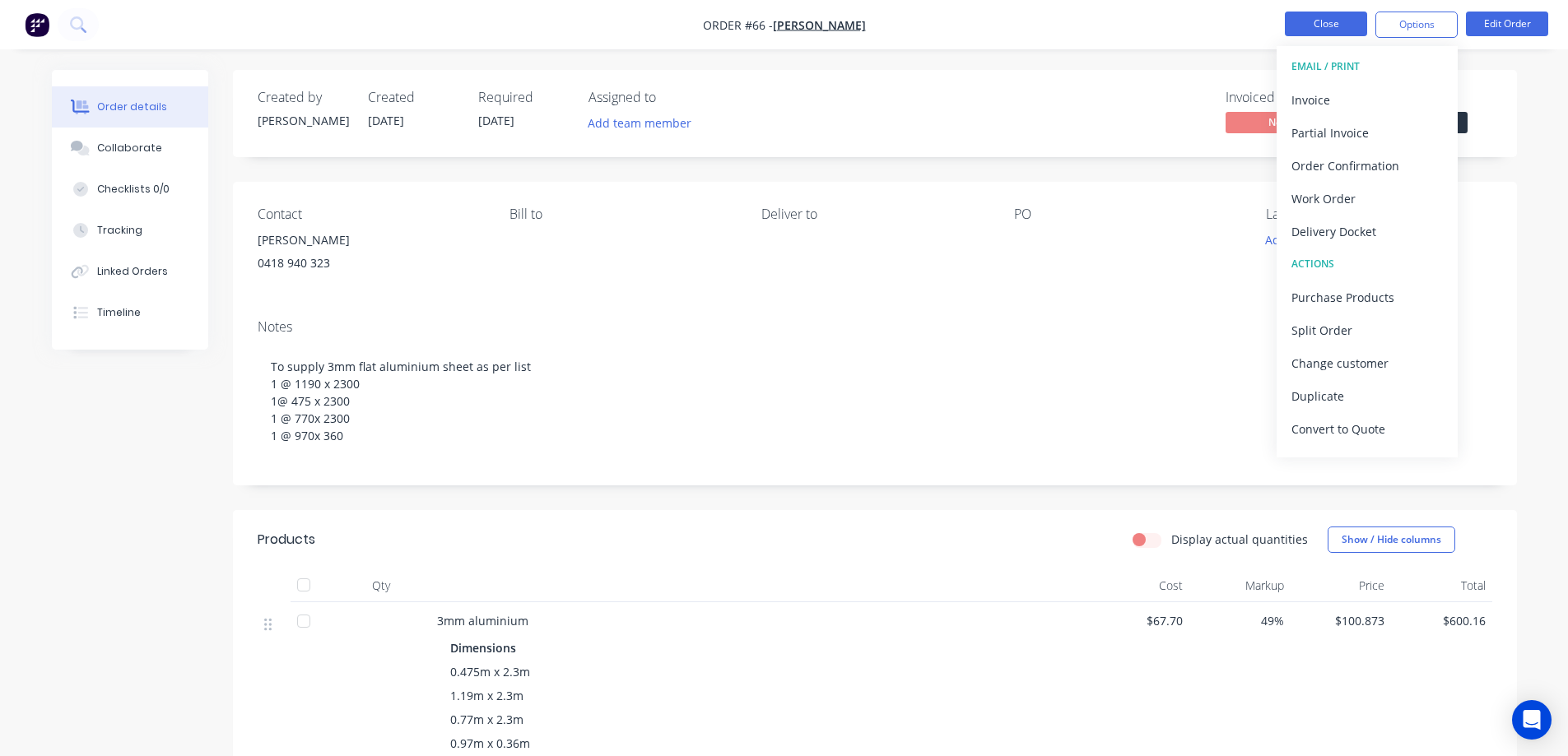
click at [1327, 23] on button "Close" at bounding box center [1326, 24] width 83 height 25
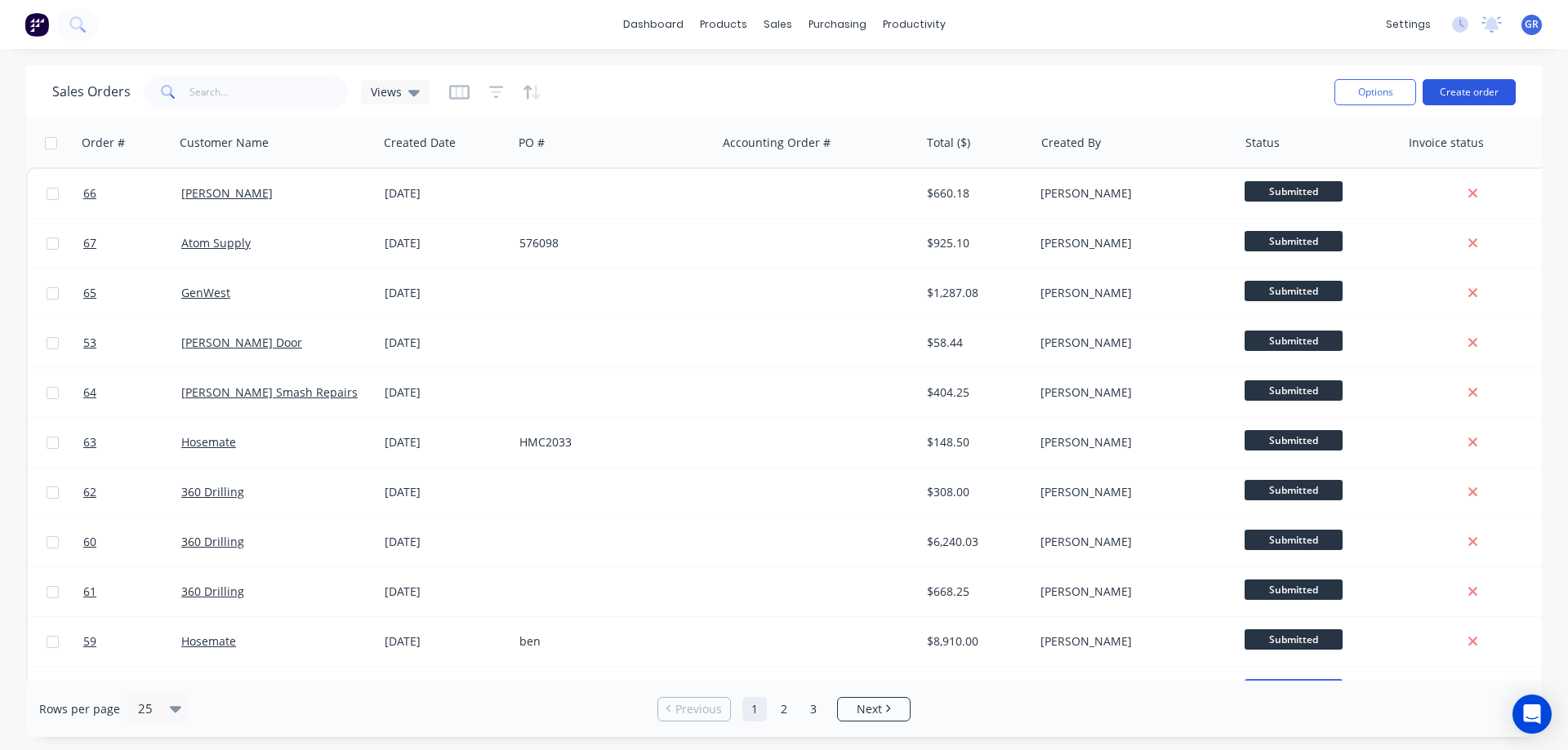
click at [1482, 87] on button "Create order" at bounding box center [1469, 92] width 93 height 26
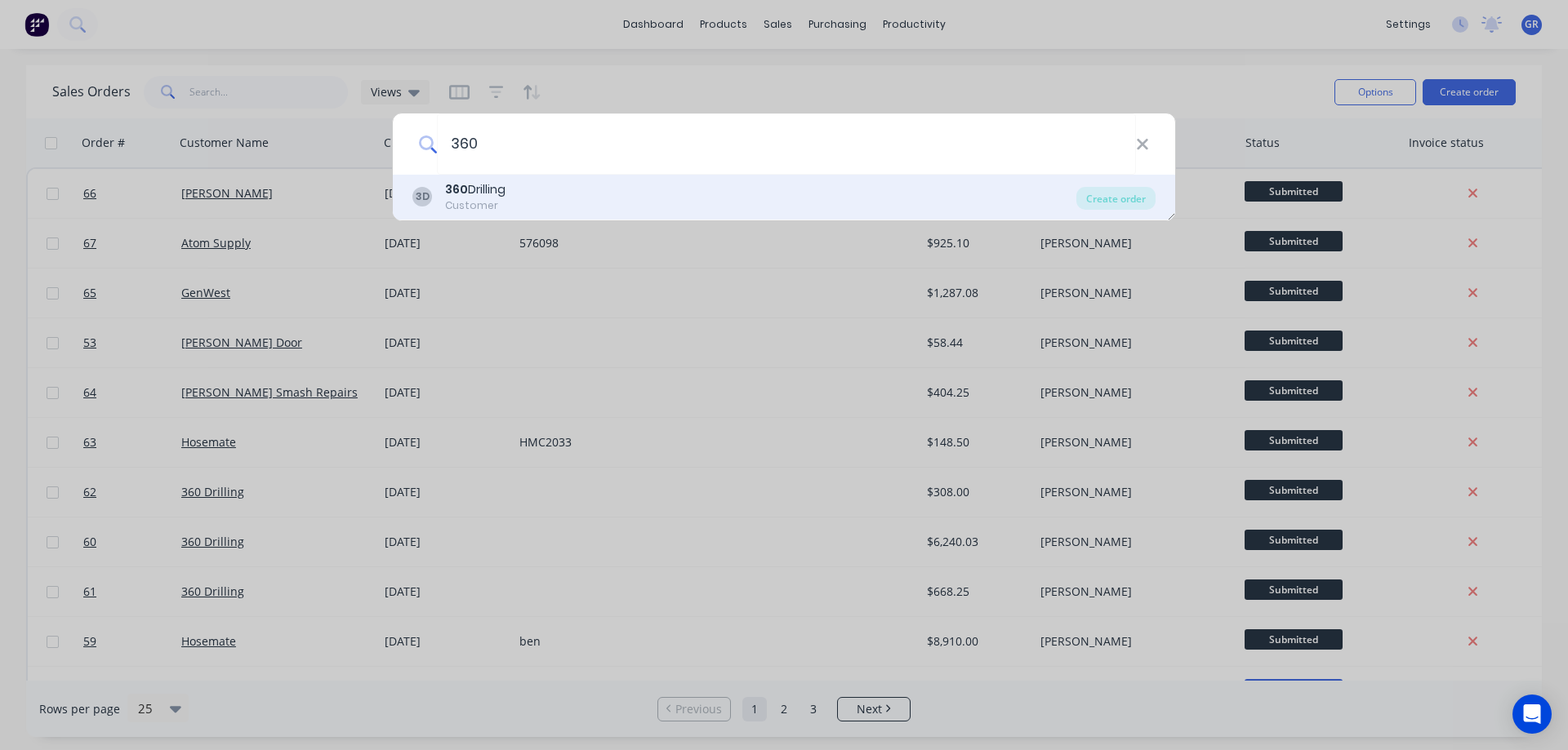
type input "360"
click at [543, 193] on div "3D 360 Drilling Customer" at bounding box center [744, 196] width 664 height 32
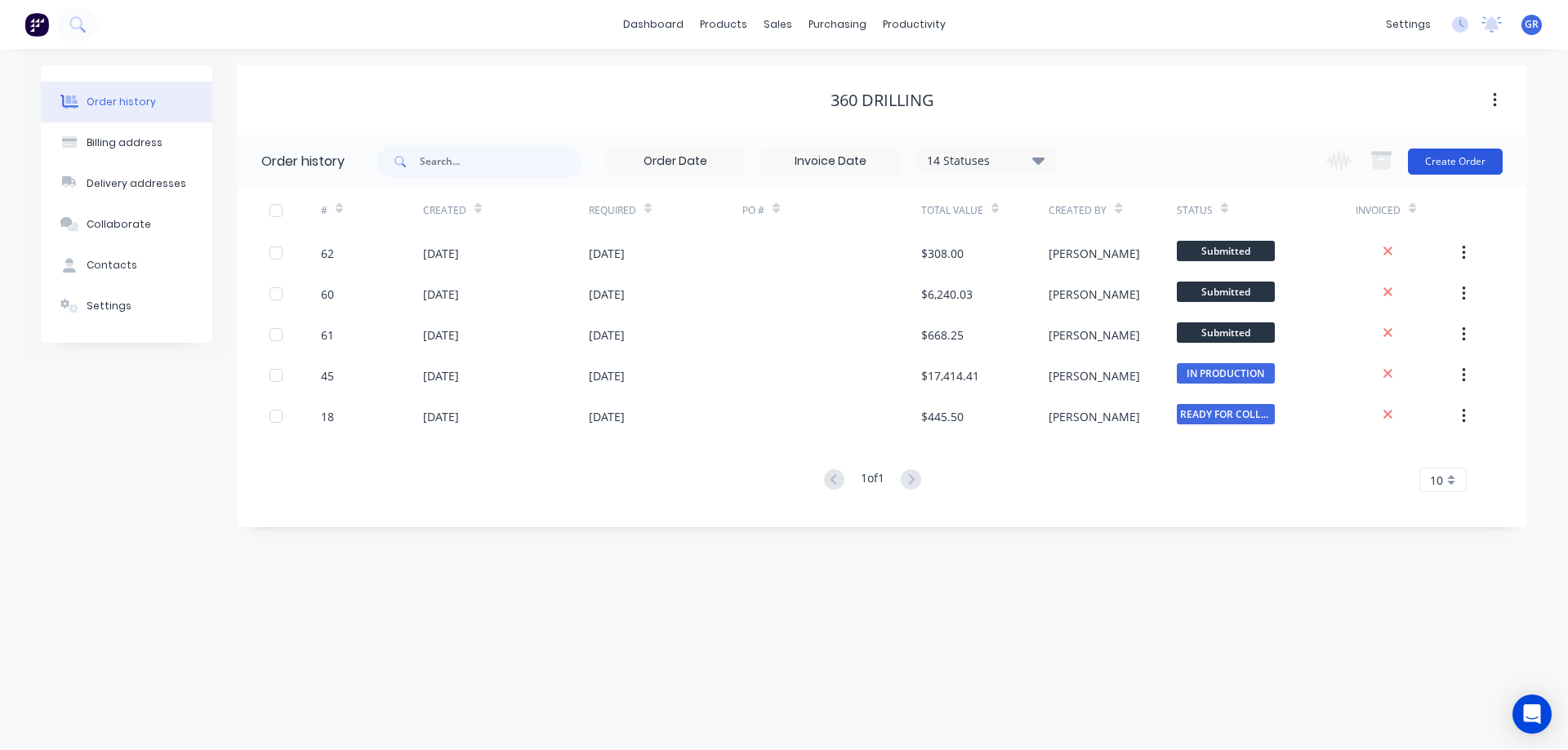
click at [1453, 161] on button "Create Order" at bounding box center [1455, 161] width 95 height 26
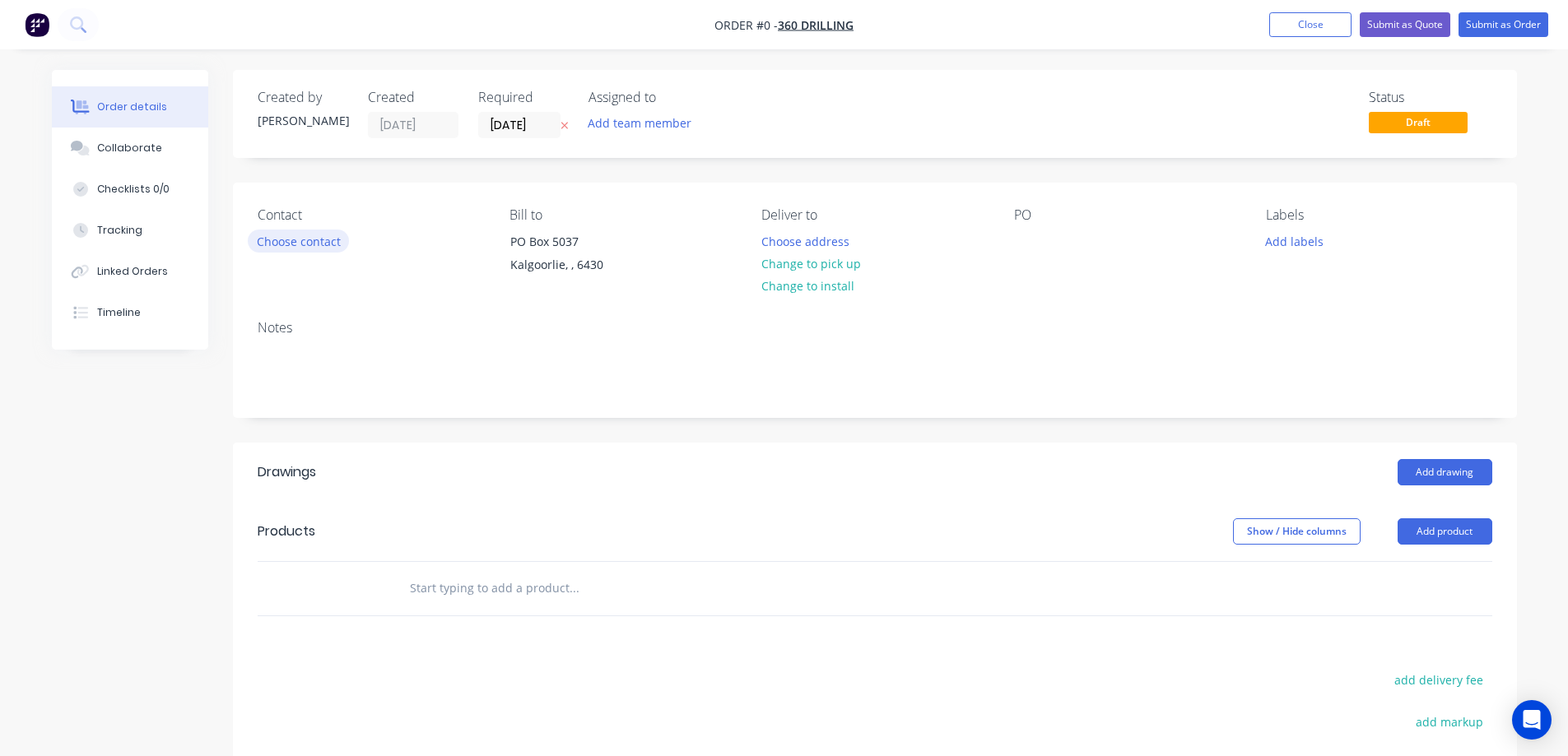
click at [280, 243] on button "Choose contact" at bounding box center [299, 241] width 102 height 22
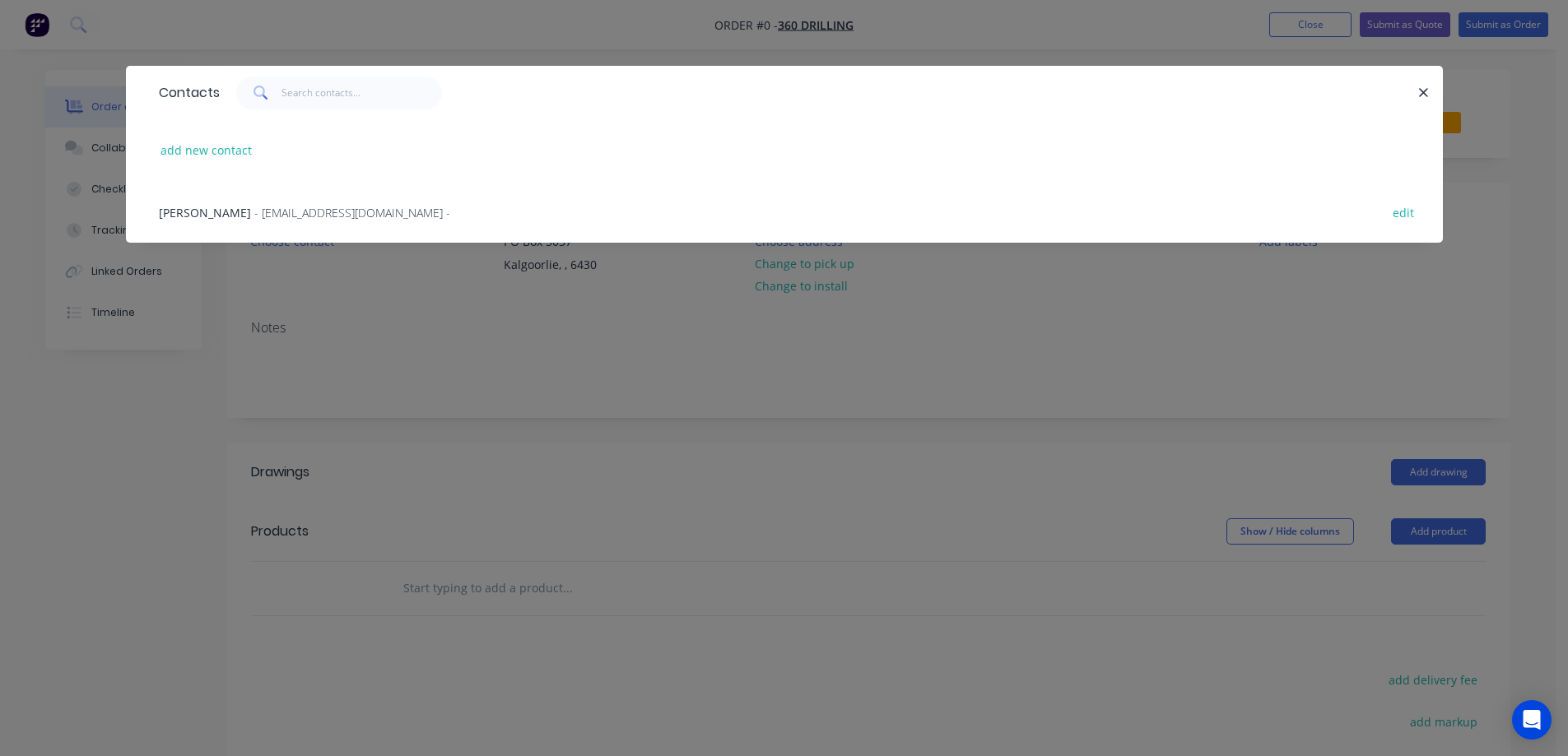
click at [197, 209] on span "[PERSON_NAME]" at bounding box center [205, 212] width 93 height 15
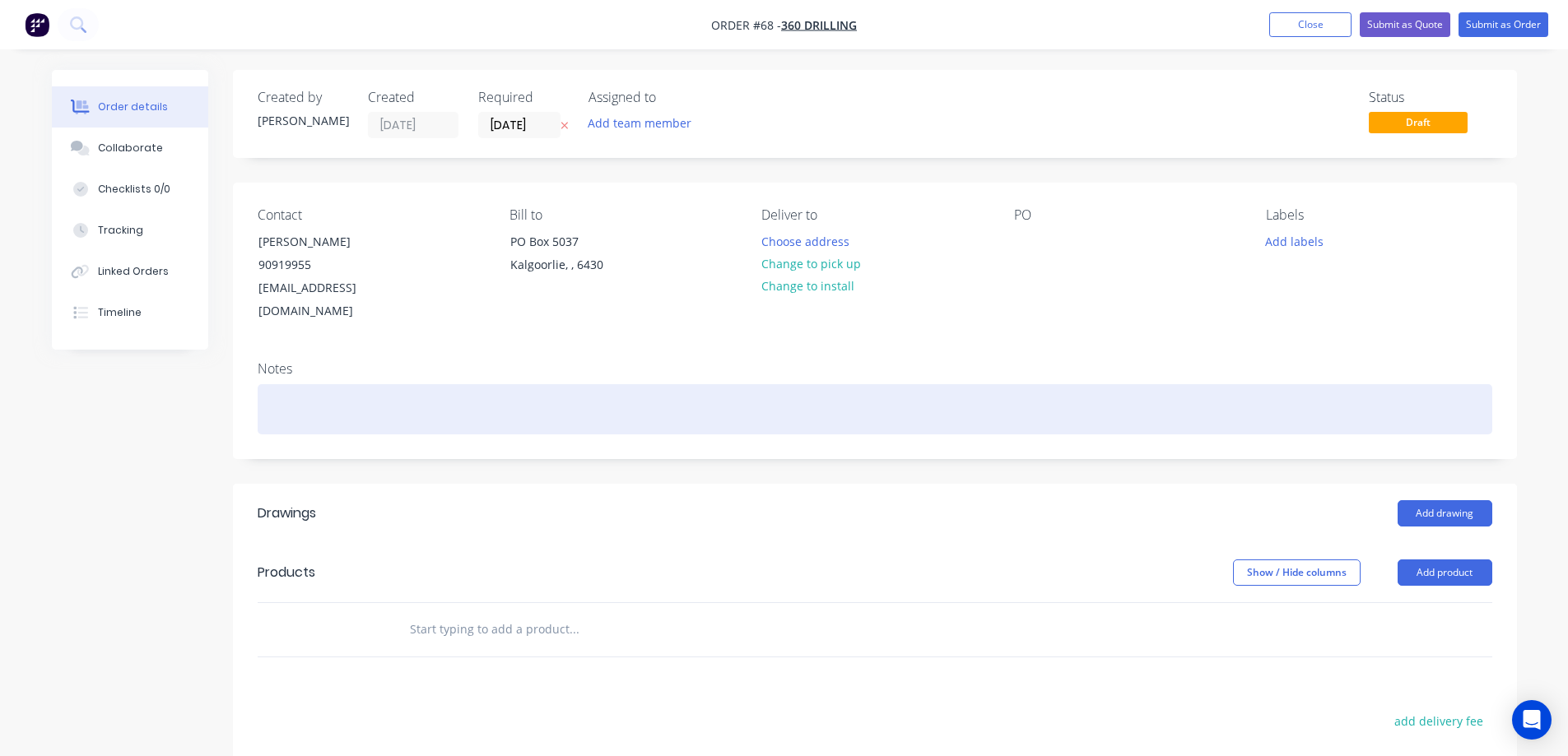
click at [295, 385] on div at bounding box center [875, 408] width 1235 height 50
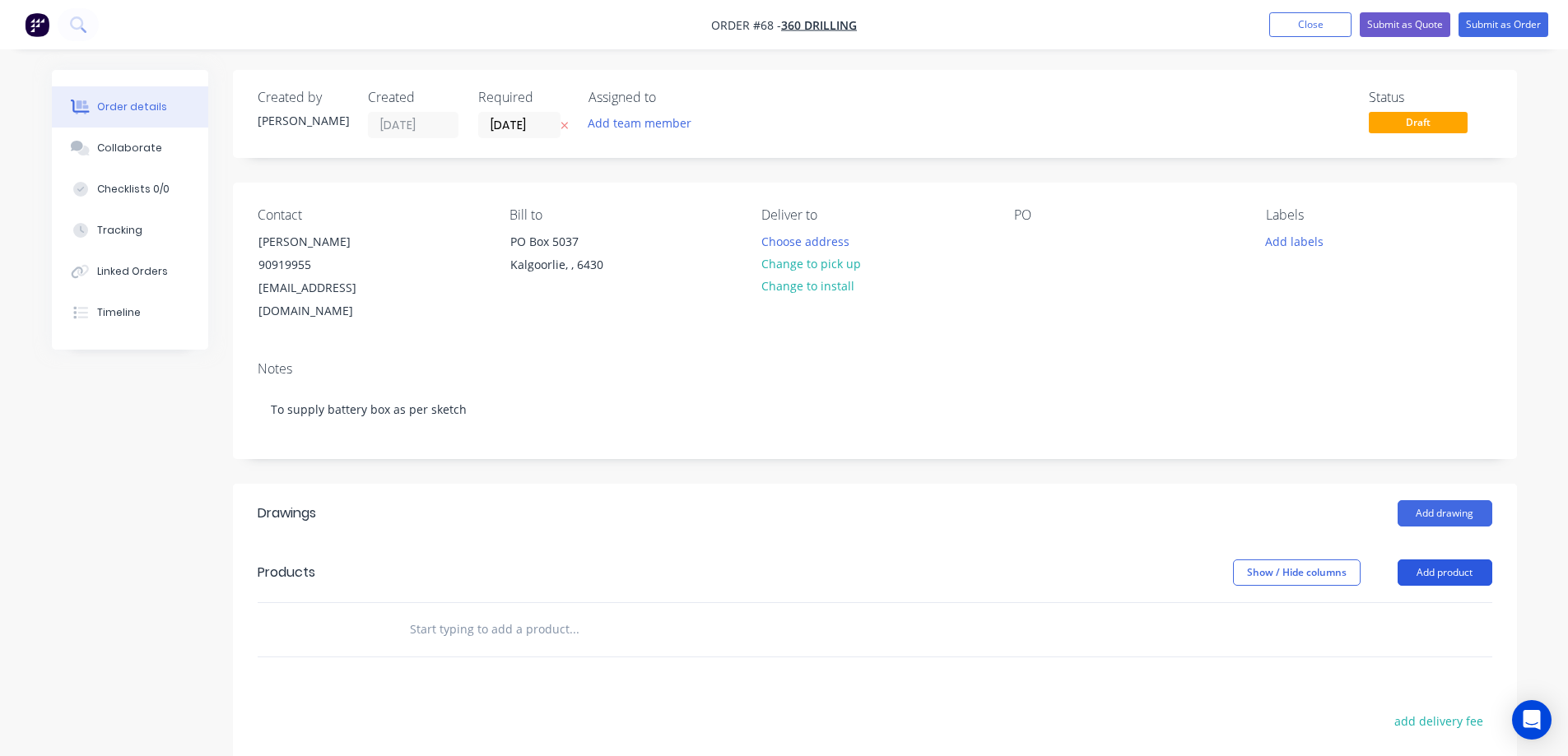
click at [1453, 560] on button "Add product" at bounding box center [1445, 573] width 94 height 26
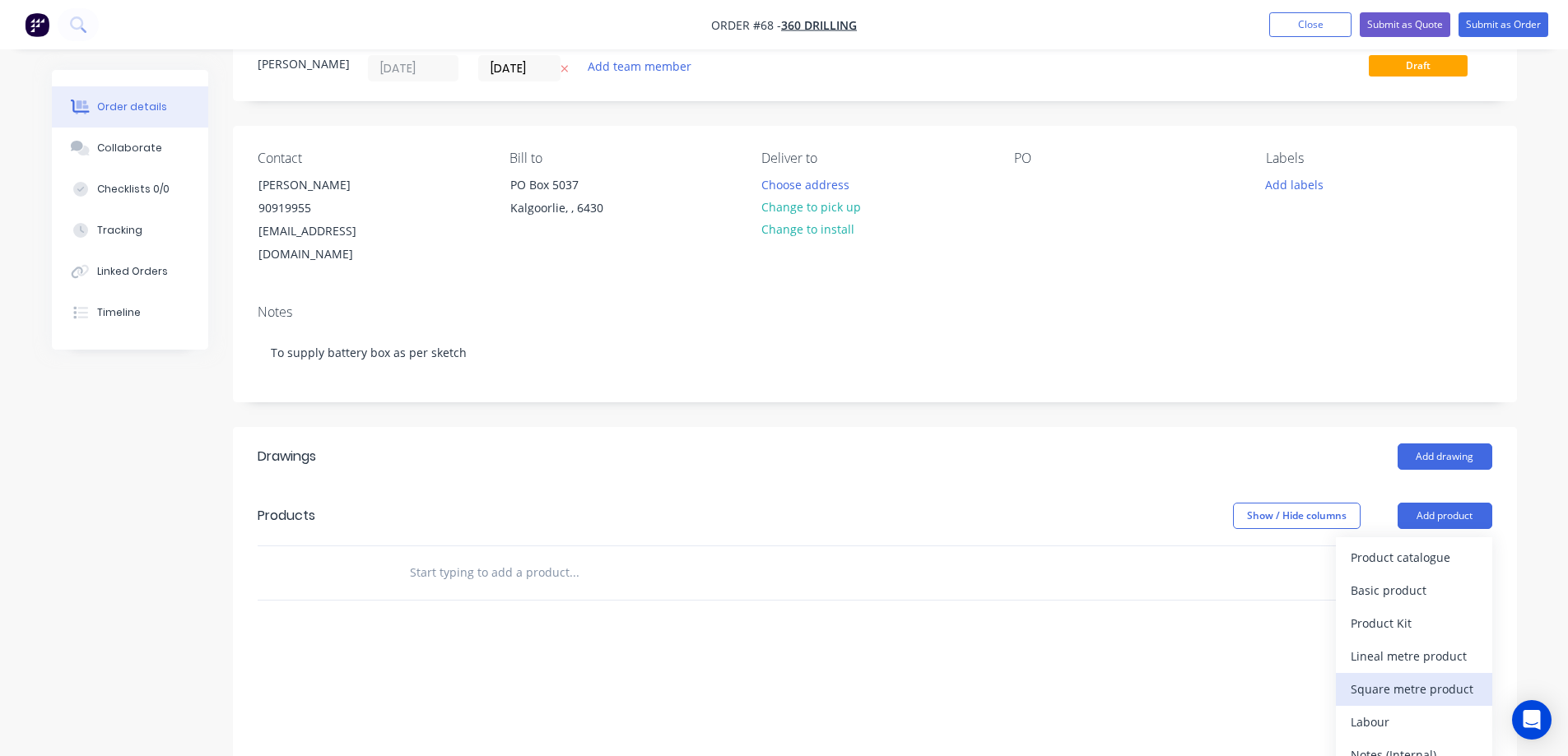
scroll to position [164, 0]
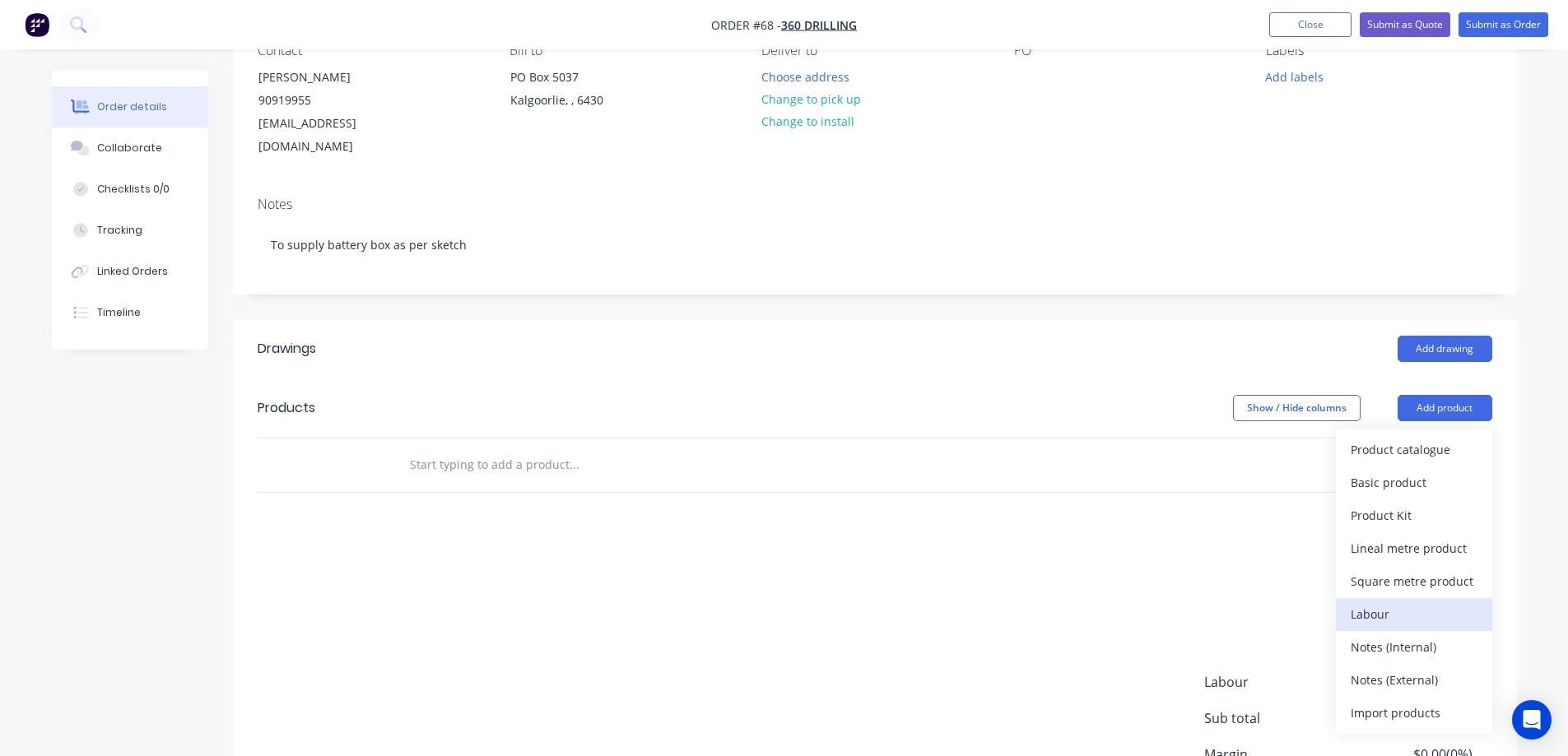
click at [1385, 603] on div "Labour" at bounding box center [1415, 614] width 127 height 24
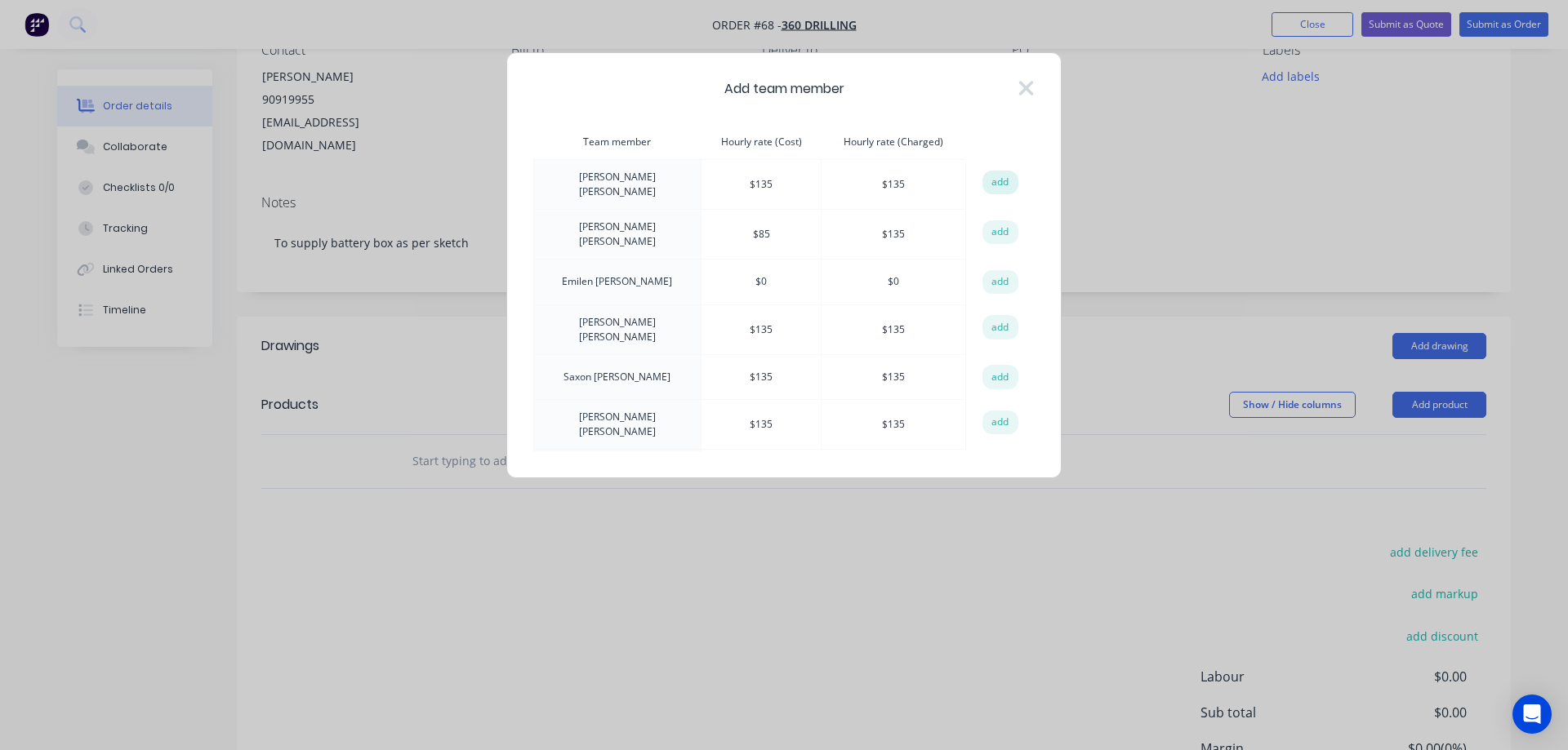
click at [994, 185] on button "add" at bounding box center [1001, 183] width 36 height 24
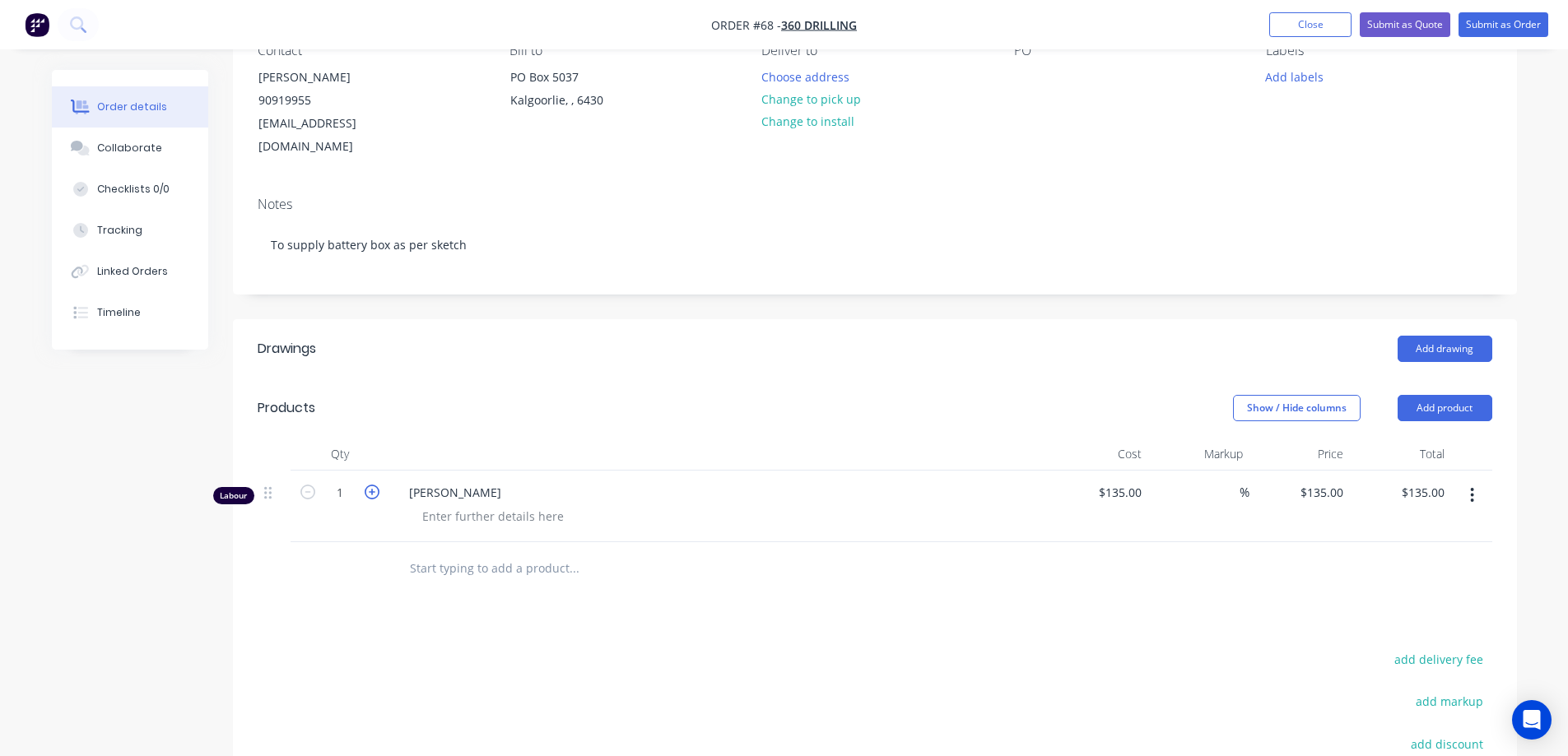
click at [370, 485] on icon "button" at bounding box center [372, 492] width 15 height 15
type input "2"
type input "$270.00"
click at [370, 485] on icon "button" at bounding box center [372, 492] width 15 height 15
type input "3"
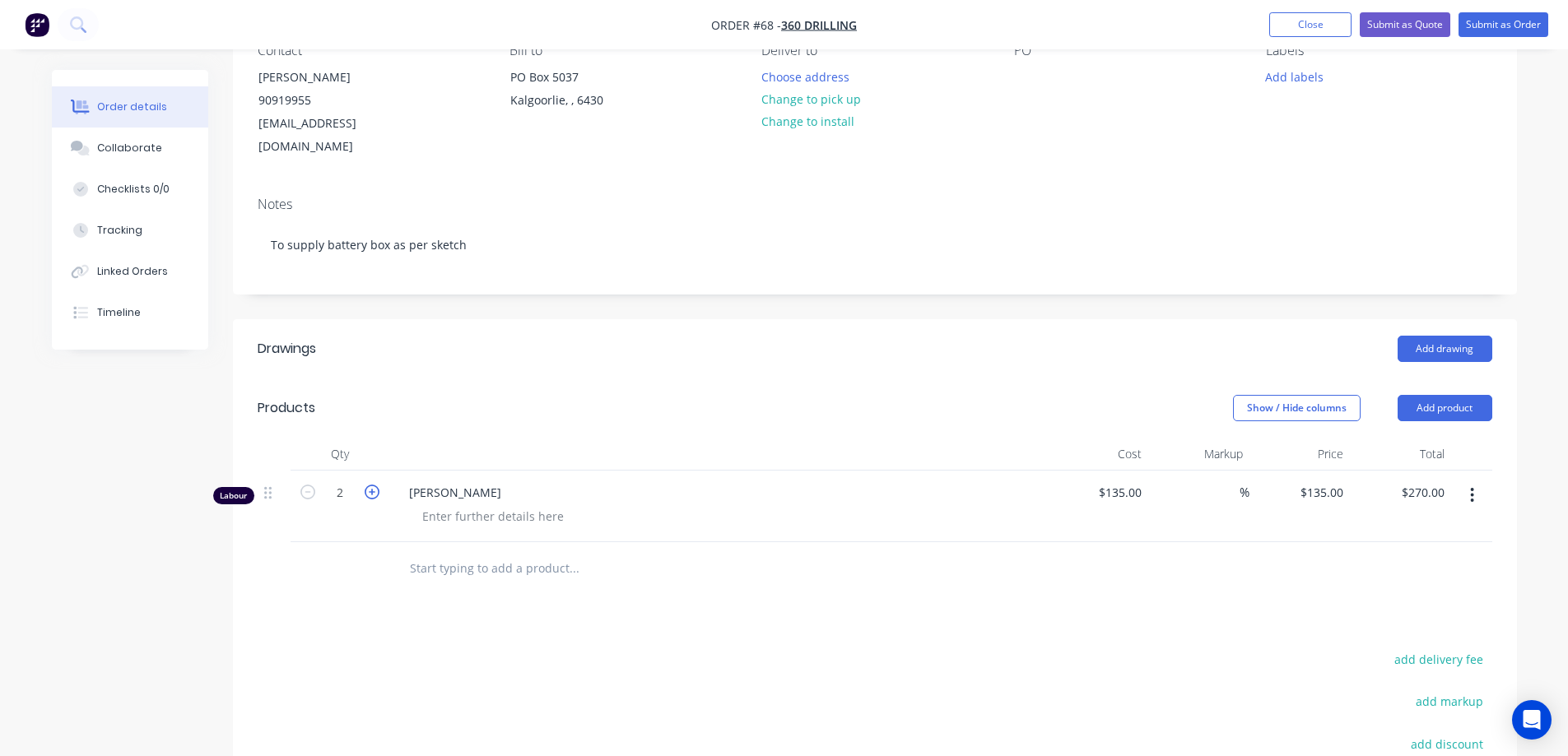
type input "$405.00"
click at [370, 485] on icon "button" at bounding box center [372, 492] width 15 height 15
type input "4"
type input "$540.00"
click at [369, 485] on icon "button" at bounding box center [372, 492] width 15 height 15
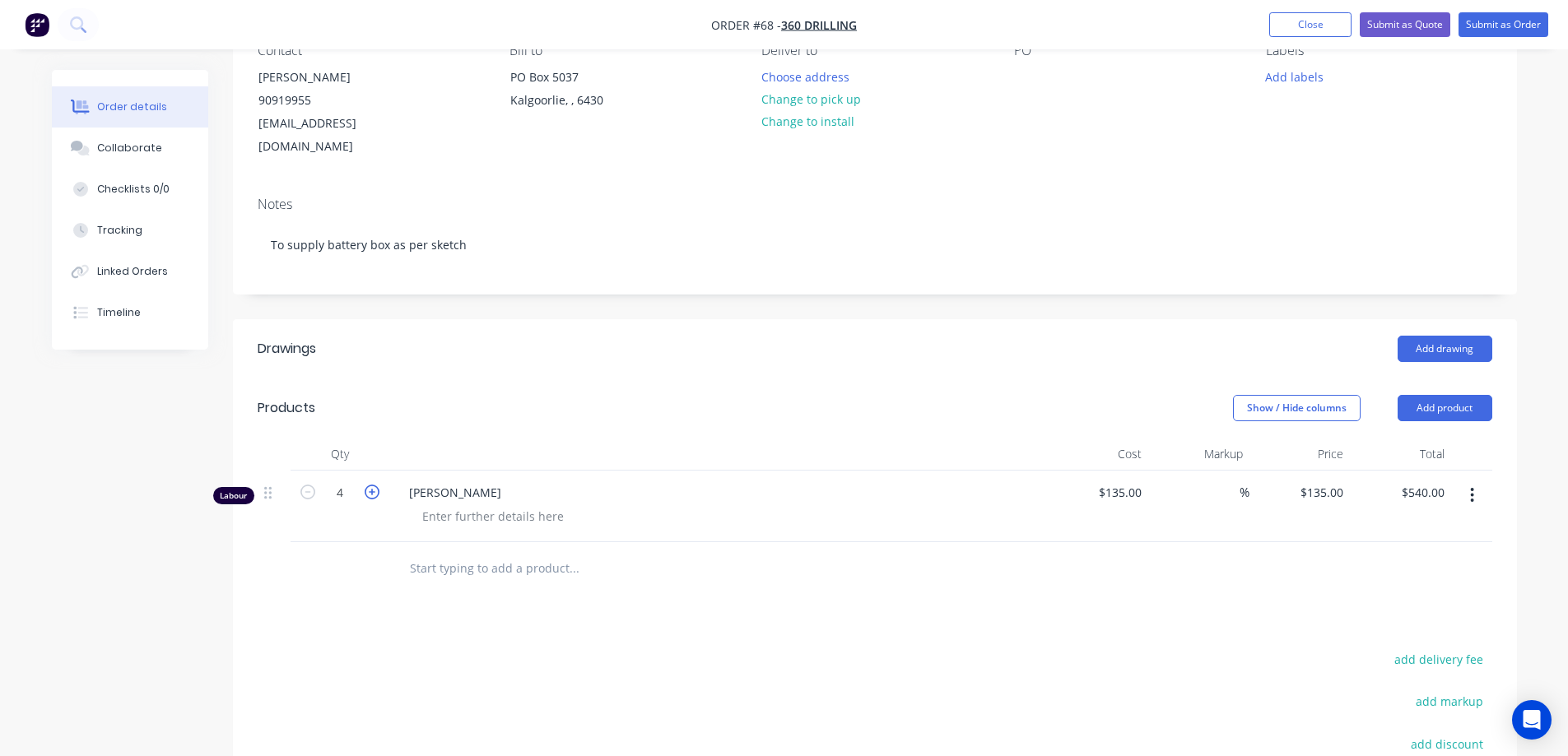
type input "5"
type input "$675.00"
click at [350, 481] on input "5" at bounding box center [340, 493] width 43 height 25
click at [350, 481] on input "5" at bounding box center [340, 493] width 43 height 25
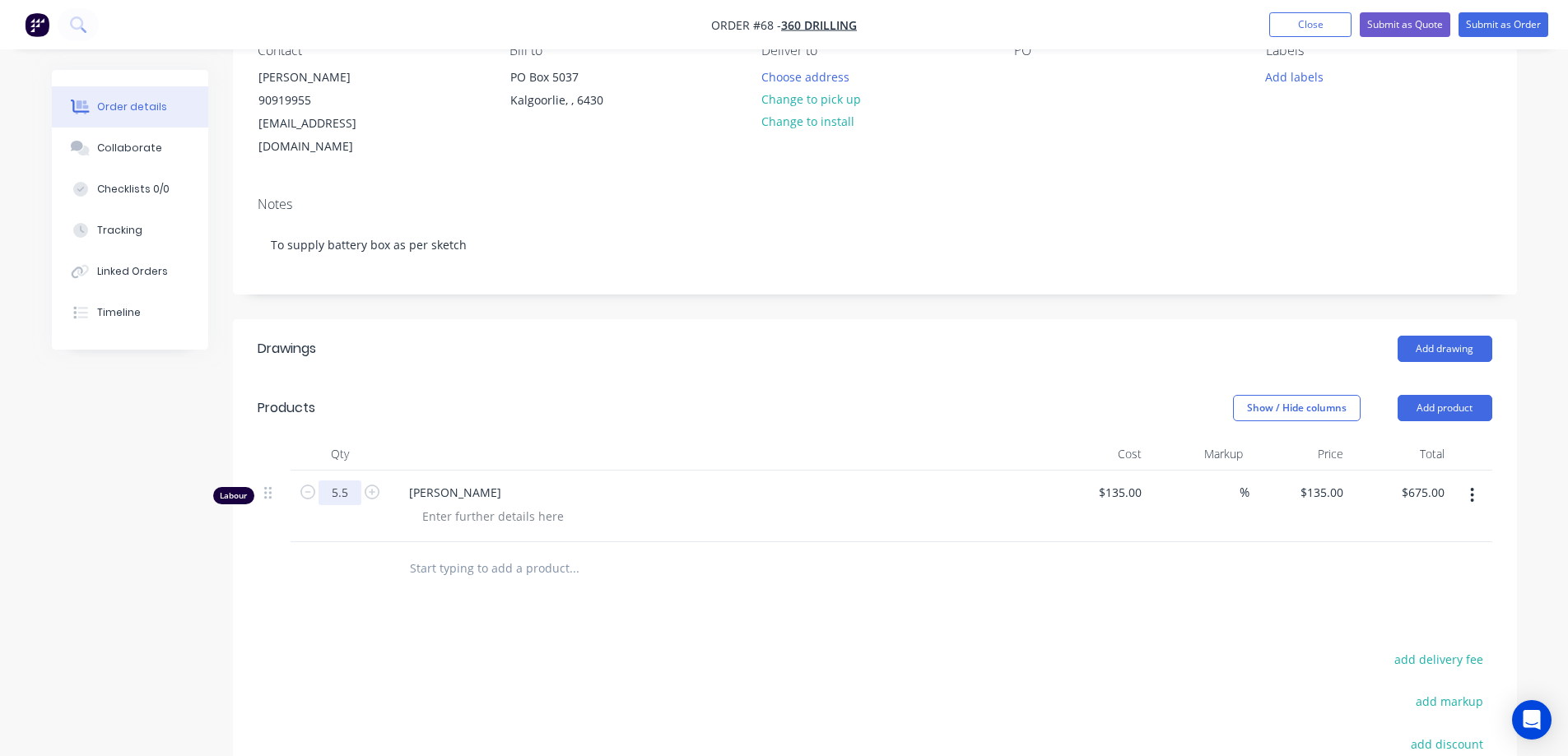
type input "5.5"
type input "$742.50"
click at [785, 552] on div at bounding box center [643, 568] width 494 height 33
click at [896, 575] on div "Drawings Add drawing Products Show / Hide columns Add product Qty Cost Markup P…" at bounding box center [875, 655] width 1285 height 672
click at [472, 552] on input "text" at bounding box center [574, 568] width 330 height 33
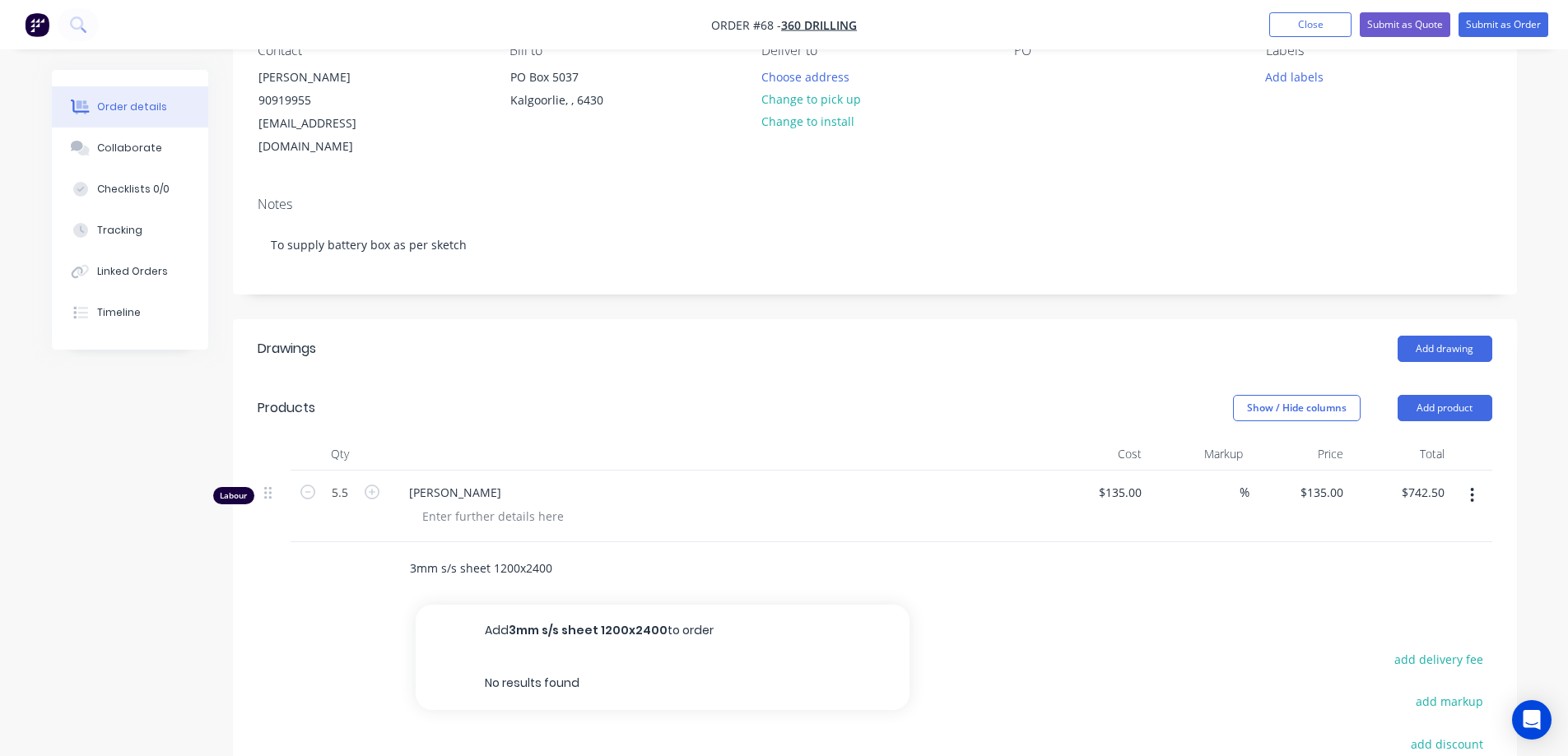
click at [595, 555] on input "3mm s/s sheet 1200x2400" at bounding box center [574, 568] width 330 height 33
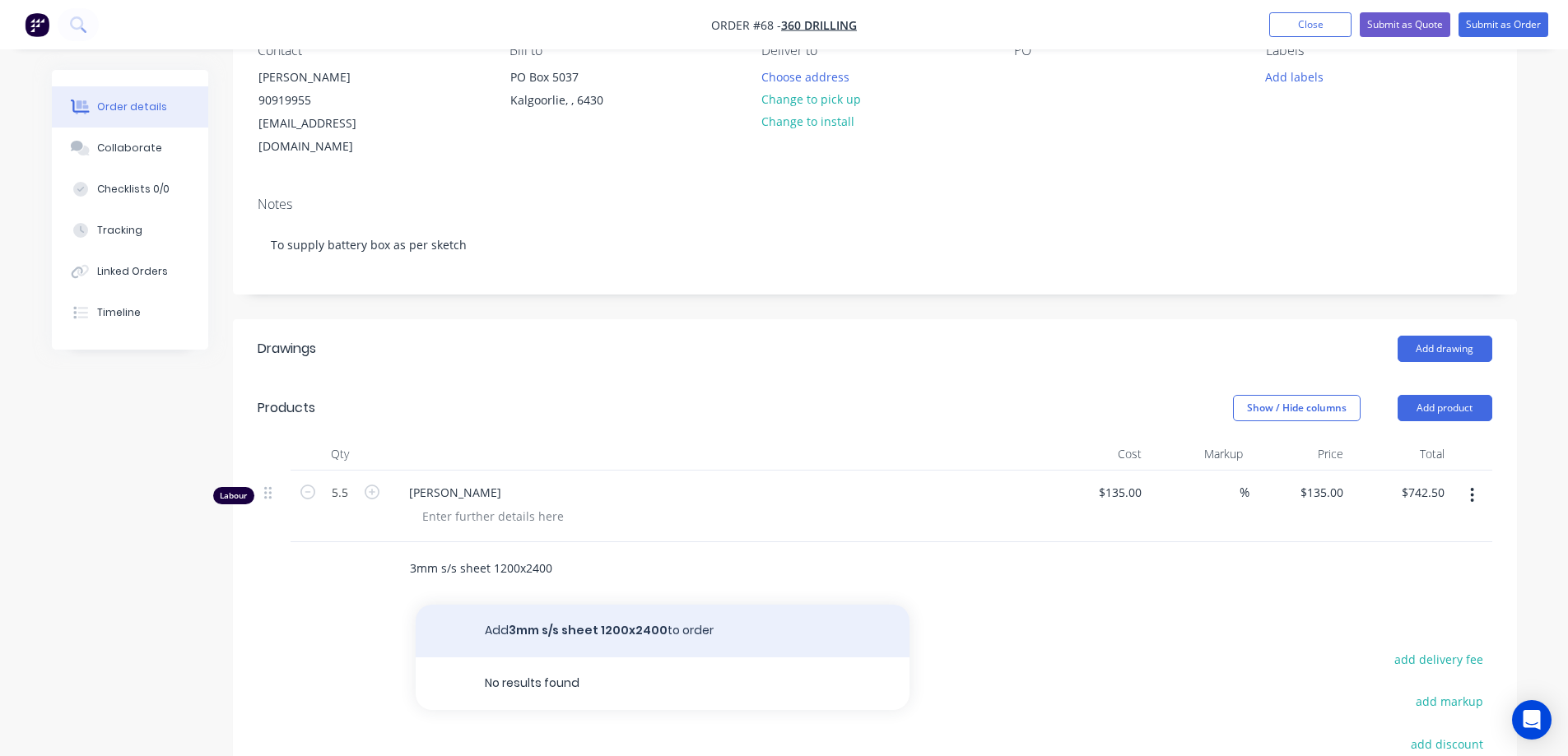
type input "3mm s/s sheet 1200x2400"
click at [560, 615] on button "Add 3mm s/s sheet 1200x2400 to order" at bounding box center [663, 632] width 494 height 53
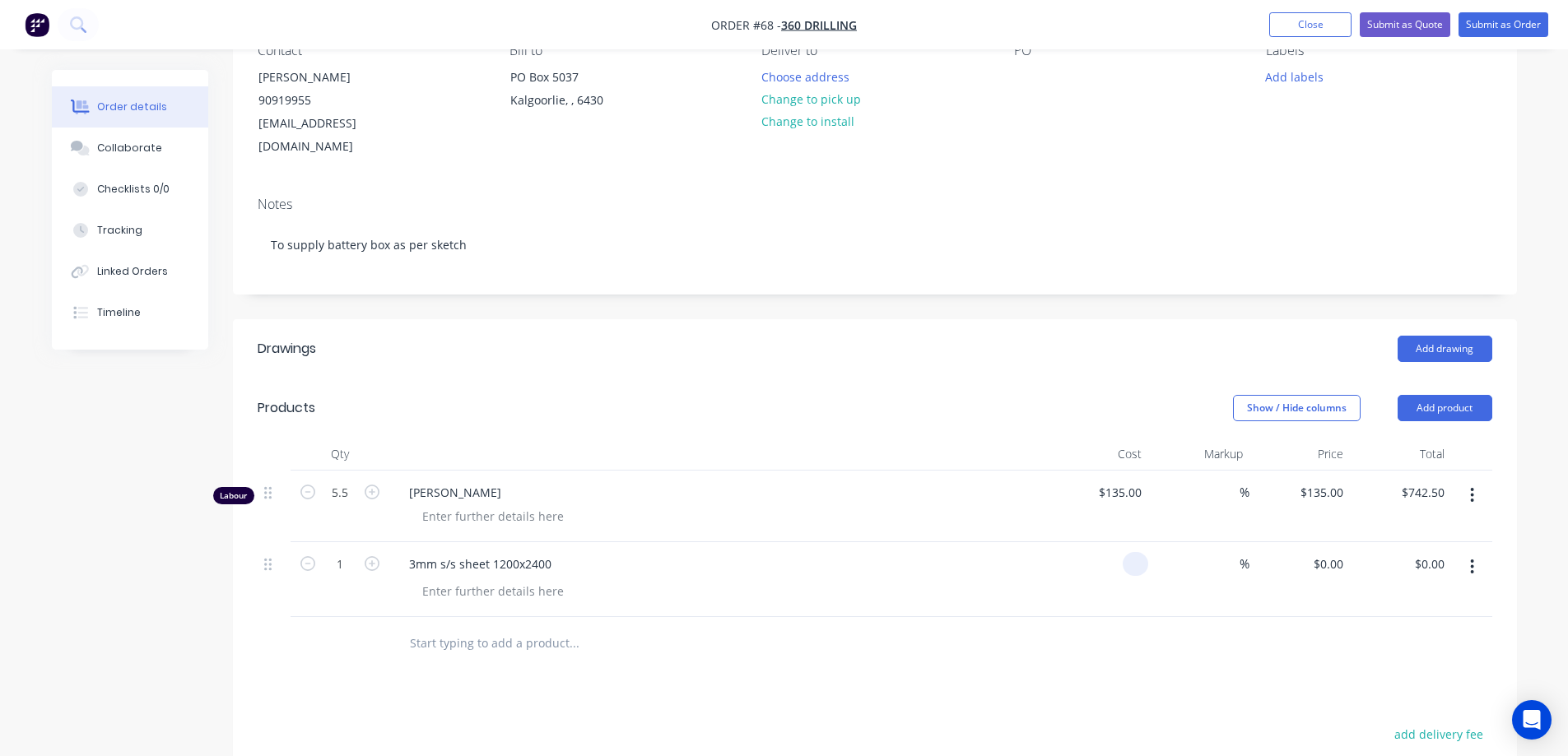
click at [1126, 552] on div at bounding box center [1136, 564] width 25 height 24
type input "$399.53"
click at [1234, 587] on div "%" at bounding box center [1199, 580] width 102 height 75
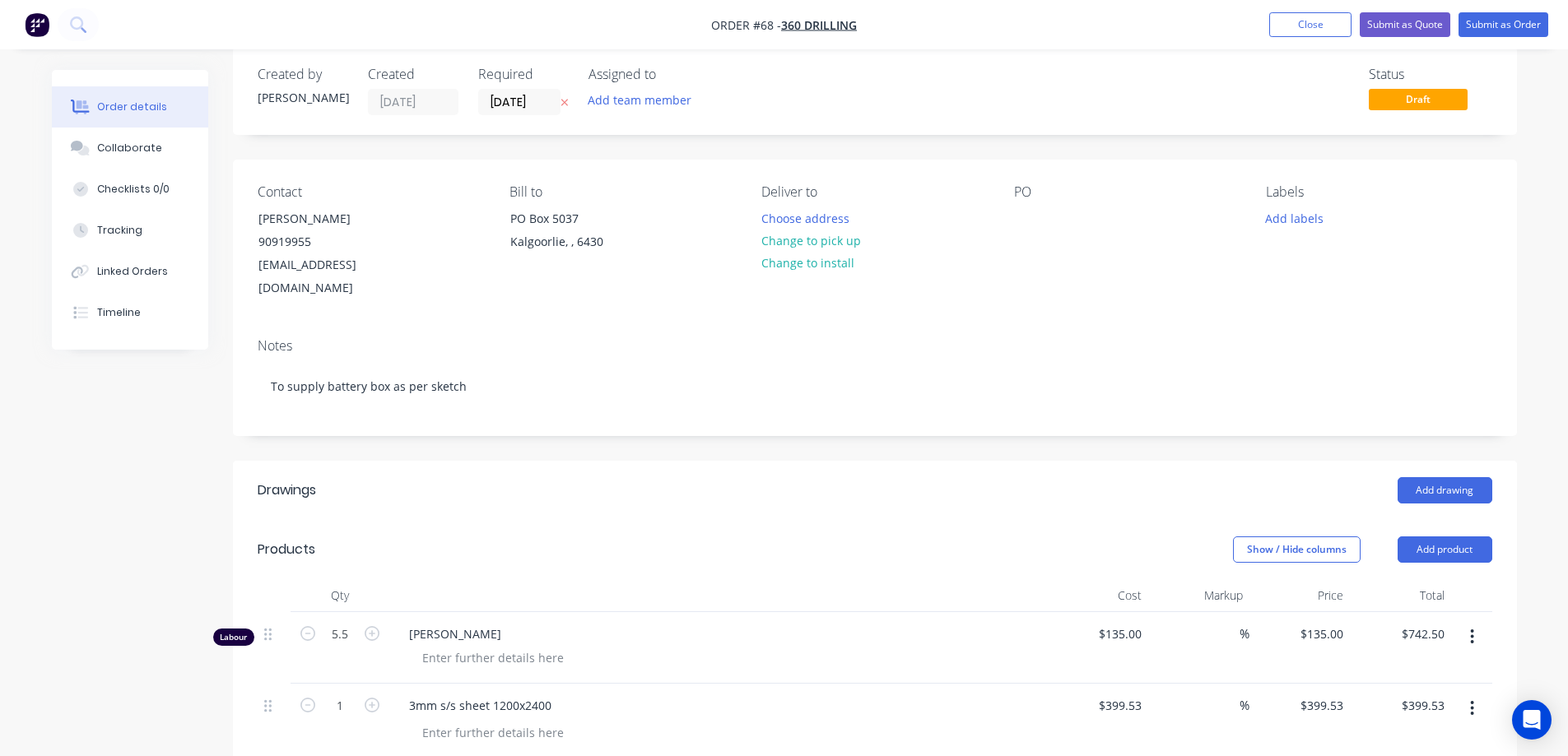
scroll to position [0, 0]
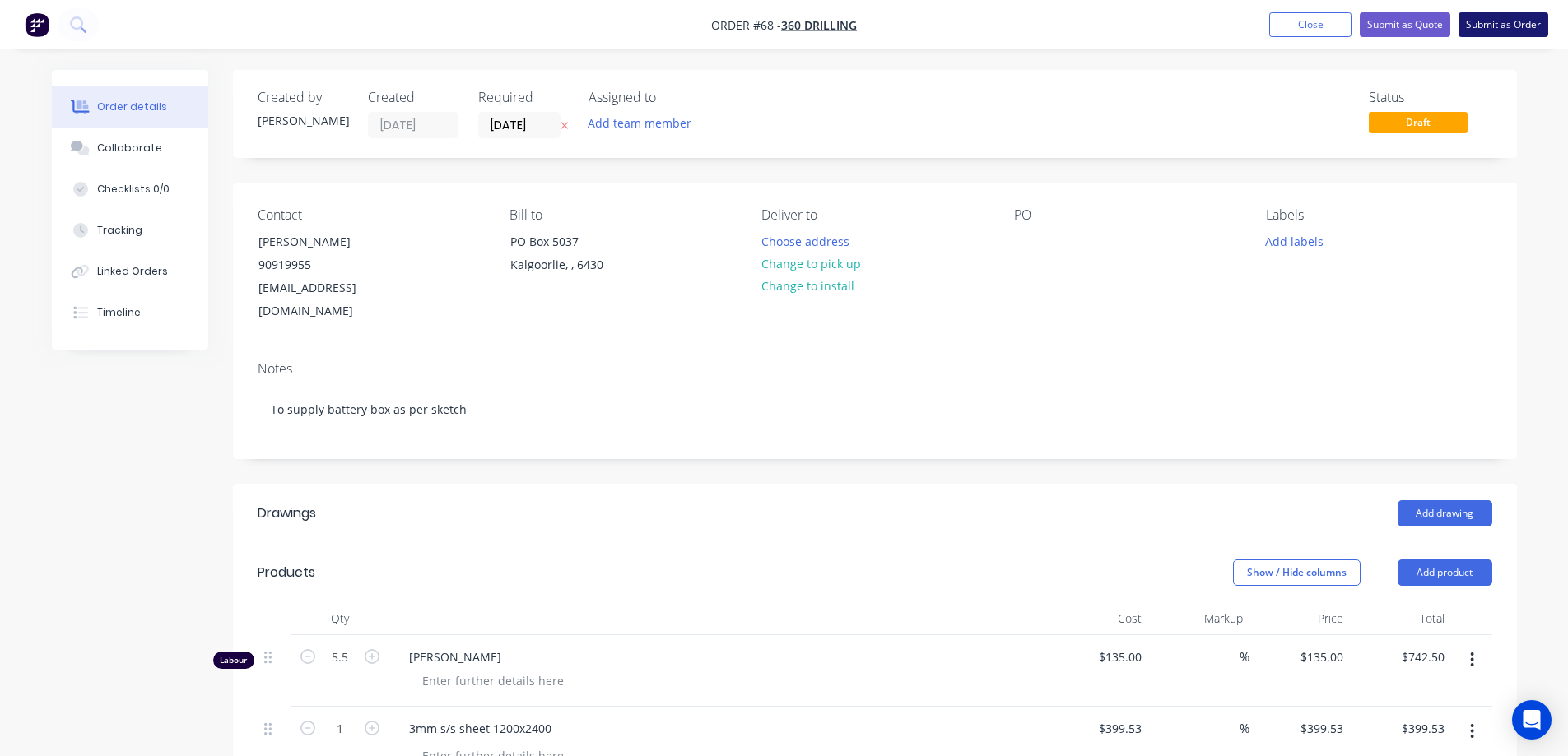
click at [1499, 26] on button "Submit as Order" at bounding box center [1504, 25] width 90 height 25
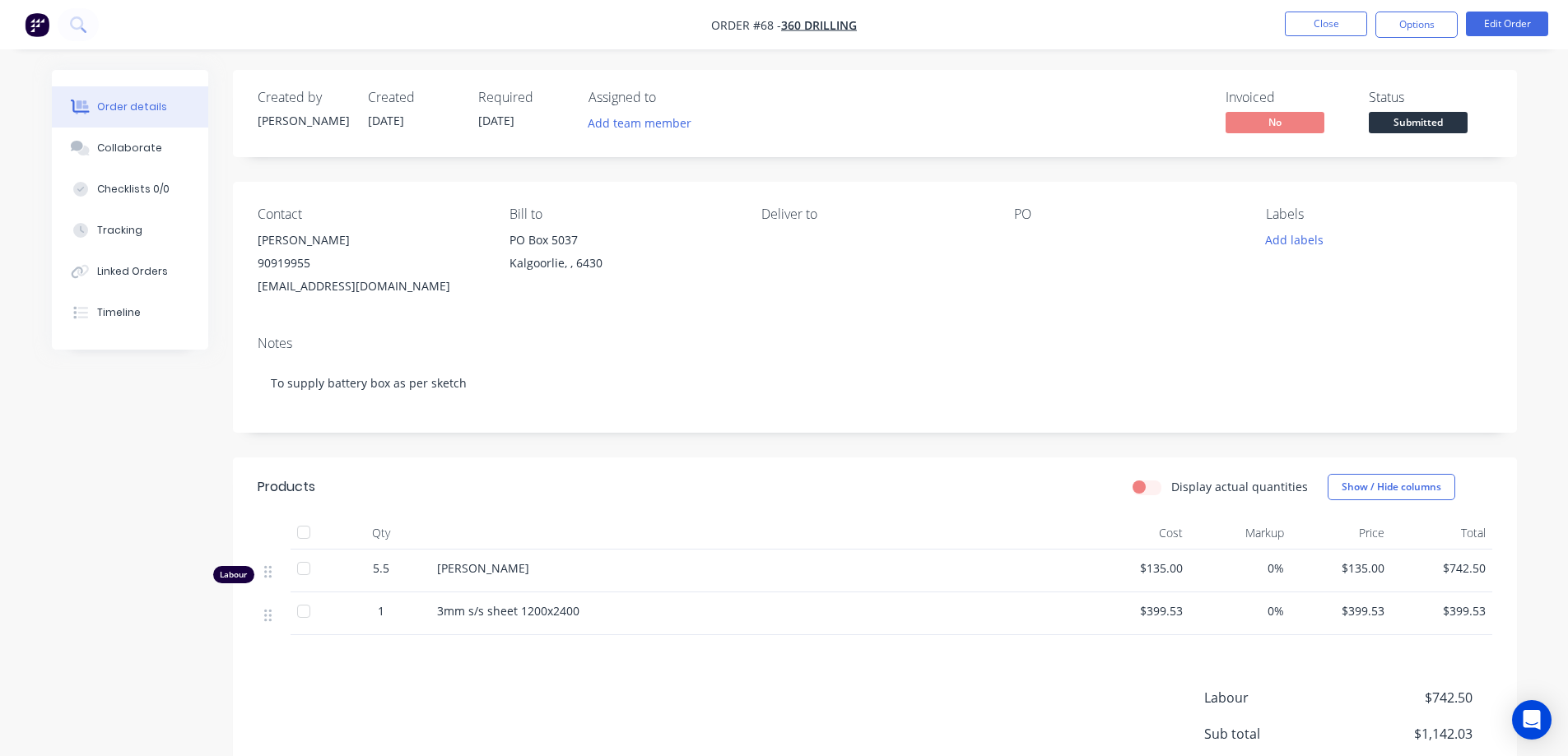
click at [188, 464] on div "Created by [PERSON_NAME] Created [DATE] Required [DATE] Assigned to Add team me…" at bounding box center [784, 499] width 1465 height 859
click at [1309, 25] on button "Close" at bounding box center [1326, 24] width 83 height 25
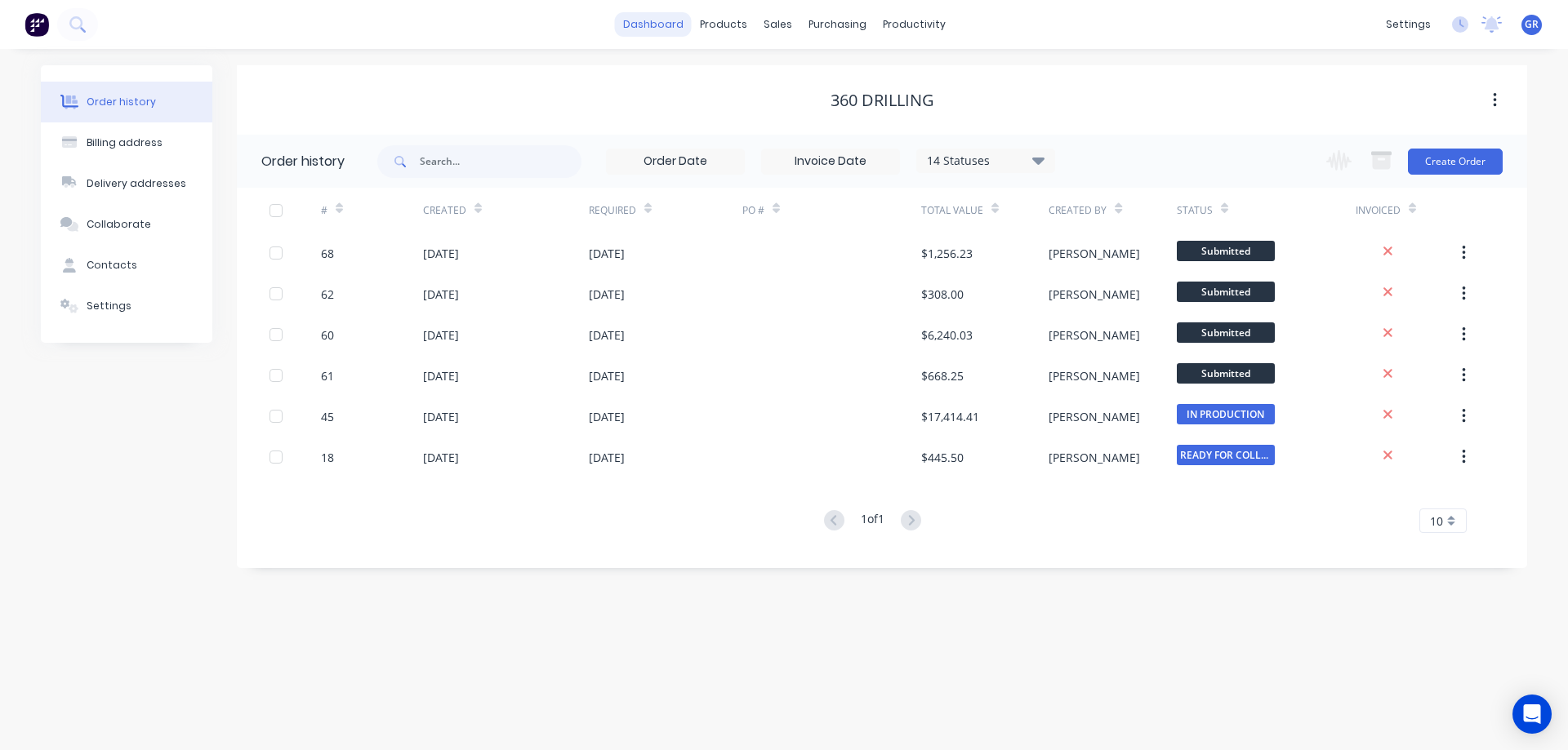
click at [663, 31] on link "dashboard" at bounding box center [653, 24] width 77 height 24
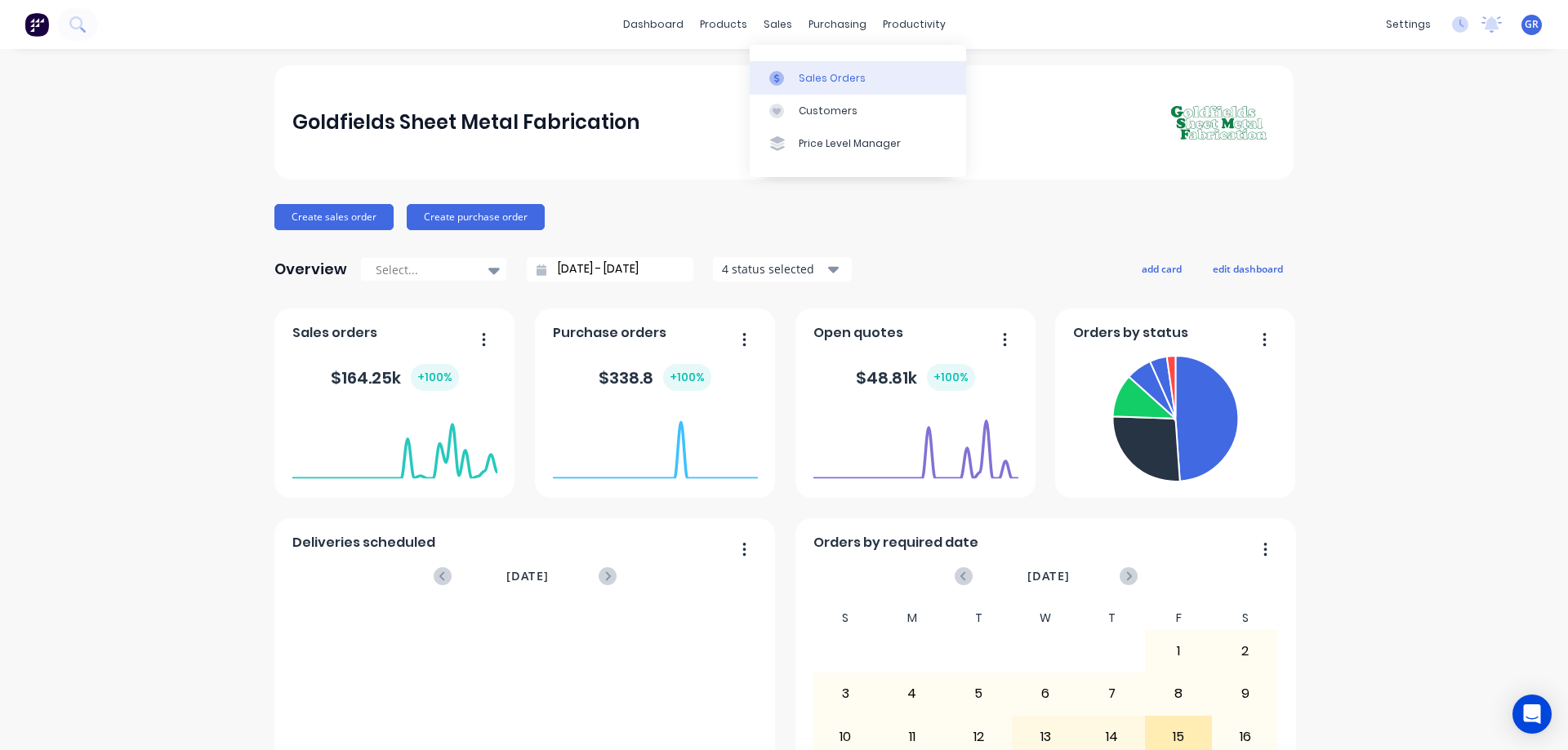
click at [815, 77] on div "Sales Orders" at bounding box center [832, 78] width 67 height 14
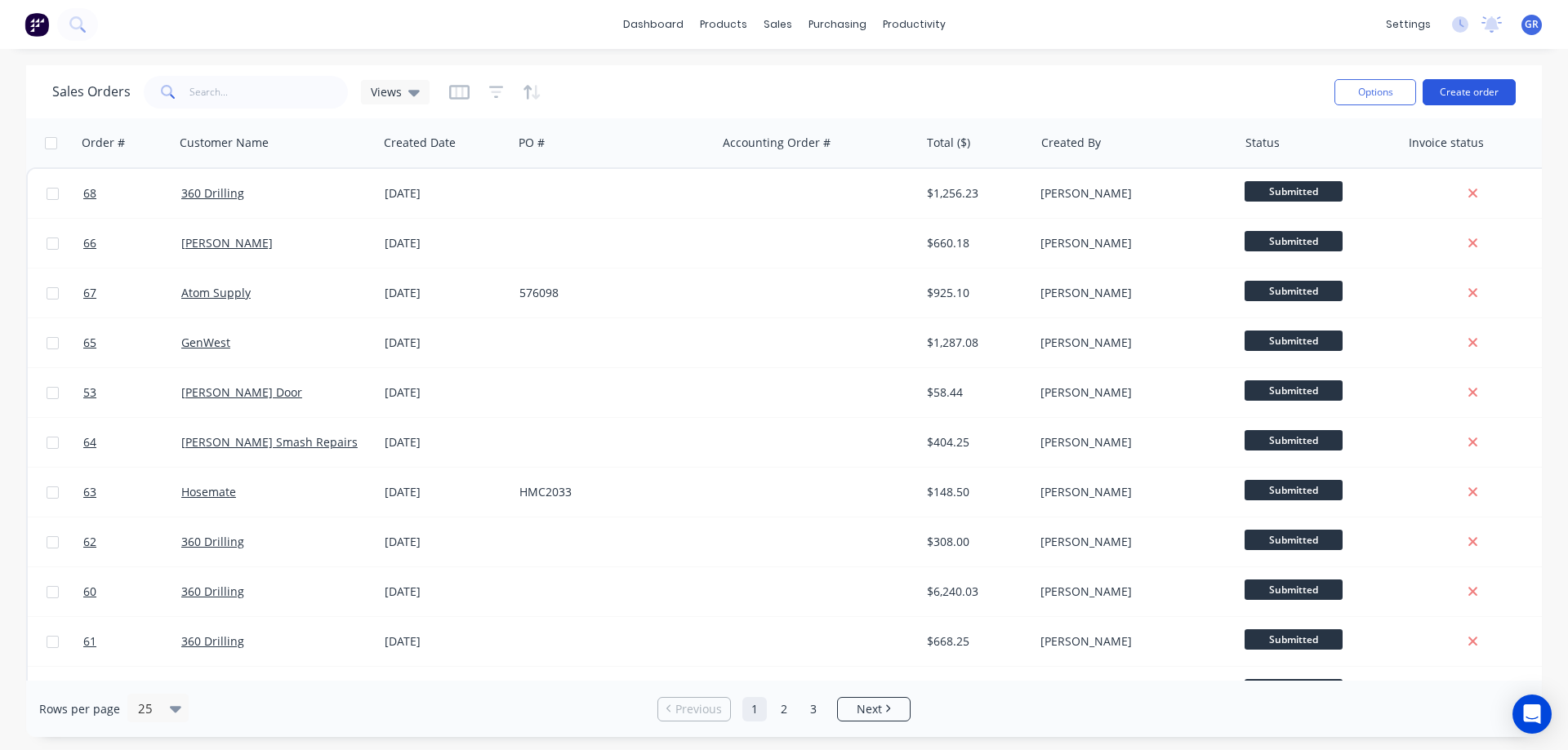
click at [1468, 87] on button "Create order" at bounding box center [1469, 92] width 93 height 26
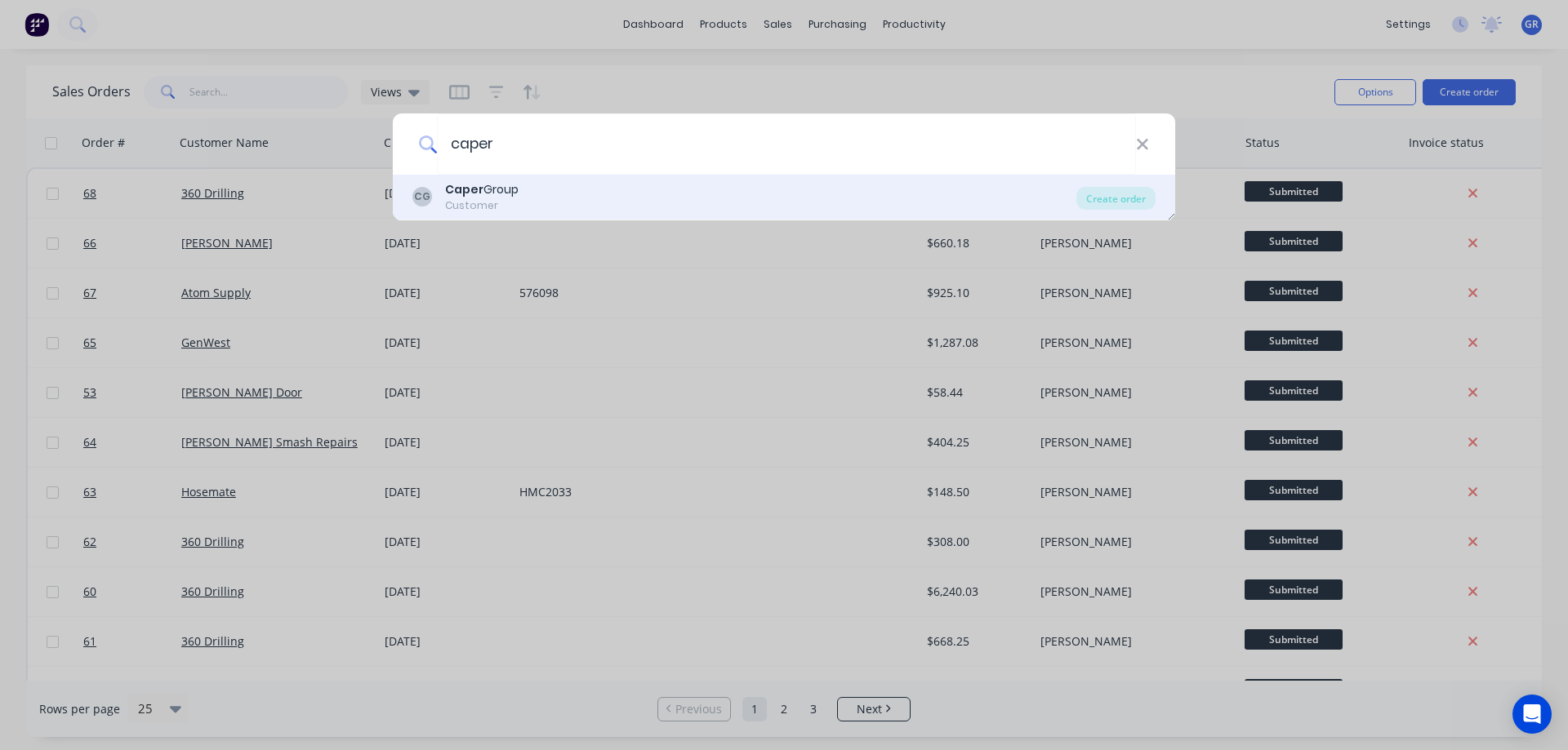
type input "caper"
click at [513, 194] on div "Caper Group" at bounding box center [482, 189] width 74 height 17
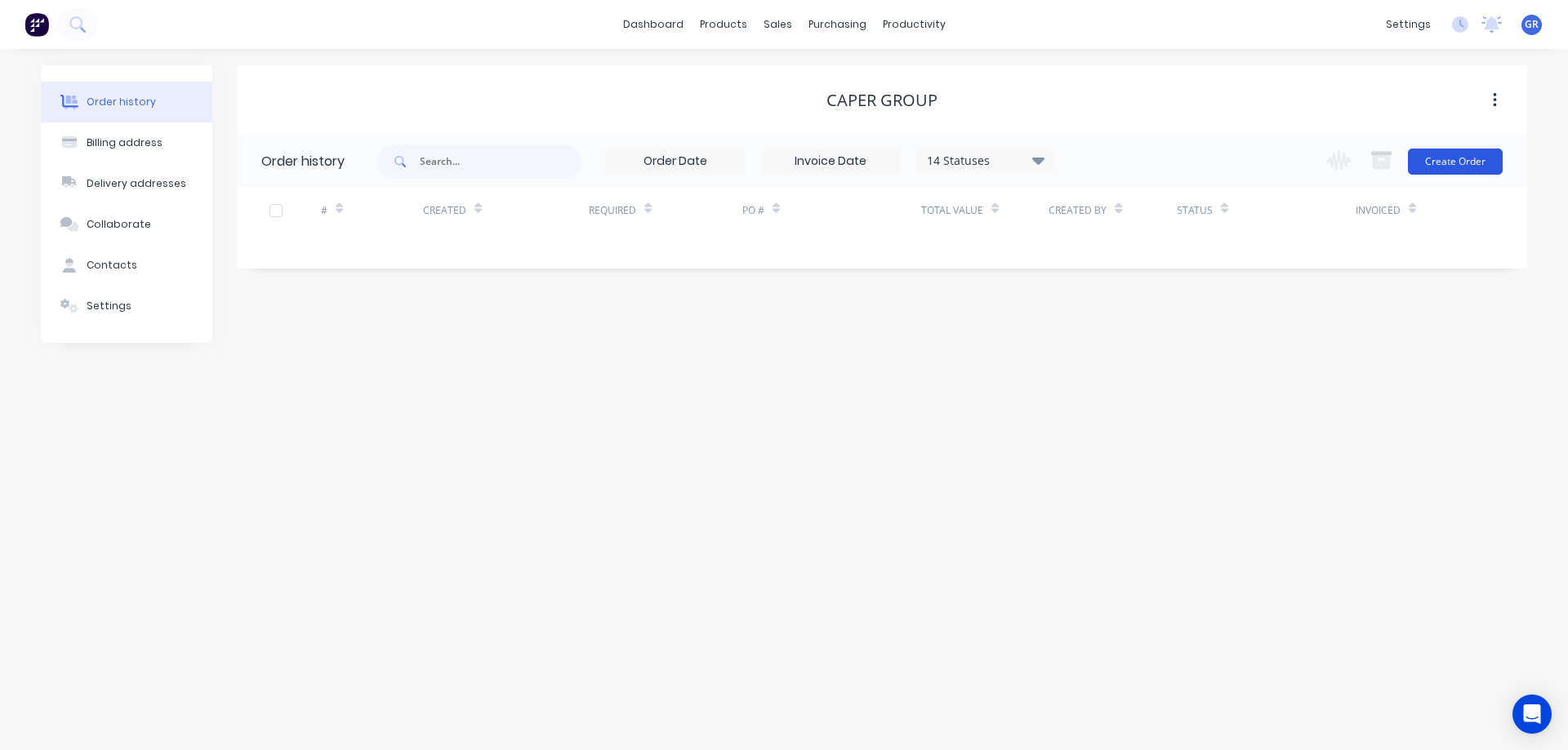
click at [1445, 150] on button "Create Order" at bounding box center [1455, 161] width 95 height 26
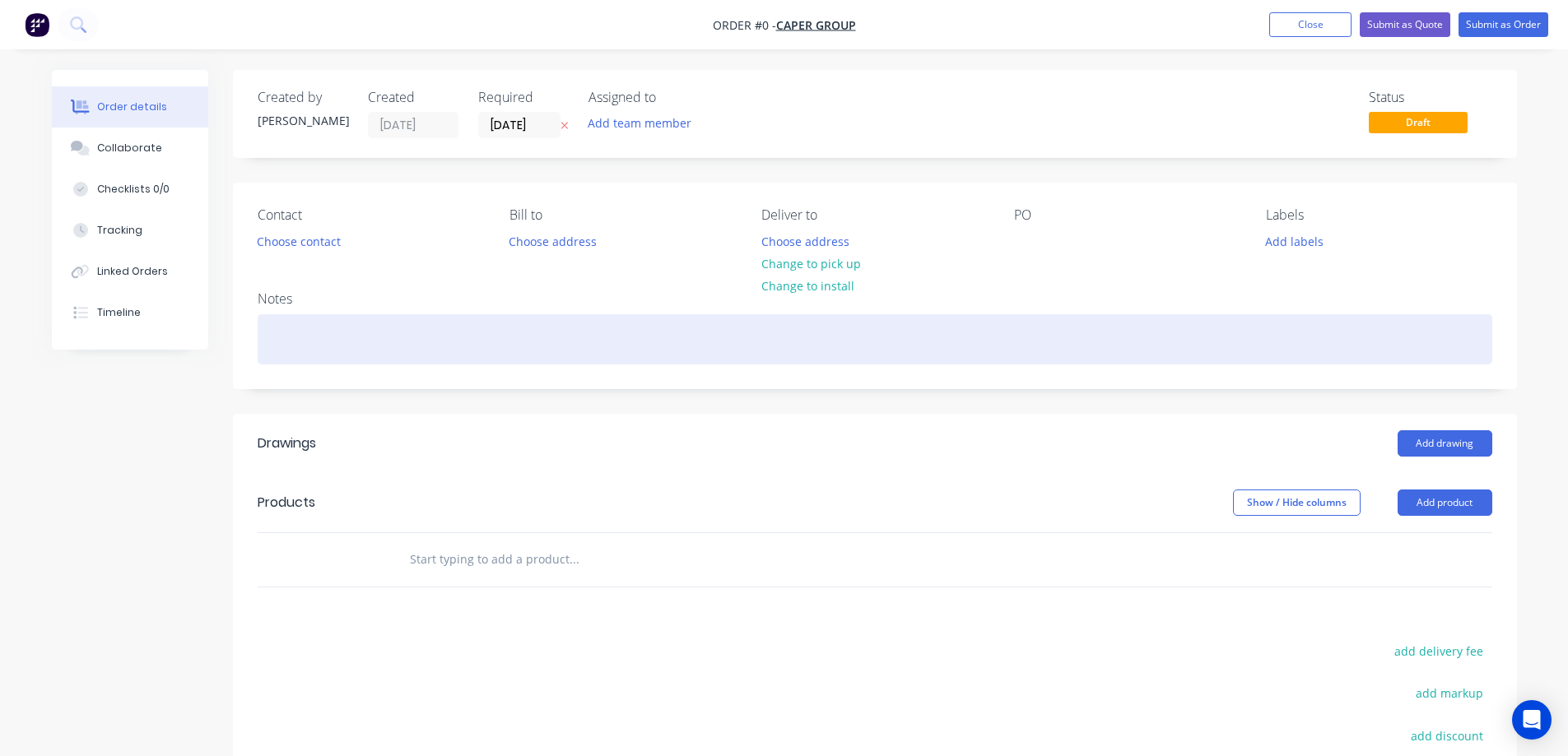
click at [389, 332] on div at bounding box center [875, 339] width 1235 height 50
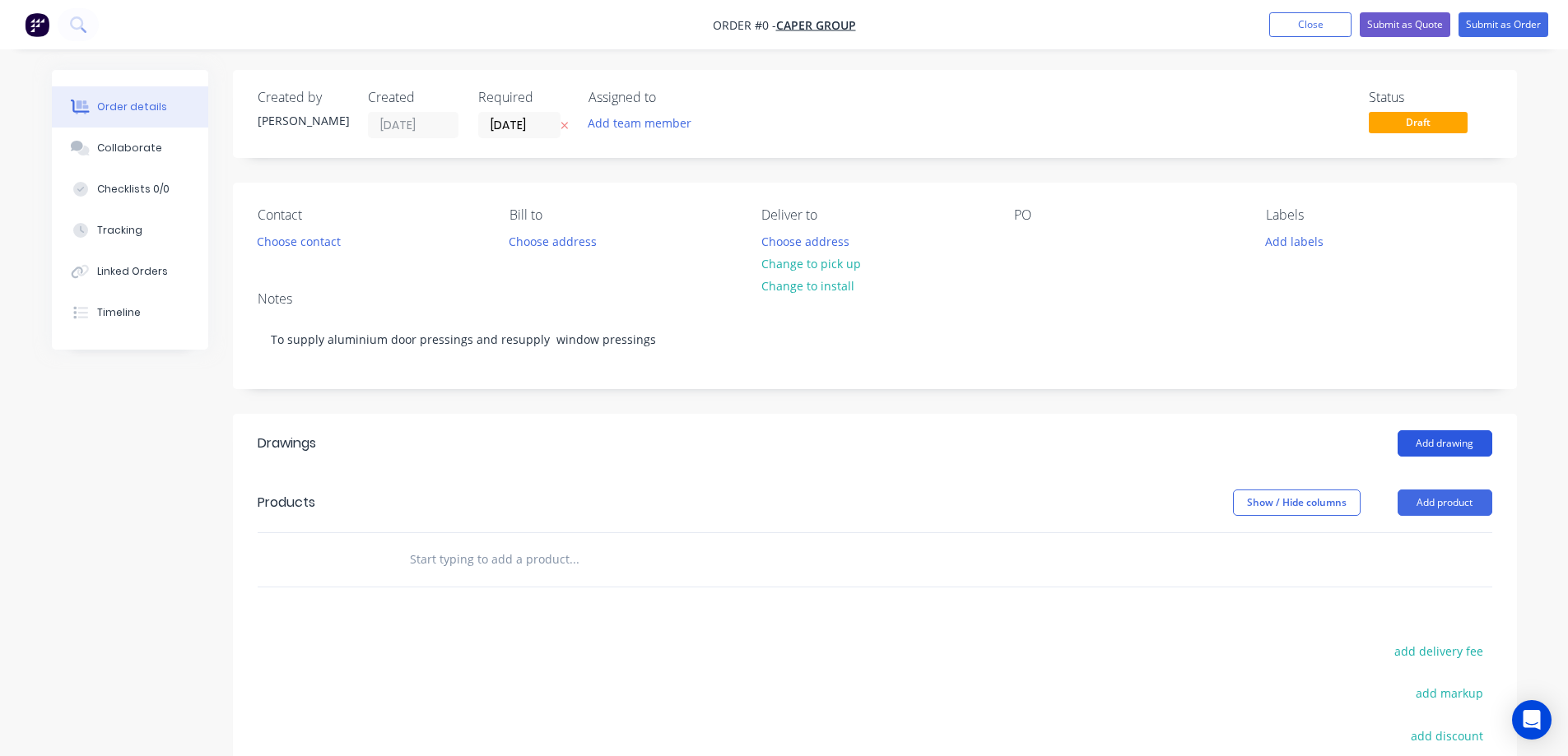
click at [1457, 444] on div "Order details Collaborate Checklists 0/0 Tracking Linked Orders Timeline Order …" at bounding box center [784, 538] width 1498 height 938
click at [1442, 444] on button "Add drawing" at bounding box center [1445, 443] width 94 height 26
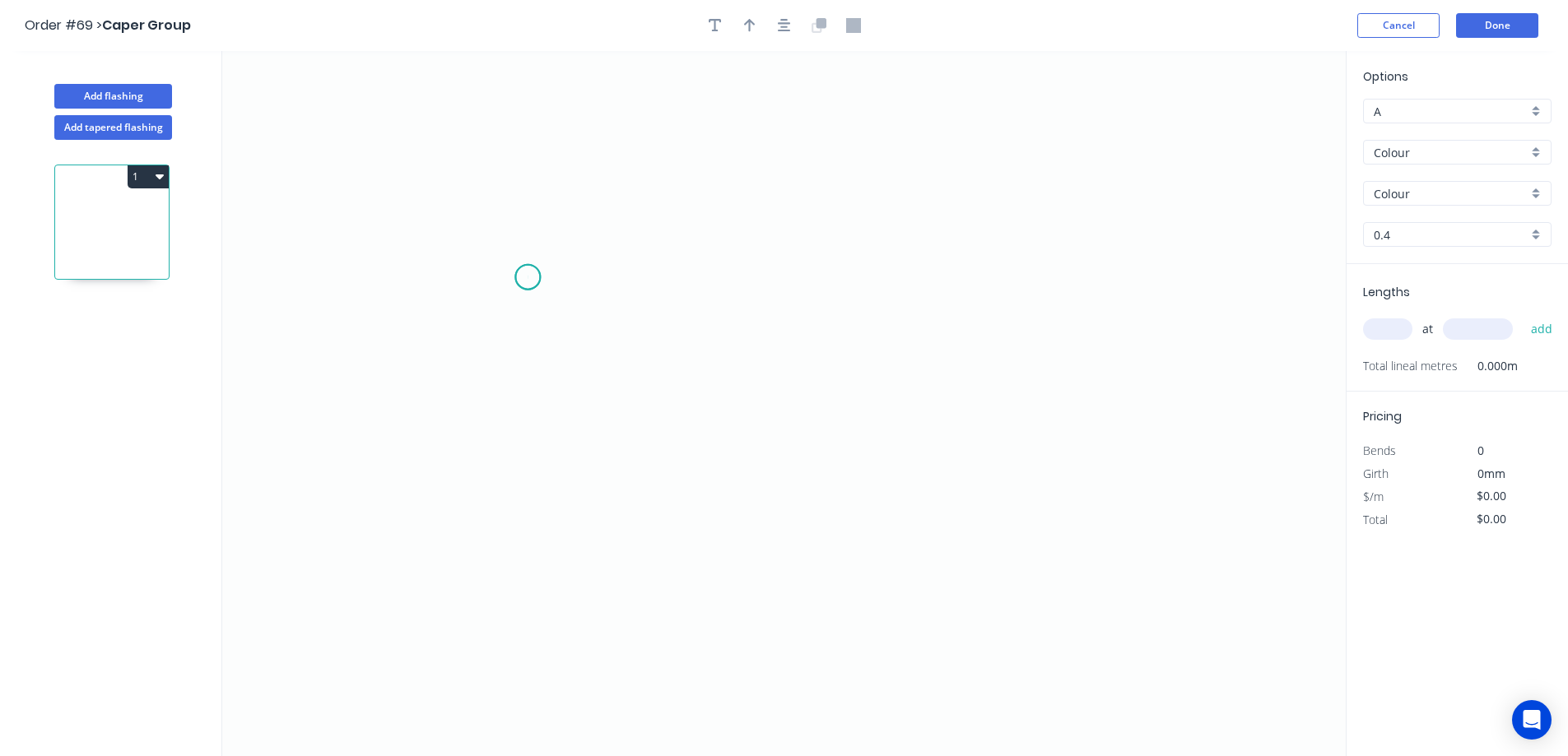
click at [528, 278] on icon "0" at bounding box center [784, 403] width 1124 height 705
click at [532, 447] on icon "0" at bounding box center [784, 403] width 1124 height 705
click at [706, 450] on icon "0 ?" at bounding box center [784, 403] width 1124 height 705
click at [706, 274] on icon "0 ? ?" at bounding box center [784, 403] width 1124 height 705
click at [1410, 146] on input "Colour" at bounding box center [1451, 152] width 154 height 17
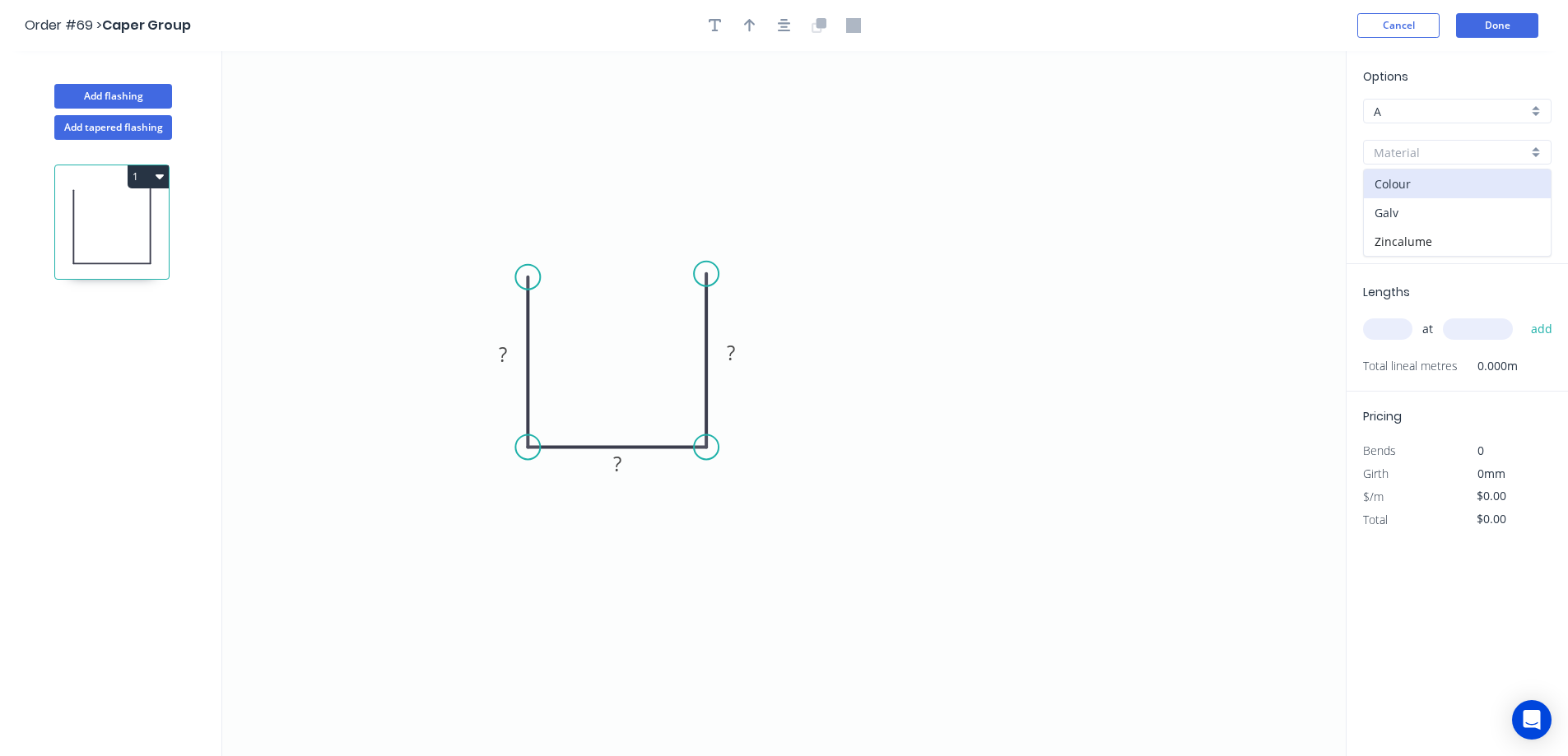
click at [1400, 216] on div "Galv" at bounding box center [1458, 213] width 187 height 29
type input "Galv"
type input "1.0"
click at [1430, 231] on input "1.0" at bounding box center [1451, 234] width 154 height 17
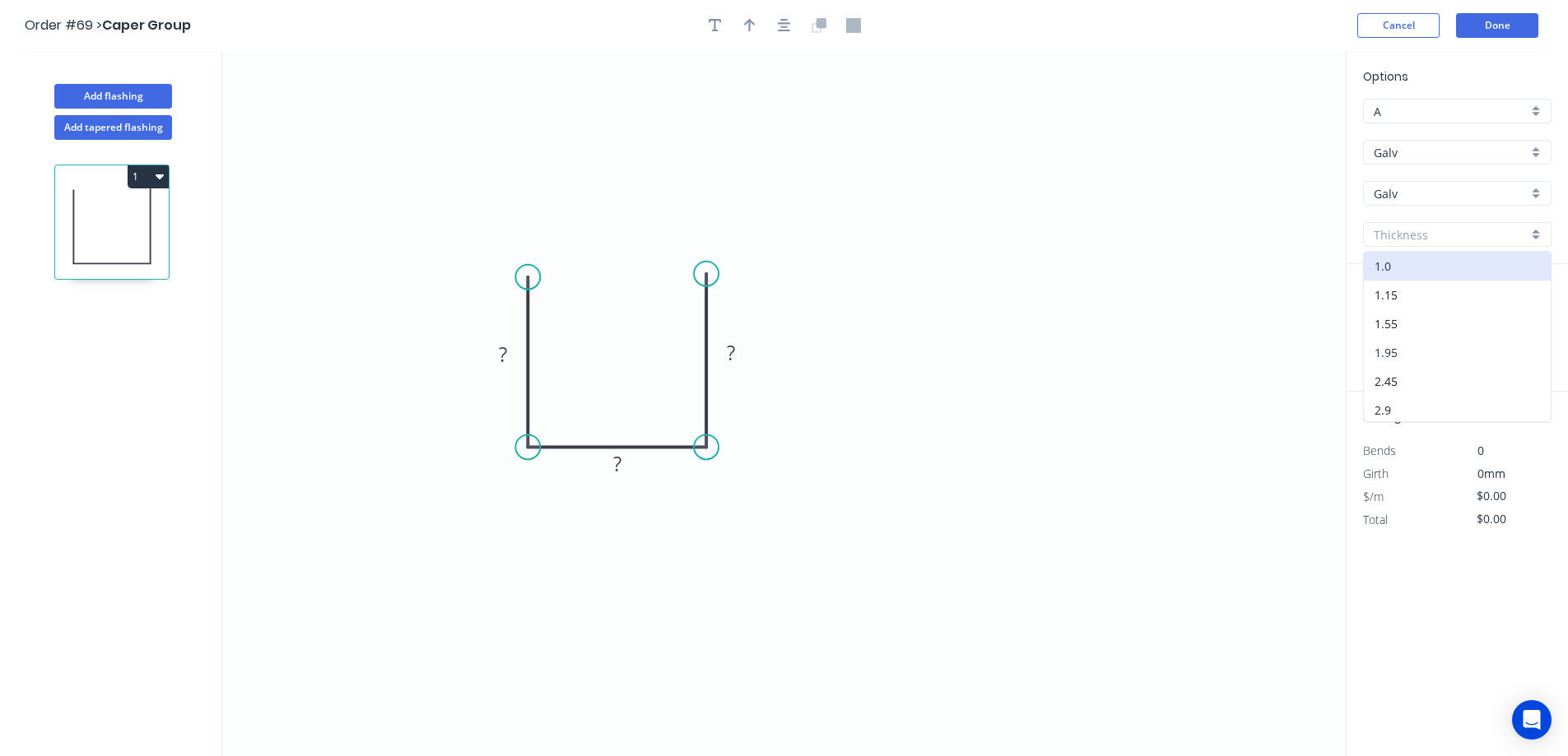
click at [1417, 349] on div "1.95" at bounding box center [1458, 353] width 187 height 29
type input "1.95"
click at [1375, 329] on input "text" at bounding box center [1388, 329] width 49 height 22
type input "1"
type input "2050"
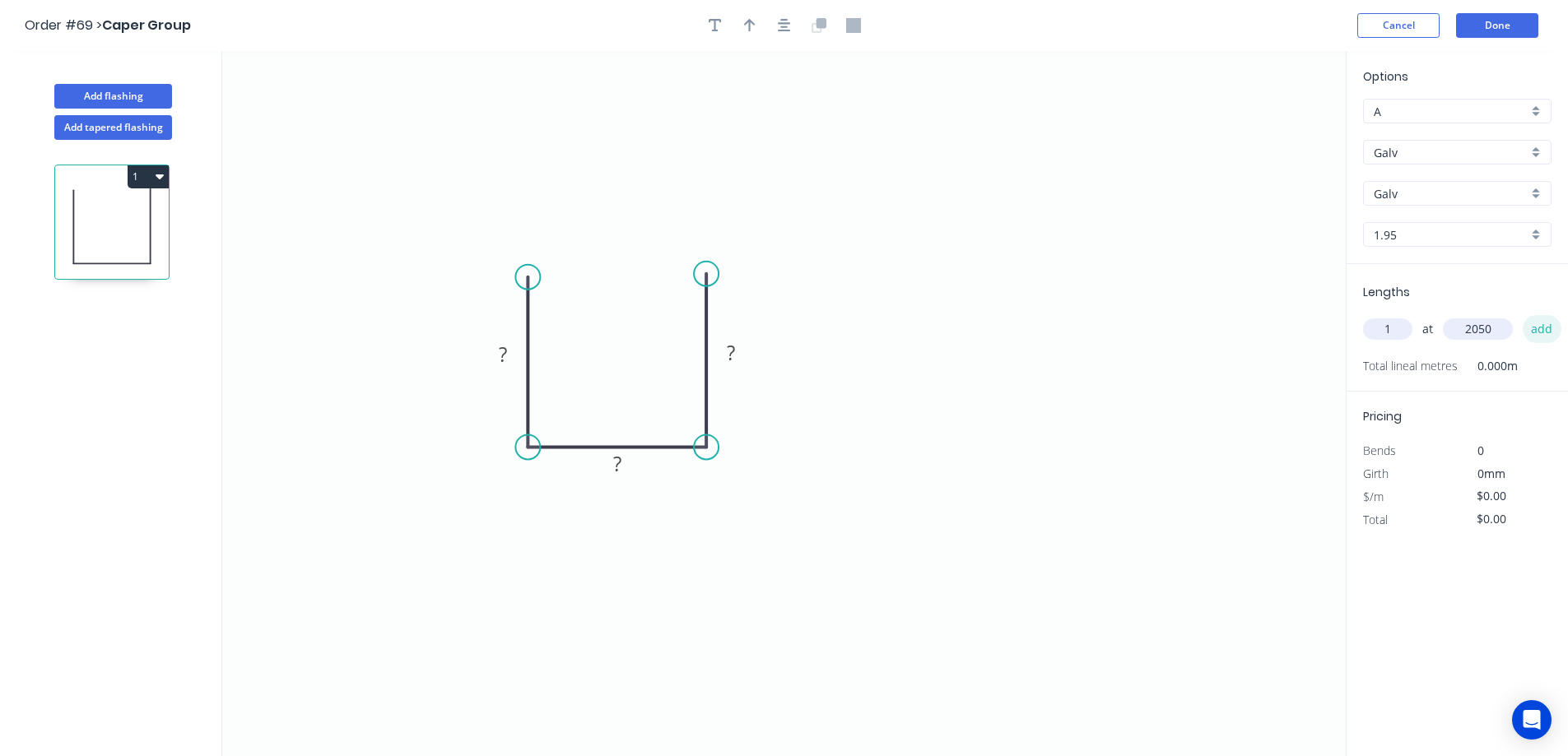
click at [1547, 331] on button "add" at bounding box center [1543, 329] width 39 height 28
click at [506, 360] on tspan "?" at bounding box center [503, 354] width 8 height 27
click at [617, 472] on tspan "?" at bounding box center [617, 464] width 8 height 27
click at [792, 531] on icon "0 100 38inside ?" at bounding box center [784, 403] width 1124 height 705
click at [620, 466] on tspan "?" at bounding box center [617, 464] width 8 height 27
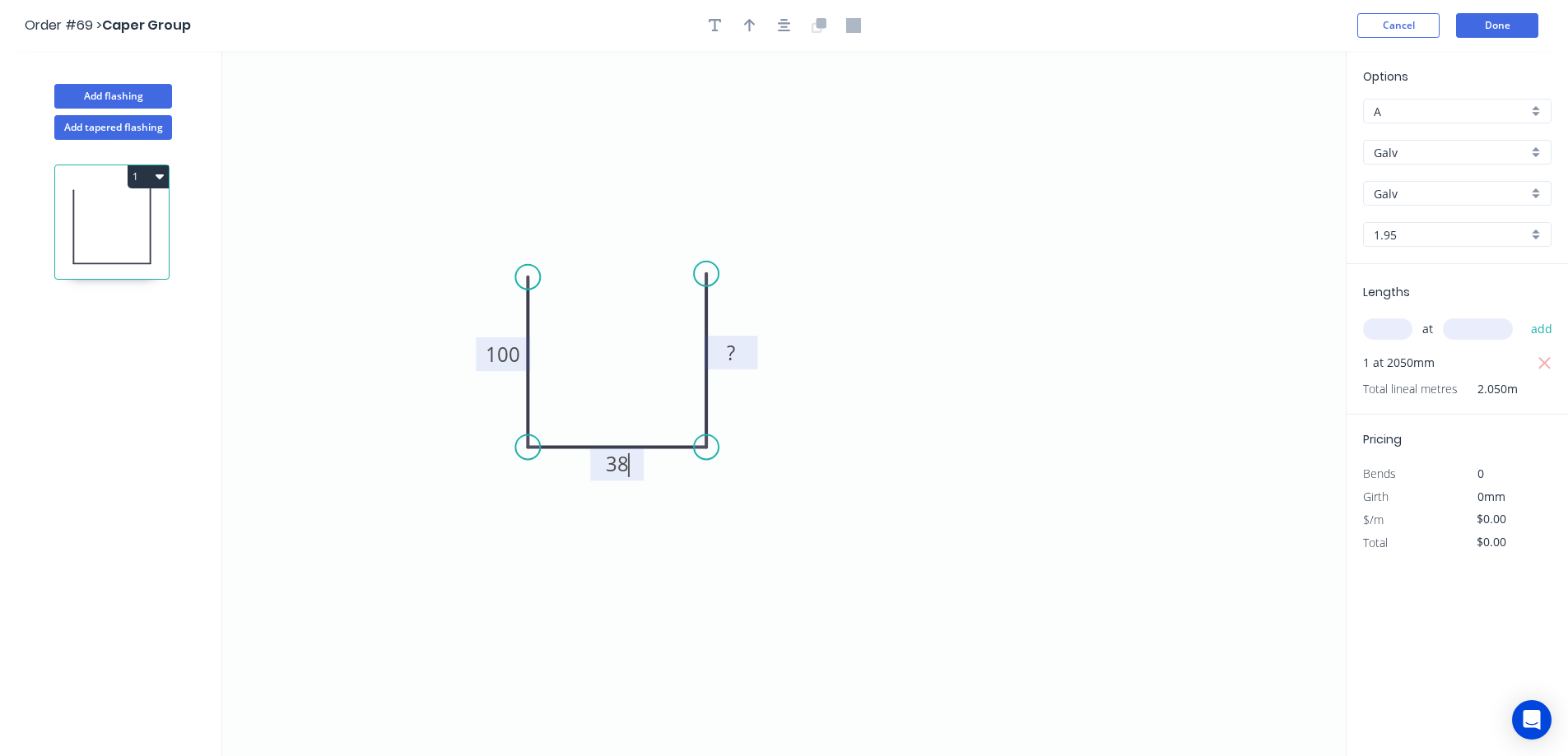
click at [738, 349] on rect at bounding box center [731, 353] width 33 height 23
click at [804, 305] on icon "0 100 38 100" at bounding box center [784, 403] width 1124 height 705
type input "$47.75"
type input "$97.89"
click at [435, 396] on icon "0 100 38 100" at bounding box center [784, 403] width 1124 height 705
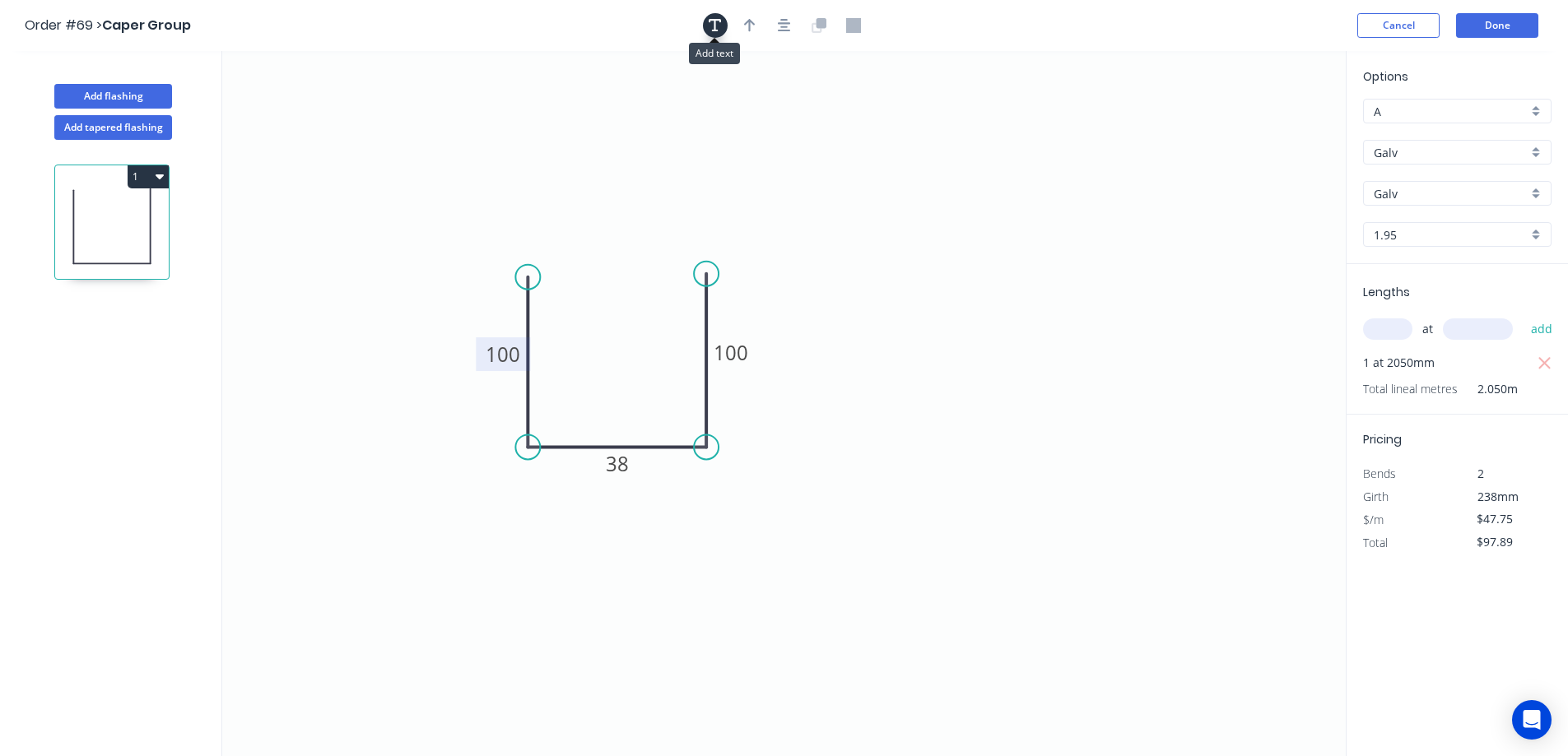
click at [705, 27] on button "button" at bounding box center [715, 25] width 25 height 25
drag, startPoint x: 335, startPoint y: 130, endPoint x: 578, endPoint y: 381, distance: 349.4
click at [578, 381] on textarea at bounding box center [616, 389] width 133 height 61
click at [737, 634] on icon "38mm inside 100 38 100" at bounding box center [784, 403] width 1124 height 705
type textarea "38mm inside"
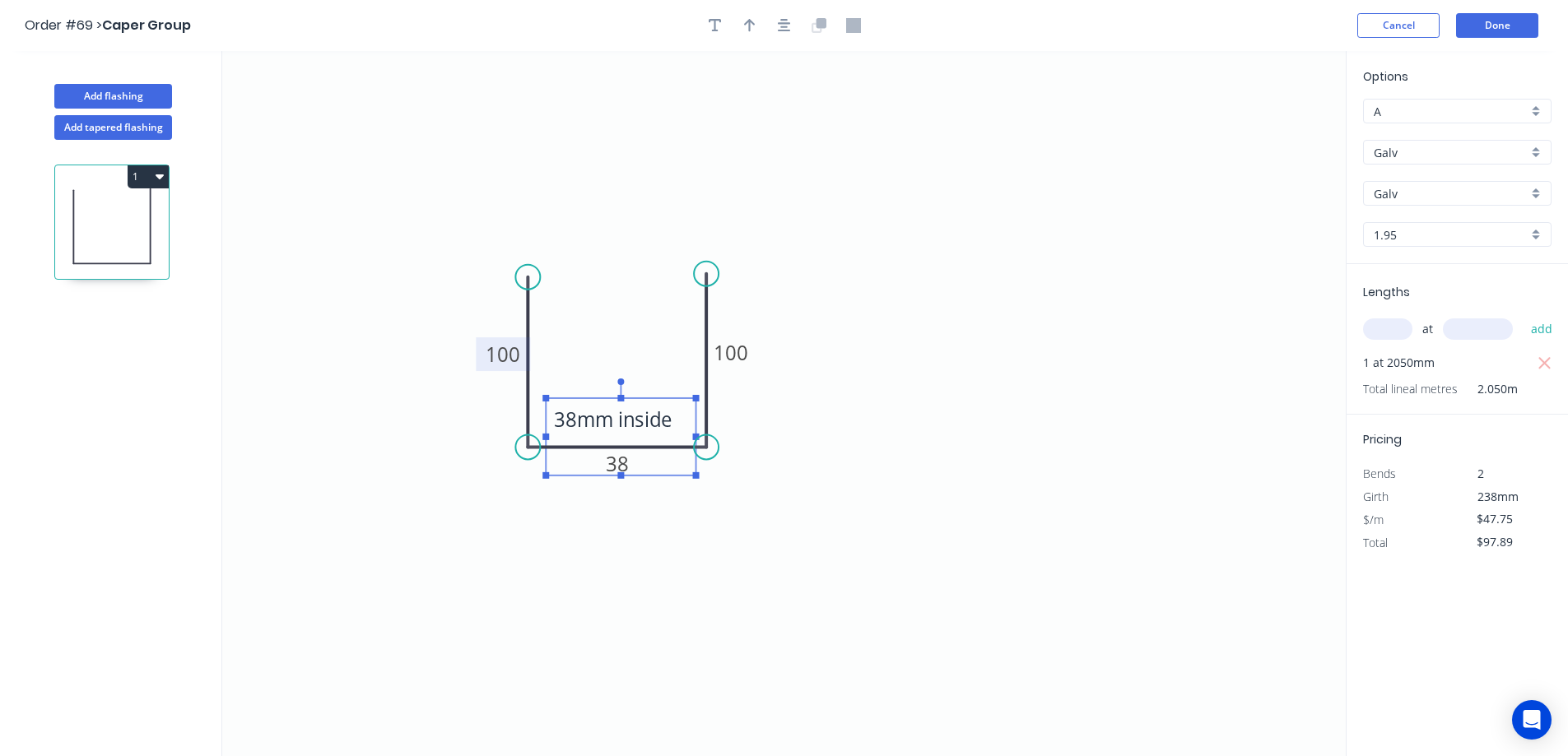
drag, startPoint x: 608, startPoint y: 393, endPoint x: 611, endPoint y: 437, distance: 44.1
click at [611, 437] on textarea "38mm inside" at bounding box center [620, 437] width 133 height 61
drag, startPoint x: 763, startPoint y: 604, endPoint x: 723, endPoint y: 545, distance: 71.3
click at [755, 599] on icon "38mm inside 100 38 100" at bounding box center [784, 403] width 1124 height 705
click at [914, 531] on icon "38mm inside 100 38 100" at bounding box center [784, 403] width 1124 height 705
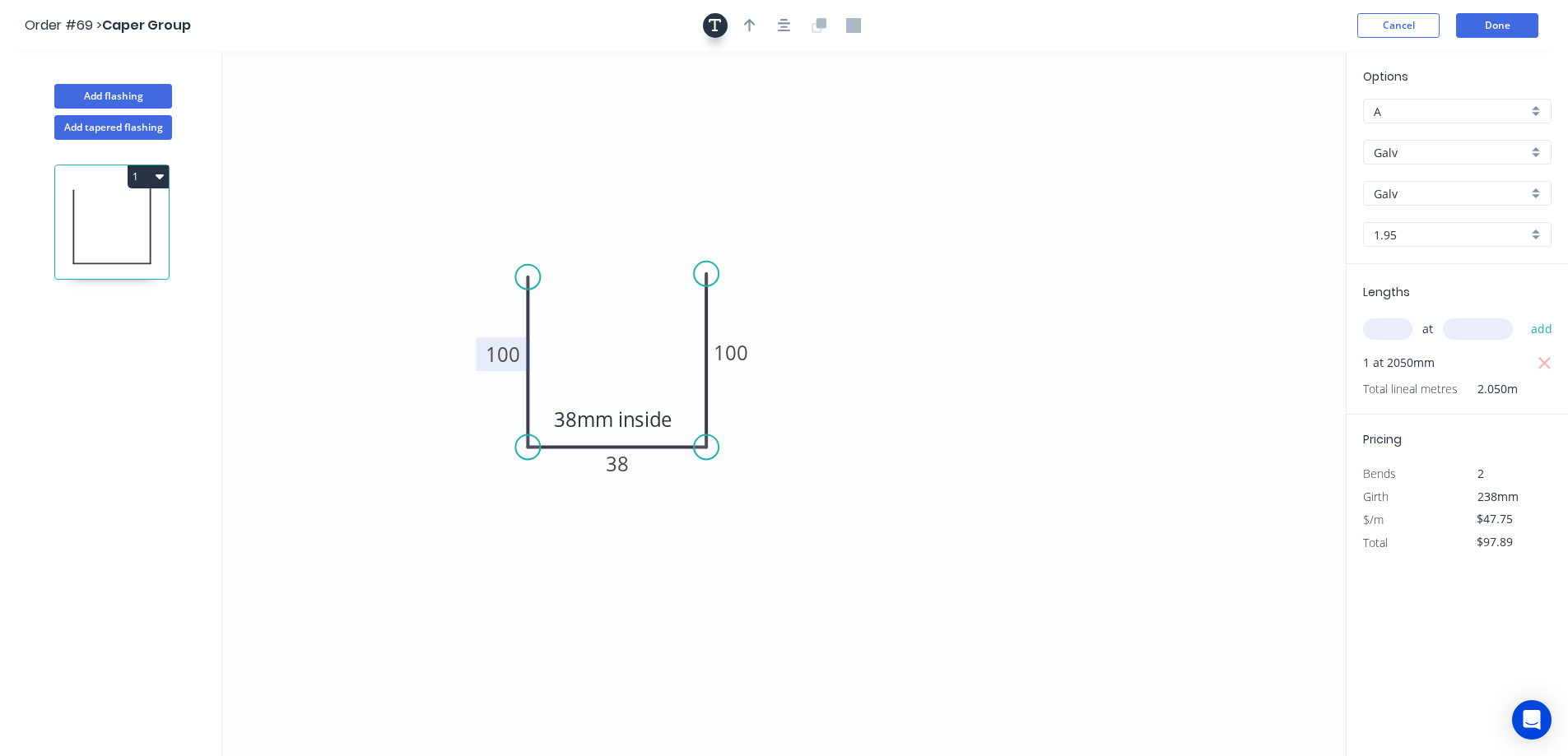
click at [708, 35] on button "button" at bounding box center [715, 25] width 25 height 25
drag, startPoint x: 326, startPoint y: 107, endPoint x: 604, endPoint y: 153, distance: 281.8
click at [603, 152] on textarea at bounding box center [587, 158] width 133 height 61
click at [1190, 349] on icon "38mm inside MUST BE 2mm aluminium 100 38 100" at bounding box center [784, 403] width 1124 height 705
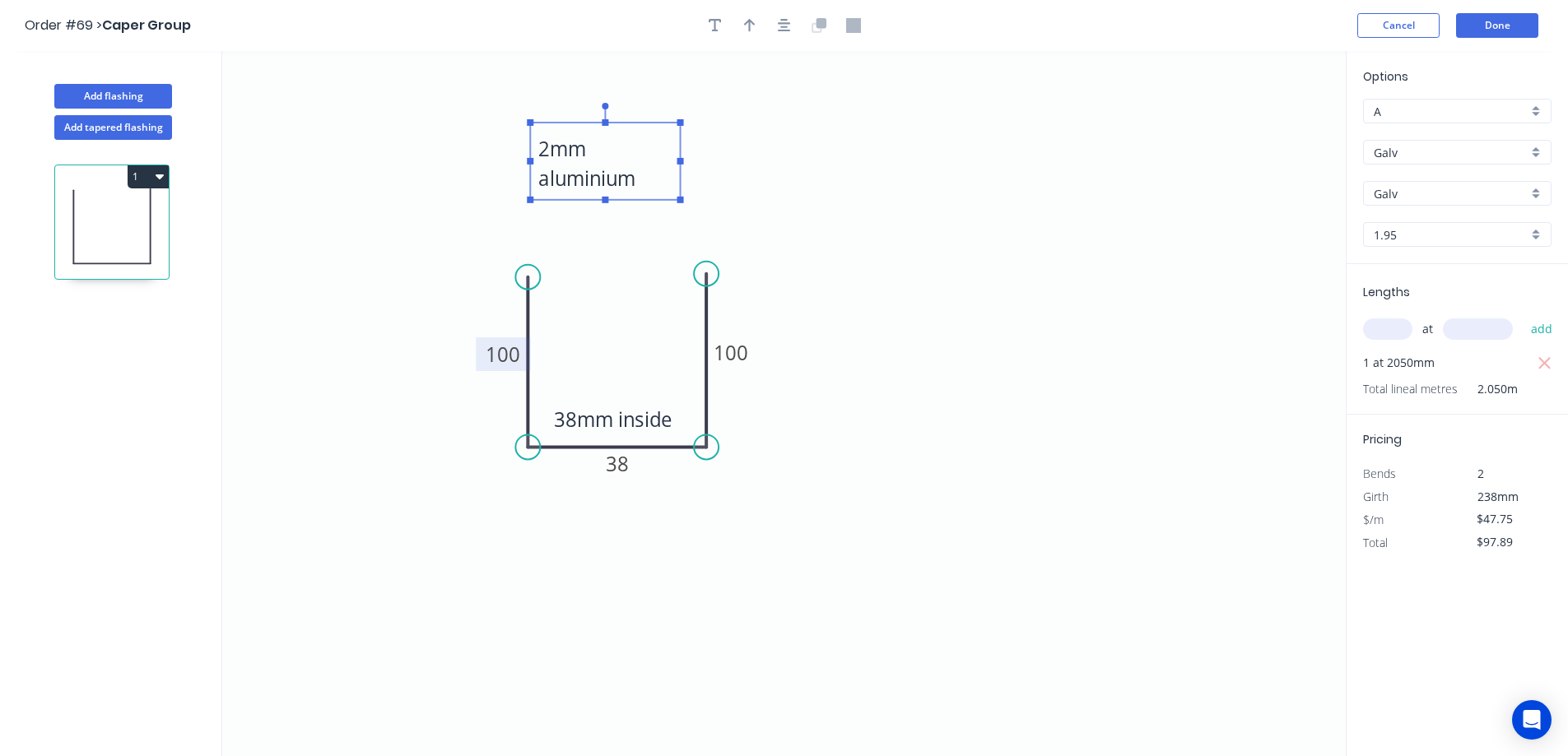
type textarea "MUST BE 2mm aluminium"
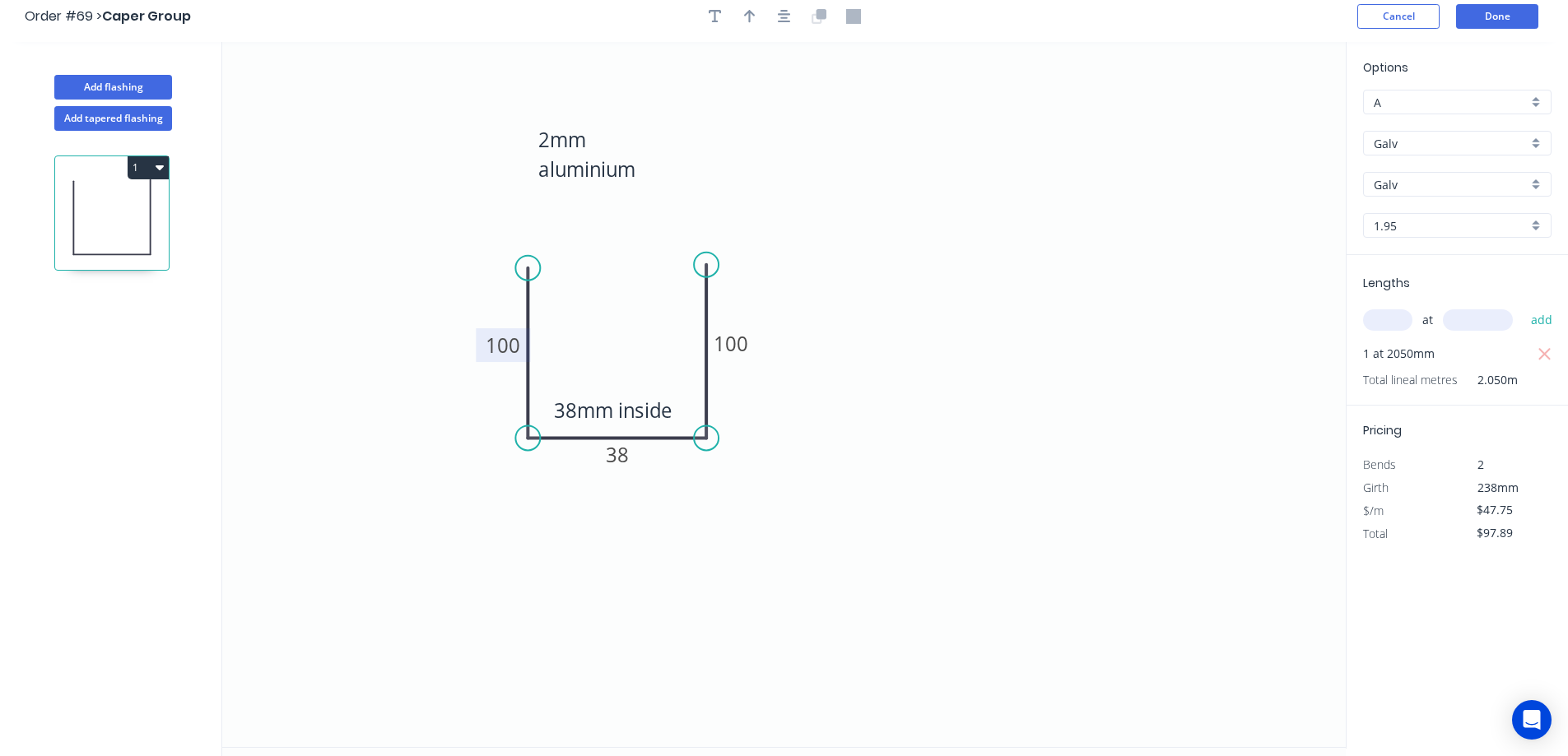
scroll to position [0, 0]
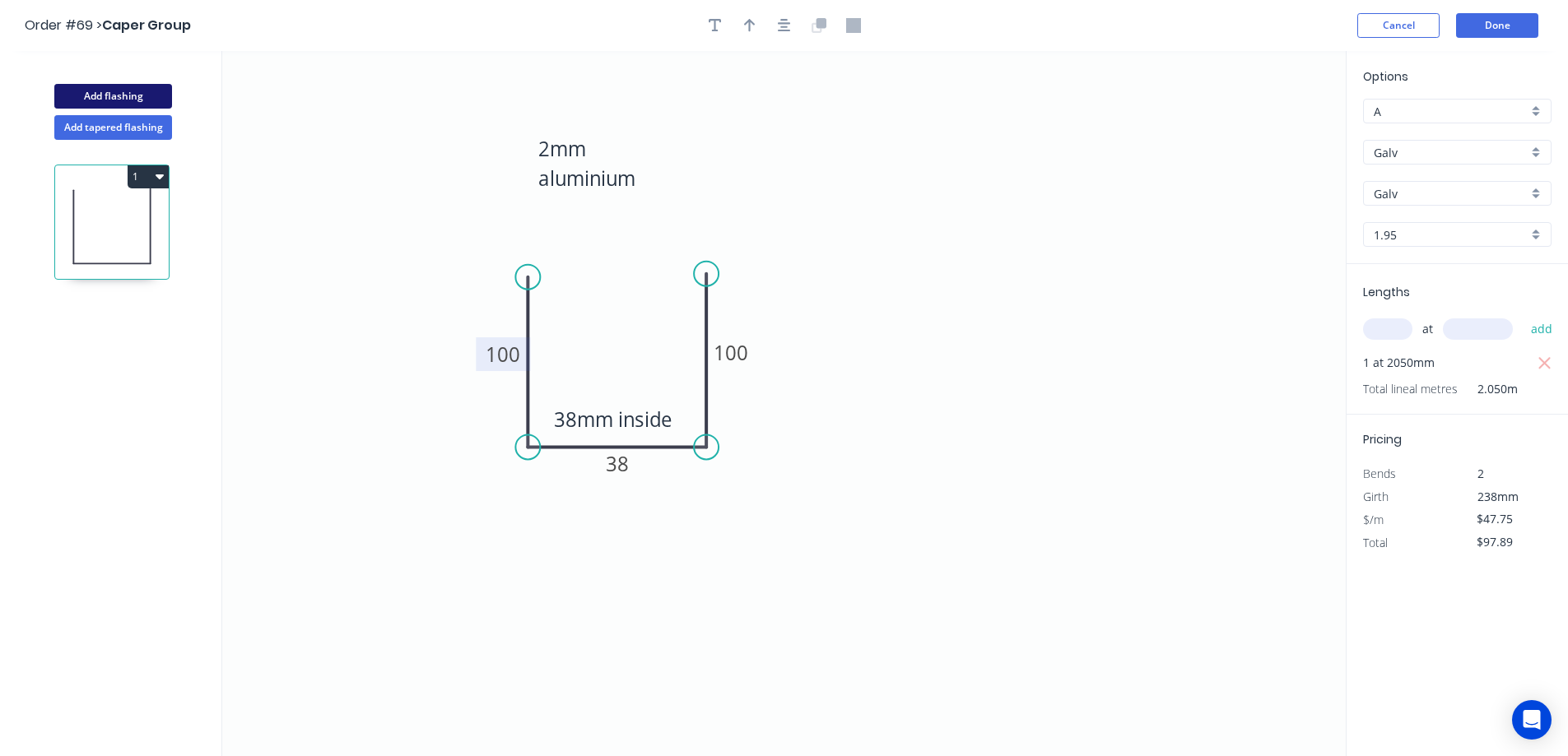
click at [153, 95] on button "Add flashing" at bounding box center [113, 95] width 118 height 25
type input "$0.00"
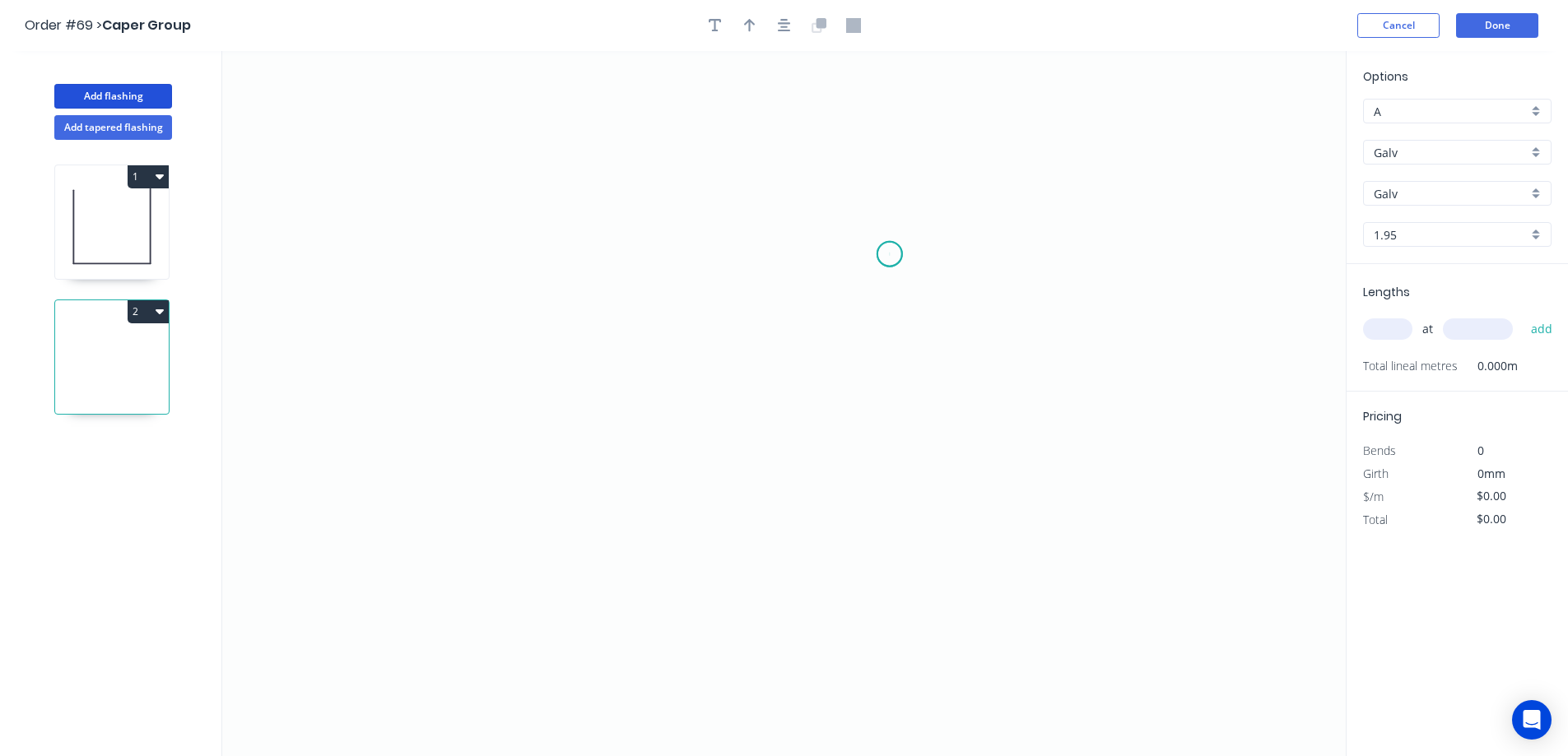
click at [890, 254] on icon "0" at bounding box center [784, 403] width 1124 height 705
click at [754, 259] on icon "0" at bounding box center [784, 403] width 1124 height 705
click at [749, 393] on icon "0 ?" at bounding box center [784, 403] width 1124 height 705
click at [598, 390] on icon "0 ? ?" at bounding box center [784, 403] width 1124 height 705
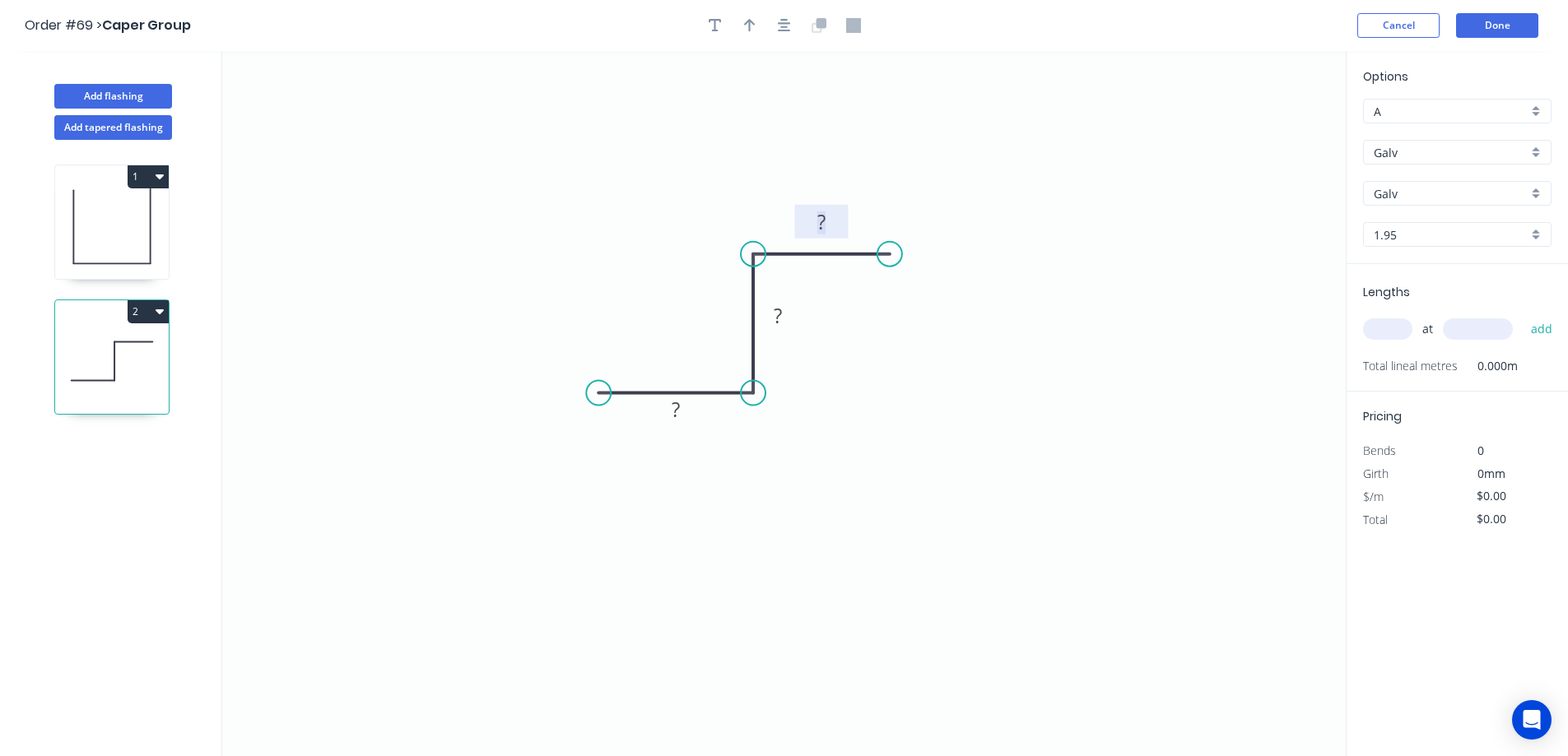
click at [817, 221] on tspan "?" at bounding box center [821, 221] width 8 height 27
click at [784, 307] on rect at bounding box center [778, 316] width 33 height 23
click at [687, 414] on rect at bounding box center [676, 411] width 33 height 23
click at [804, 473] on icon "0 20 40 50" at bounding box center [784, 403] width 1124 height 705
type input "$32.17"
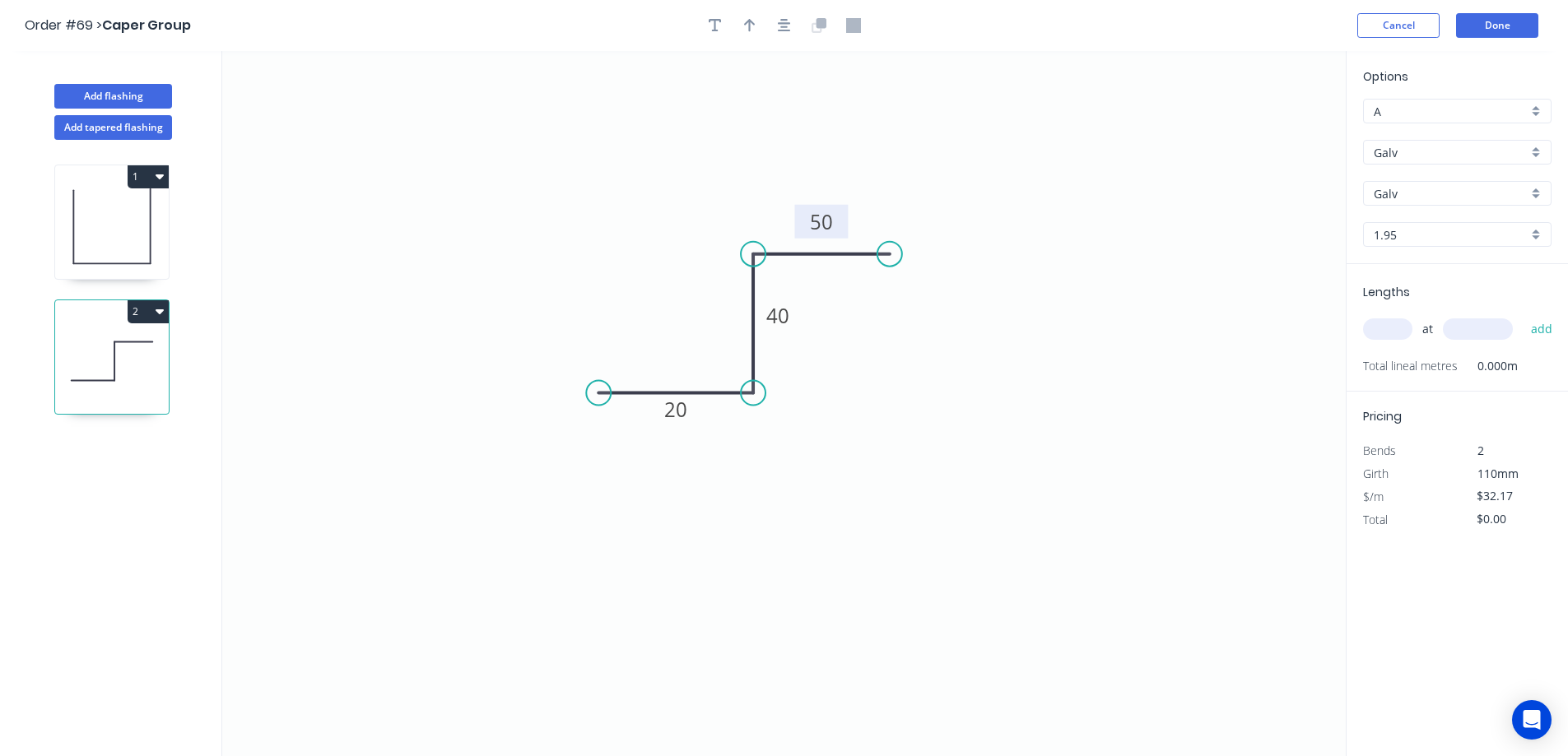
click at [1379, 324] on input "text" at bounding box center [1388, 329] width 49 height 22
type input "3"
click at [1297, 350] on icon "0 20 40 50" at bounding box center [784, 403] width 1124 height 705
type input "1.2"
click at [1539, 335] on button "add" at bounding box center [1543, 329] width 39 height 28
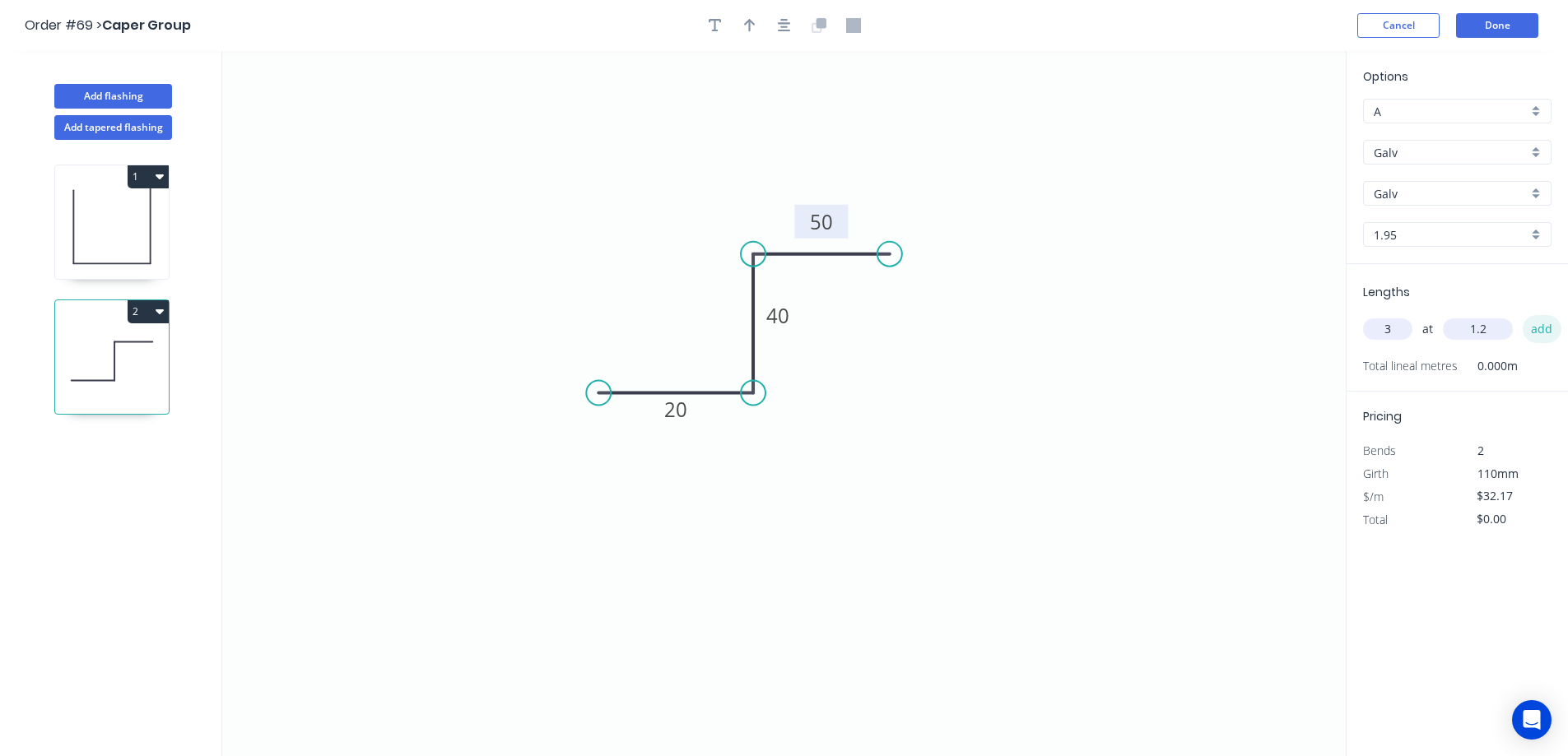
type input "$0.10"
click at [1122, 414] on icon "0 20 40 50" at bounding box center [784, 403] width 1124 height 705
click at [723, 25] on button "button" at bounding box center [715, 25] width 25 height 25
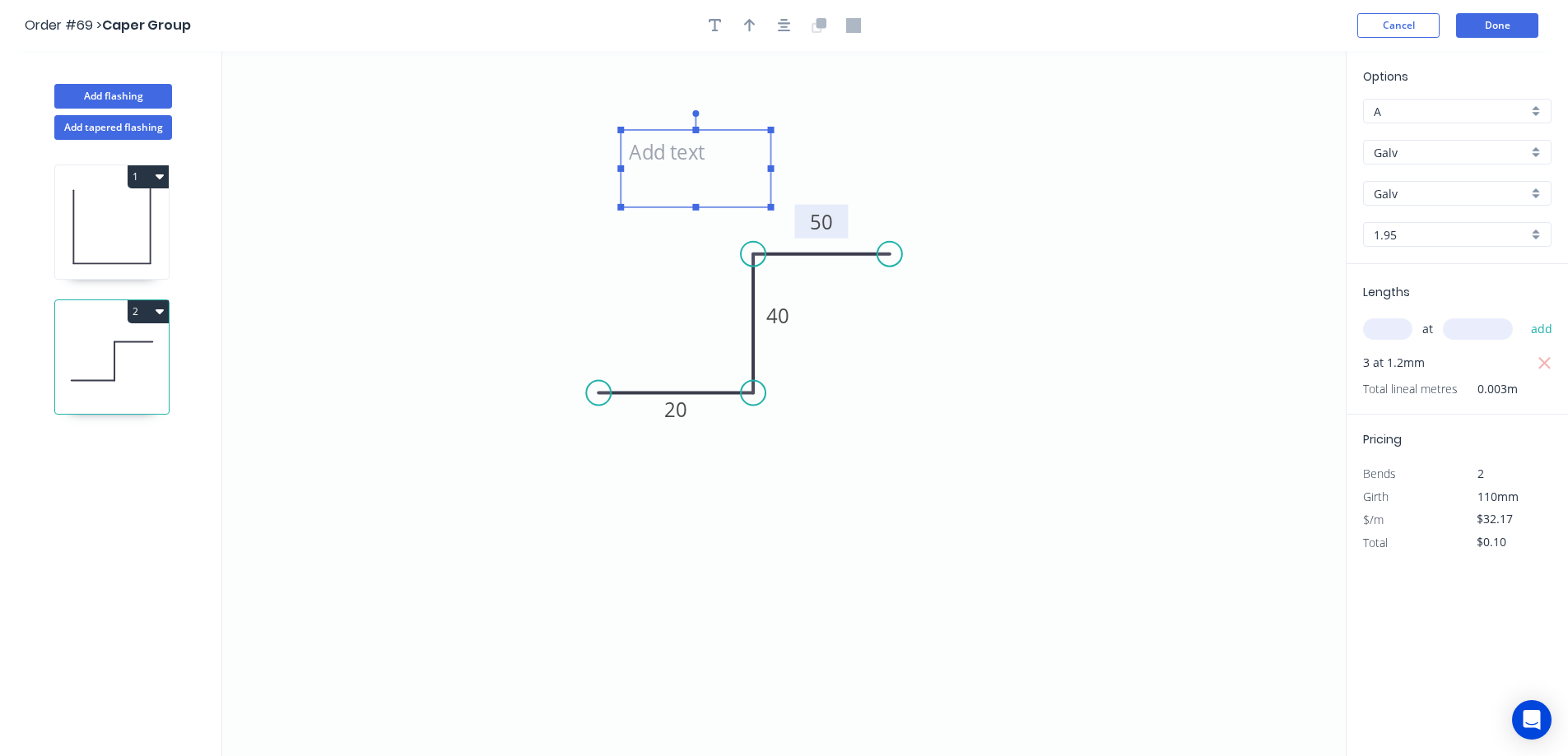
drag, startPoint x: 324, startPoint y: 117, endPoint x: 684, endPoint y: 185, distance: 366.4
click at [690, 170] on textarea at bounding box center [695, 168] width 133 height 61
click at [1149, 438] on icon "MUST BE 2mm ALUMINIUM 20 40 50" at bounding box center [784, 403] width 1124 height 705
type textarea "MUST BE 2mm ALUMINIUM"
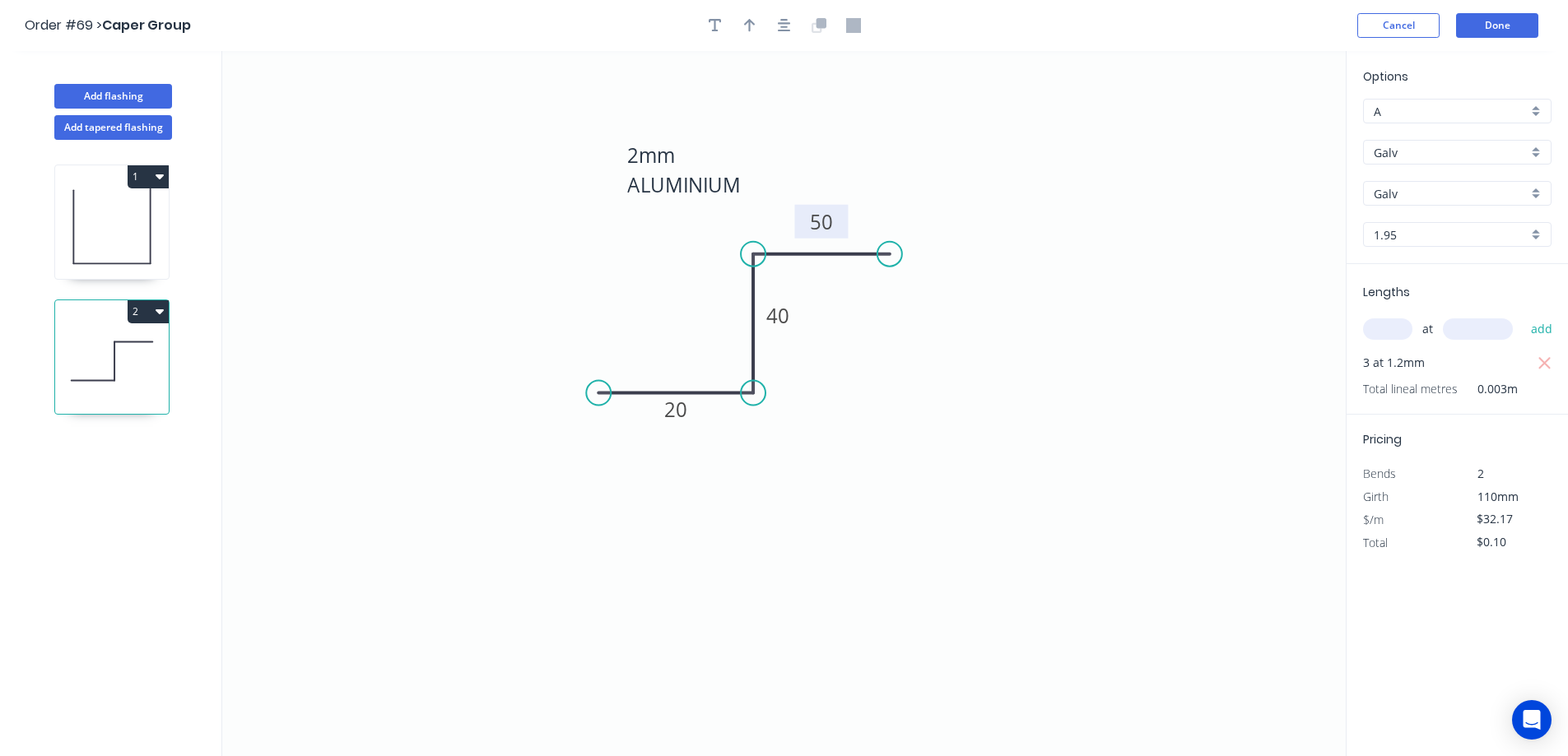
click at [1425, 230] on input "1.95" at bounding box center [1451, 234] width 154 height 17
click at [1394, 319] on div "1.55" at bounding box center [1458, 324] width 187 height 29
type input "1.55"
type input "$21.11"
type input "$0.06"
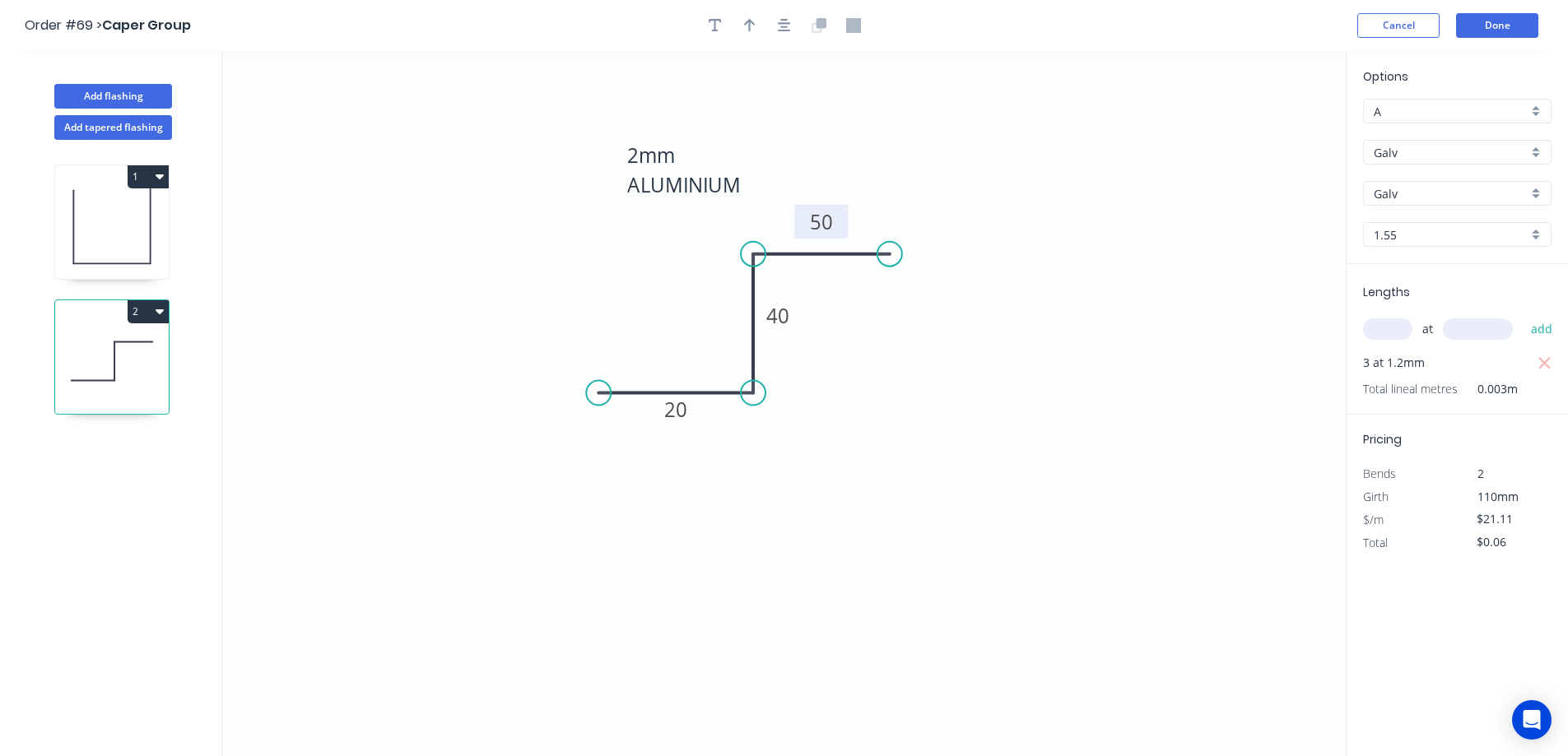
click at [1432, 231] on input "1.55" at bounding box center [1451, 234] width 154 height 17
click at [1414, 349] on div "1.95" at bounding box center [1458, 353] width 187 height 29
type input "1.95"
type input "$32.17"
click at [1548, 367] on icon "button" at bounding box center [1545, 364] width 13 height 13
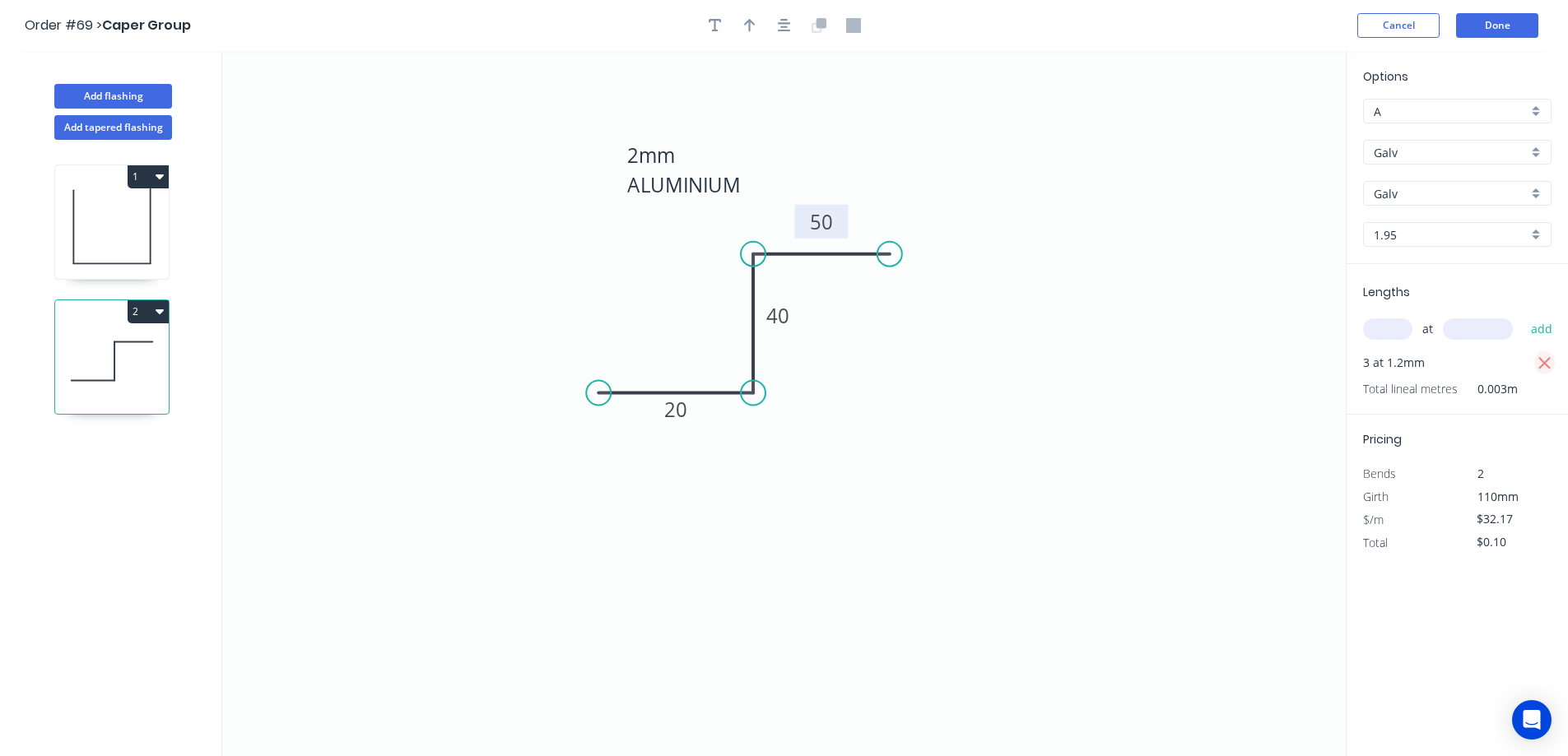
type input "$0.00"
click at [1397, 329] on input "text" at bounding box center [1388, 329] width 49 height 22
type input "3"
type input "1200"
click at [1533, 330] on button "add" at bounding box center [1543, 329] width 39 height 28
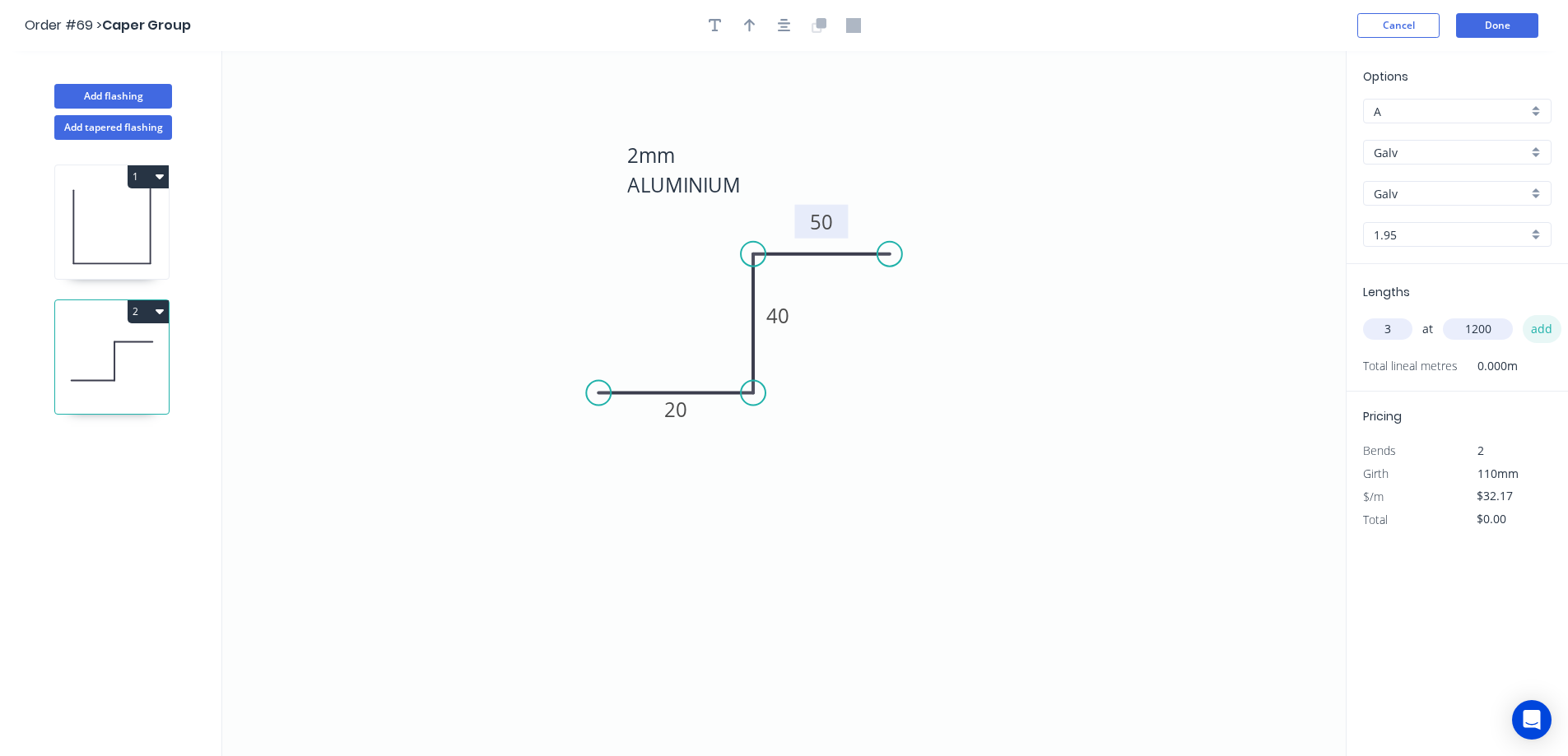
type input "$115.81"
click at [1019, 497] on icon "MUST BE 2mm ALUMINIUM 20 40 50" at bounding box center [784, 403] width 1124 height 705
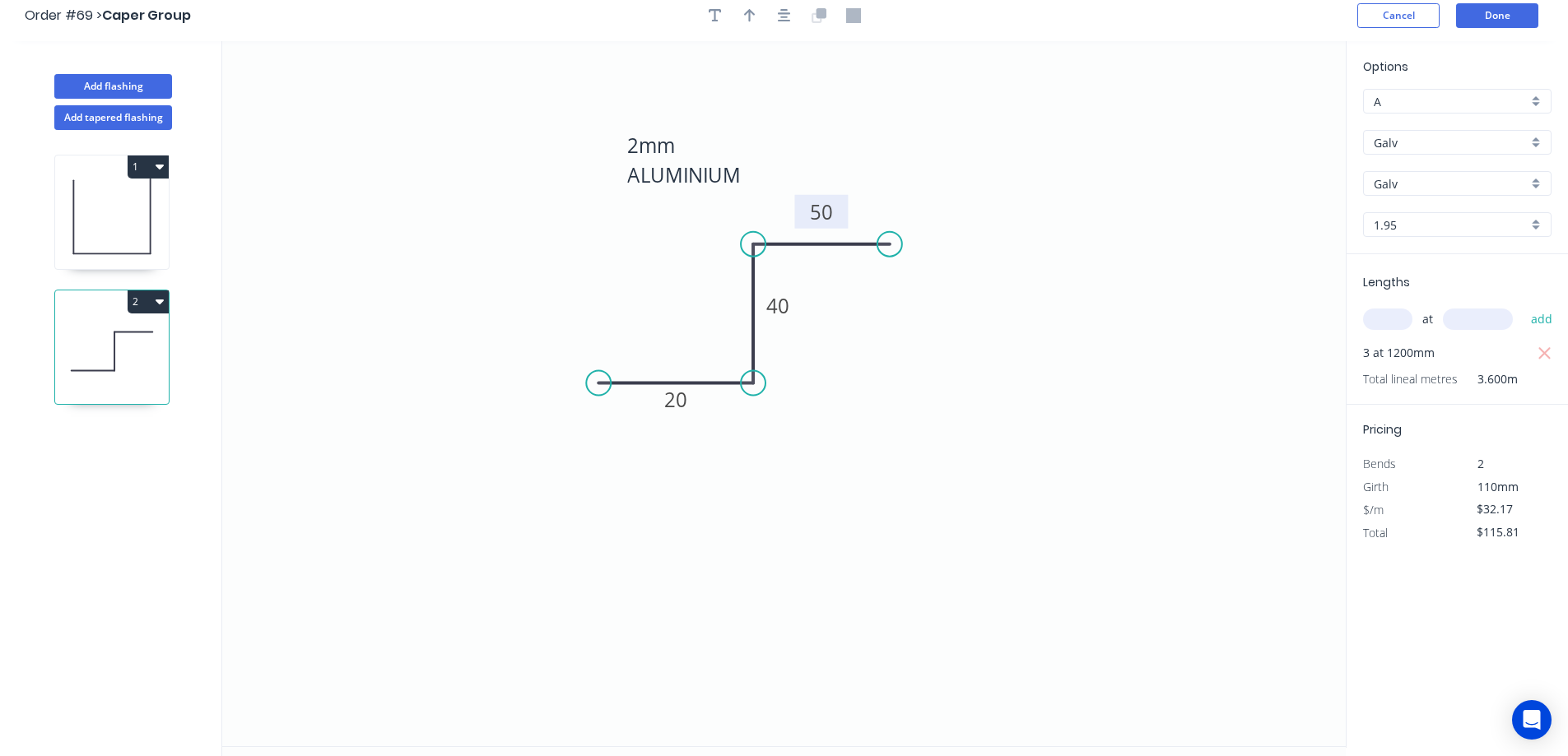
scroll to position [0, 0]
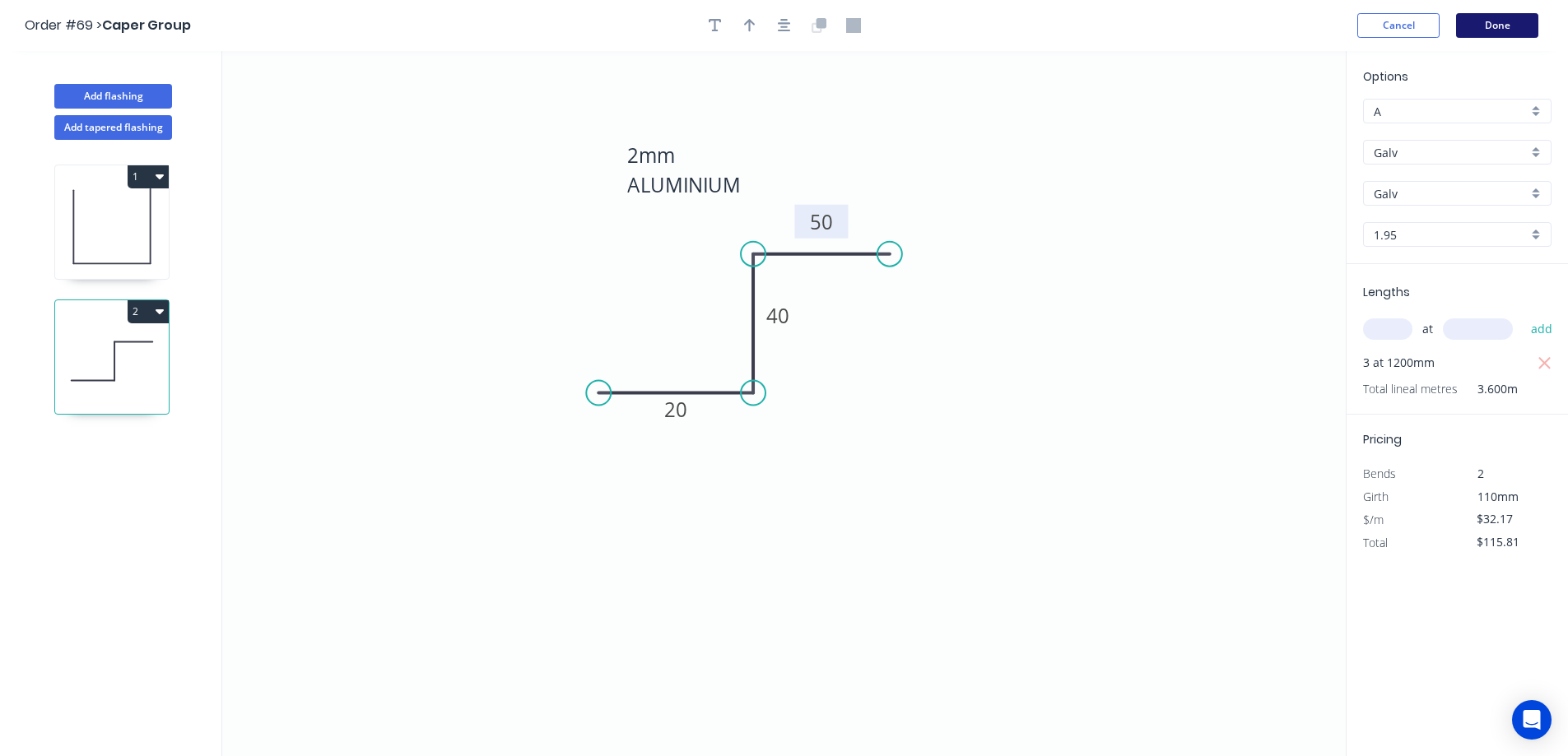
click at [1515, 22] on button "Done" at bounding box center [1497, 25] width 83 height 25
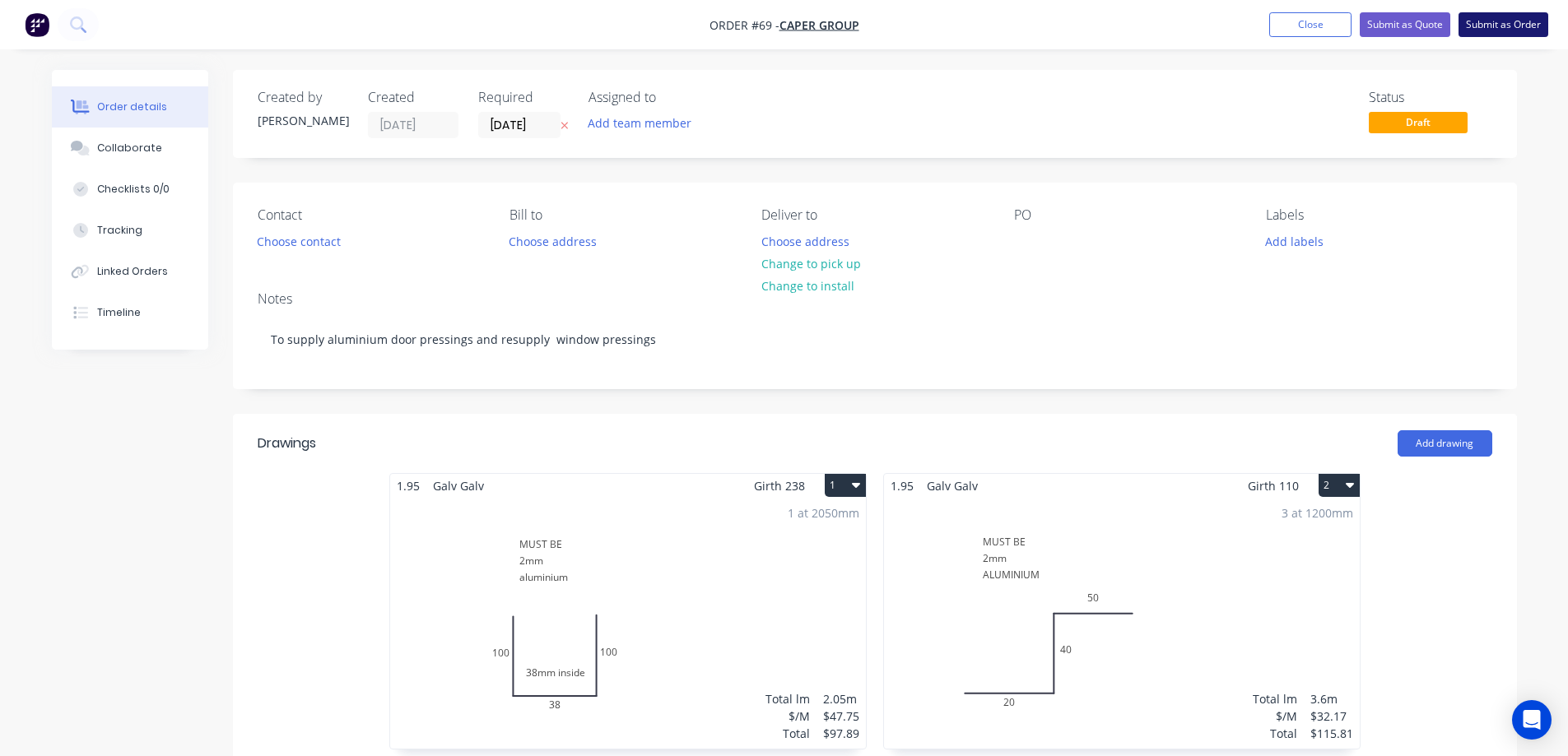
click at [1498, 23] on button "Submit as Order" at bounding box center [1504, 25] width 90 height 25
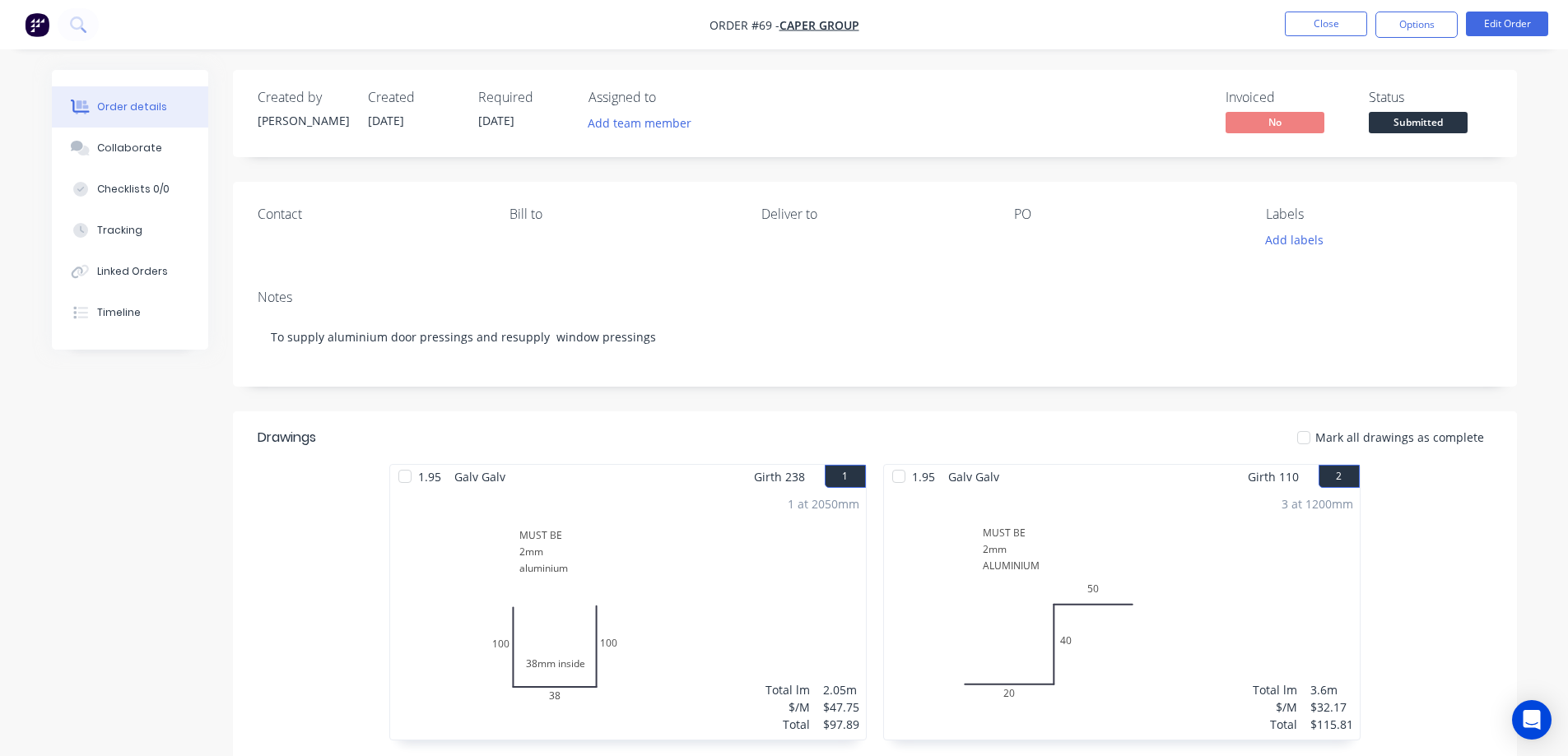
click at [313, 530] on div "1.95 Galv Galv Girth 238 1 38mm inside MUST BE 2mm aluminium 100 38 100 38mm in…" at bounding box center [875, 610] width 1285 height 293
click at [406, 477] on div at bounding box center [405, 476] width 33 height 33
click at [408, 473] on div at bounding box center [405, 476] width 33 height 33
click at [350, 508] on div "1.95 Galv Galv Girth 238 1 38mm inside MUST BE 2mm aluminium 100 38 100 38mm in…" at bounding box center [875, 610] width 1285 height 293
click at [1314, 32] on button "Close" at bounding box center [1326, 24] width 83 height 25
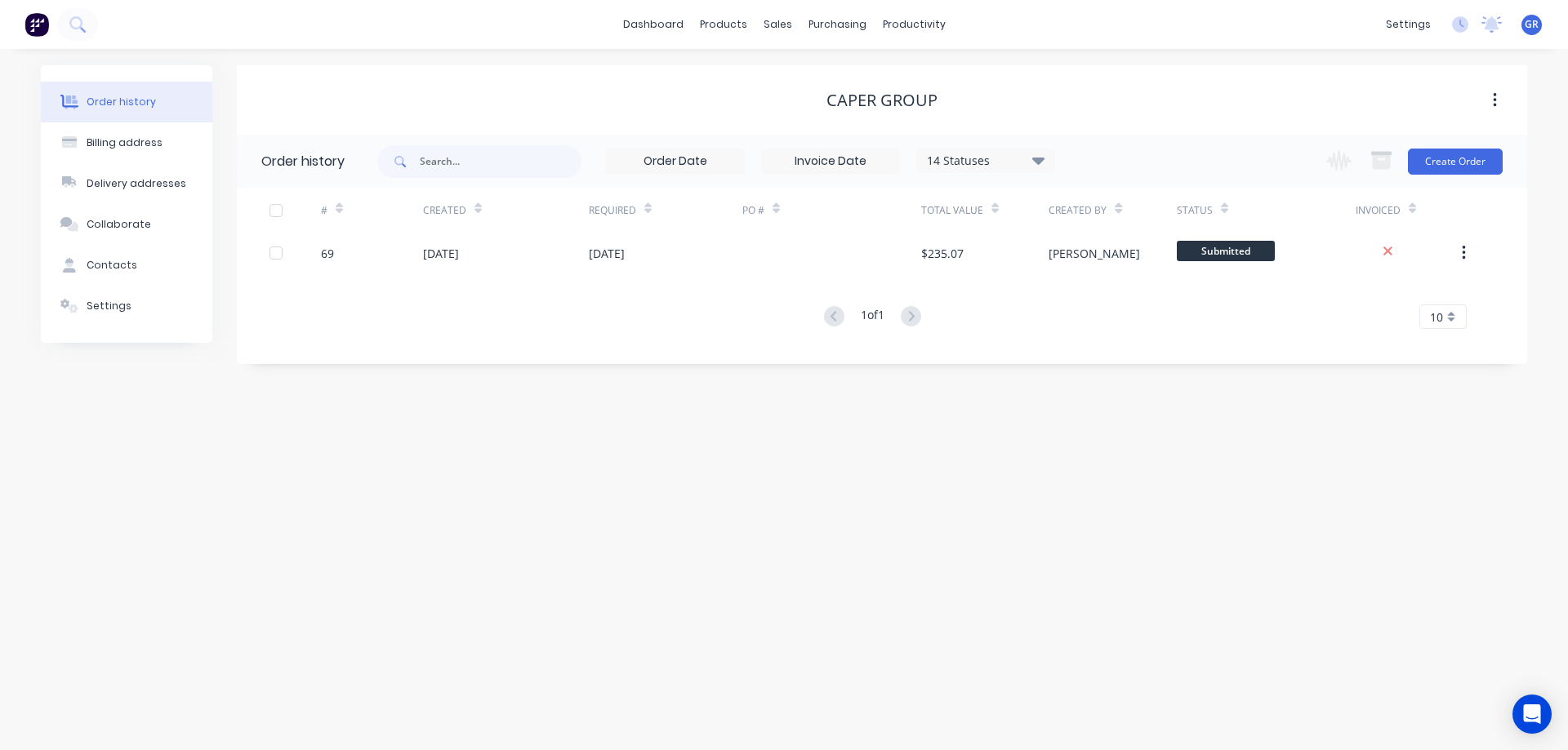
click at [452, 446] on div "Order history Billing address Delivery addresses Collaborate Contacts Settings …" at bounding box center [784, 399] width 1568 height 701
click at [1421, 154] on button "Create Order" at bounding box center [1455, 161] width 95 height 26
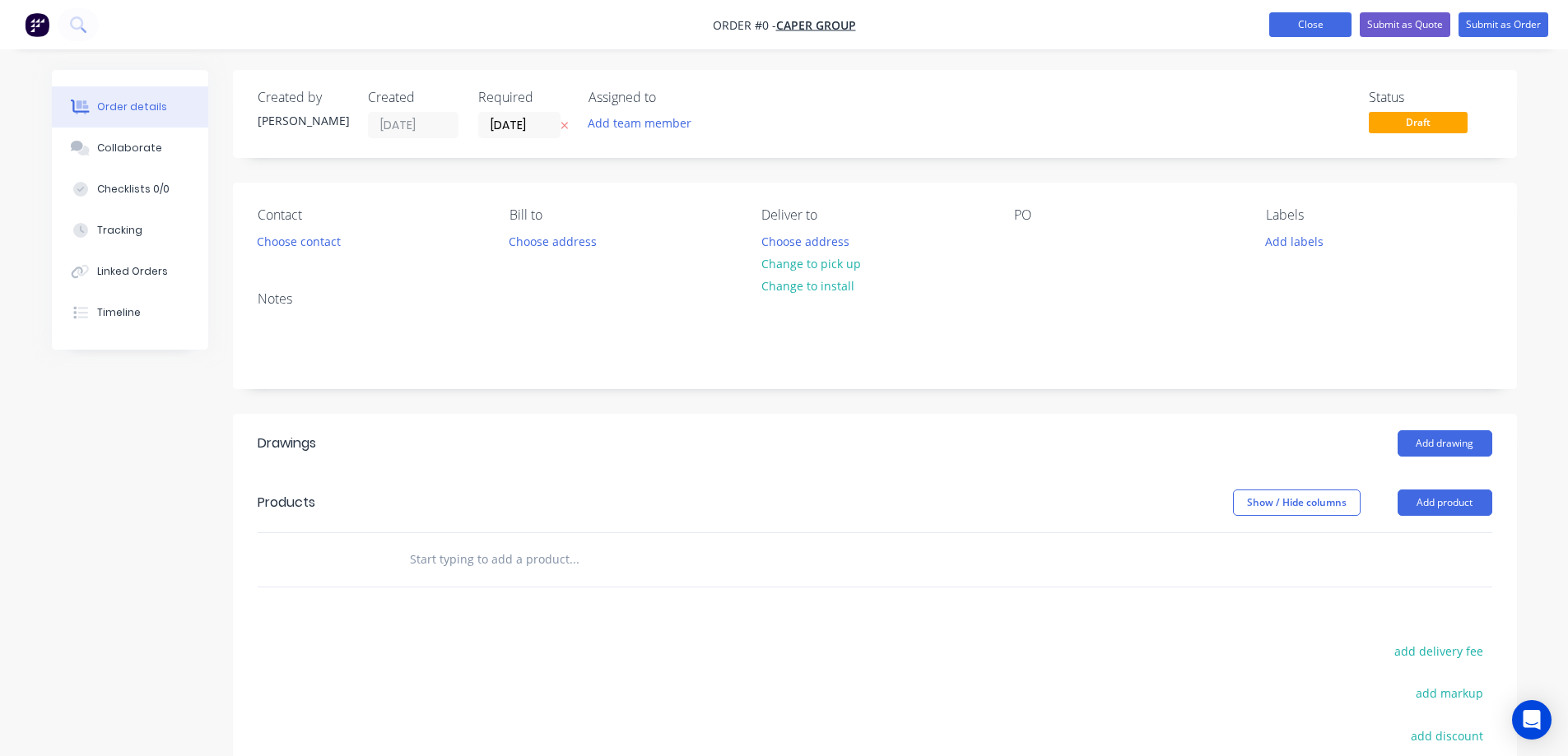
click at [1308, 23] on button "Close" at bounding box center [1310, 25] width 83 height 25
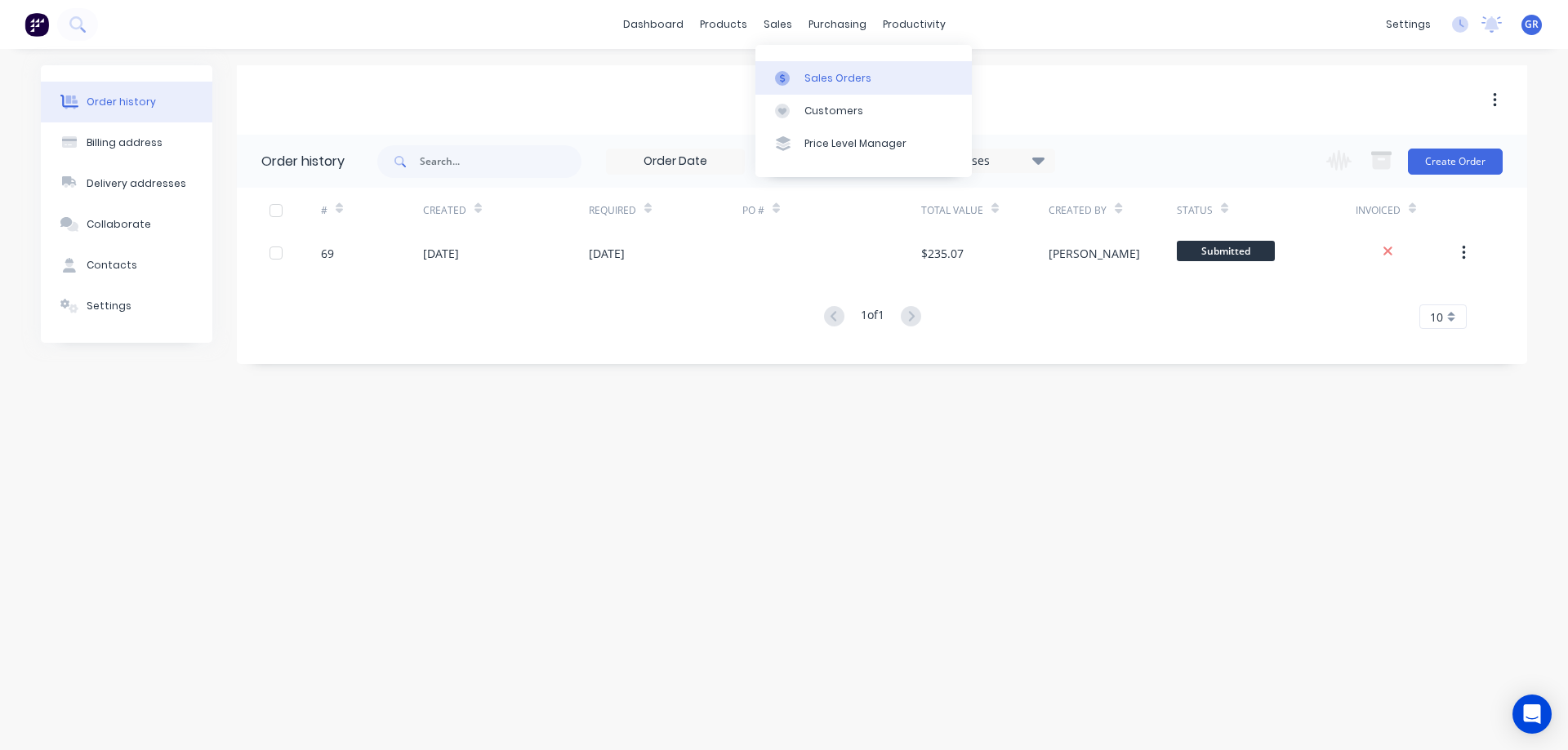
click at [799, 77] on div at bounding box center [787, 78] width 24 height 14
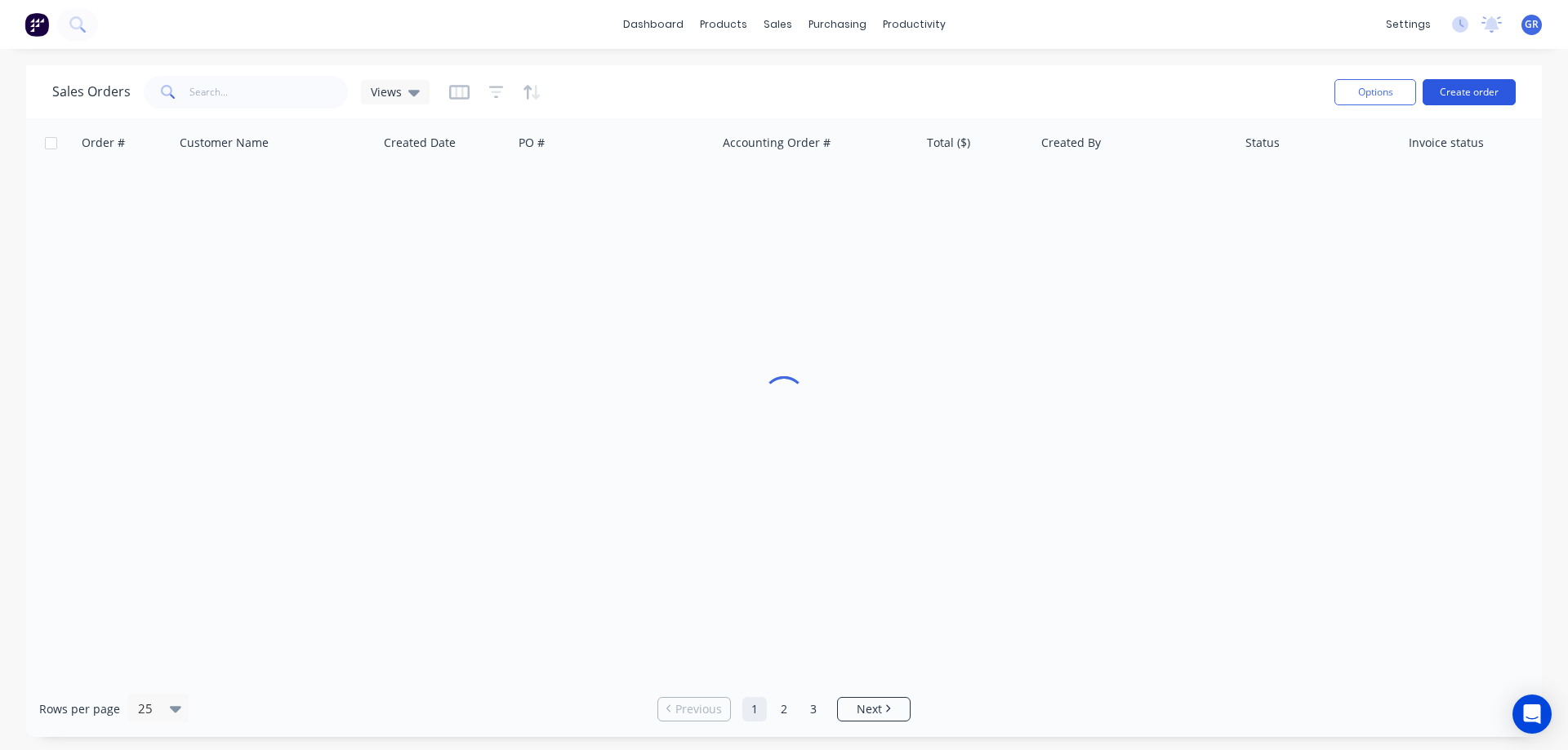
click at [1465, 91] on button "Create order" at bounding box center [1469, 92] width 93 height 26
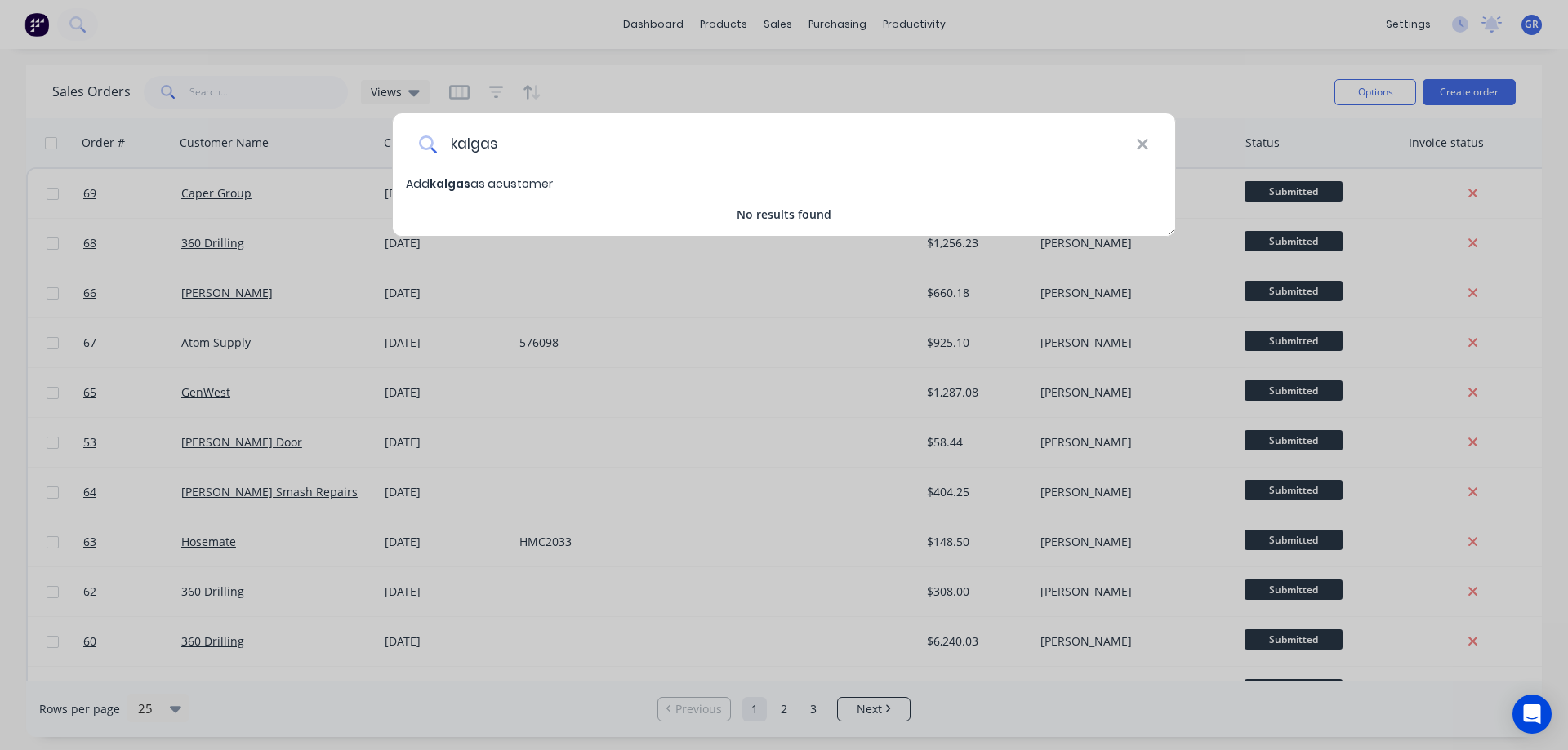
click at [473, 143] on input "kalgas" at bounding box center [786, 144] width 699 height 61
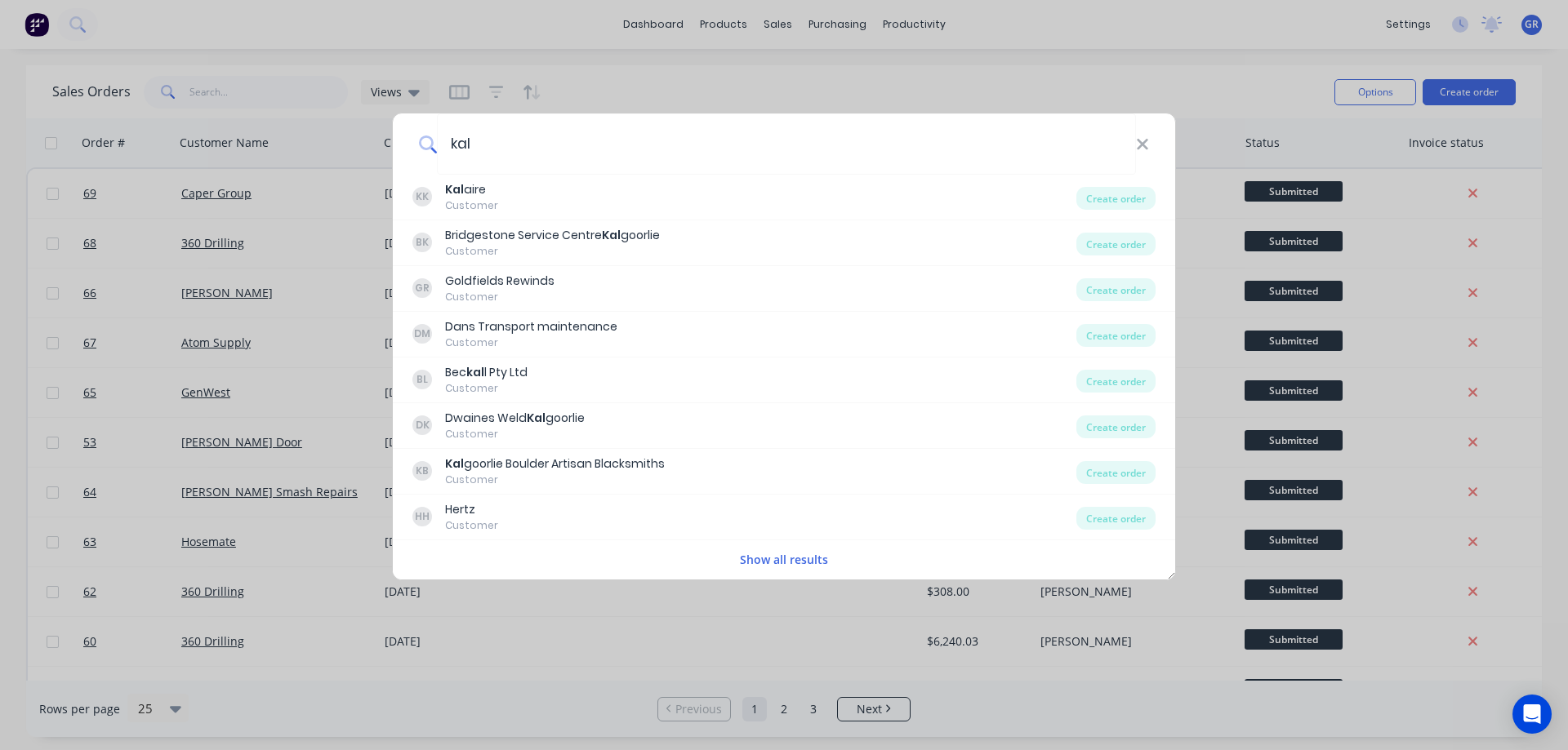
click at [767, 564] on button "Show all results" at bounding box center [784, 559] width 88 height 17
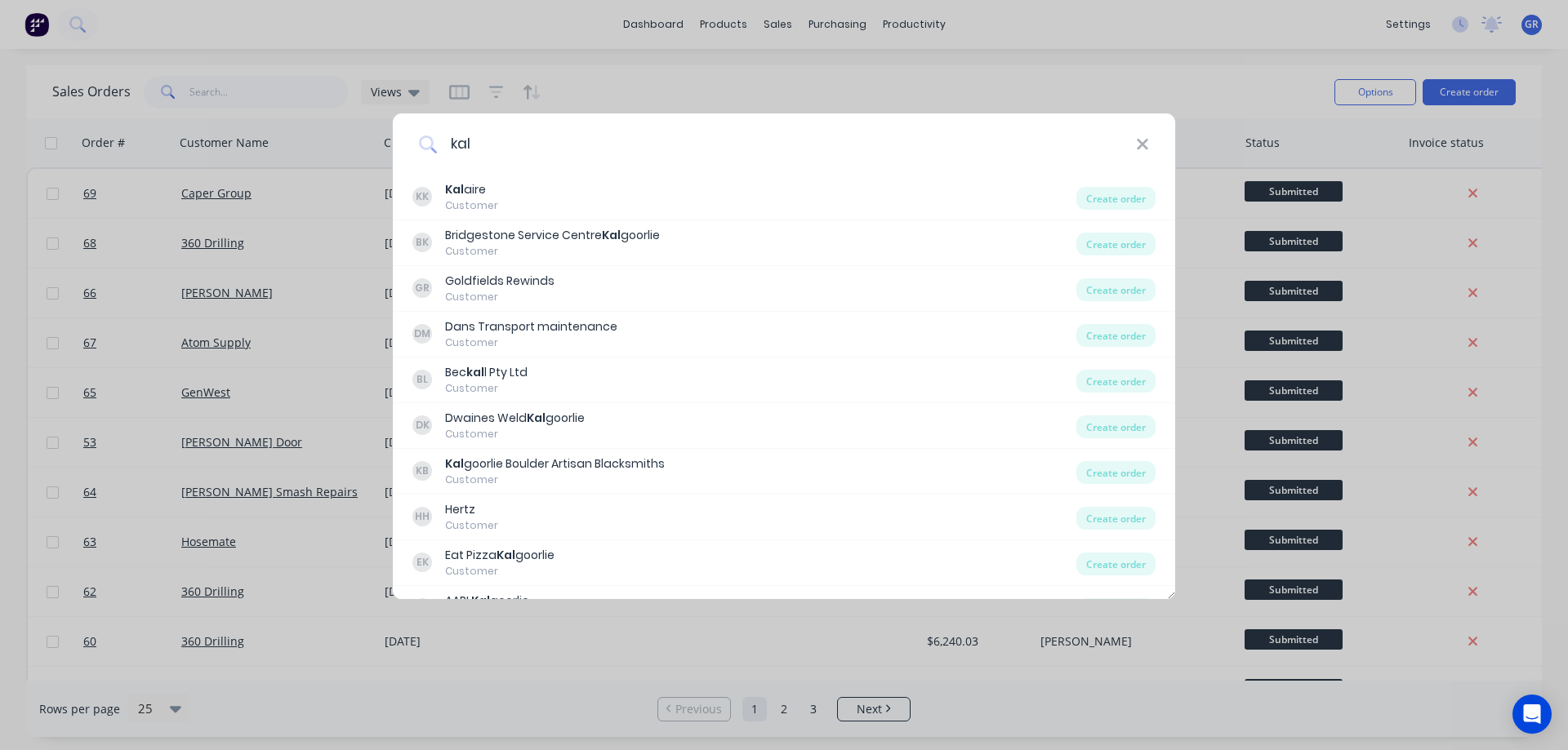
click at [516, 149] on input "kal" at bounding box center [786, 144] width 699 height 61
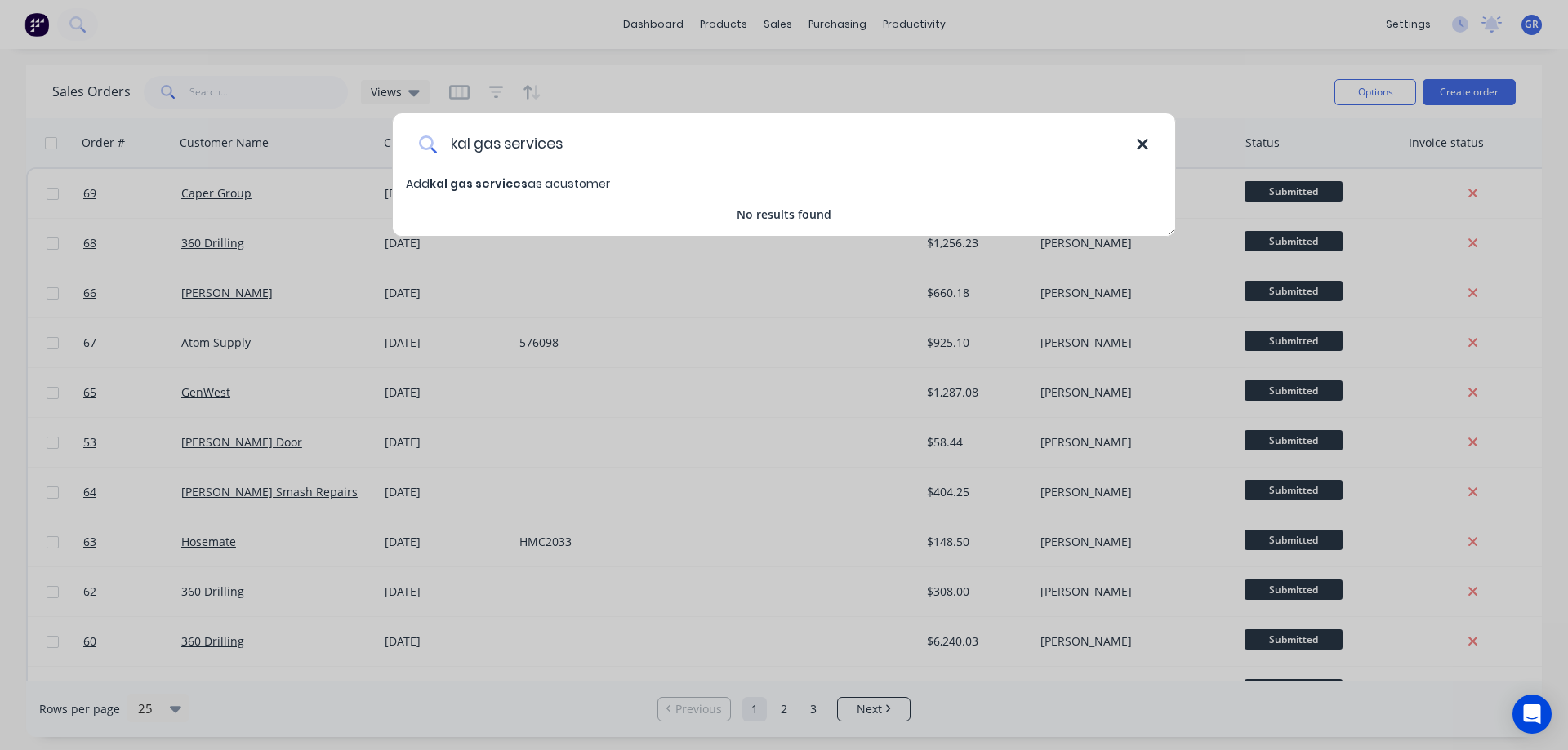
type input "kal gas services"
click at [1147, 141] on icon at bounding box center [1142, 144] width 11 height 11
type input "kal gas"
click at [495, 182] on span "Add kal gas as a customer" at bounding box center [481, 184] width 150 height 16
select select "AU"
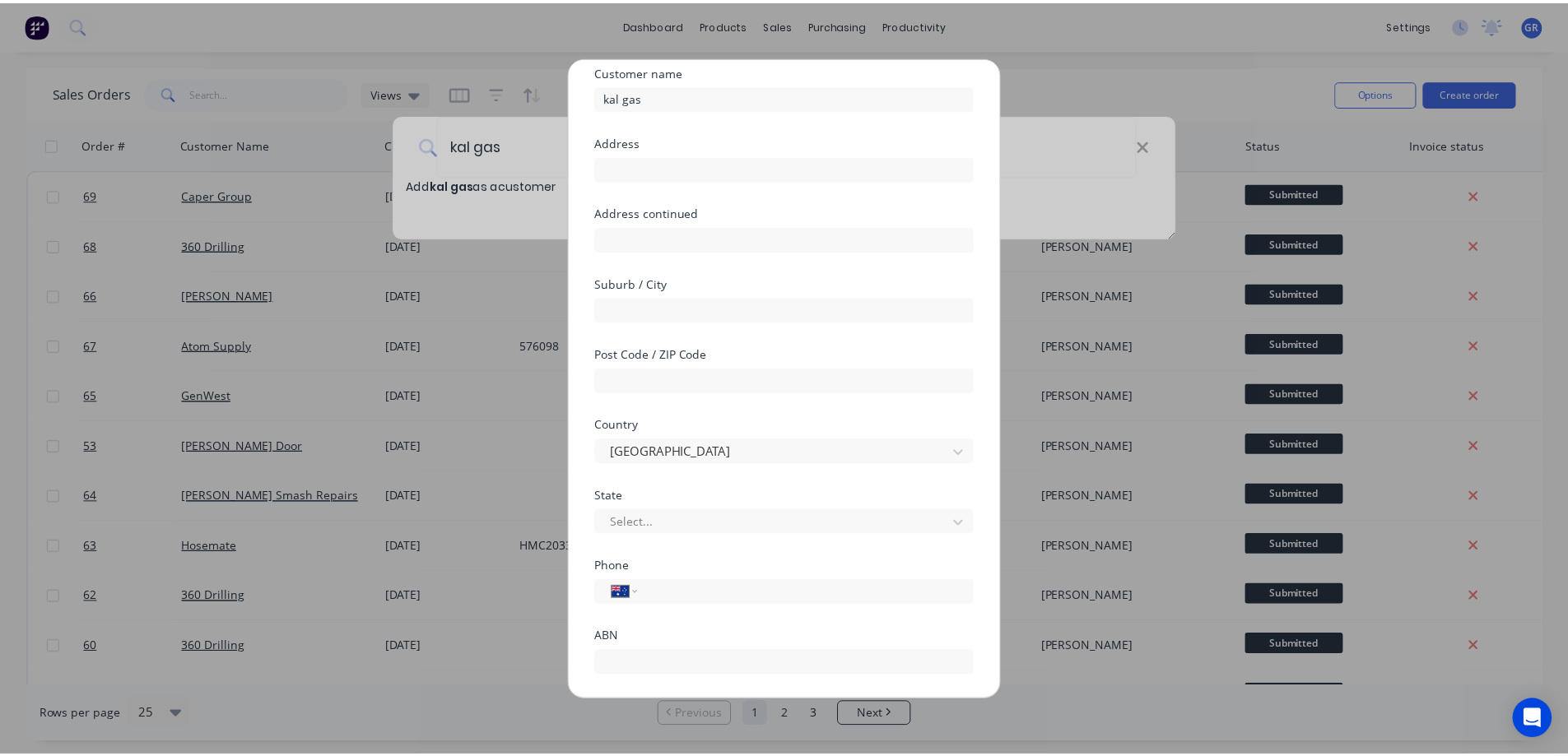
scroll to position [161, 0]
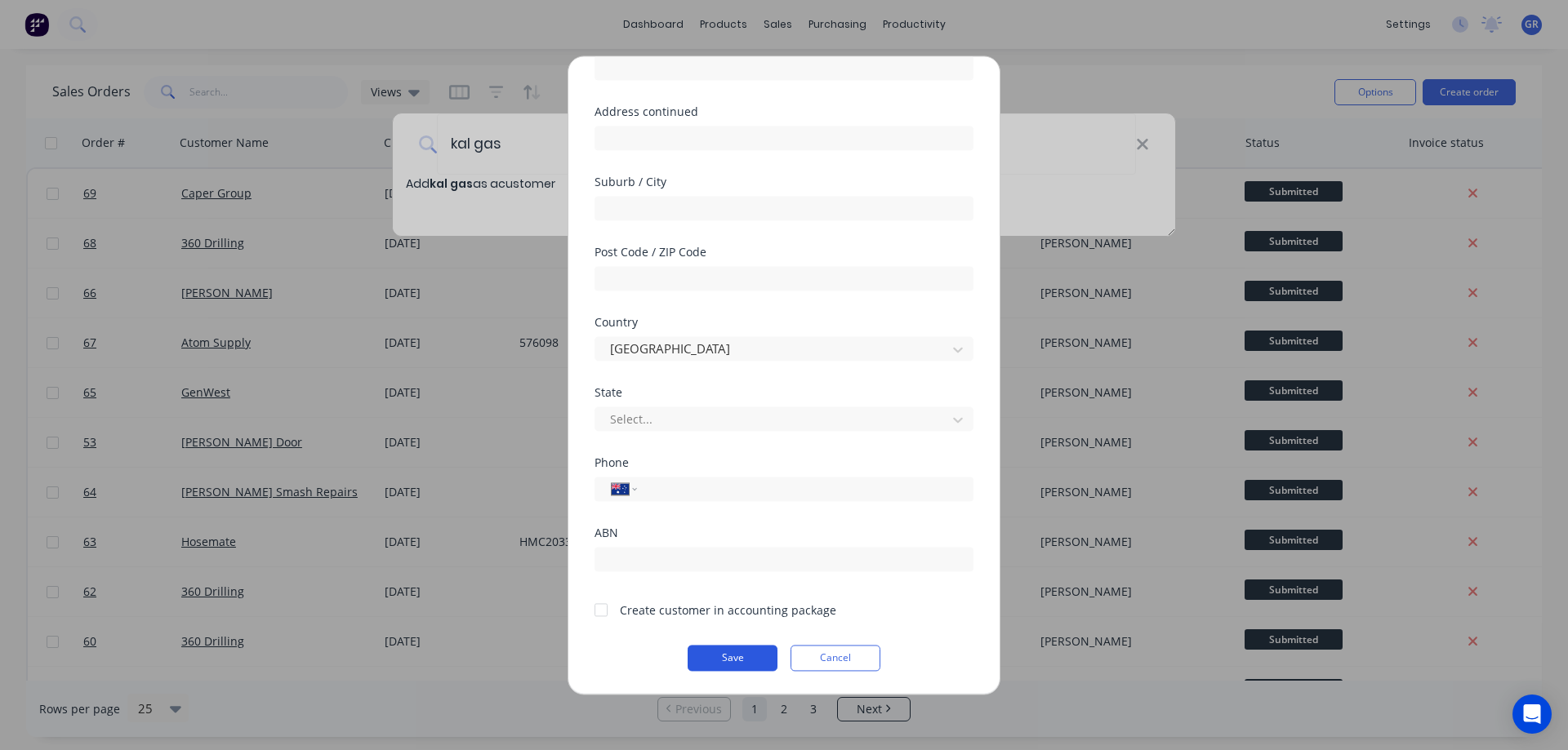
click at [711, 656] on button "Save" at bounding box center [733, 657] width 90 height 26
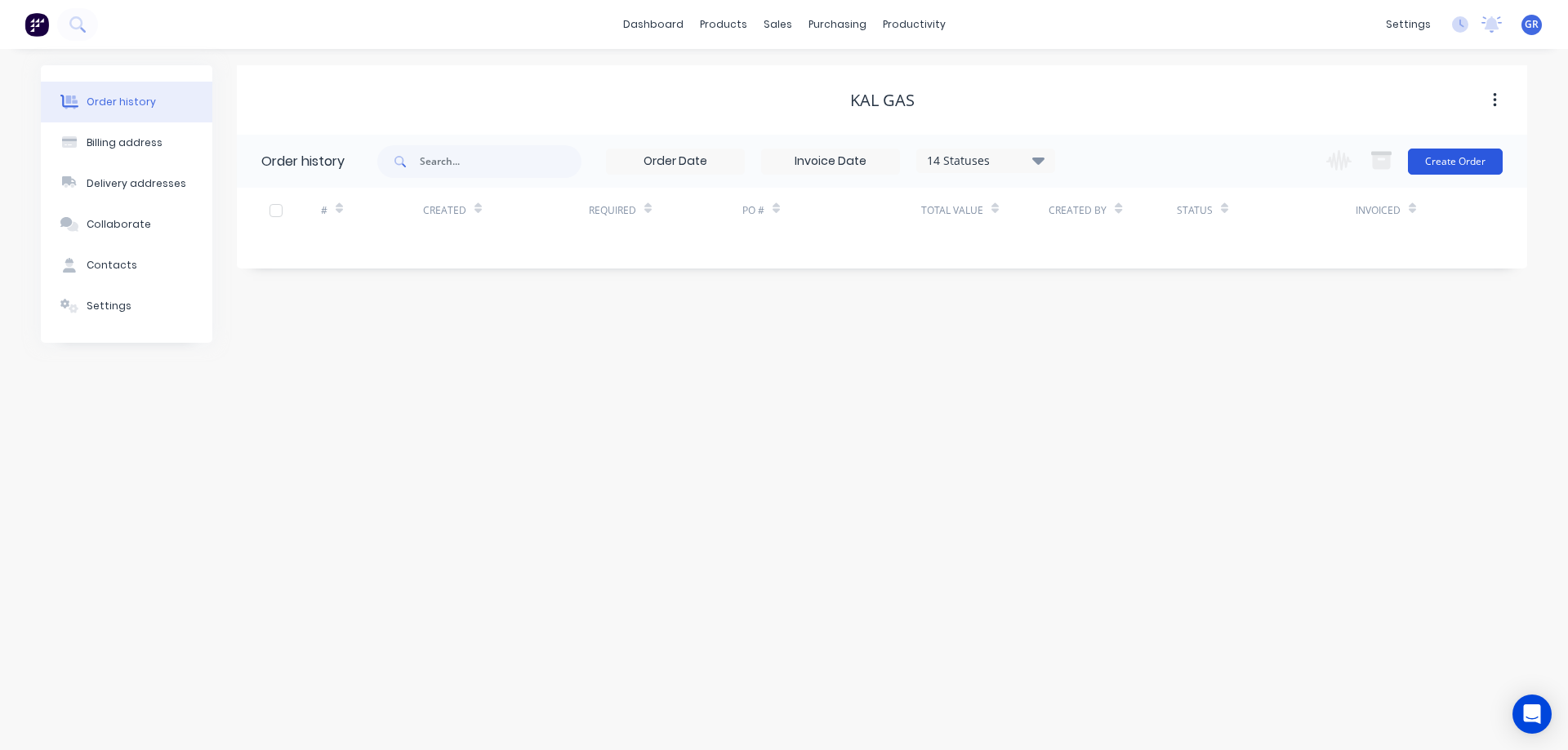
click at [1451, 163] on button "Create Order" at bounding box center [1455, 161] width 95 height 26
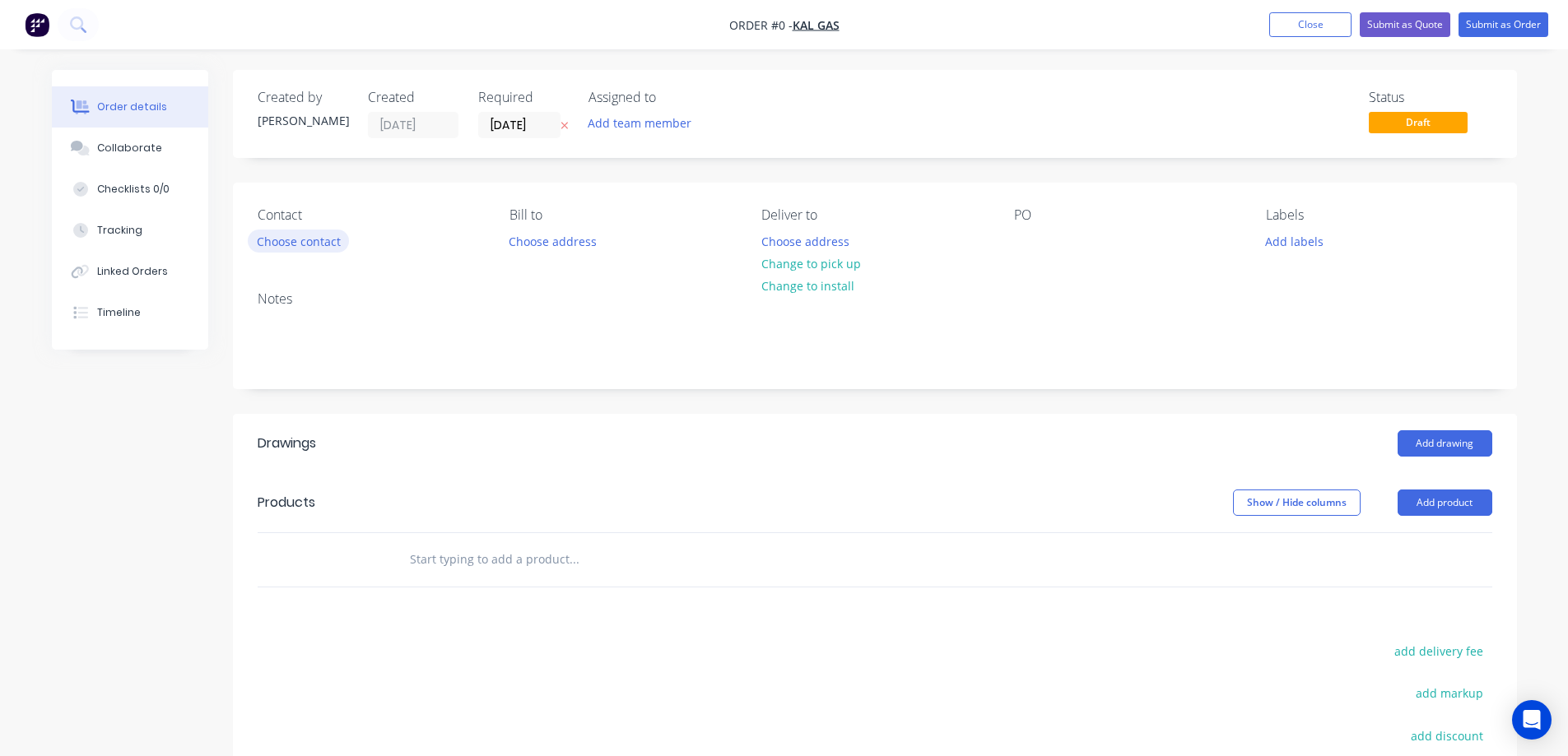
click at [288, 241] on button "Choose contact" at bounding box center [299, 241] width 102 height 22
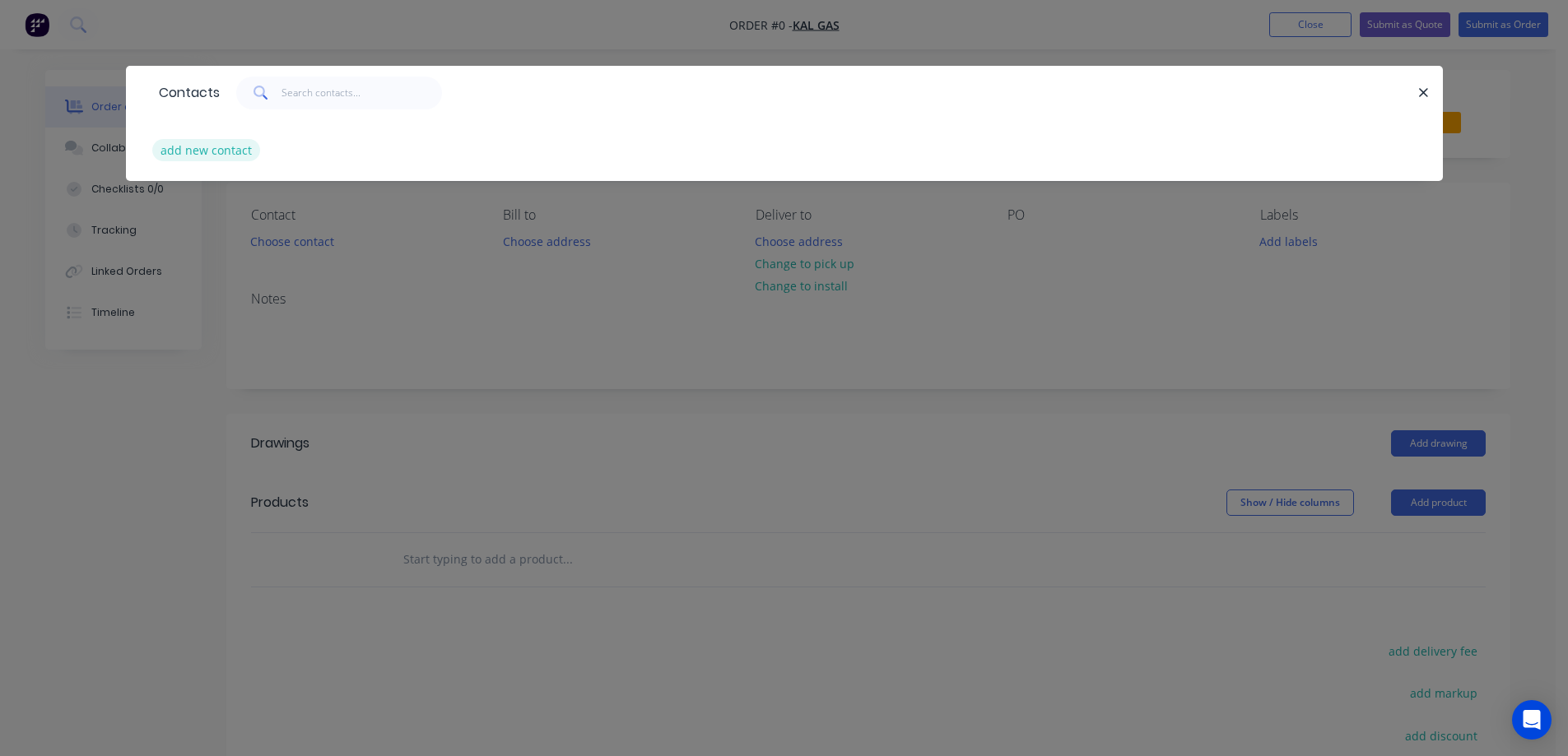
click at [183, 140] on button "add new contact" at bounding box center [207, 150] width 109 height 22
select select "AU"
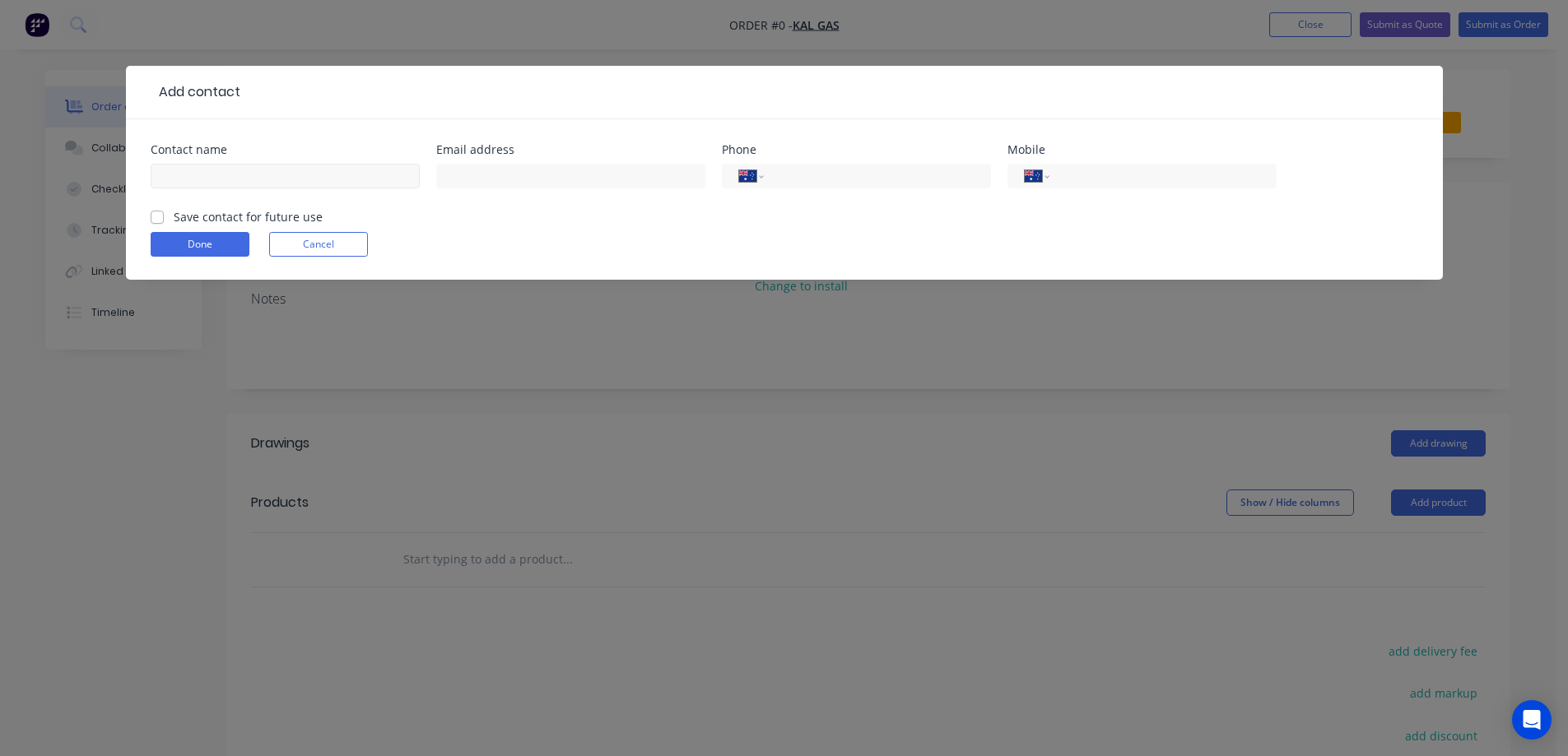
scroll to position [251, 0]
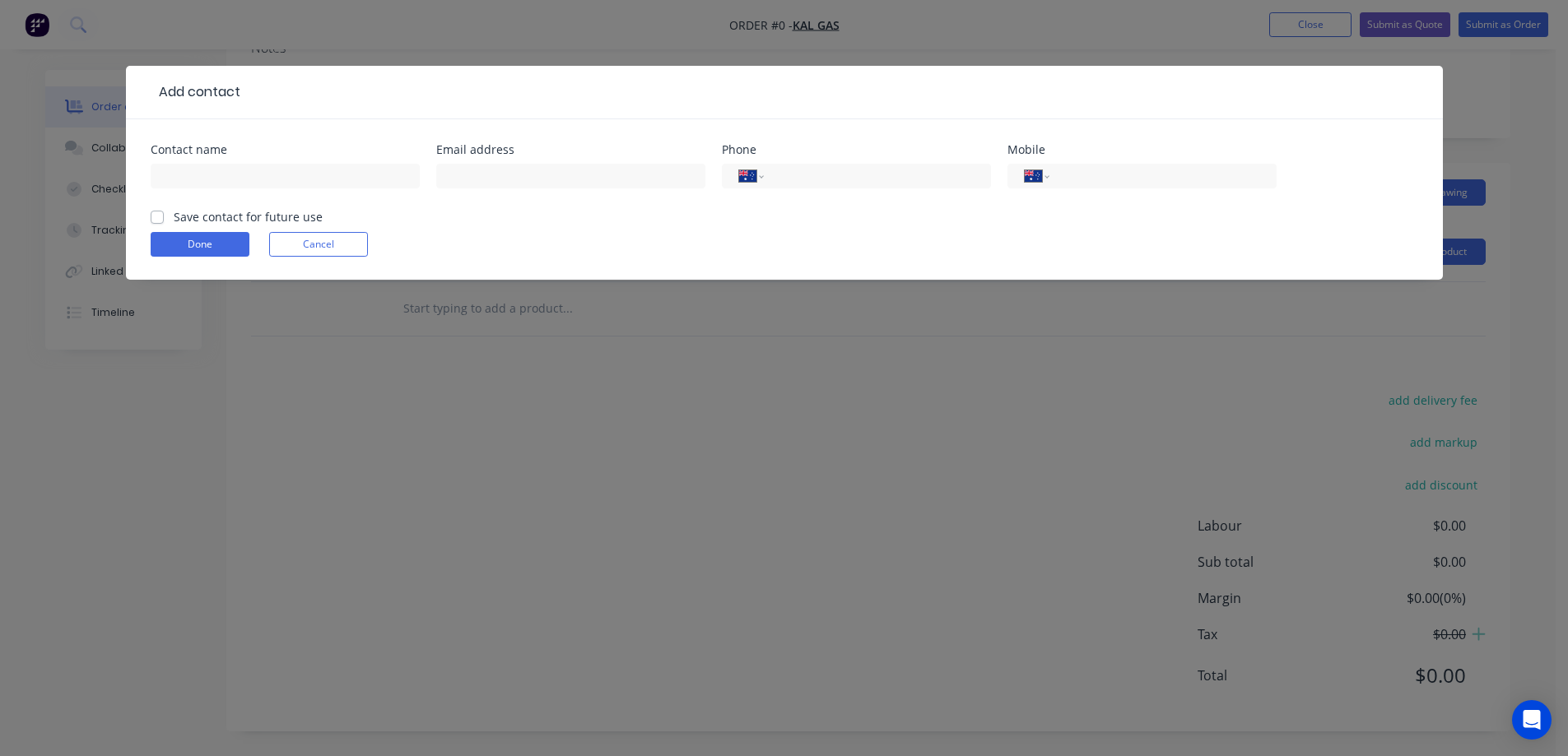
click at [230, 153] on div "Contact name" at bounding box center [285, 150] width 270 height 12
click at [230, 168] on input "text" at bounding box center [285, 175] width 270 height 25
type input "korbin isles"
click at [188, 221] on label "Save contact for future use" at bounding box center [248, 216] width 149 height 17
click at [163, 221] on input "Save contact for future use" at bounding box center [157, 215] width 14 height 15
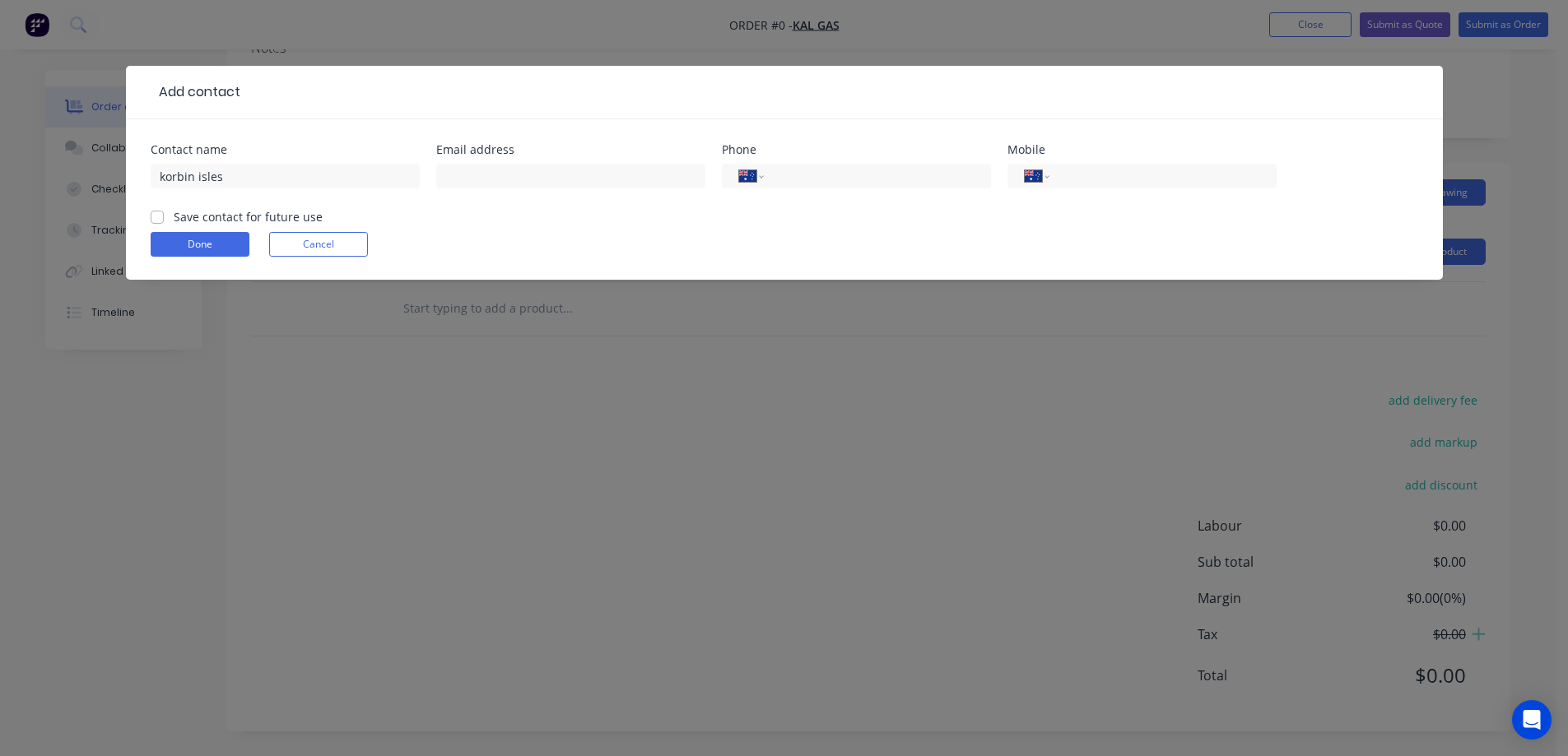
checkbox input "true"
click at [188, 241] on button "Done" at bounding box center [200, 244] width 99 height 25
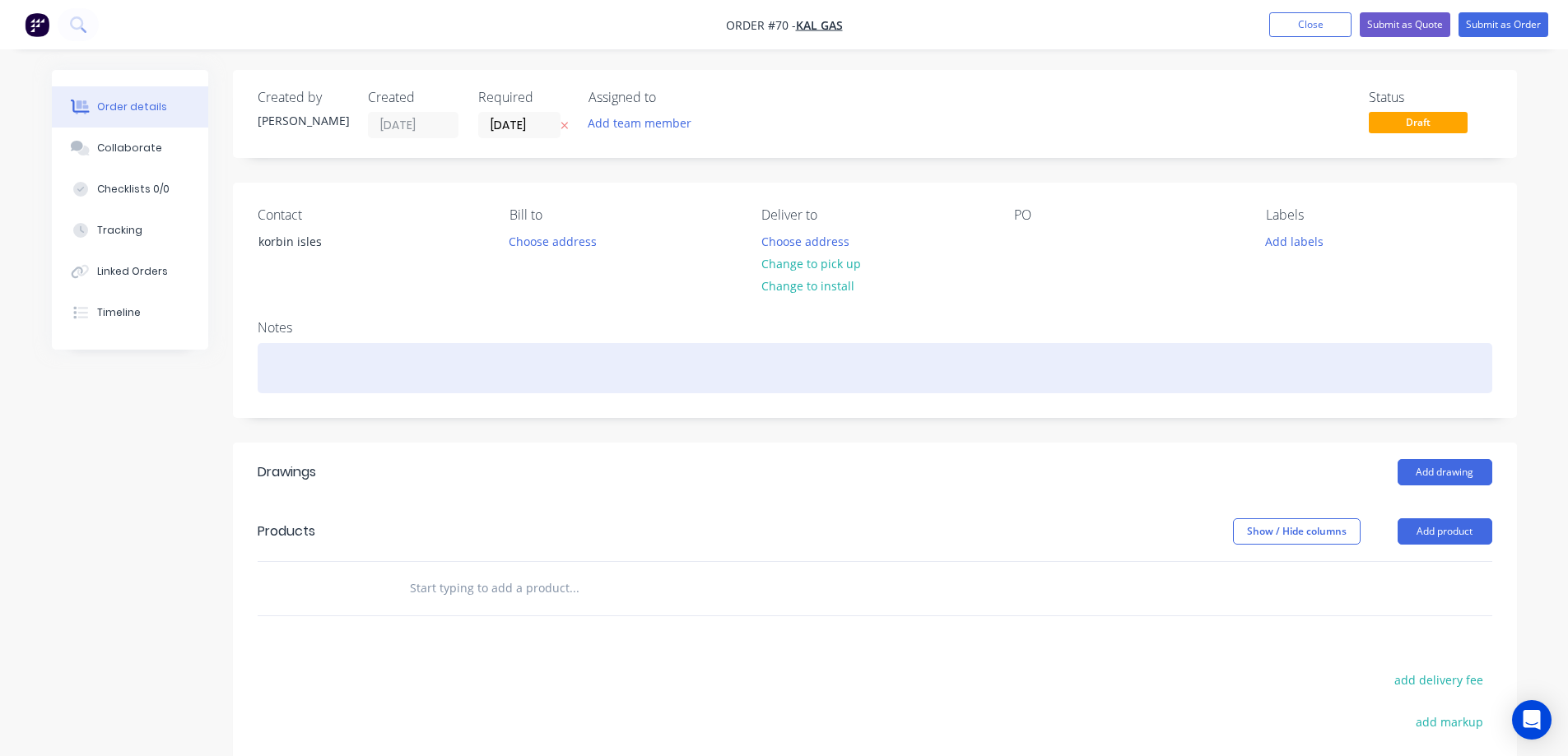
click at [328, 369] on div at bounding box center [875, 368] width 1235 height 50
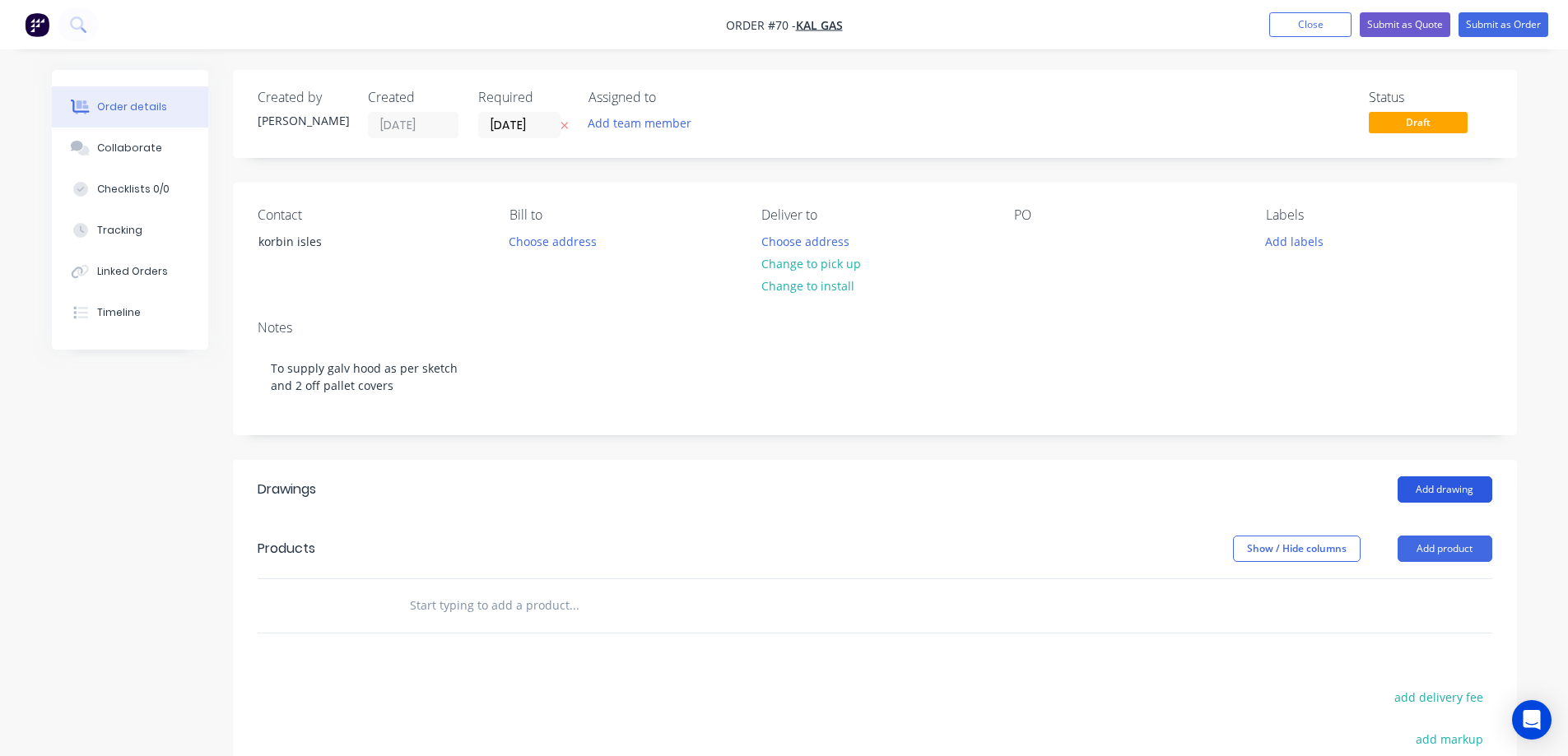
click at [1455, 492] on button "Add drawing" at bounding box center [1445, 489] width 94 height 26
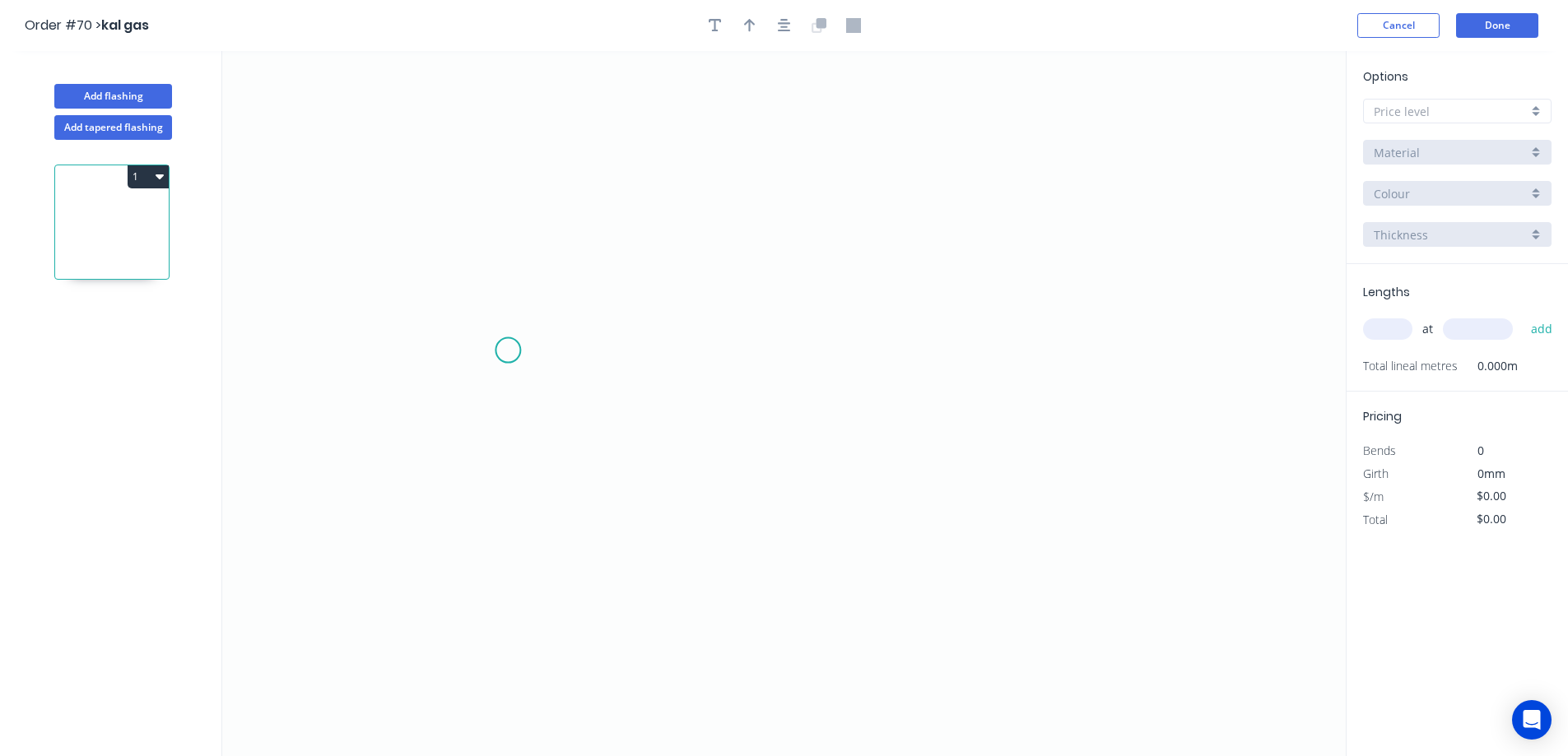
click at [508, 349] on icon "0" at bounding box center [784, 403] width 1124 height 705
click at [508, 250] on icon at bounding box center [508, 300] width 0 height 102
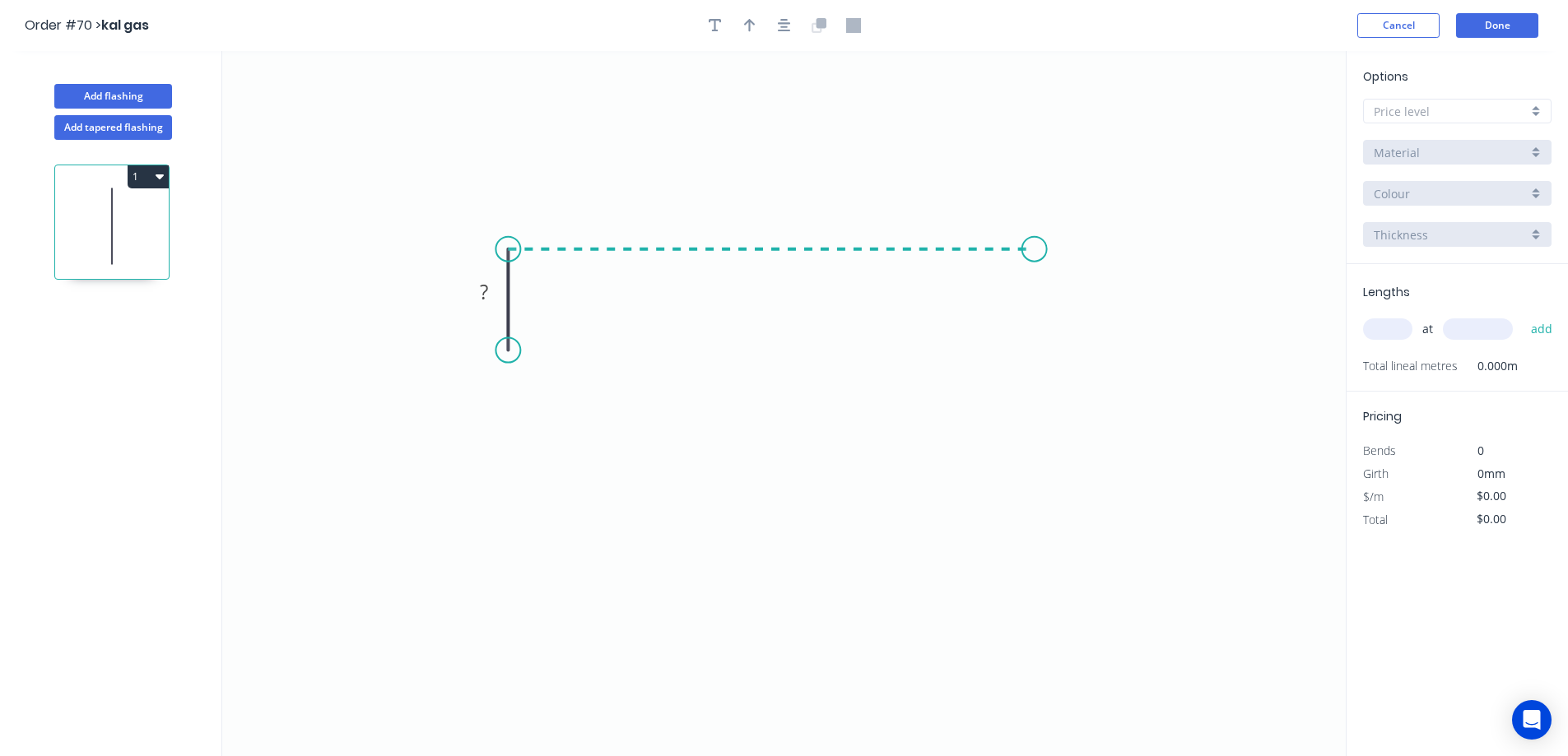
click at [1035, 269] on icon "0 ?" at bounding box center [784, 403] width 1124 height 705
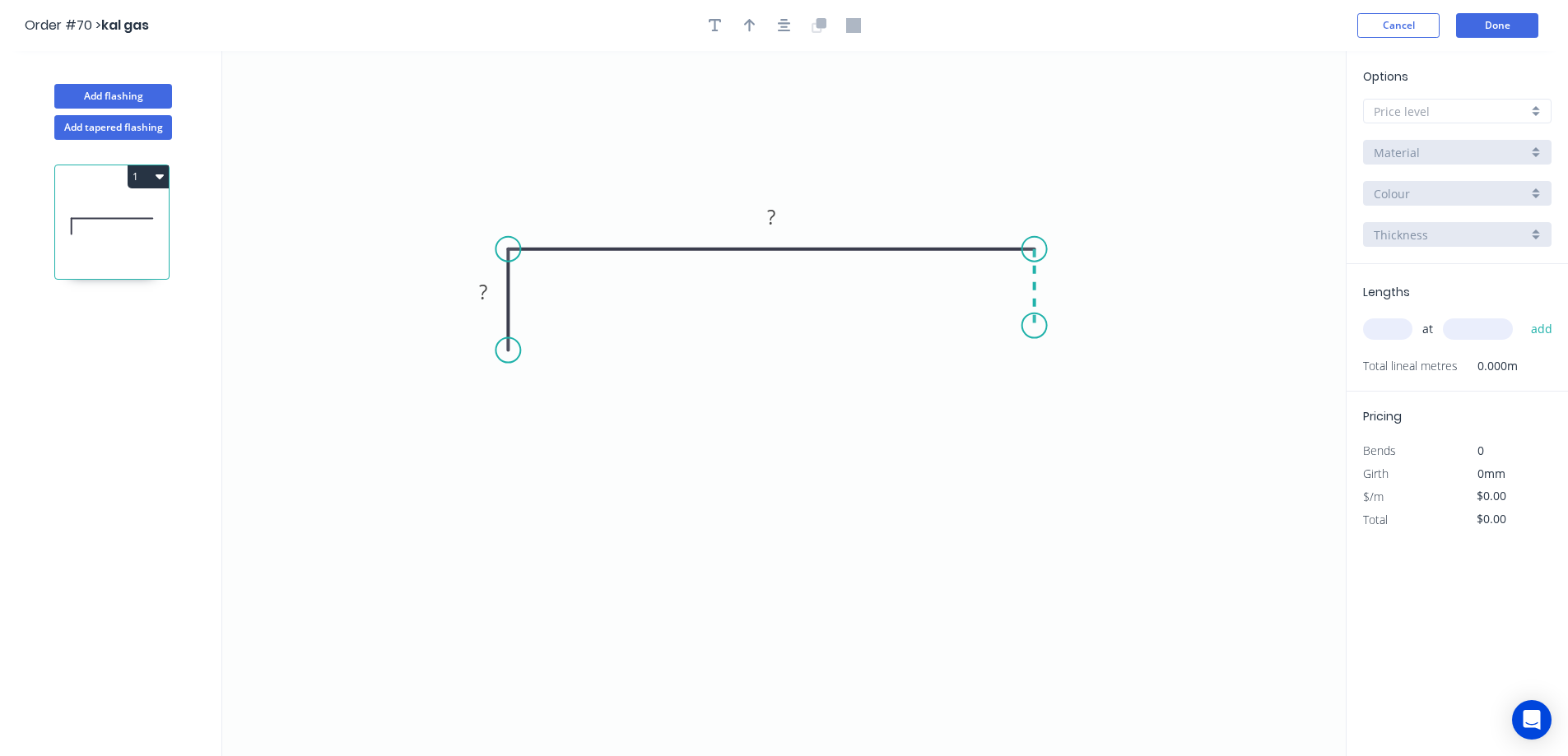
click at [1039, 326] on icon "0 ? ?" at bounding box center [784, 403] width 1124 height 705
click at [789, 224] on rect at bounding box center [772, 216] width 54 height 34
click at [780, 219] on rect at bounding box center [772, 218] width 33 height 23
click at [814, 283] on icon "0 ? 1180 ?" at bounding box center [784, 403] width 1124 height 705
click at [493, 295] on rect at bounding box center [483, 292] width 33 height 23
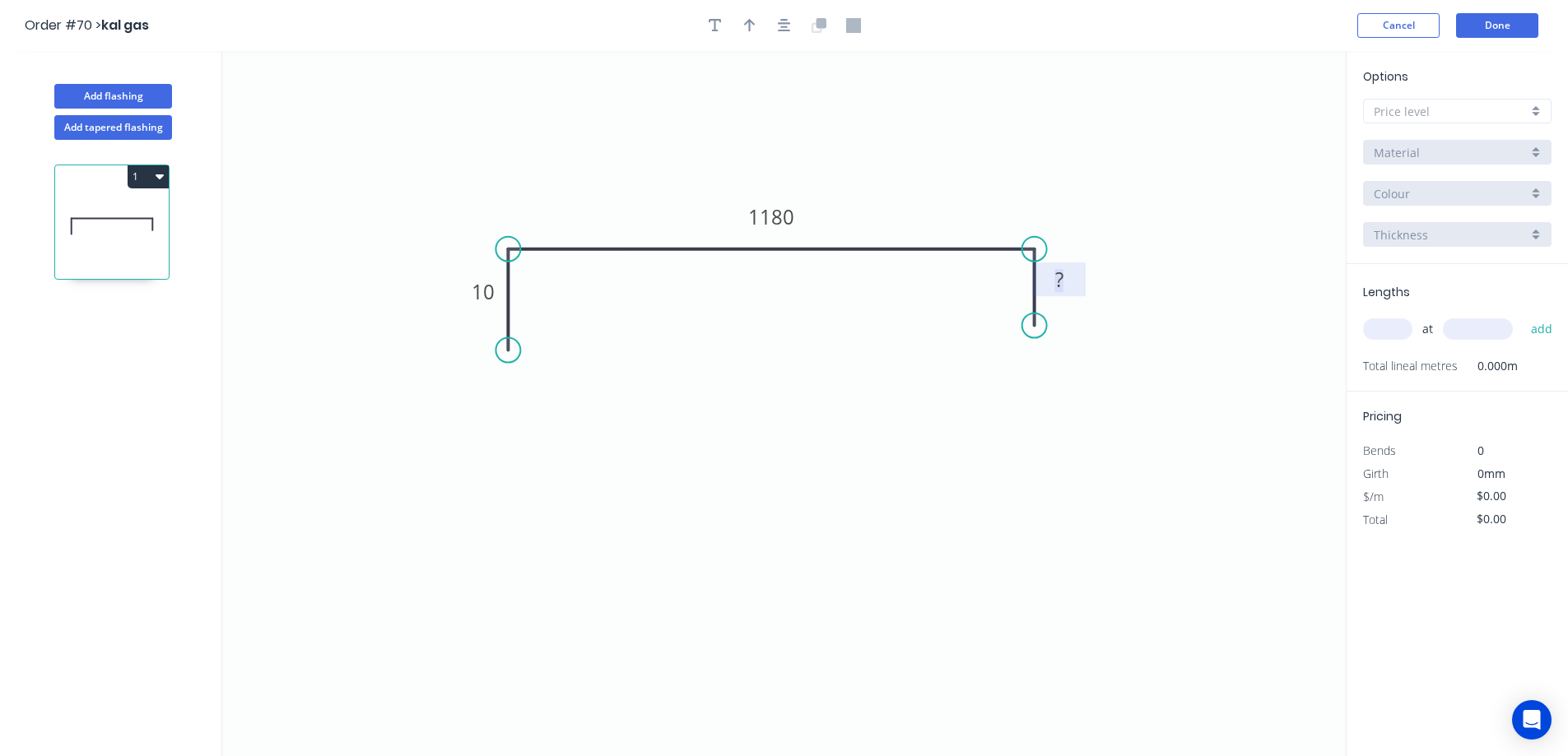
click at [1056, 288] on tspan "?" at bounding box center [1060, 280] width 8 height 27
click at [1128, 373] on icon "0 10 1180 10?" at bounding box center [784, 403] width 1124 height 705
click at [1068, 276] on rect at bounding box center [1060, 280] width 33 height 23
click at [1061, 279] on tspan "?" at bounding box center [1060, 280] width 8 height 27
drag, startPoint x: 1061, startPoint y: 279, endPoint x: 1050, endPoint y: 287, distance: 13.6
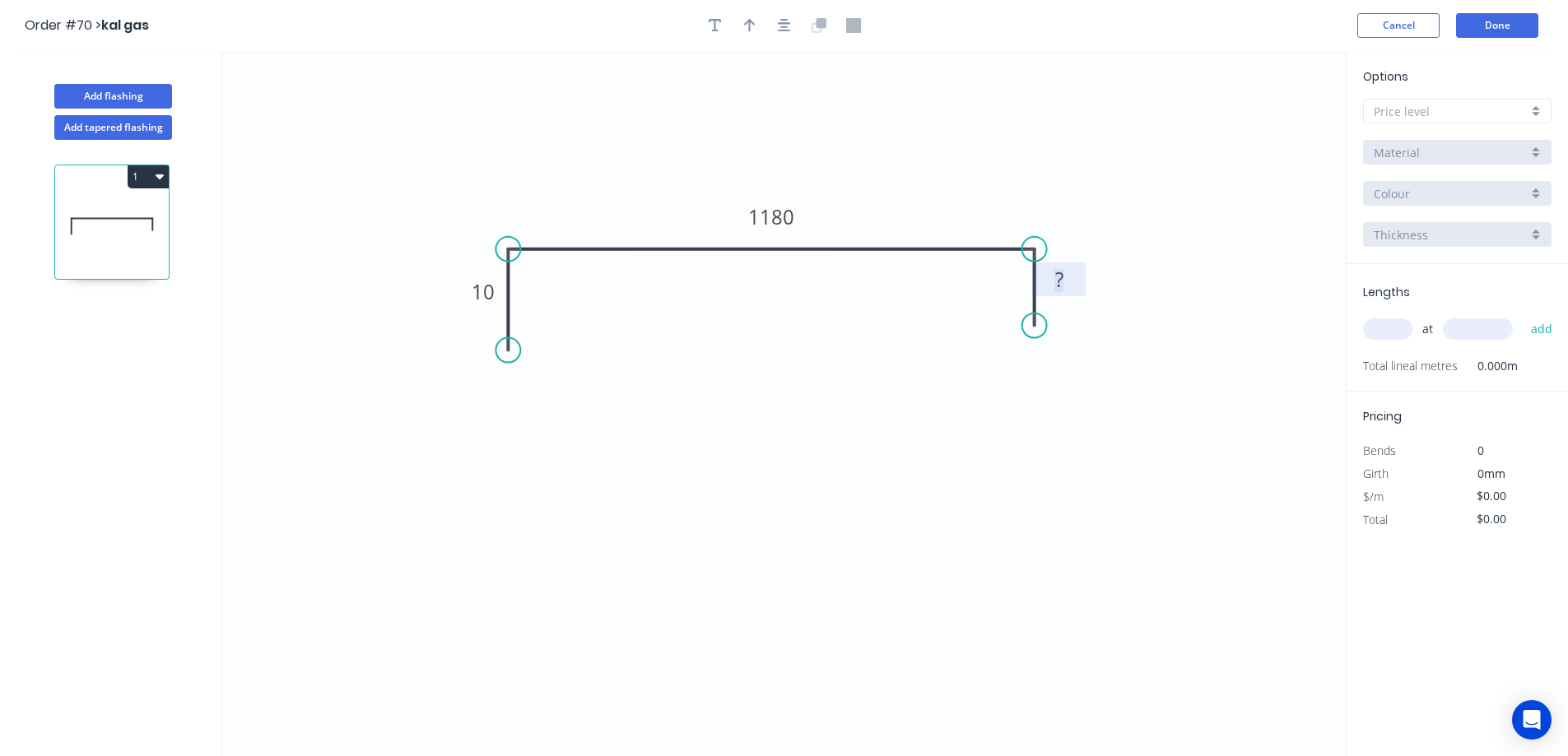
click at [1050, 287] on g "?" at bounding box center [1060, 280] width 33 height 27
click at [1040, 437] on icon "0 10 1180 10" at bounding box center [784, 403] width 1124 height 705
click at [1435, 104] on input "text" at bounding box center [1451, 111] width 154 height 17
click at [1414, 145] on div "A" at bounding box center [1458, 142] width 187 height 29
type input "A"
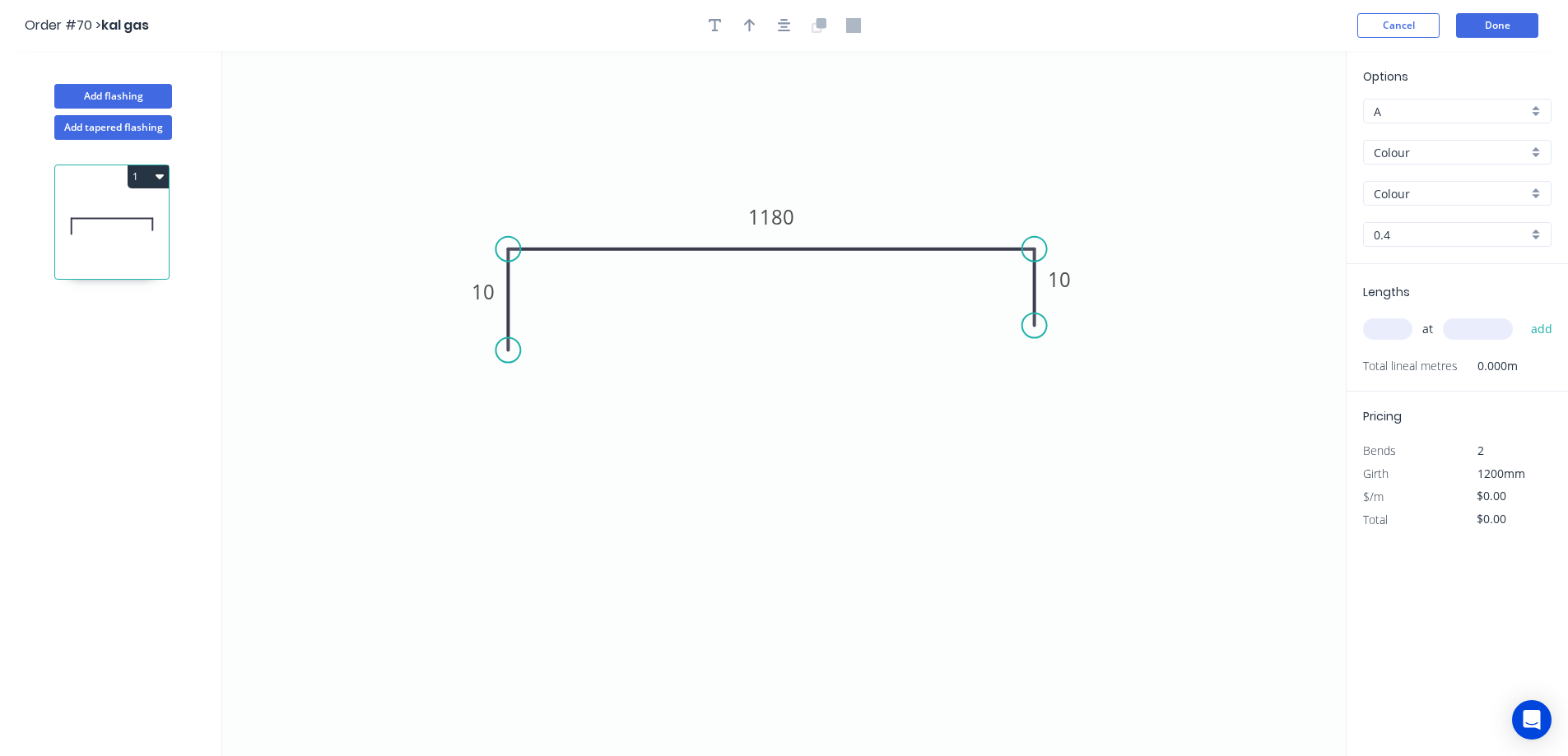
type input "$61.24"
click at [1417, 150] on input "Colour" at bounding box center [1451, 152] width 154 height 17
click at [1412, 220] on div "Galv" at bounding box center [1458, 213] width 187 height 29
type input "Galv"
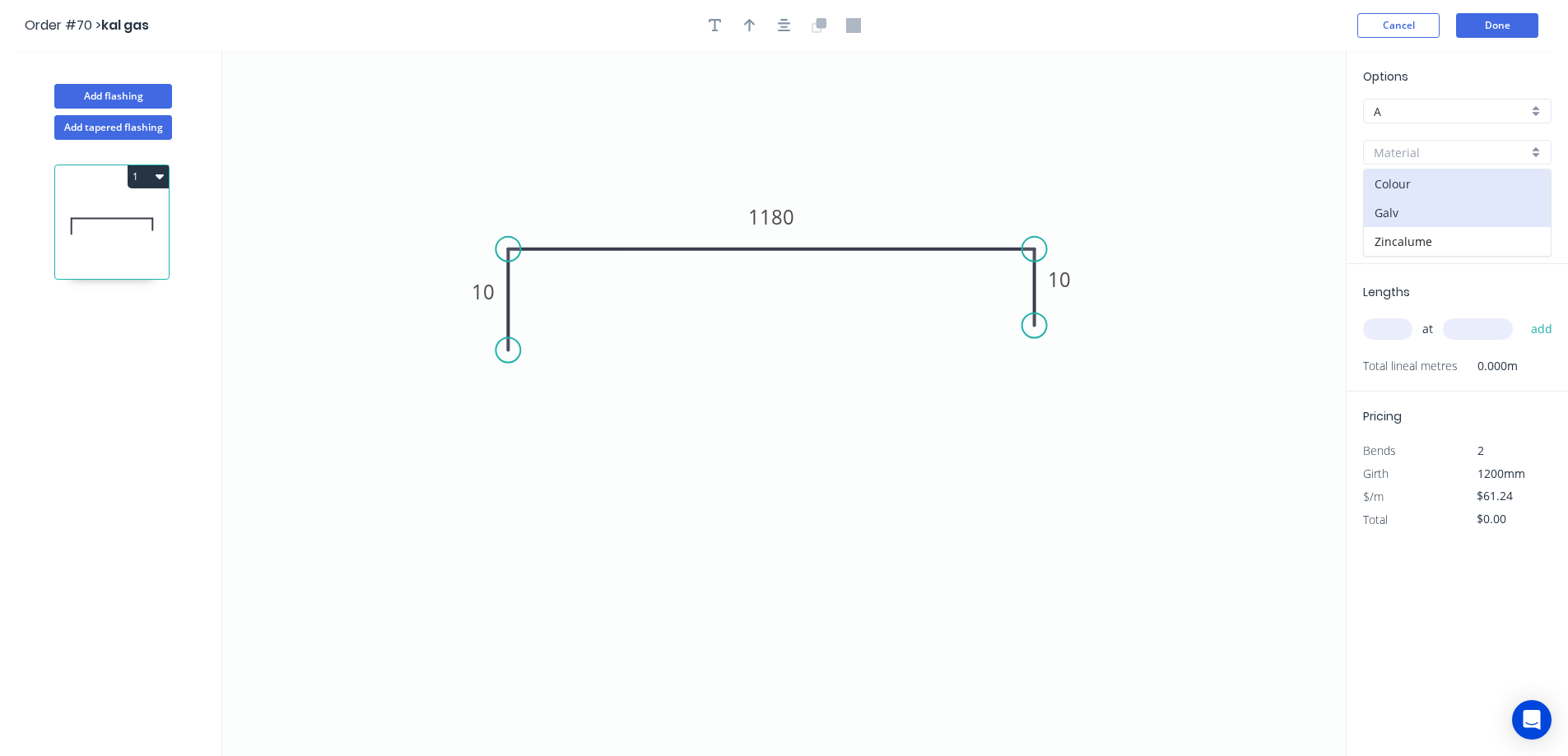
type input "1.0"
type input "$110.70"
click at [1417, 237] on input "1.0" at bounding box center [1451, 234] width 154 height 17
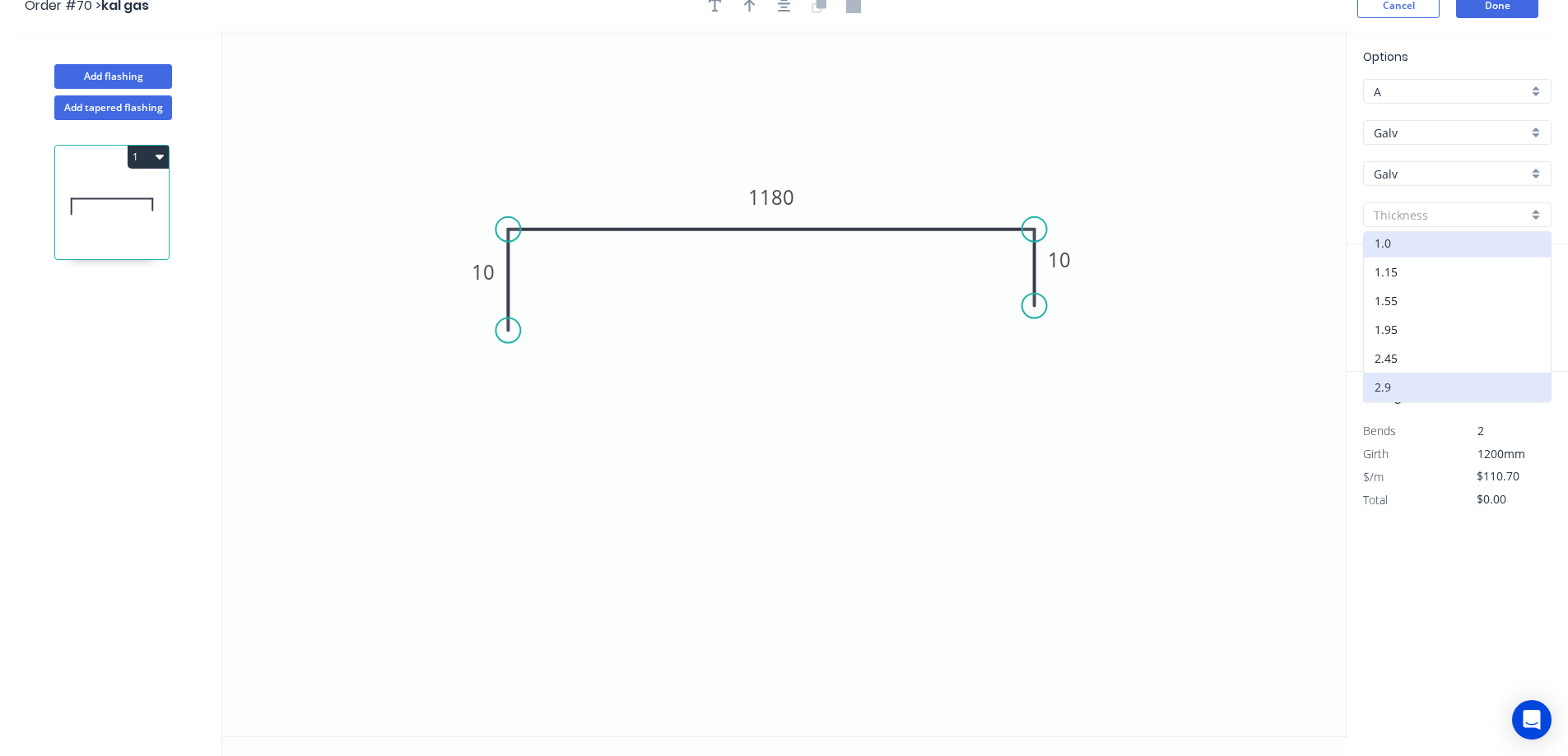
scroll to position [31, 0]
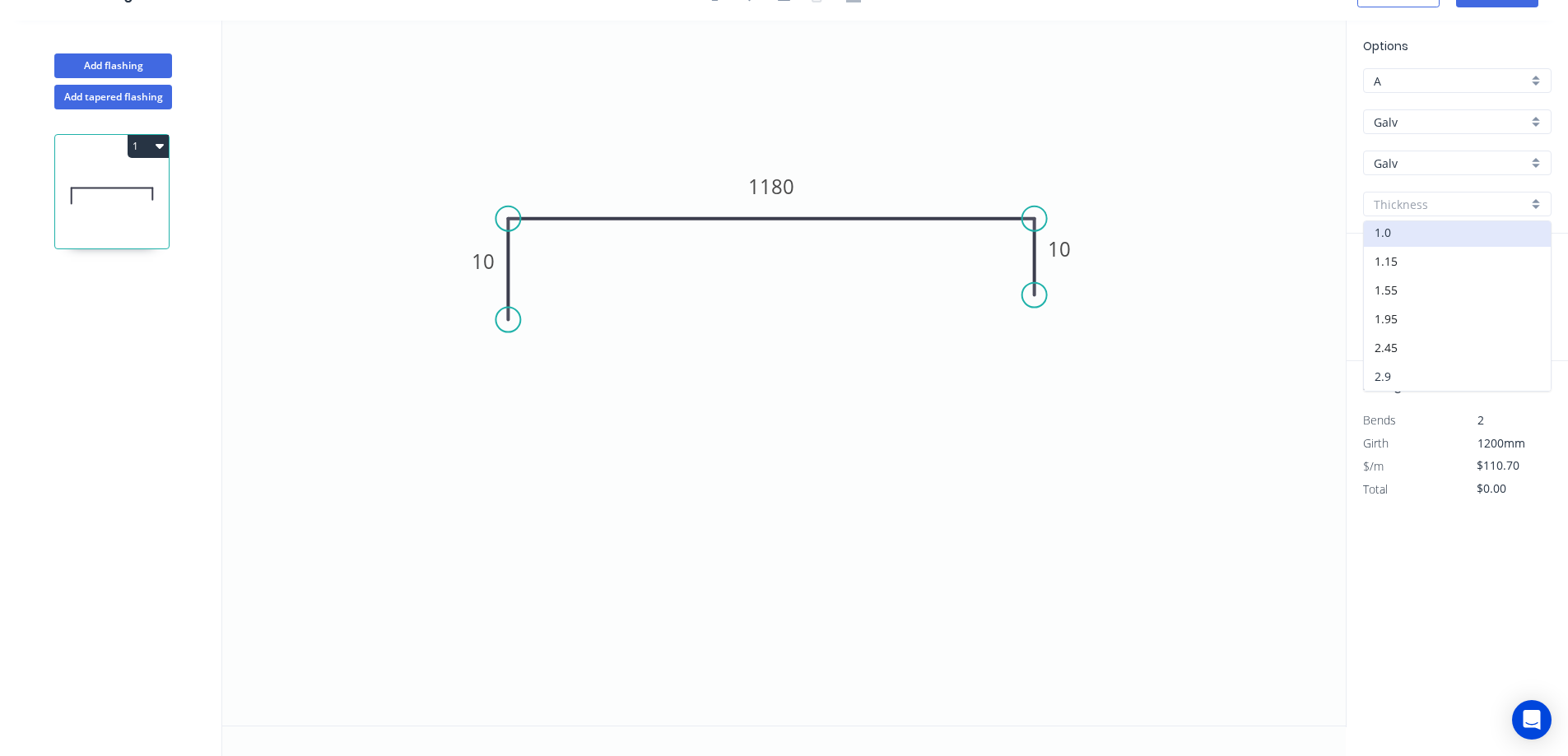
click at [1398, 374] on div "2.9" at bounding box center [1458, 377] width 187 height 29
type input "2.9"
type input "$317.96"
click at [1392, 301] on input "text" at bounding box center [1388, 299] width 49 height 22
type input "2"
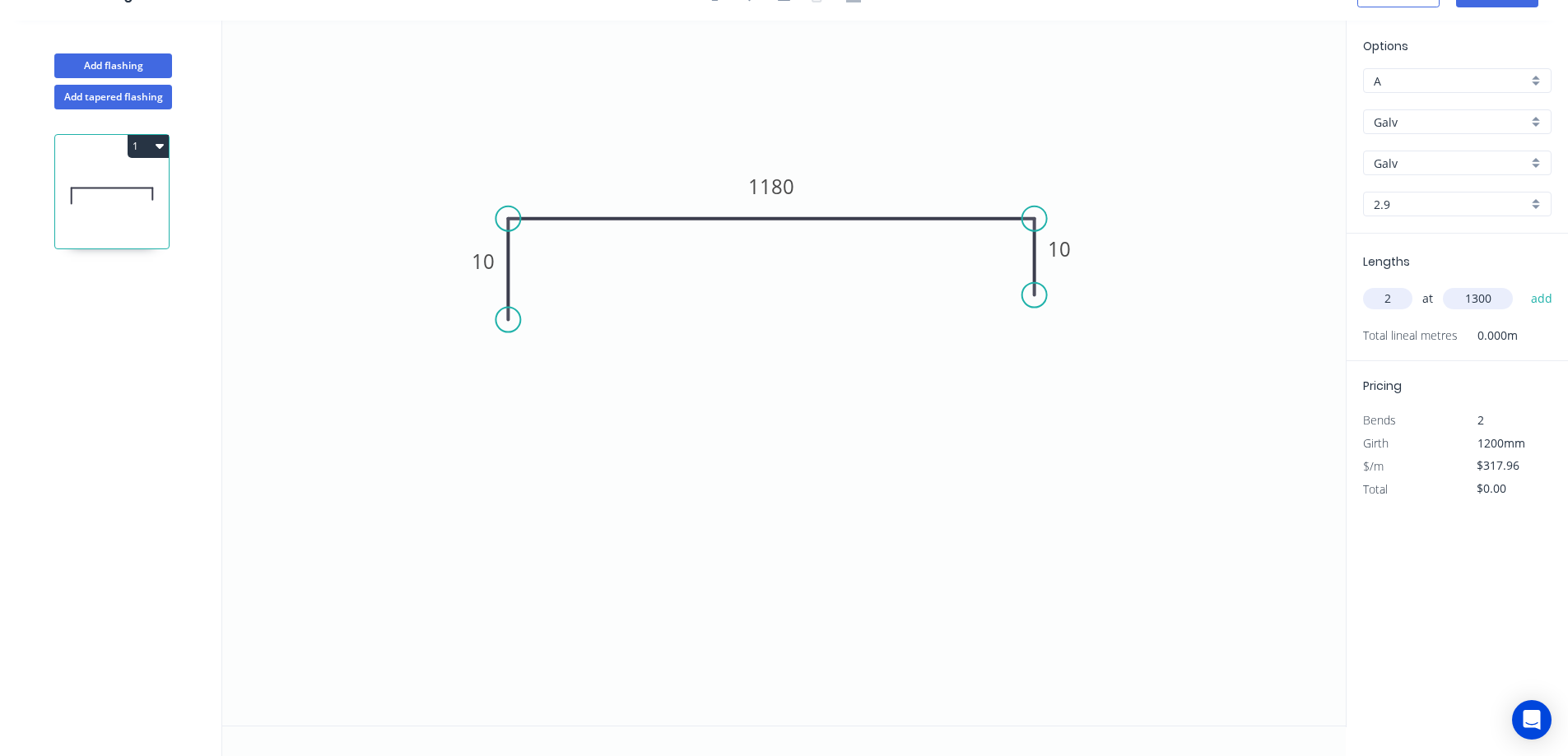
type input "1300"
click at [1453, 540] on div "Options A A Galv Galv Galv Galv 2.9 2.9 Lengths 2 at 1300 add Total lineal metr…" at bounding box center [1457, 374] width 222 height 707
click at [1547, 302] on button "add" at bounding box center [1543, 299] width 39 height 28
type input "$826.70"
